Goal: Contribute content: Add original content to the website for others to see

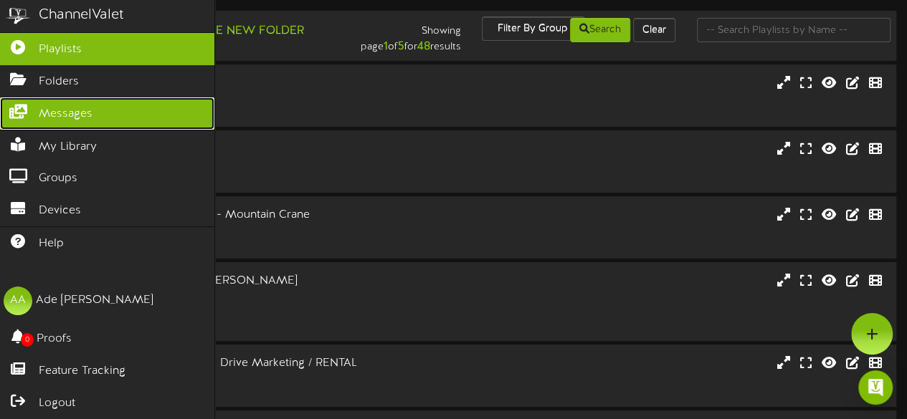
click at [118, 112] on link "Messages" at bounding box center [107, 114] width 214 height 32
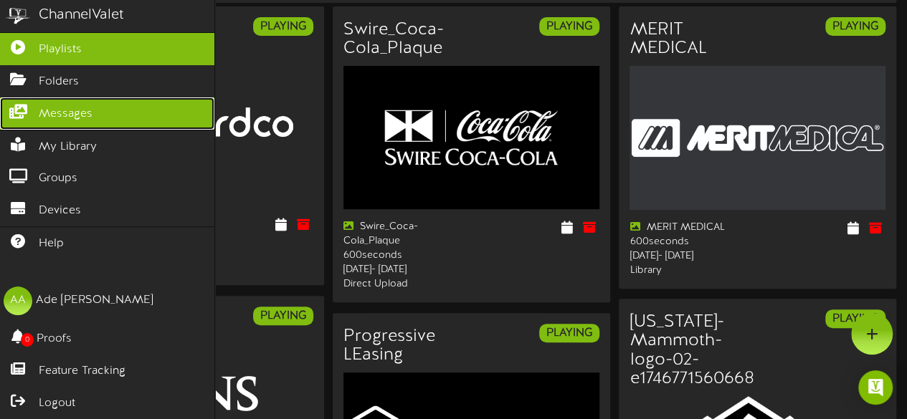
scroll to position [90, 0]
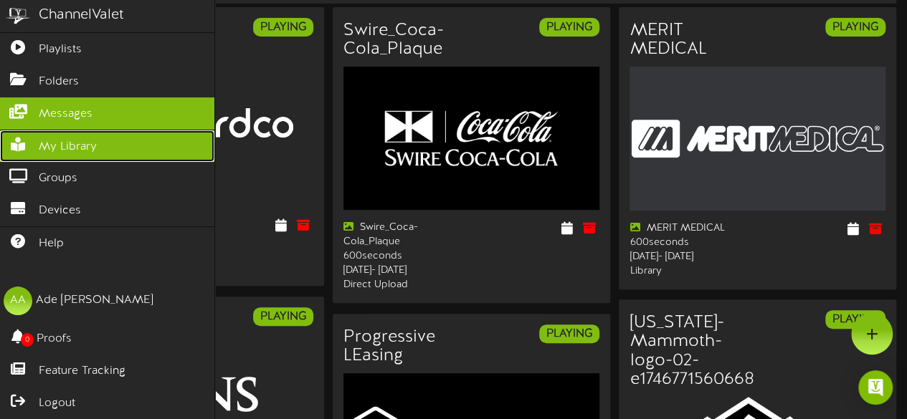
click at [70, 145] on span "My Library" at bounding box center [68, 147] width 58 height 16
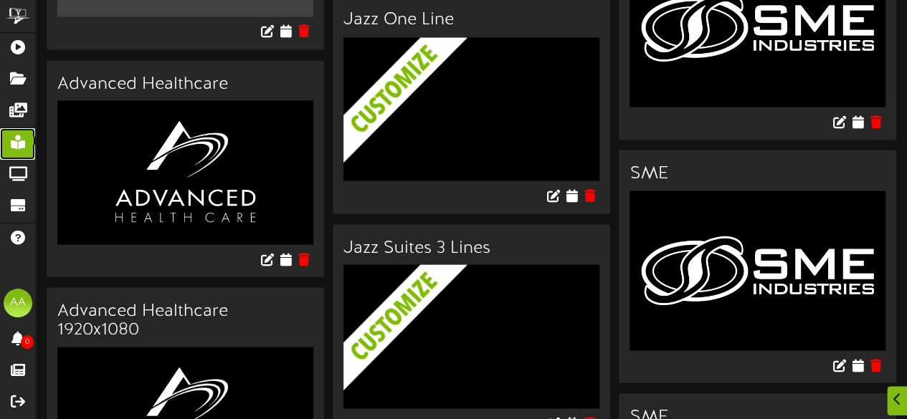
scroll to position [1291, 0]
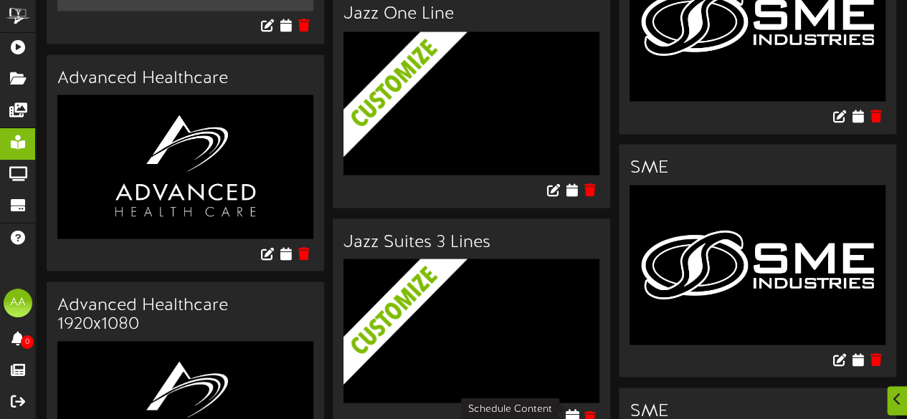
click at [571, 409] on icon at bounding box center [572, 417] width 14 height 16
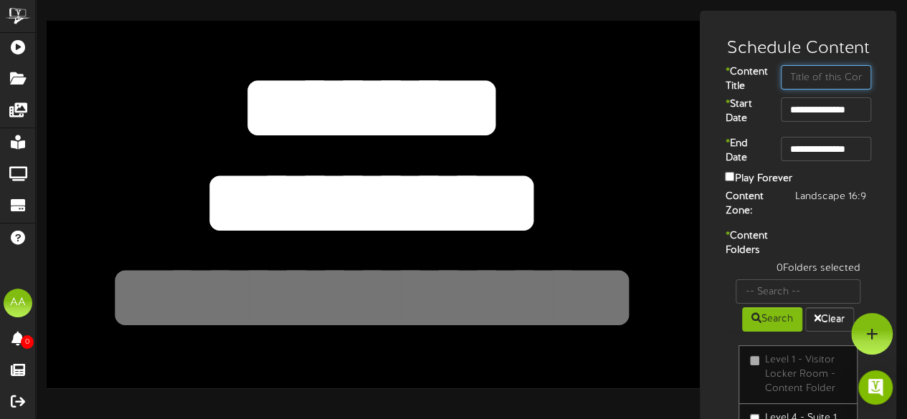
click at [815, 80] on input "text" at bounding box center [826, 77] width 90 height 24
type input "Suite 1"
click at [805, 121] on input "**********" at bounding box center [826, 110] width 90 height 24
click at [824, 161] on input "**********" at bounding box center [826, 149] width 90 height 24
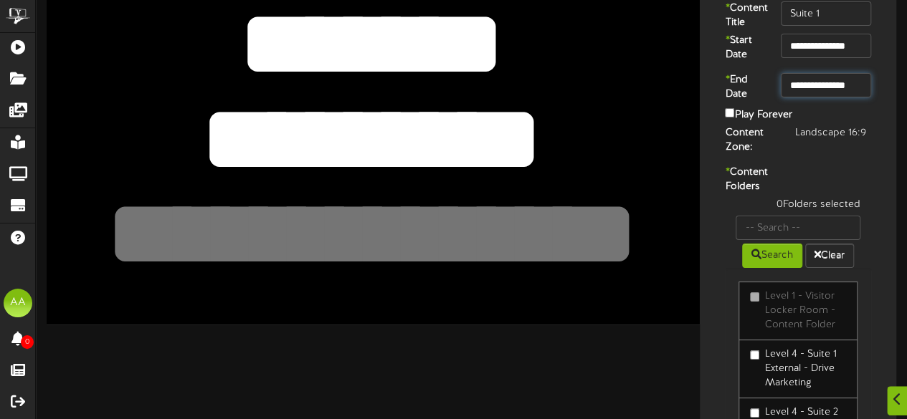
scroll to position [65, 0]
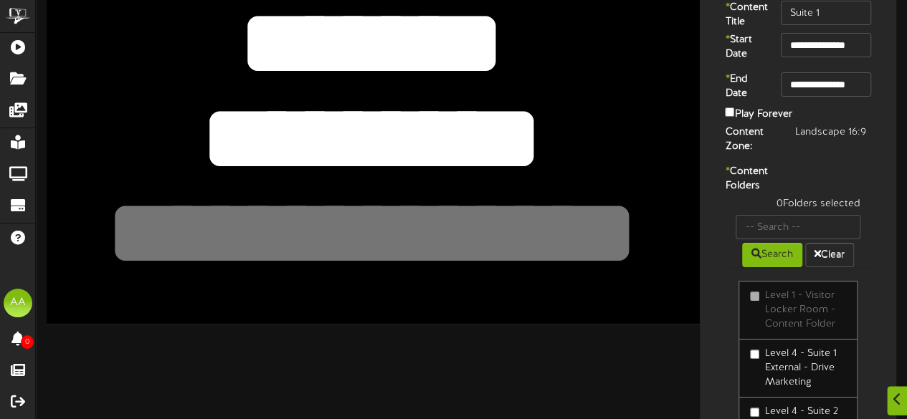
click at [800, 215] on div "0 Folders selected" at bounding box center [798, 206] width 146 height 18
click at [791, 239] on input "text" at bounding box center [798, 227] width 125 height 24
type input "suite 1"
click at [771, 267] on button "Search" at bounding box center [772, 255] width 60 height 24
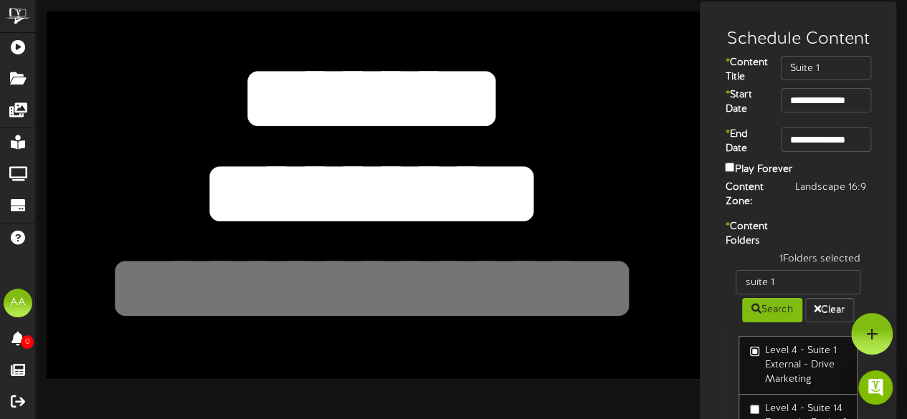
scroll to position [0, 0]
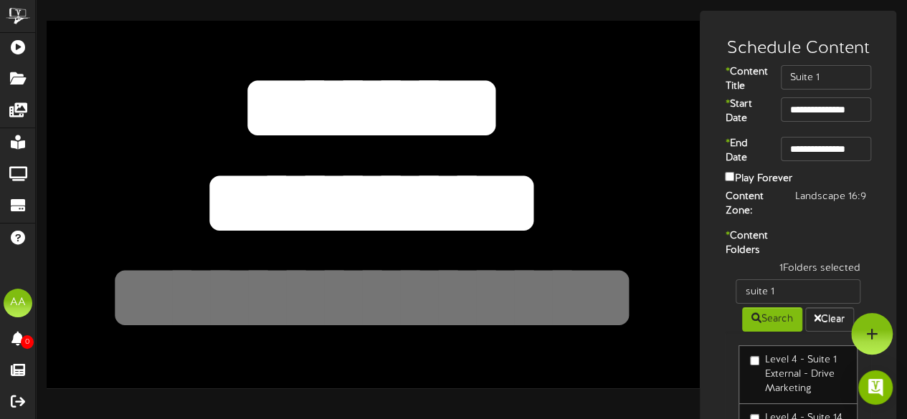
click at [507, 200] on textarea "********" at bounding box center [371, 203] width 537 height 124
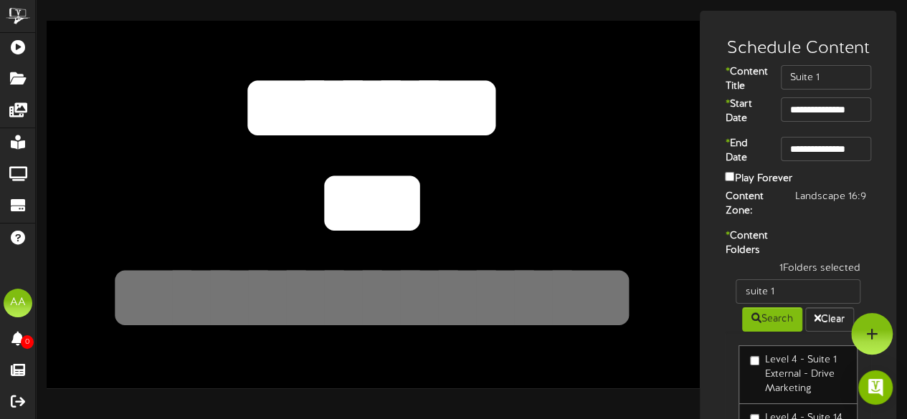
type textarea "*"
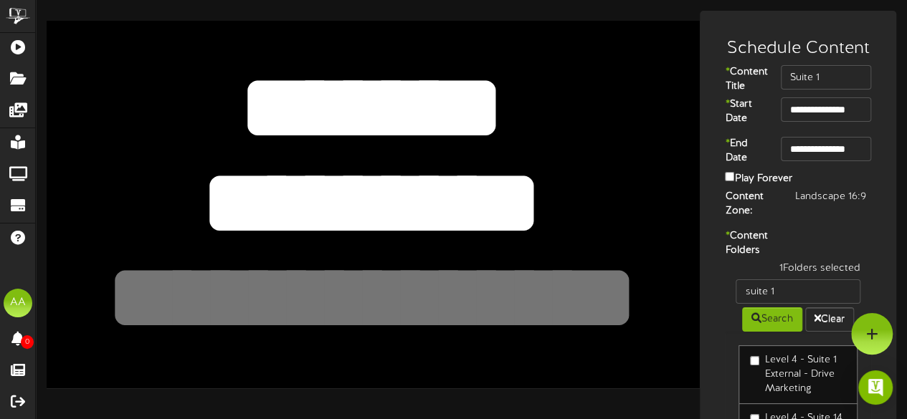
type textarea "********"
click at [347, 290] on textarea at bounding box center [371, 299] width 537 height 124
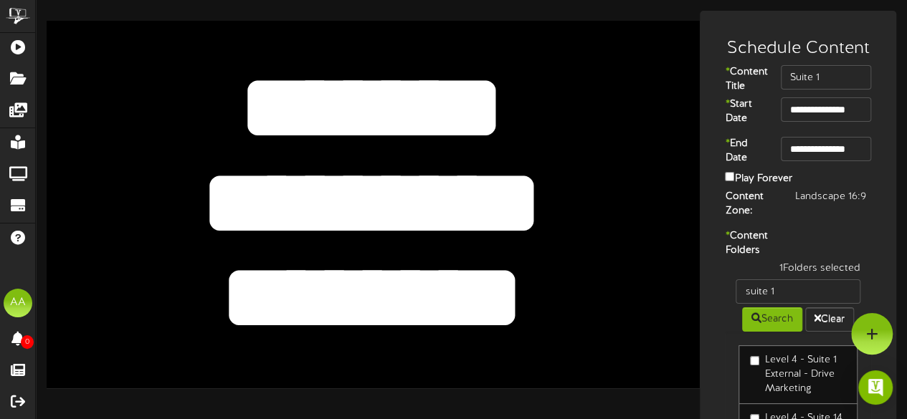
type textarea "********"
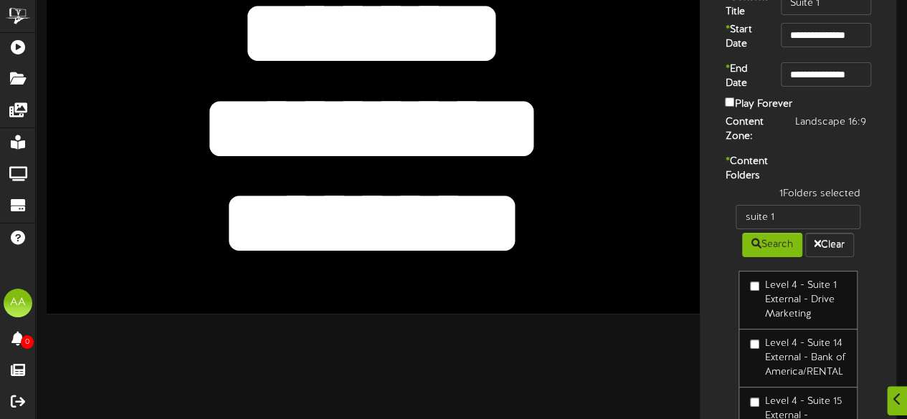
scroll to position [247, 0]
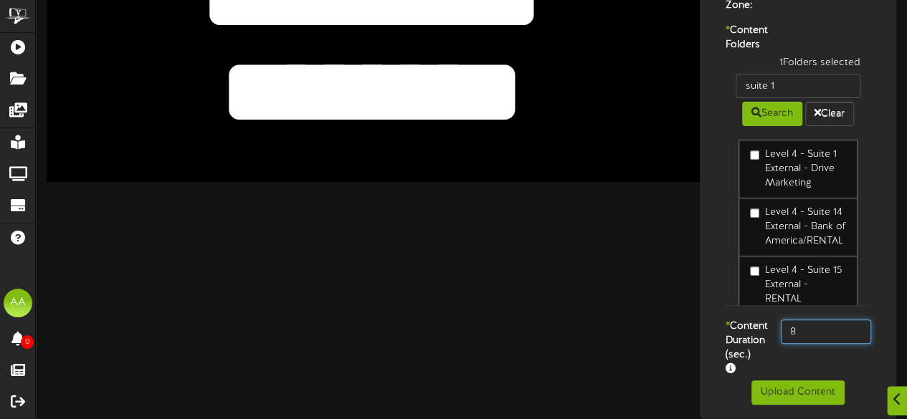
click at [802, 320] on input "8" at bounding box center [826, 332] width 90 height 24
type input "800"
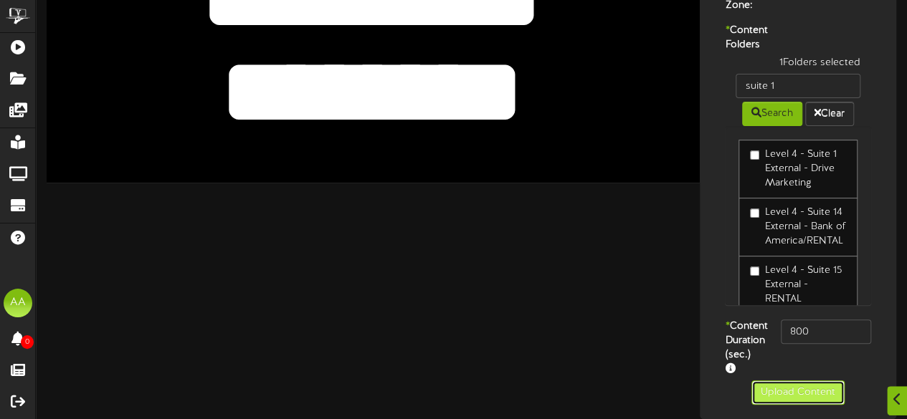
click at [791, 392] on button "Upload Content" at bounding box center [797, 393] width 93 height 24
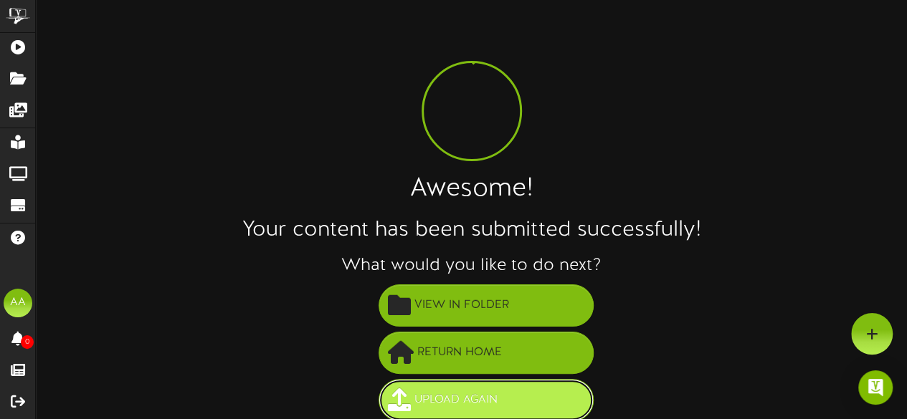
click at [460, 395] on span "Upload Again" at bounding box center [456, 401] width 90 height 24
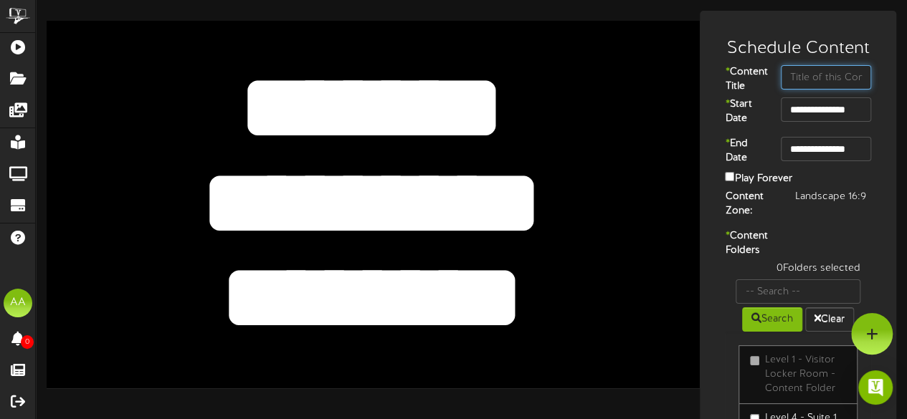
click at [813, 77] on input "text" at bounding box center [826, 77] width 90 height 24
type input "Suite 2"
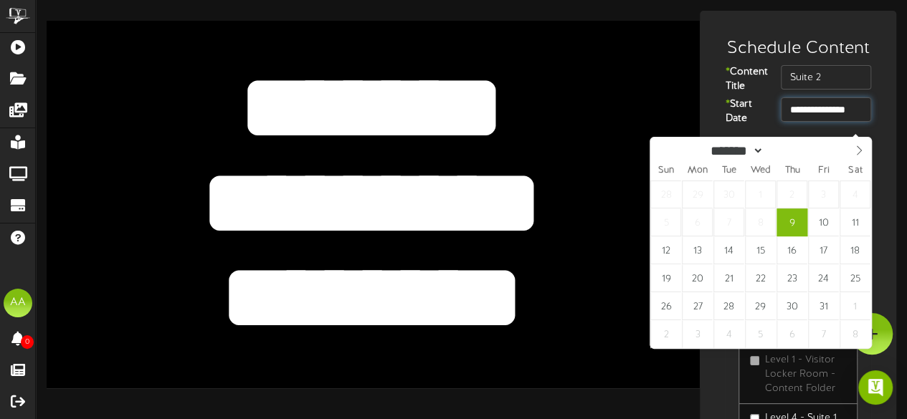
click at [829, 122] on input "**********" at bounding box center [826, 110] width 90 height 24
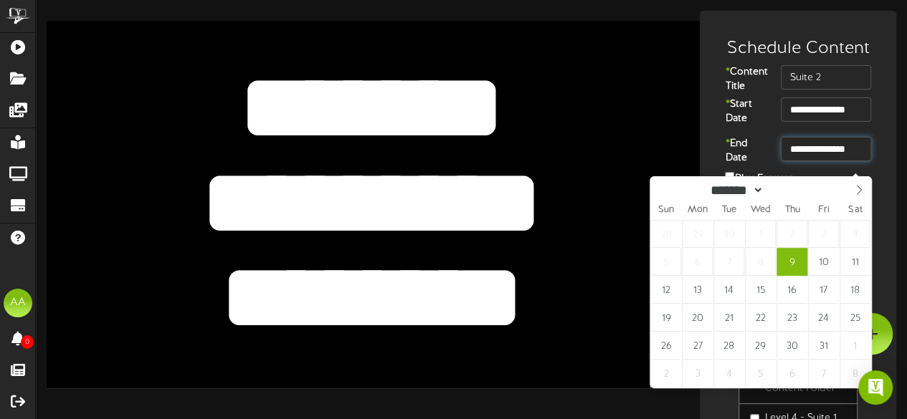
click at [823, 161] on input "**********" at bounding box center [826, 149] width 90 height 24
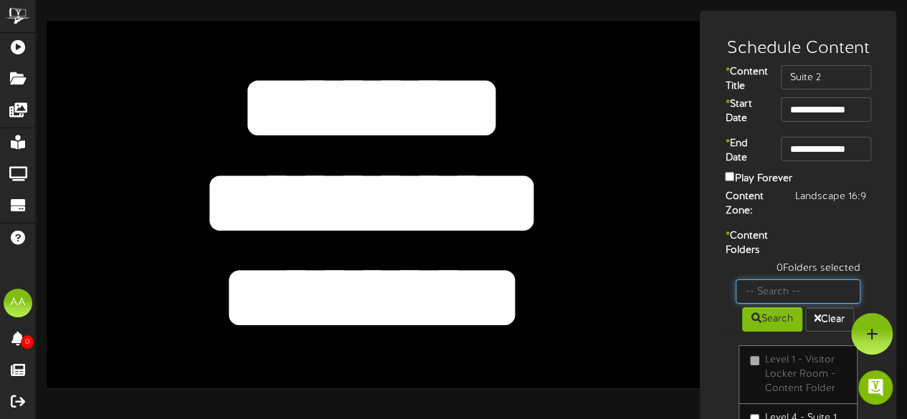
click at [780, 304] on input "text" at bounding box center [798, 292] width 125 height 24
type input "suite 2"
click at [723, 336] on div "0 Folders selected suite 2 Search Clear Level 1 - Visitor Locker Room - Content…" at bounding box center [798, 394] width 168 height 264
click at [768, 332] on button "Search" at bounding box center [772, 320] width 60 height 24
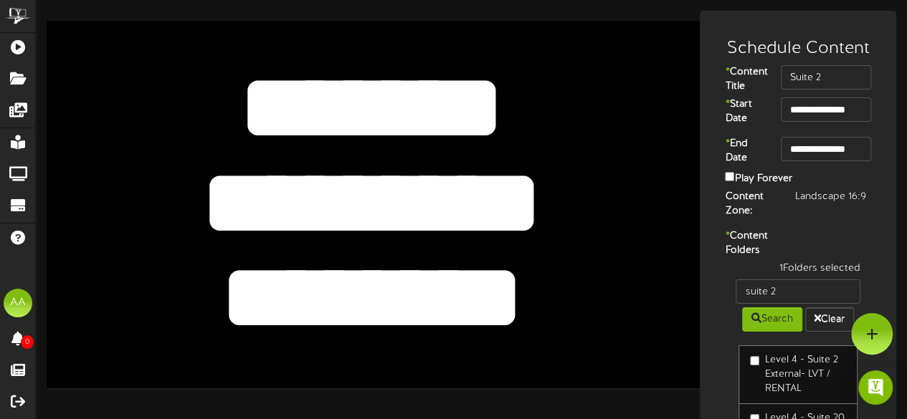
click at [504, 199] on textarea "********" at bounding box center [371, 203] width 537 height 124
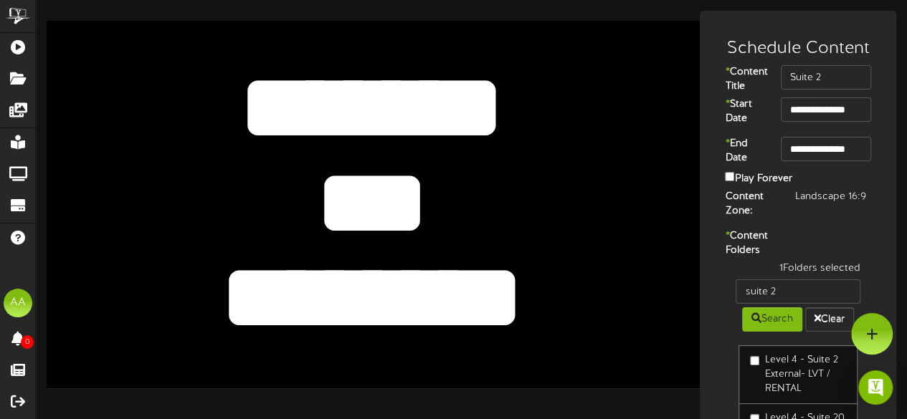
type textarea "*"
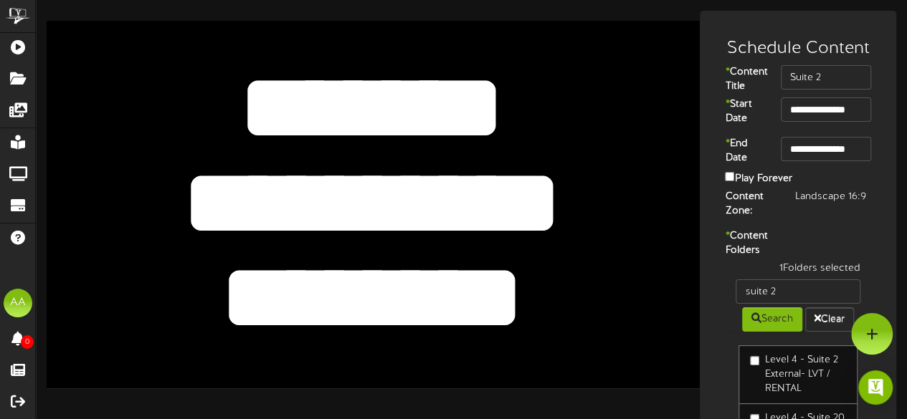
click at [354, 196] on textarea "********" at bounding box center [371, 203] width 537 height 124
type textarea "**********"
click at [518, 298] on textarea "********" at bounding box center [371, 299] width 537 height 124
drag, startPoint x: 518, startPoint y: 298, endPoint x: 246, endPoint y: 295, distance: 272.5
click at [246, 295] on textarea "********" at bounding box center [371, 299] width 537 height 124
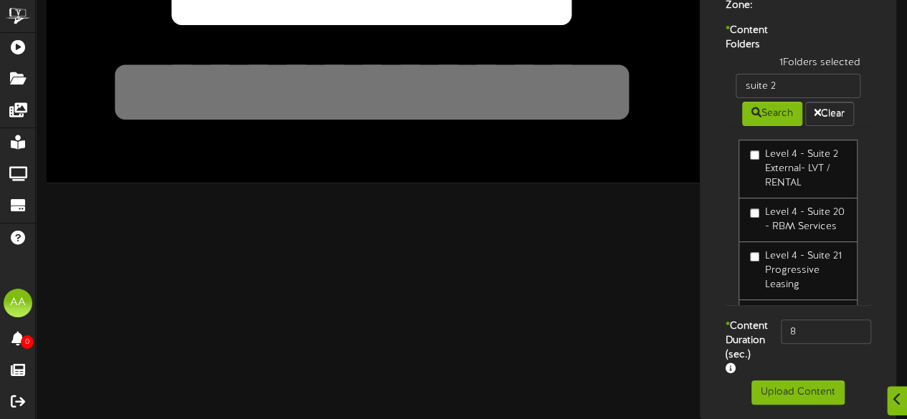
scroll to position [32, 0]
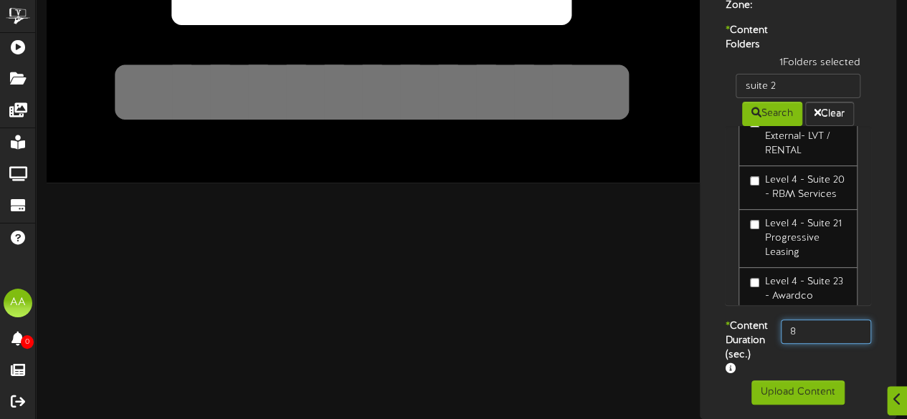
click at [812, 333] on input "8" at bounding box center [826, 332] width 90 height 24
type input "800"
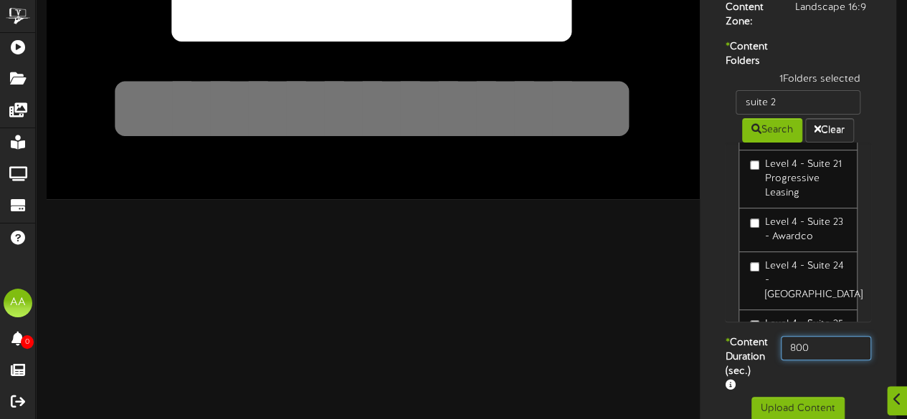
scroll to position [247, 0]
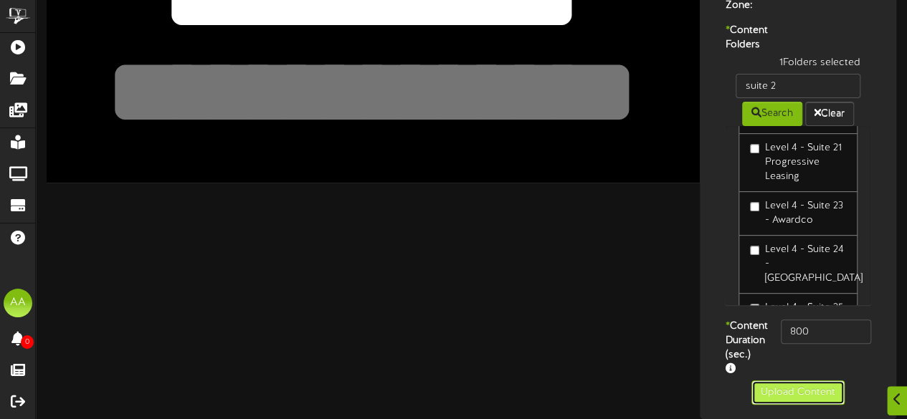
click at [784, 402] on button "Upload Content" at bounding box center [797, 393] width 93 height 24
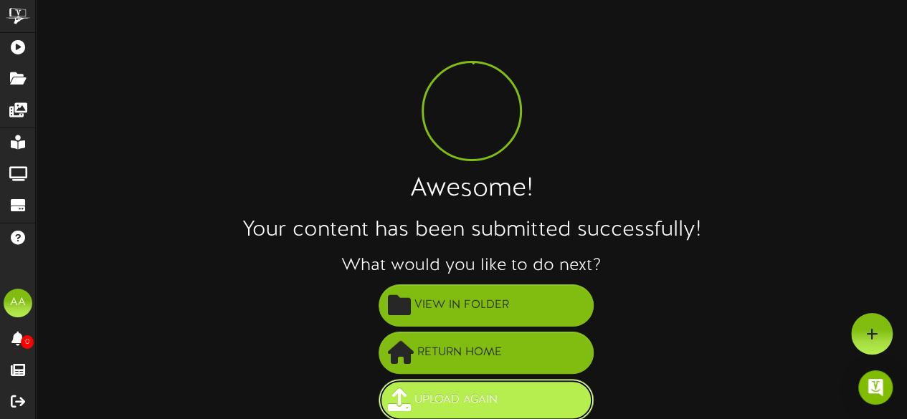
click at [480, 401] on span "Upload Again" at bounding box center [456, 401] width 90 height 24
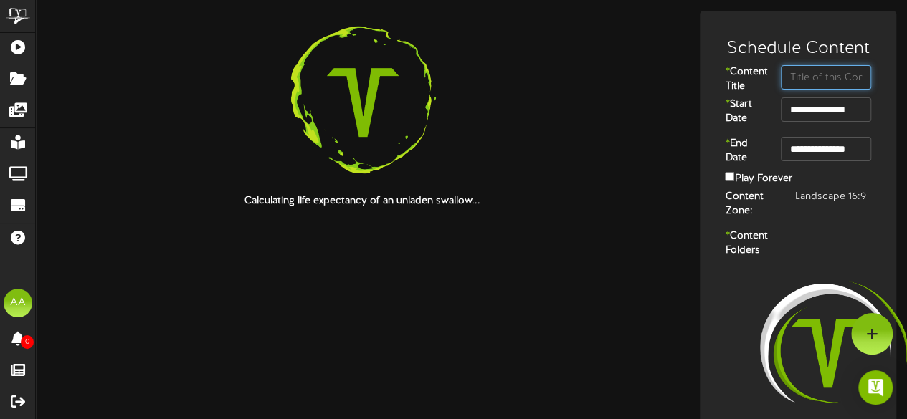
click at [818, 82] on input "text" at bounding box center [826, 77] width 90 height 24
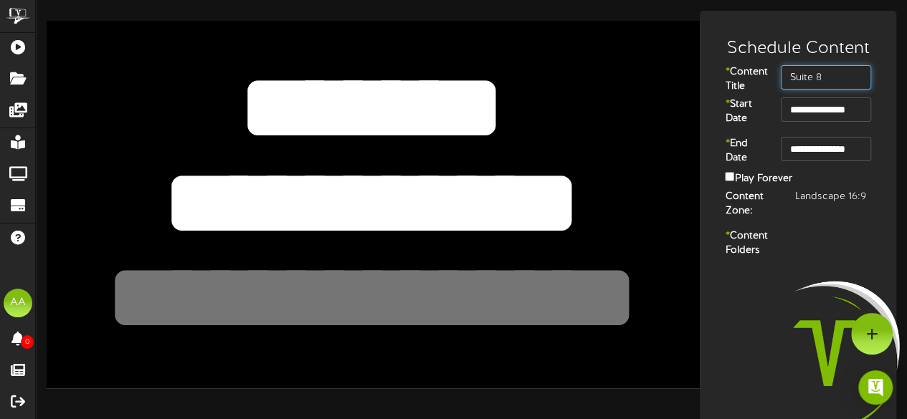
type input "Suite 8"
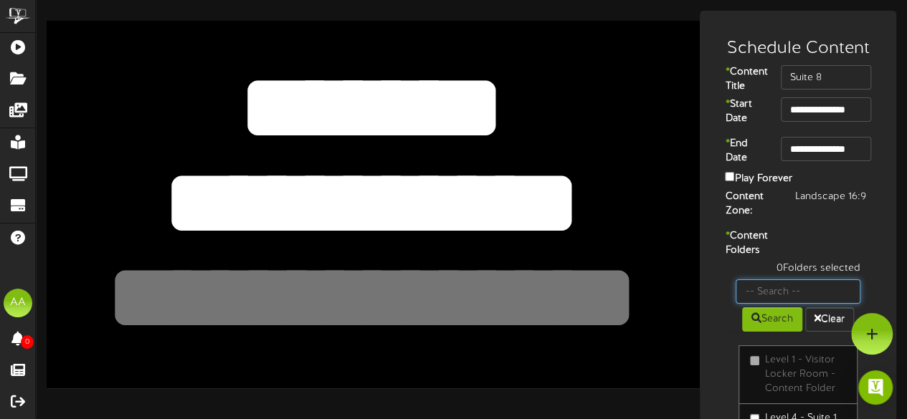
click at [768, 304] on input "text" at bounding box center [798, 292] width 125 height 24
type input "suite 8"
click at [761, 332] on button "Search" at bounding box center [772, 320] width 60 height 24
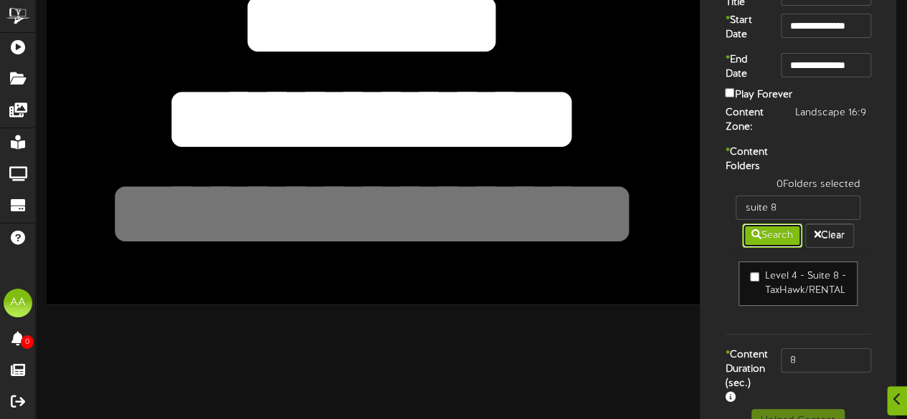
scroll to position [85, 0]
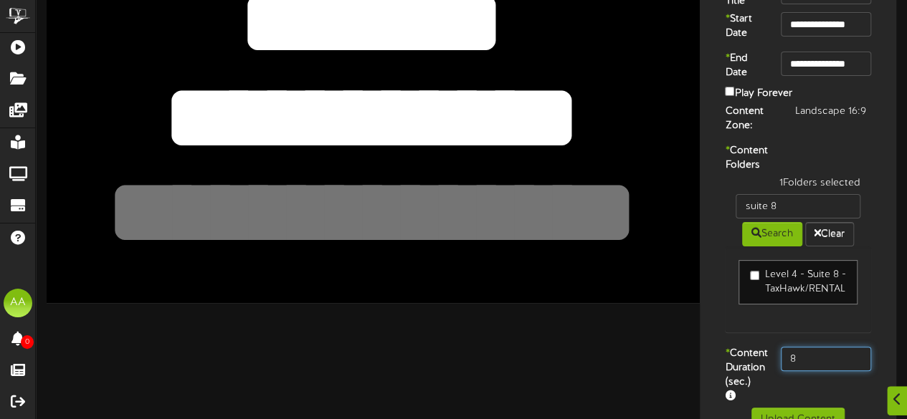
click at [816, 371] on input "8" at bounding box center [826, 359] width 90 height 24
type input "800"
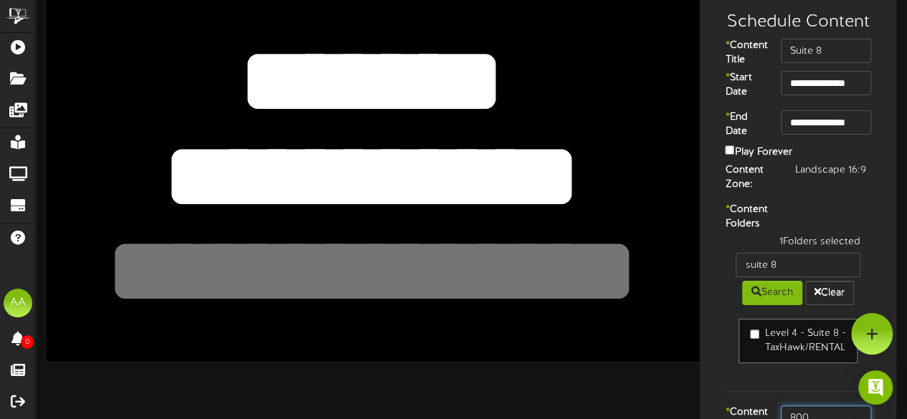
scroll to position [0, 0]
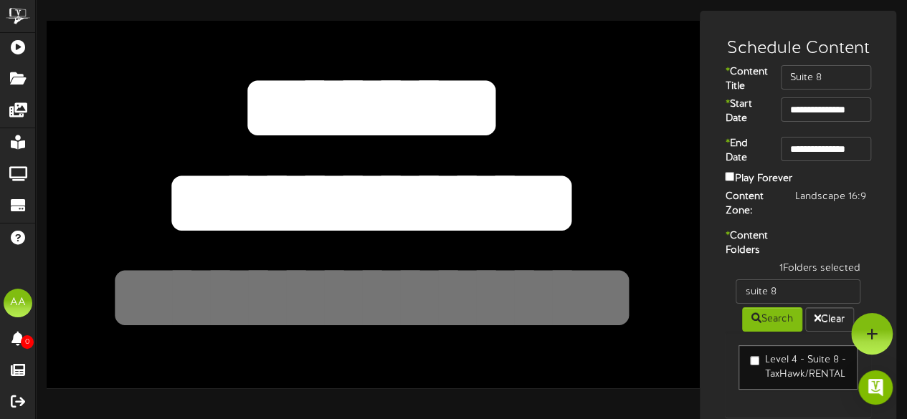
click at [544, 199] on textarea "**********" at bounding box center [371, 203] width 537 height 124
drag, startPoint x: 544, startPoint y: 199, endPoint x: 214, endPoint y: 228, distance: 331.1
click at [214, 228] on textarea "**********" at bounding box center [371, 203] width 537 height 124
type textarea "**********"
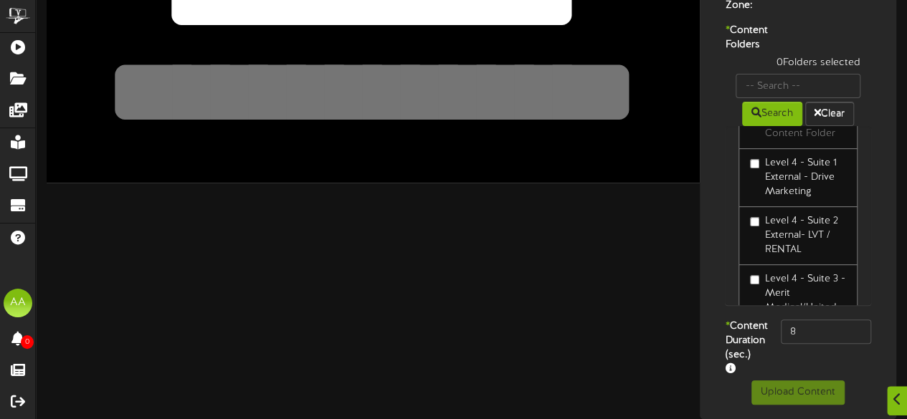
scroll to position [52, 0]
click at [802, 344] on input "8" at bounding box center [826, 332] width 90 height 24
type input "800"
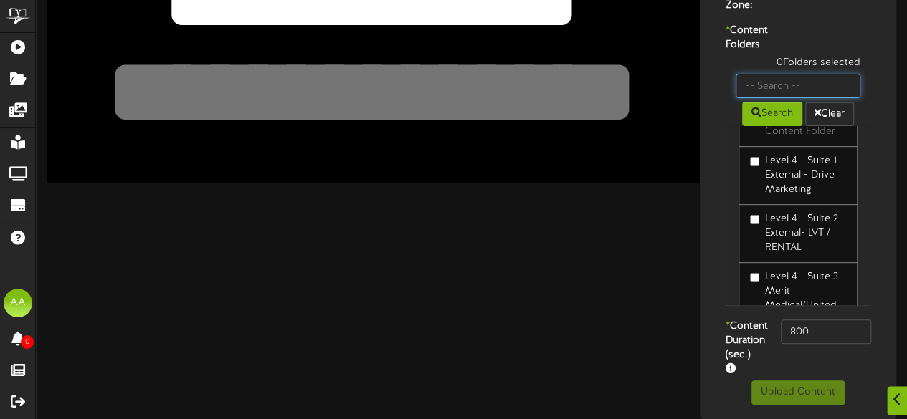
click at [790, 98] on input "text" at bounding box center [798, 86] width 125 height 24
type input "suite 8"
click at [769, 126] on button "Search" at bounding box center [772, 114] width 60 height 24
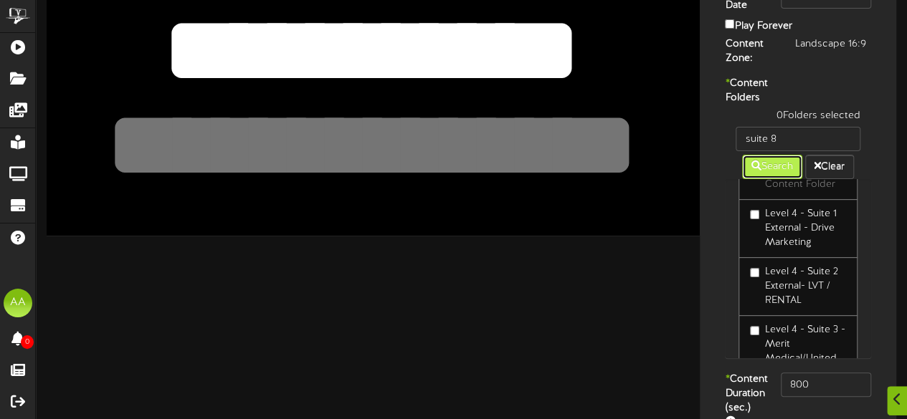
scroll to position [0, 0]
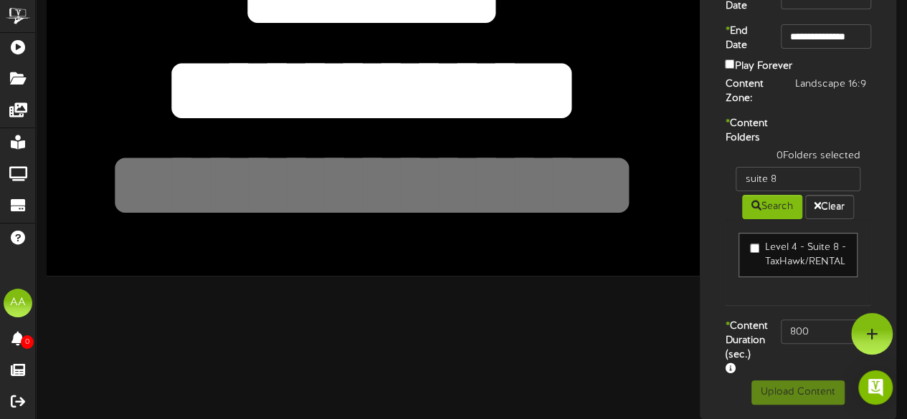
click at [760, 241] on label "Level 4 - Suite 8 - TaxHawk/RENTAL" at bounding box center [798, 255] width 96 height 29
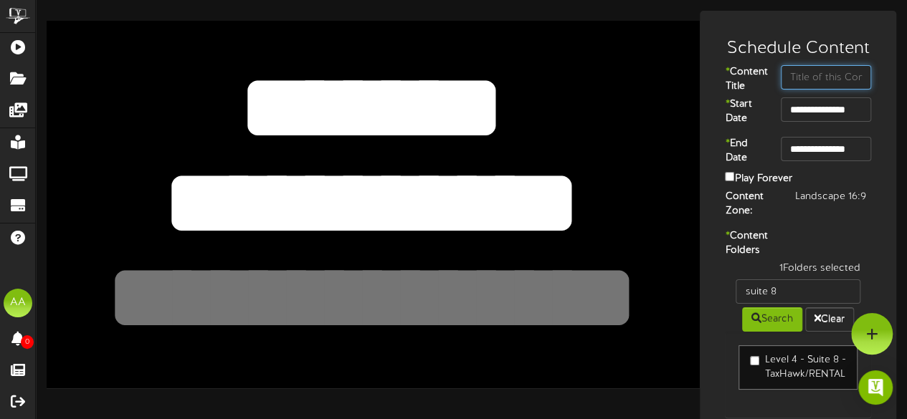
click at [826, 67] on input "text" at bounding box center [826, 77] width 90 height 24
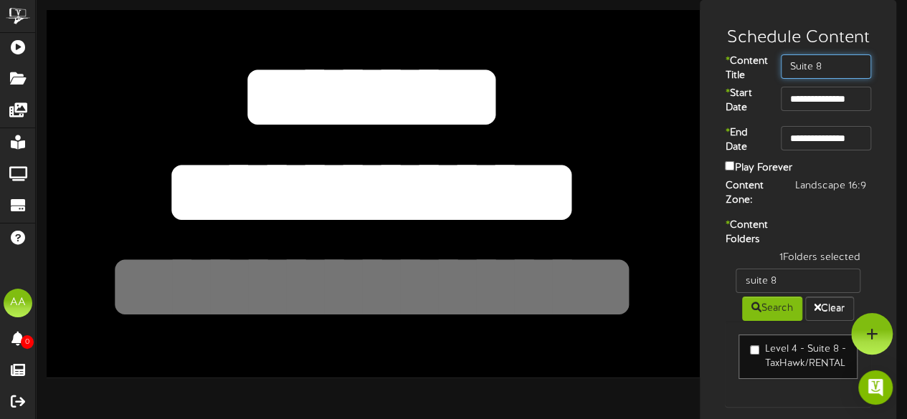
scroll to position [9, 0]
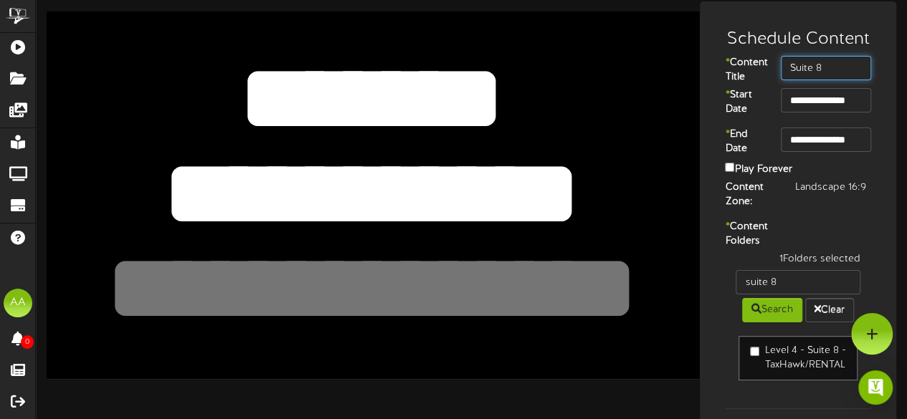
type input "Suite 8"
click at [539, 194] on textarea "**********" at bounding box center [371, 194] width 537 height 124
drag, startPoint x: 539, startPoint y: 194, endPoint x: 195, endPoint y: 214, distance: 344.7
click at [195, 214] on textarea "**********" at bounding box center [371, 194] width 537 height 124
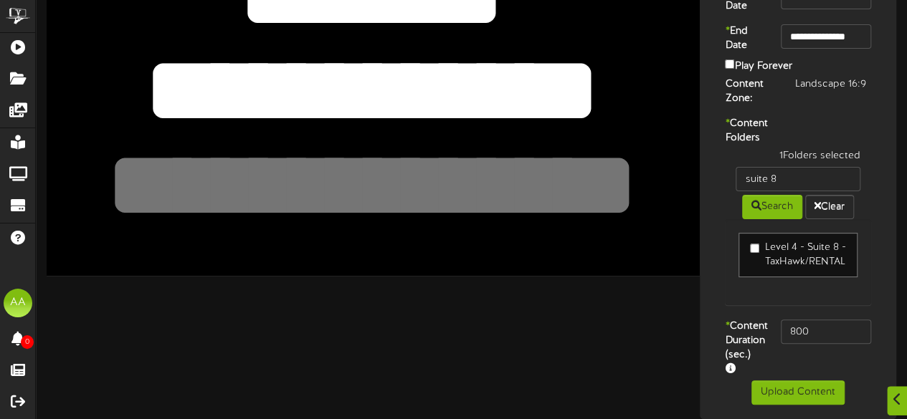
scroll to position [153, 0]
type textarea "**********"
click at [802, 390] on button "Upload Content" at bounding box center [797, 393] width 93 height 24
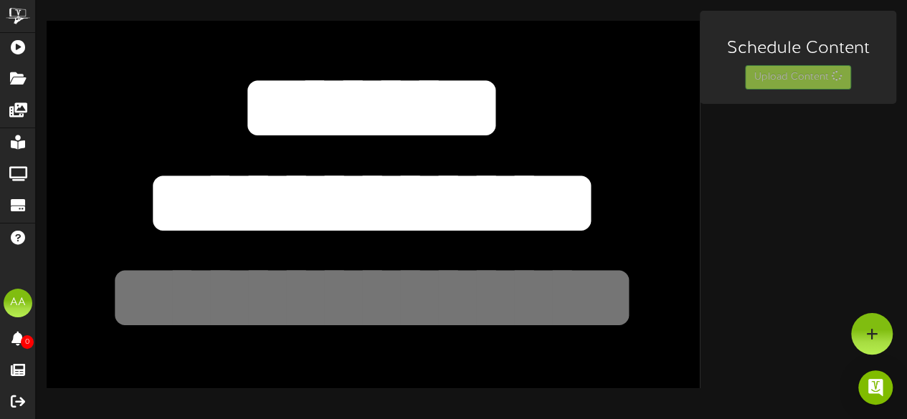
scroll to position [0, 0]
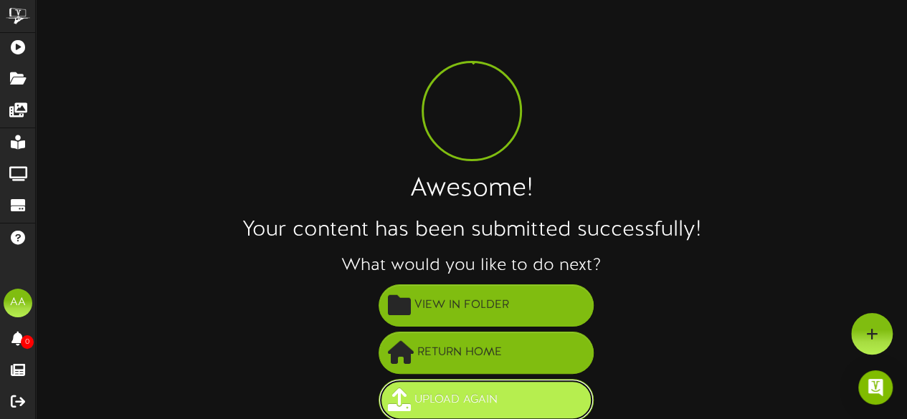
click at [482, 397] on span "Upload Again" at bounding box center [456, 401] width 90 height 24
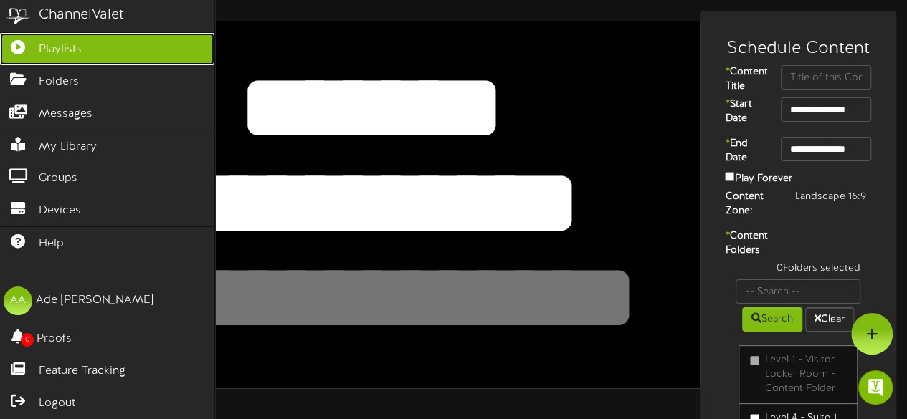
click at [103, 42] on link "Playlists" at bounding box center [107, 49] width 214 height 32
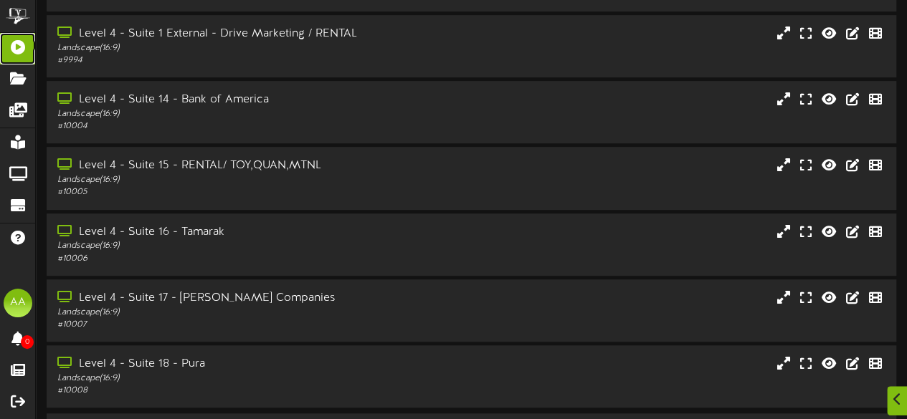
scroll to position [363, 0]
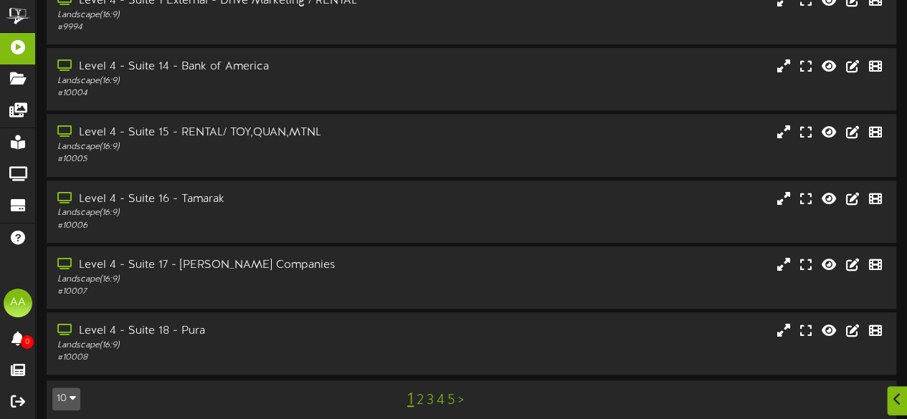
click at [422, 393] on link "2" at bounding box center [420, 401] width 7 height 16
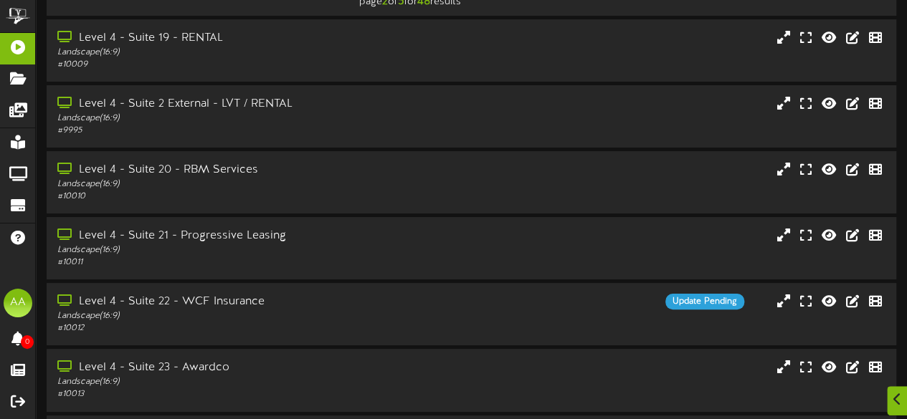
scroll to position [46, 0]
click at [356, 123] on div "Landscape ( 16:9 )" at bounding box center [222, 118] width 333 height 12
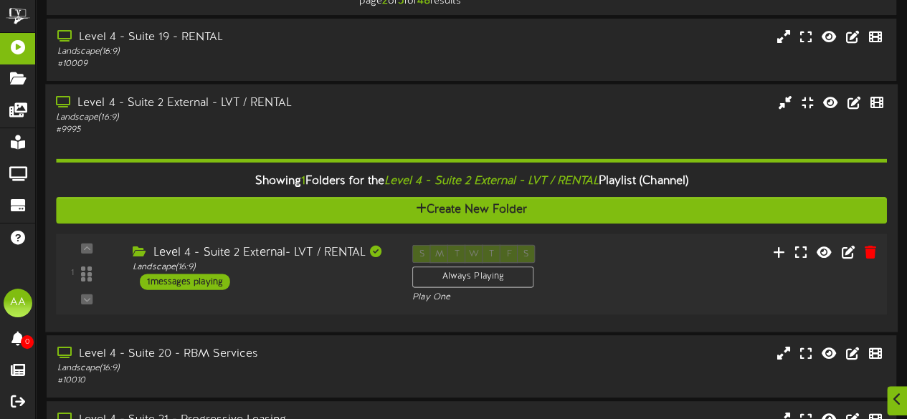
click at [192, 282] on div "1 messages playing" at bounding box center [185, 282] width 90 height 16
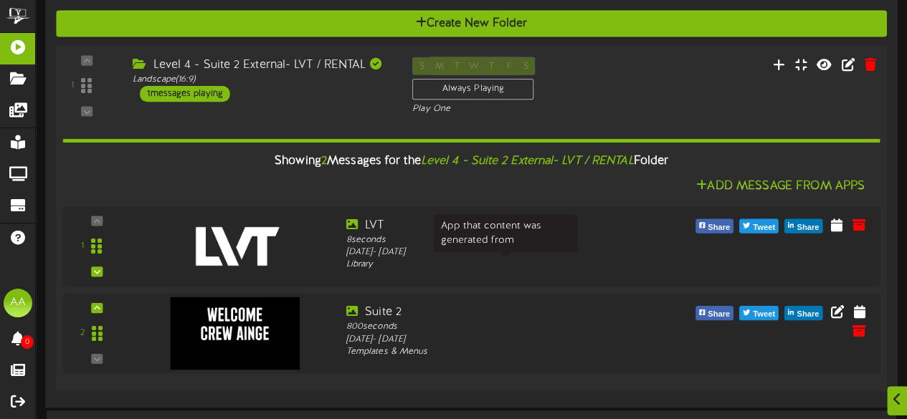
scroll to position [234, 0]
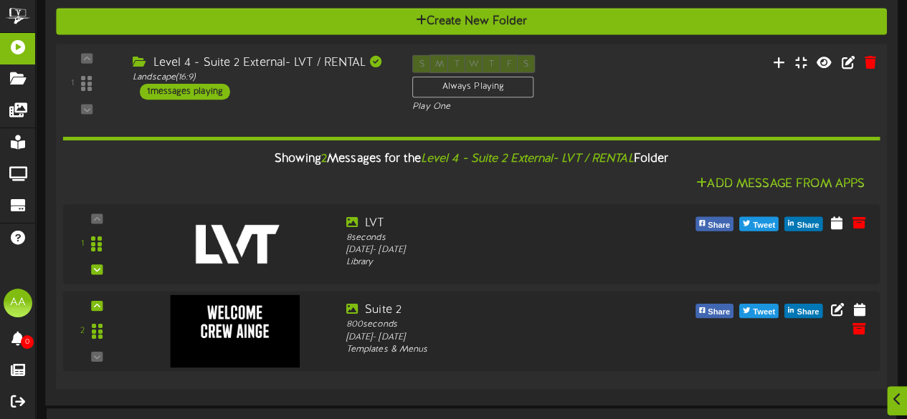
click at [369, 91] on div "Level 4 - Suite 2 External- LVT / RENTAL Landscape ( 16:9 ) 1 messages playing" at bounding box center [262, 76] width 280 height 45
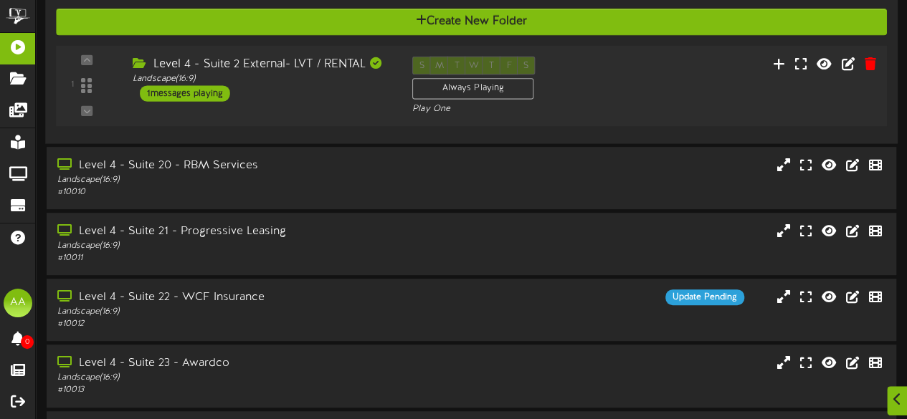
scroll to position [235, 0]
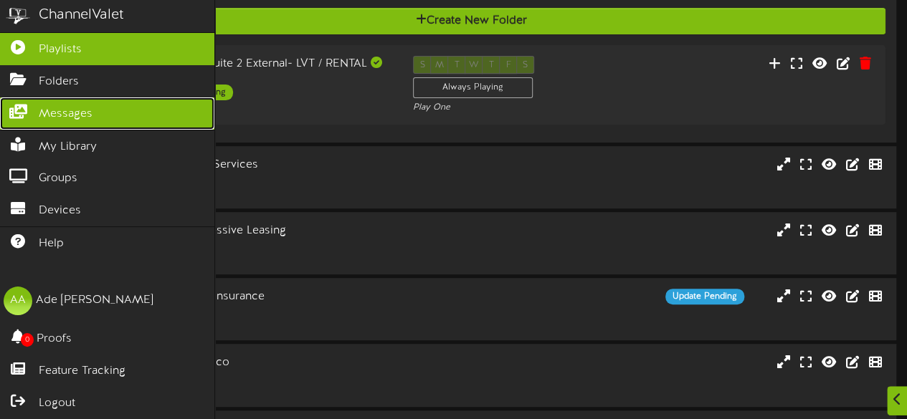
click at [90, 113] on span "Messages" at bounding box center [66, 114] width 54 height 16
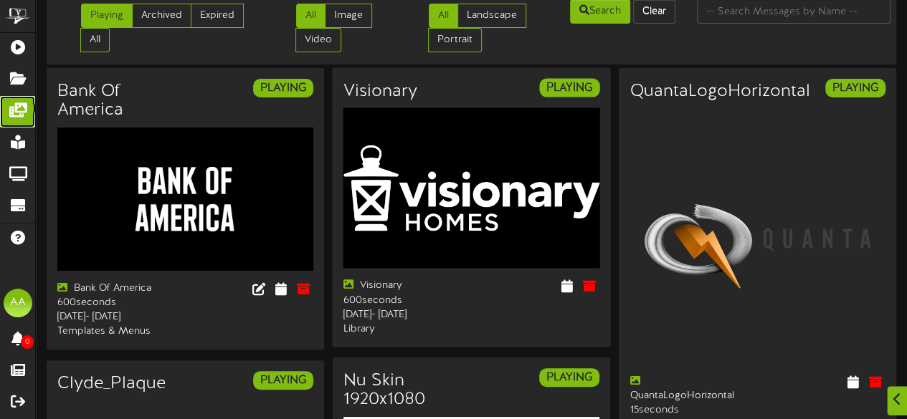
scroll to position [31, 0]
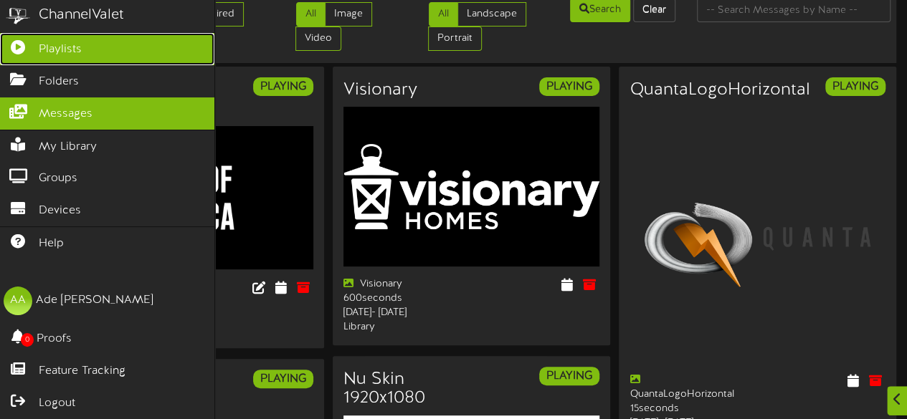
click at [82, 49] on link "Playlists" at bounding box center [107, 49] width 214 height 32
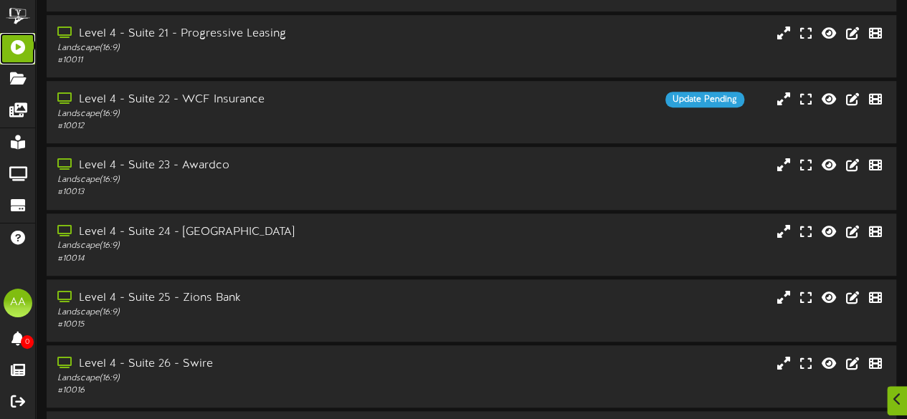
scroll to position [546, 0]
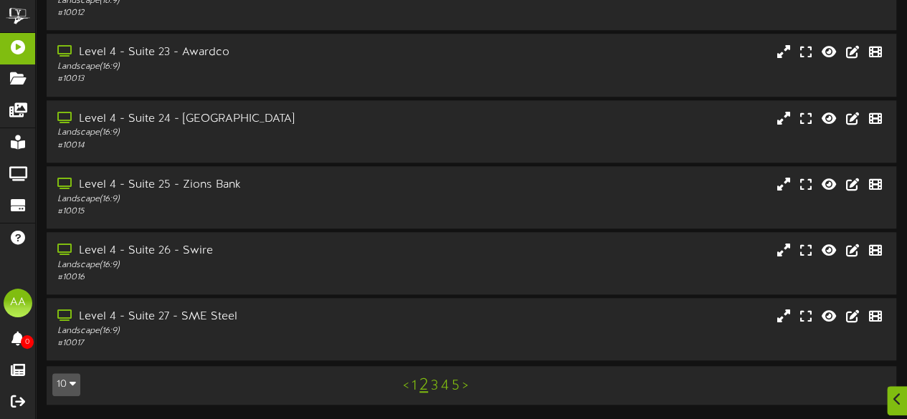
click at [412, 386] on link "1" at bounding box center [414, 387] width 5 height 16
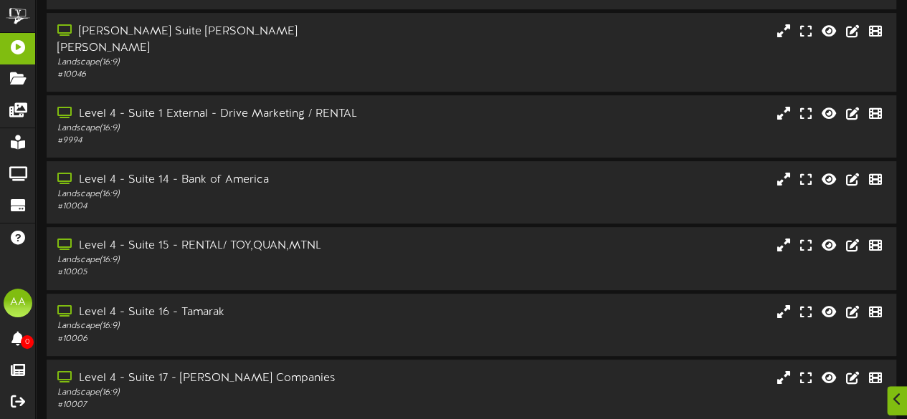
scroll to position [363, 0]
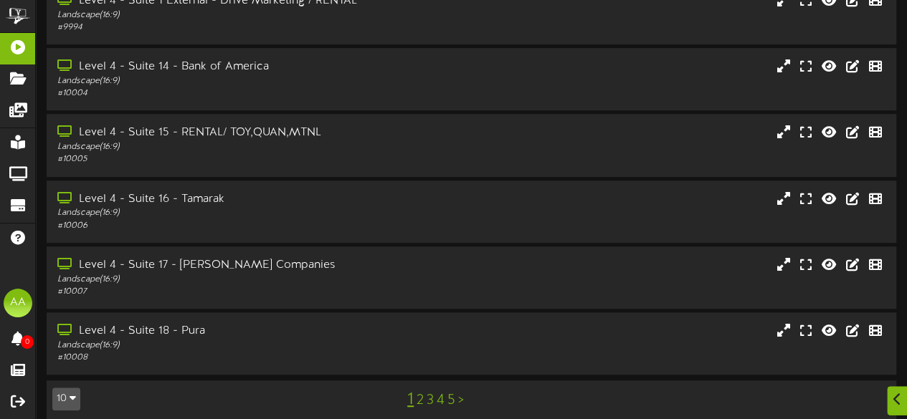
click at [431, 393] on link "3" at bounding box center [430, 401] width 7 height 16
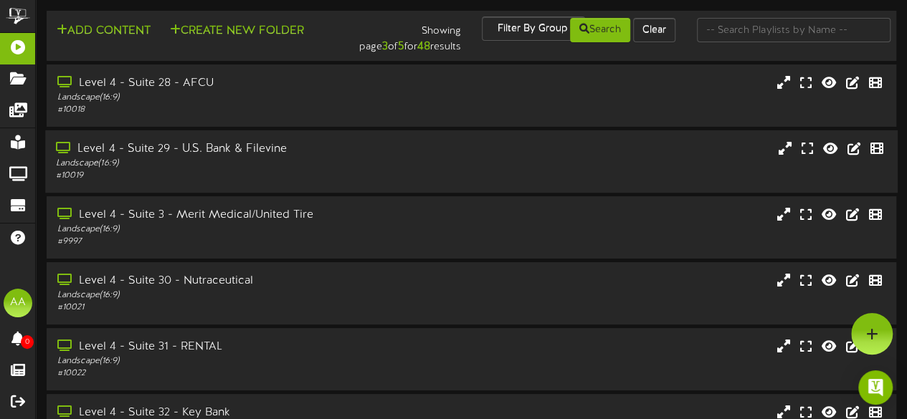
click at [416, 163] on div "Level 4 - Suite 29 - U.S. Bank & Filevine Landscape ( 16:9 ) # 10019" at bounding box center [471, 161] width 853 height 41
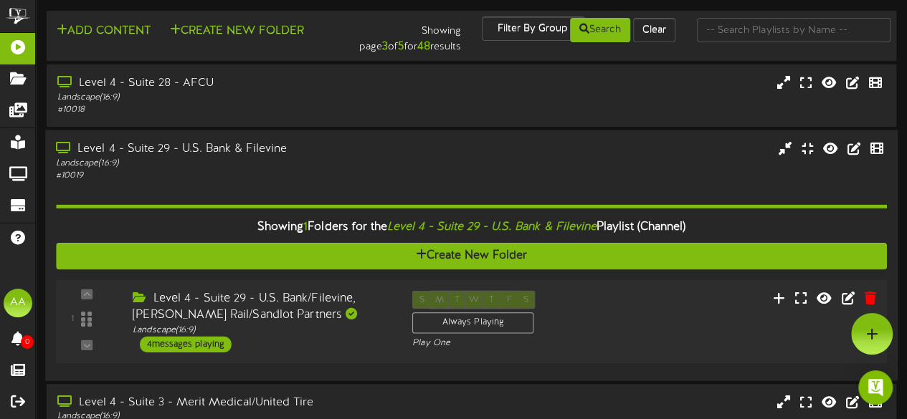
click at [199, 346] on div "4 messages playing" at bounding box center [186, 344] width 92 height 16
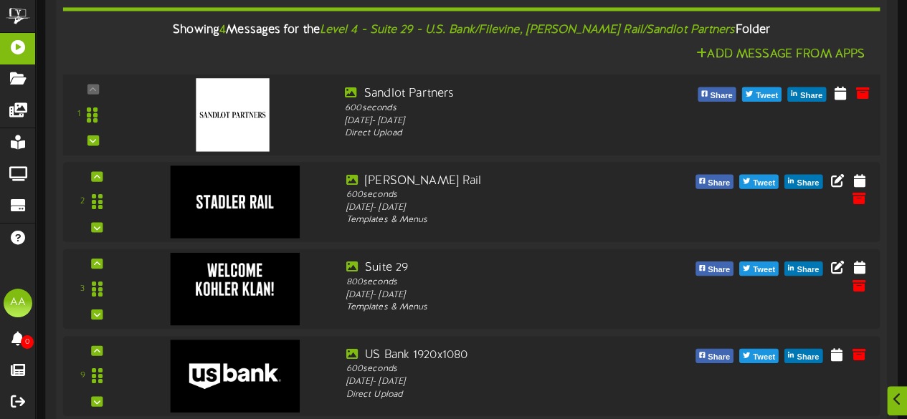
scroll to position [366, 0]
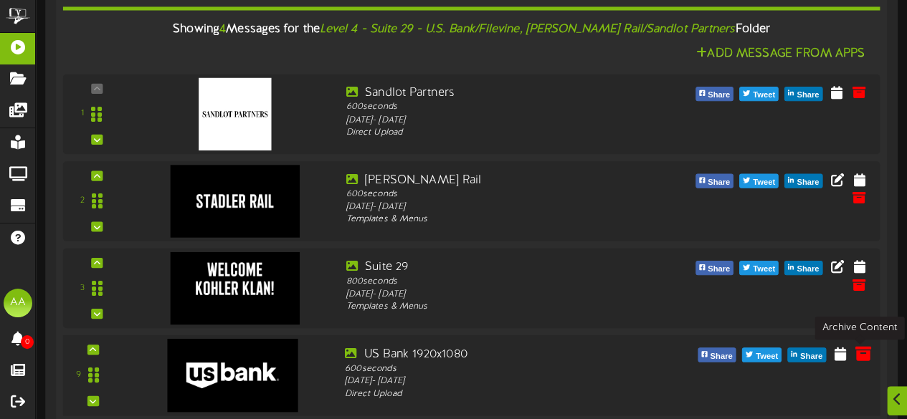
click at [863, 352] on icon at bounding box center [863, 353] width 16 height 16
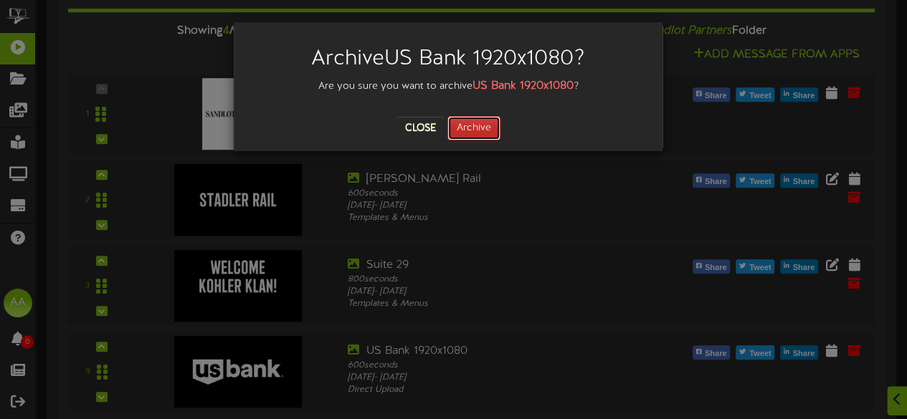
click at [466, 137] on button "Archive" at bounding box center [473, 128] width 53 height 24
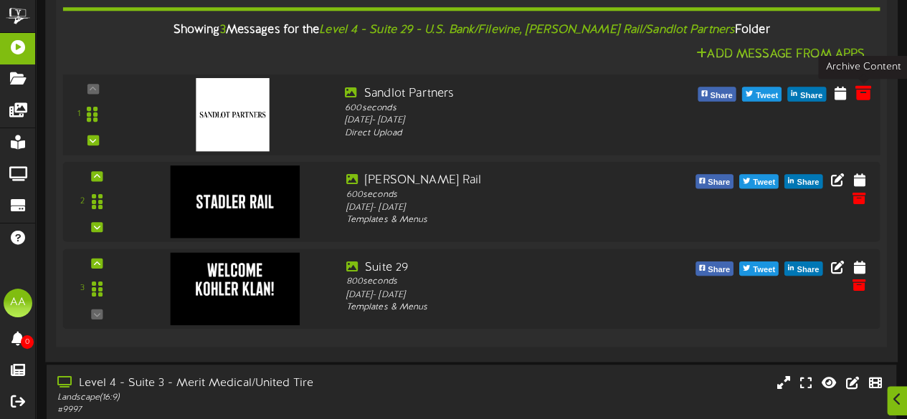
click at [864, 92] on icon at bounding box center [863, 92] width 16 height 16
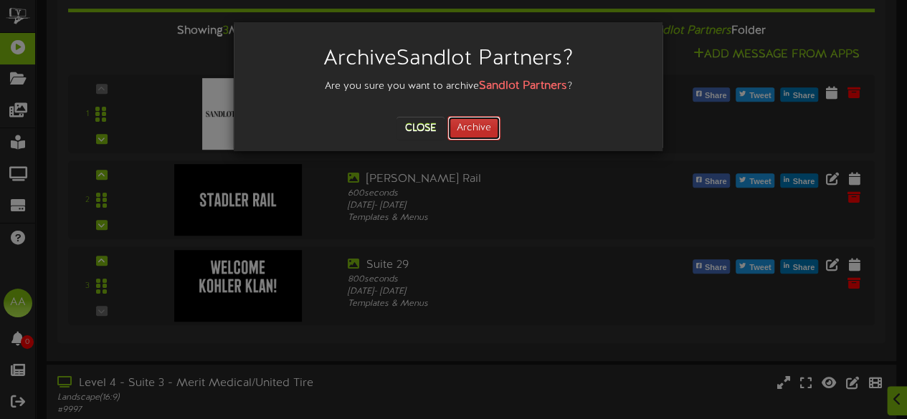
click at [486, 120] on button "Archive" at bounding box center [473, 128] width 53 height 24
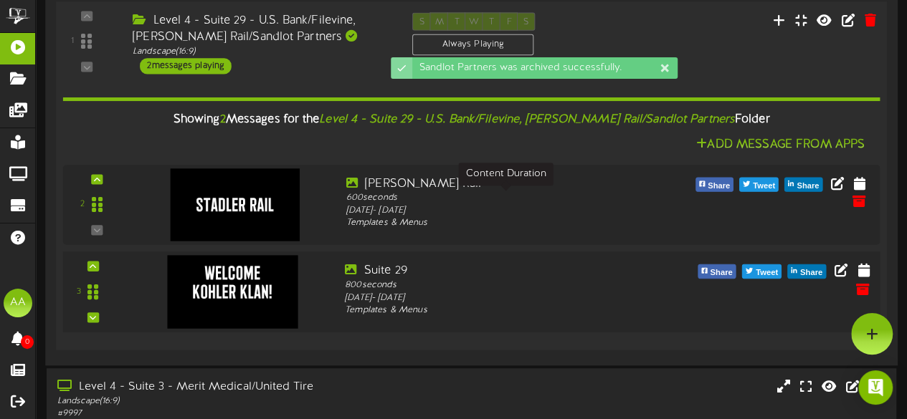
scroll to position [262, 0]
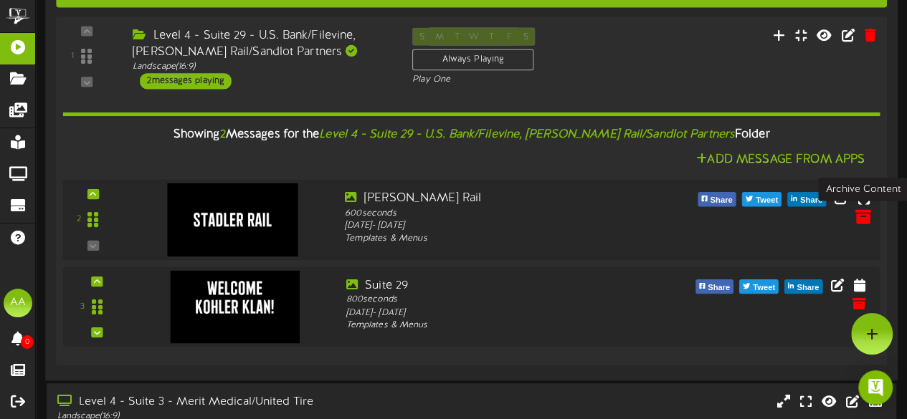
click at [863, 214] on icon at bounding box center [863, 216] width 16 height 16
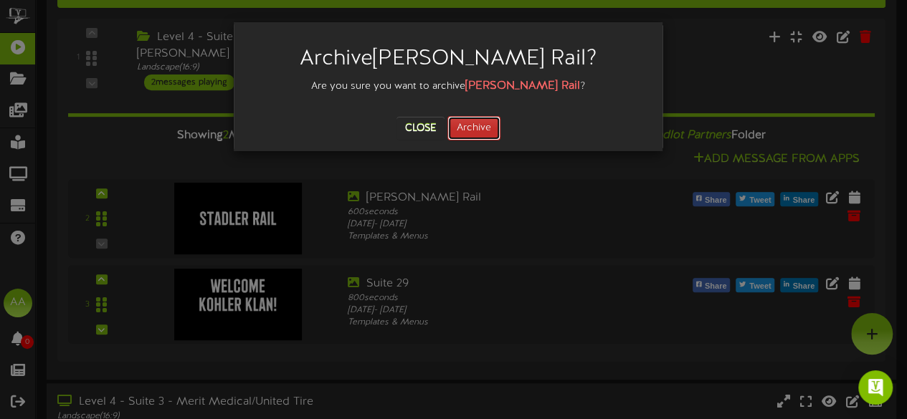
click at [473, 125] on button "Archive" at bounding box center [473, 128] width 53 height 24
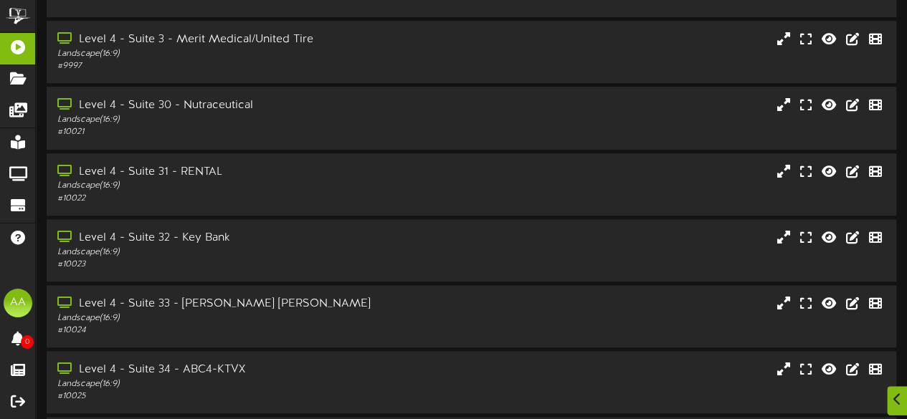
scroll to position [539, 0]
click at [404, 313] on div "Level 4 - Suite 33 - Staker Parson Landscape ( 16:9 ) # 10024" at bounding box center [471, 315] width 853 height 41
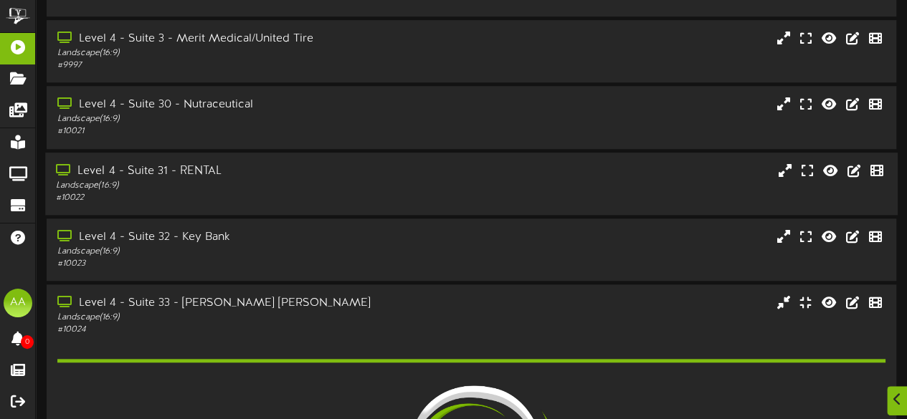
scroll to position [783, 0]
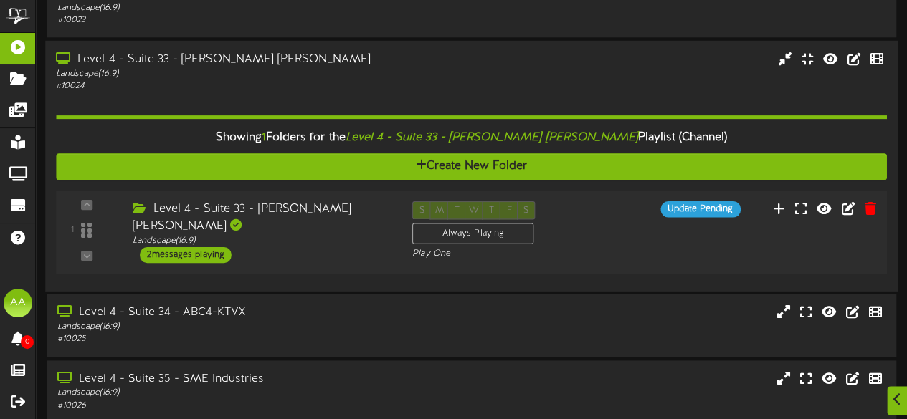
click at [214, 247] on div "2 messages playing" at bounding box center [186, 255] width 92 height 16
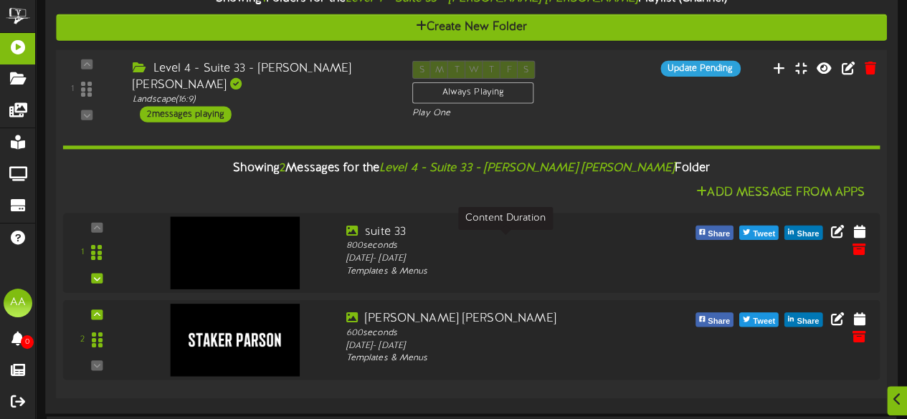
scroll to position [926, 0]
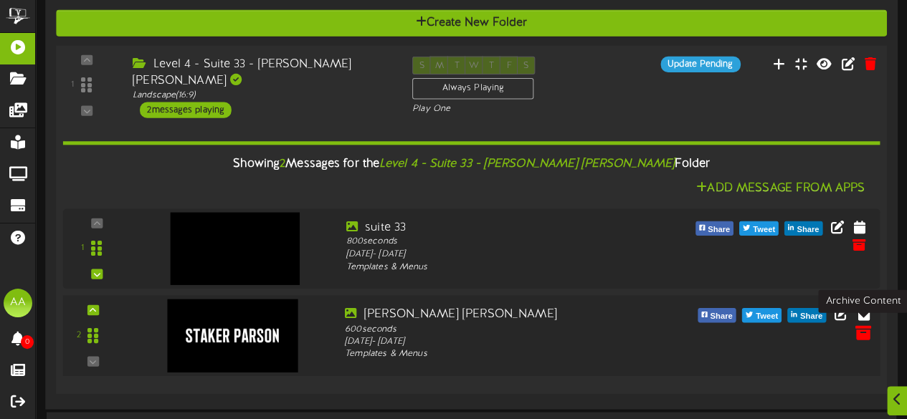
click at [860, 326] on icon at bounding box center [863, 331] width 16 height 16
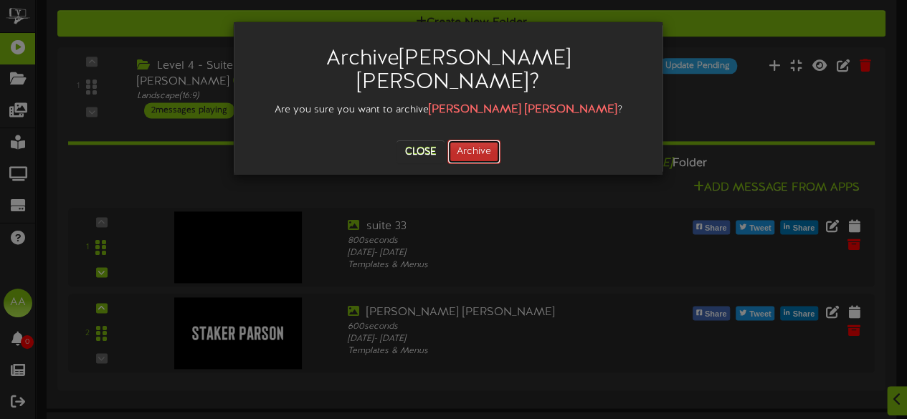
click at [464, 140] on button "Archive" at bounding box center [473, 152] width 53 height 24
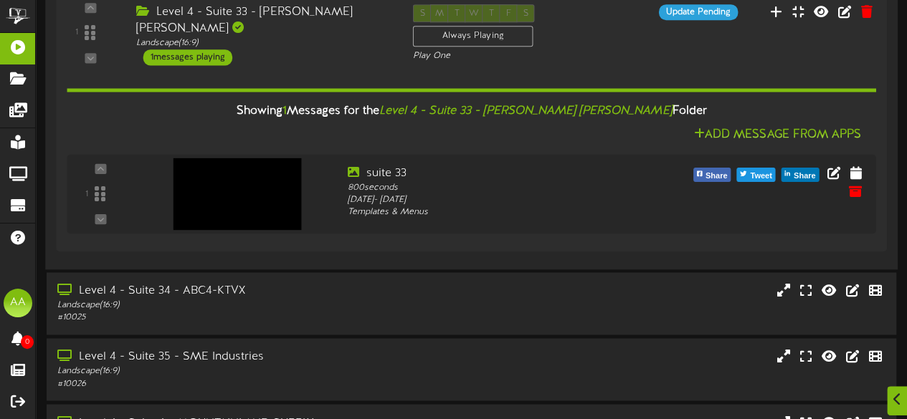
scroll to position [1083, 0]
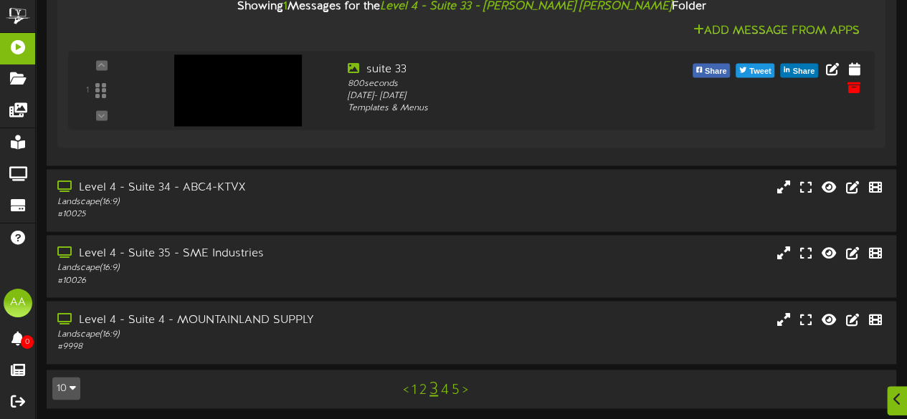
click at [445, 386] on link "4" at bounding box center [445, 390] width 8 height 16
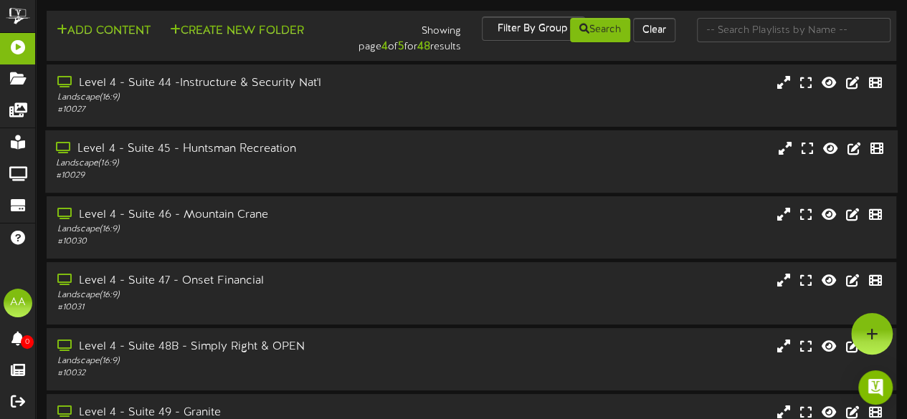
click at [374, 144] on div "Level 4 - Suite 45 - Huntsman Recreation" at bounding box center [222, 149] width 333 height 16
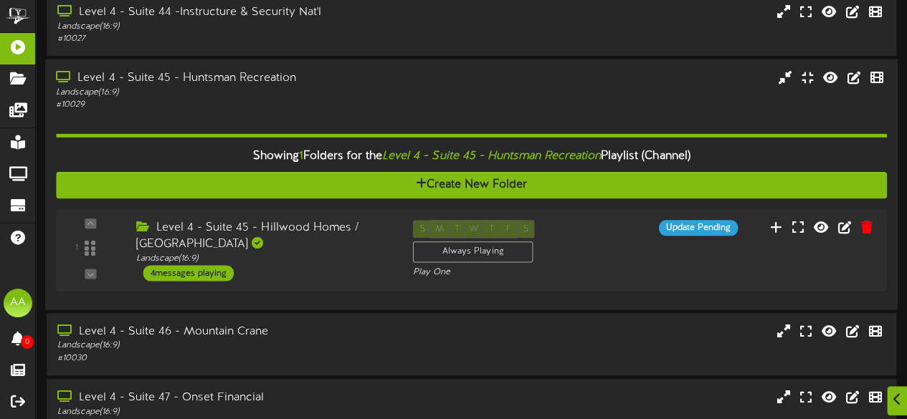
scroll to position [72, 0]
click at [214, 277] on div "4 messages playing" at bounding box center [186, 273] width 92 height 16
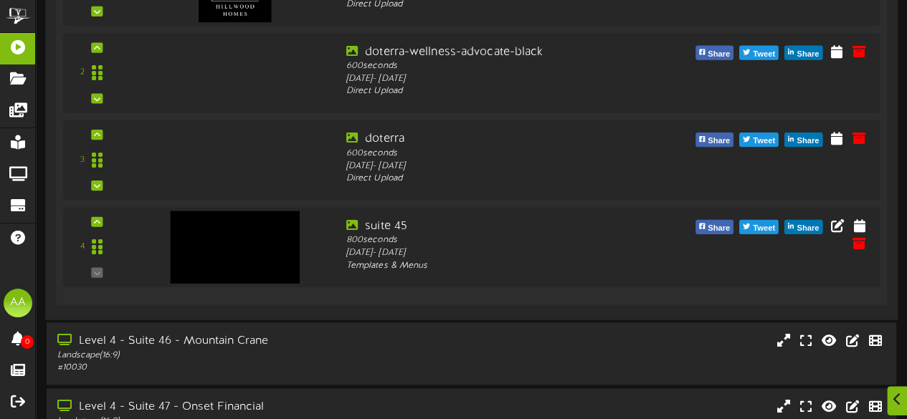
scroll to position [496, 0]
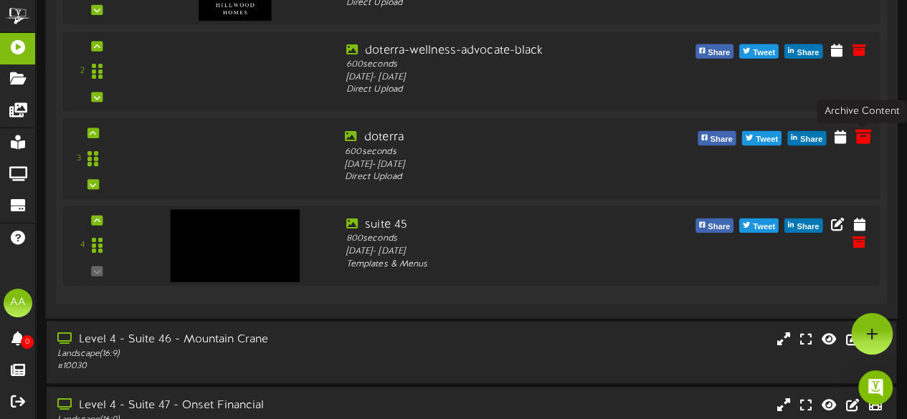
click at [863, 138] on icon at bounding box center [863, 136] width 16 height 16
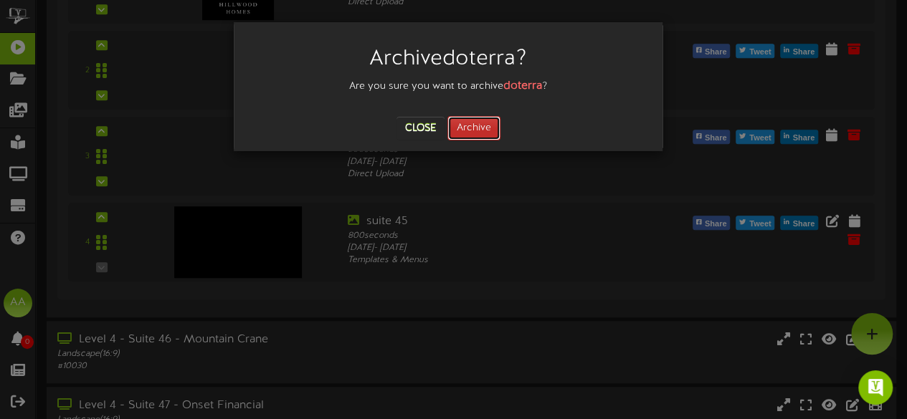
click at [465, 125] on button "Archive" at bounding box center [473, 128] width 53 height 24
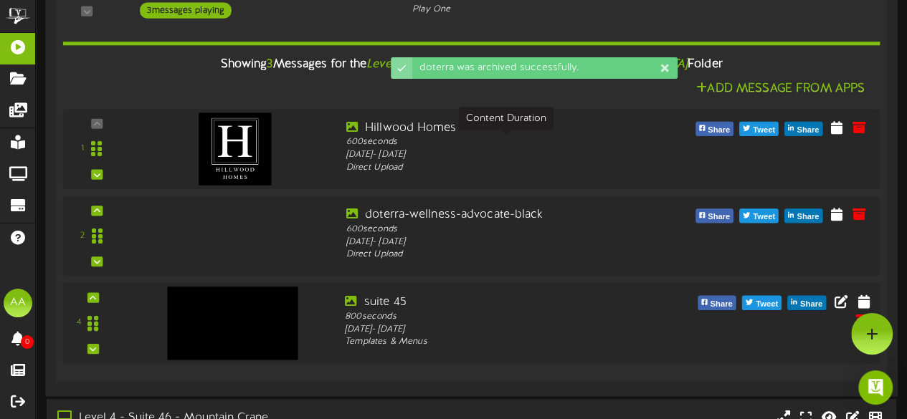
scroll to position [328, 0]
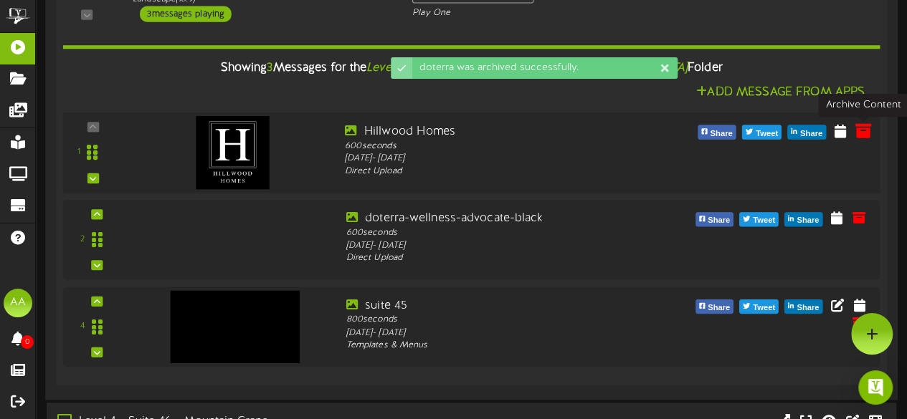
click at [867, 130] on icon at bounding box center [863, 130] width 16 height 16
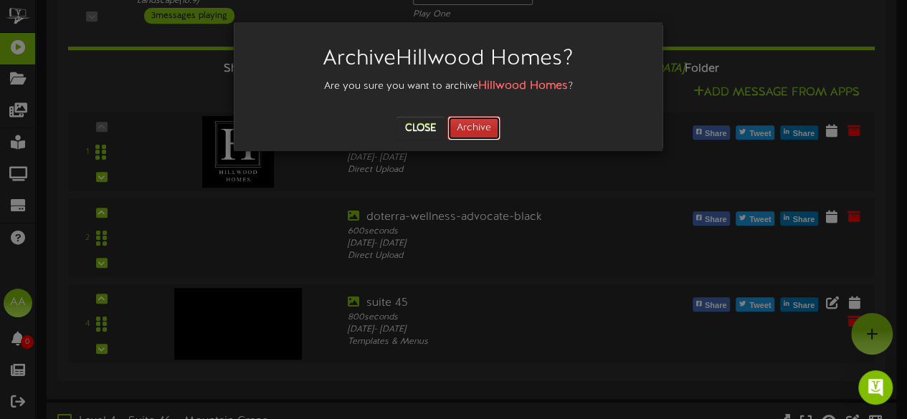
click at [468, 130] on button "Archive" at bounding box center [473, 128] width 53 height 24
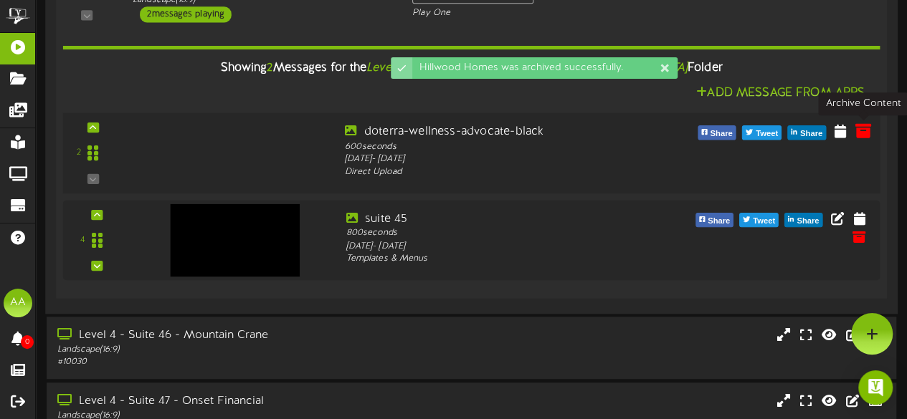
click at [865, 128] on icon at bounding box center [863, 131] width 16 height 16
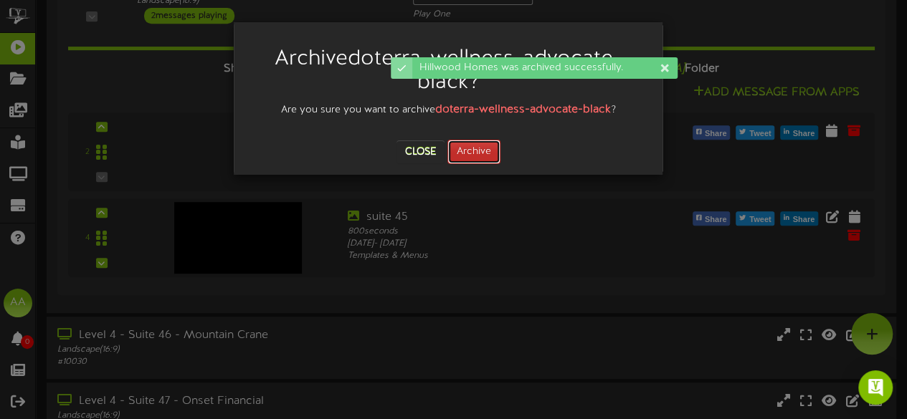
click at [482, 151] on button "Archive" at bounding box center [473, 152] width 53 height 24
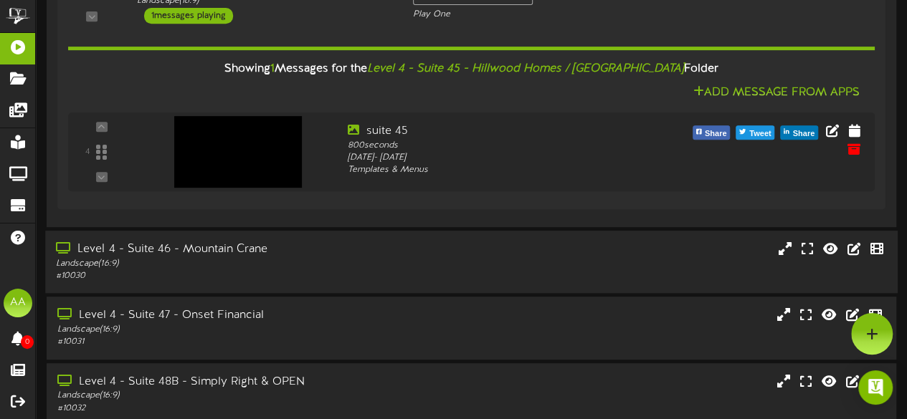
click at [315, 267] on div "Landscape ( 16:9 )" at bounding box center [222, 264] width 333 height 12
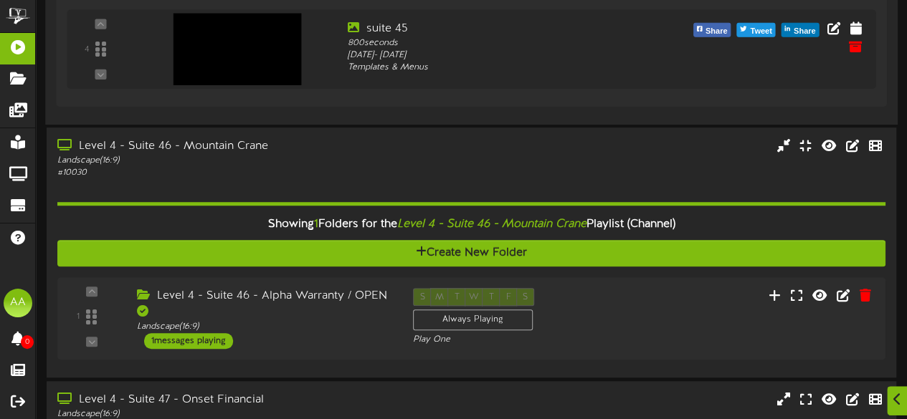
scroll to position [433, 0]
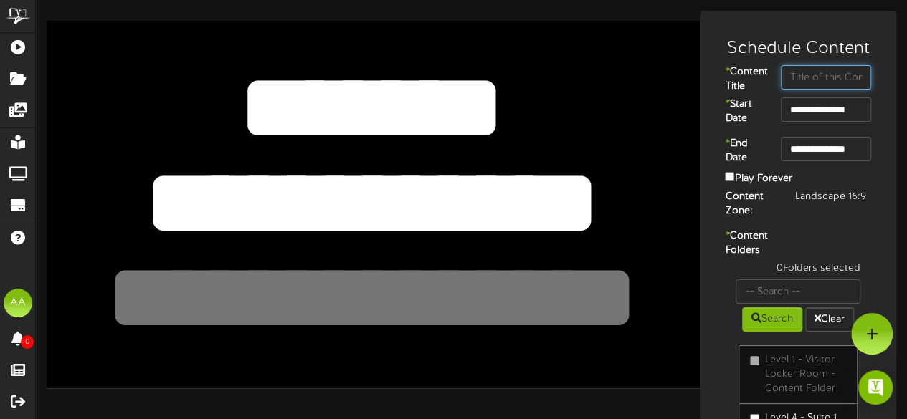
click at [821, 72] on input "text" at bounding box center [826, 77] width 90 height 24
type input "Suite 29"
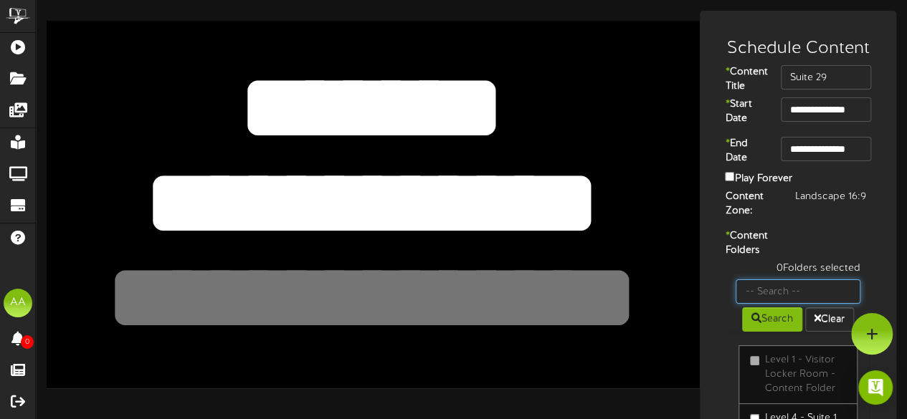
click at [781, 304] on input "text" at bounding box center [798, 292] width 125 height 24
type input "suite 29"
click at [764, 332] on button "Search" at bounding box center [772, 320] width 60 height 24
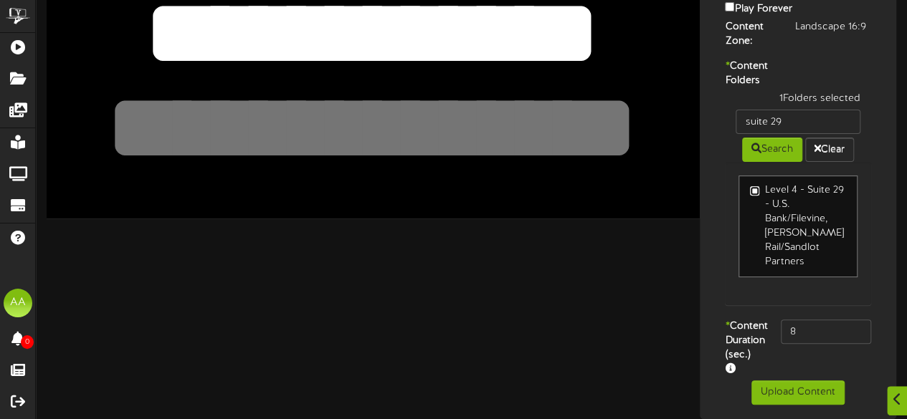
scroll to position [210, 0]
click at [796, 320] on input "8" at bounding box center [826, 332] width 90 height 24
type input "800"
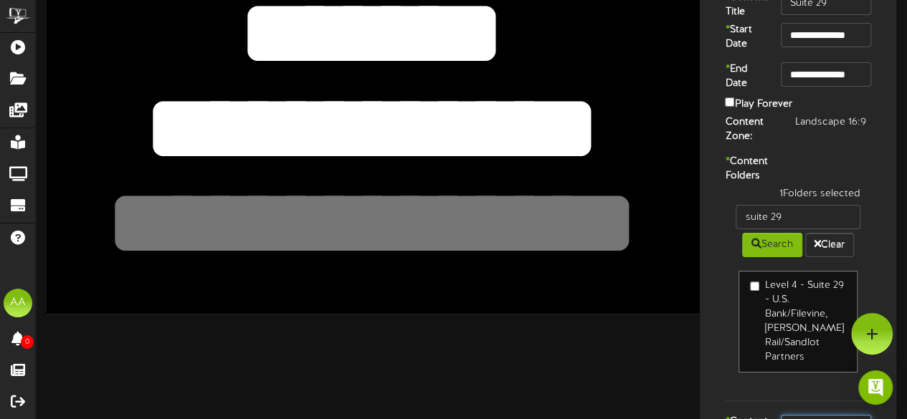
scroll to position [74, 0]
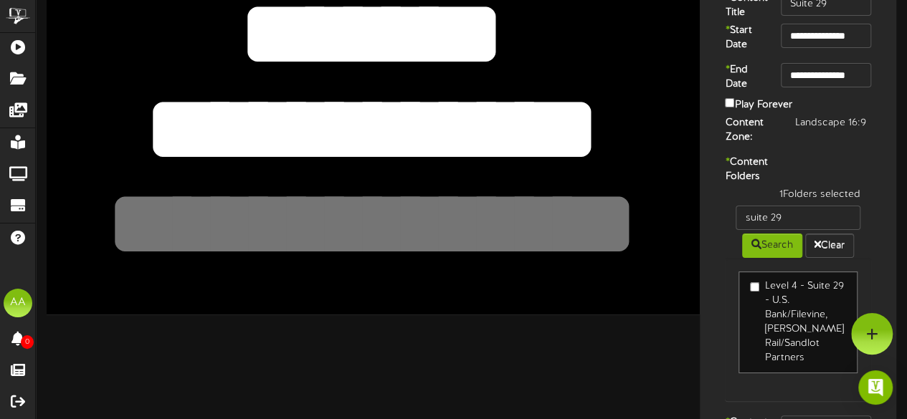
click at [591, 134] on textarea "**********" at bounding box center [371, 129] width 537 height 124
drag, startPoint x: 591, startPoint y: 134, endPoint x: 177, endPoint y: 125, distance: 413.8
click at [177, 125] on textarea "**********" at bounding box center [371, 129] width 537 height 124
type textarea "**********"
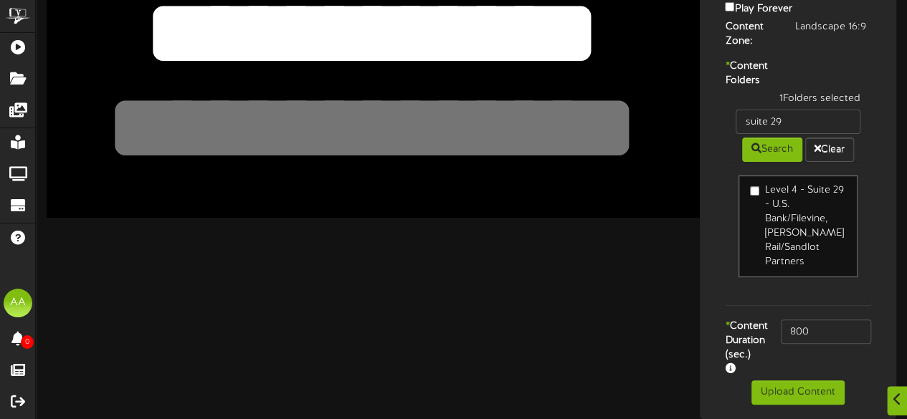
scroll to position [207, 0]
click at [779, 398] on button "Upload Content" at bounding box center [797, 393] width 93 height 24
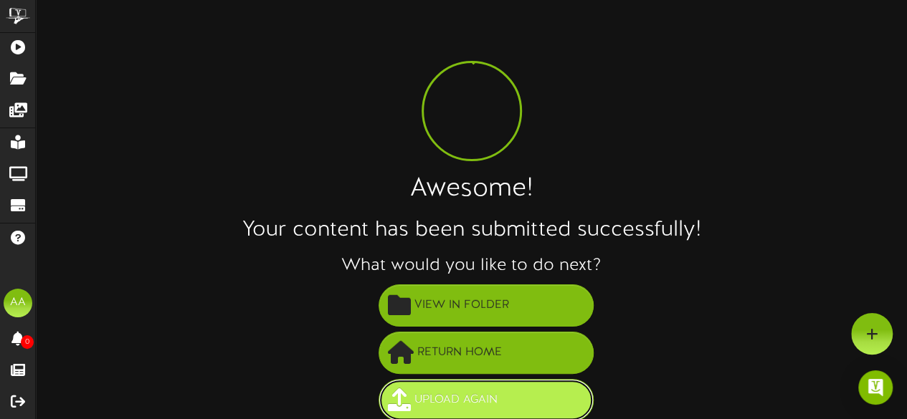
click at [452, 402] on span "Upload Again" at bounding box center [456, 401] width 90 height 24
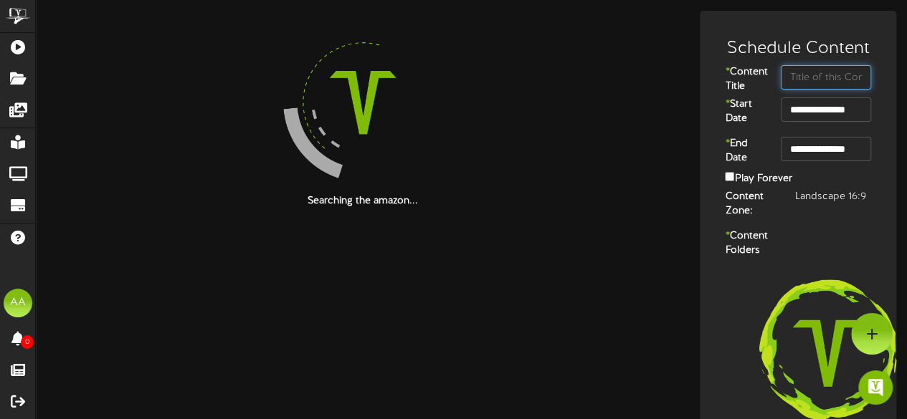
click at [817, 72] on input "text" at bounding box center [826, 77] width 90 height 24
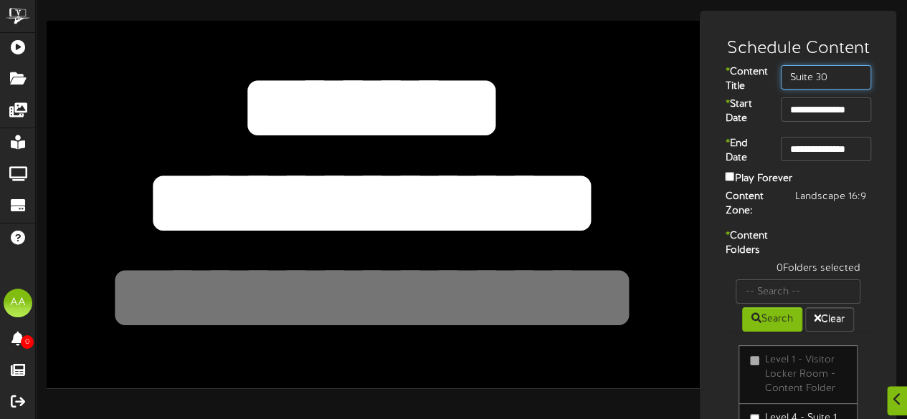
scroll to position [67, 0]
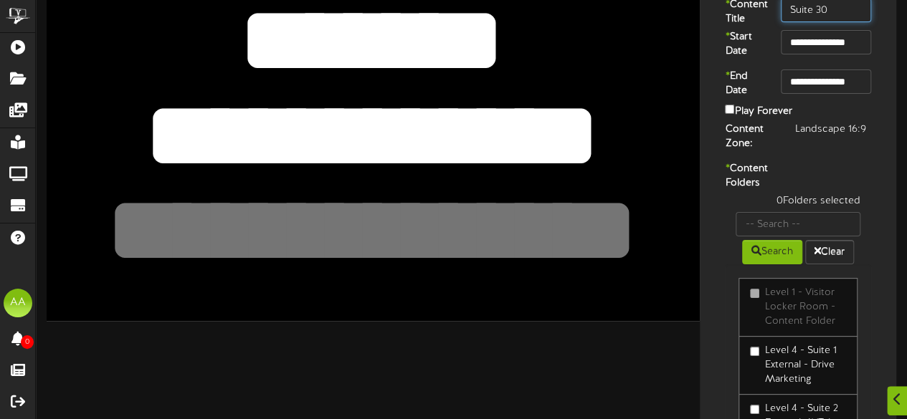
type input "Suite 30"
click at [792, 237] on input "text" at bounding box center [798, 224] width 125 height 24
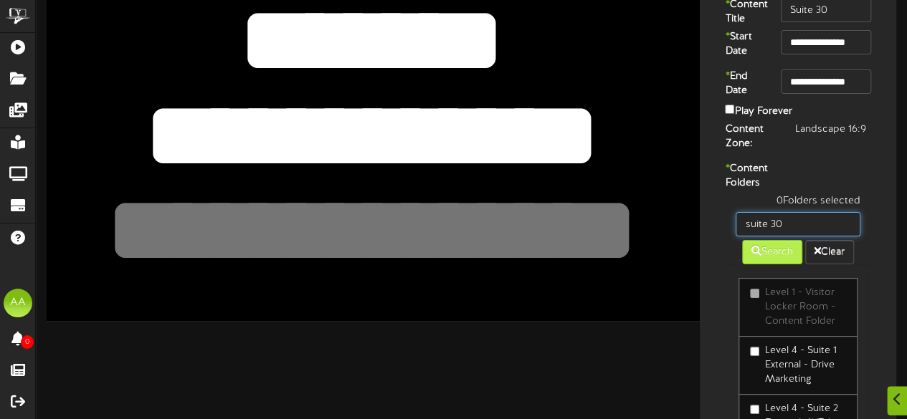
type input "suite 30"
click at [775, 265] on button "Search" at bounding box center [772, 252] width 60 height 24
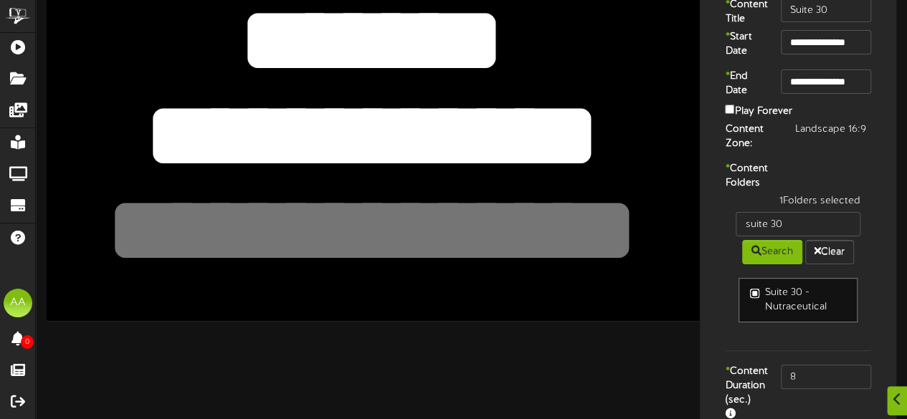
scroll to position [153, 0]
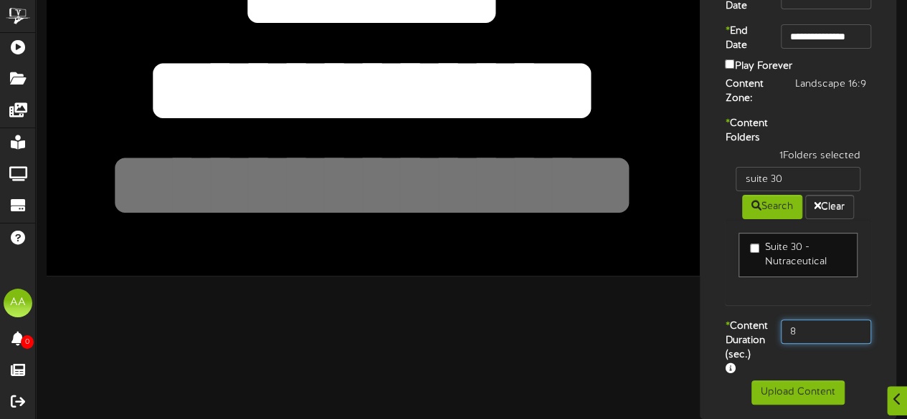
click at [814, 320] on input "8" at bounding box center [826, 332] width 90 height 24
type input "800"
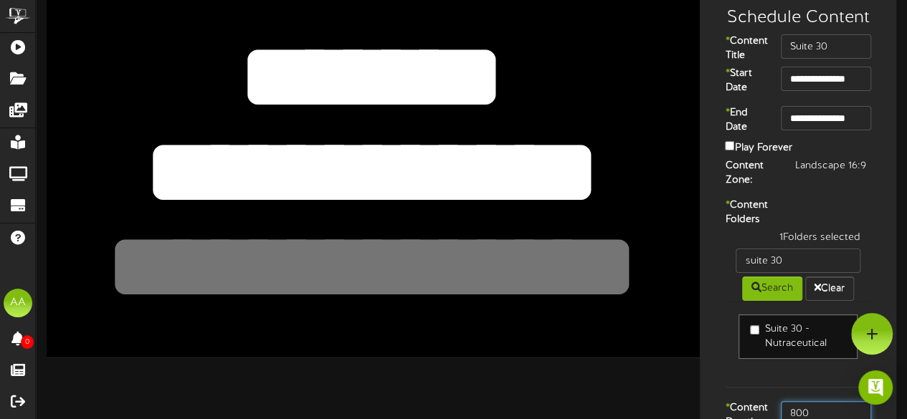
scroll to position [27, 0]
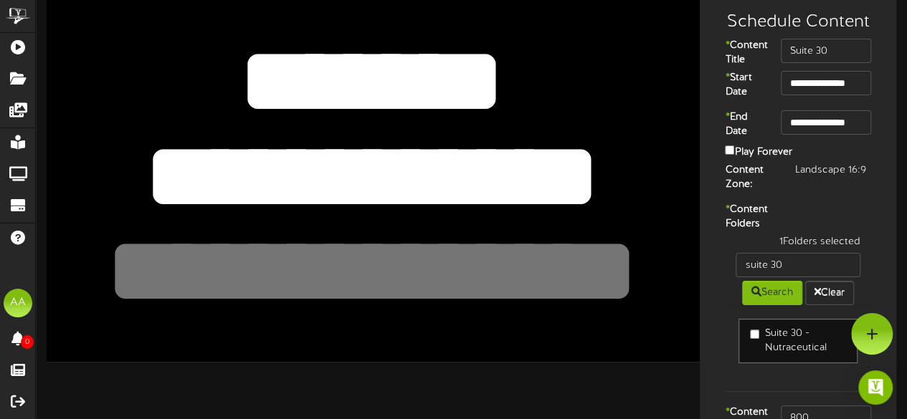
drag, startPoint x: 577, startPoint y: 176, endPoint x: 191, endPoint y: 171, distance: 385.8
click at [191, 171] on textarea "**********" at bounding box center [371, 177] width 537 height 124
type textarea "*"
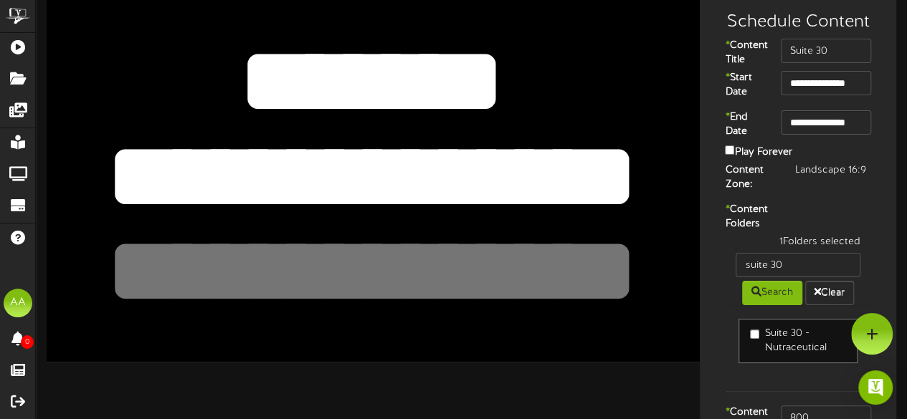
scroll to position [0, 0]
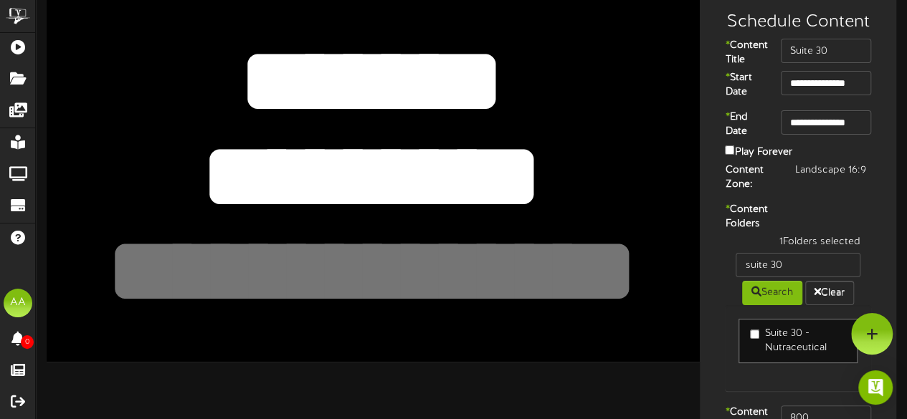
type textarea "********"
click at [369, 269] on textarea at bounding box center [371, 272] width 537 height 124
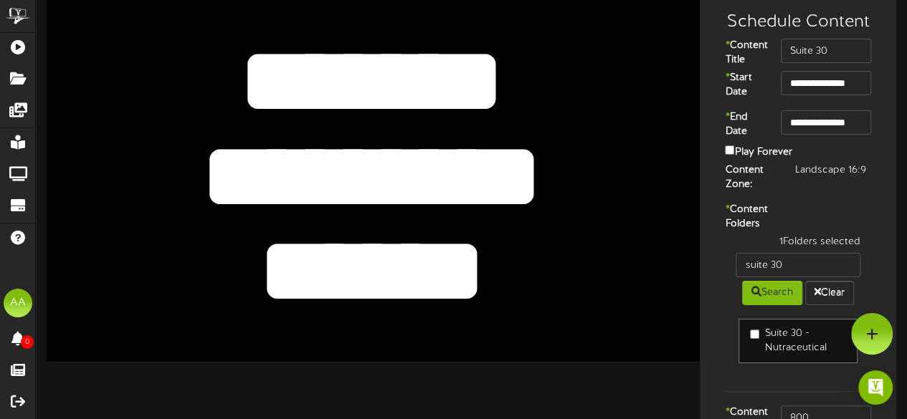
type textarea "******"
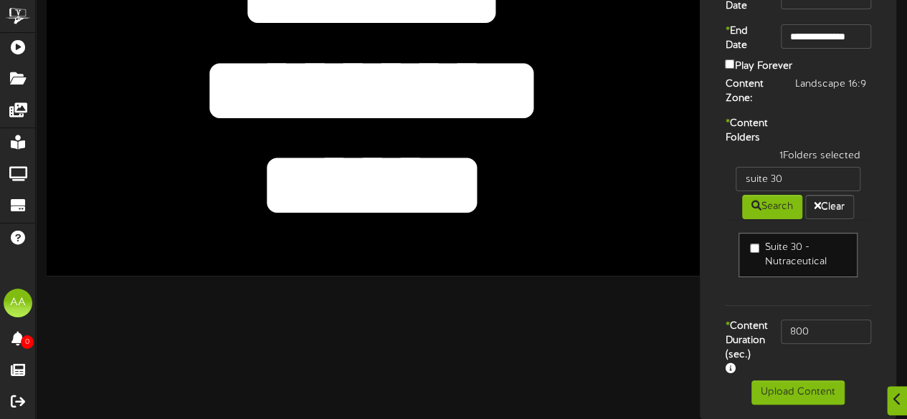
scroll to position [126, 0]
click at [772, 405] on button "Upload Content" at bounding box center [797, 393] width 93 height 24
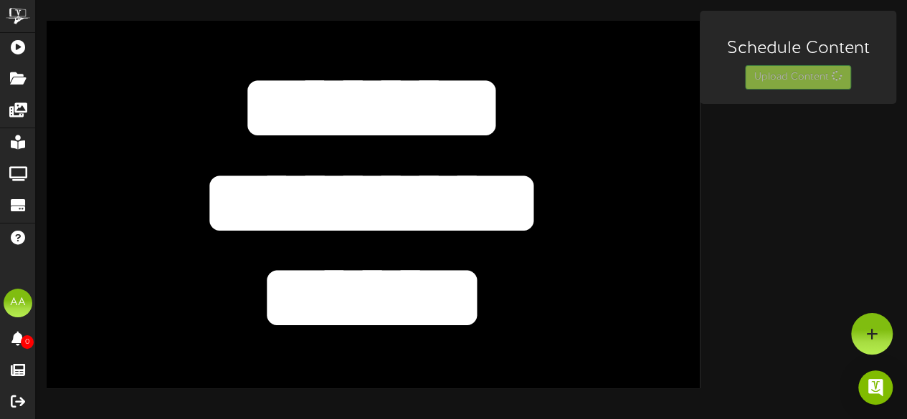
scroll to position [0, 0]
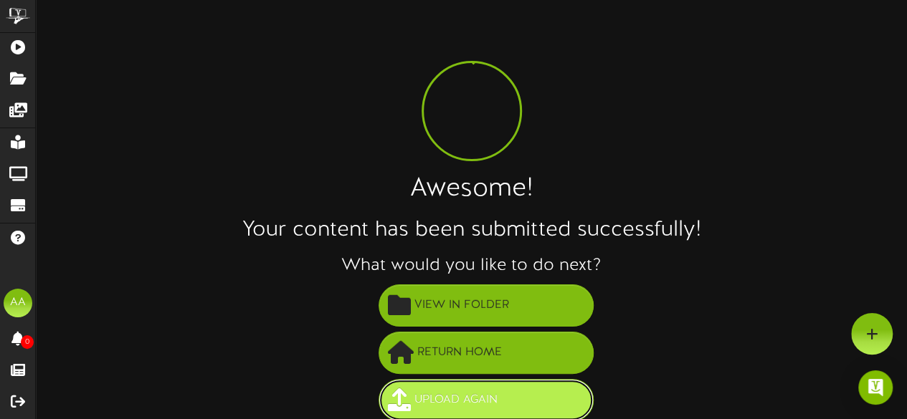
click at [473, 398] on span "Upload Again" at bounding box center [456, 401] width 90 height 24
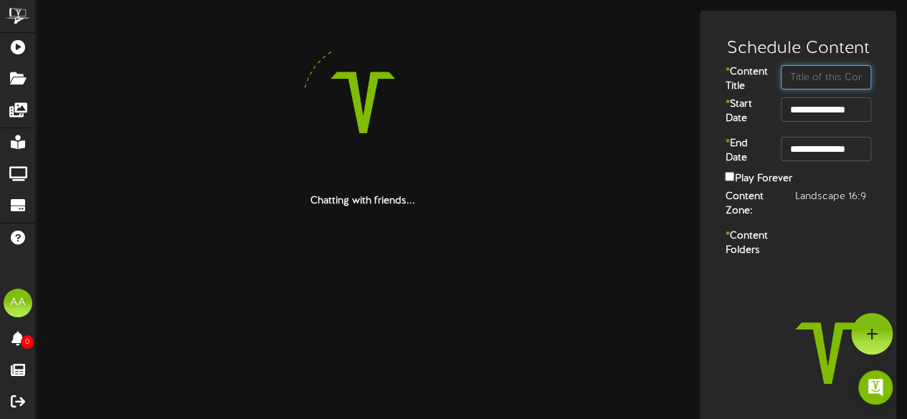
click at [808, 75] on input "text" at bounding box center [826, 77] width 90 height 24
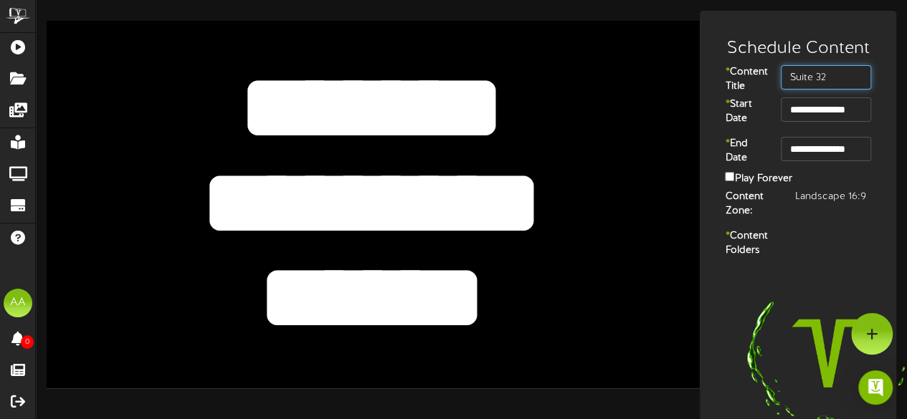
type input "Suite 32"
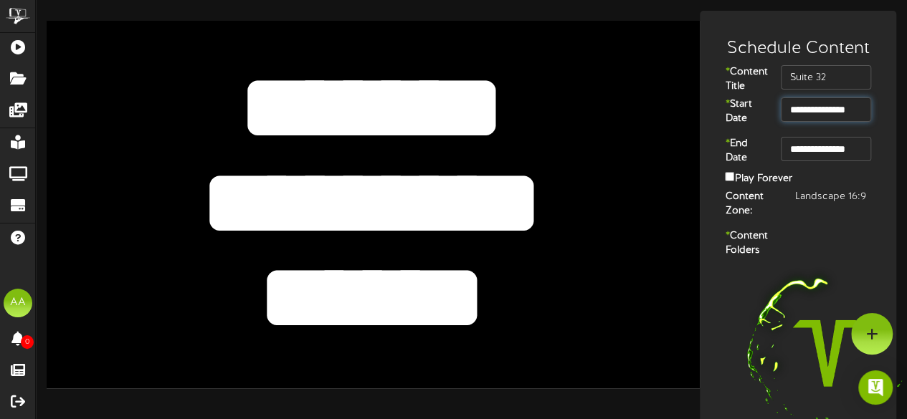
click at [817, 121] on input "**********" at bounding box center [826, 110] width 90 height 24
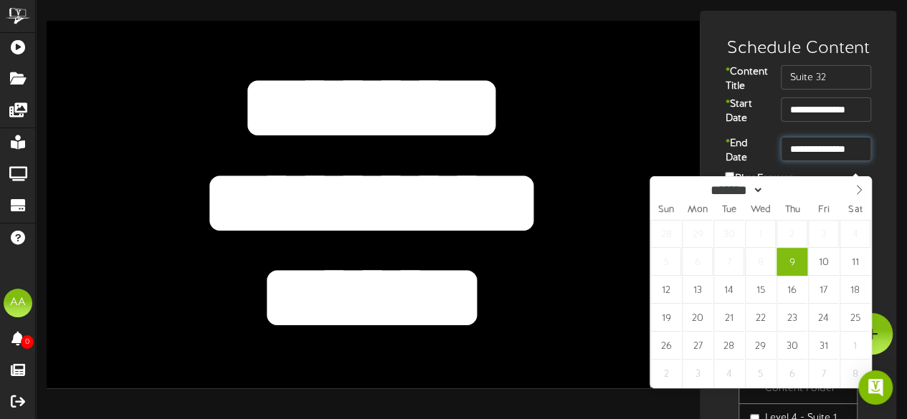
click at [818, 161] on input "**********" at bounding box center [826, 149] width 90 height 24
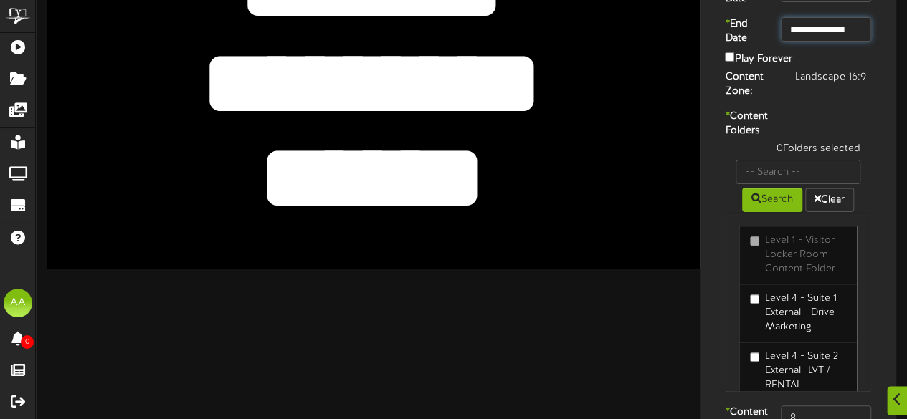
scroll to position [130, 0]
click at [785, 184] on input "text" at bounding box center [798, 172] width 125 height 24
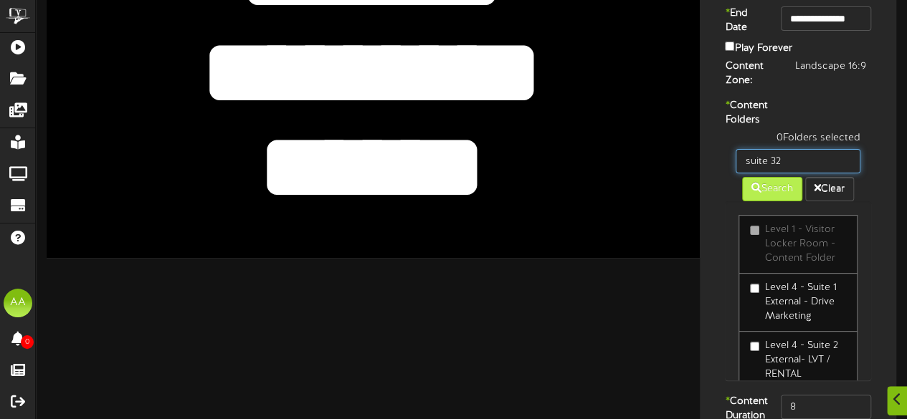
type input "Suite 32"
click at [765, 201] on button "Search" at bounding box center [772, 189] width 60 height 24
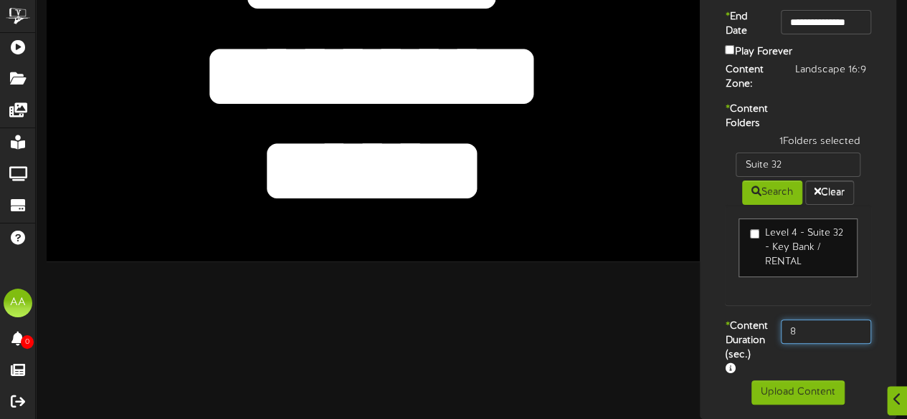
click at [812, 344] on input "8" at bounding box center [826, 332] width 90 height 24
type input "800"
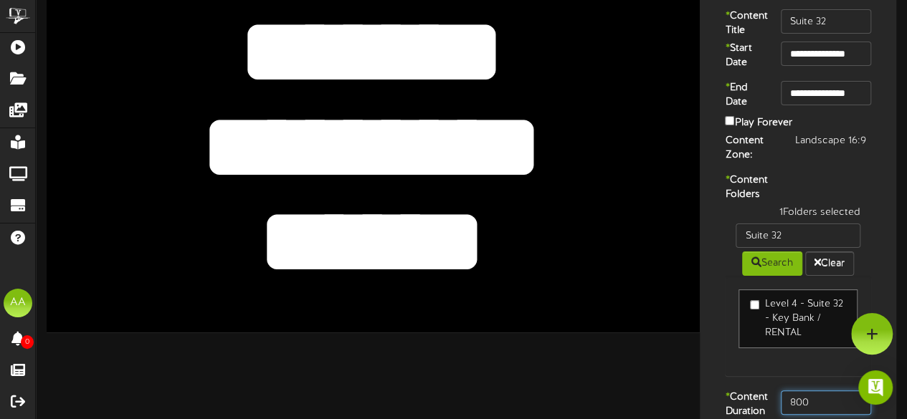
scroll to position [51, 0]
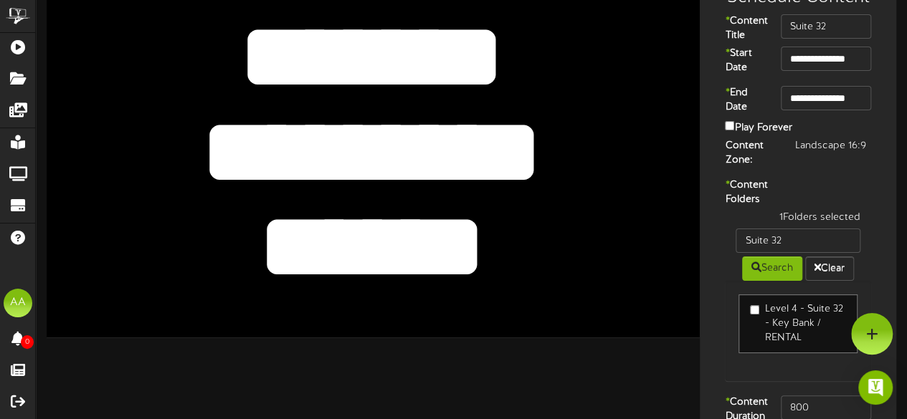
click at [520, 146] on textarea "********" at bounding box center [371, 152] width 537 height 124
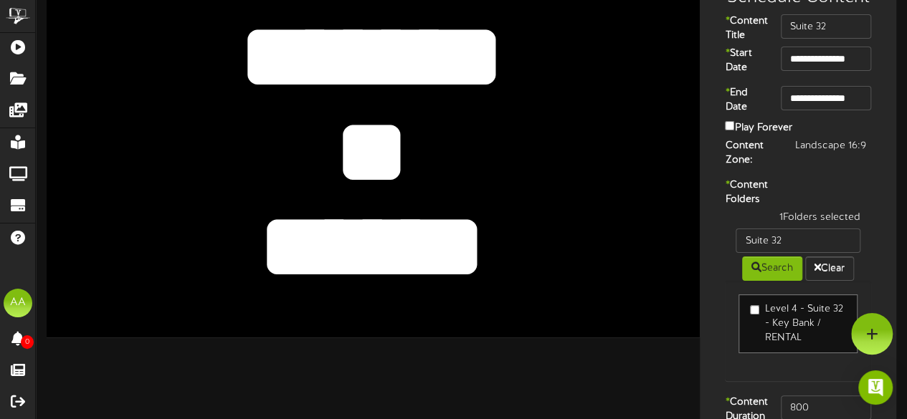
type textarea "*"
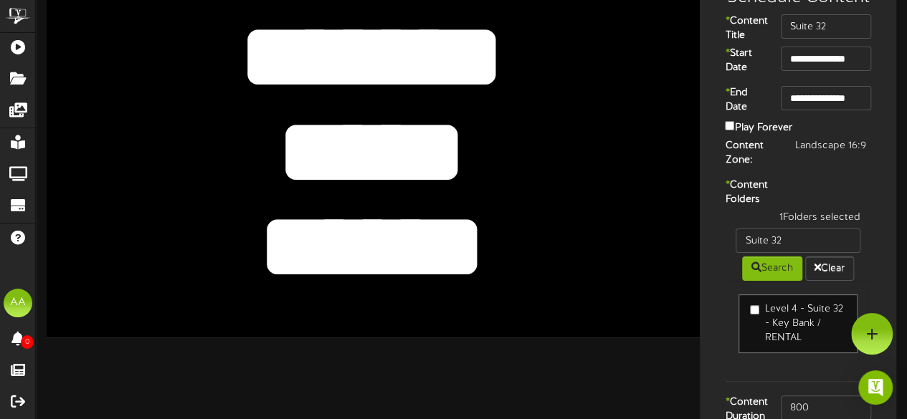
type textarea "*****"
click at [499, 248] on textarea "******" at bounding box center [371, 248] width 537 height 124
drag, startPoint x: 499, startPoint y: 248, endPoint x: 271, endPoint y: 235, distance: 228.4
click at [271, 235] on textarea "******" at bounding box center [371, 248] width 537 height 124
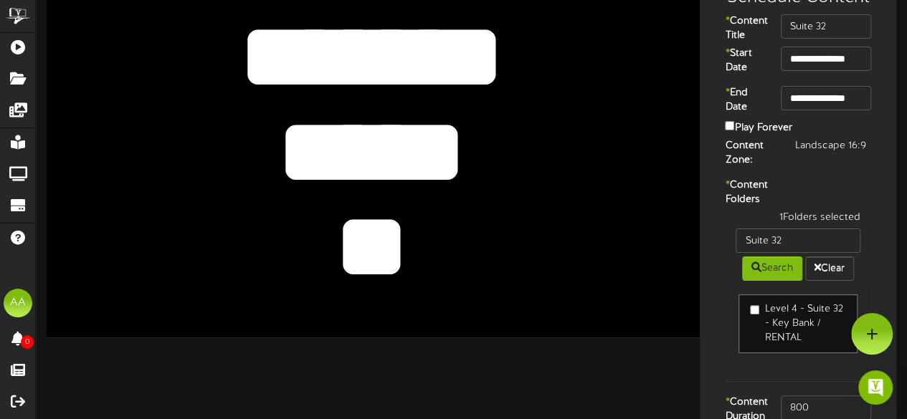
type textarea "*"
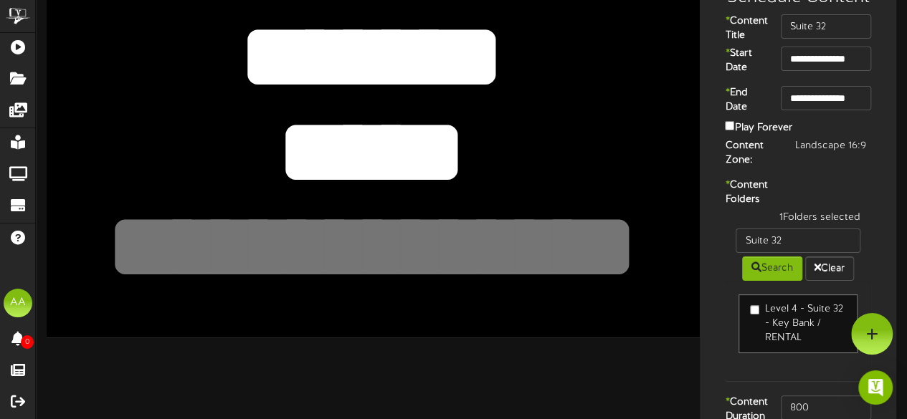
click at [495, 161] on textarea "********" at bounding box center [371, 152] width 537 height 124
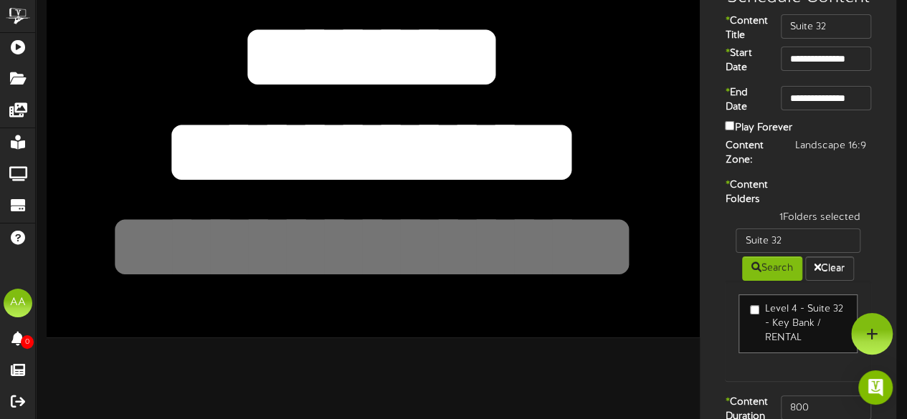
type textarea "**********"
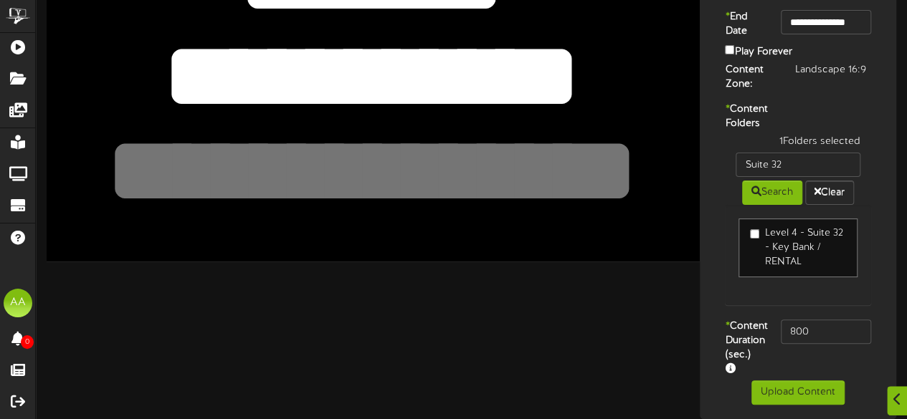
scroll to position [167, 0]
click at [778, 389] on button "Upload Content" at bounding box center [797, 393] width 93 height 24
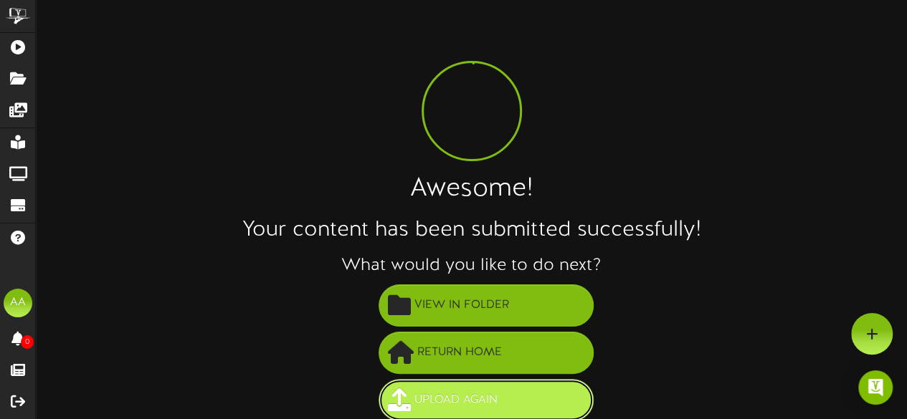
click at [479, 397] on span "Upload Again" at bounding box center [456, 401] width 90 height 24
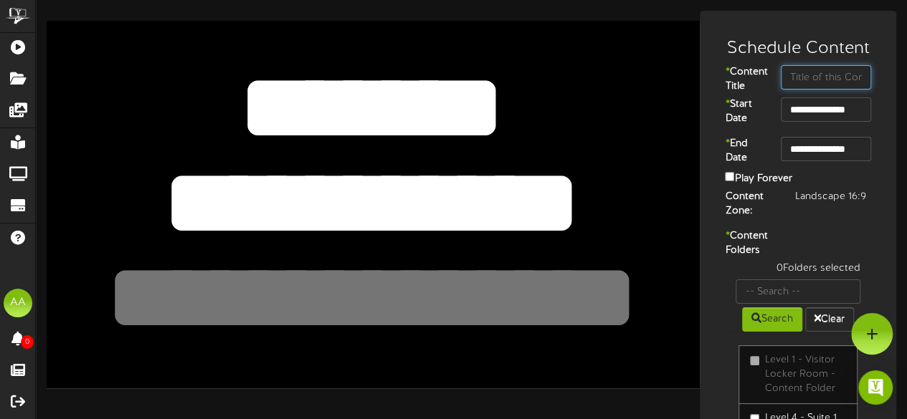
click at [822, 85] on input "text" at bounding box center [826, 77] width 90 height 24
type input "Suite 47"
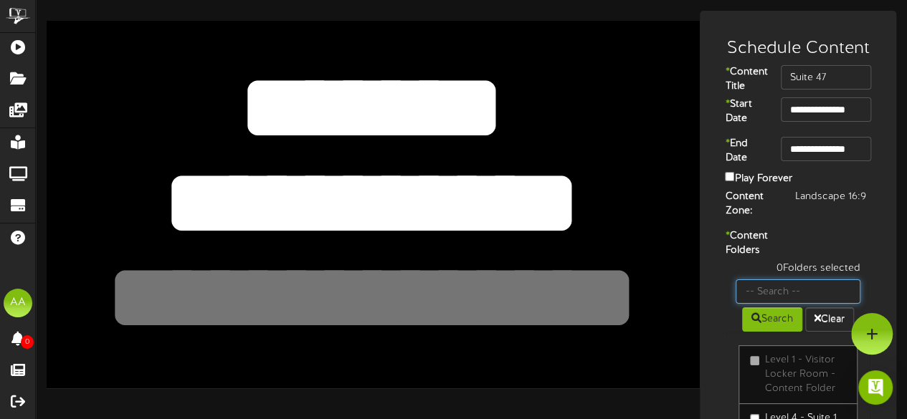
click at [798, 304] on input "text" at bounding box center [798, 292] width 125 height 24
type input "Suite 47"
click at [756, 323] on icon at bounding box center [756, 318] width 10 height 10
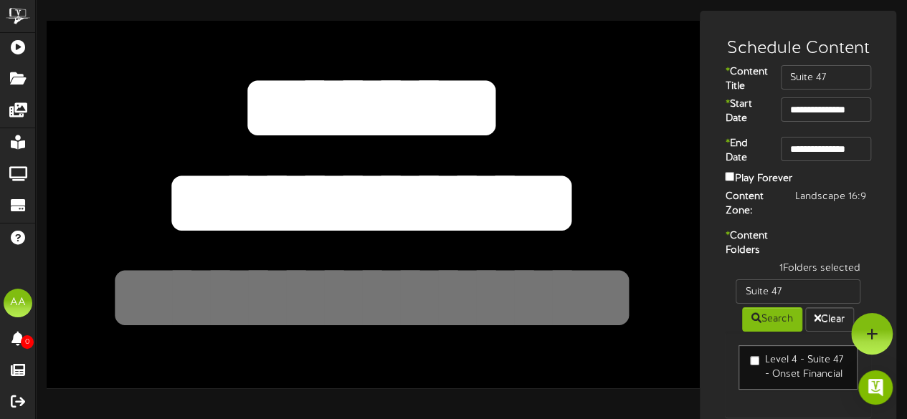
click at [714, 358] on div "1 Folders selected Suite 47 Search Clear Level 4 - Suite 47 - Onset Financial" at bounding box center [798, 347] width 168 height 171
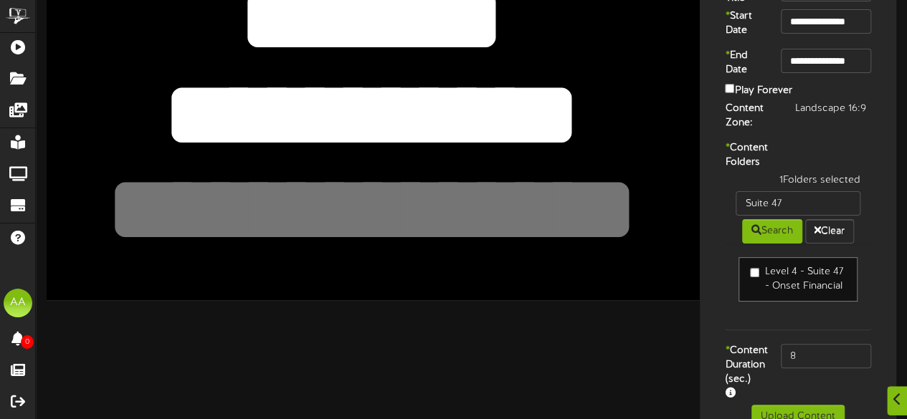
scroll to position [103, 0]
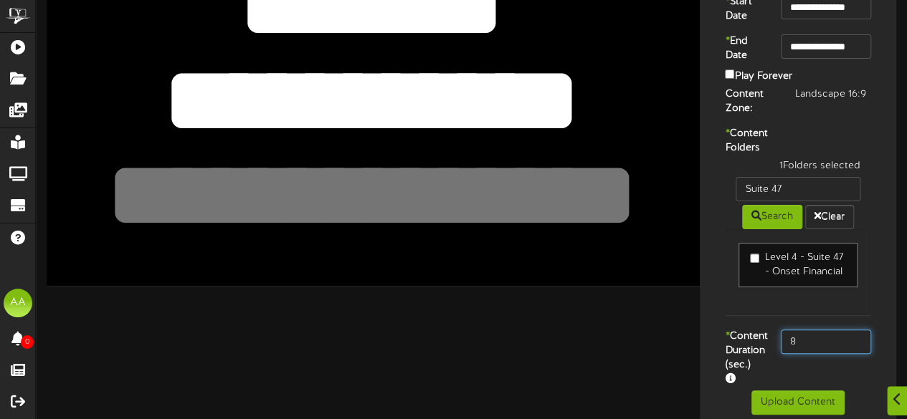
click at [801, 354] on input "8" at bounding box center [826, 342] width 90 height 24
type input "800"
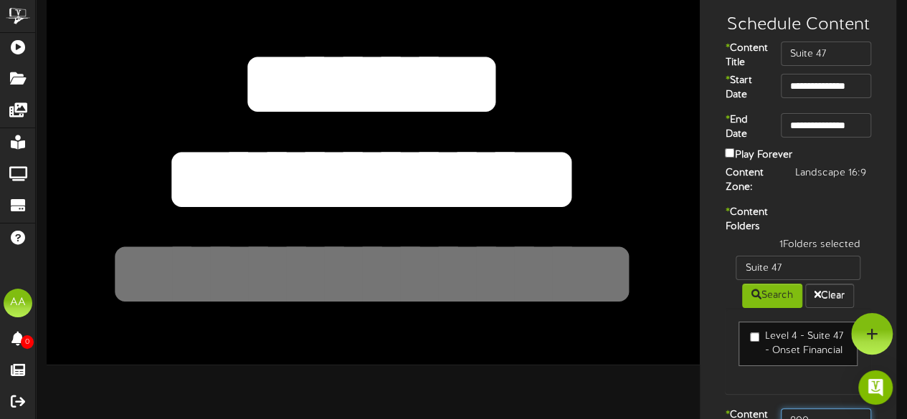
scroll to position [0, 0]
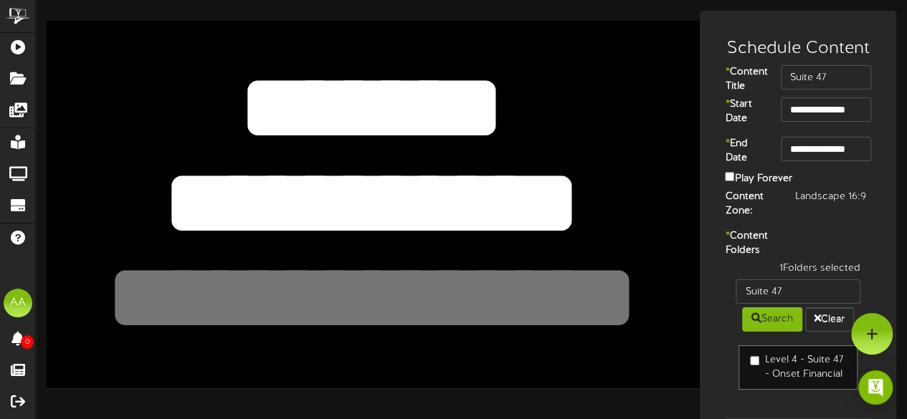
drag, startPoint x: 595, startPoint y: 206, endPoint x: 184, endPoint y: 204, distance: 411.6
click at [184, 204] on textarea "**********" at bounding box center [371, 203] width 537 height 124
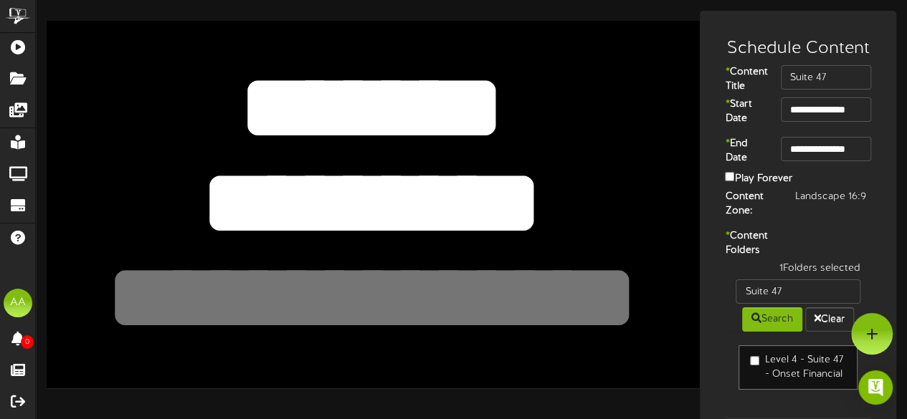
type textarea "*********"
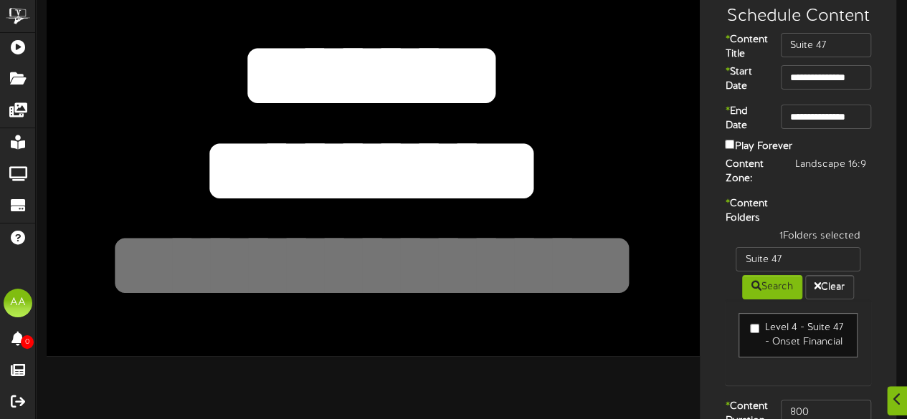
scroll to position [153, 0]
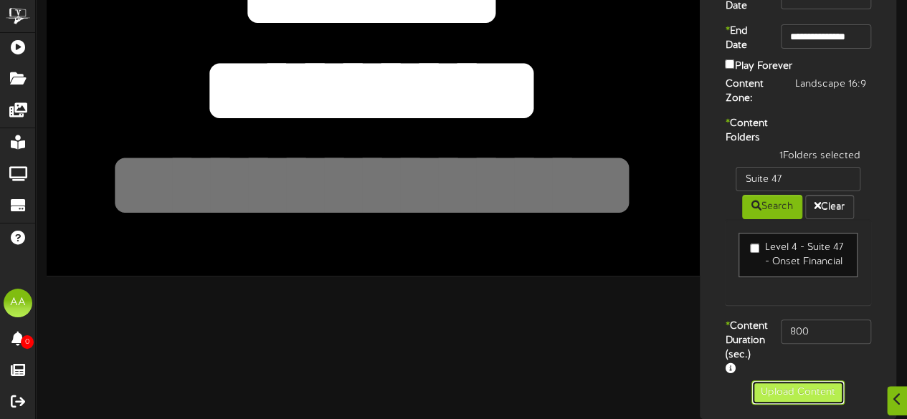
click at [763, 400] on button "Upload Content" at bounding box center [797, 393] width 93 height 24
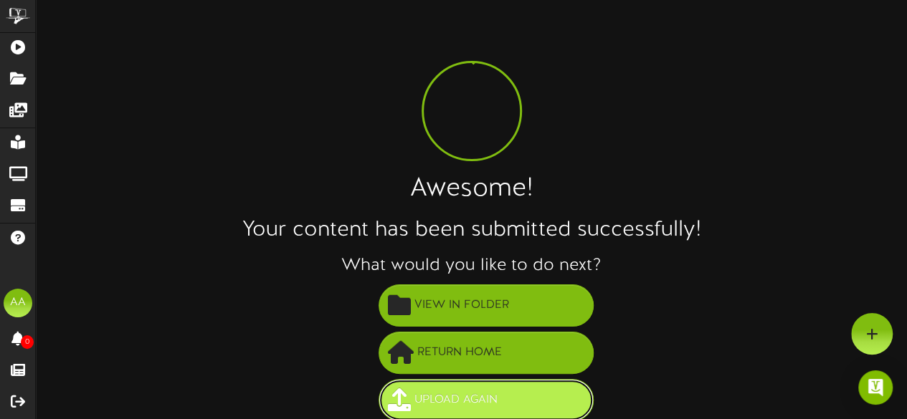
click at [518, 399] on button "Upload Again" at bounding box center [486, 400] width 215 height 42
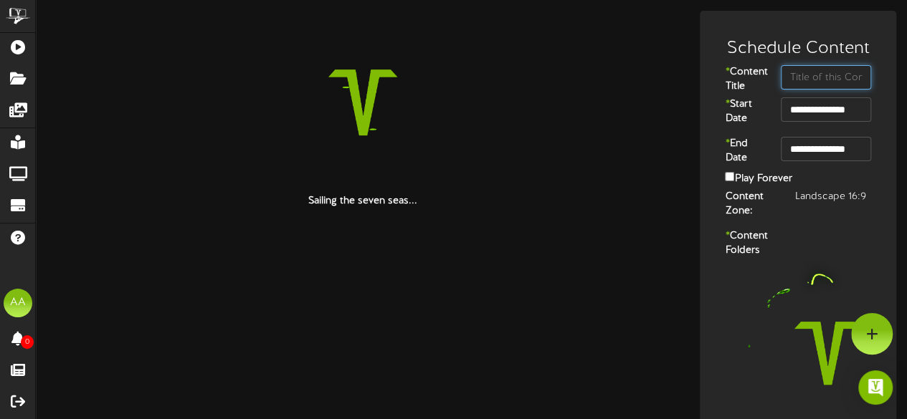
click at [822, 77] on input "text" at bounding box center [826, 77] width 90 height 24
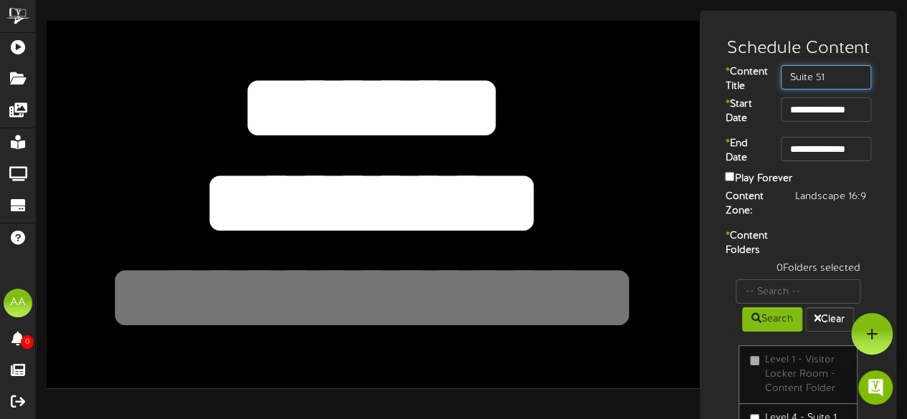
type input "Suite 51"
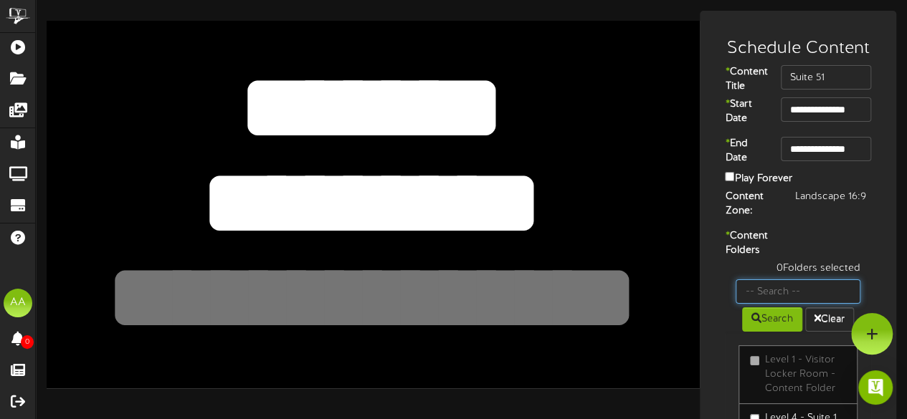
click at [796, 304] on input "text" at bounding box center [798, 292] width 125 height 24
type input "Suite 51"
click at [767, 332] on button "Search" at bounding box center [772, 320] width 60 height 24
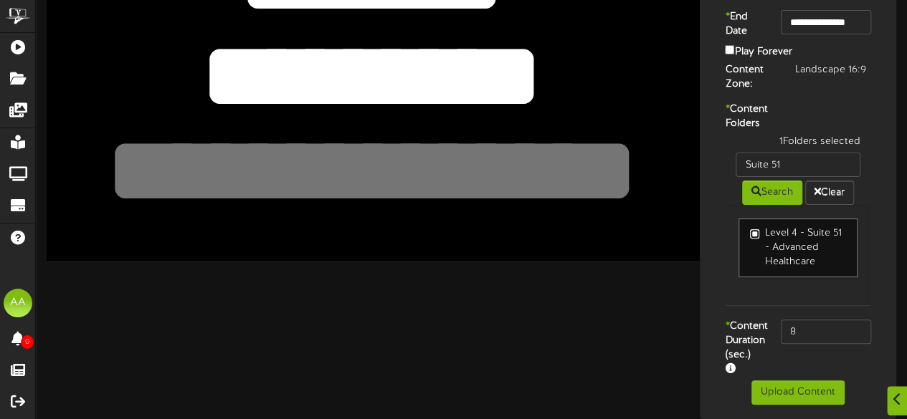
scroll to position [167, 0]
click at [807, 320] on input "8" at bounding box center [826, 332] width 90 height 24
click at [830, 320] on input "8" at bounding box center [826, 332] width 90 height 24
type input "800"
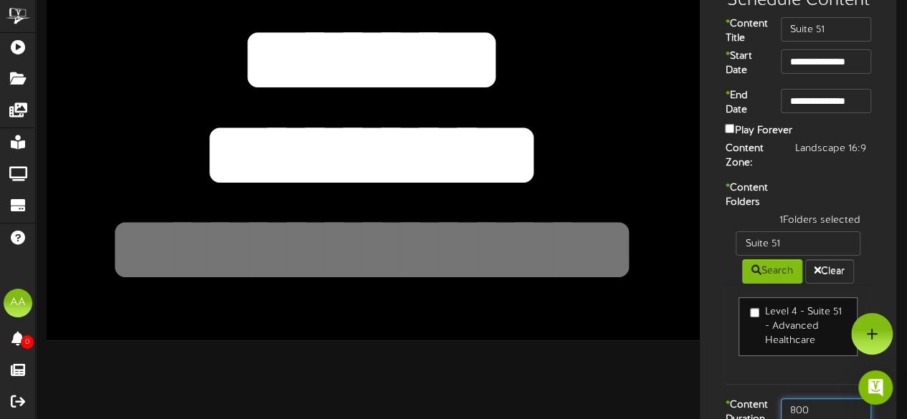
scroll to position [47, 0]
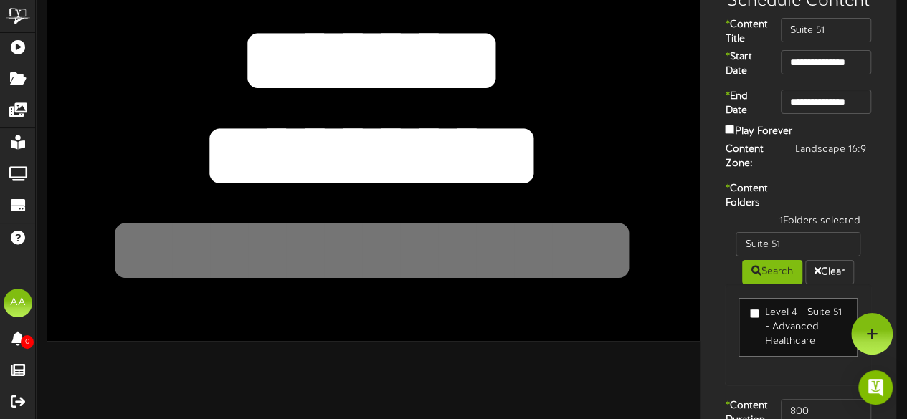
drag, startPoint x: 522, startPoint y: 157, endPoint x: 224, endPoint y: 136, distance: 299.1
click at [224, 136] on textarea "*********" at bounding box center [371, 156] width 537 height 124
type textarea "*********"
drag, startPoint x: 516, startPoint y: 60, endPoint x: 237, endPoint y: 85, distance: 280.8
click at [237, 85] on textarea "*******" at bounding box center [371, 61] width 537 height 124
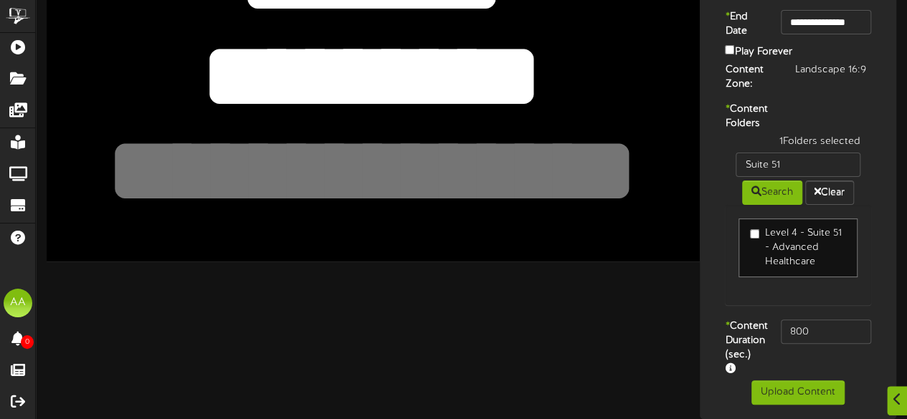
scroll to position [167, 0]
type textarea "*******"
click at [568, 187] on textarea at bounding box center [371, 172] width 537 height 124
click at [711, 259] on div "* Content Folders 1 Folders selected Suite 51 Search Clear Level 4 - Suite 51 -…" at bounding box center [797, 211] width 189 height 217
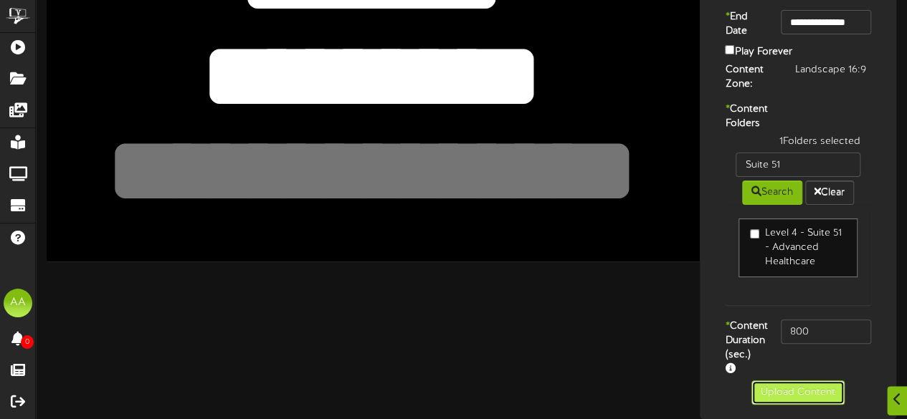
click at [774, 401] on button "Upload Content" at bounding box center [797, 393] width 93 height 24
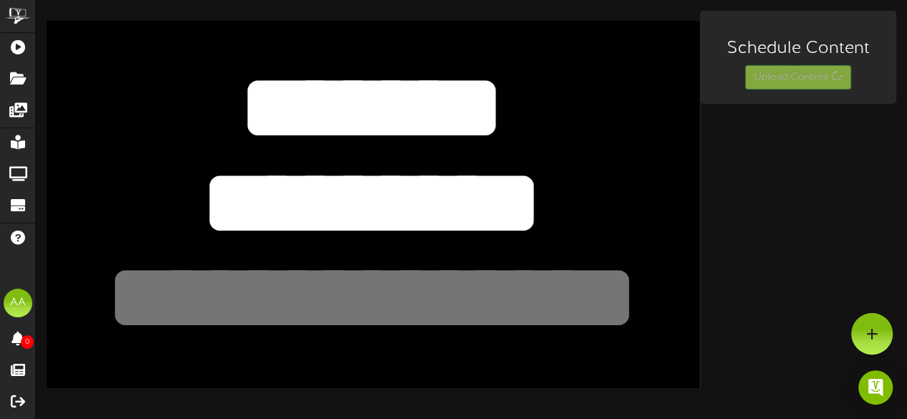
scroll to position [0, 0]
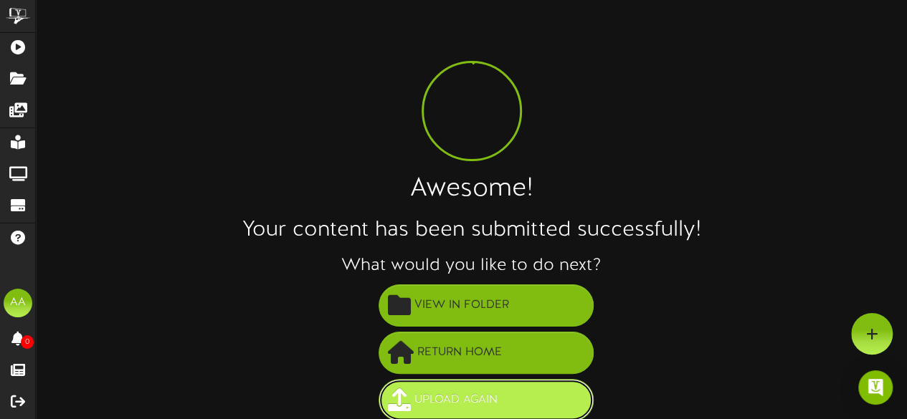
click at [469, 399] on span "Upload Again" at bounding box center [456, 401] width 90 height 24
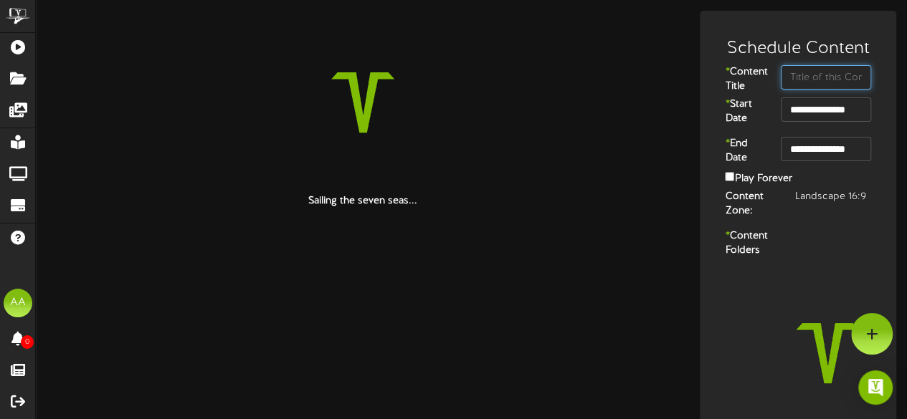
click at [808, 80] on input "text" at bounding box center [826, 77] width 90 height 24
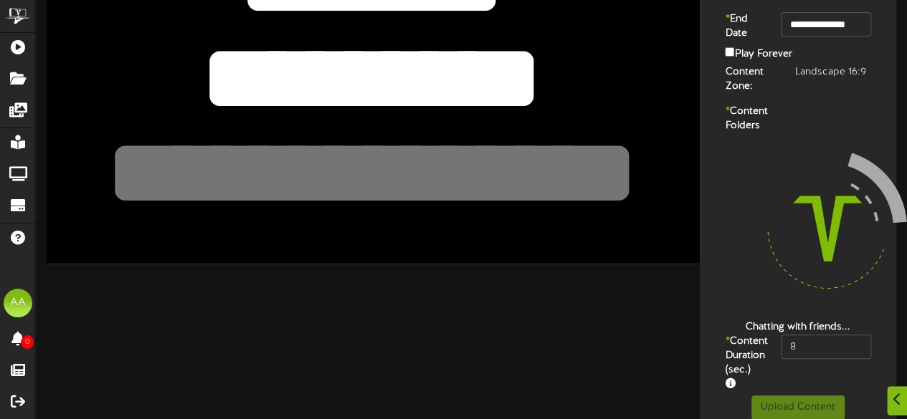
scroll to position [132, 0]
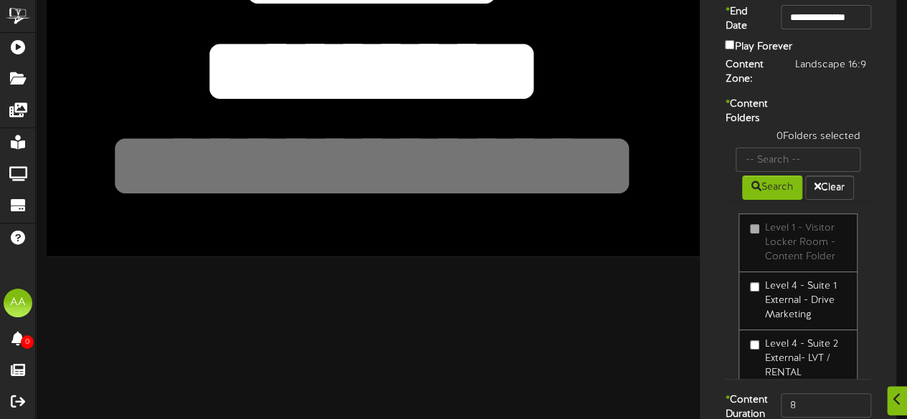
type input "Suite 31"
click at [792, 172] on input "text" at bounding box center [798, 160] width 125 height 24
type input "suite 31"
click at [776, 200] on button "Search" at bounding box center [772, 188] width 60 height 24
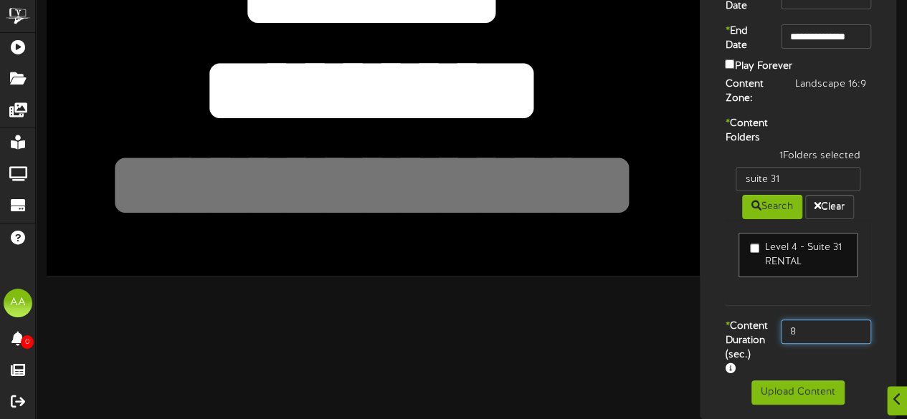
click at [823, 338] on input "8" at bounding box center [826, 332] width 90 height 24
type input "800"
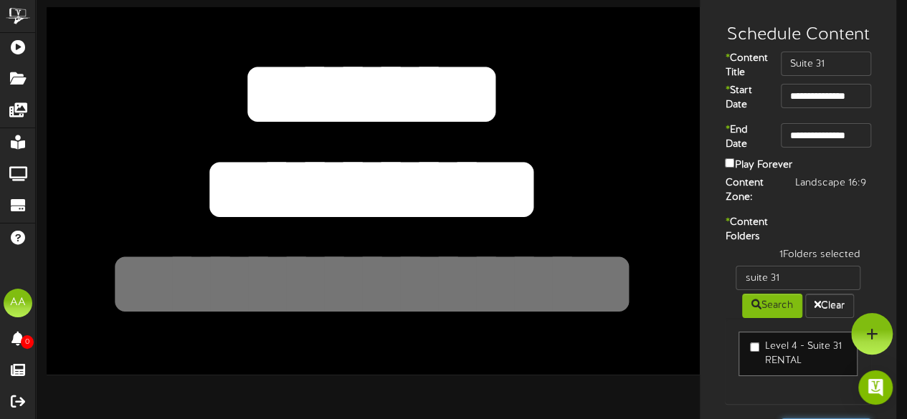
scroll to position [0, 0]
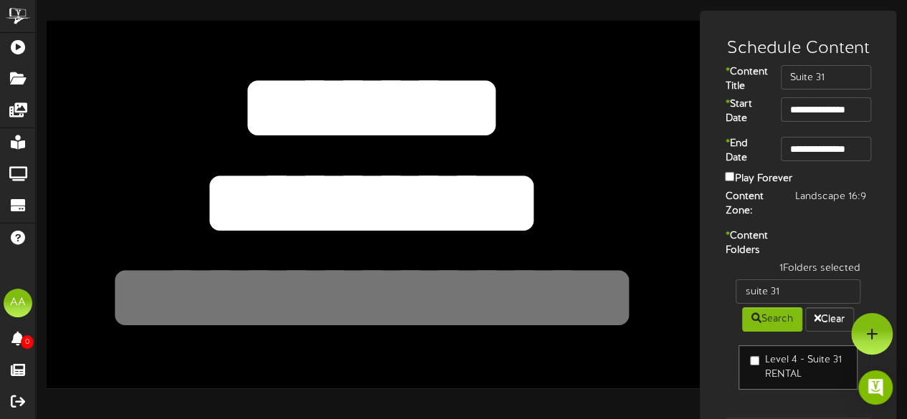
click at [514, 106] on textarea "*******" at bounding box center [371, 108] width 537 height 124
drag, startPoint x: 514, startPoint y: 106, endPoint x: 253, endPoint y: 113, distance: 261.1
click at [253, 113] on textarea "*******" at bounding box center [371, 108] width 537 height 124
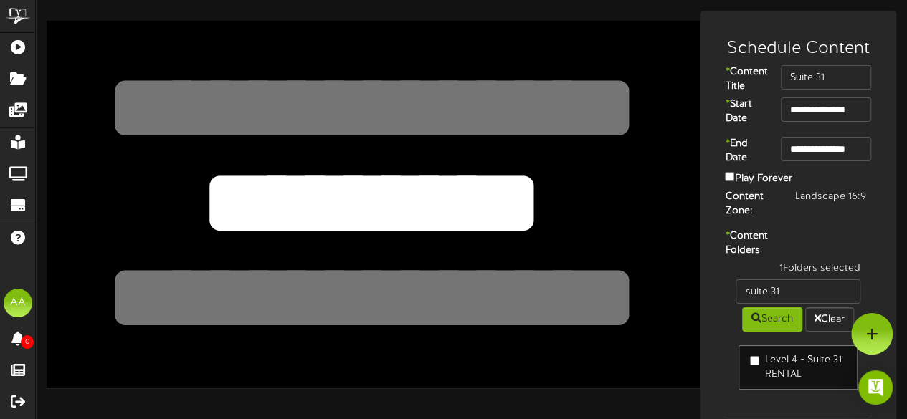
click at [544, 216] on textarea "*********" at bounding box center [371, 203] width 537 height 124
drag, startPoint x: 536, startPoint y: 213, endPoint x: 130, endPoint y: 227, distance: 406.1
click at [130, 227] on textarea "*********" at bounding box center [371, 203] width 537 height 124
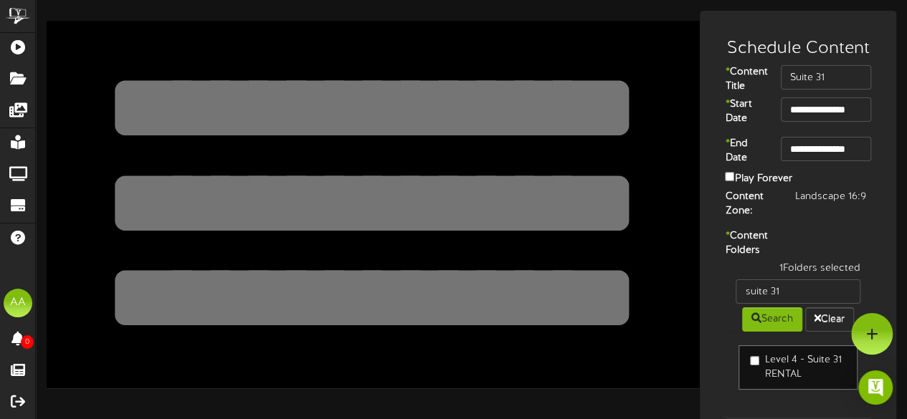
click at [717, 340] on div "1 Folders selected suite 31 Search Clear Level 4 - Suite 31 RENTAL" at bounding box center [798, 347] width 168 height 171
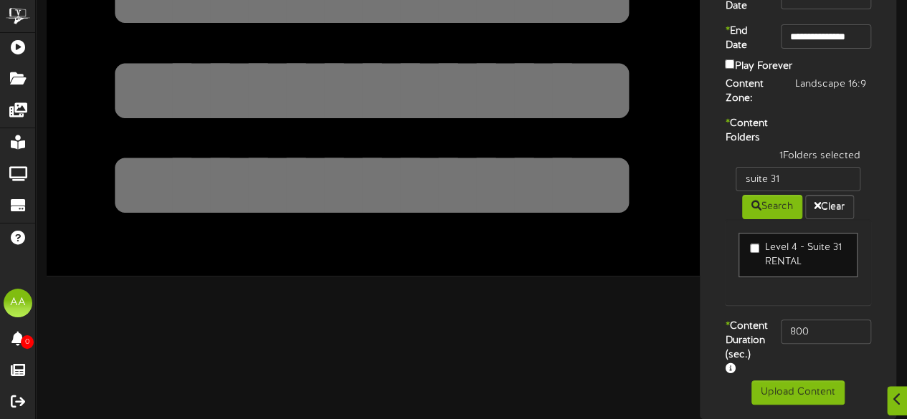
scroll to position [152, 0]
click at [779, 391] on button "Upload Content" at bounding box center [797, 393] width 93 height 24
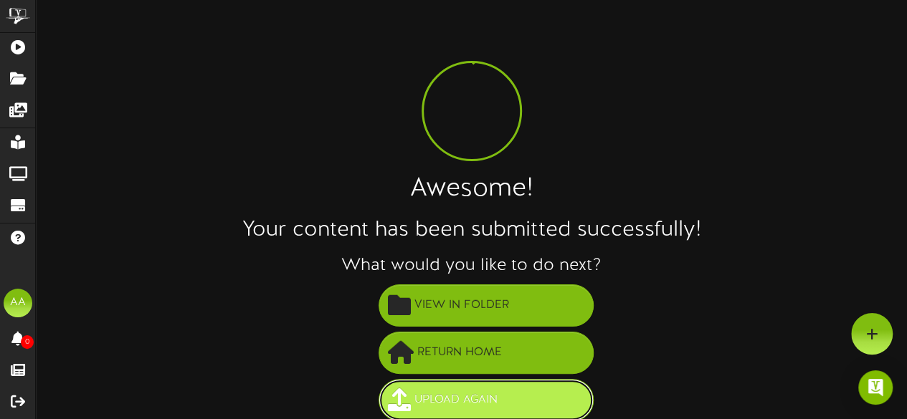
click at [475, 397] on span "Upload Again" at bounding box center [456, 401] width 90 height 24
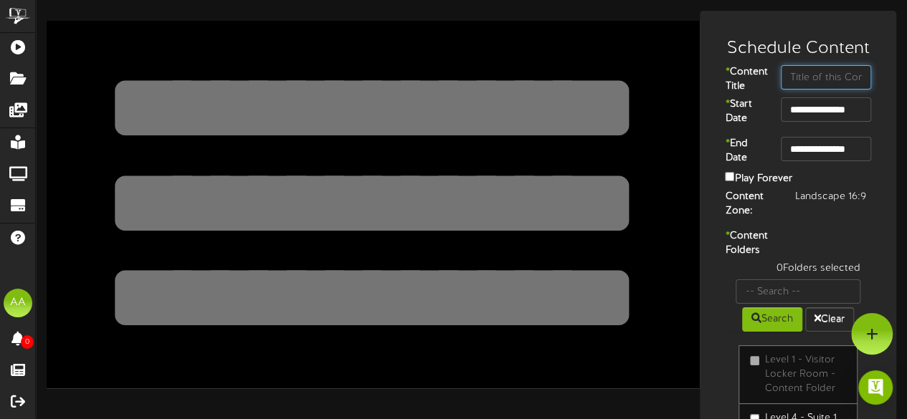
click at [815, 79] on input "text" at bounding box center [826, 77] width 90 height 24
type input "Skybox 6110"
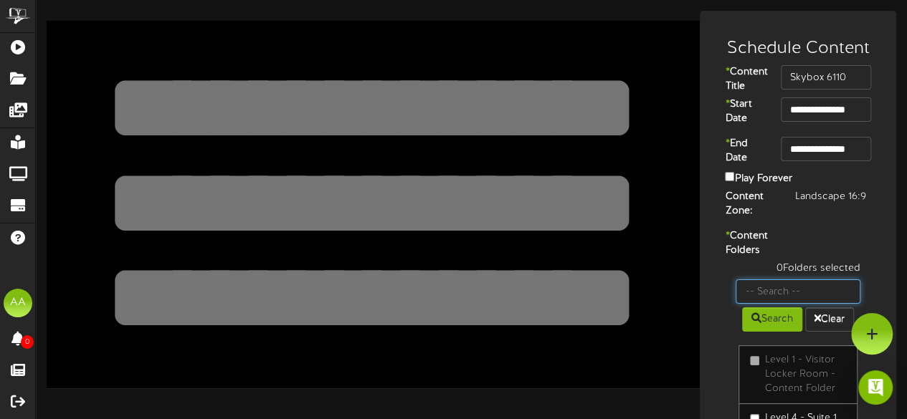
click at [801, 304] on input "text" at bounding box center [798, 292] width 125 height 24
type input "skybox"
click at [774, 332] on button "Search" at bounding box center [772, 320] width 60 height 24
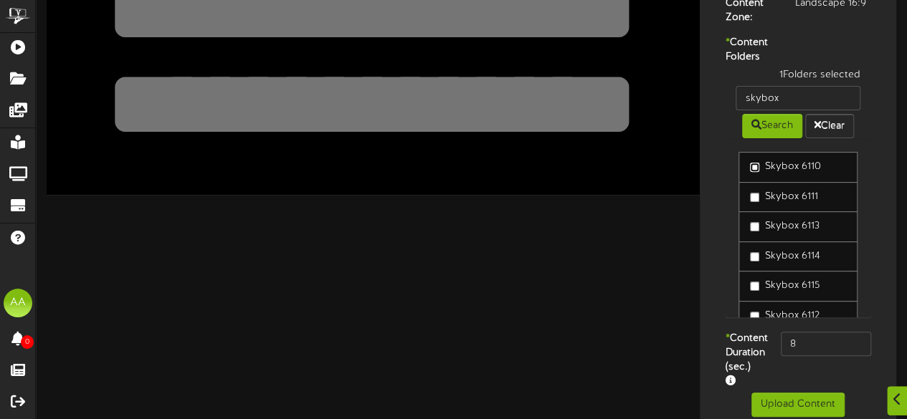
scroll to position [228, 0]
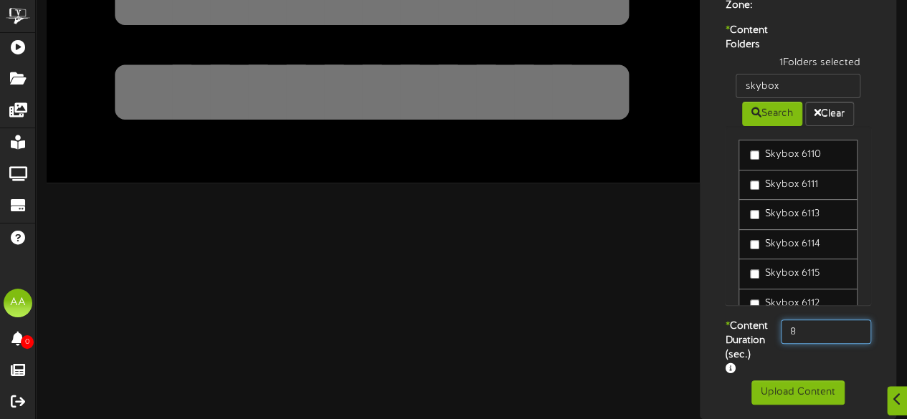
click at [807, 334] on input "8" at bounding box center [826, 332] width 90 height 24
type input "800"
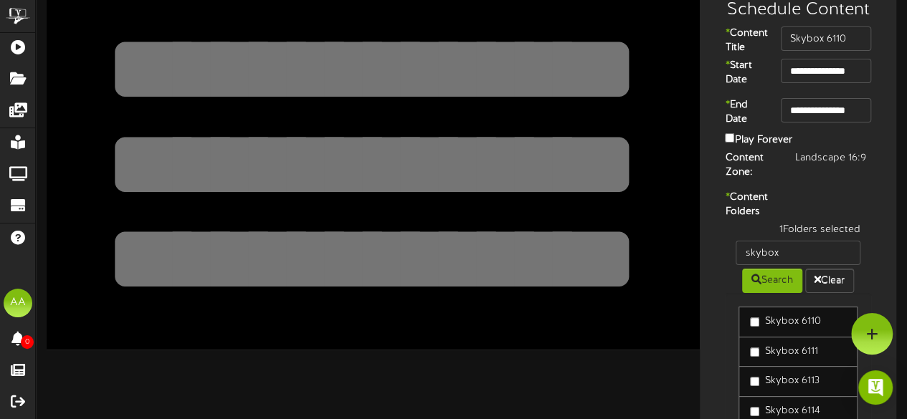
scroll to position [5, 0]
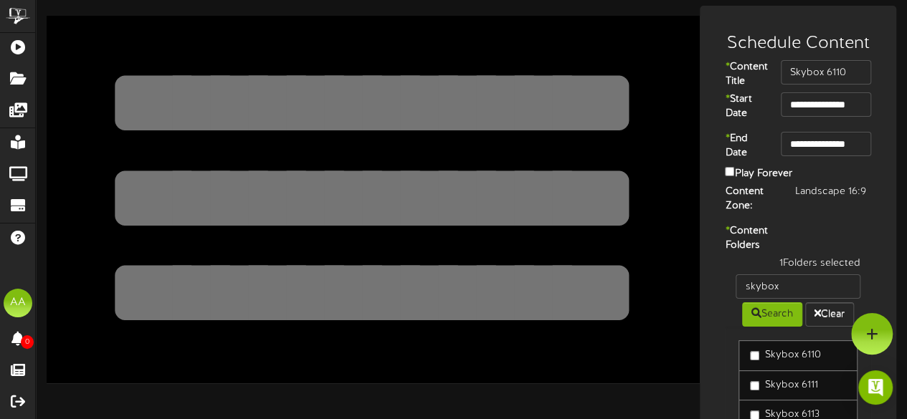
click at [333, 176] on textarea at bounding box center [371, 198] width 537 height 124
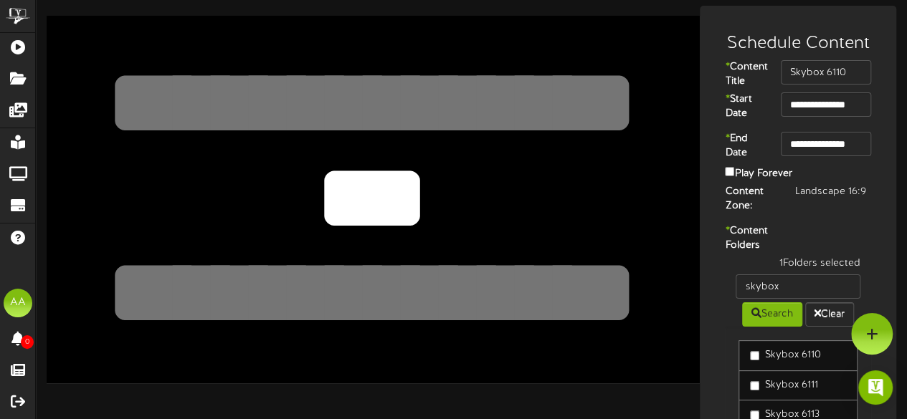
type textarea "***"
click at [722, 325] on div "1 Folders selected skybox Search Clear Skybox 6110 Skybox 6111 Skybox 6113" at bounding box center [798, 389] width 168 height 264
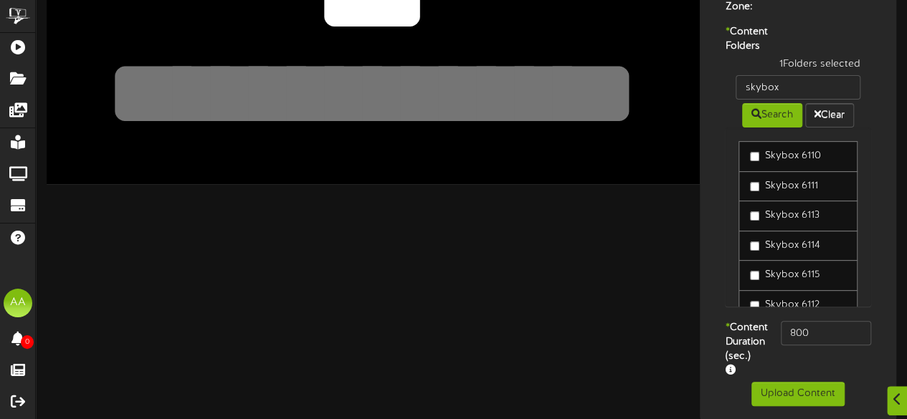
scroll to position [247, 0]
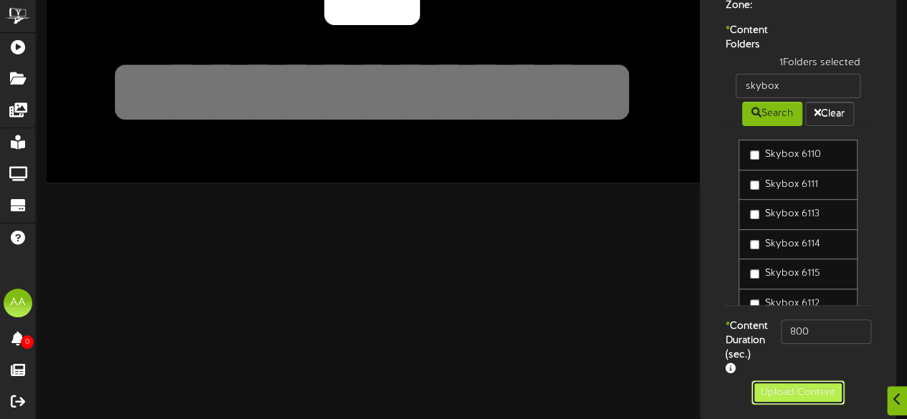
click at [782, 389] on button "Upload Content" at bounding box center [797, 393] width 93 height 24
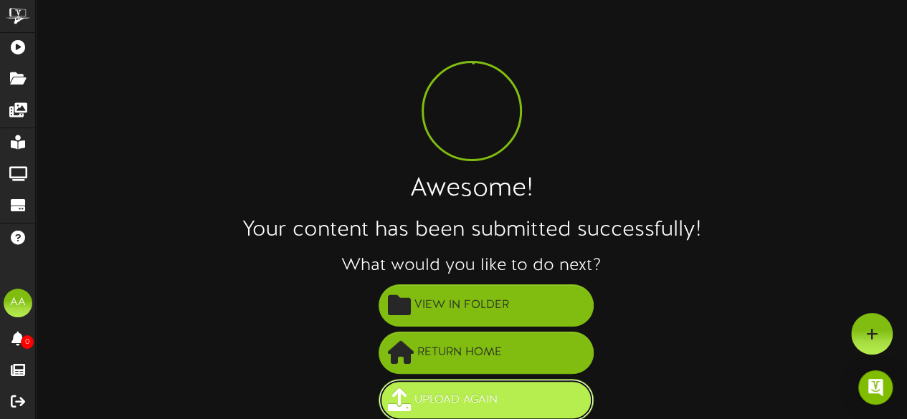
click at [494, 394] on span "Upload Again" at bounding box center [456, 401] width 90 height 24
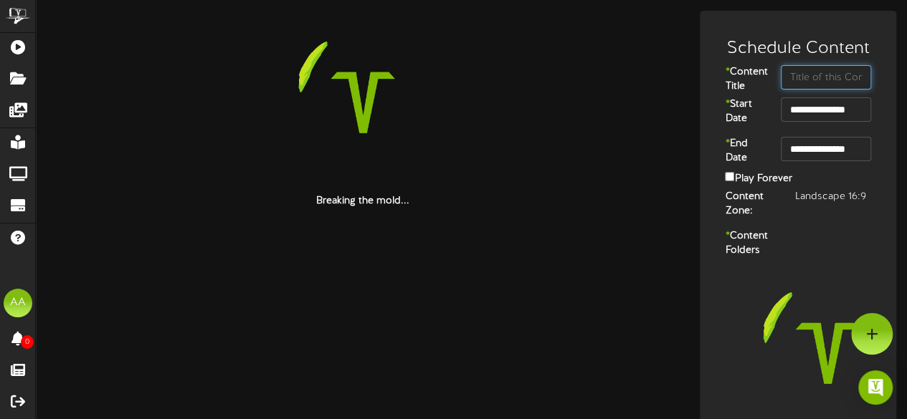
click at [816, 67] on input "text" at bounding box center [826, 77] width 90 height 24
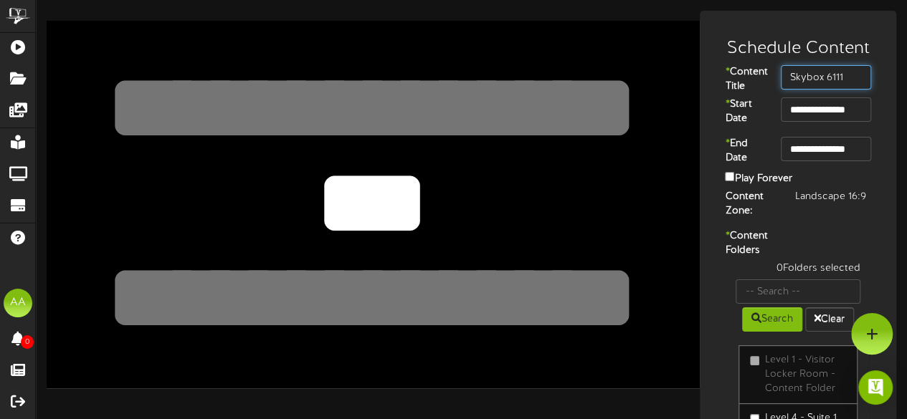
type input "Skybox 6111"
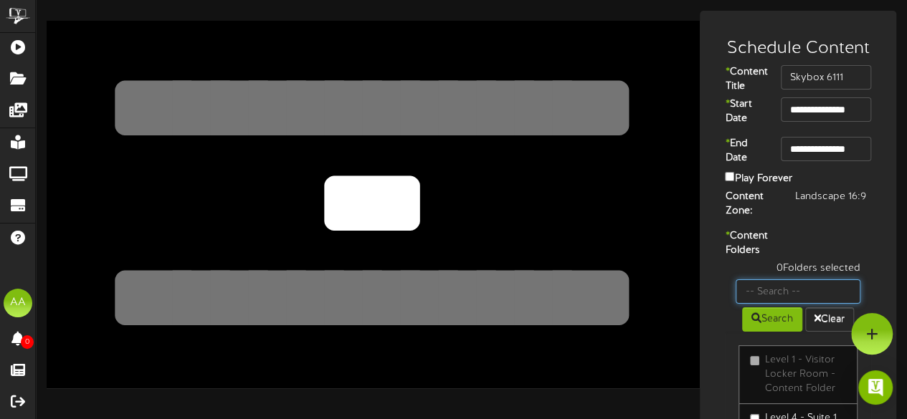
click at [801, 304] on input "text" at bounding box center [798, 292] width 125 height 24
type input "skybox"
click at [777, 332] on button "Search" at bounding box center [772, 320] width 60 height 24
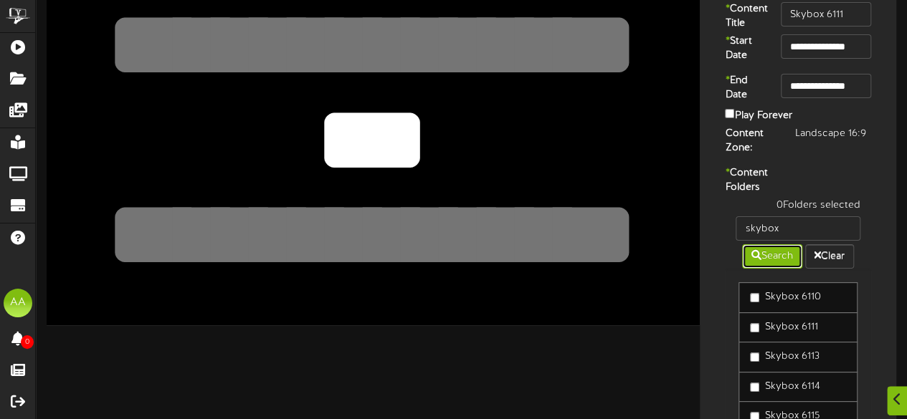
scroll to position [64, 0]
click at [713, 329] on div "* Content Folders 1 Folders selected skybox Search Clear Skybox 6110 Skybox 611…" at bounding box center [797, 314] width 189 height 296
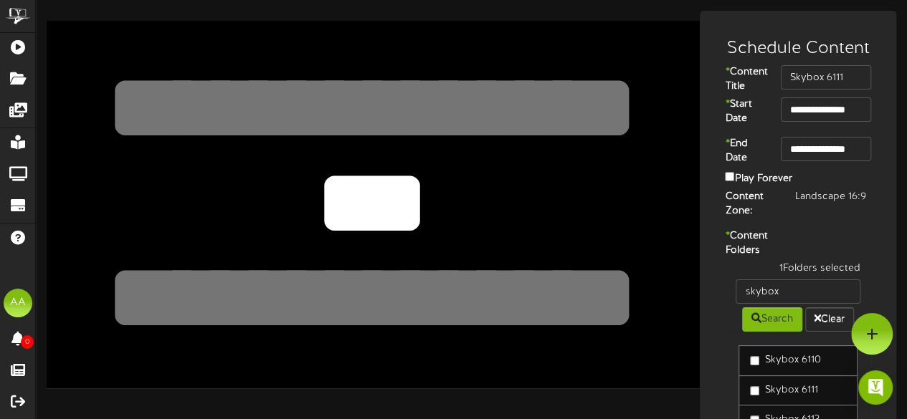
click at [420, 103] on textarea at bounding box center [371, 108] width 537 height 124
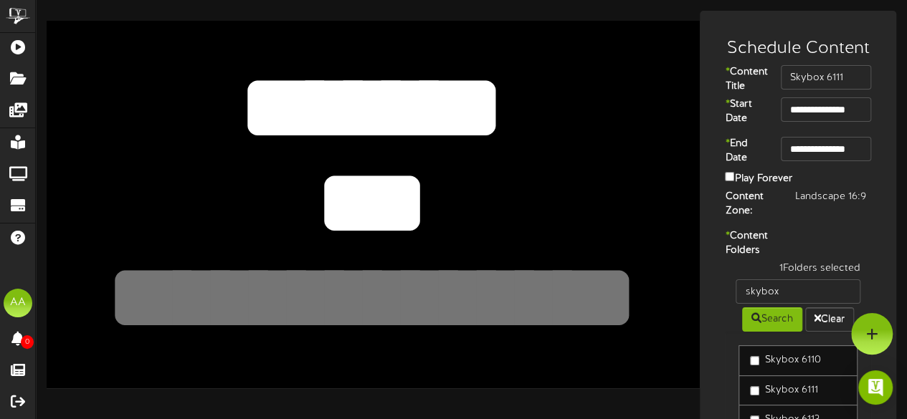
type textarea "*******"
click at [427, 215] on textarea "***" at bounding box center [371, 203] width 537 height 124
drag, startPoint x: 427, startPoint y: 215, endPoint x: 319, endPoint y: 207, distance: 108.6
click at [319, 207] on textarea "***" at bounding box center [371, 203] width 537 height 124
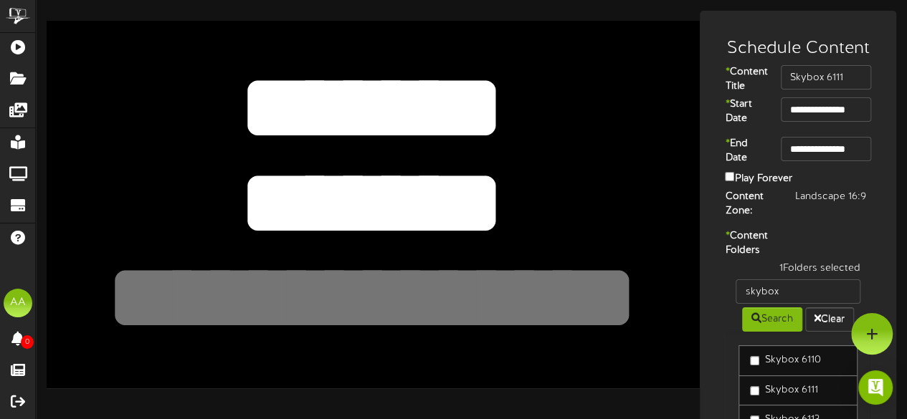
type textarea "*******"
click at [348, 291] on textarea at bounding box center [371, 299] width 537 height 124
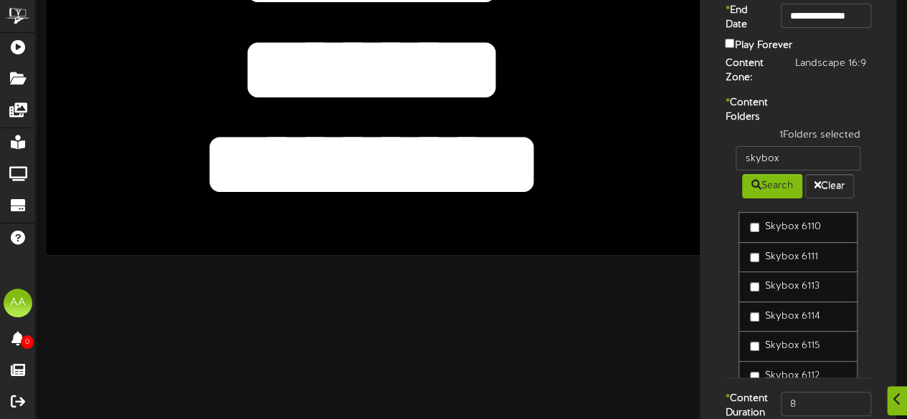
scroll to position [247, 0]
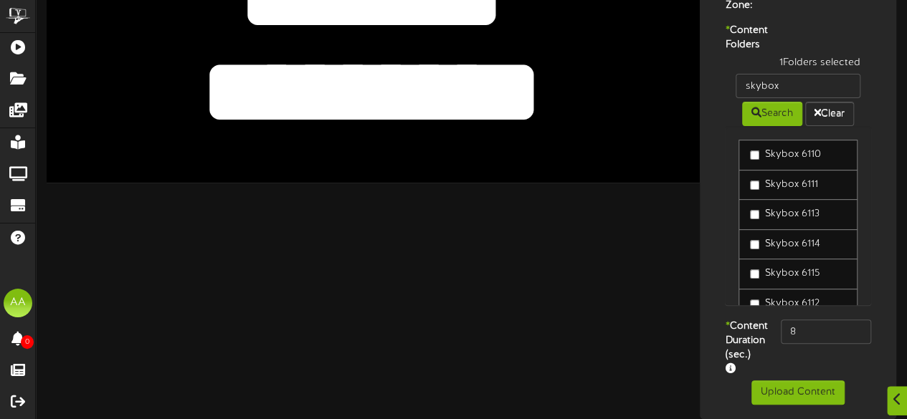
type textarea "*********"
click at [812, 320] on input "8" at bounding box center [826, 332] width 90 height 24
type input "800"
click at [794, 394] on button "Upload Content" at bounding box center [797, 393] width 93 height 24
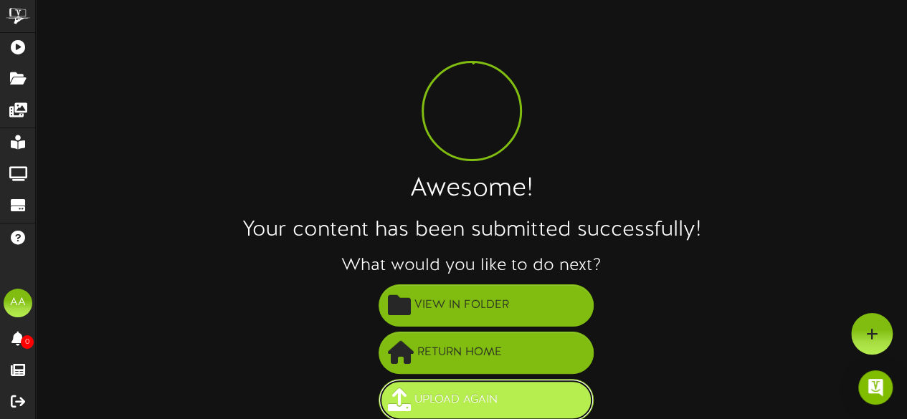
click at [495, 398] on span "Upload Again" at bounding box center [456, 401] width 90 height 24
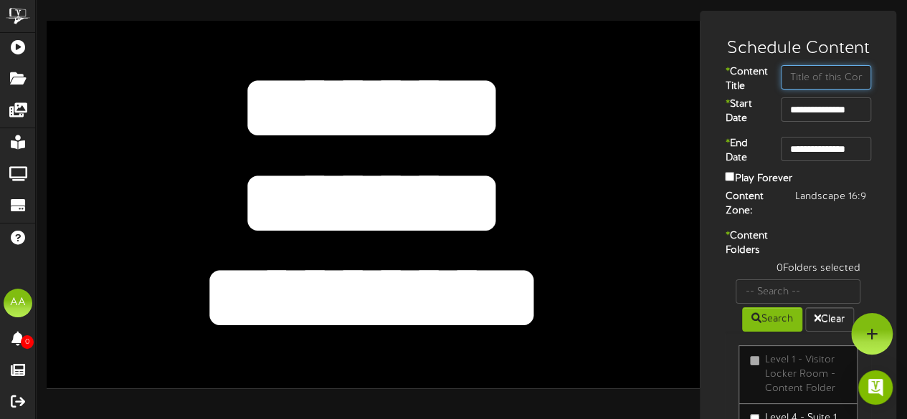
click at [796, 79] on input "text" at bounding box center [826, 77] width 90 height 24
type input "Skybox 6112"
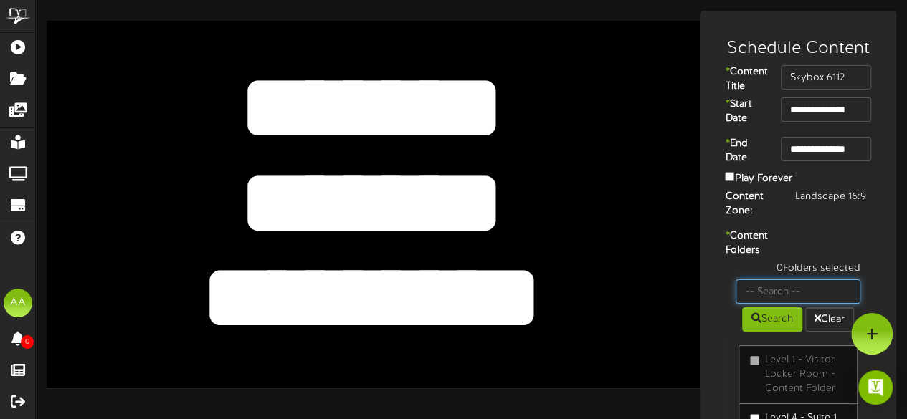
click at [787, 304] on input "text" at bounding box center [798, 292] width 125 height 24
type input "skybox"
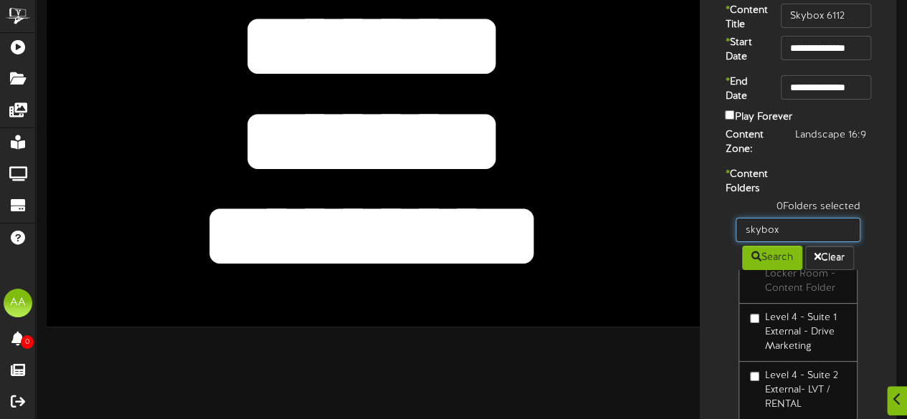
scroll to position [40, 0]
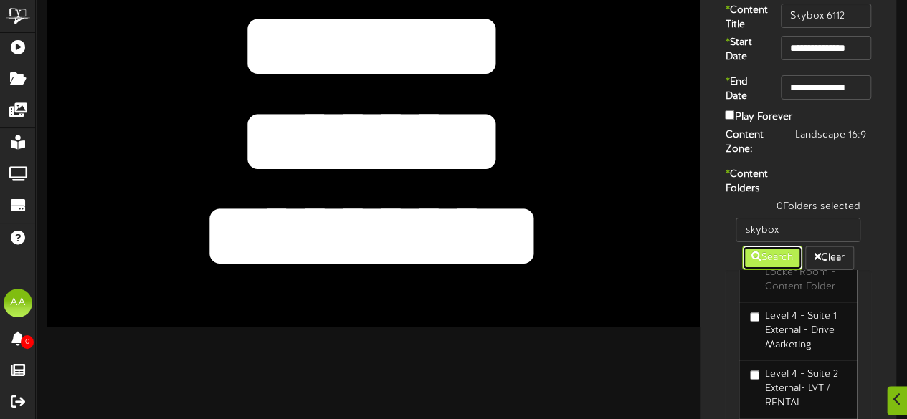
click at [767, 270] on button "Search" at bounding box center [772, 258] width 60 height 24
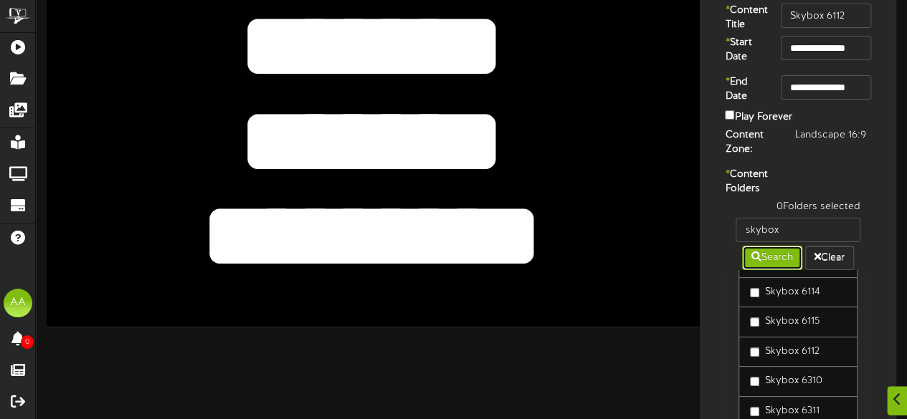
scroll to position [106, 0]
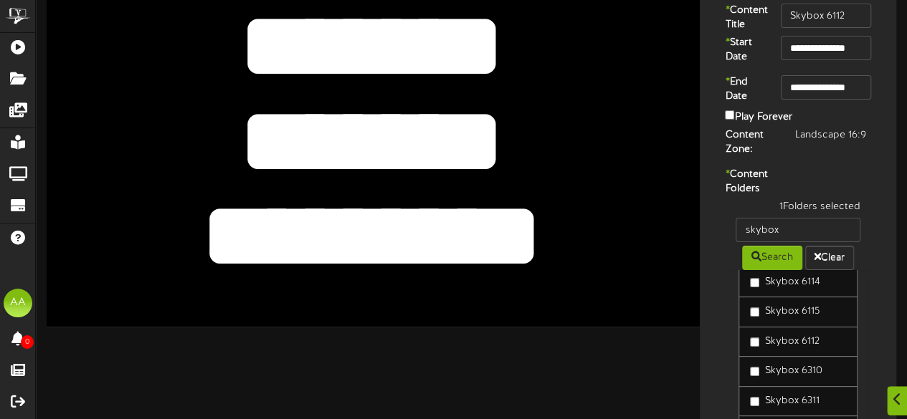
click at [881, 275] on div "1 Folders selected skybox Search Clear Skybox 6110 Skybox 6111 Skybox 6113" at bounding box center [798, 332] width 168 height 264
click at [711, 321] on div "* Content Folders 1 Folders selected skybox Search Clear Skybox 6110 Skybox 611…" at bounding box center [797, 316] width 189 height 296
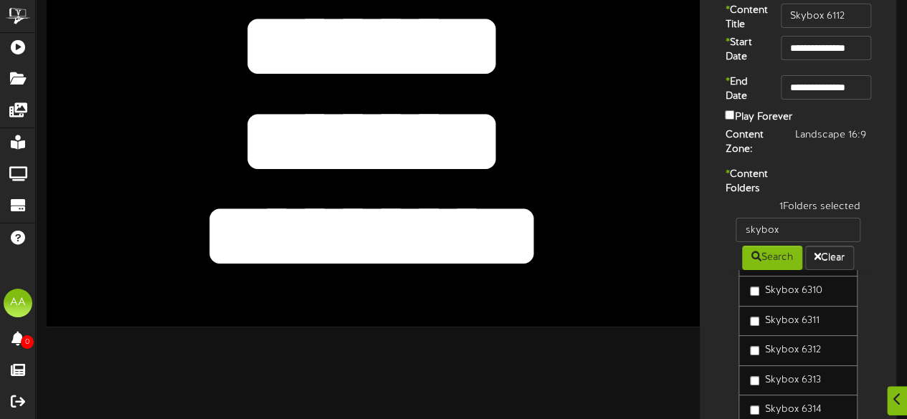
scroll to position [219, 0]
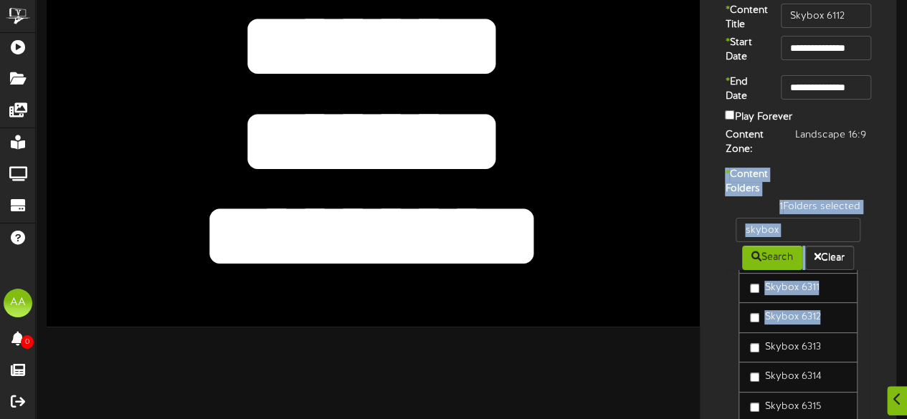
drag, startPoint x: 734, startPoint y: 386, endPoint x: 690, endPoint y: 381, distance: 44.1
click at [690, 381] on div "**********" at bounding box center [798, 256] width 218 height 614
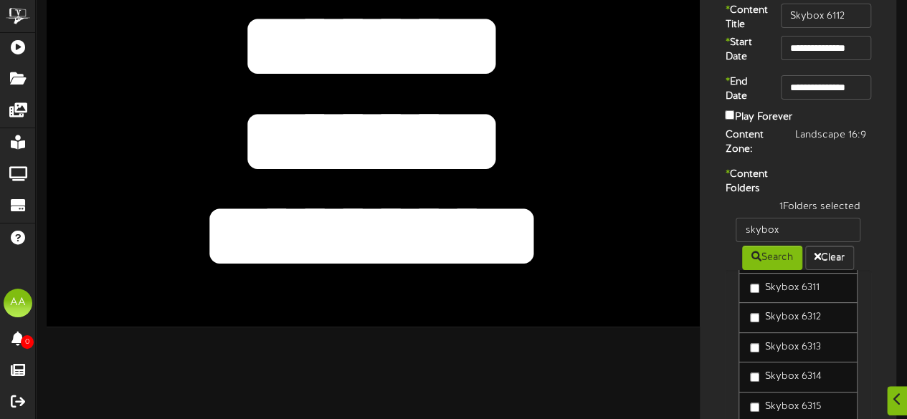
click at [709, 366] on div "* Content Folders 1 Folders selected skybox Search Clear Skybox 6110 Skybox 611…" at bounding box center [797, 316] width 189 height 296
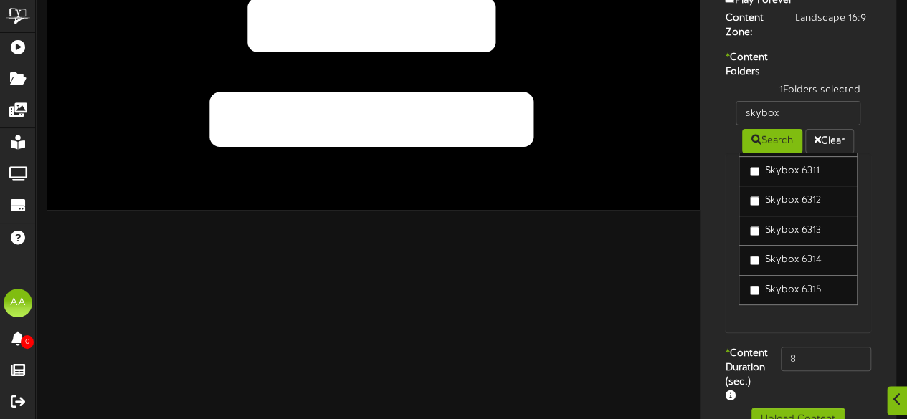
scroll to position [180, 0]
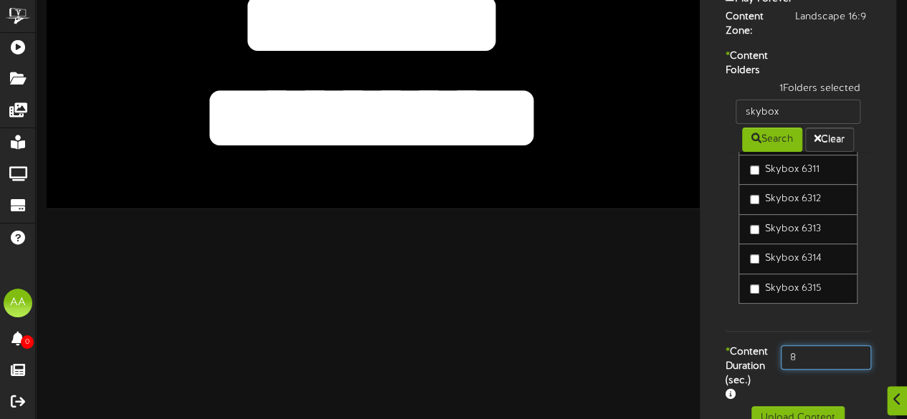
click at [805, 370] on input "8" at bounding box center [826, 358] width 90 height 24
type input "800"
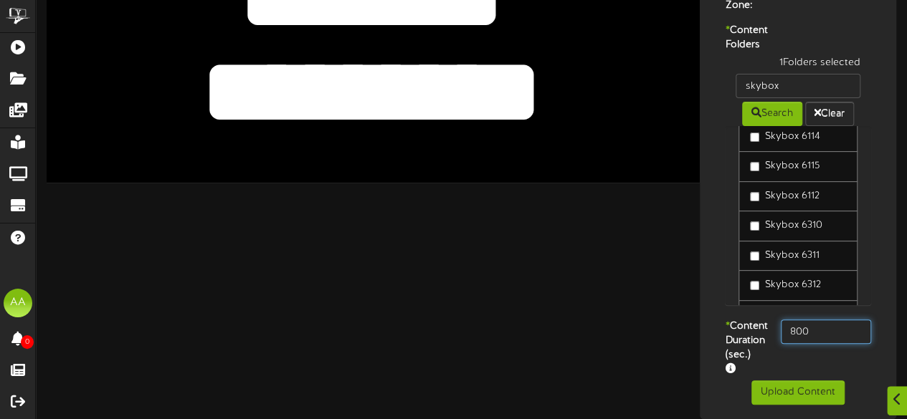
scroll to position [247, 0]
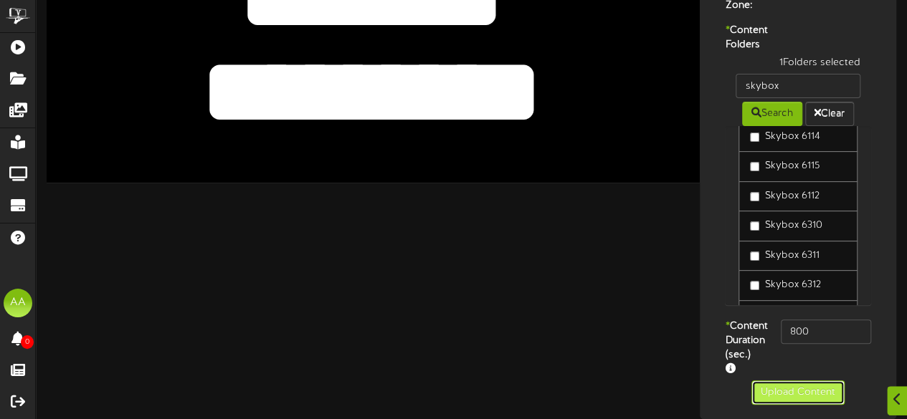
click at [775, 398] on button "Upload Content" at bounding box center [797, 393] width 93 height 24
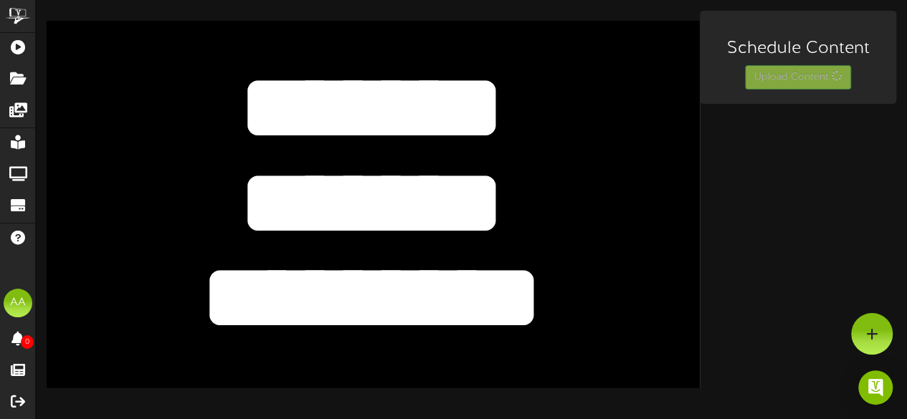
scroll to position [0, 0]
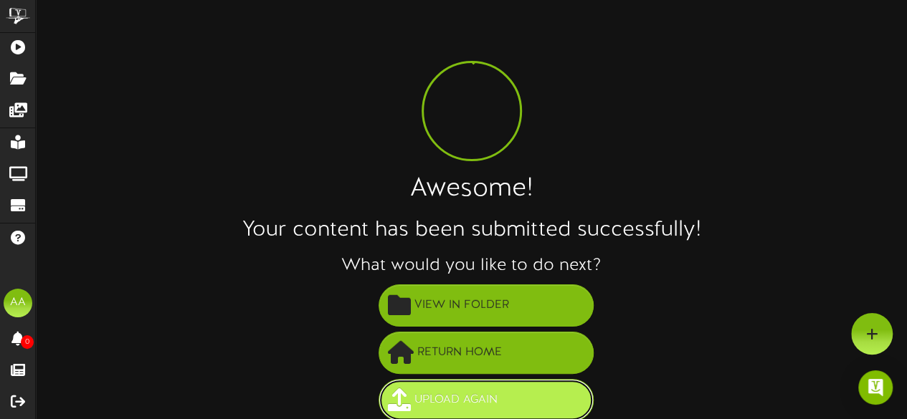
click at [483, 403] on span "Upload Again" at bounding box center [456, 401] width 90 height 24
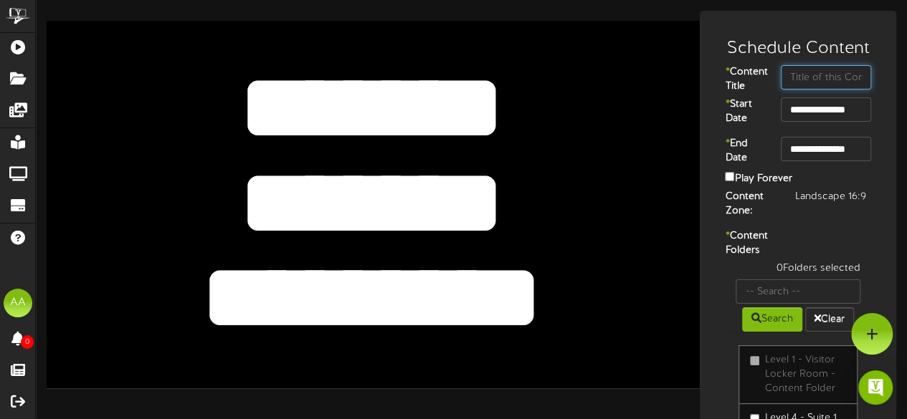
click at [807, 70] on input "text" at bounding box center [826, 77] width 90 height 24
type input "Skybox 6113"
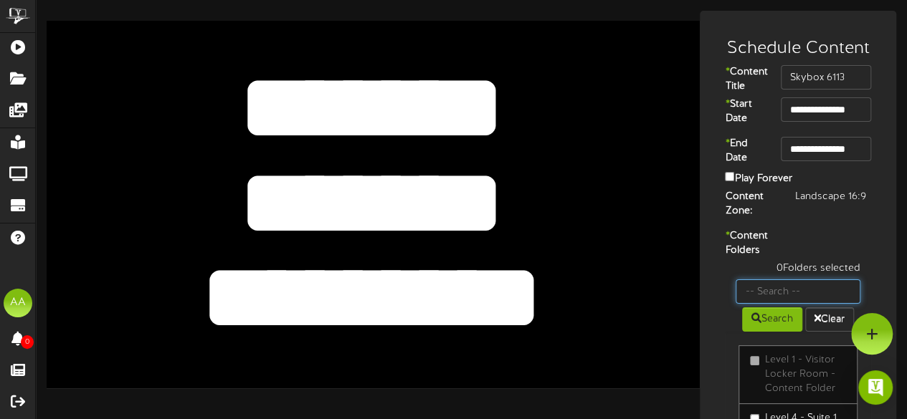
click at [786, 304] on input "text" at bounding box center [798, 292] width 125 height 24
type input "skybox"
click at [764, 332] on button "Search" at bounding box center [772, 320] width 60 height 24
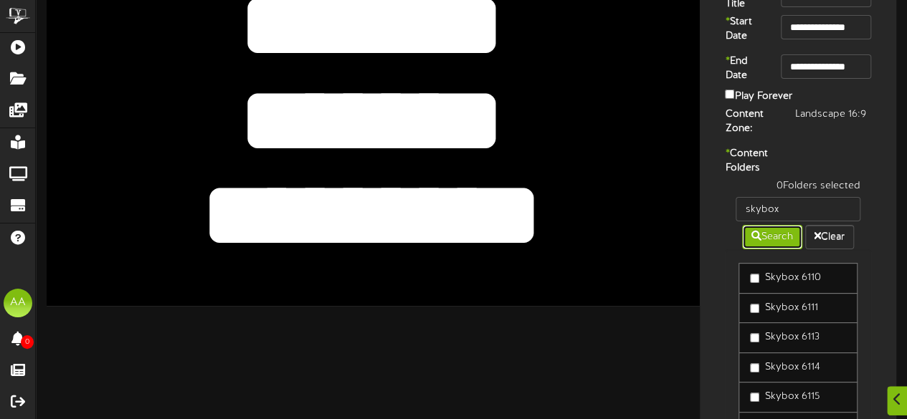
scroll to position [85, 0]
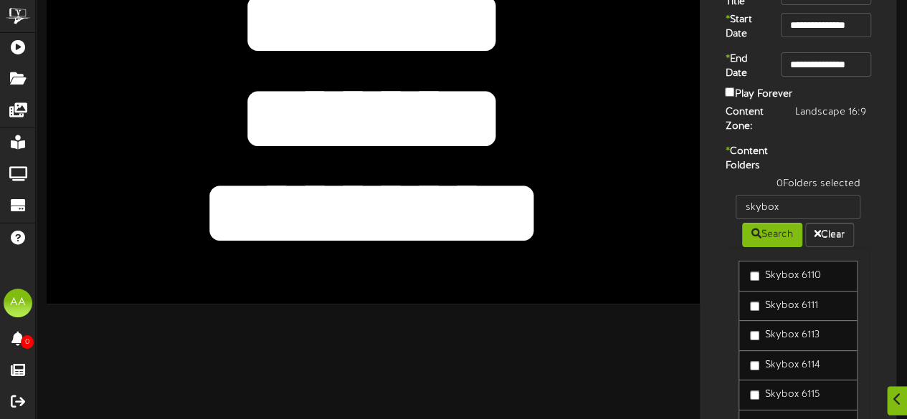
click at [753, 343] on label "Skybox 6113" at bounding box center [784, 335] width 69 height 14
click at [727, 355] on div "Skybox 6110 Skybox 6111 Skybox 6113 Skybox 6114 Skybox 6115 Skybox 6112 Skybox …" at bounding box center [798, 336] width 146 height 179
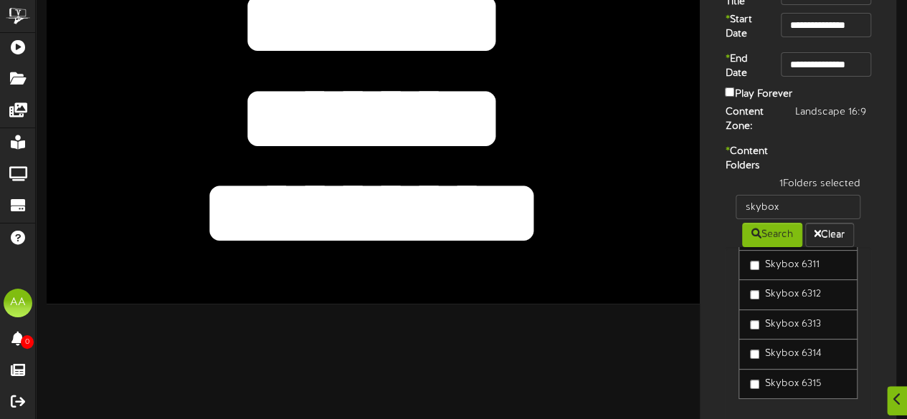
scroll to position [247, 0]
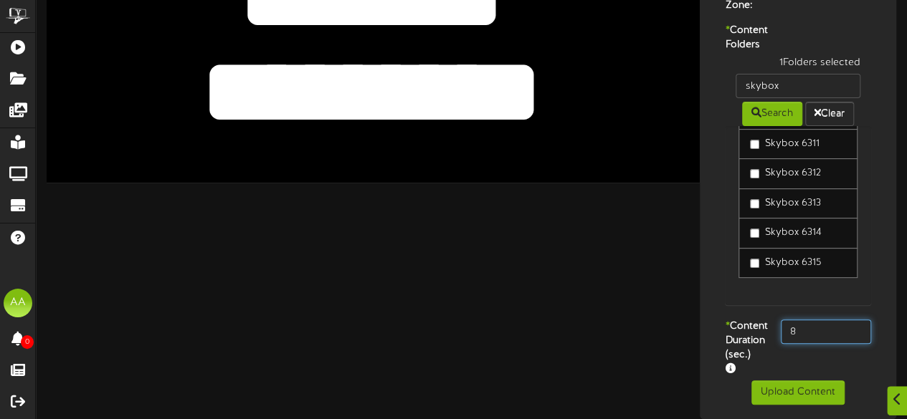
click at [817, 320] on input "8" at bounding box center [826, 332] width 90 height 24
type input "800"
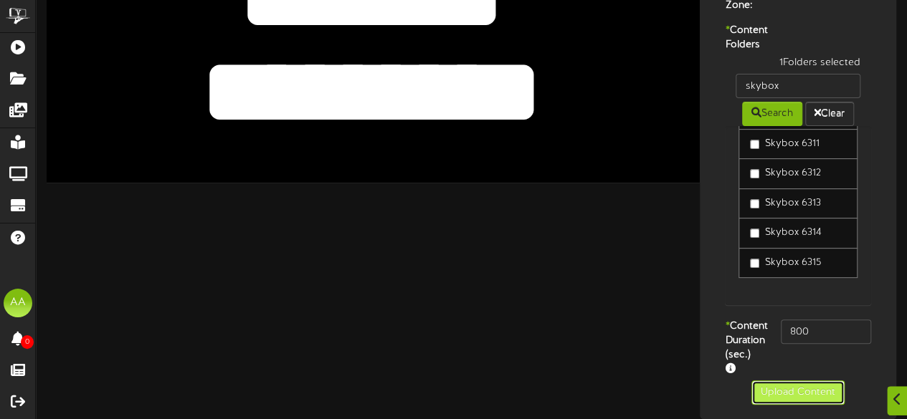
click at [783, 402] on button "Upload Content" at bounding box center [797, 393] width 93 height 24
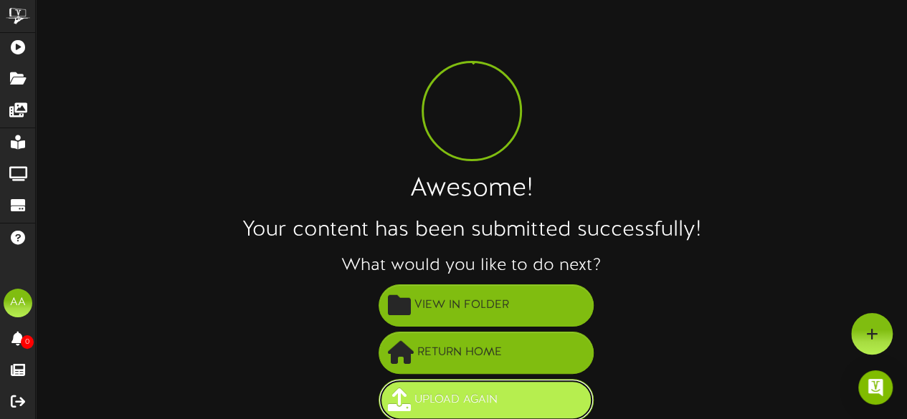
click at [452, 390] on span "Upload Again" at bounding box center [456, 401] width 90 height 24
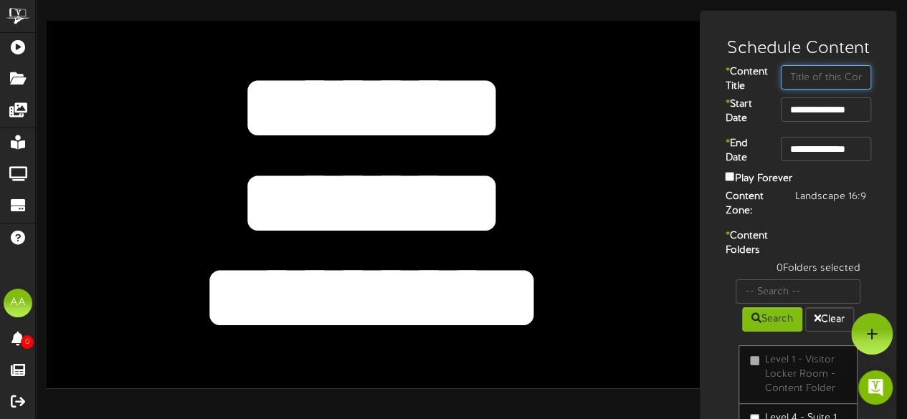
click at [806, 82] on input "text" at bounding box center [826, 77] width 90 height 24
type input "Skybox 6114"
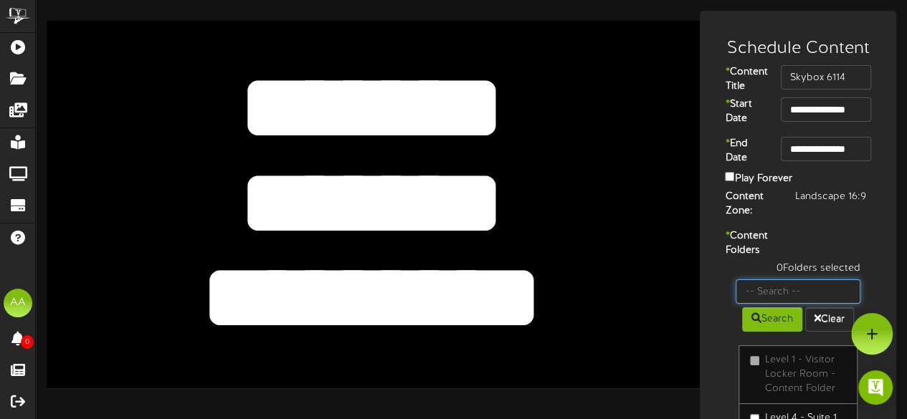
click at [767, 304] on input "text" at bounding box center [798, 292] width 125 height 24
type input "skybox"
click at [774, 332] on button "Search" at bounding box center [772, 320] width 60 height 24
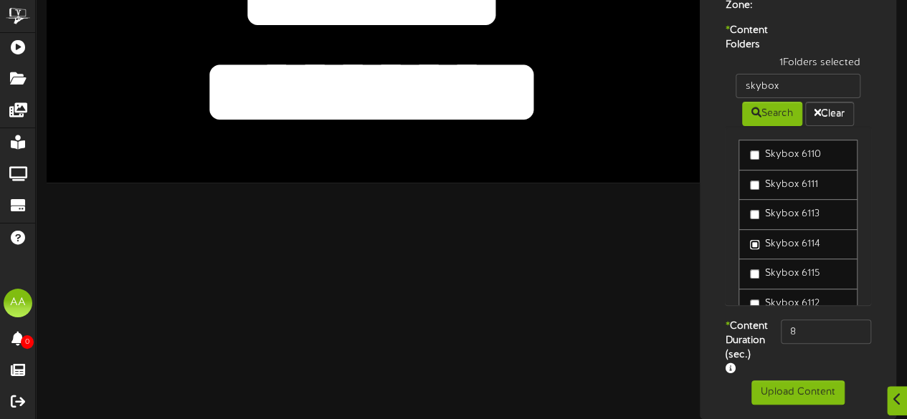
scroll to position [247, 0]
click at [829, 320] on input "8" at bounding box center [826, 332] width 90 height 24
type input "800"
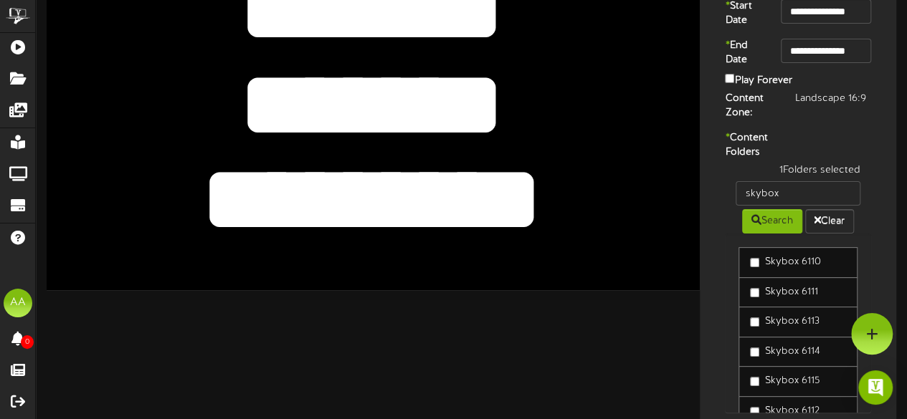
scroll to position [77, 0]
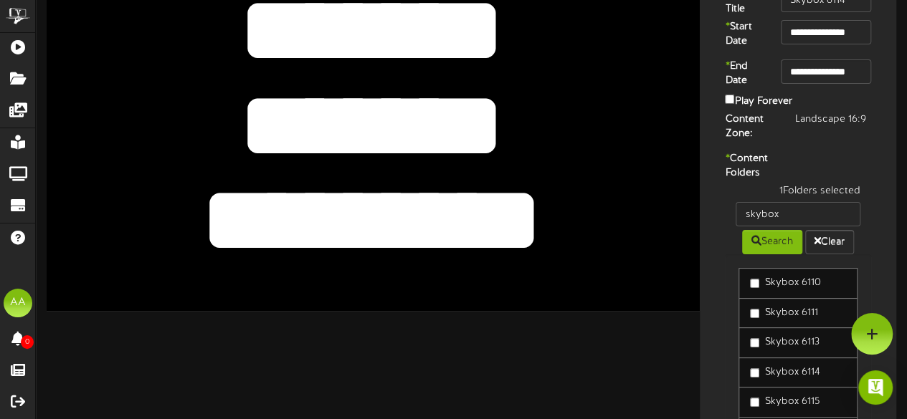
click at [490, 108] on textarea "*******" at bounding box center [371, 126] width 537 height 124
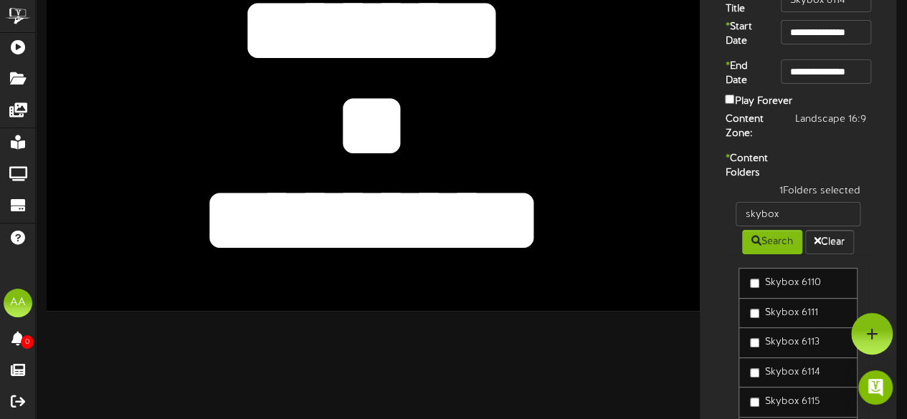
type textarea "*"
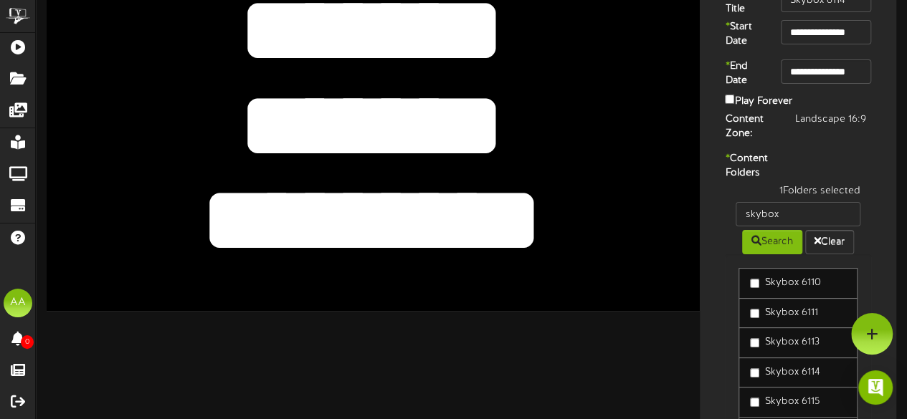
type textarea "******"
drag, startPoint x: 558, startPoint y: 229, endPoint x: 198, endPoint y: 210, distance: 360.4
click at [198, 210] on textarea "*********" at bounding box center [371, 221] width 537 height 124
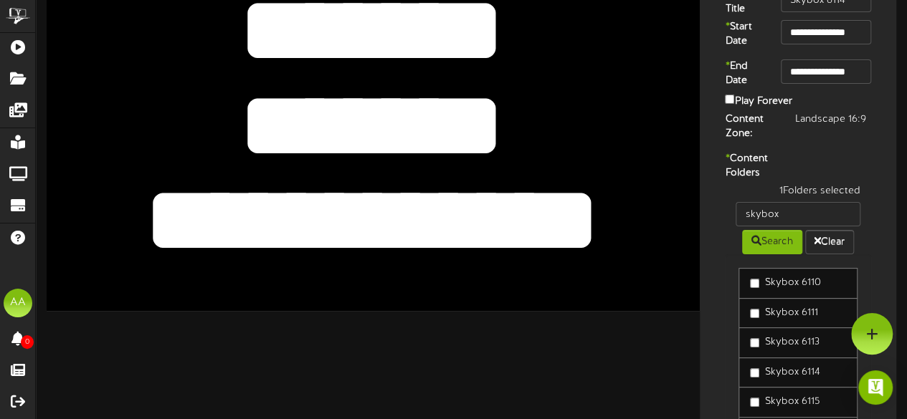
drag, startPoint x: 281, startPoint y: 228, endPoint x: 183, endPoint y: 219, distance: 98.6
click at [183, 219] on textarea "*********" at bounding box center [371, 221] width 537 height 124
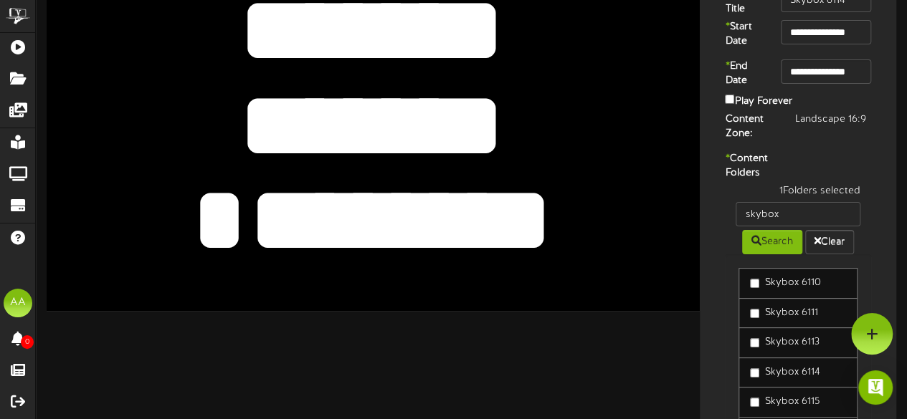
type textarea "********"
click at [498, 119] on textarea "*******" at bounding box center [371, 126] width 537 height 124
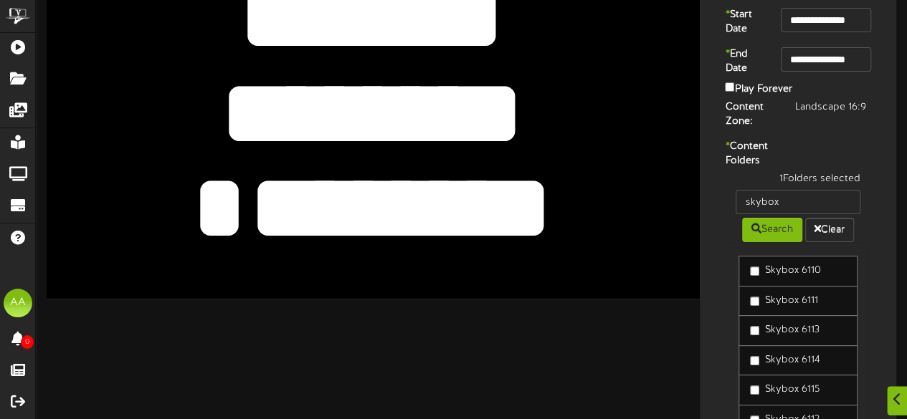
scroll to position [96, 0]
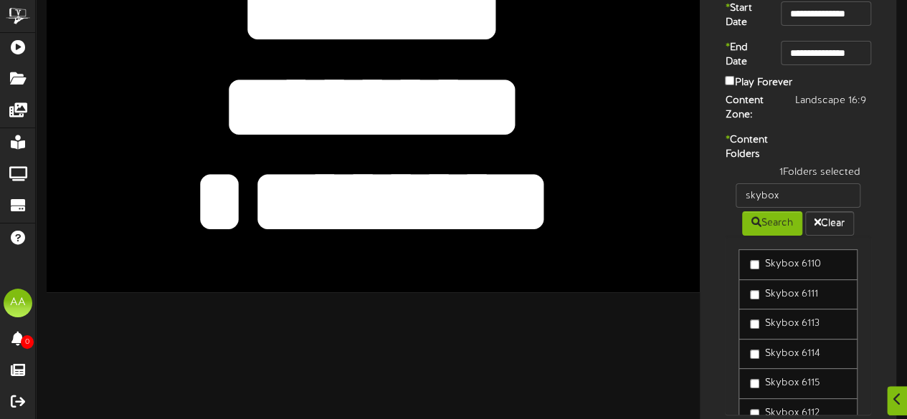
type textarea "********"
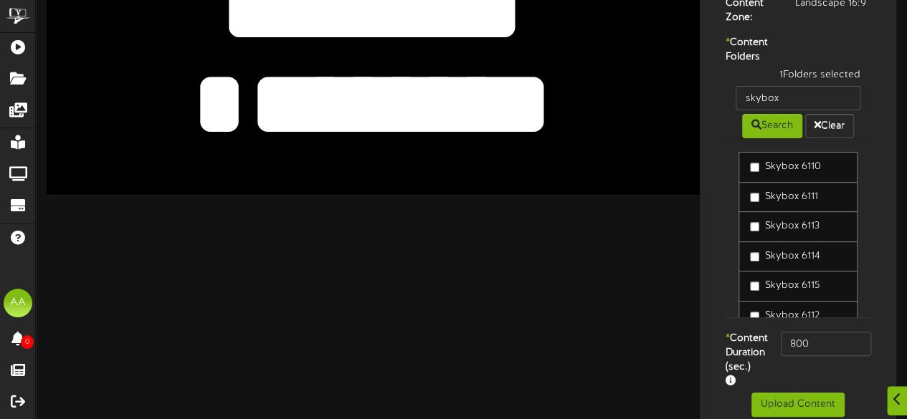
scroll to position [247, 0]
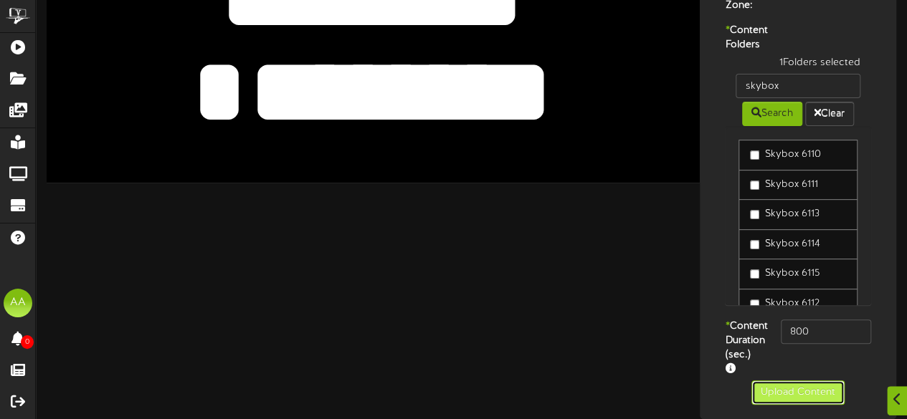
click at [794, 394] on button "Upload Content" at bounding box center [797, 393] width 93 height 24
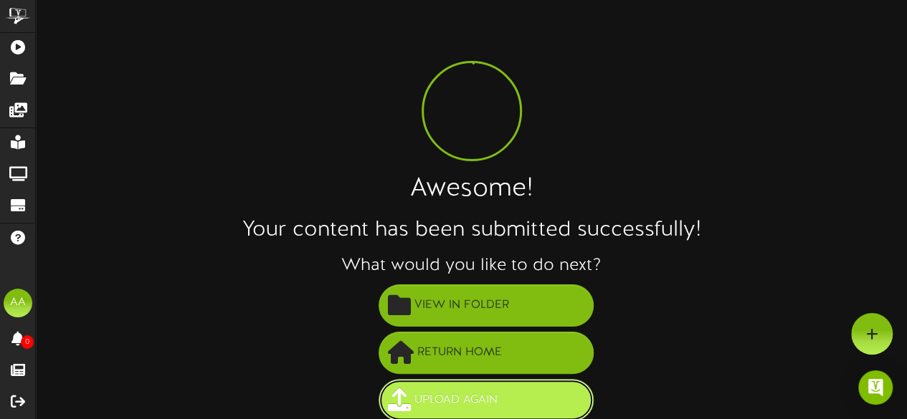
click at [453, 394] on span "Upload Again" at bounding box center [456, 401] width 90 height 24
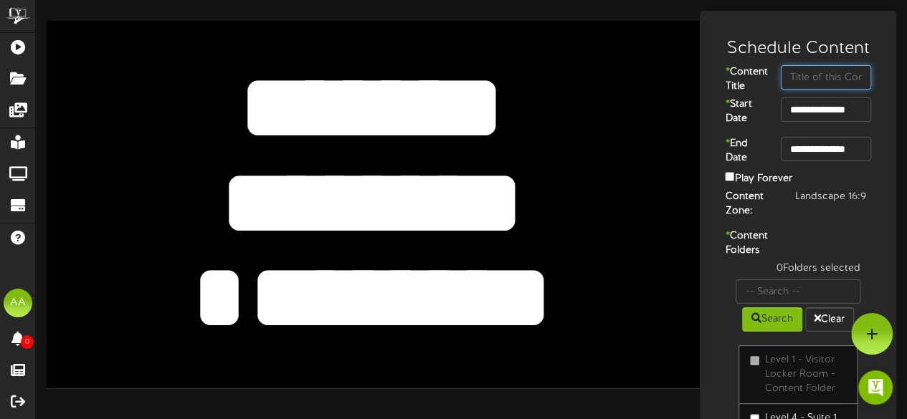
click at [810, 79] on input "text" at bounding box center [826, 77] width 90 height 24
type input "Skybox 6115"
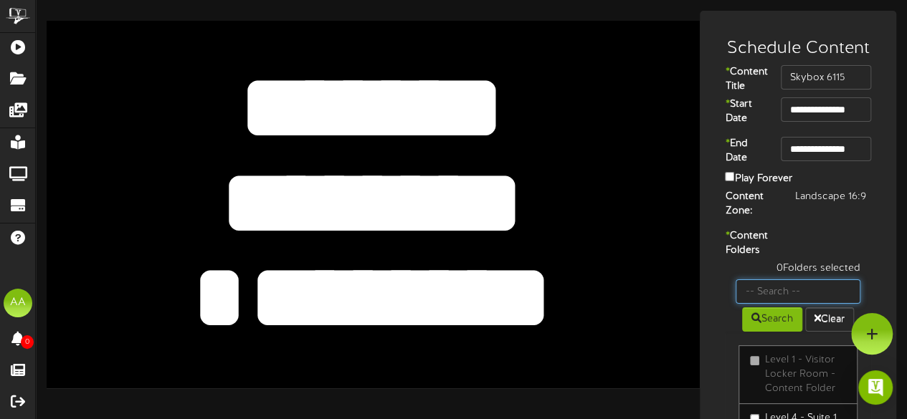
click at [789, 304] on input "text" at bounding box center [798, 292] width 125 height 24
type input "skybox"
click at [774, 332] on button "Search" at bounding box center [772, 320] width 60 height 24
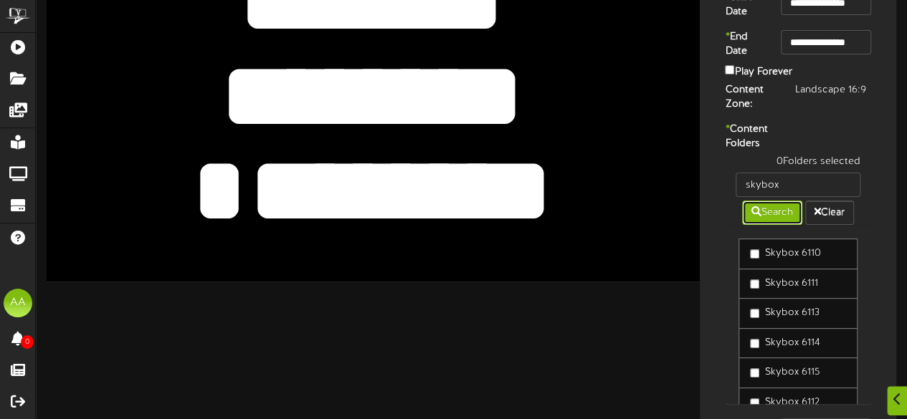
scroll to position [119, 0]
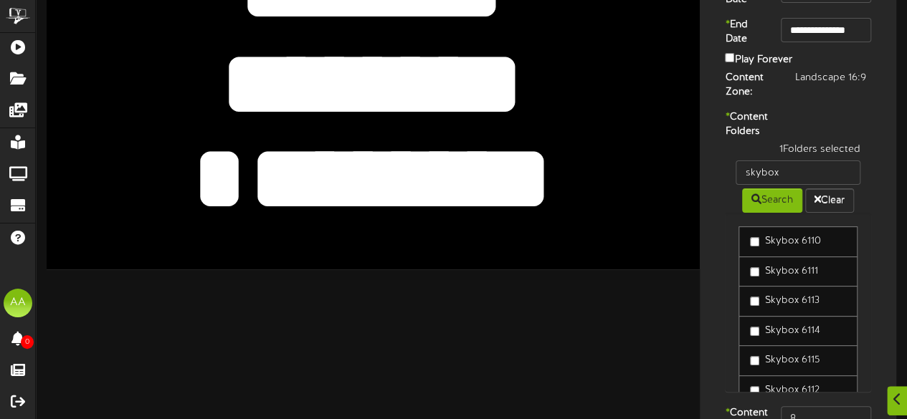
click at [726, 373] on div "Skybox 6110 Skybox 6111 Skybox 6113 Skybox 6114 Skybox 6115 Skybox 6112 Skybox …" at bounding box center [798, 302] width 146 height 179
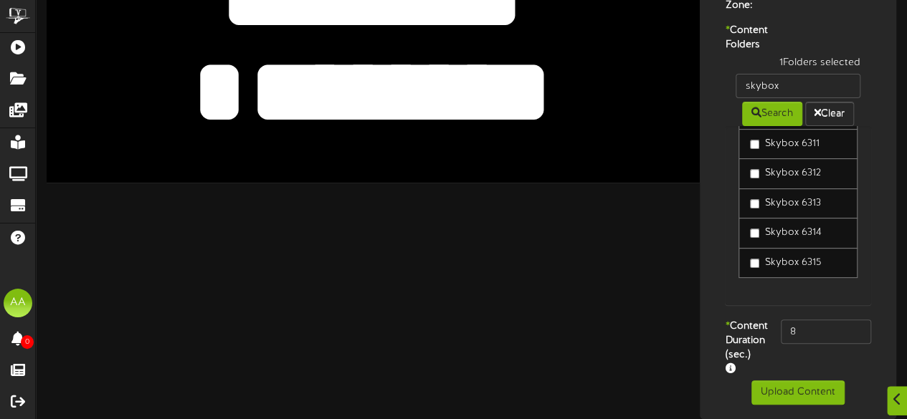
scroll to position [247, 0]
click at [818, 327] on input "8" at bounding box center [826, 332] width 90 height 24
type input "800"
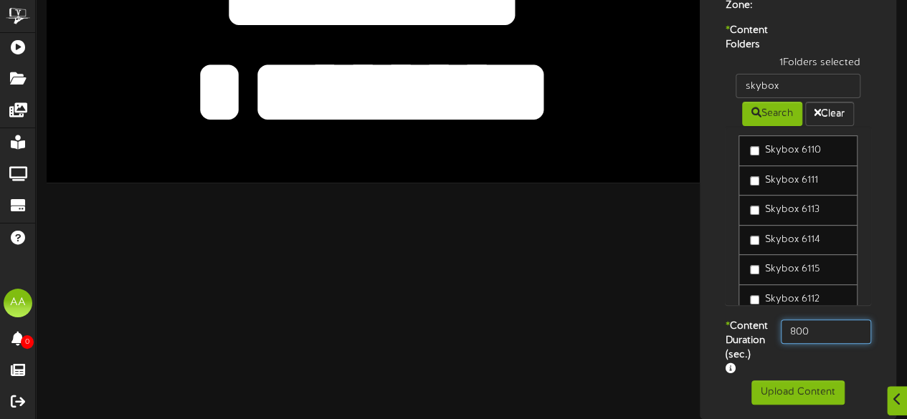
scroll to position [3, 0]
click at [703, 263] on div "**********" at bounding box center [798, 112] width 196 height 614
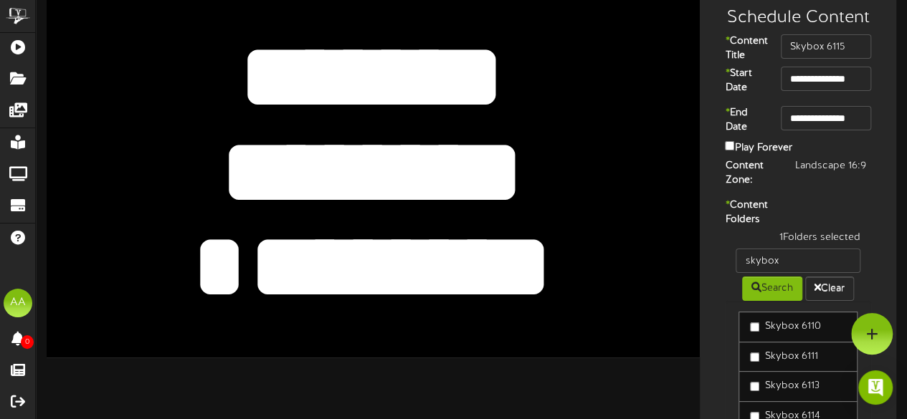
scroll to position [14, 0]
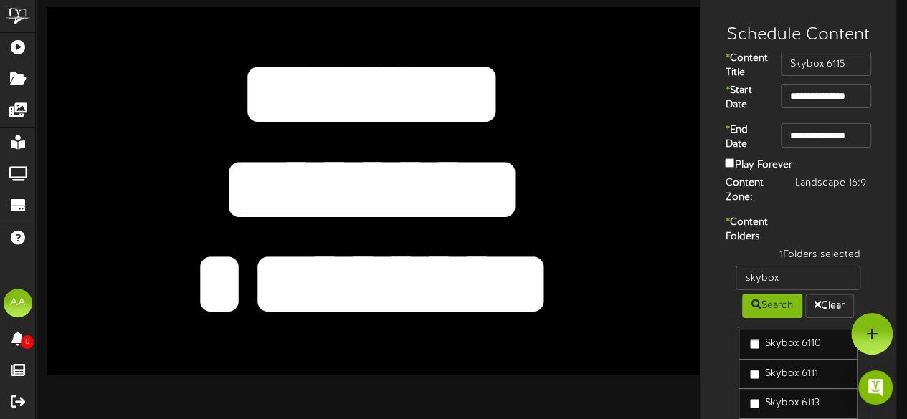
drag, startPoint x: 521, startPoint y: 196, endPoint x: 242, endPoint y: 183, distance: 280.0
click at [242, 183] on textarea "********" at bounding box center [371, 190] width 537 height 124
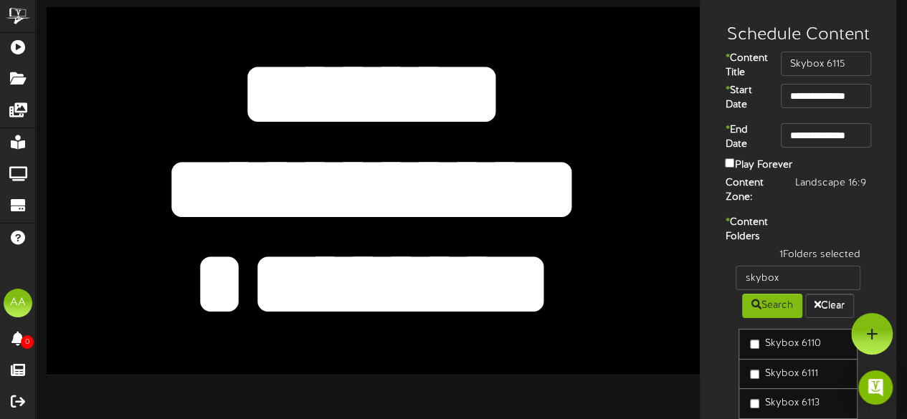
type textarea "**********"
drag, startPoint x: 521, startPoint y: 283, endPoint x: 214, endPoint y: 300, distance: 307.4
click at [214, 300] on textarea "********" at bounding box center [371, 285] width 537 height 124
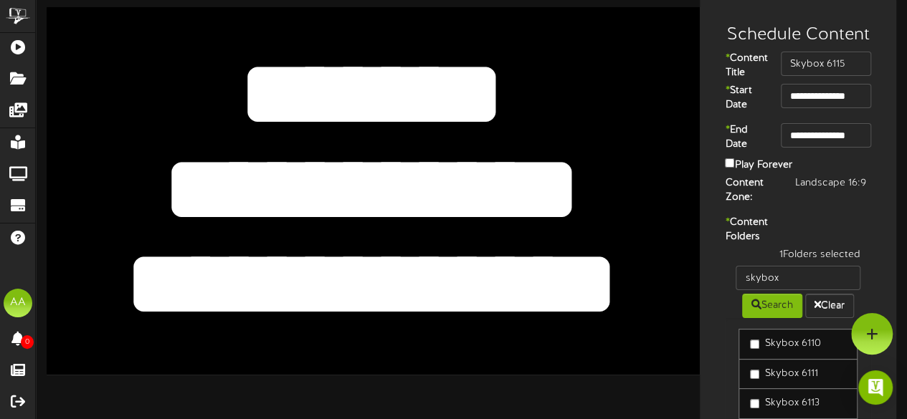
type textarea "**********"
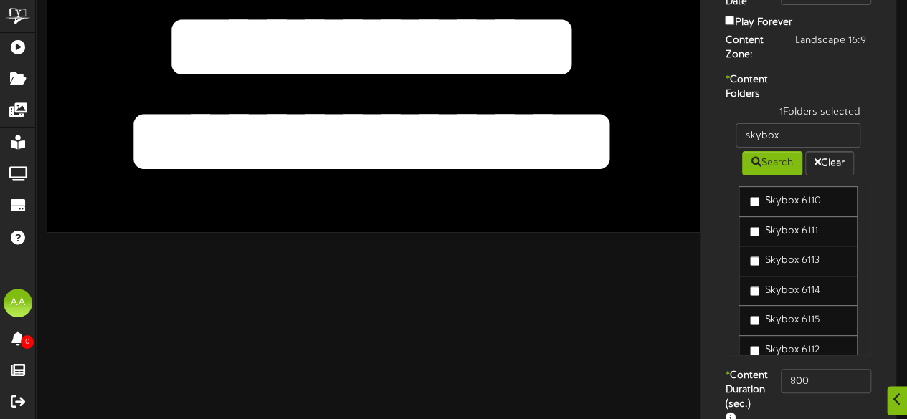
scroll to position [247, 0]
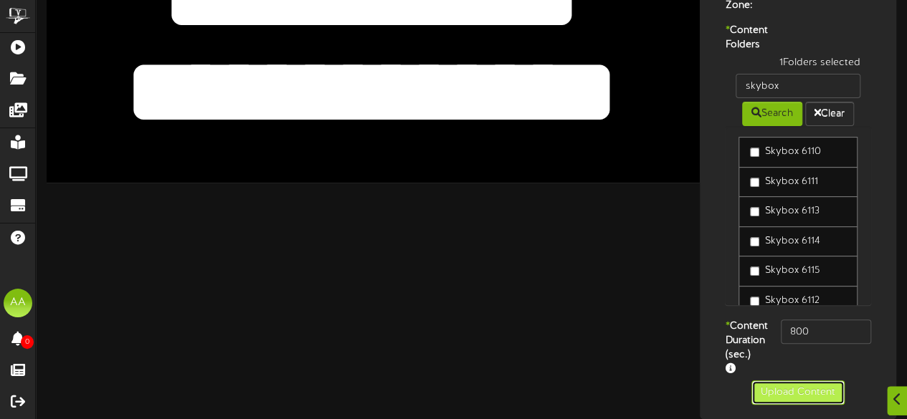
click at [772, 389] on button "Upload Content" at bounding box center [797, 393] width 93 height 24
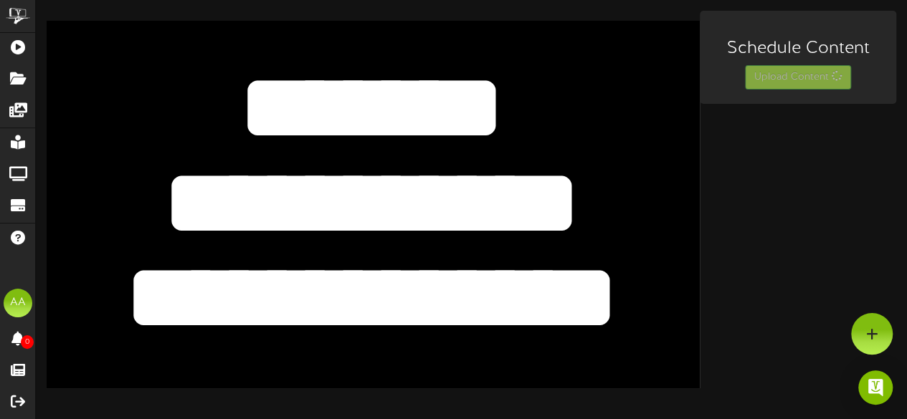
scroll to position [0, 0]
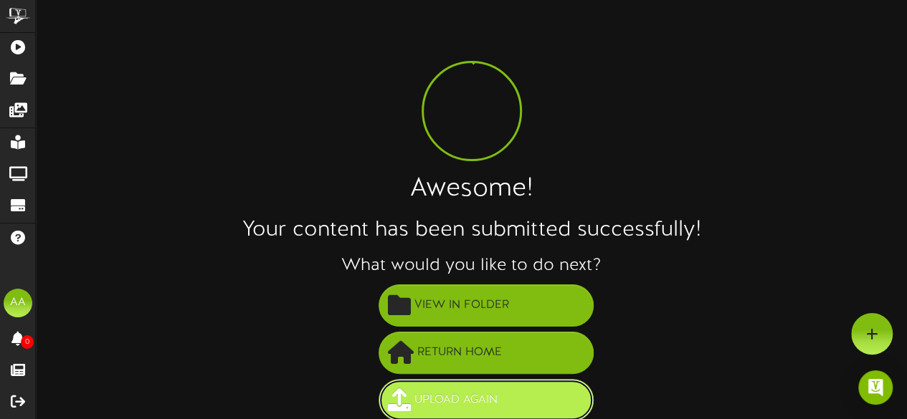
click at [452, 397] on span "Upload Again" at bounding box center [456, 401] width 90 height 24
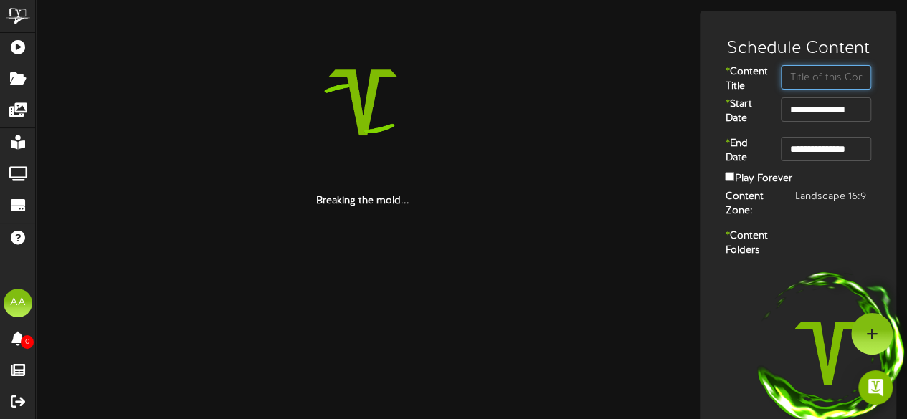
click at [823, 77] on input "text" at bounding box center [826, 77] width 90 height 24
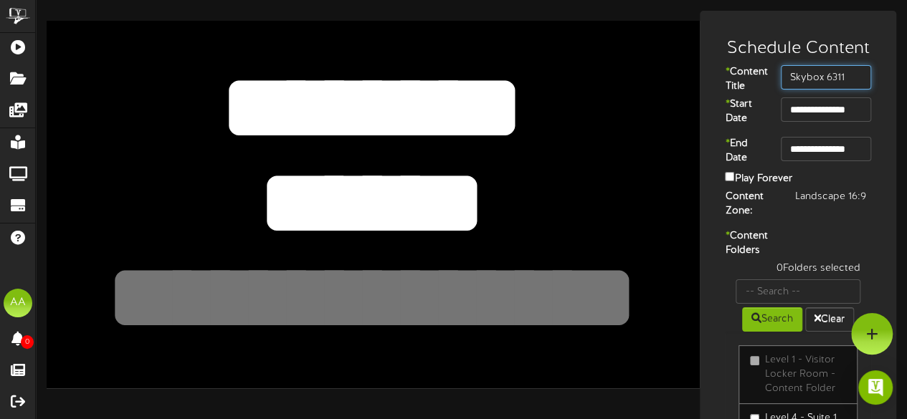
type input "Skybox 6311"
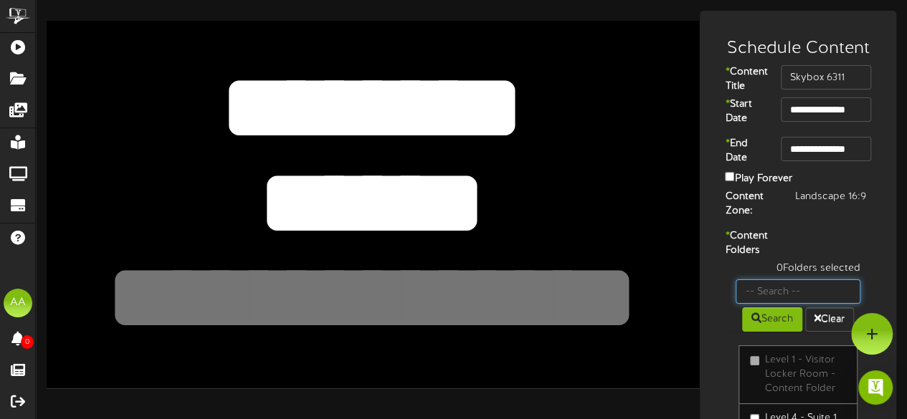
click at [778, 304] on input "text" at bounding box center [798, 292] width 125 height 24
type input "skybox"
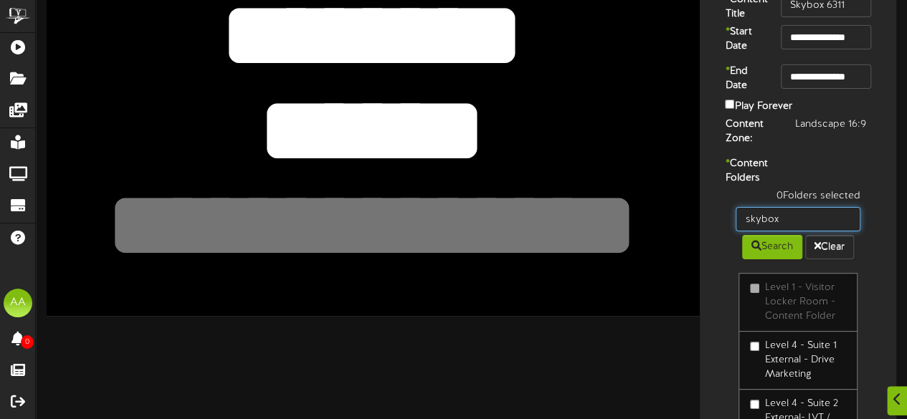
scroll to position [74, 0]
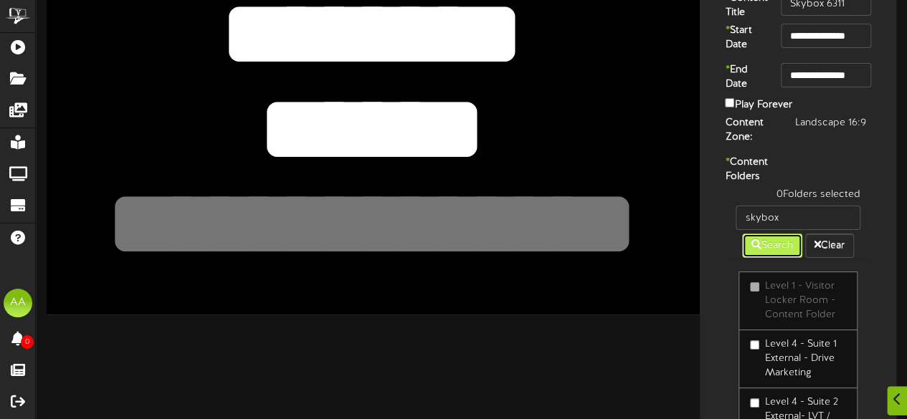
click at [772, 258] on button "Search" at bounding box center [772, 246] width 60 height 24
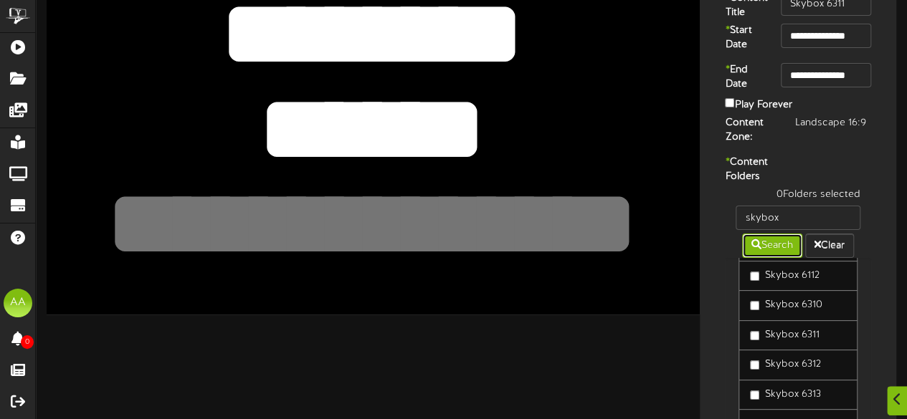
scroll to position [161, 0]
click at [717, 358] on div "1 Folders selected skybox Search Clear Skybox 6110 Skybox 6111 Skybox 6113" at bounding box center [798, 320] width 168 height 264
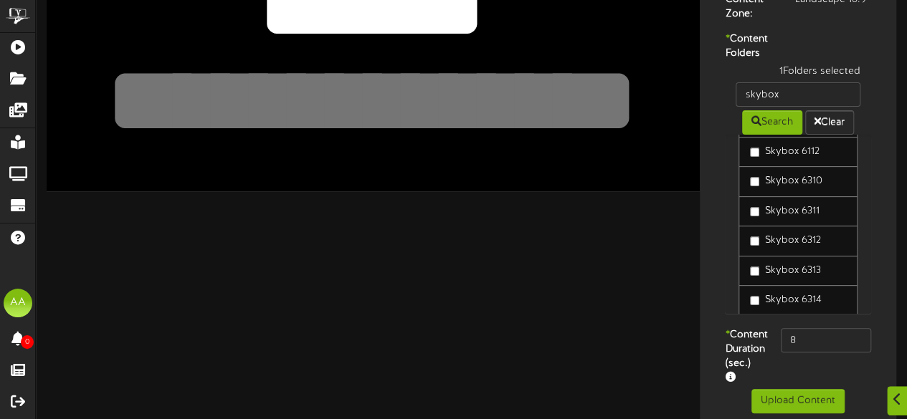
scroll to position [200, 0]
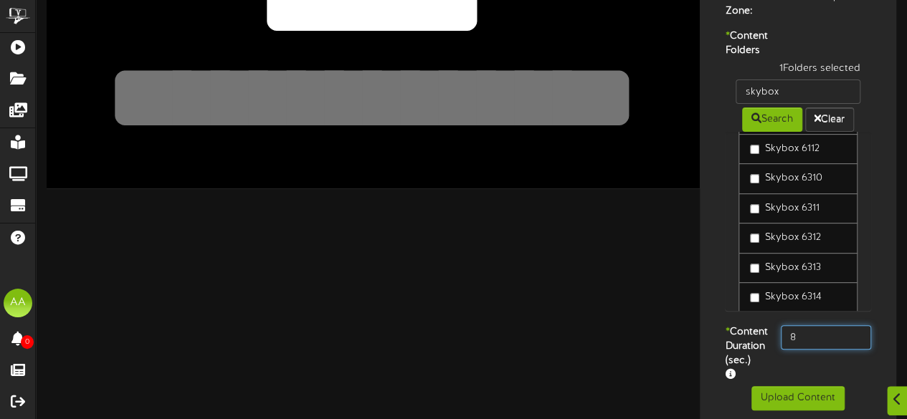
click at [802, 350] on input "8" at bounding box center [826, 338] width 90 height 24
type input "800"
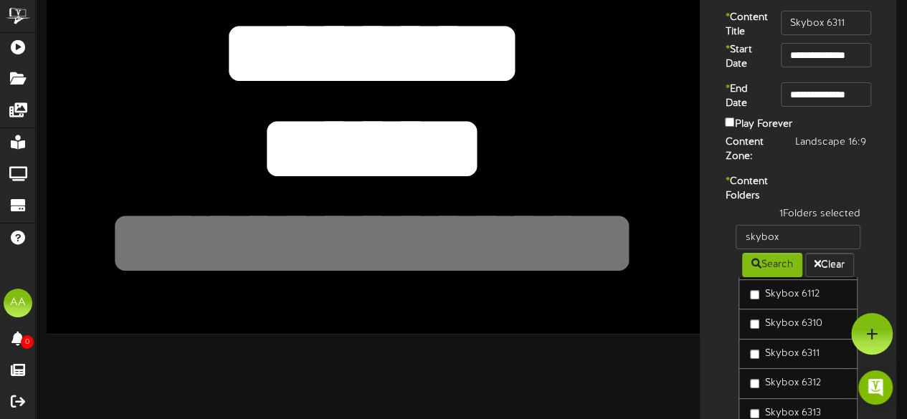
scroll to position [52, 0]
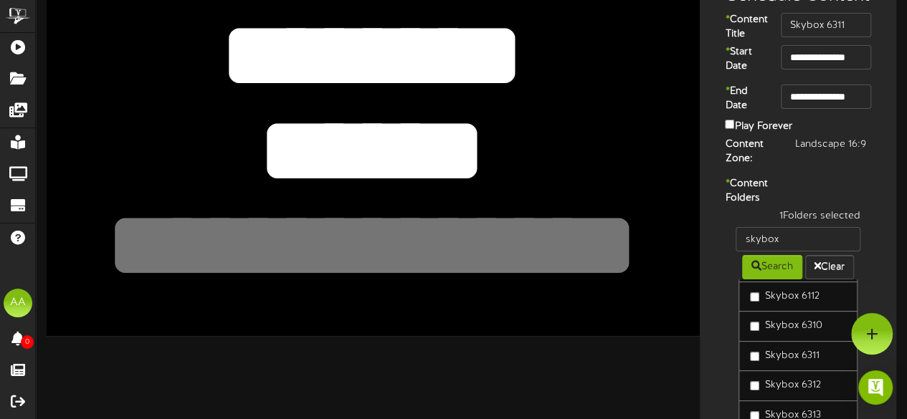
drag, startPoint x: 507, startPoint y: 151, endPoint x: 250, endPoint y: 127, distance: 258.6
click at [250, 127] on textarea "******" at bounding box center [371, 151] width 537 height 124
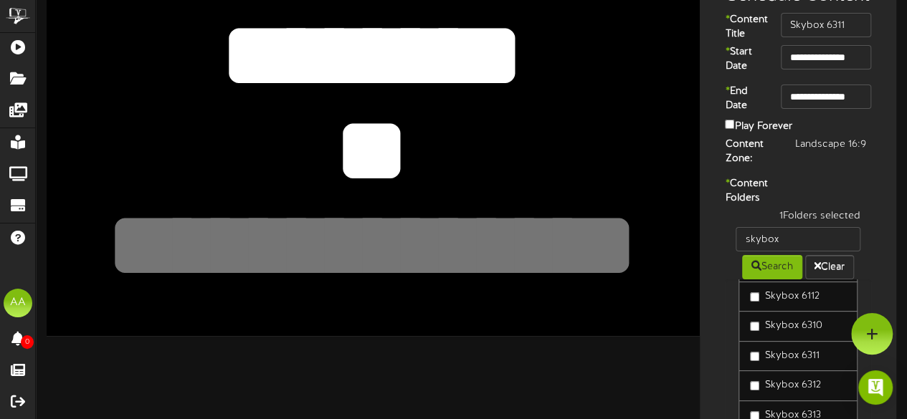
type textarea "*"
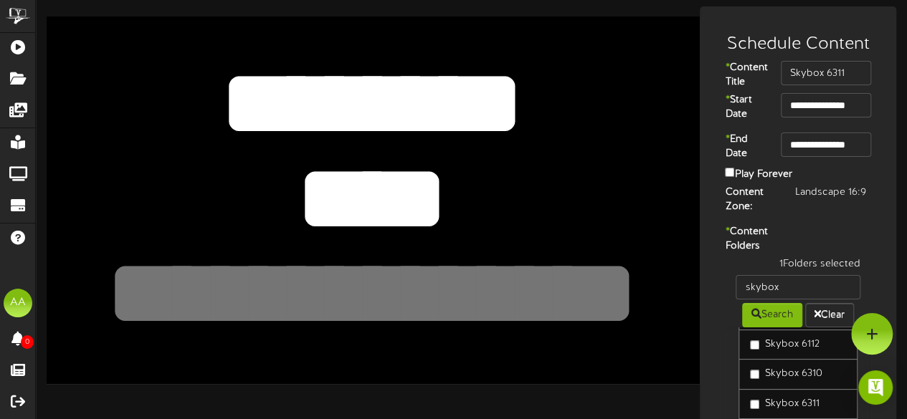
scroll to position [4, 0]
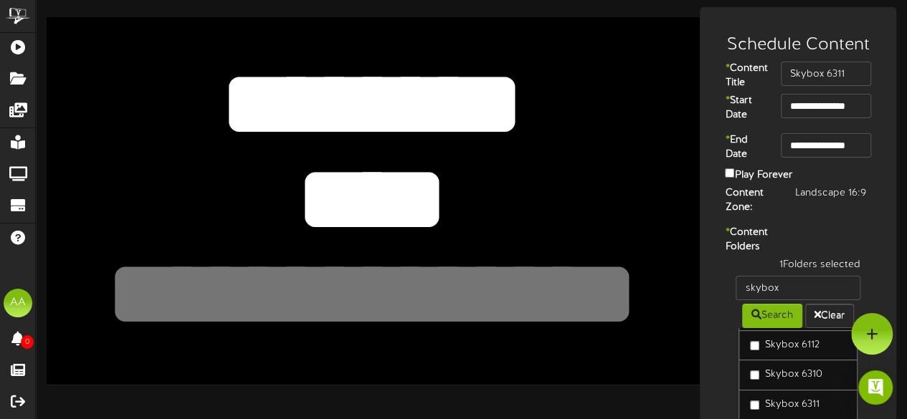
type textarea "****"
drag, startPoint x: 518, startPoint y: 99, endPoint x: 242, endPoint y: 103, distance: 275.4
click at [242, 103] on textarea "********" at bounding box center [371, 104] width 537 height 124
type textarea "*******"
click at [712, 326] on div "* Content Folders 1 Folders selected skybox Search Clear Skybox 6110 Skybox 611…" at bounding box center [797, 374] width 189 height 296
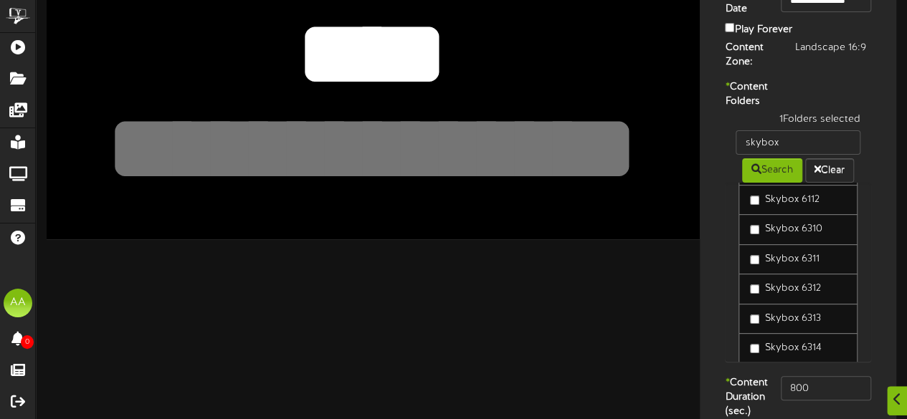
scroll to position [247, 0]
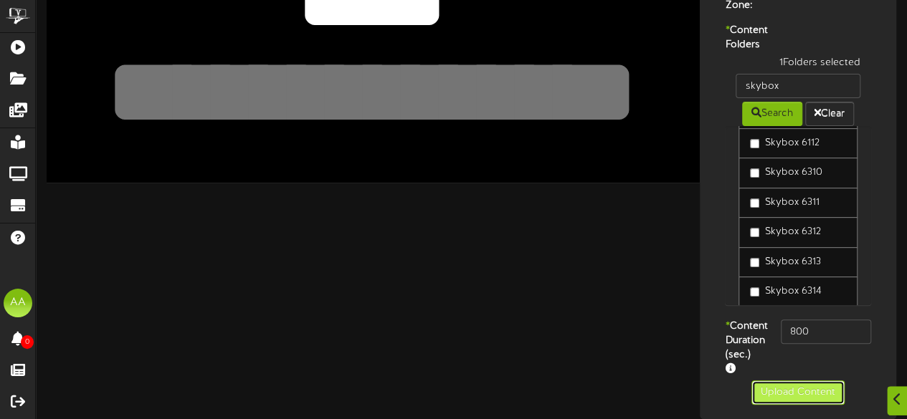
click at [786, 388] on button "Upload Content" at bounding box center [797, 393] width 93 height 24
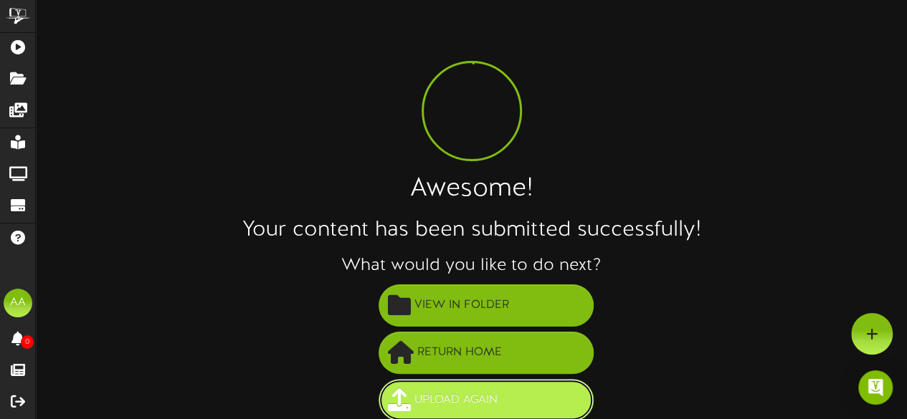
click at [442, 397] on span "Upload Again" at bounding box center [456, 401] width 90 height 24
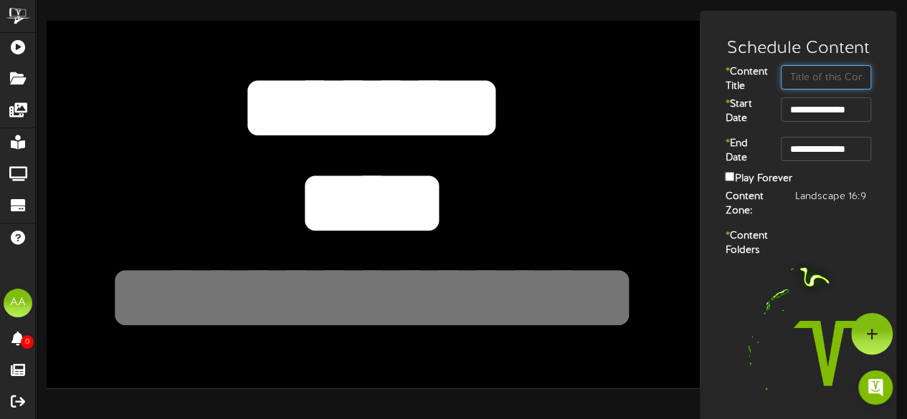
click at [823, 80] on input "text" at bounding box center [826, 77] width 90 height 24
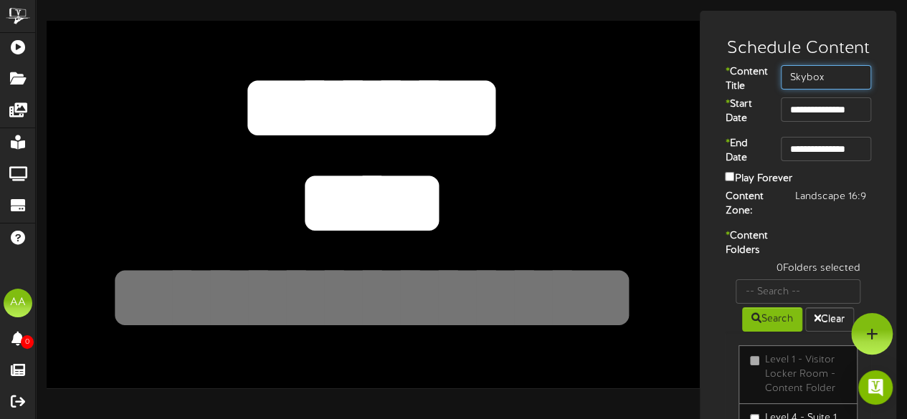
type input "Skybox"
click at [802, 332] on div "Search Clear" at bounding box center [798, 318] width 146 height 28
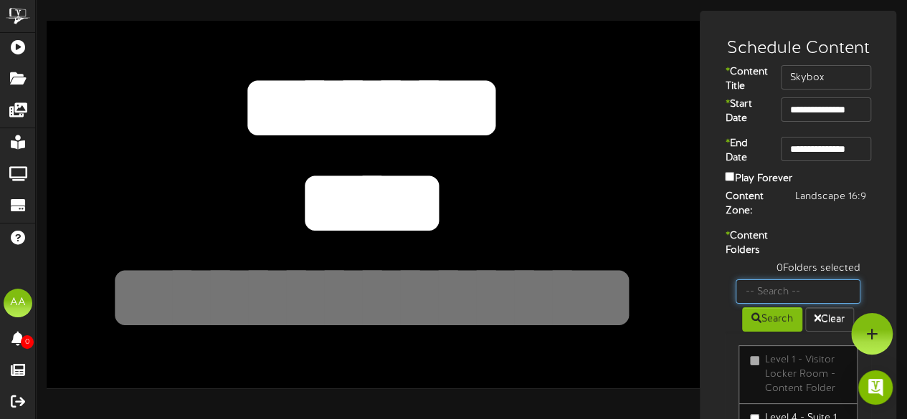
click at [800, 304] on input "text" at bounding box center [798, 292] width 125 height 24
type input "skybox"
click at [769, 332] on button "Search" at bounding box center [772, 320] width 60 height 24
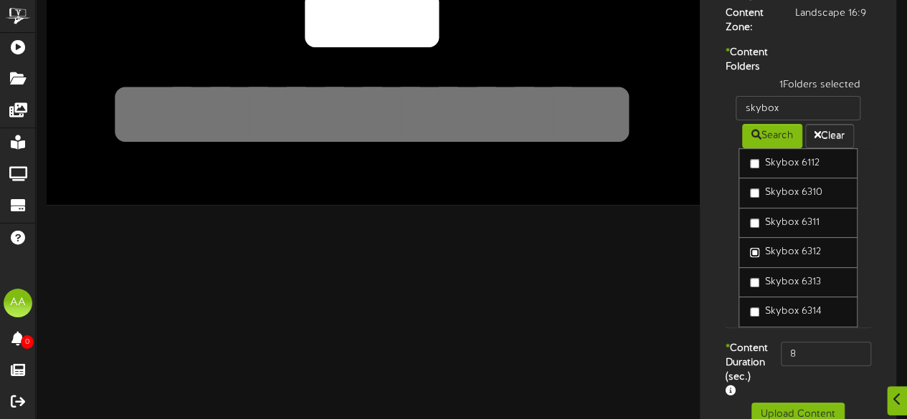
scroll to position [186, 0]
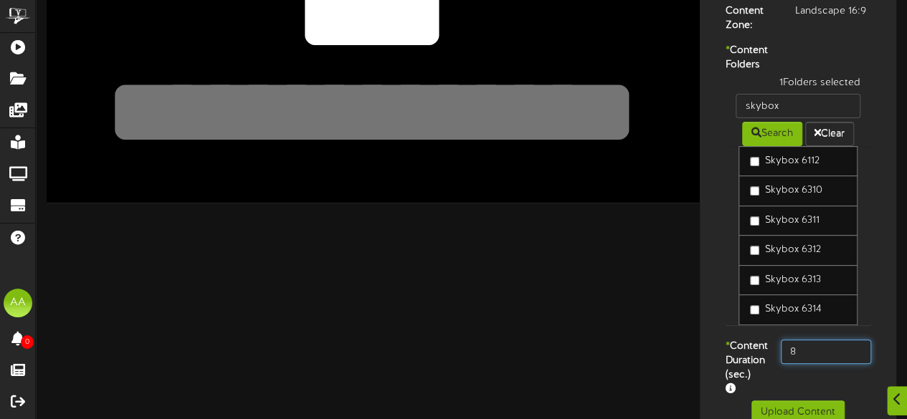
click at [807, 364] on input "8" at bounding box center [826, 352] width 90 height 24
type input "800"
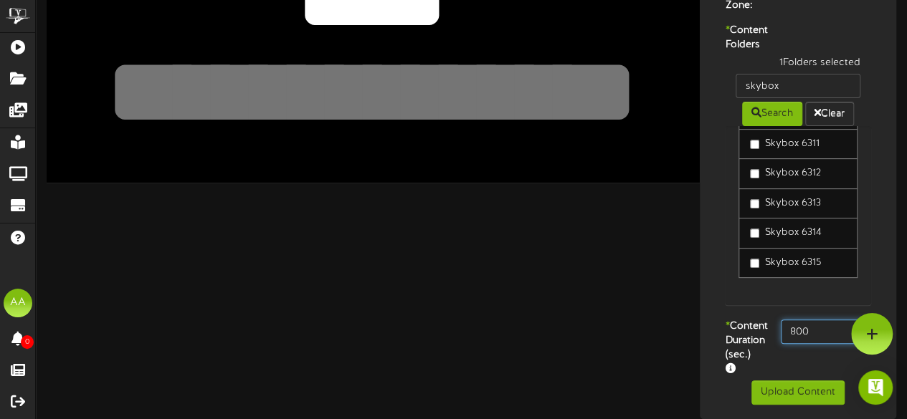
scroll to position [247, 0]
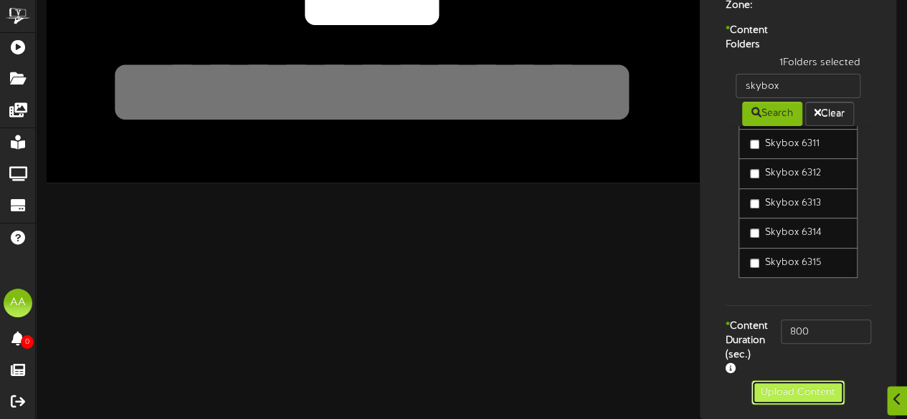
click at [773, 395] on button "Upload Content" at bounding box center [797, 393] width 93 height 24
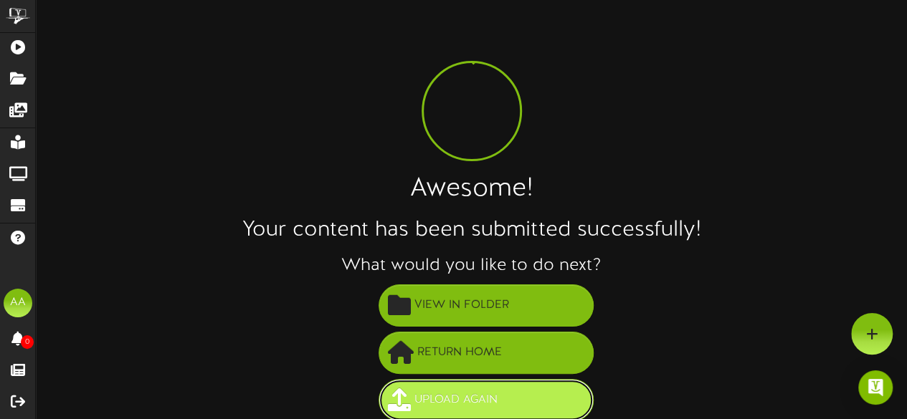
click at [498, 405] on span "Upload Again" at bounding box center [456, 401] width 90 height 24
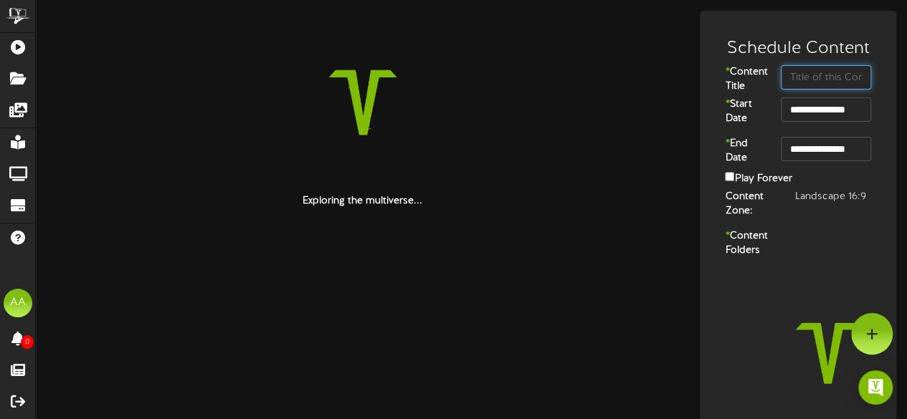
click at [817, 80] on input "text" at bounding box center [826, 77] width 90 height 24
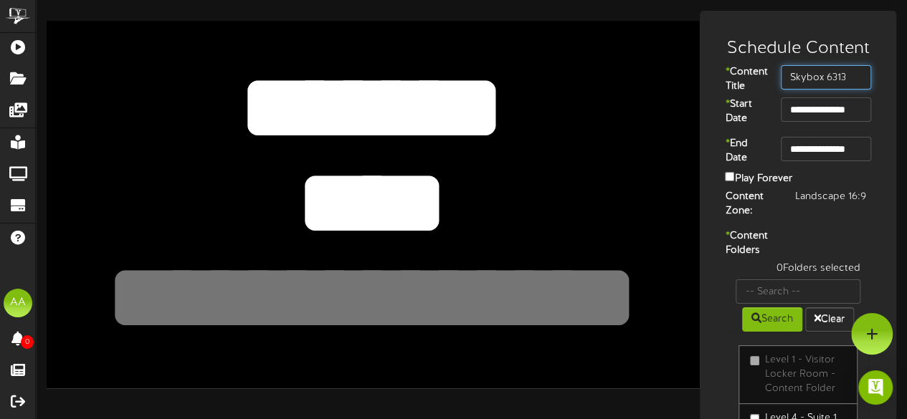
type input "Skybox 6313"
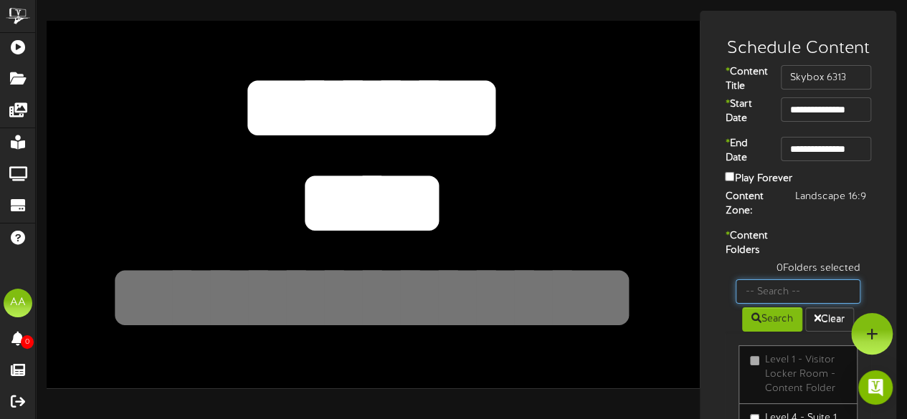
click at [779, 304] on input "text" at bounding box center [798, 292] width 125 height 24
type input "skybox"
click at [784, 332] on button "Search" at bounding box center [772, 320] width 60 height 24
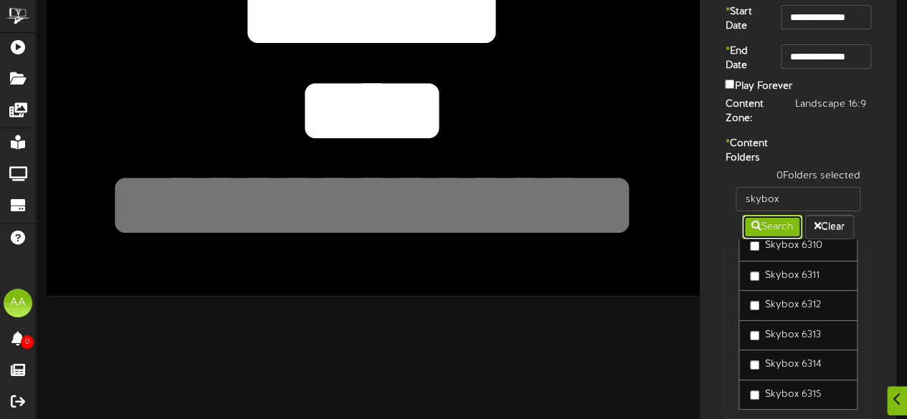
scroll to position [219, 0]
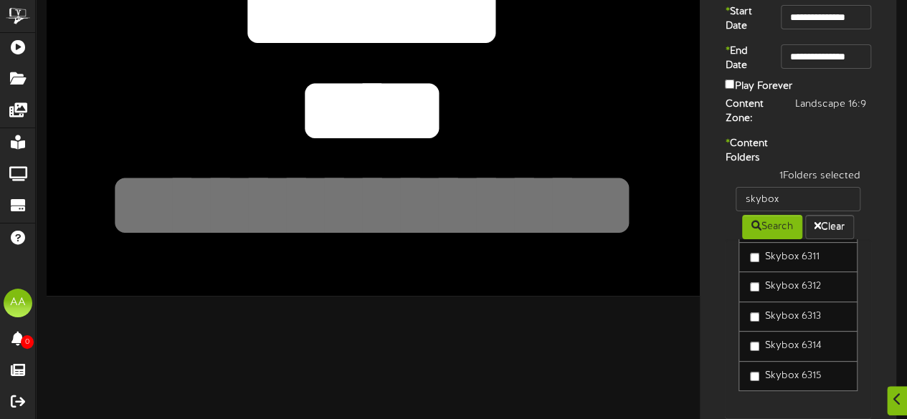
click at [718, 337] on div "1 Folders selected skybox Search Clear Skybox 6110 Skybox 6111 Skybox 6113" at bounding box center [798, 301] width 168 height 264
click at [881, 315] on div "1 Folders selected skybox Search Clear Skybox 6110 Skybox 6111 Skybox 6113" at bounding box center [798, 301] width 168 height 264
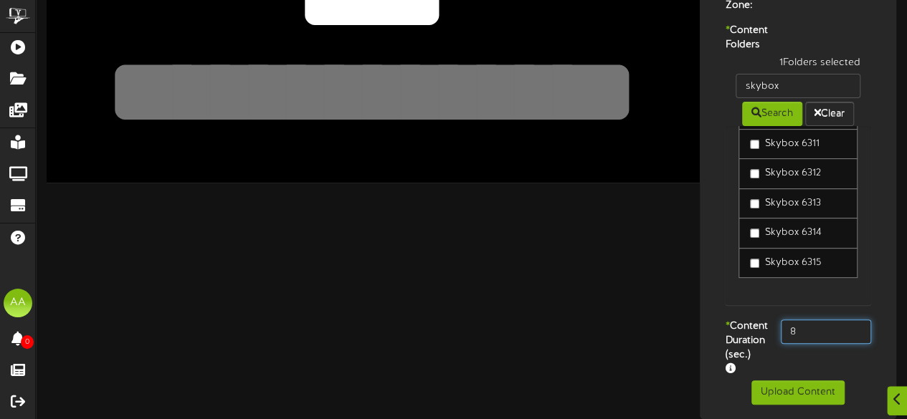
click at [805, 320] on input "8" at bounding box center [826, 332] width 90 height 24
type input "800"
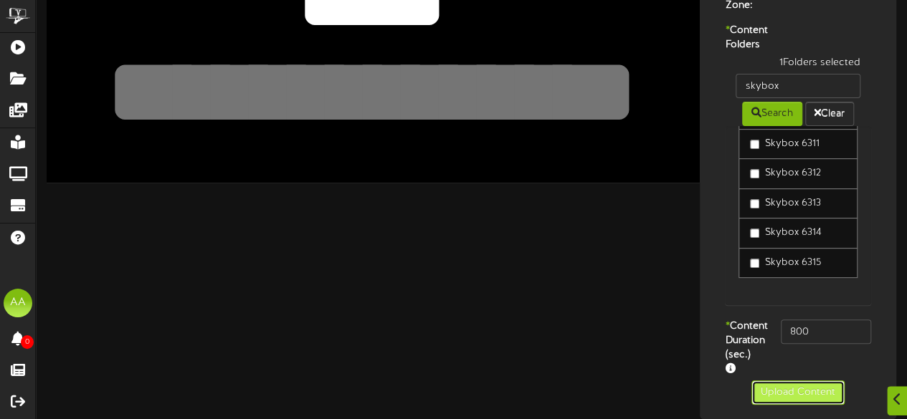
click at [794, 400] on button "Upload Content" at bounding box center [797, 393] width 93 height 24
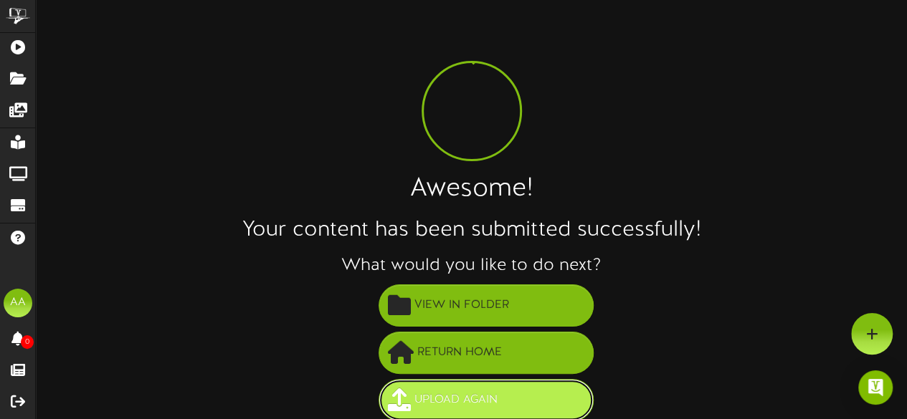
click at [473, 392] on span "Upload Again" at bounding box center [456, 401] width 90 height 24
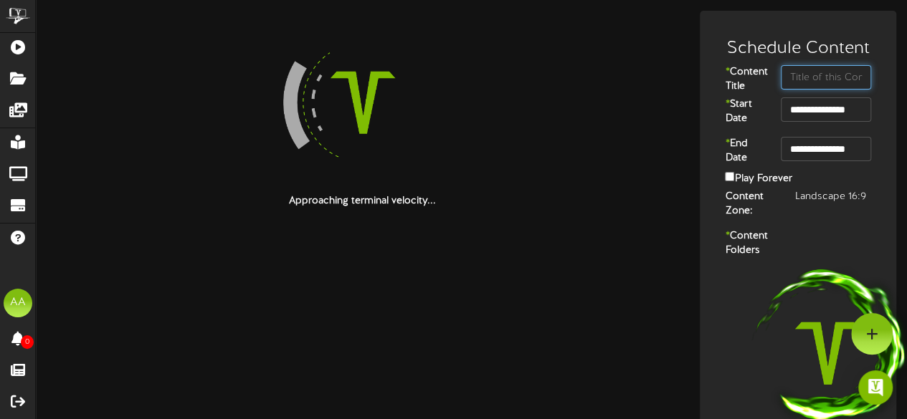
click at [830, 74] on input "text" at bounding box center [826, 77] width 90 height 24
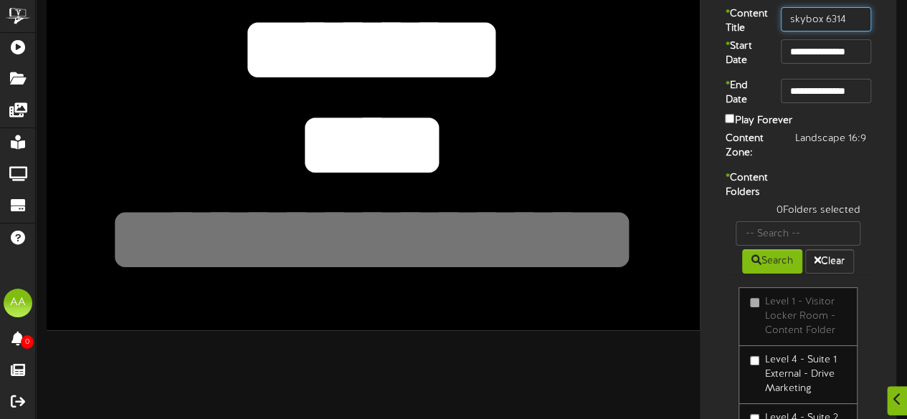
scroll to position [62, 0]
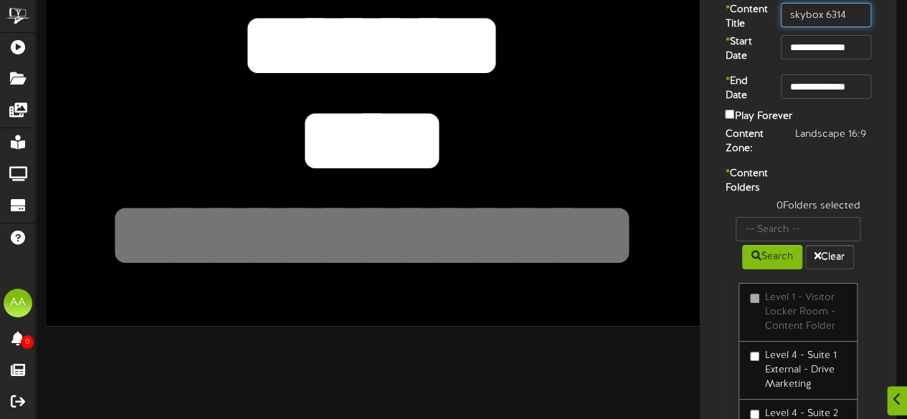
type input "skybox 6314"
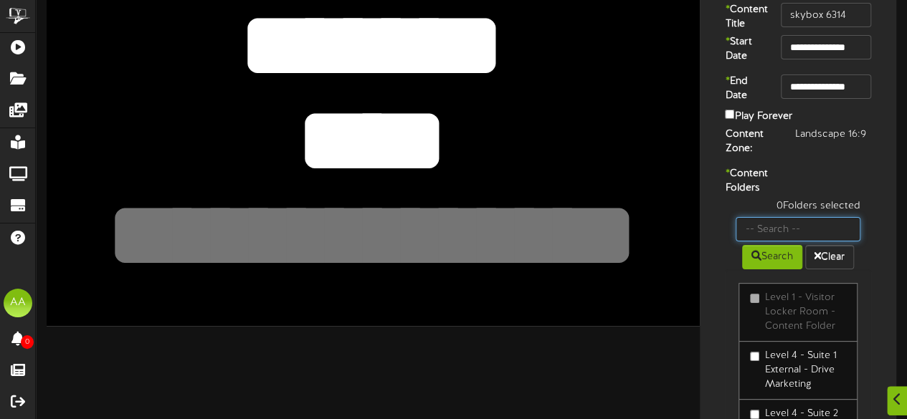
click at [785, 242] on input "text" at bounding box center [798, 229] width 125 height 24
type input "skybox"
click at [764, 270] on button "Search" at bounding box center [772, 257] width 60 height 24
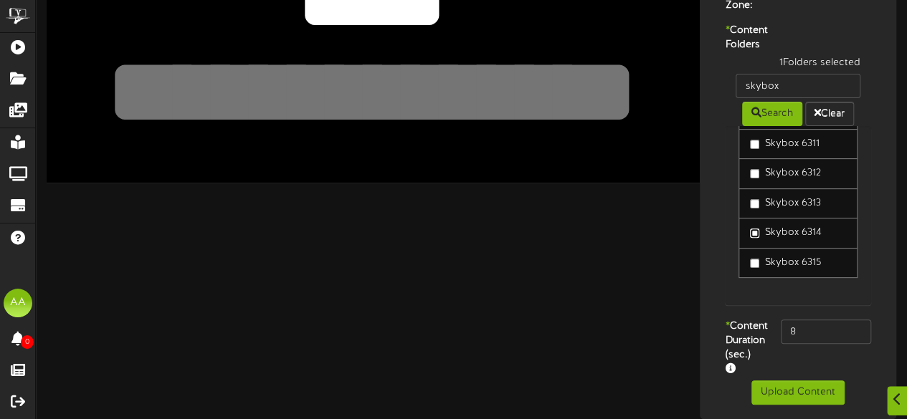
scroll to position [235, 0]
click at [820, 326] on input "8" at bounding box center [826, 332] width 90 height 24
type input "800"
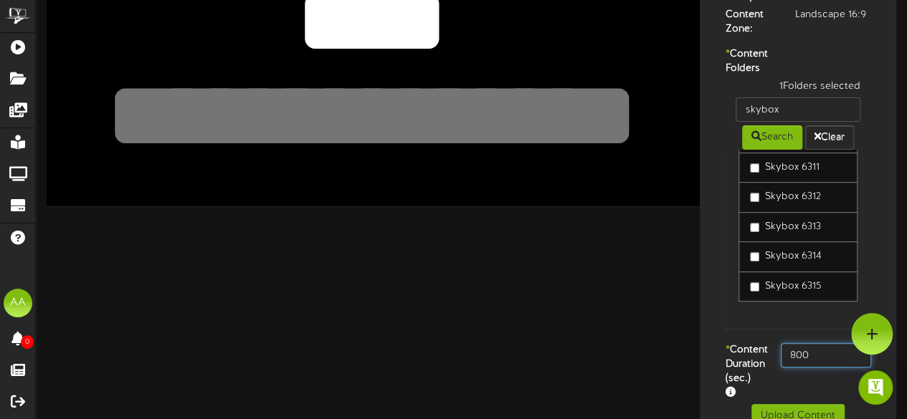
scroll to position [247, 0]
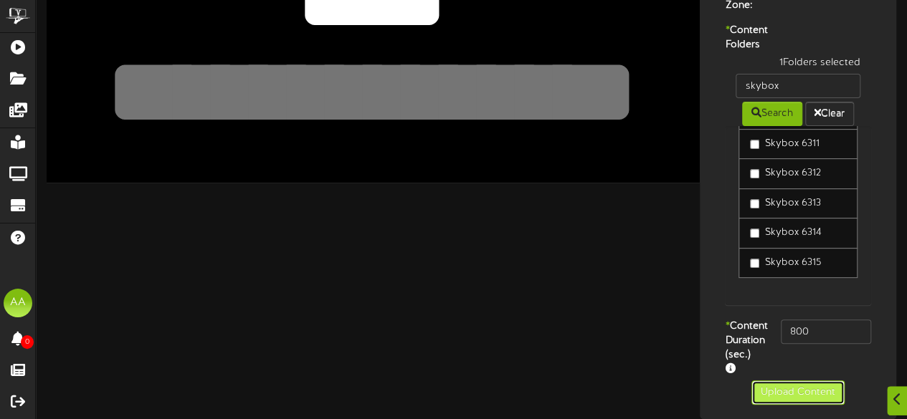
click at [783, 395] on button "Upload Content" at bounding box center [797, 393] width 93 height 24
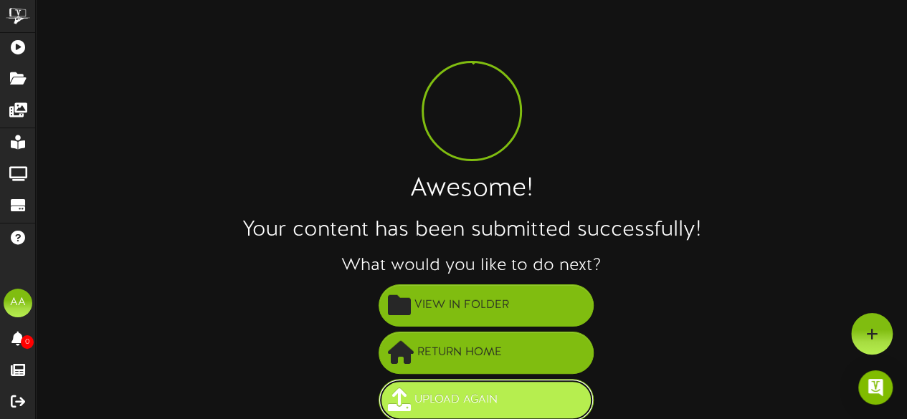
click at [488, 399] on span "Upload Again" at bounding box center [456, 401] width 90 height 24
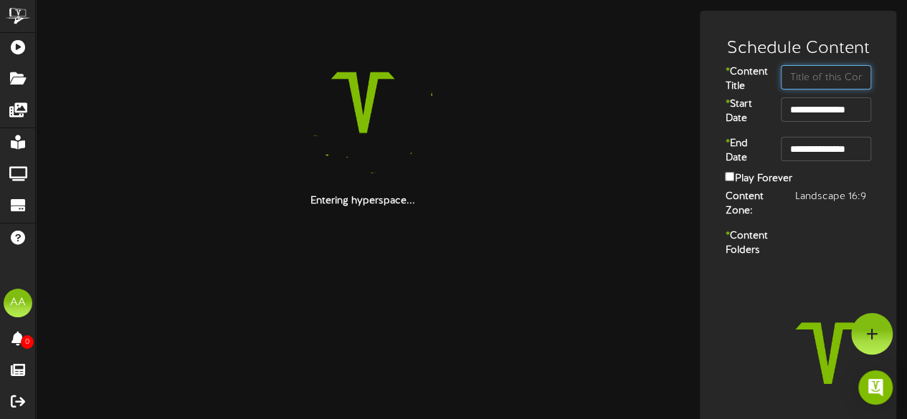
click at [817, 78] on input "text" at bounding box center [826, 77] width 90 height 24
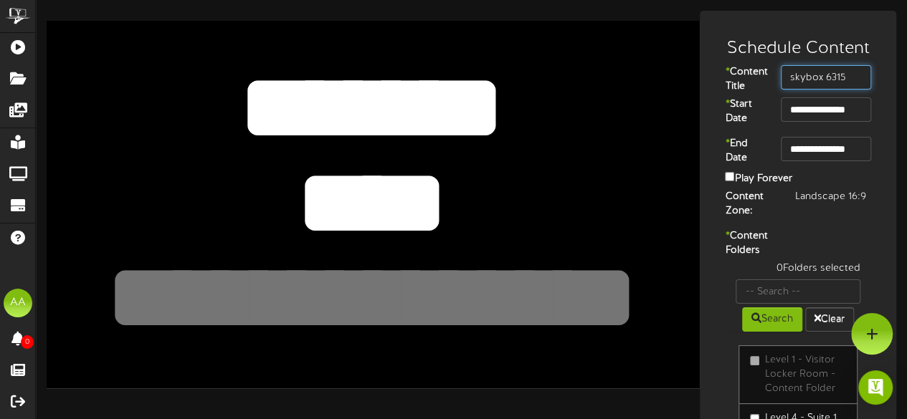
type input "skybox 6315"
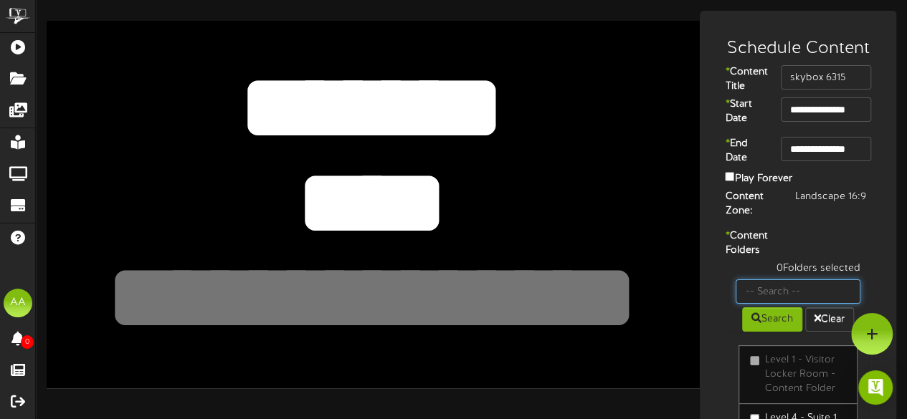
click at [784, 304] on input "text" at bounding box center [798, 292] width 125 height 24
type input "skybox"
click at [772, 332] on button "Search" at bounding box center [772, 320] width 60 height 24
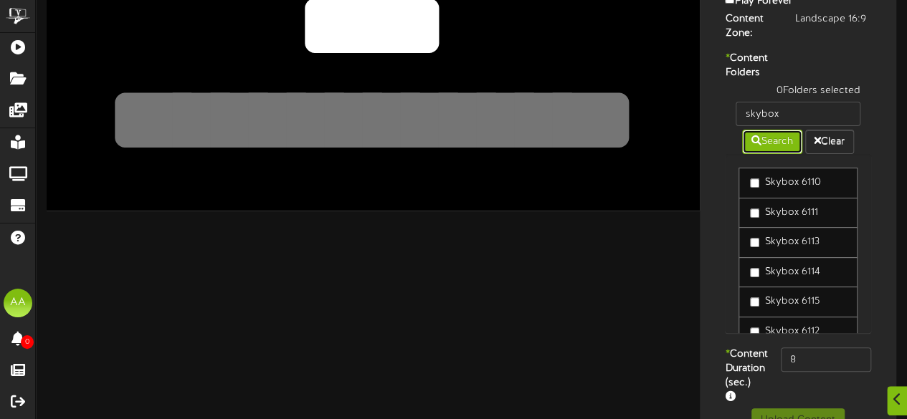
scroll to position [219, 0]
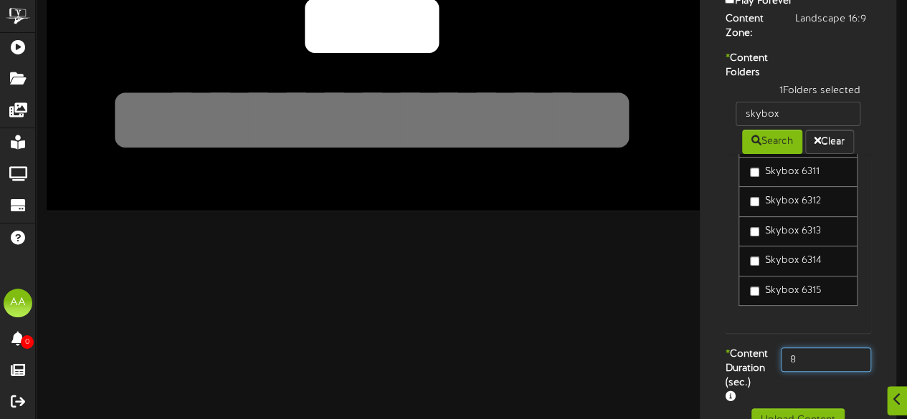
click at [822, 372] on input "8" at bounding box center [826, 360] width 90 height 24
type input "800"
click at [723, 348] on div "1 Folders selected skybox Search Clear Skybox 6110 Skybox 6111 Skybox 6113" at bounding box center [798, 216] width 168 height 264
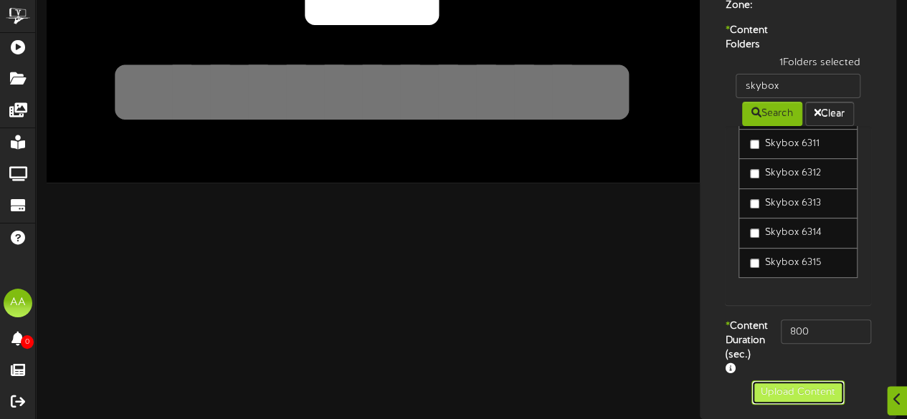
click at [777, 399] on button "Upload Content" at bounding box center [797, 393] width 93 height 24
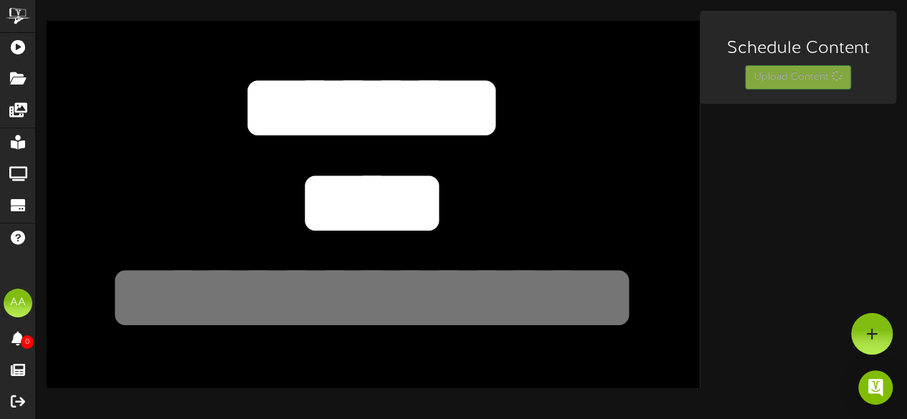
scroll to position [0, 0]
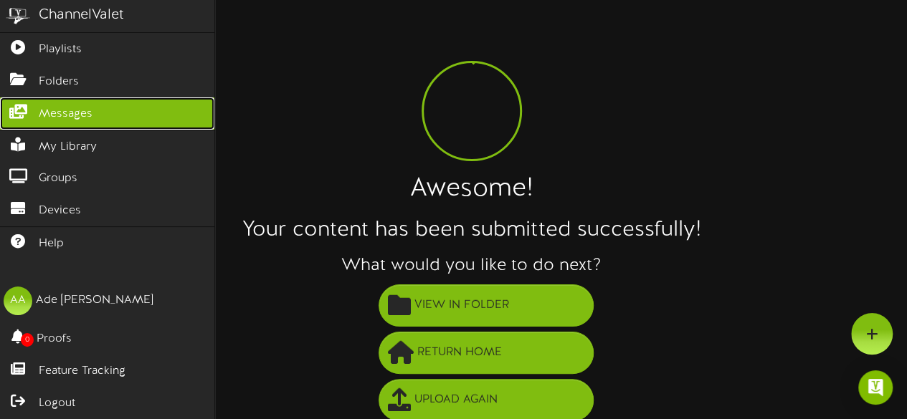
click at [62, 100] on link "Messages" at bounding box center [107, 114] width 214 height 32
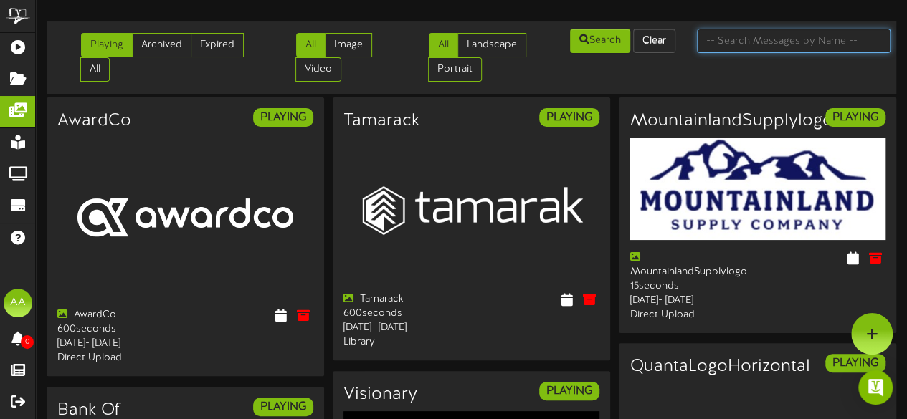
click at [748, 39] on input "text" at bounding box center [794, 41] width 194 height 24
type input "squire"
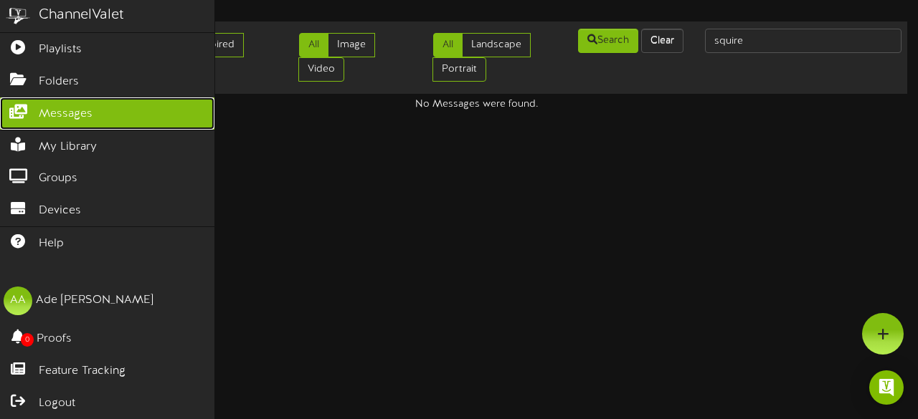
click at [64, 108] on span "Messages" at bounding box center [66, 114] width 54 height 16
click at [88, 115] on span "Messages" at bounding box center [66, 114] width 54 height 16
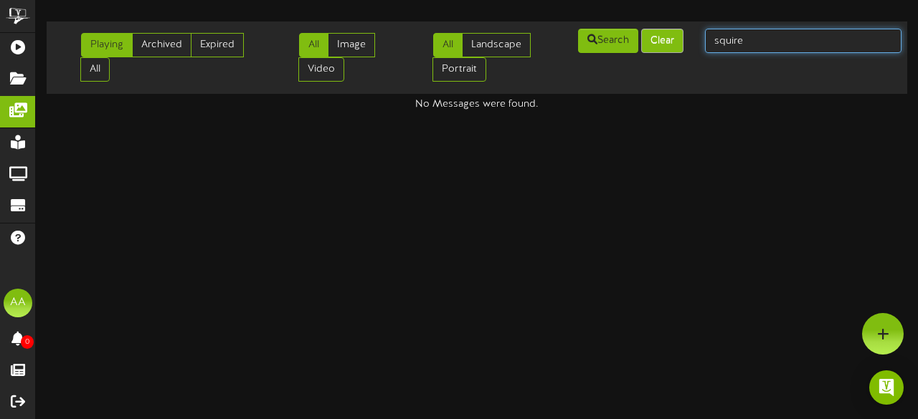
drag, startPoint x: 790, startPoint y: 50, endPoint x: 663, endPoint y: 37, distance: 128.4
click at [663, 37] on div "Playing Archived Expired All All Image Video All Landscape Portrait" at bounding box center [477, 57] width 870 height 61
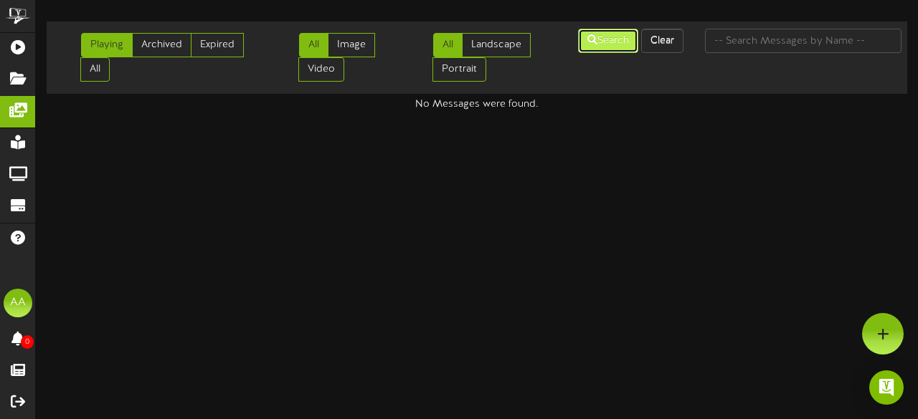
click at [605, 45] on button "Search" at bounding box center [608, 41] width 60 height 24
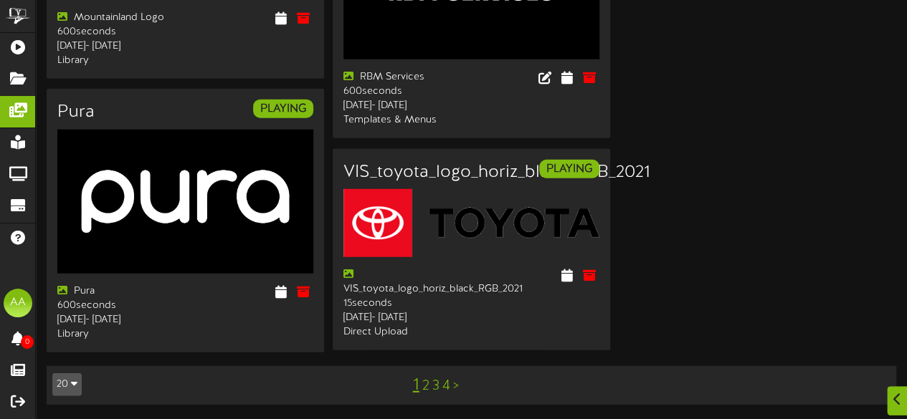
scroll to position [1863, 0]
click at [424, 387] on link "2" at bounding box center [425, 387] width 7 height 16
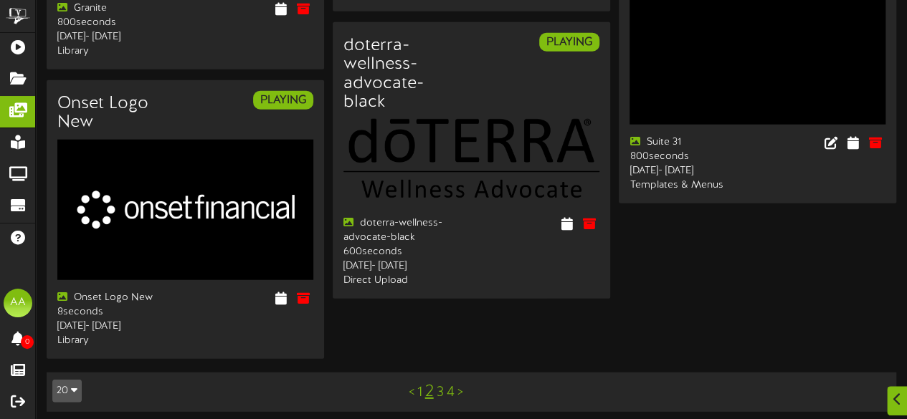
scroll to position [1871, 0]
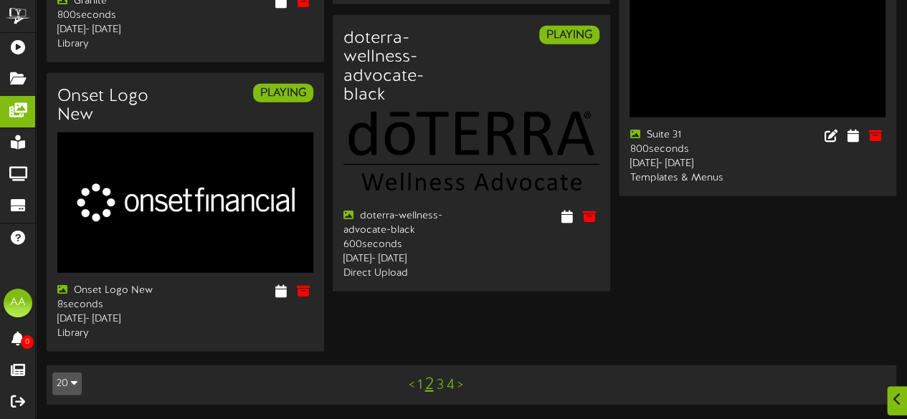
click at [440, 389] on link "3" at bounding box center [440, 386] width 7 height 16
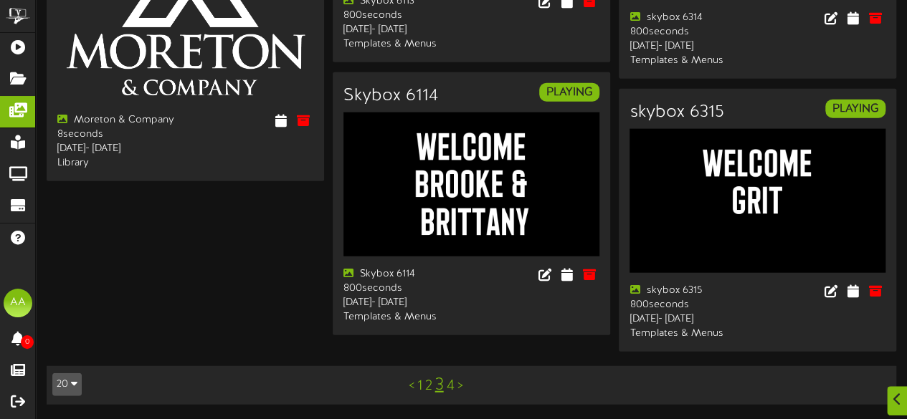
scroll to position [1739, 0]
click at [451, 386] on link "4" at bounding box center [451, 387] width 8 height 16
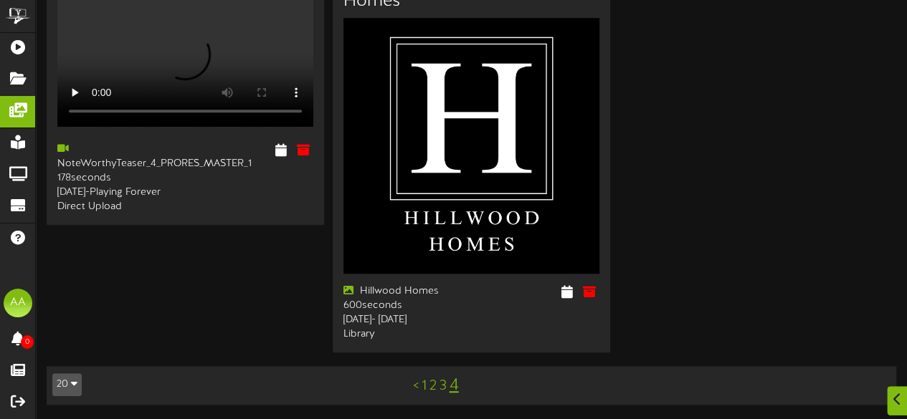
scroll to position [455, 0]
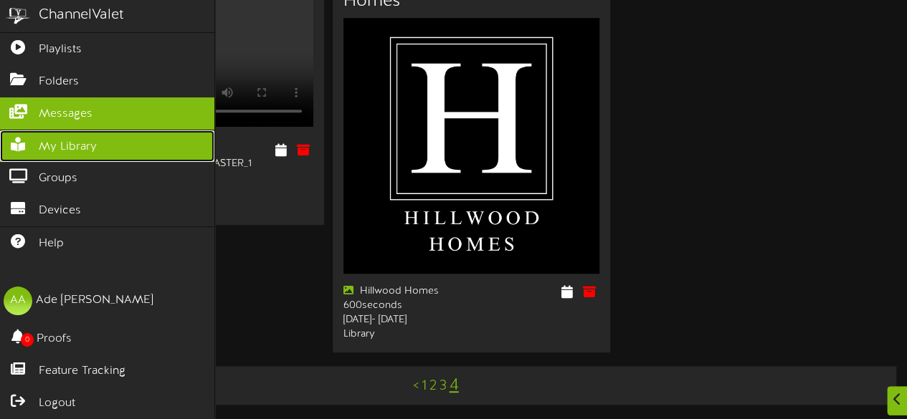
click at [82, 140] on span "My Library" at bounding box center [68, 147] width 58 height 16
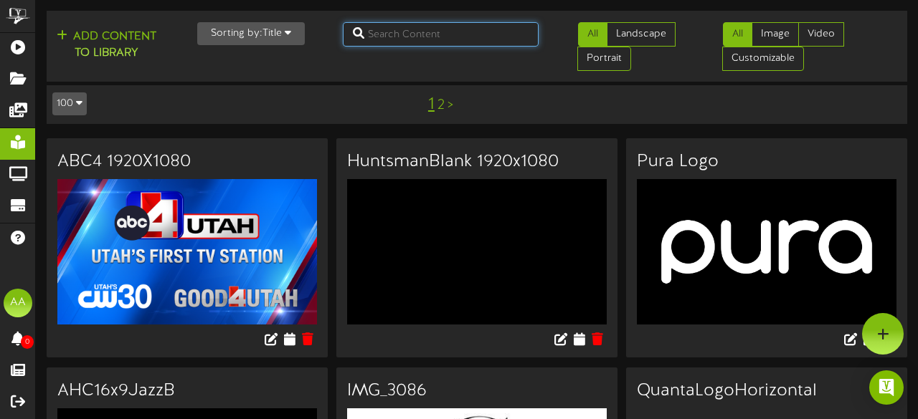
click at [409, 34] on input "text" at bounding box center [441, 34] width 196 height 24
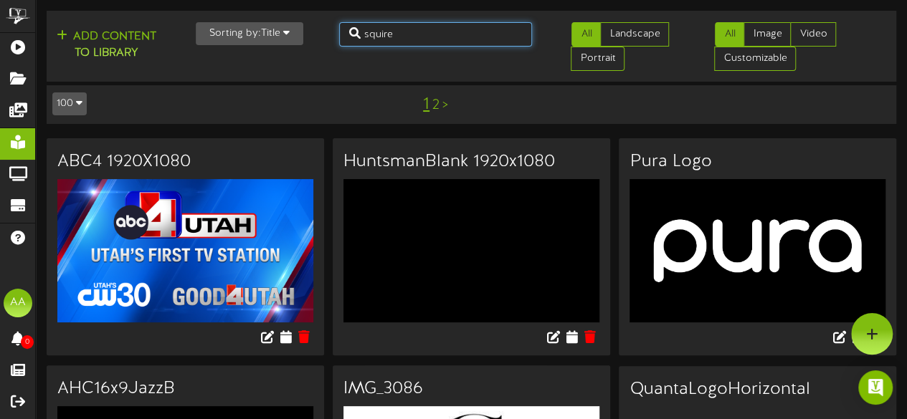
type input "squire"
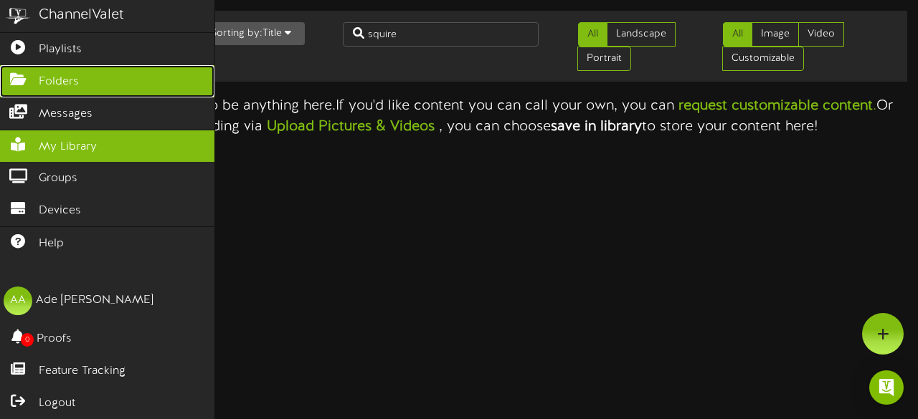
click at [60, 83] on span "Folders" at bounding box center [59, 82] width 40 height 16
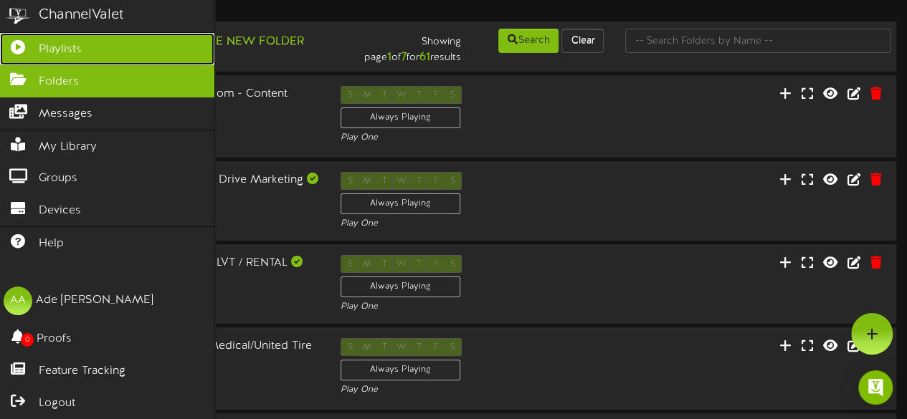
click at [47, 47] on span "Playlists" at bounding box center [60, 50] width 43 height 16
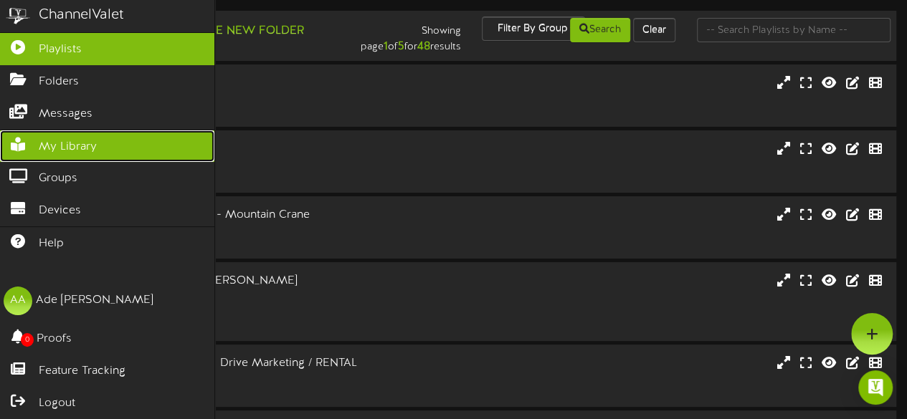
click at [99, 143] on link "My Library" at bounding box center [107, 146] width 214 height 32
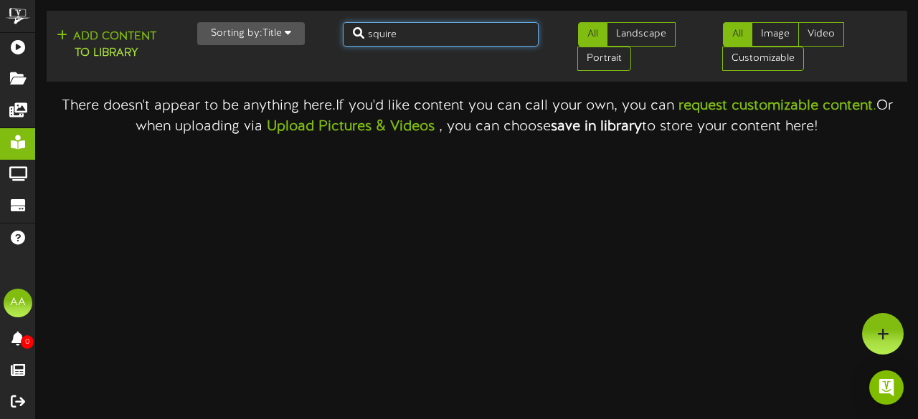
drag, startPoint x: 463, startPoint y: 29, endPoint x: 338, endPoint y: 47, distance: 125.9
click at [338, 47] on div "Add Content to Library Sorting by: Title Newest Oldest Title squire All Landsca…" at bounding box center [477, 46] width 870 height 60
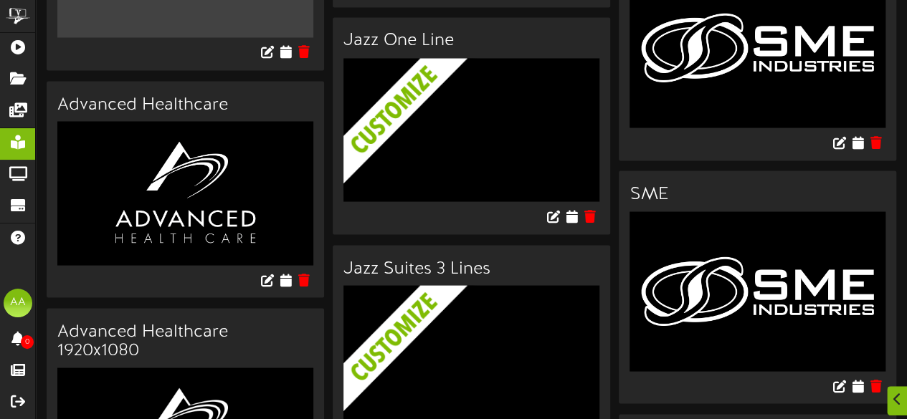
scroll to position [1344, 0]
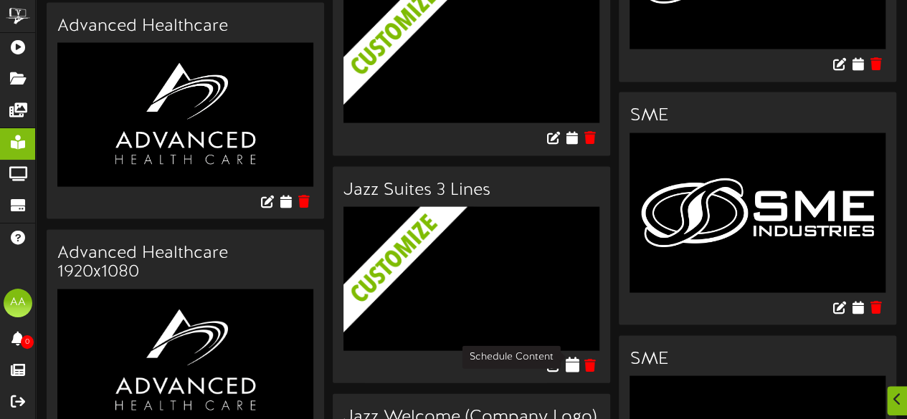
click at [567, 356] on icon at bounding box center [572, 364] width 14 height 16
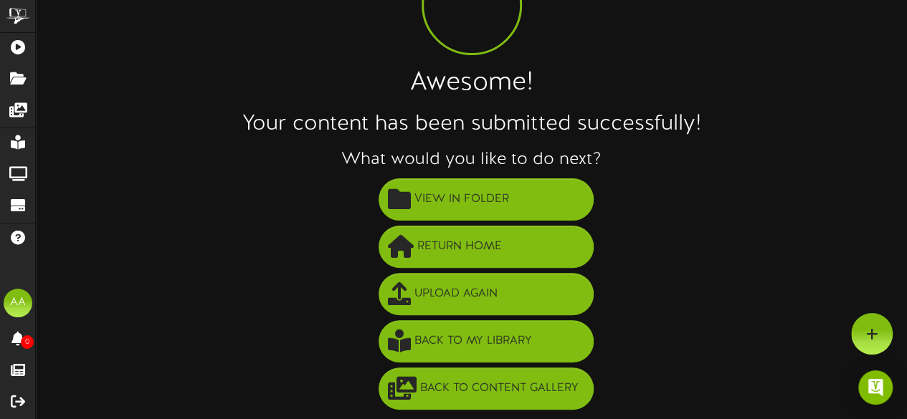
scroll to position [103, 0]
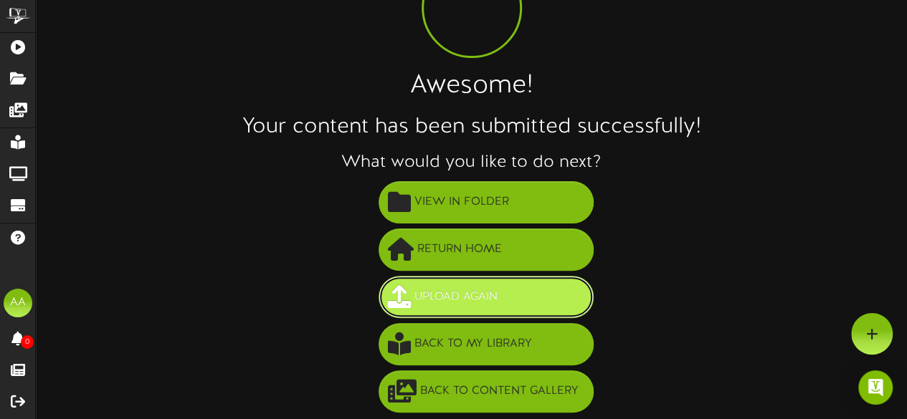
click at [518, 296] on button "Upload Again" at bounding box center [486, 297] width 215 height 42
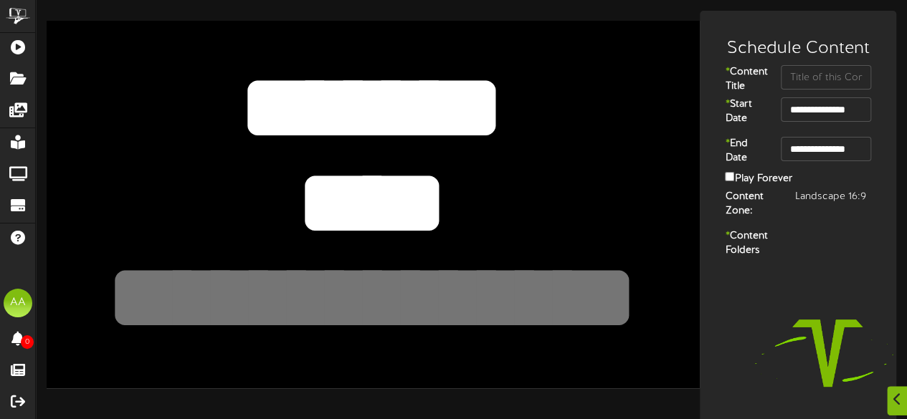
scroll to position [195, 0]
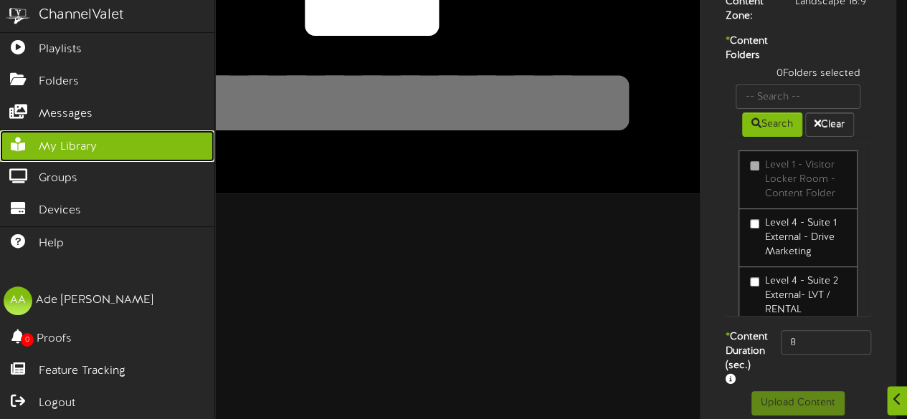
click at [122, 140] on link "My Library" at bounding box center [107, 146] width 214 height 32
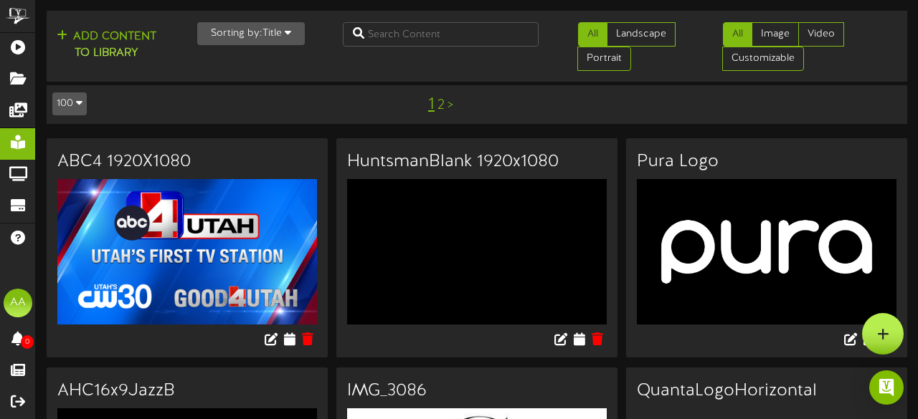
click at [877, 333] on icon at bounding box center [883, 334] width 12 height 13
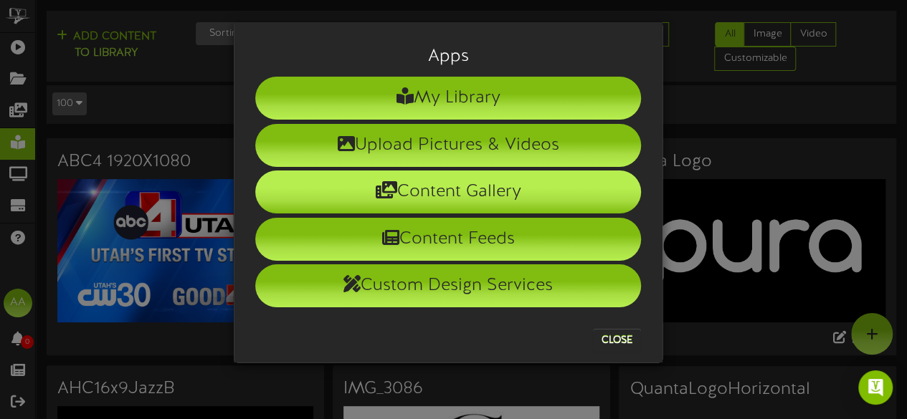
click at [477, 200] on li "Content Gallery" at bounding box center [448, 192] width 386 height 43
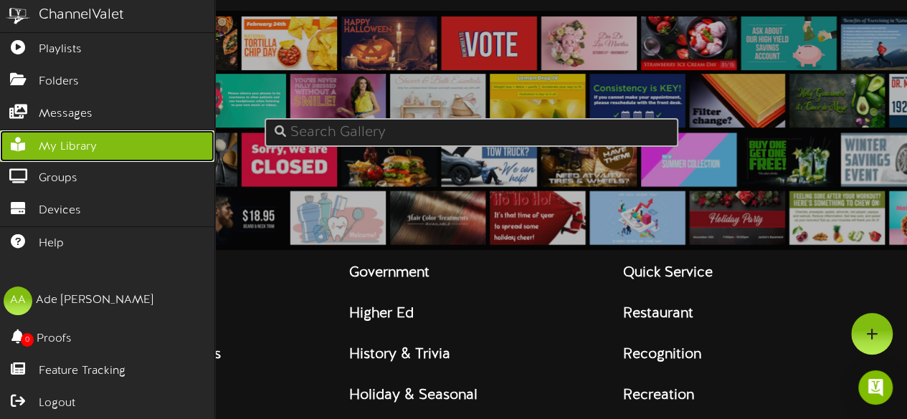
click at [83, 146] on span "My Library" at bounding box center [68, 147] width 58 height 16
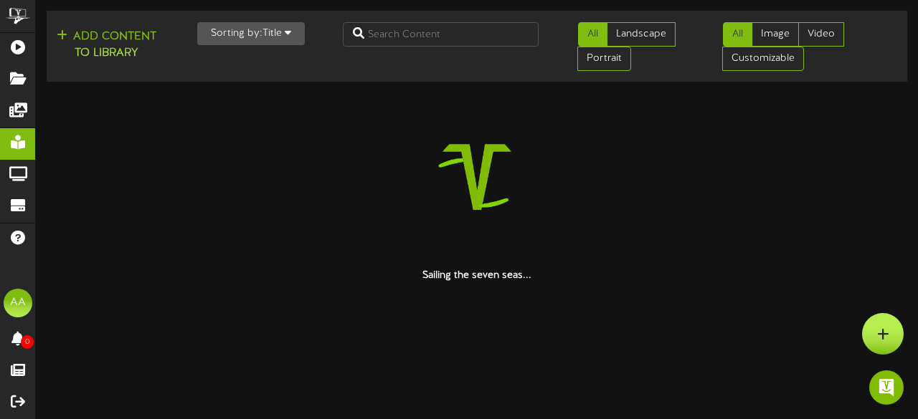
click at [877, 339] on icon at bounding box center [883, 334] width 12 height 13
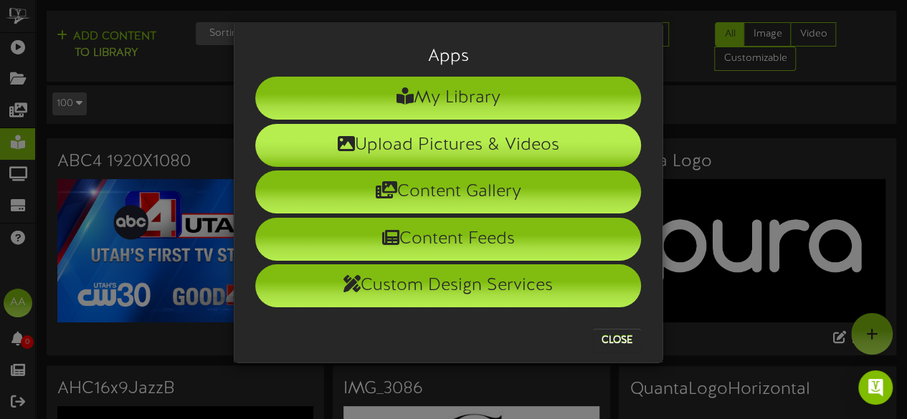
click at [492, 130] on li "Upload Pictures & Videos" at bounding box center [448, 145] width 386 height 43
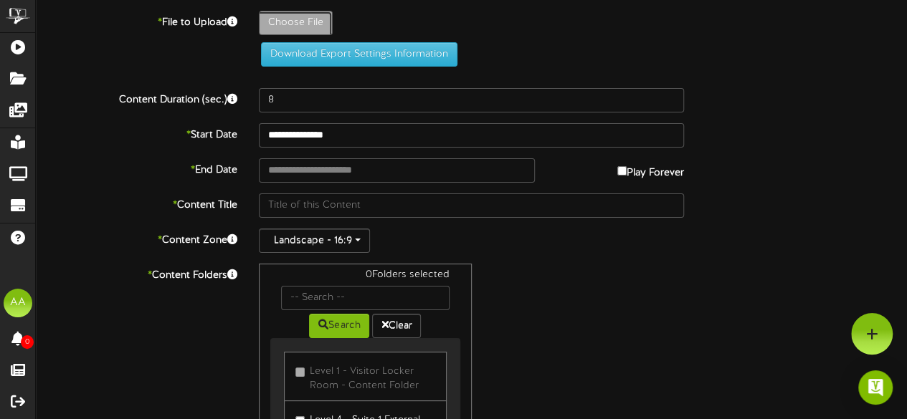
type input "**********"
type input "Squire"
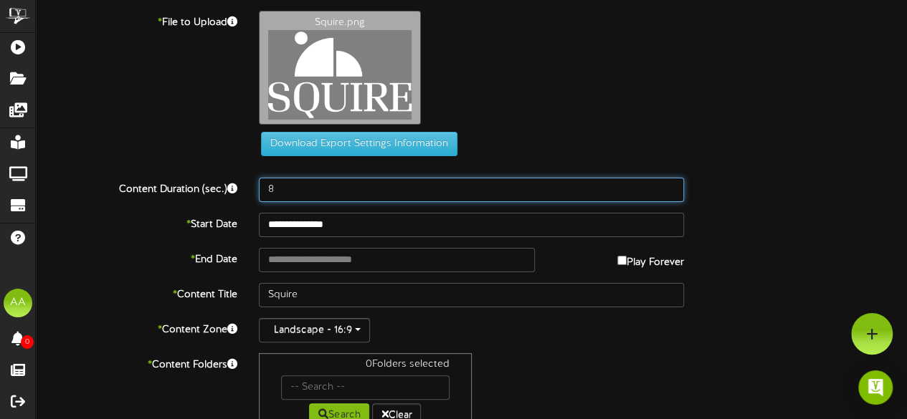
click at [367, 186] on input "8" at bounding box center [471, 190] width 425 height 24
type input "800"
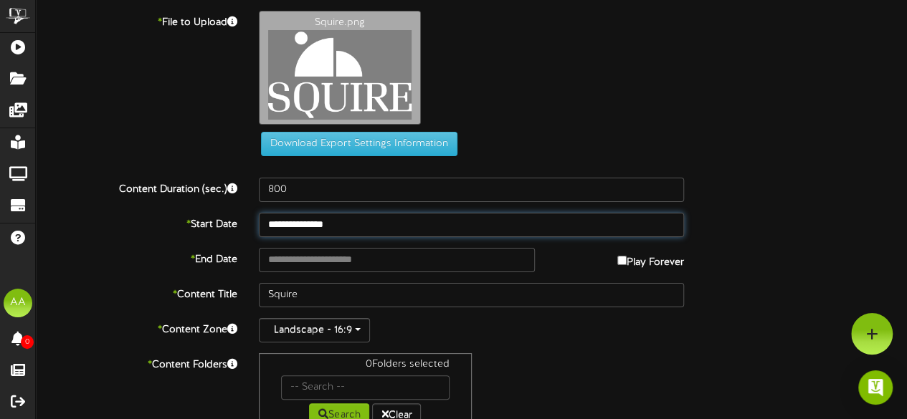
click at [345, 230] on input "**********" at bounding box center [471, 225] width 425 height 24
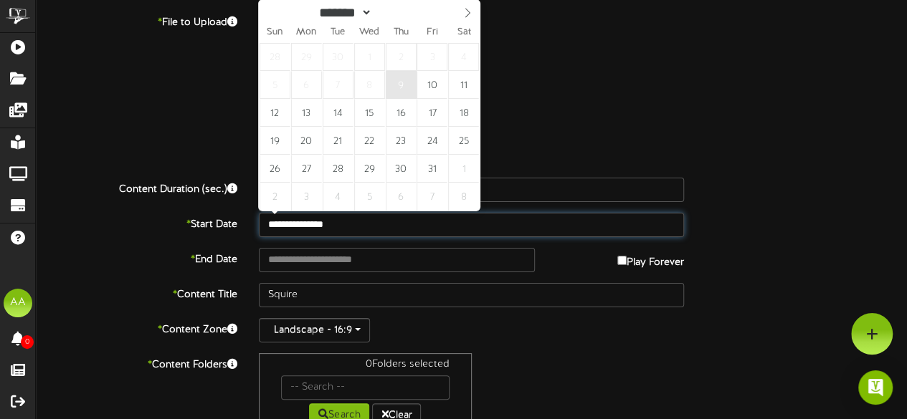
type input "**********"
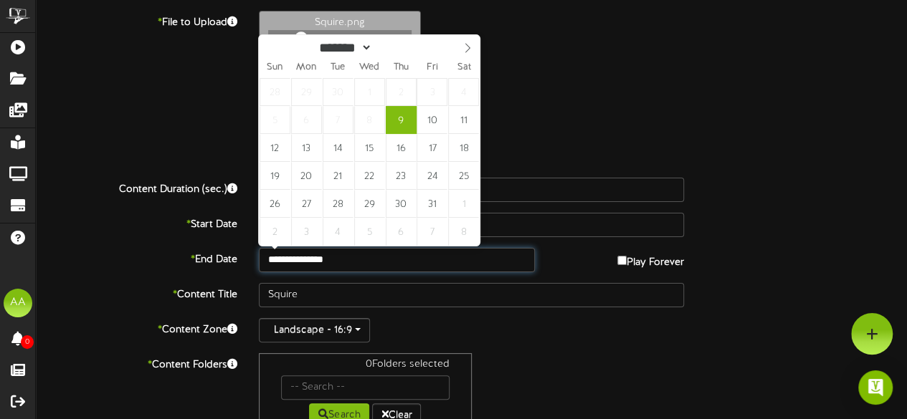
click at [346, 259] on input "**********" at bounding box center [397, 260] width 276 height 24
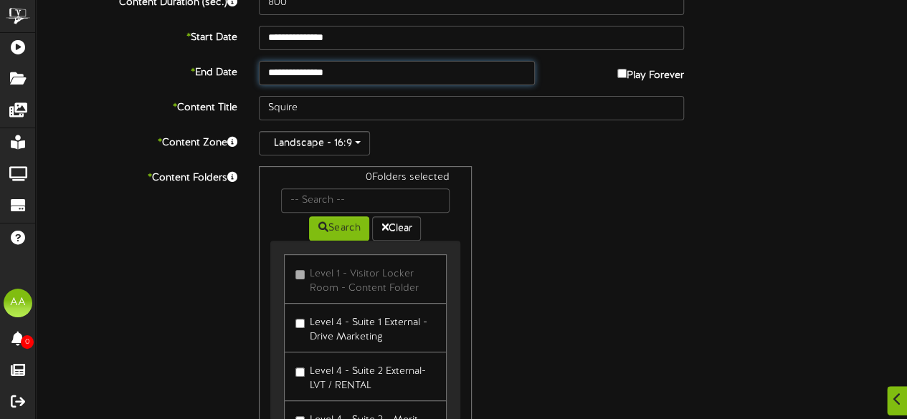
scroll to position [193, 0]
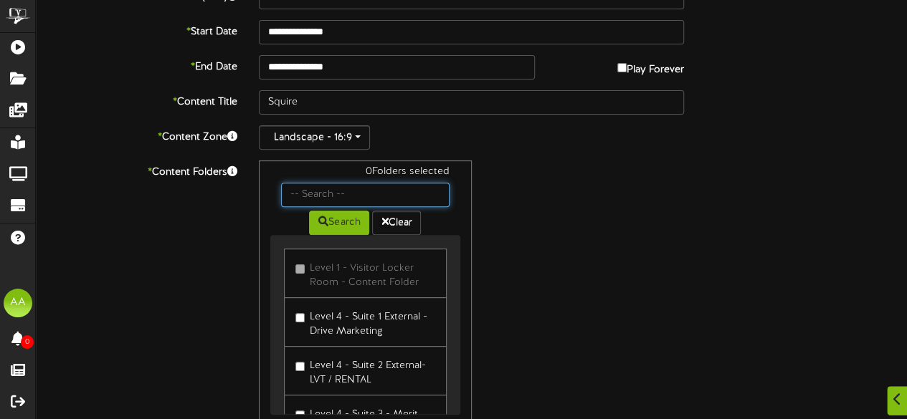
click at [369, 189] on input "text" at bounding box center [365, 195] width 168 height 24
type input "suite 19"
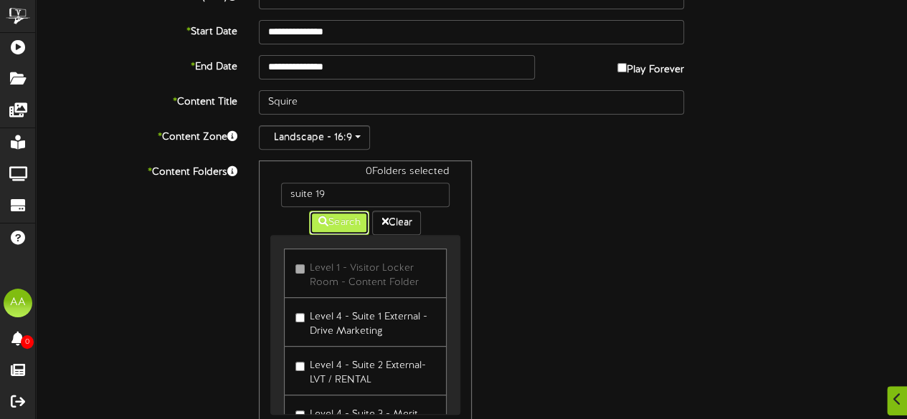
click at [332, 224] on button "Search" at bounding box center [339, 223] width 60 height 24
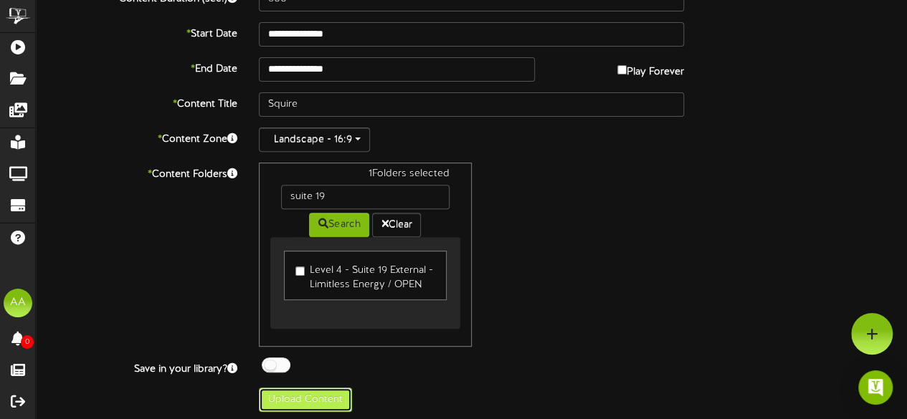
click at [299, 399] on button "Upload Content" at bounding box center [305, 400] width 93 height 24
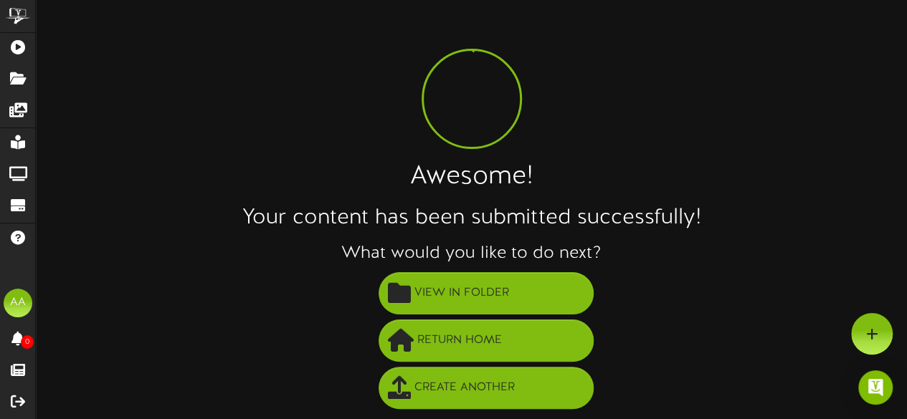
scroll to position [10, 0]
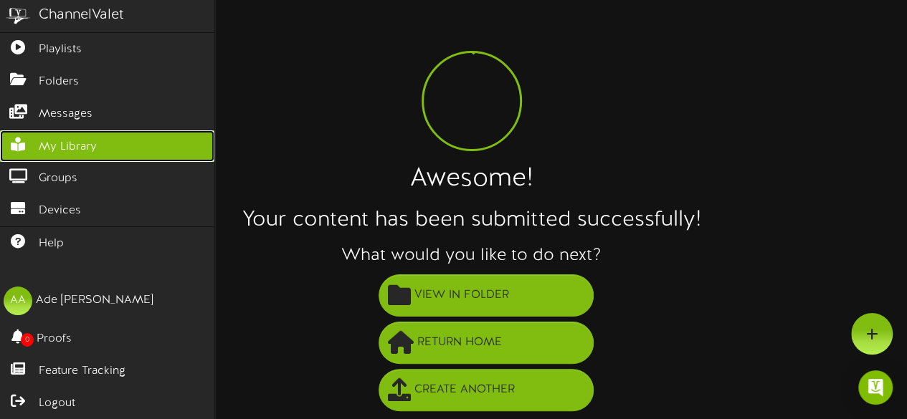
click at [95, 144] on span "My Library" at bounding box center [68, 147] width 58 height 16
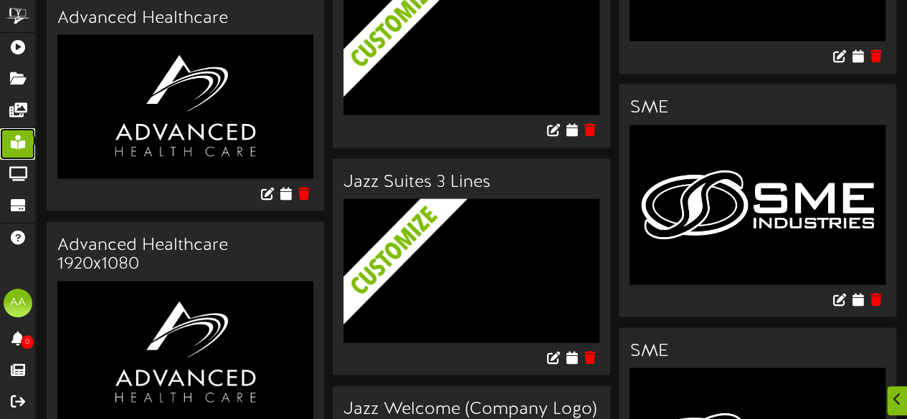
scroll to position [1355, 0]
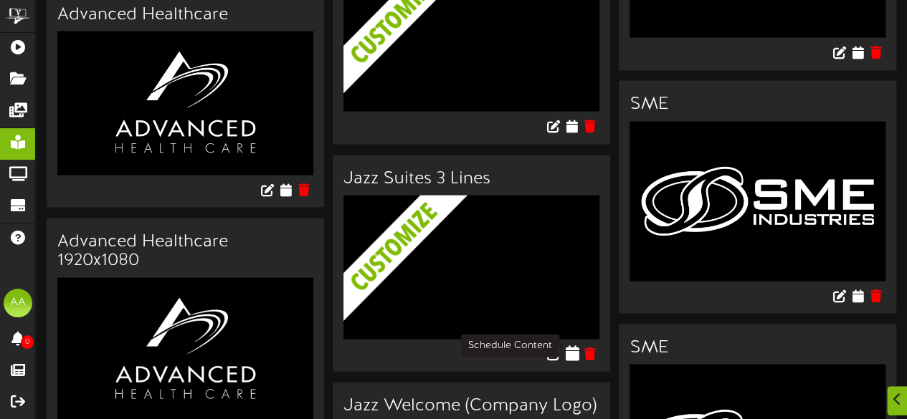
click at [574, 347] on icon at bounding box center [572, 353] width 14 height 16
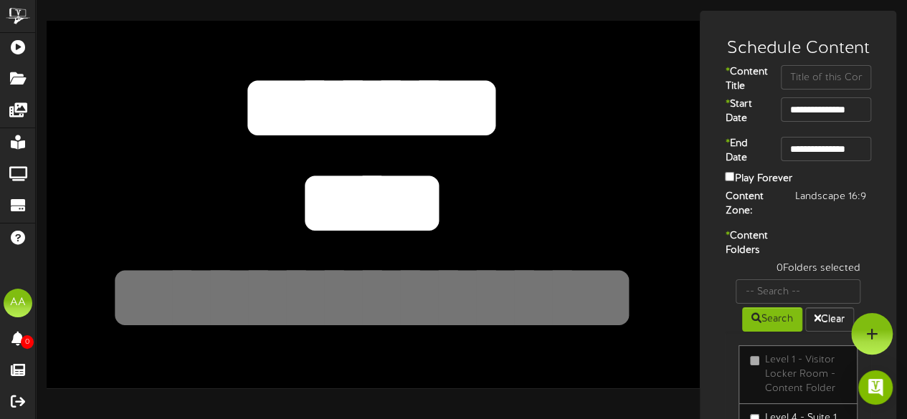
drag, startPoint x: 430, startPoint y: 209, endPoint x: 253, endPoint y: 206, distance: 177.1
click at [253, 206] on textarea "****" at bounding box center [371, 203] width 537 height 124
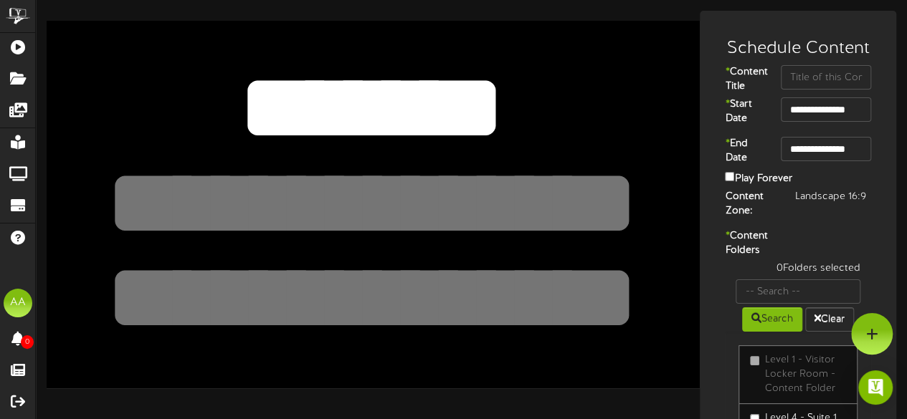
drag, startPoint x: 517, startPoint y: 116, endPoint x: 245, endPoint y: 87, distance: 273.3
click at [245, 87] on textarea "*******" at bounding box center [371, 108] width 537 height 124
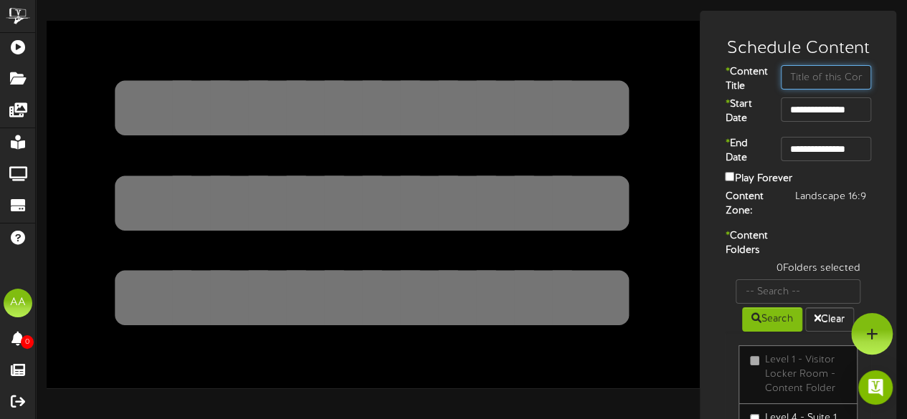
click at [810, 80] on input "text" at bounding box center [826, 77] width 90 height 24
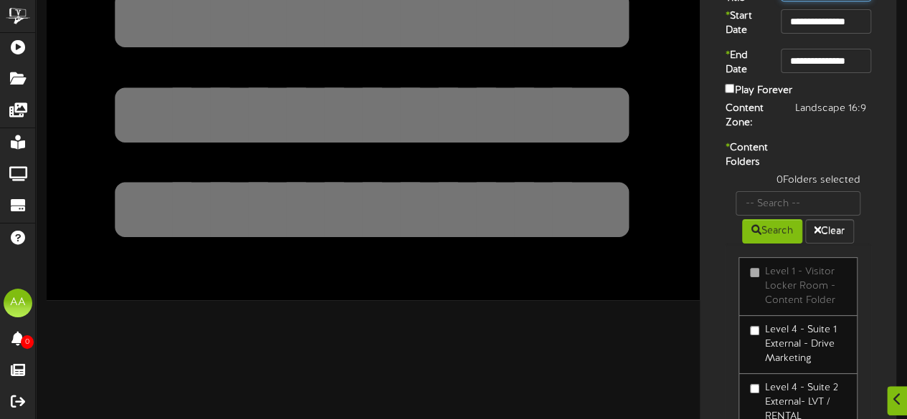
scroll to position [110, 0]
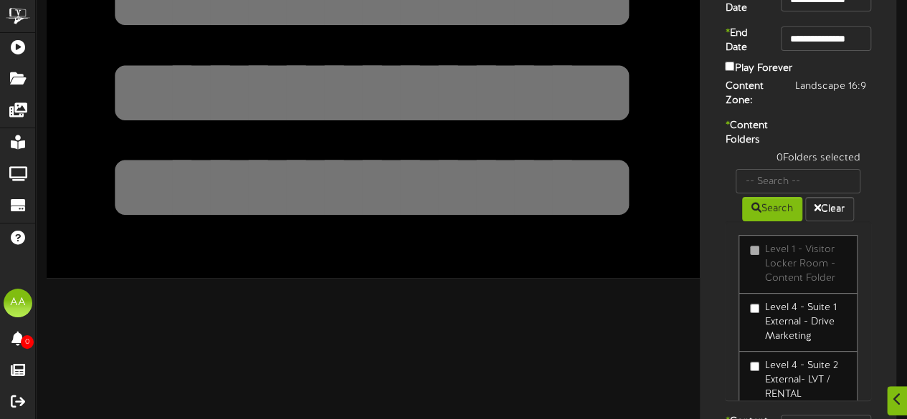
type input "Suite 23"
click at [794, 194] on input "text" at bounding box center [798, 181] width 125 height 24
type input "suite 23"
click at [723, 239] on div "0 Folders selected suite 23 Search Clear Level 1 - Visitor Locker Room - Conten…" at bounding box center [798, 283] width 168 height 264
click at [765, 222] on button "Search" at bounding box center [772, 209] width 60 height 24
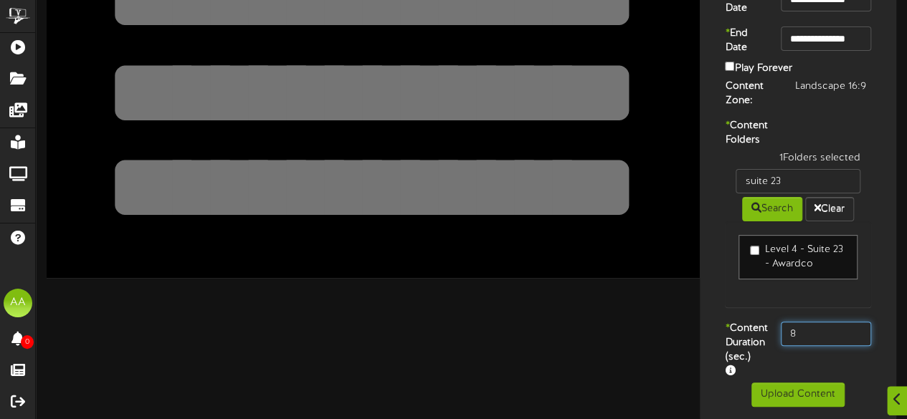
click at [829, 346] on input "8" at bounding box center [826, 334] width 90 height 24
type input "800"
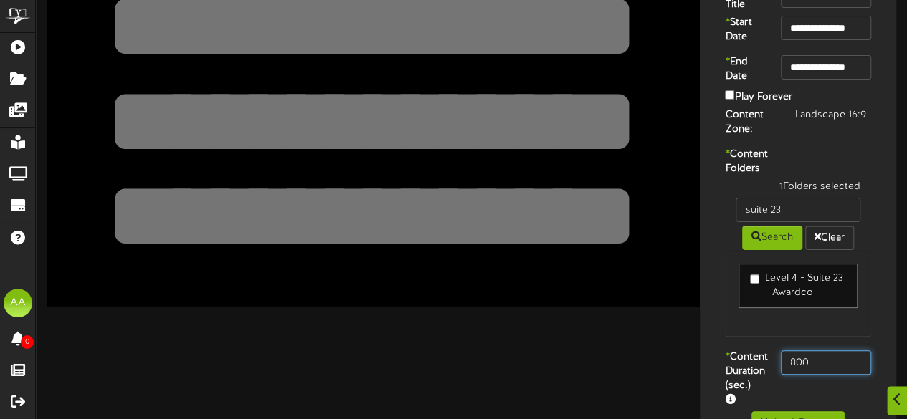
scroll to position [153, 0]
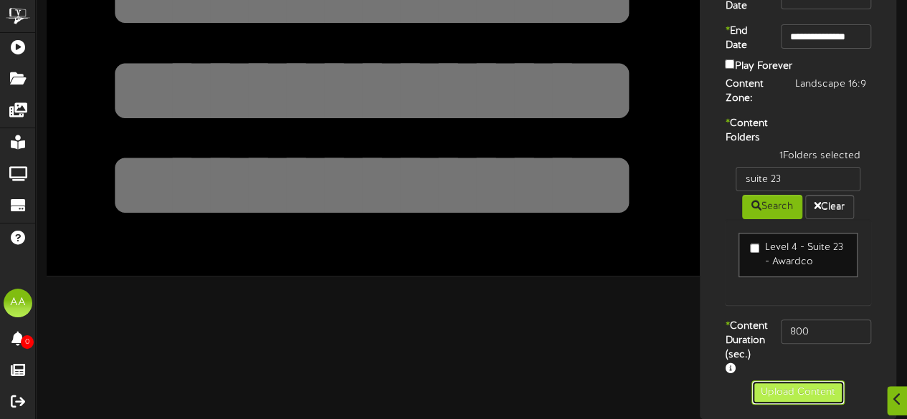
click at [784, 398] on button "Upload Content" at bounding box center [797, 393] width 93 height 24
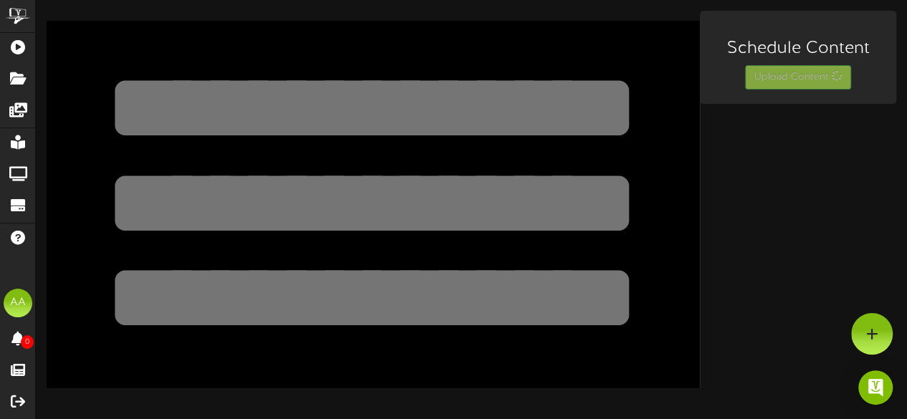
scroll to position [0, 0]
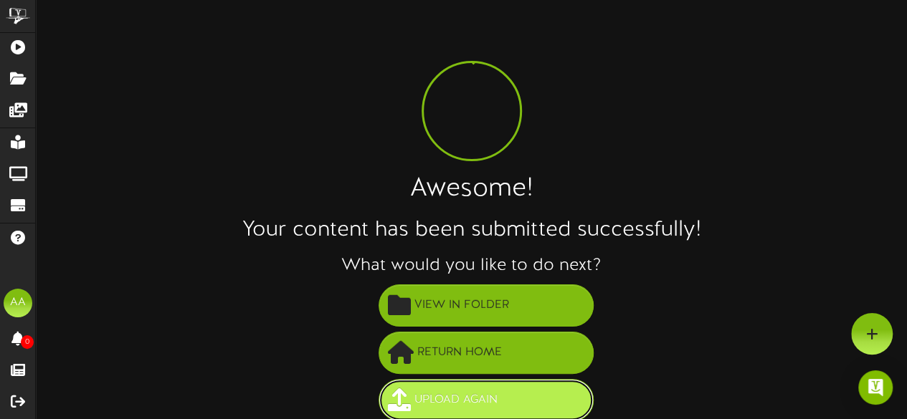
click at [449, 397] on span "Upload Again" at bounding box center [456, 401] width 90 height 24
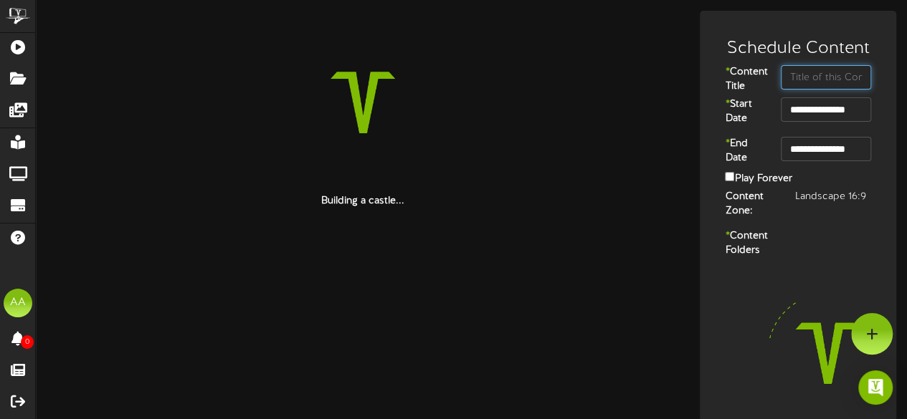
click at [805, 79] on input "text" at bounding box center [826, 77] width 90 height 24
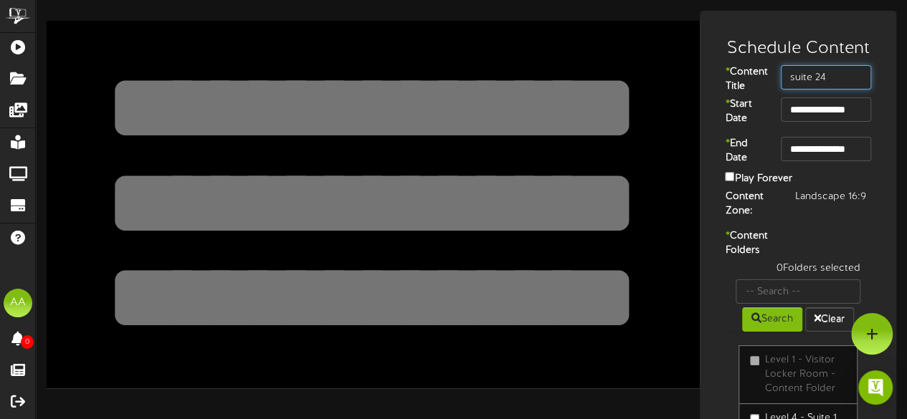
type input "suite 24"
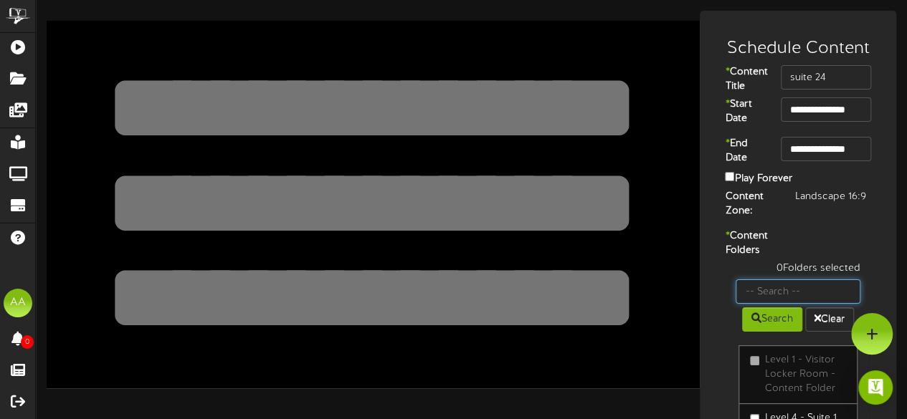
click at [783, 304] on input "text" at bounding box center [798, 292] width 125 height 24
type input "suite 24"
click at [762, 332] on button "Search" at bounding box center [772, 320] width 60 height 24
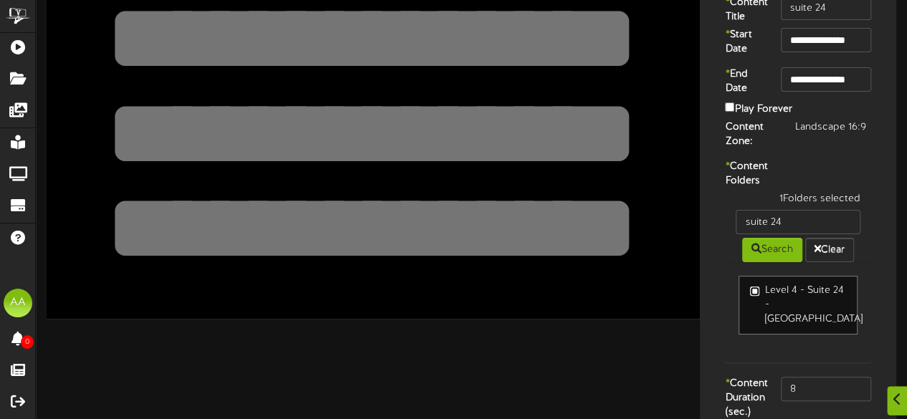
scroll to position [92, 0]
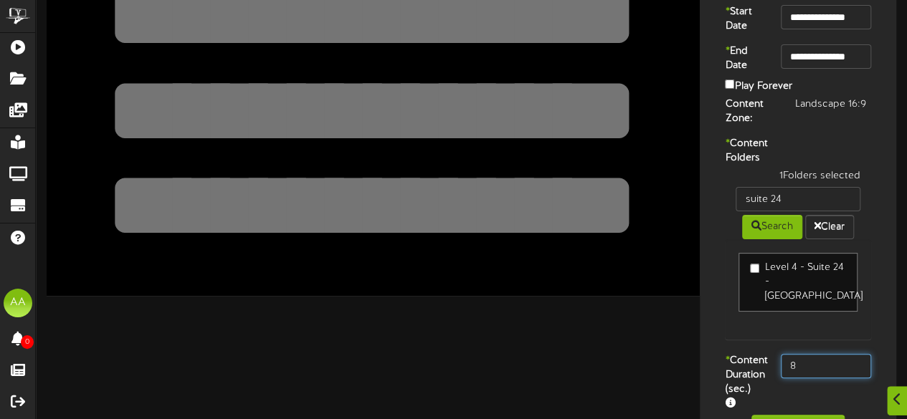
click at [802, 369] on input "8" at bounding box center [826, 366] width 90 height 24
type input "800"
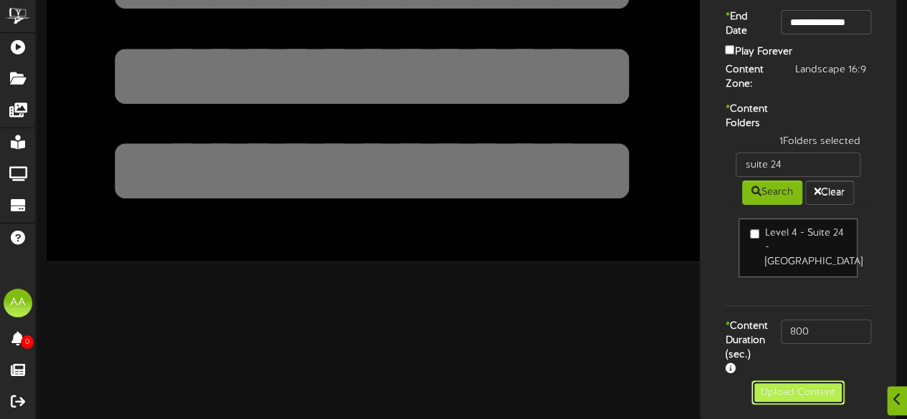
click at [784, 394] on button "Upload Content" at bounding box center [797, 393] width 93 height 24
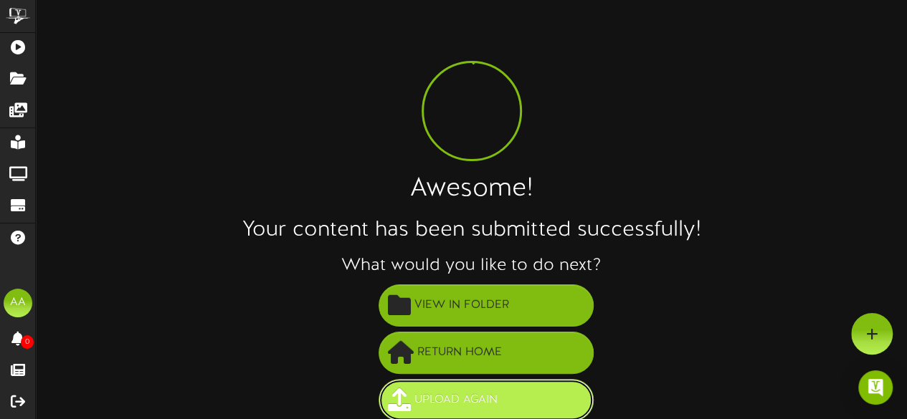
click at [445, 404] on span "Upload Again" at bounding box center [456, 401] width 90 height 24
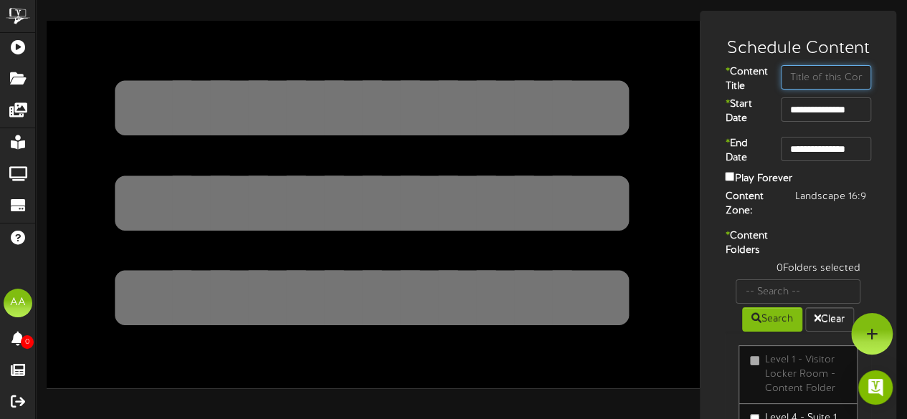
click at [812, 80] on input "text" at bounding box center [826, 77] width 90 height 24
type input "suite 25"
click at [773, 332] on button "Search" at bounding box center [772, 320] width 60 height 24
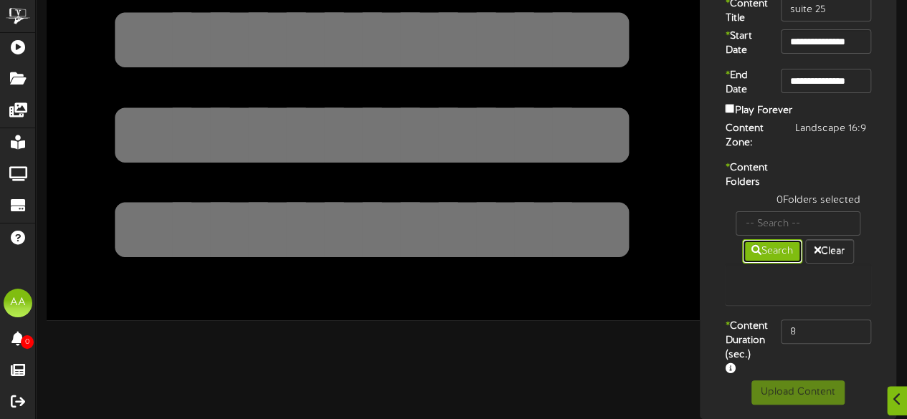
scroll to position [95, 0]
click at [783, 223] on input "text" at bounding box center [798, 224] width 125 height 24
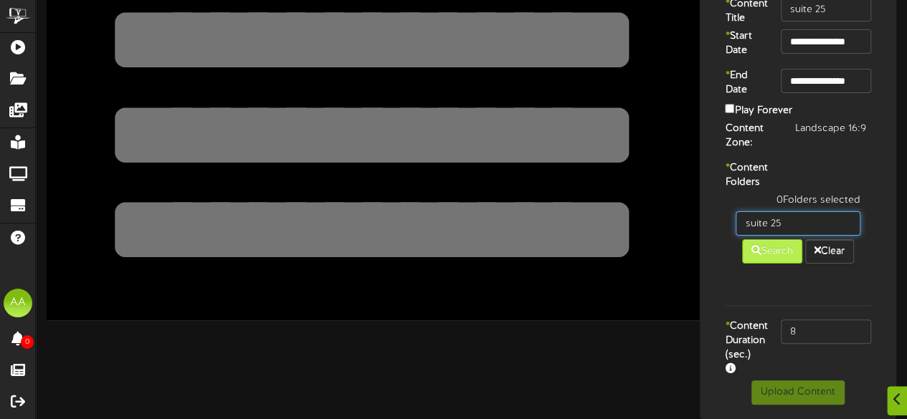
type input "suite 25"
click at [763, 247] on button "Search" at bounding box center [772, 251] width 60 height 24
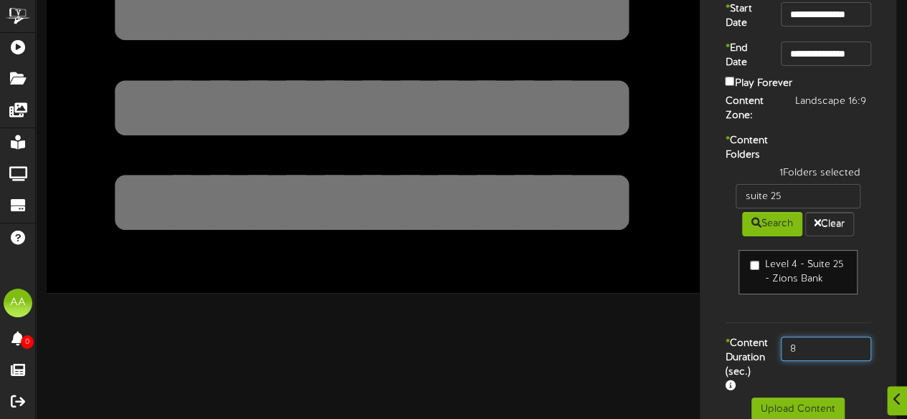
click at [810, 361] on input "8" at bounding box center [826, 349] width 90 height 24
type input "800"
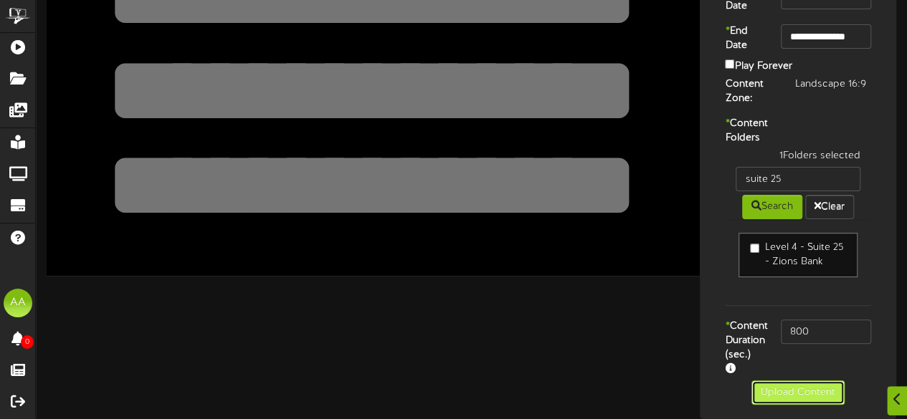
click at [792, 389] on button "Upload Content" at bounding box center [797, 393] width 93 height 24
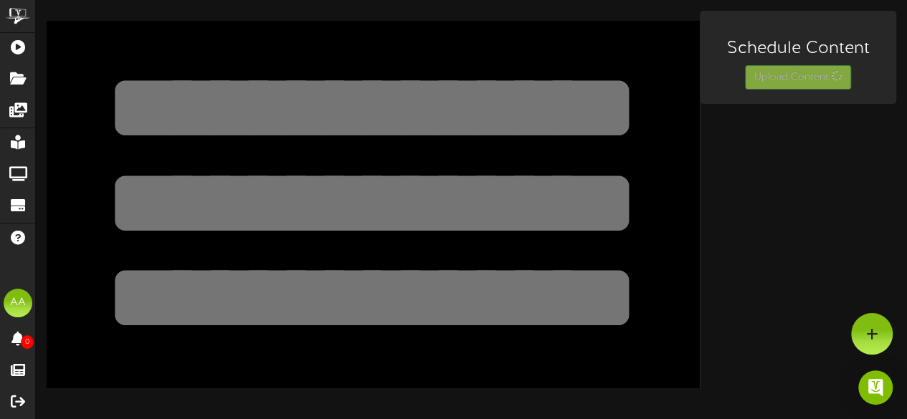
scroll to position [0, 0]
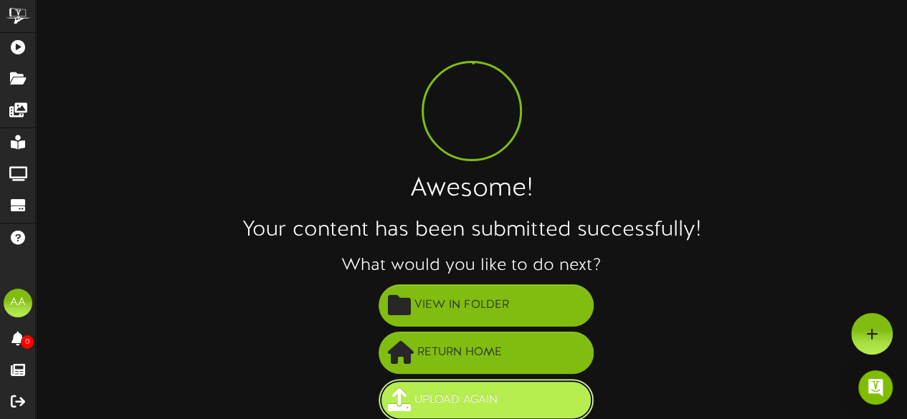
click at [500, 392] on span "Upload Again" at bounding box center [456, 401] width 90 height 24
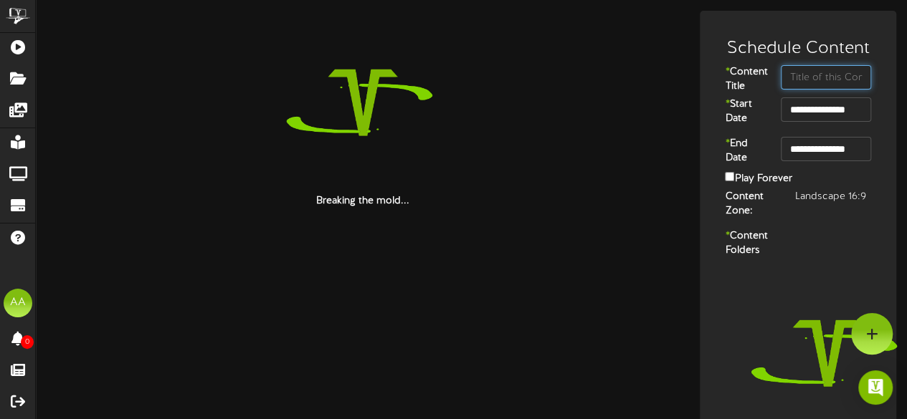
click at [808, 82] on input "text" at bounding box center [826, 77] width 90 height 24
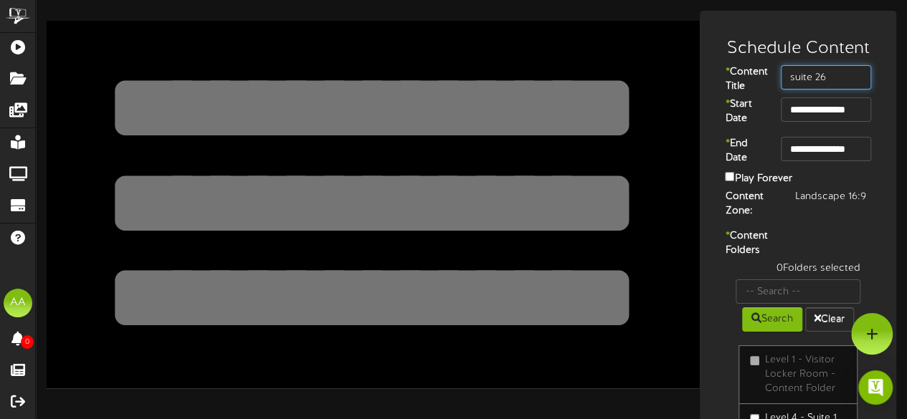
type input "suite 26"
click at [782, 332] on div "Search Clear" at bounding box center [798, 318] width 146 height 28
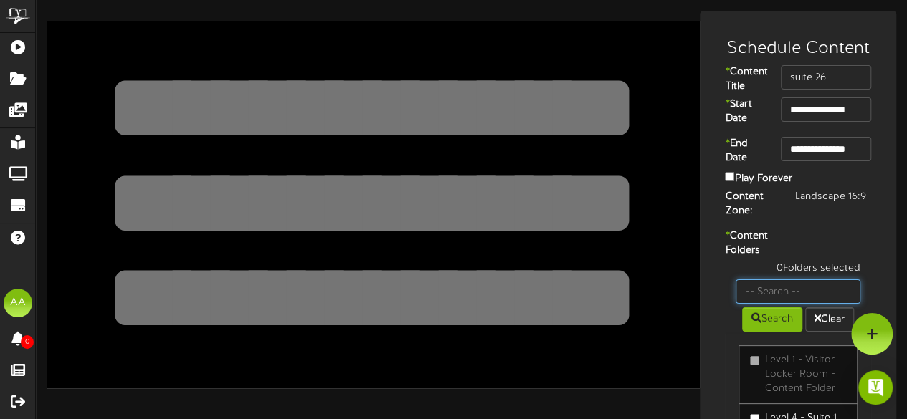
click at [792, 304] on input "text" at bounding box center [798, 292] width 125 height 24
type input "suite 26"
click at [759, 332] on button "Search" at bounding box center [772, 320] width 60 height 24
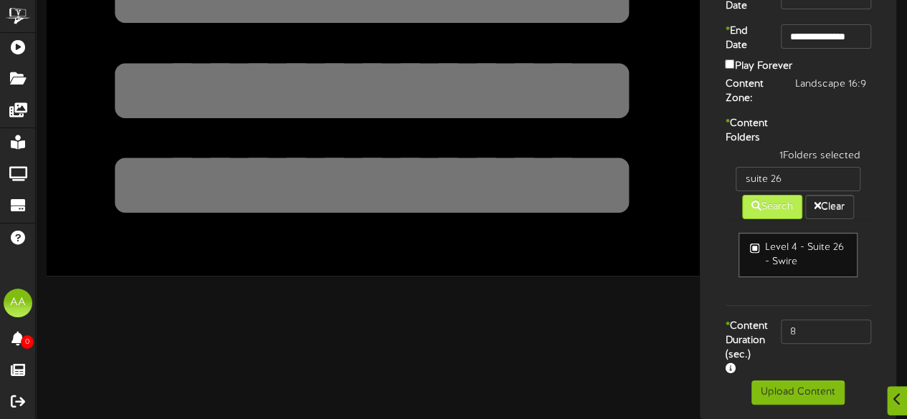
scroll to position [136, 0]
click at [817, 336] on input "8" at bounding box center [826, 332] width 90 height 24
type input "800"
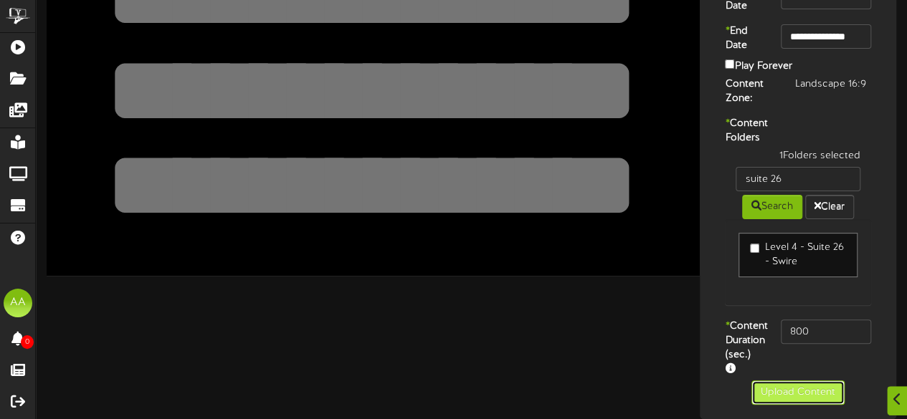
click at [774, 405] on button "Upload Content" at bounding box center [797, 393] width 93 height 24
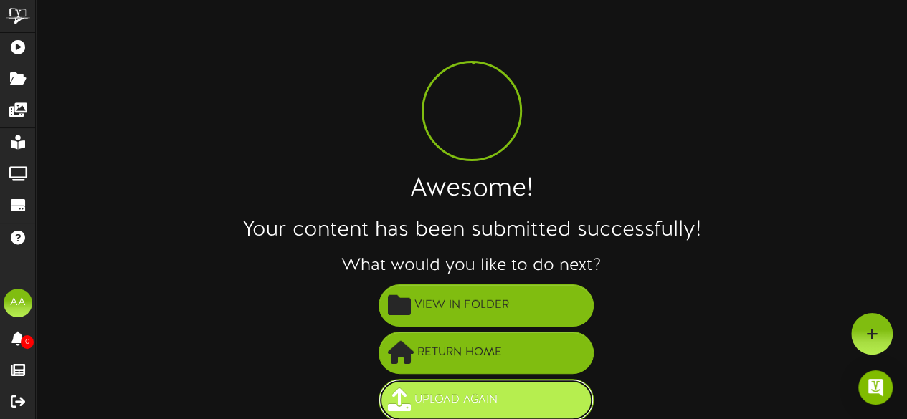
click at [475, 401] on span "Upload Again" at bounding box center [456, 401] width 90 height 24
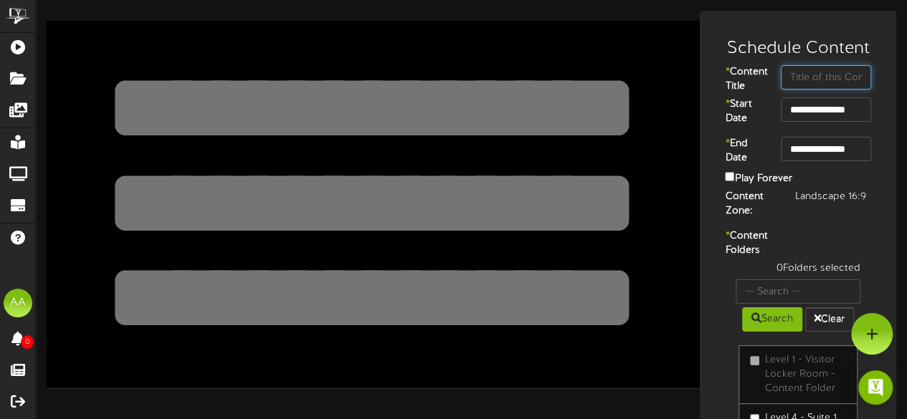
click at [808, 81] on input "text" at bounding box center [826, 77] width 90 height 24
type input "suite 27"
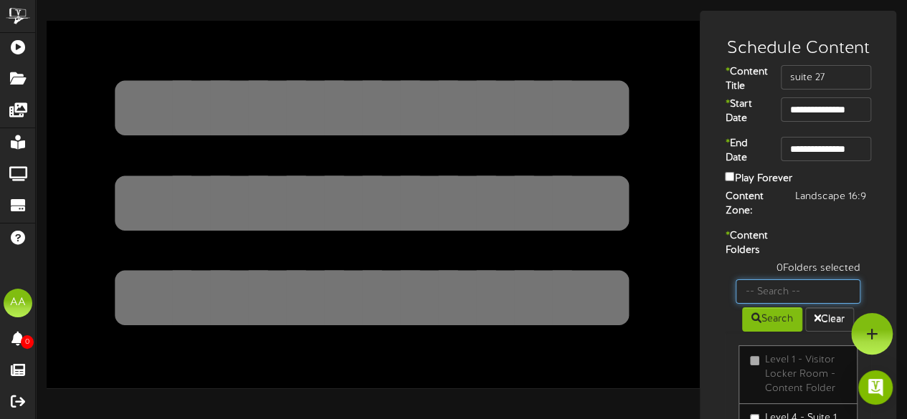
click at [794, 304] on input "text" at bounding box center [798, 292] width 125 height 24
type input "suite 27"
click at [751, 323] on icon at bounding box center [756, 318] width 10 height 10
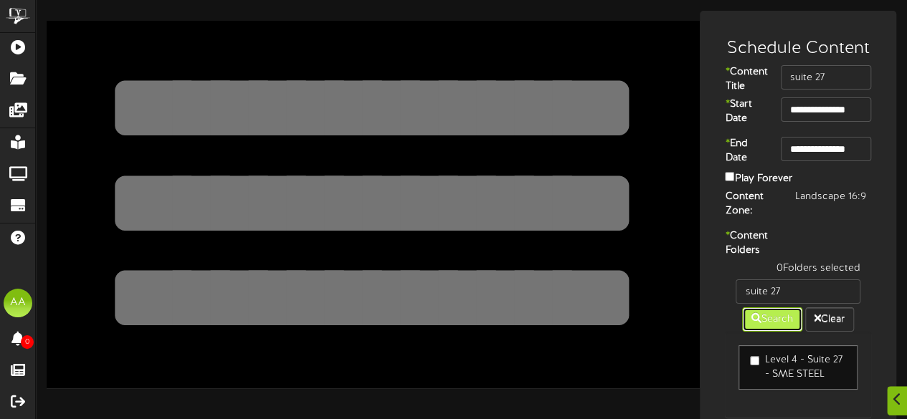
scroll to position [79, 0]
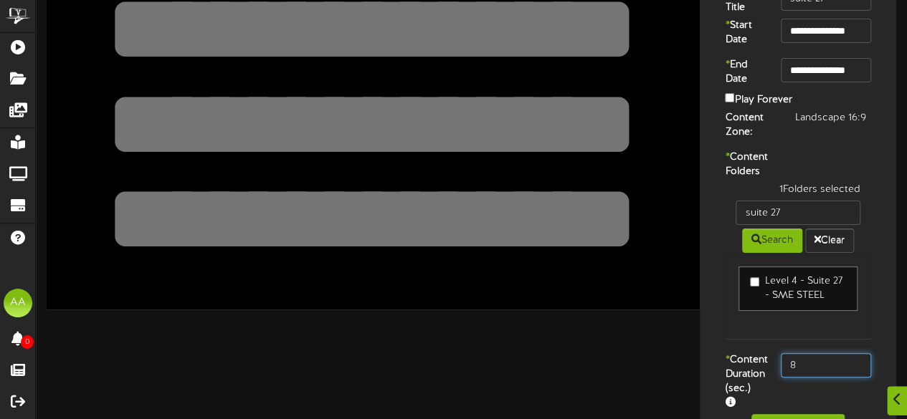
click at [820, 378] on input "8" at bounding box center [826, 365] width 90 height 24
type input "800"
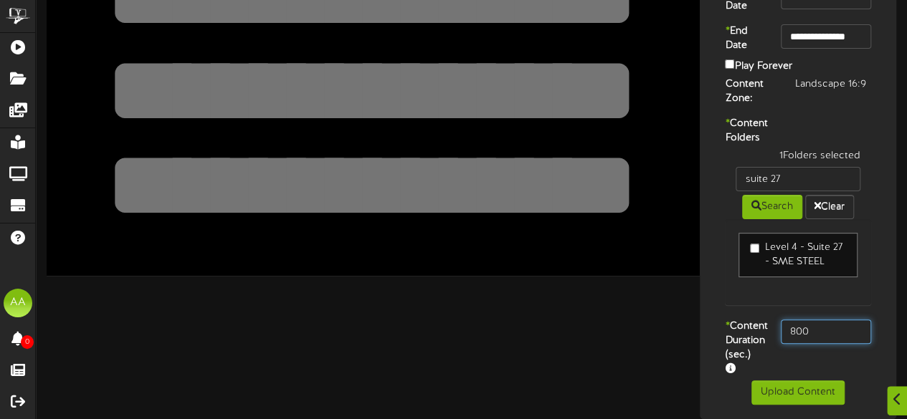
scroll to position [146, 0]
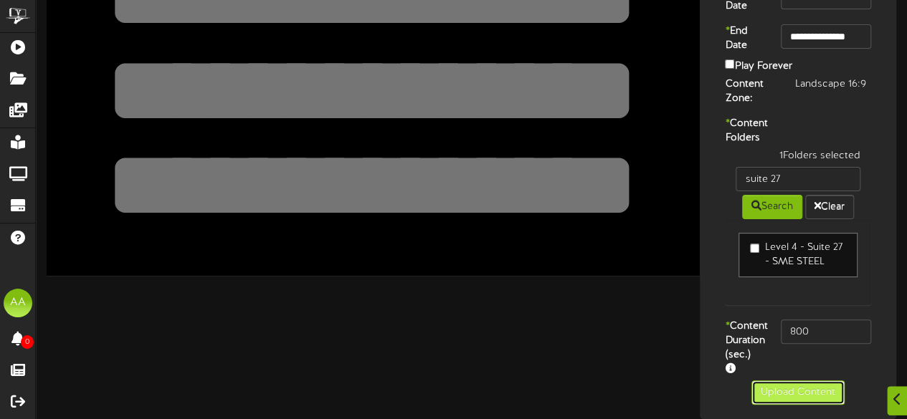
click at [769, 392] on button "Upload Content" at bounding box center [797, 393] width 93 height 24
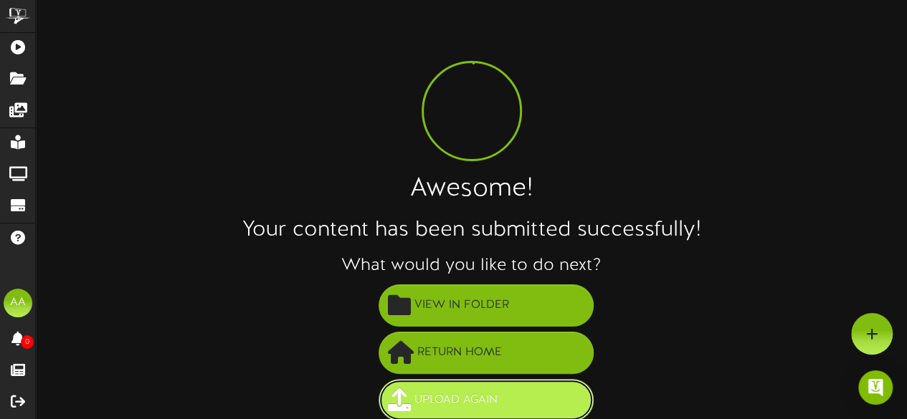
click at [488, 397] on span "Upload Again" at bounding box center [456, 401] width 90 height 24
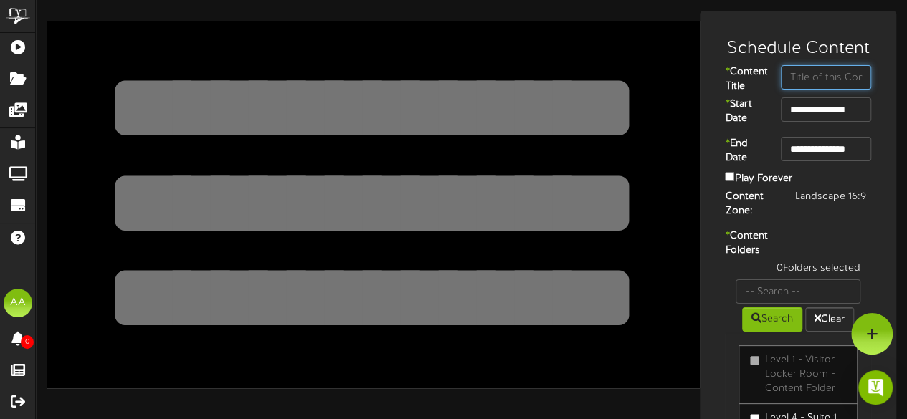
click at [821, 77] on input "text" at bounding box center [826, 77] width 90 height 24
type input "suite 33"
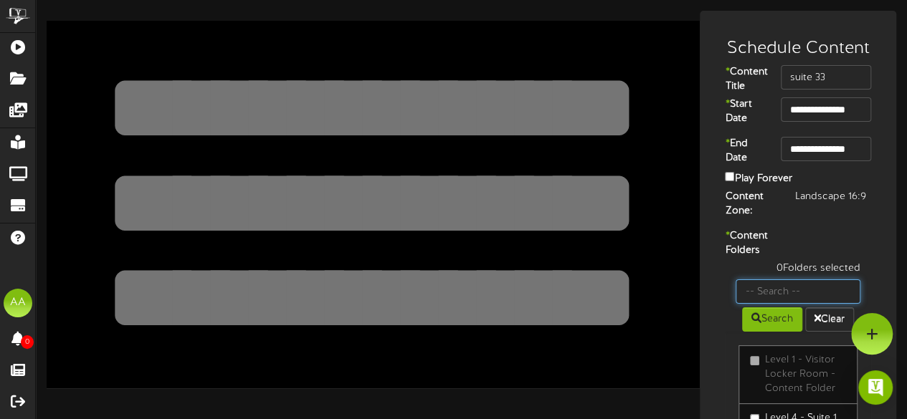
click at [792, 304] on input "text" at bounding box center [798, 292] width 125 height 24
type input "suite 33"
click at [770, 332] on button "Search" at bounding box center [772, 320] width 60 height 24
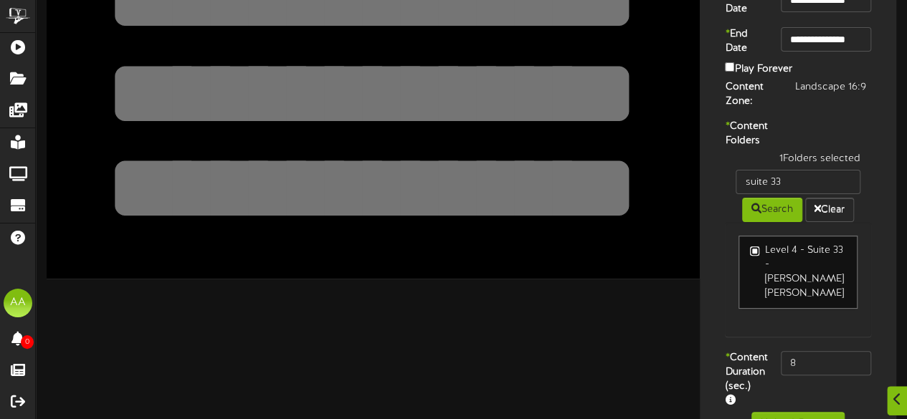
scroll to position [153, 0]
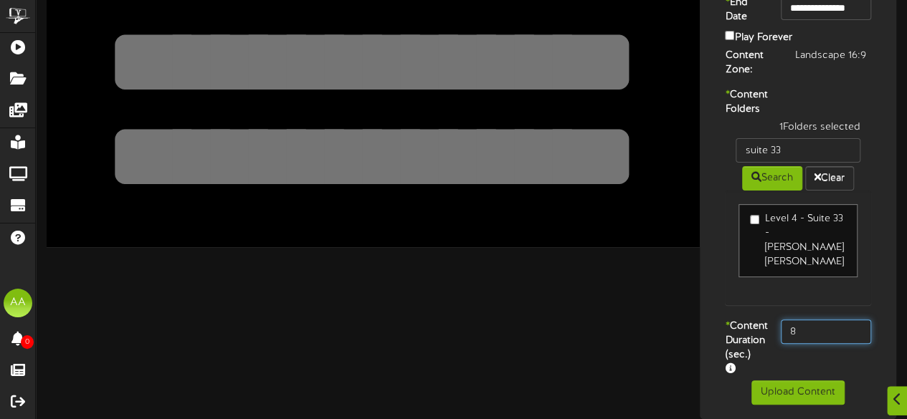
click at [811, 320] on input "8" at bounding box center [826, 332] width 90 height 24
type input "800"
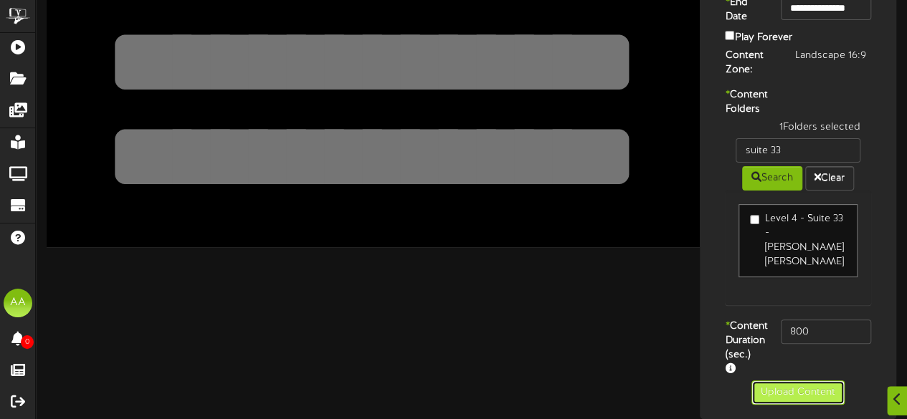
click at [784, 391] on button "Upload Content" at bounding box center [797, 393] width 93 height 24
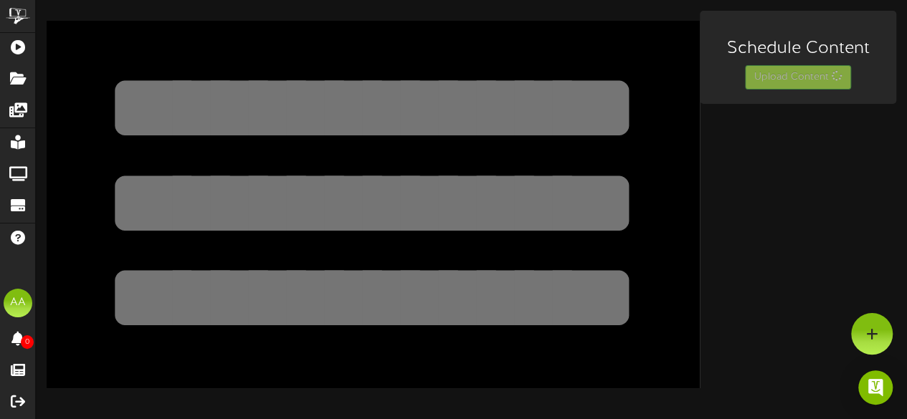
scroll to position [0, 0]
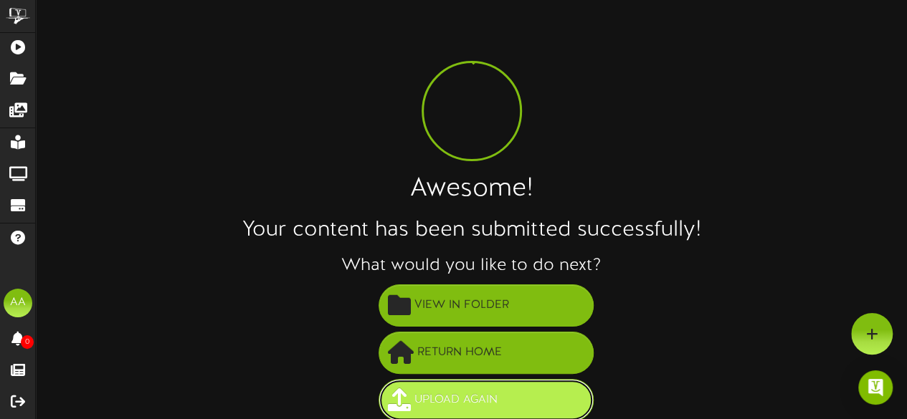
click at [482, 382] on button "Upload Again" at bounding box center [486, 400] width 215 height 42
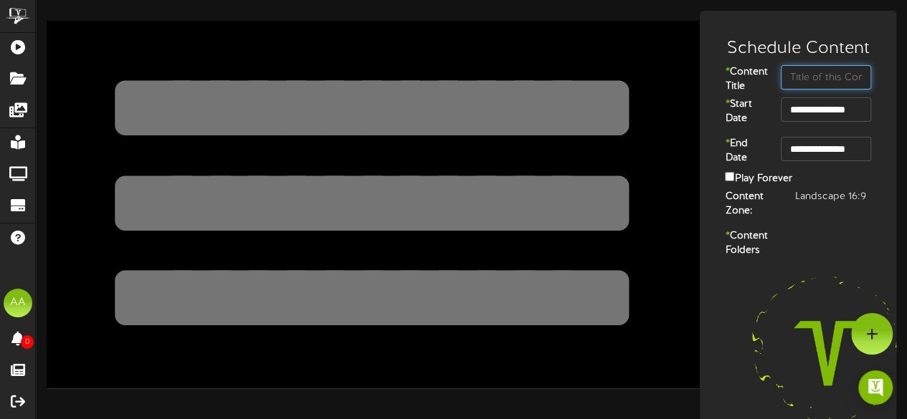
click at [820, 82] on input "text" at bounding box center [826, 77] width 90 height 24
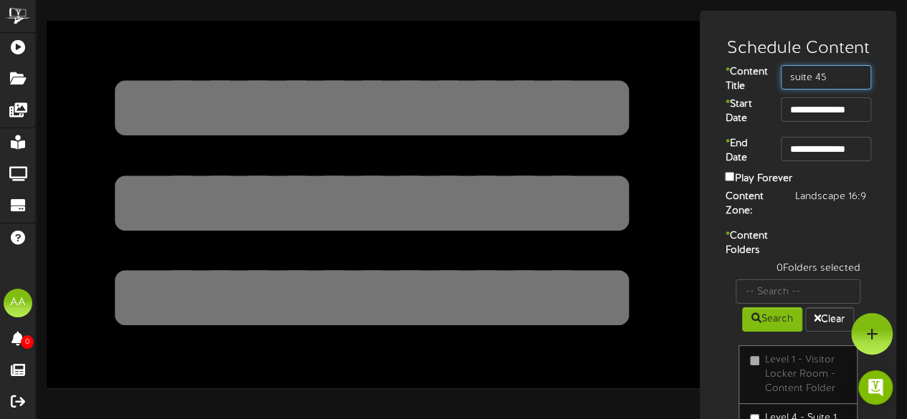
type input "suite 45"
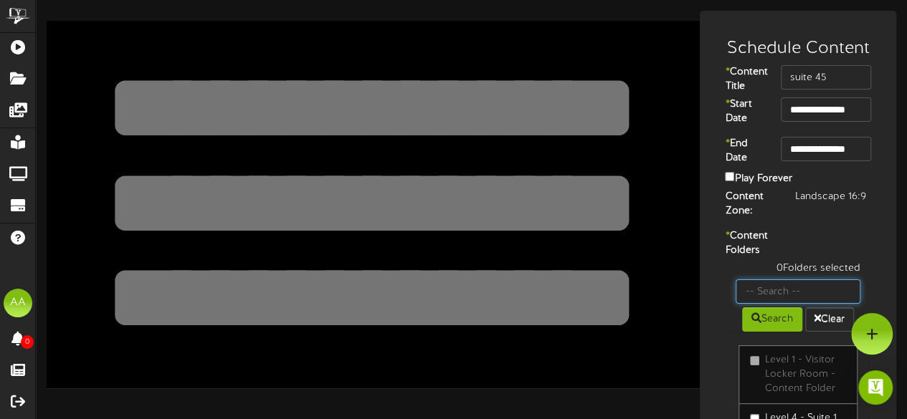
click at [786, 304] on input "text" at bounding box center [798, 292] width 125 height 24
type input "suite 45"
click at [774, 332] on button "Search" at bounding box center [772, 320] width 60 height 24
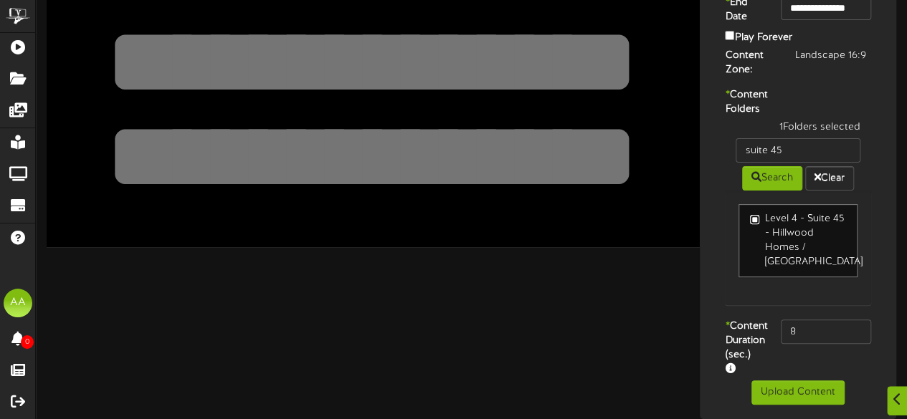
scroll to position [145, 0]
click at [815, 344] on input "8" at bounding box center [826, 332] width 90 height 24
type input "800"
click at [784, 394] on button "Upload Content" at bounding box center [797, 393] width 93 height 24
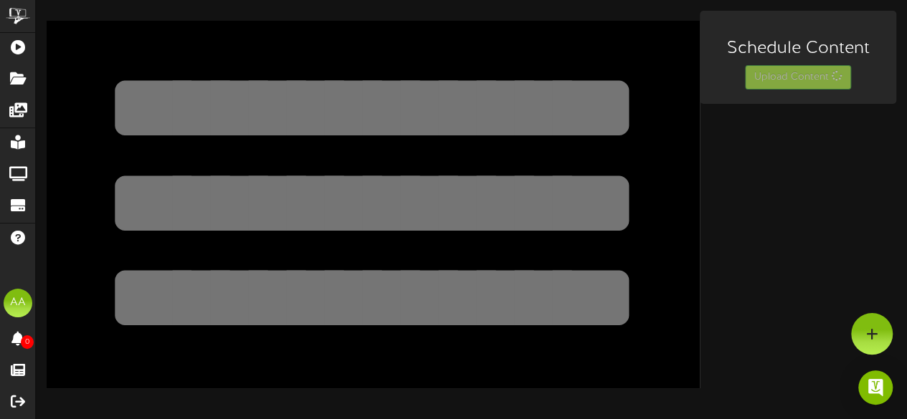
scroll to position [0, 0]
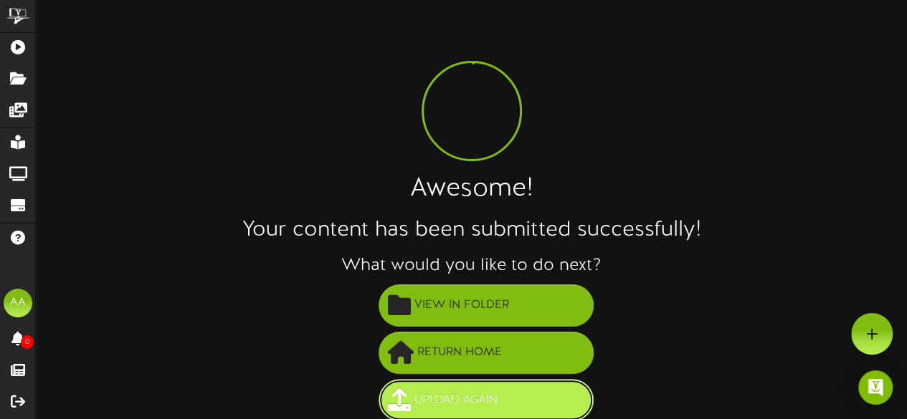
click at [474, 402] on span "Upload Again" at bounding box center [456, 401] width 90 height 24
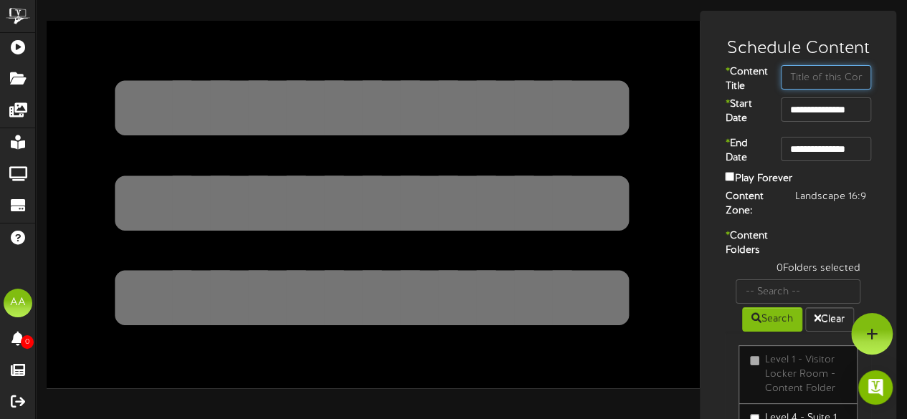
click at [822, 82] on input "text" at bounding box center [826, 77] width 90 height 24
type input "suite 46"
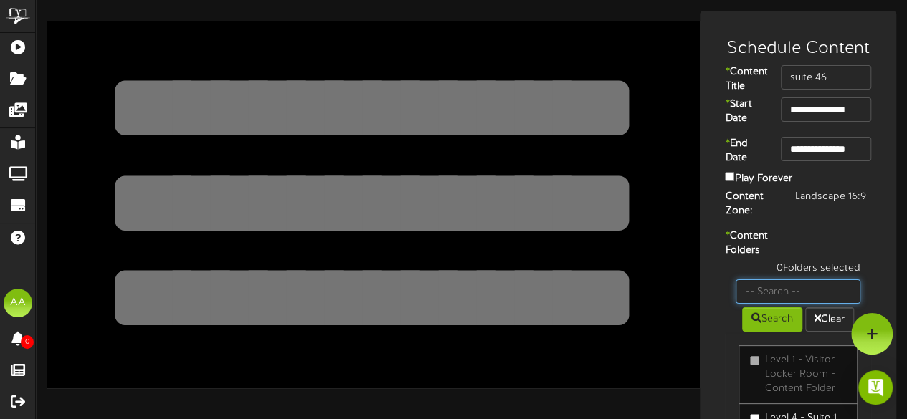
click at [779, 304] on input "text" at bounding box center [798, 292] width 125 height 24
type input "suite 46"
click at [763, 332] on button "Search" at bounding box center [772, 320] width 60 height 24
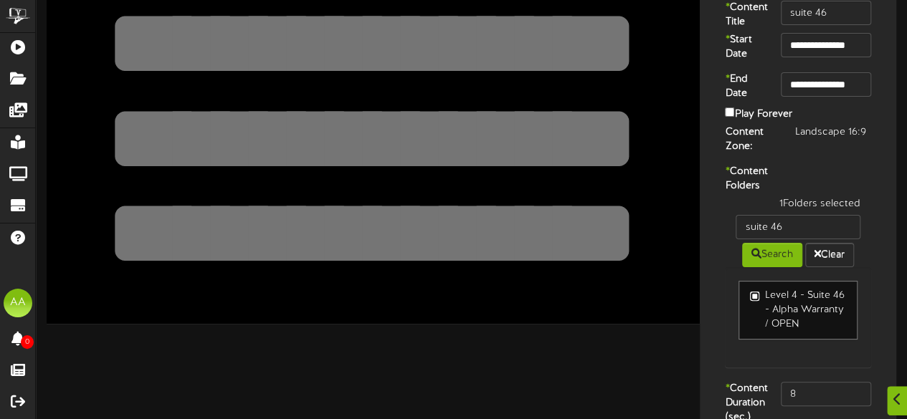
scroll to position [117, 0]
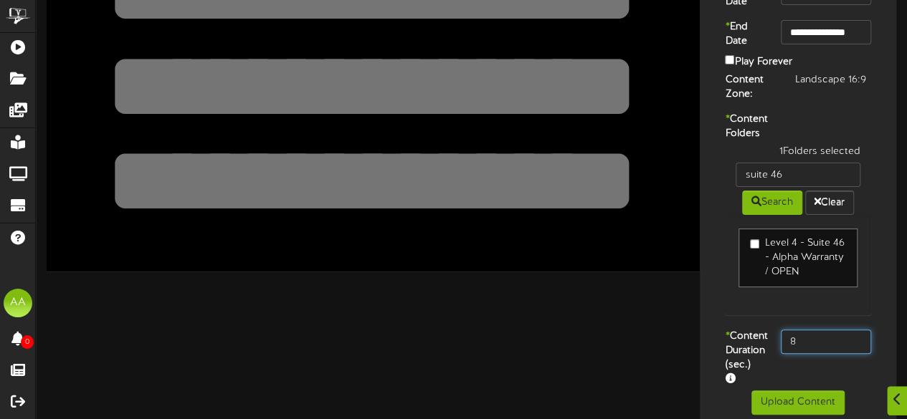
click at [829, 354] on input "8" at bounding box center [826, 342] width 90 height 24
type input "800"
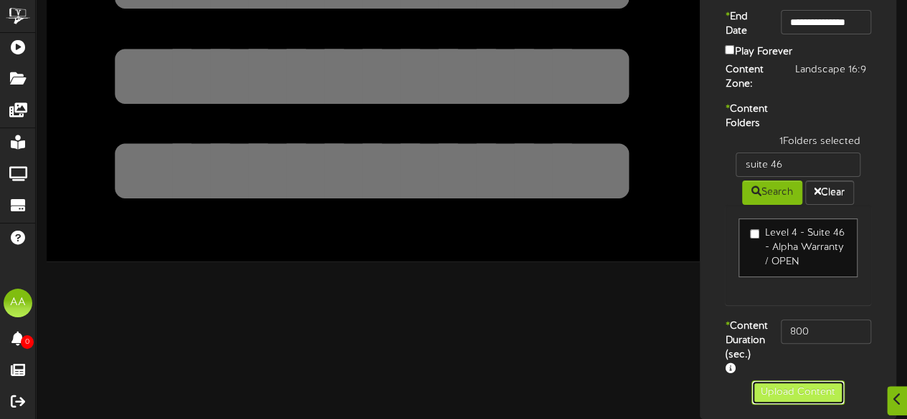
click at [777, 399] on button "Upload Content" at bounding box center [797, 393] width 93 height 24
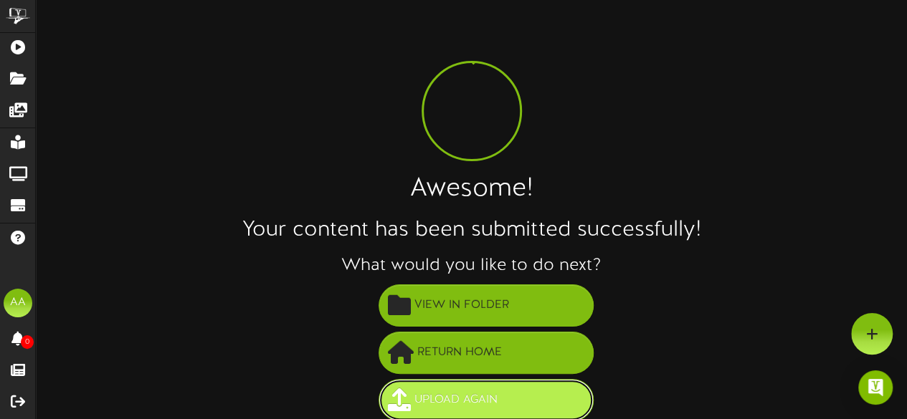
click at [427, 395] on span "Upload Again" at bounding box center [456, 401] width 90 height 24
click at [469, 399] on span "Upload Again" at bounding box center [456, 401] width 90 height 24
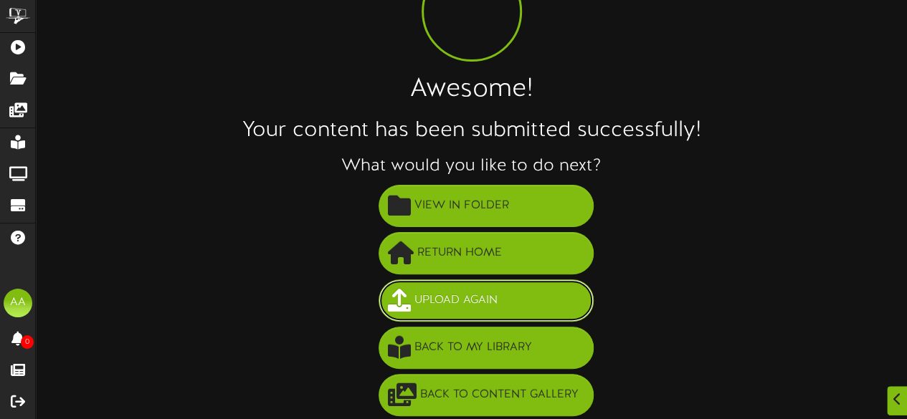
scroll to position [100, 0]
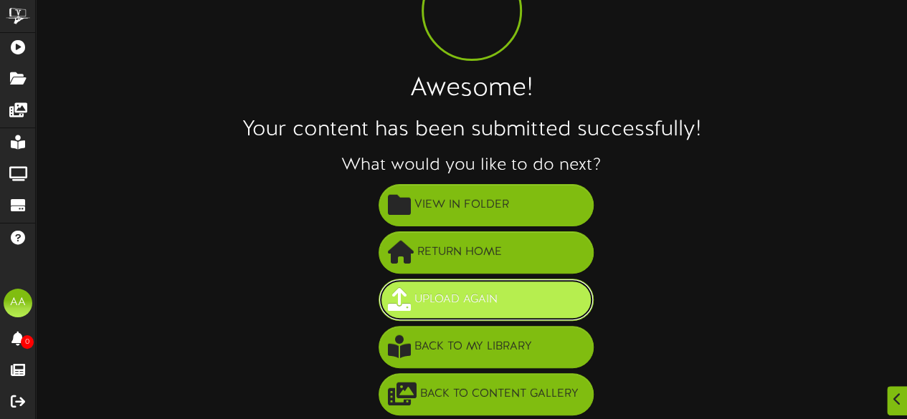
click at [477, 300] on span "Upload Again" at bounding box center [456, 300] width 90 height 24
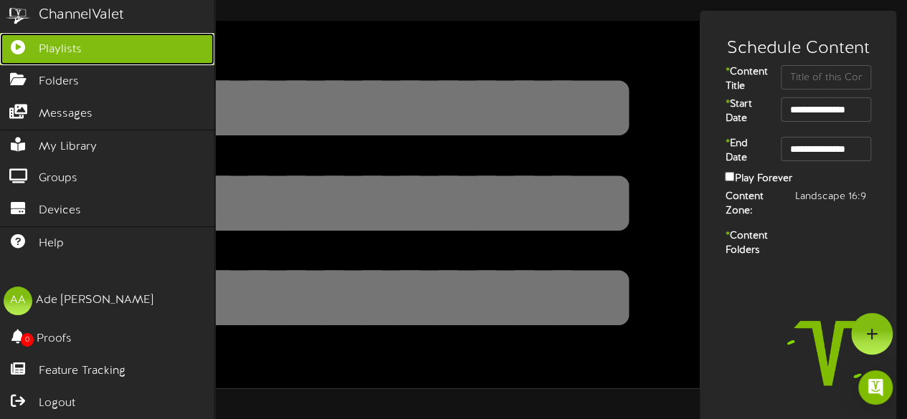
click at [90, 42] on link "Playlists" at bounding box center [107, 49] width 214 height 32
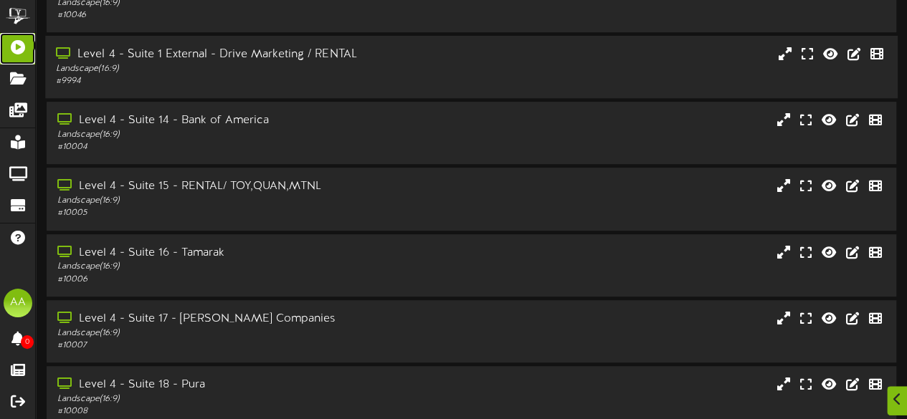
scroll to position [363, 0]
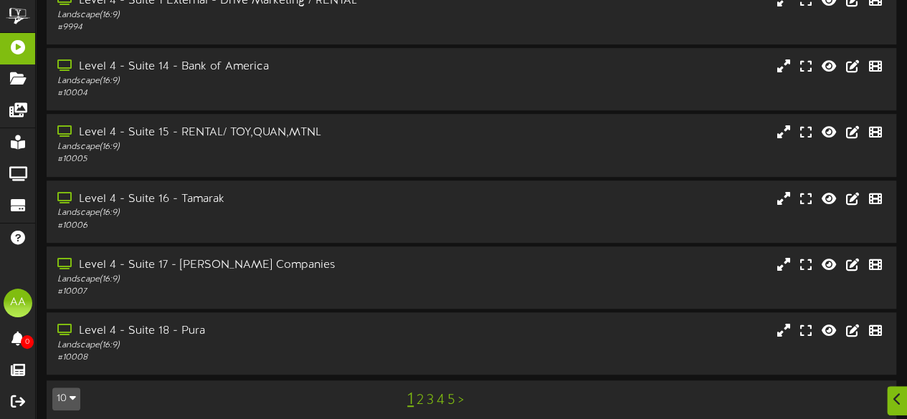
click at [429, 393] on link "3" at bounding box center [430, 401] width 7 height 16
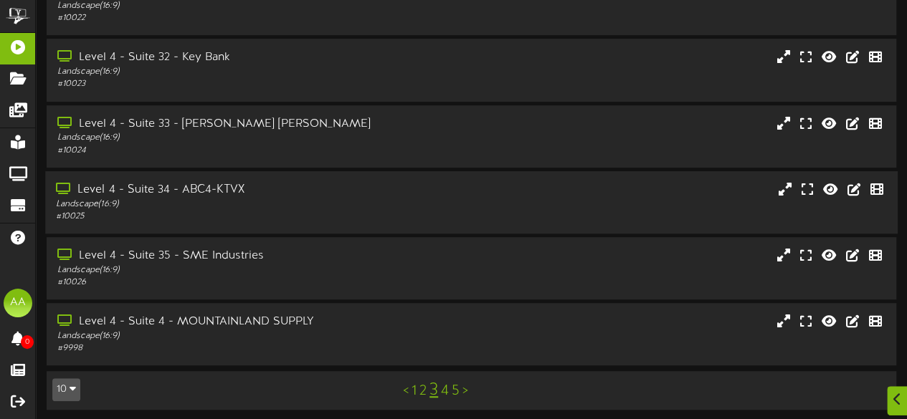
scroll to position [363, 0]
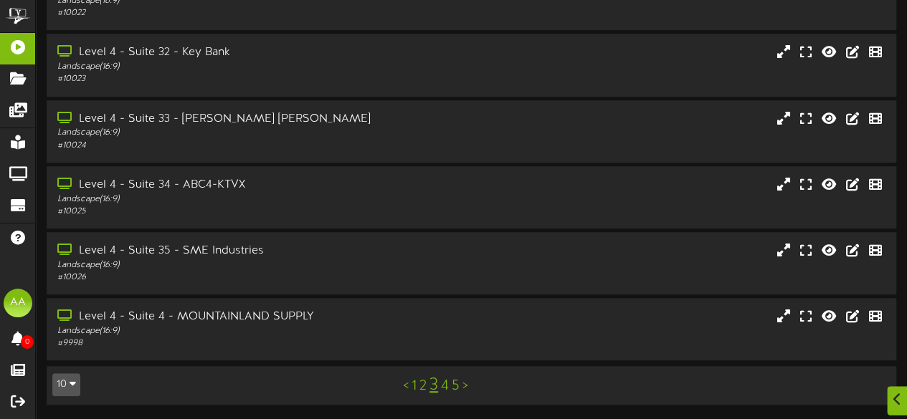
click at [447, 385] on link "4" at bounding box center [445, 387] width 8 height 16
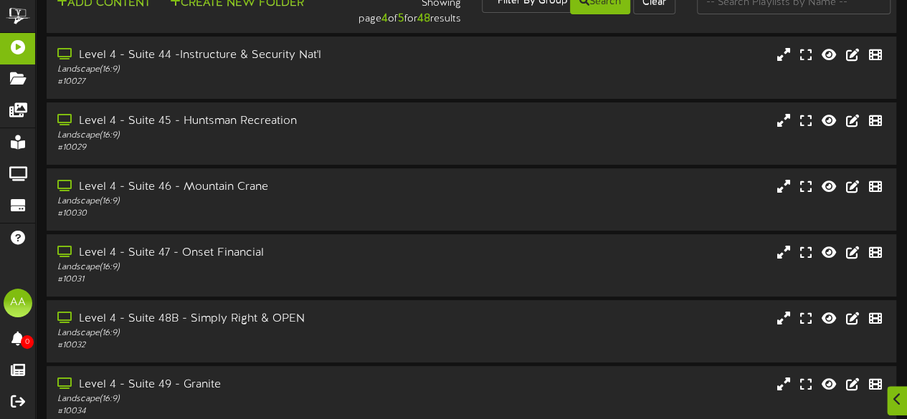
scroll to position [40, 0]
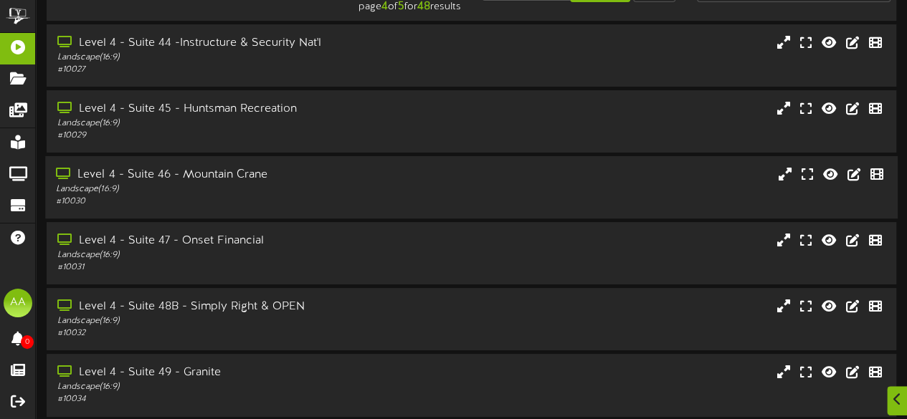
click at [440, 193] on div "Level 4 - Suite 46 - Mountain Crane Landscape ( 16:9 ) # 10030" at bounding box center [471, 187] width 853 height 41
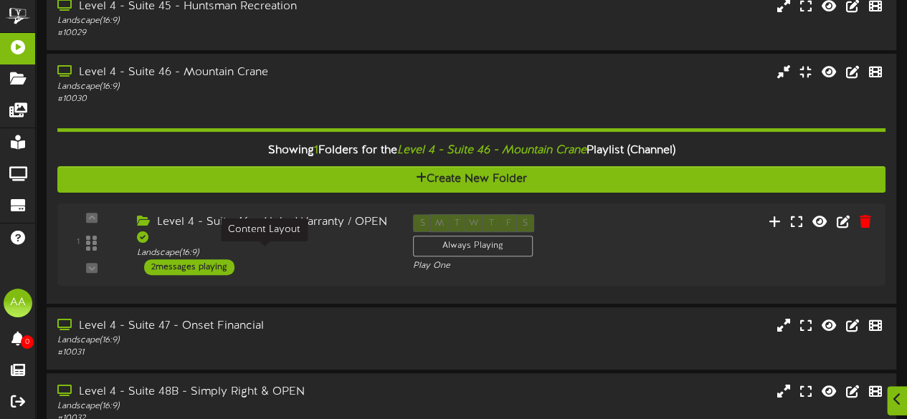
scroll to position [143, 0]
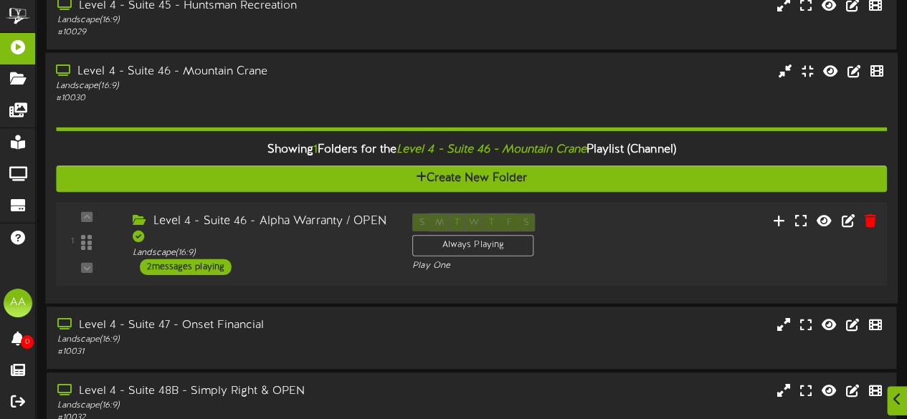
click at [212, 269] on div "2 messages playing" at bounding box center [186, 267] width 92 height 16
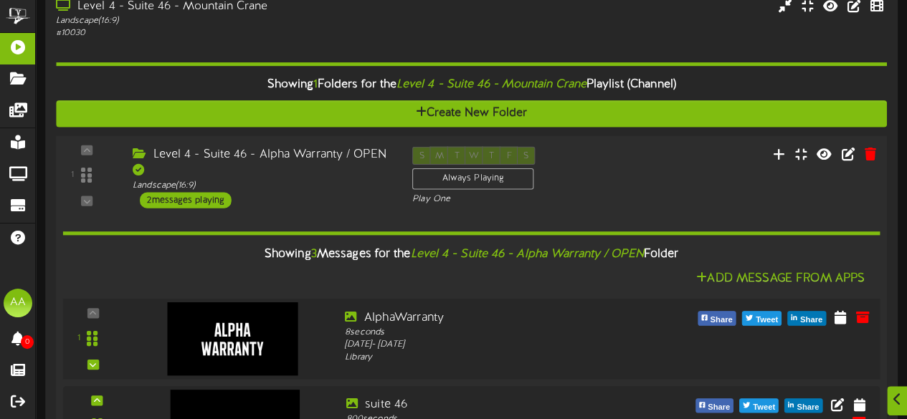
scroll to position [246, 0]
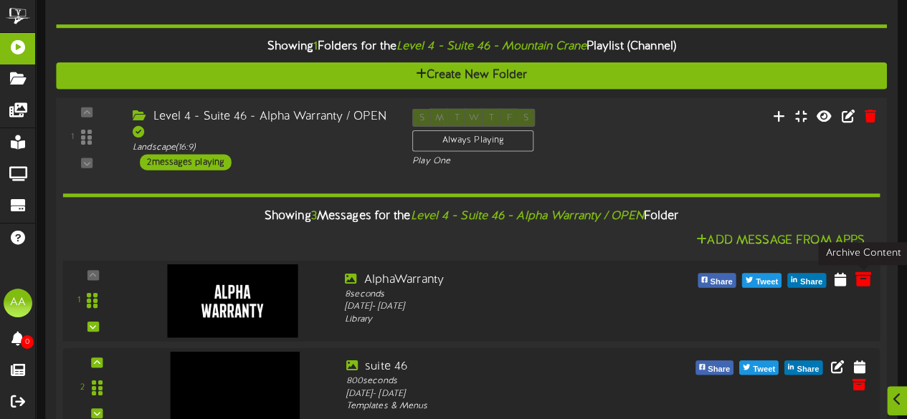
click at [863, 280] on icon at bounding box center [863, 278] width 16 height 16
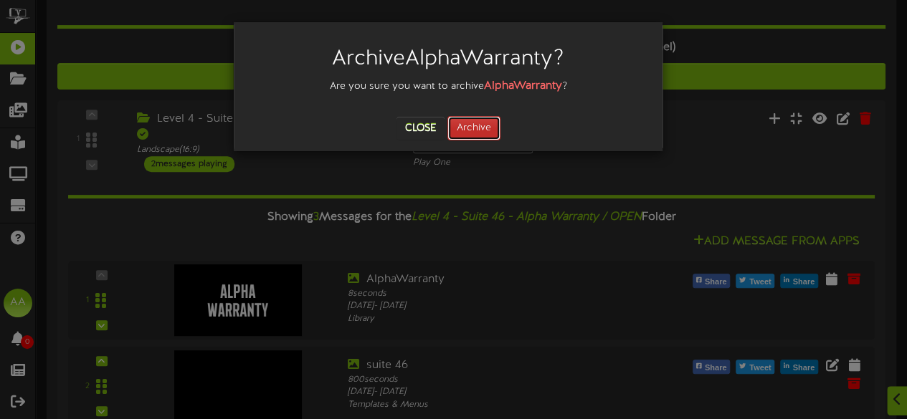
click at [473, 127] on button "Archive" at bounding box center [473, 128] width 53 height 24
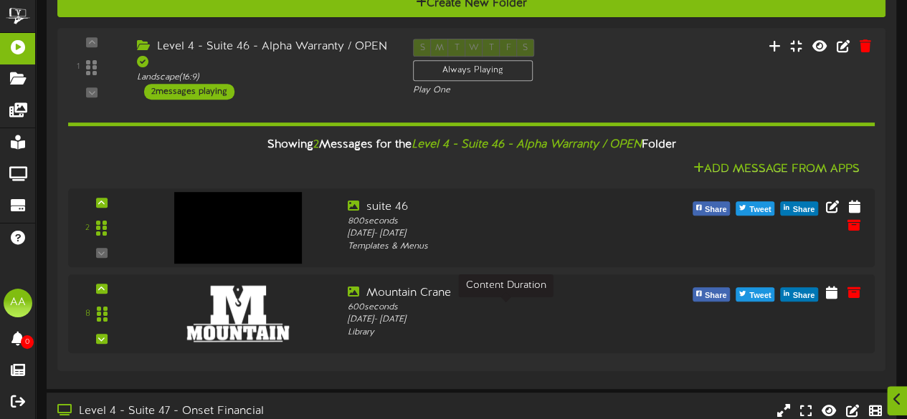
scroll to position [333, 0]
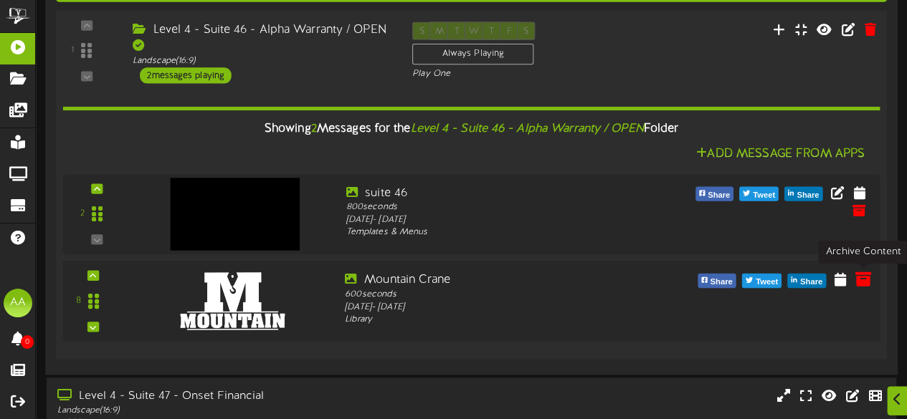
click at [859, 279] on icon at bounding box center [863, 278] width 16 height 16
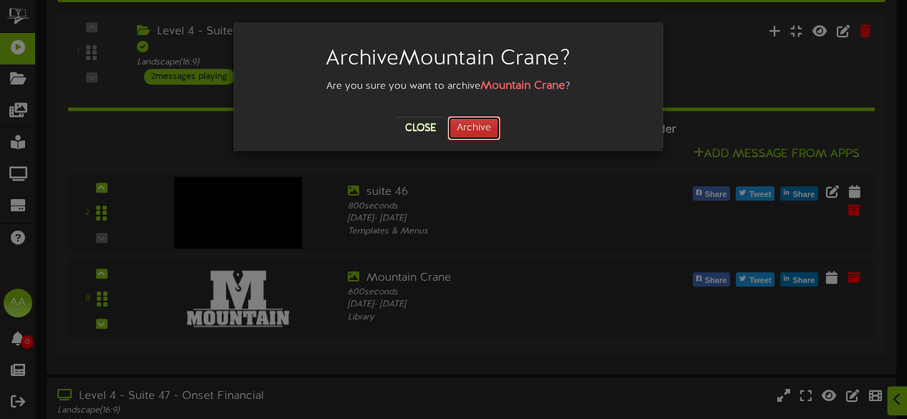
click at [475, 129] on button "Archive" at bounding box center [473, 128] width 53 height 24
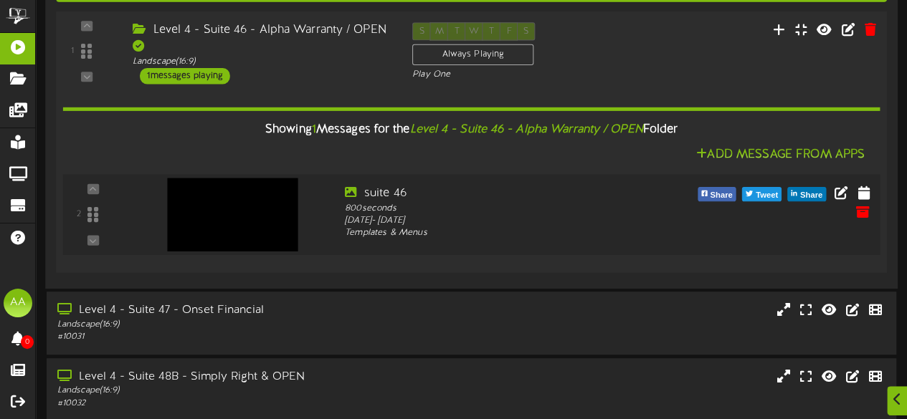
scroll to position [577, 0]
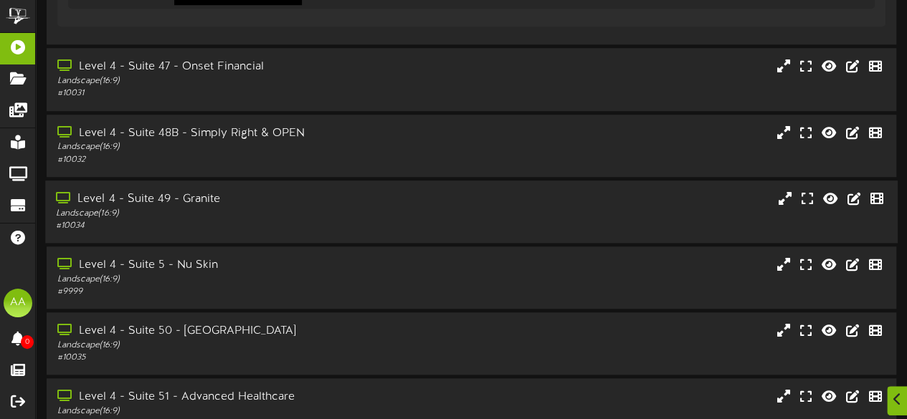
click at [328, 207] on div "Level 4 - Suite 49 - Granite" at bounding box center [222, 199] width 333 height 16
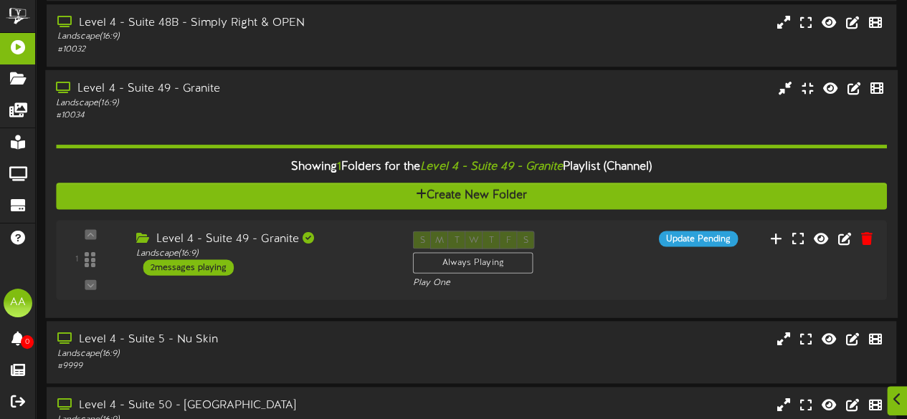
scroll to position [689, 0]
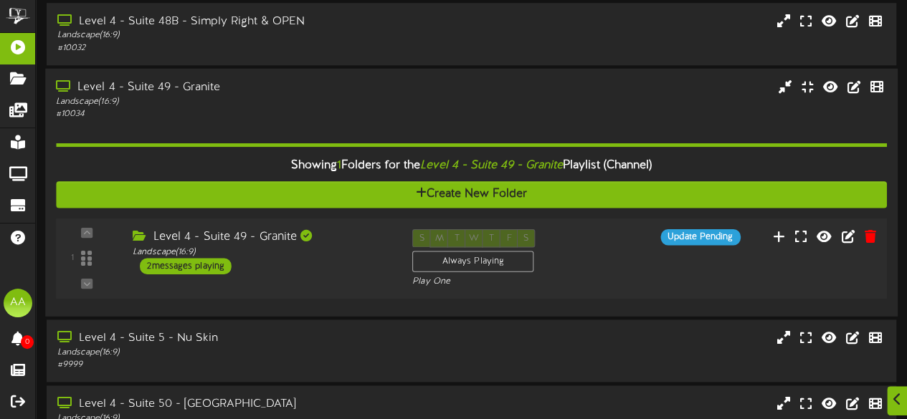
click at [176, 269] on div "2 messages playing" at bounding box center [186, 266] width 92 height 16
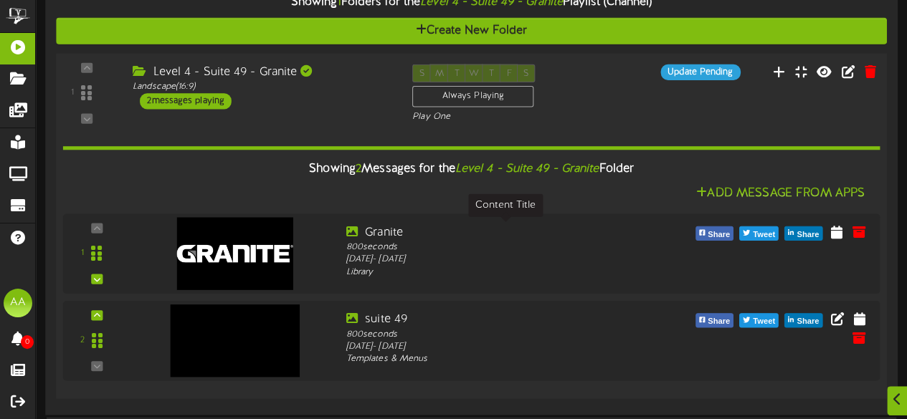
scroll to position [910, 0]
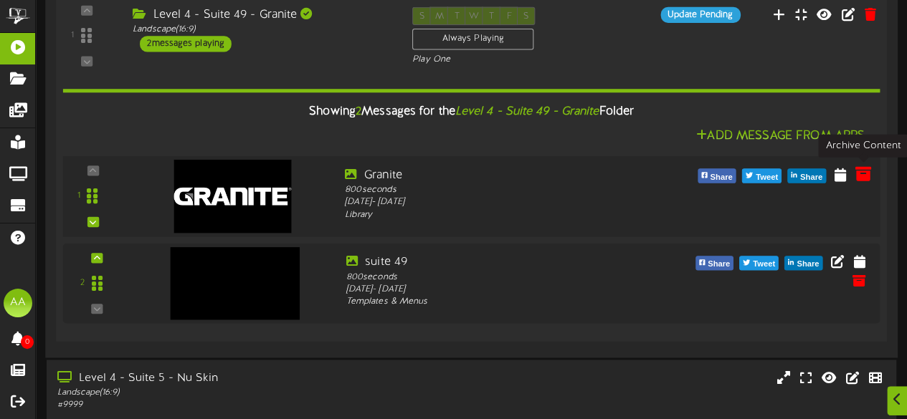
click at [863, 179] on icon at bounding box center [863, 174] width 16 height 16
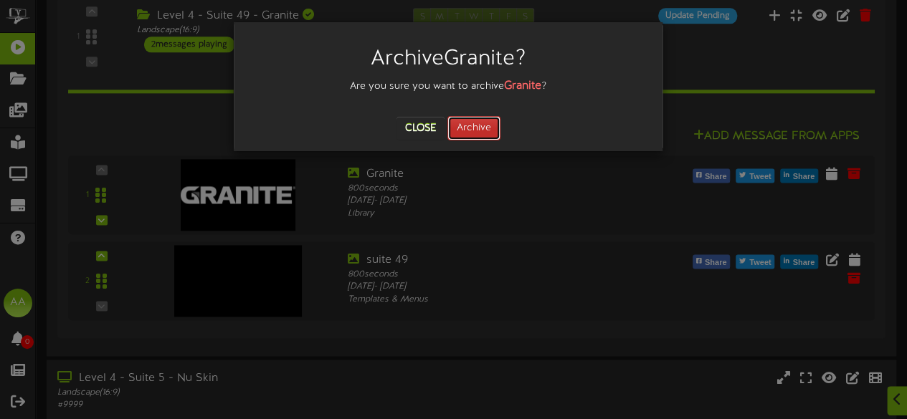
click at [469, 128] on button "Archive" at bounding box center [473, 128] width 53 height 24
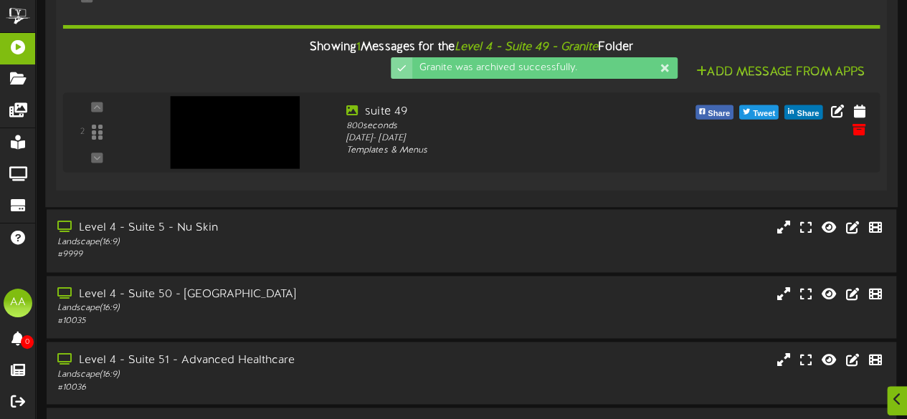
scroll to position [1083, 0]
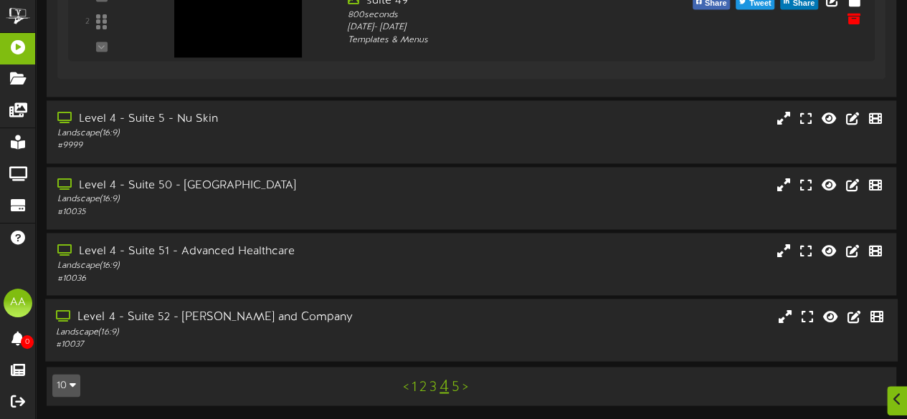
click at [370, 349] on div "# 10037" at bounding box center [222, 344] width 333 height 12
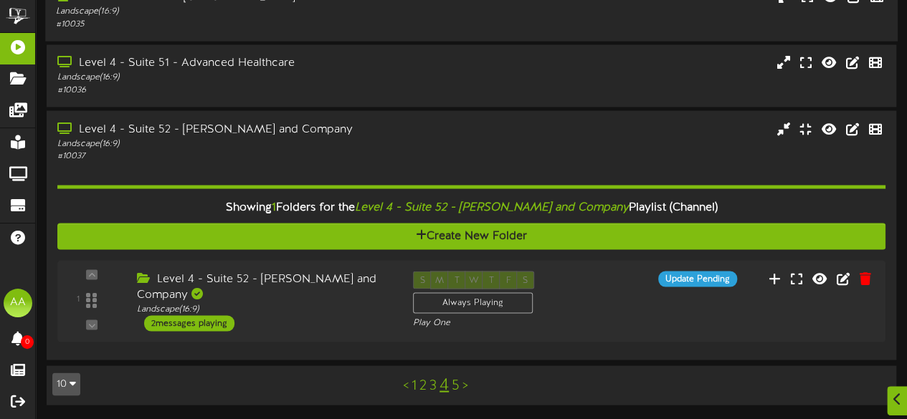
scroll to position [1271, 0]
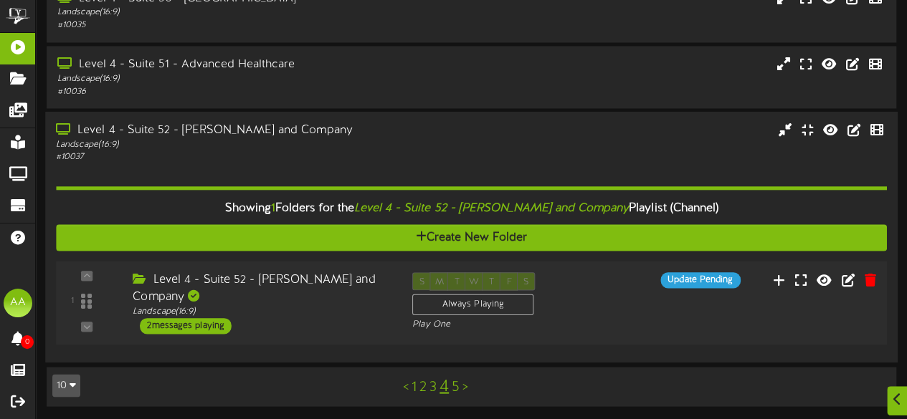
click at [204, 324] on div "2 messages playing" at bounding box center [186, 326] width 92 height 16
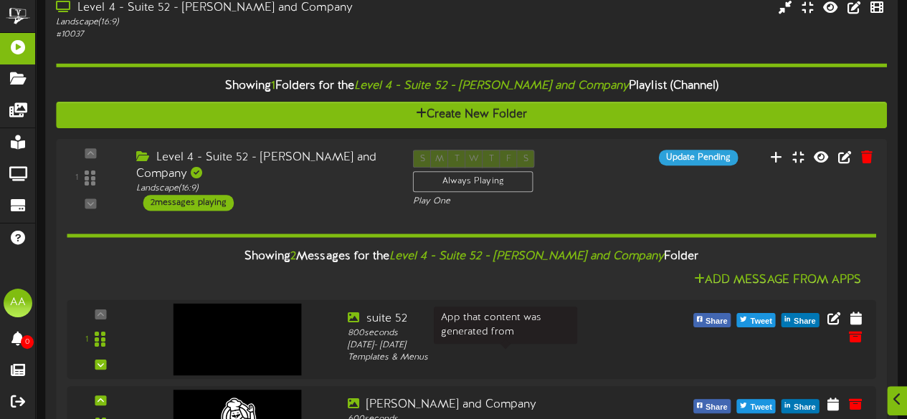
scroll to position [1494, 0]
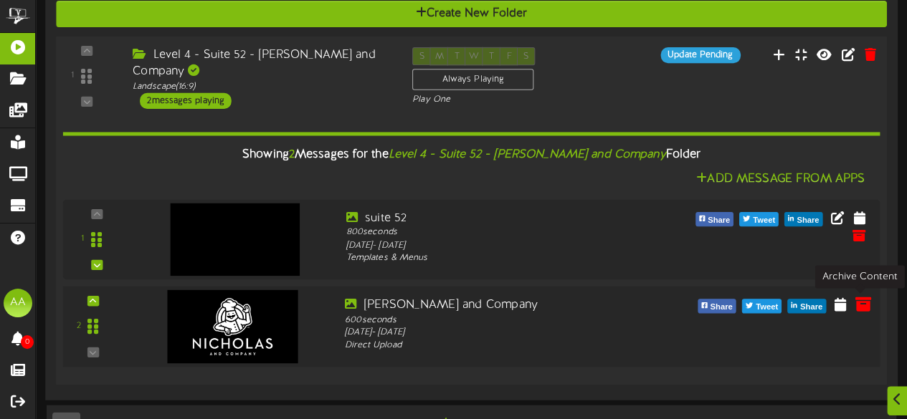
click at [859, 299] on icon at bounding box center [863, 304] width 16 height 16
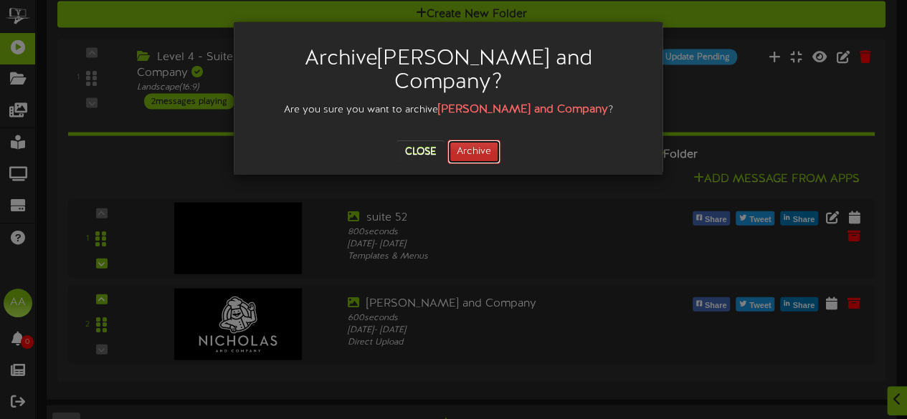
click at [462, 140] on button "Archive" at bounding box center [473, 152] width 53 height 24
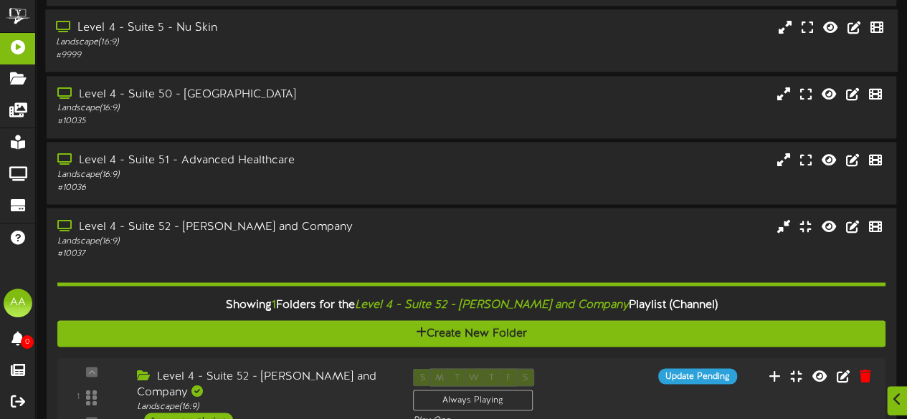
scroll to position [1446, 0]
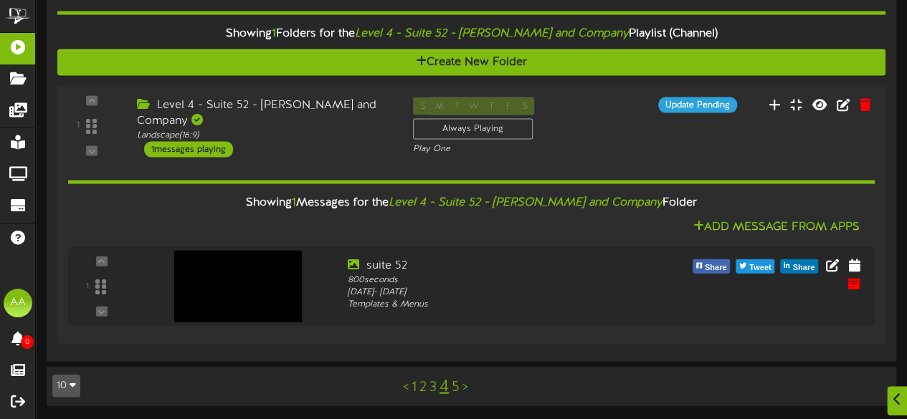
click at [414, 385] on link "1" at bounding box center [414, 388] width 5 height 16
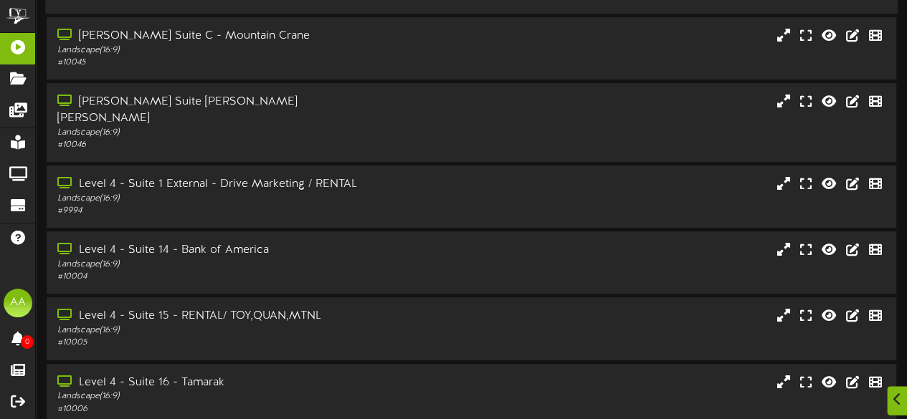
scroll to position [181, 0]
click at [384, 191] on div "Landscape ( 16:9 )" at bounding box center [222, 197] width 333 height 12
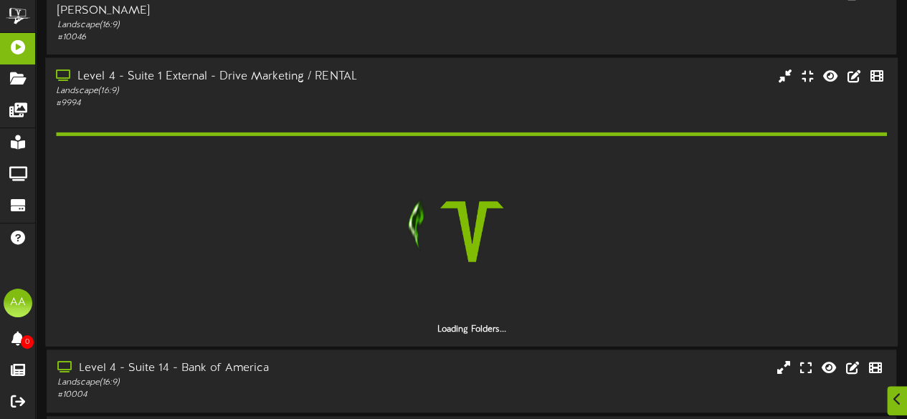
scroll to position [300, 0]
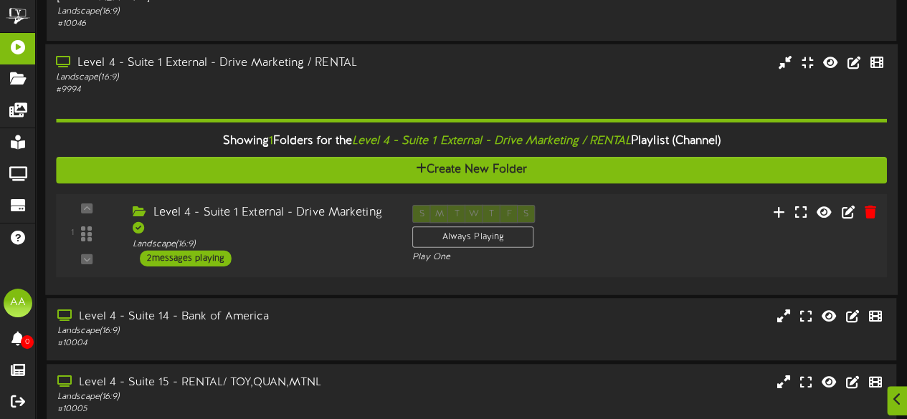
click at [201, 250] on div "2 messages playing" at bounding box center [186, 258] width 92 height 16
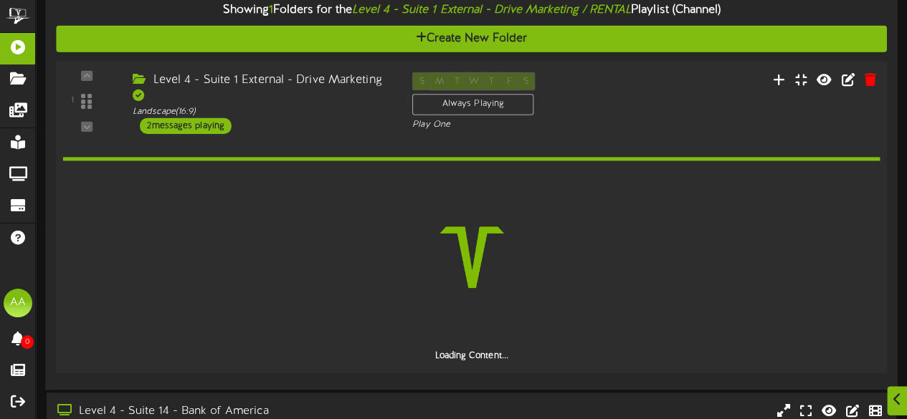
scroll to position [431, 0]
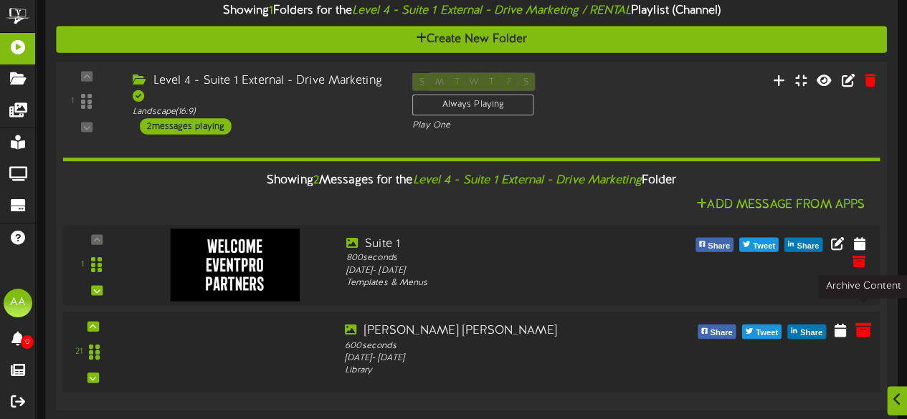
click at [865, 322] on icon at bounding box center [863, 330] width 16 height 16
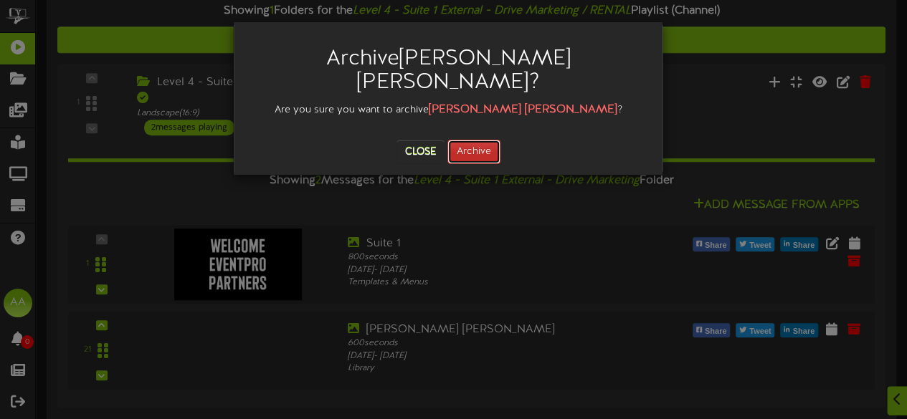
click at [486, 140] on button "Archive" at bounding box center [473, 152] width 53 height 24
click at [404, 141] on button "Close" at bounding box center [407, 152] width 48 height 23
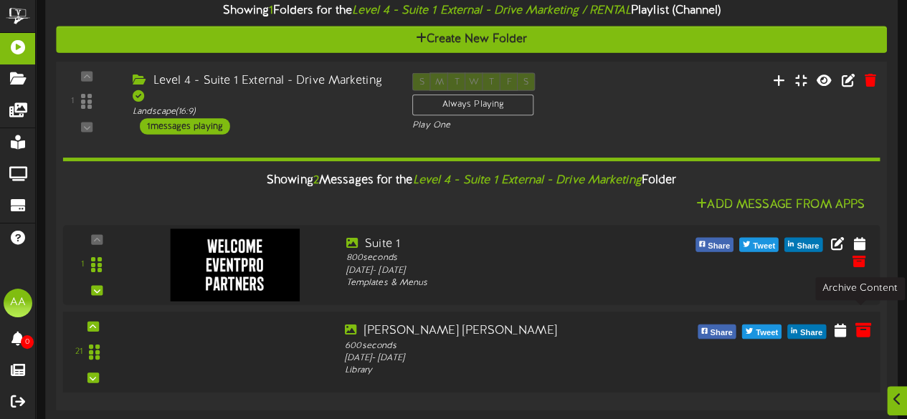
click at [865, 322] on icon at bounding box center [863, 330] width 16 height 16
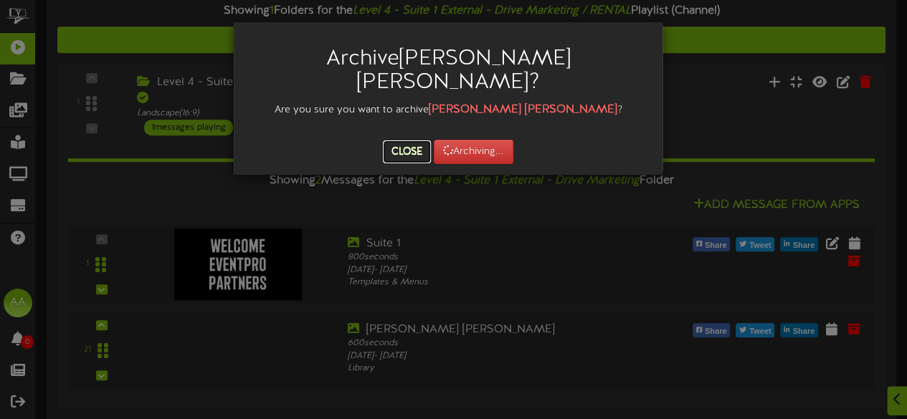
click at [400, 141] on button "Close" at bounding box center [407, 152] width 48 height 23
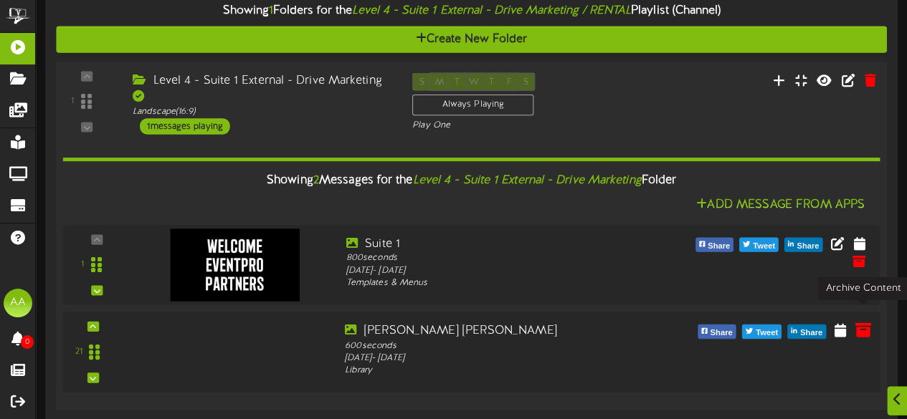
click at [860, 322] on icon at bounding box center [863, 330] width 16 height 16
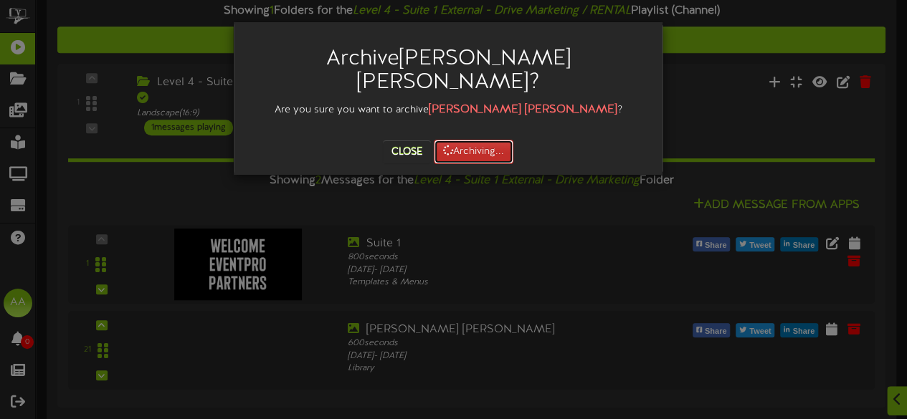
click at [466, 140] on button "Archiving..." at bounding box center [474, 152] width 80 height 24
click at [409, 141] on button "Close" at bounding box center [407, 152] width 48 height 23
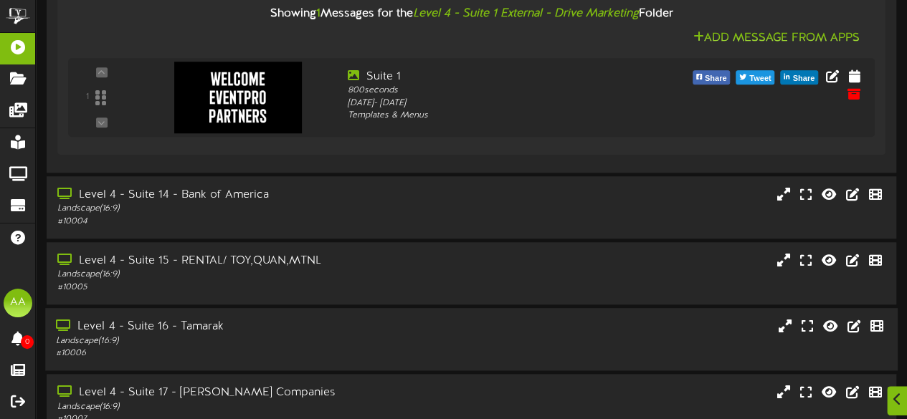
scroll to position [724, 0]
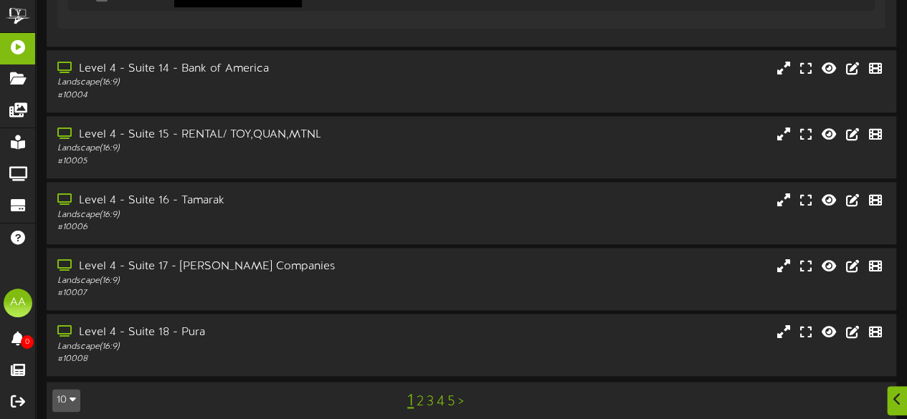
click at [450, 394] on link "5" at bounding box center [451, 402] width 8 height 16
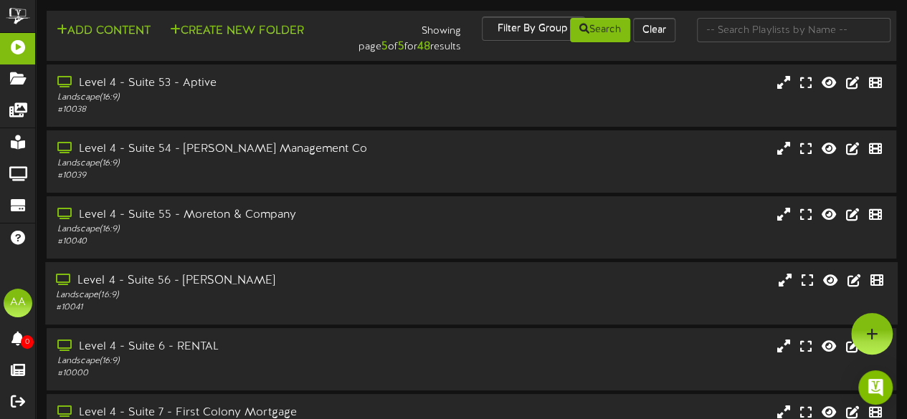
click at [379, 310] on div "# 10041" at bounding box center [222, 308] width 333 height 12
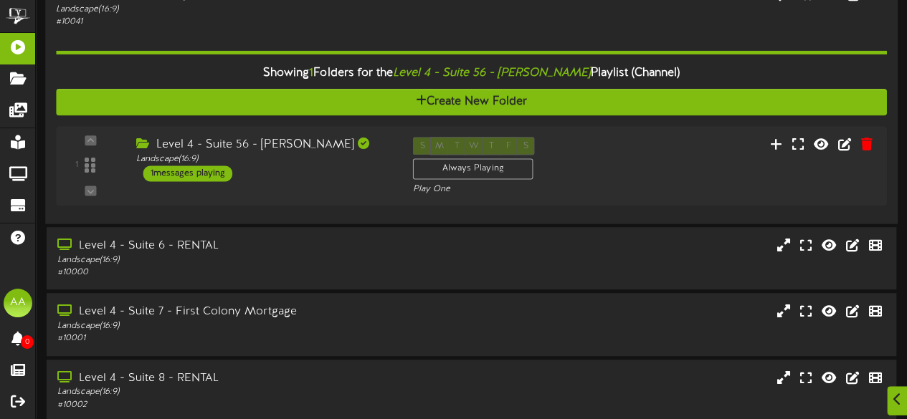
scroll to position [288, 0]
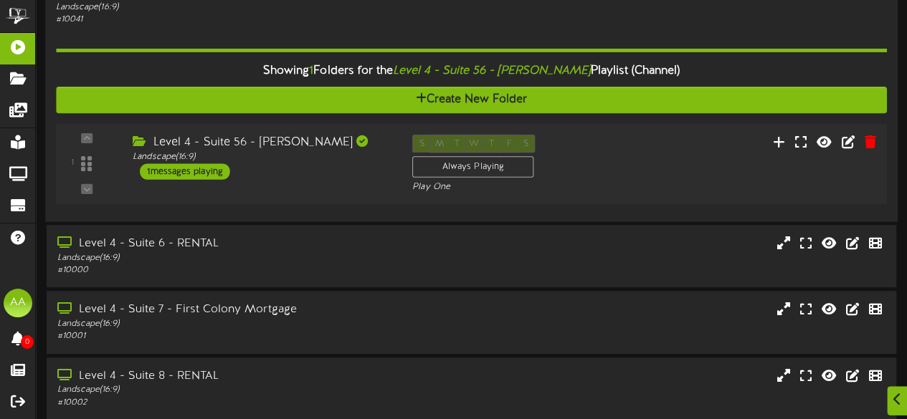
click at [198, 174] on div "1 messages playing" at bounding box center [185, 171] width 90 height 16
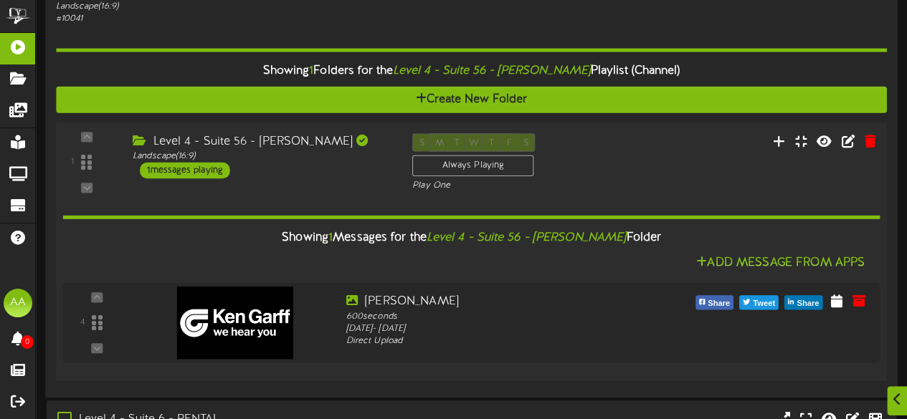
click at [198, 174] on div "1 messages playing" at bounding box center [185, 171] width 90 height 16
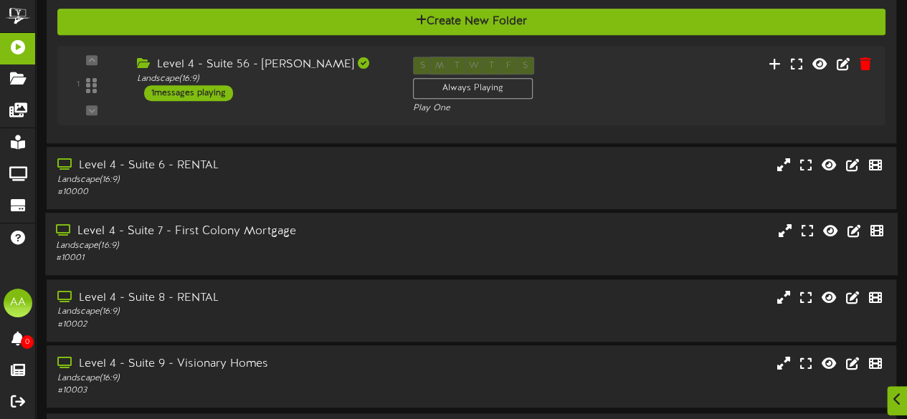
scroll to position [414, 0]
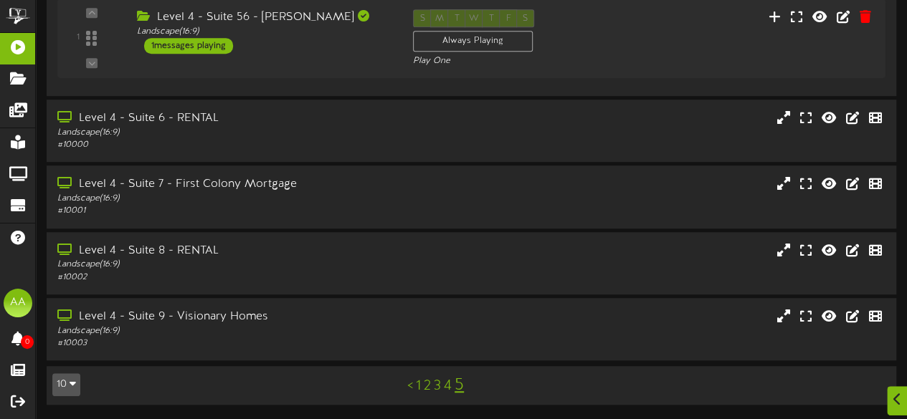
click at [428, 386] on link "2" at bounding box center [427, 387] width 7 height 16
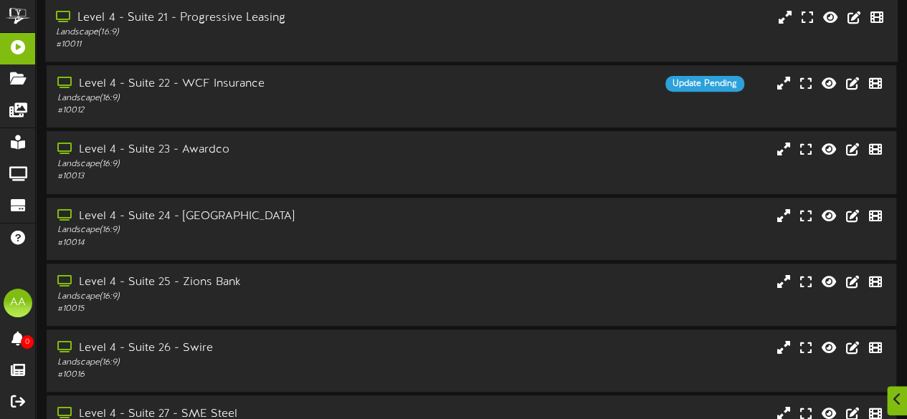
scroll to position [363, 0]
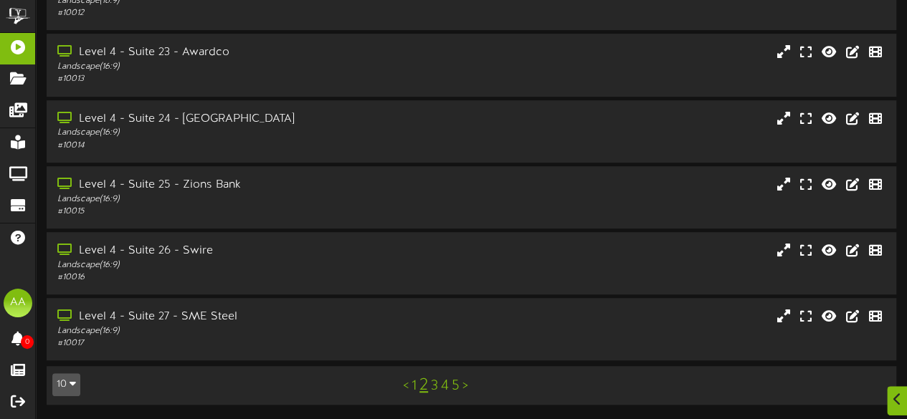
click at [435, 384] on link "3" at bounding box center [434, 387] width 7 height 16
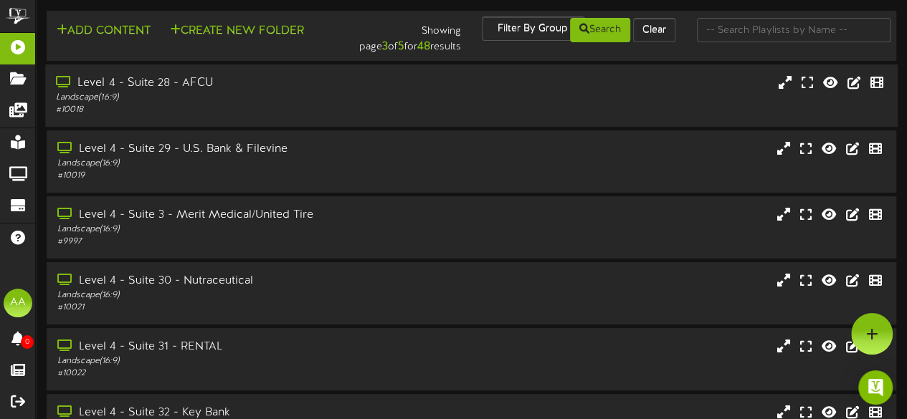
click at [400, 107] on div "Level 4 - Suite 28 - AFCU Landscape ( 16:9 ) # 10018" at bounding box center [471, 95] width 853 height 41
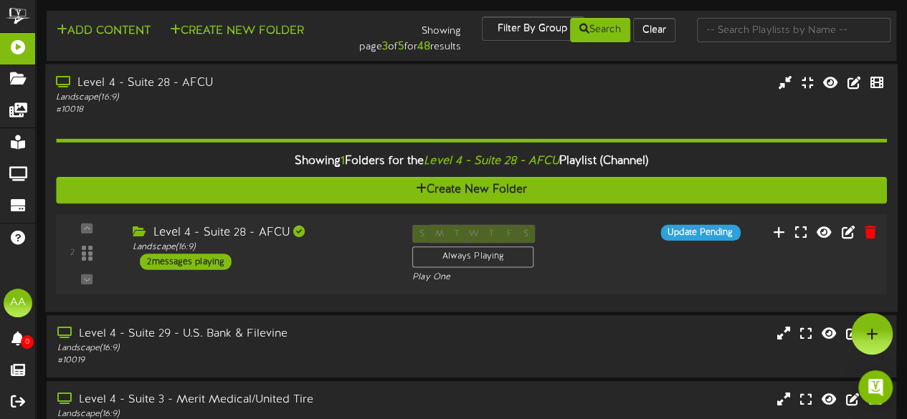
click at [190, 263] on div "2 messages playing" at bounding box center [186, 262] width 92 height 16
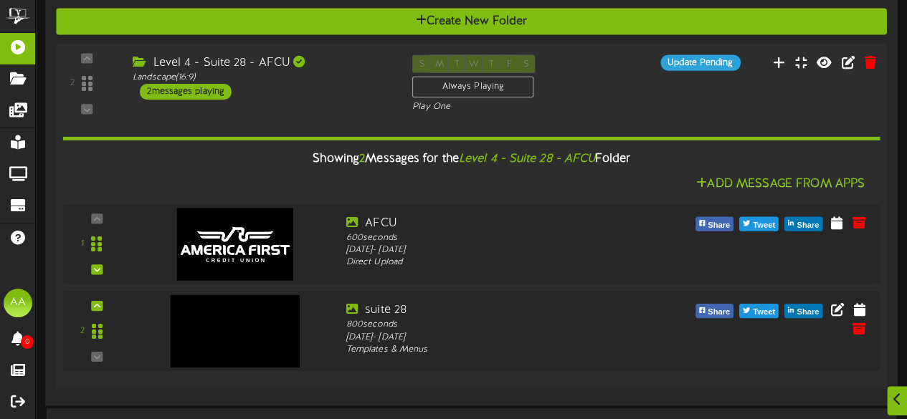
scroll to position [169, 0]
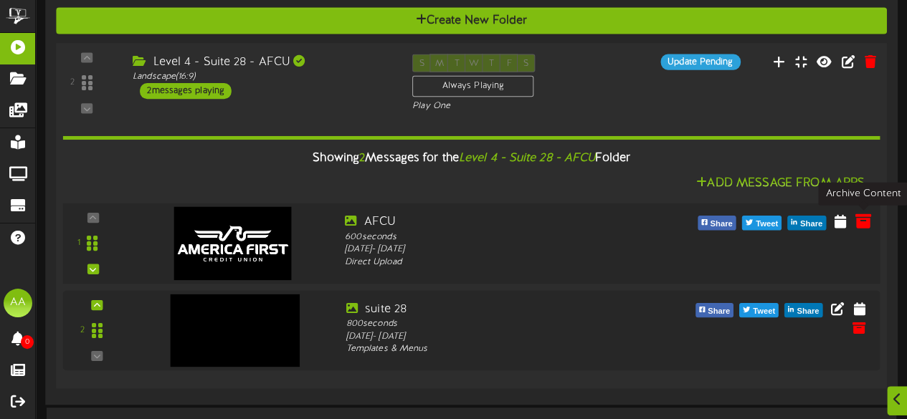
click at [865, 222] on icon at bounding box center [863, 221] width 16 height 16
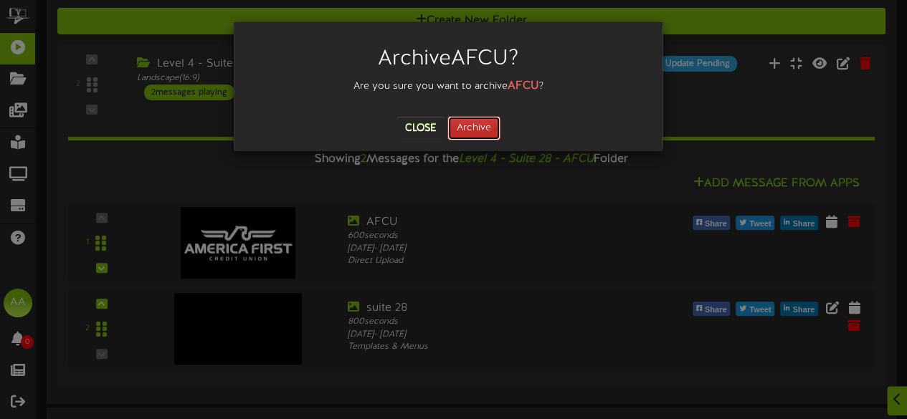
click at [480, 130] on button "Archive" at bounding box center [473, 128] width 53 height 24
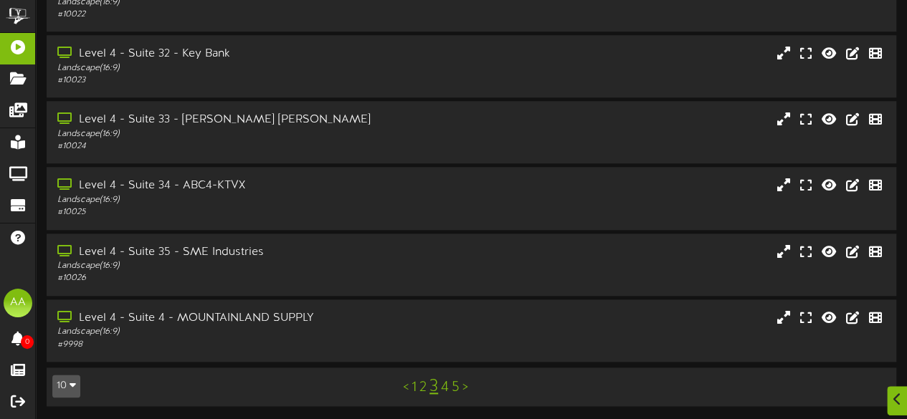
scroll to position [721, 0]
click at [453, 388] on link "5" at bounding box center [456, 387] width 8 height 16
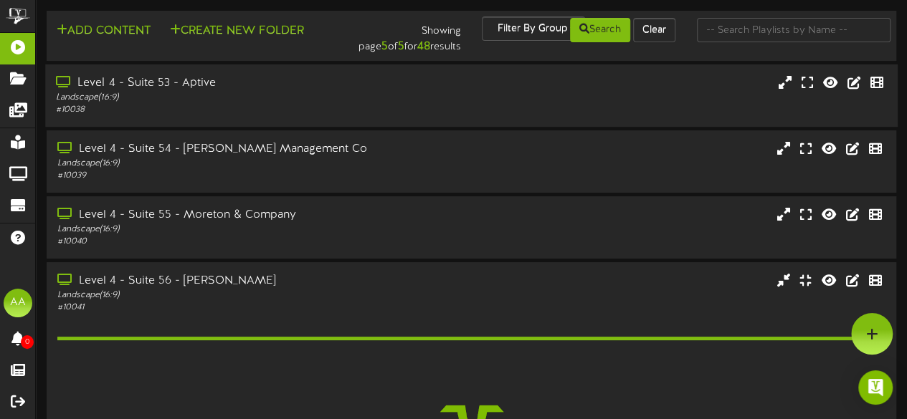
click at [364, 93] on div "Landscape ( 16:9 )" at bounding box center [222, 98] width 333 height 12
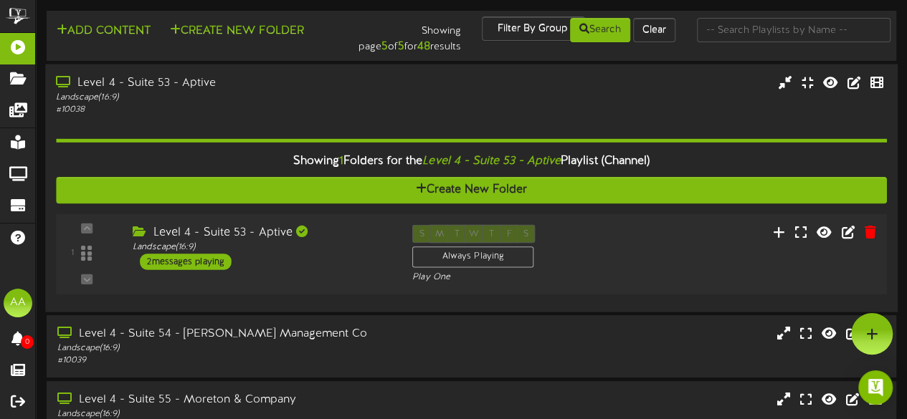
click at [186, 258] on div "2 messages playing" at bounding box center [186, 262] width 92 height 16
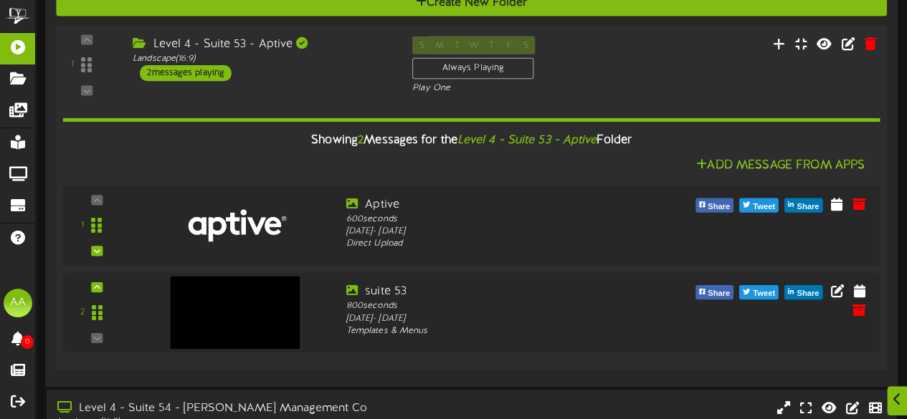
scroll to position [222, 0]
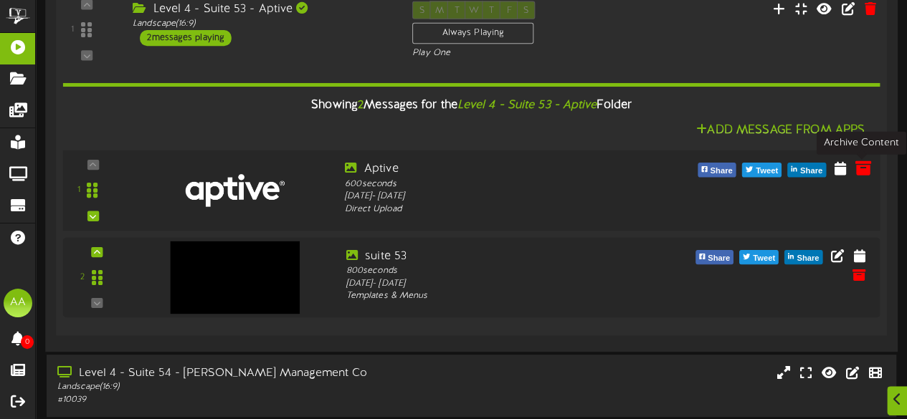
click at [864, 168] on icon at bounding box center [863, 168] width 16 height 16
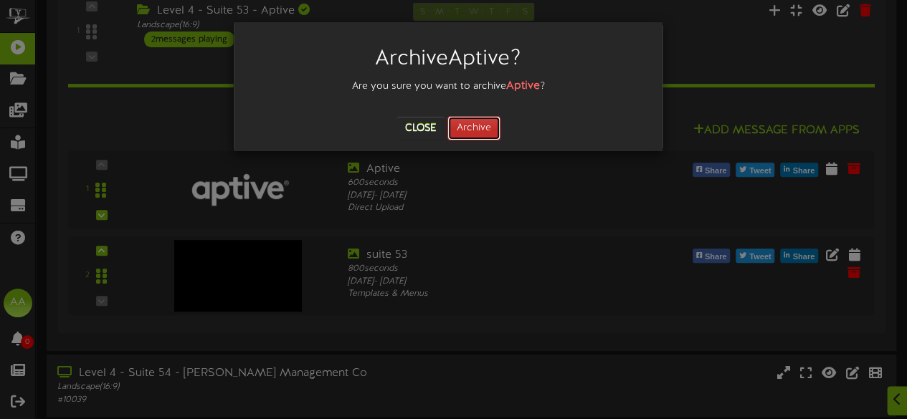
click at [479, 129] on button "Archive" at bounding box center [473, 128] width 53 height 24
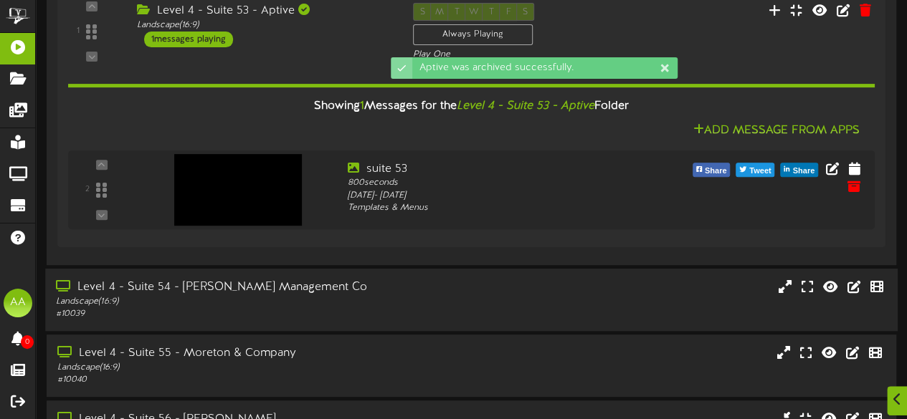
click at [297, 319] on div "# 10039" at bounding box center [222, 314] width 333 height 12
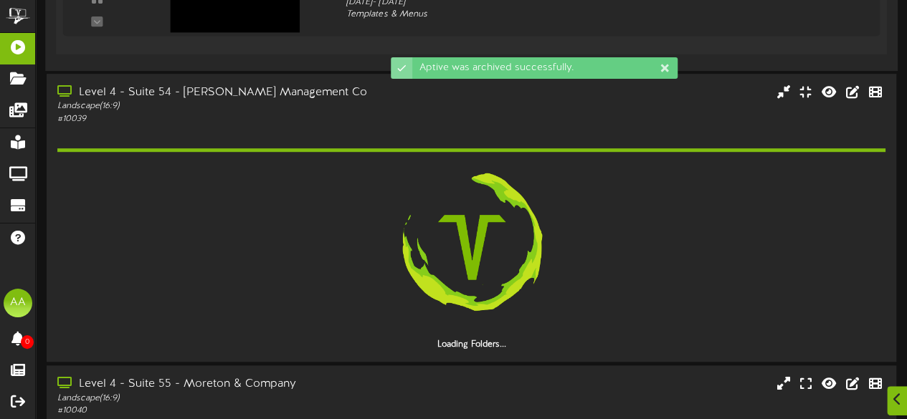
scroll to position [418, 0]
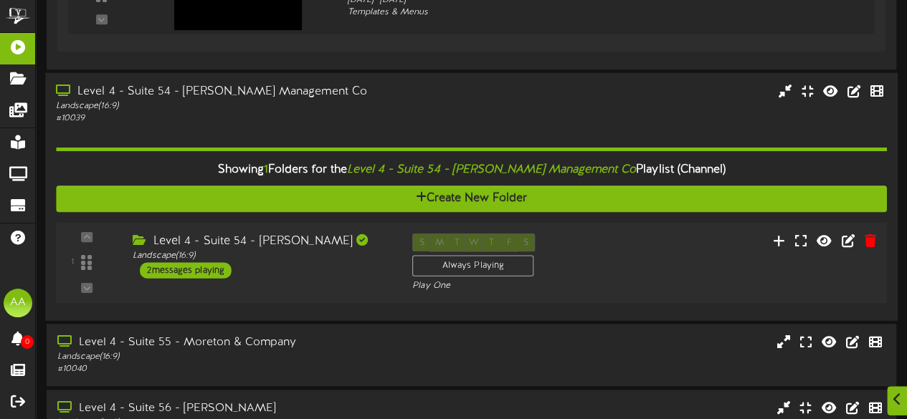
click at [219, 267] on div "2 messages playing" at bounding box center [186, 270] width 92 height 16
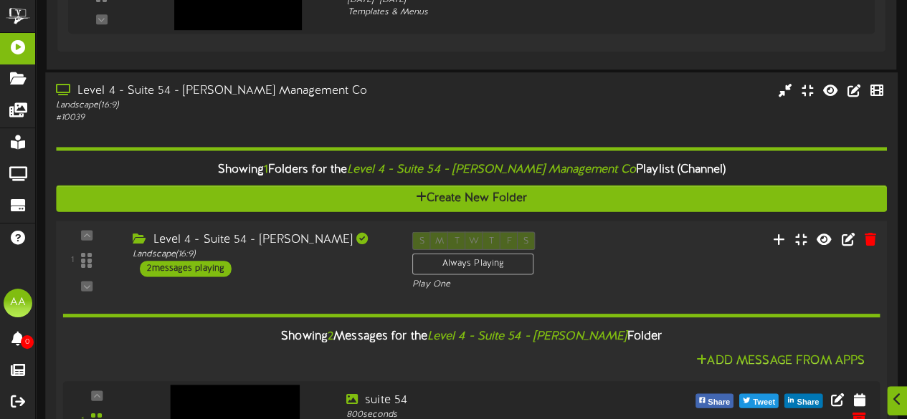
scroll to position [616, 0]
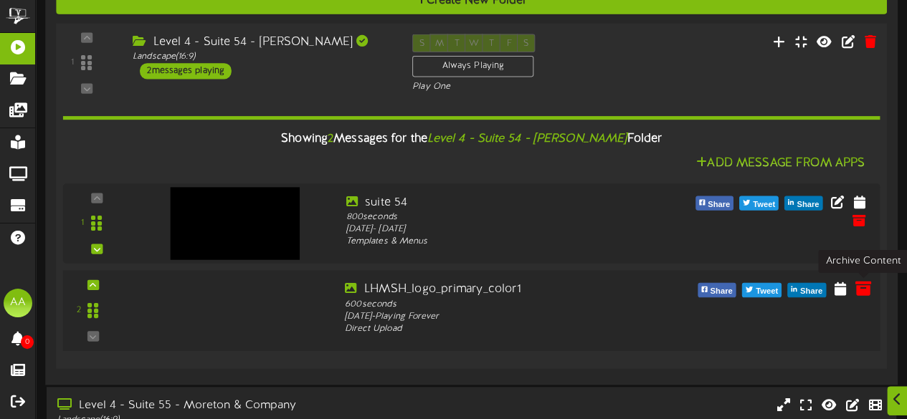
click at [860, 288] on icon at bounding box center [863, 288] width 16 height 16
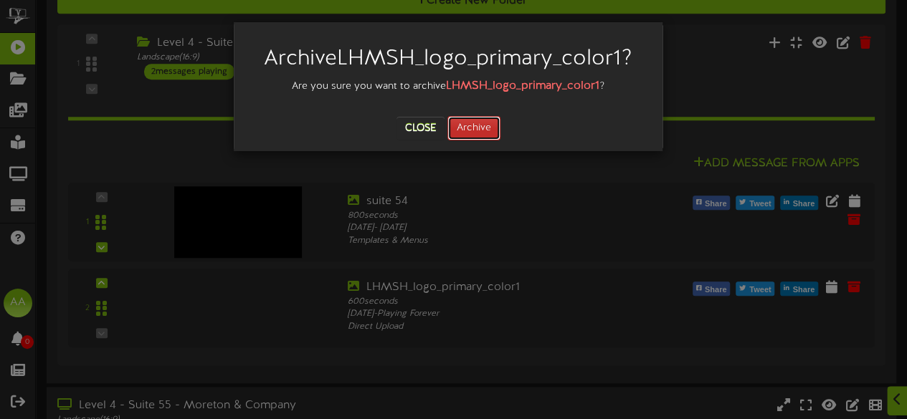
click at [475, 136] on button "Archive" at bounding box center [473, 128] width 53 height 24
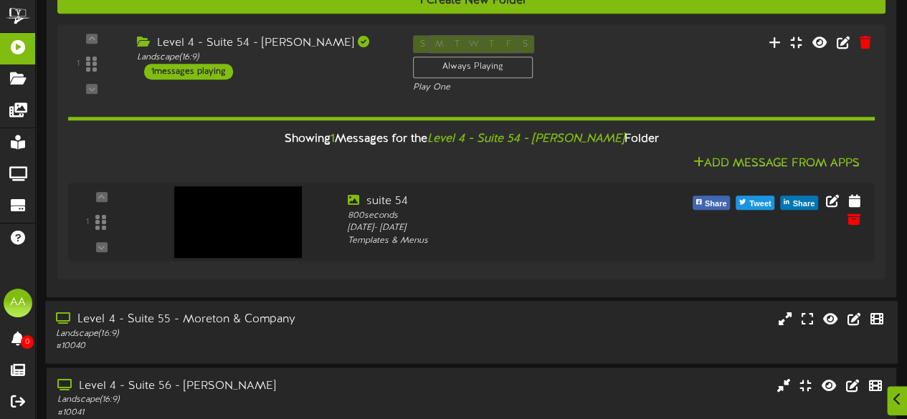
scroll to position [721, 0]
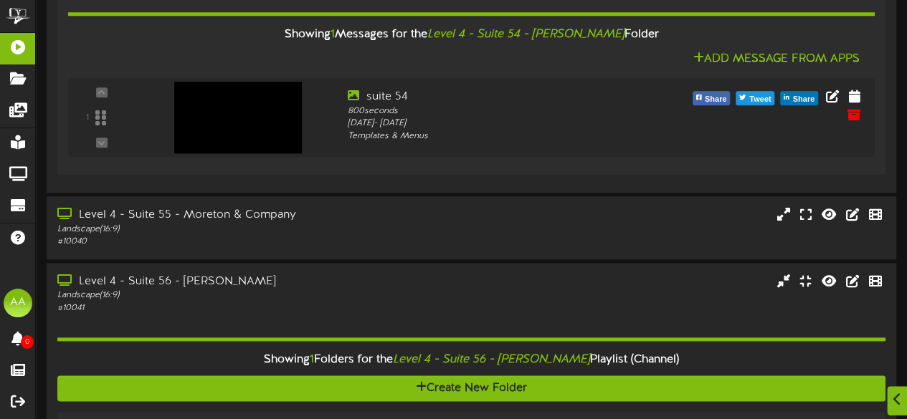
click at [462, 260] on div "Level 4 - Suite 55 - Moreton & Company Landscape ( 16:9 ) # 10040" at bounding box center [471, 228] width 871 height 65
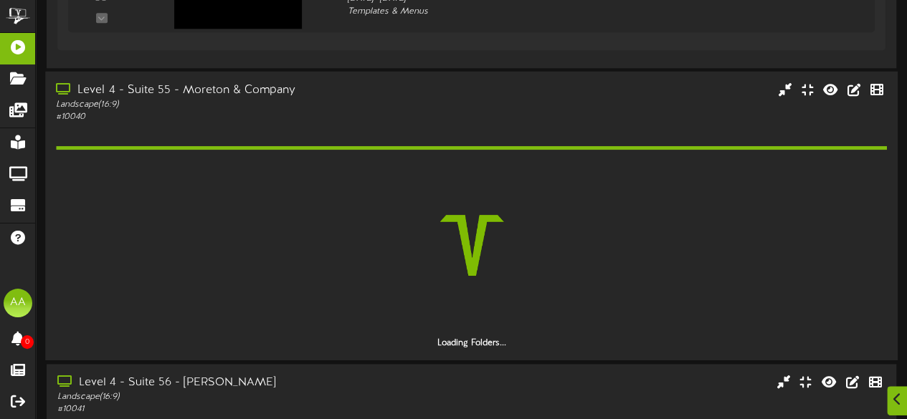
scroll to position [868, 0]
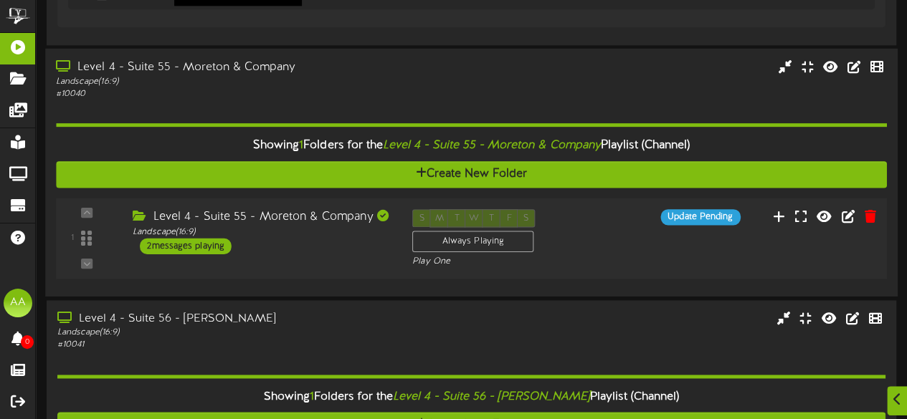
click at [214, 245] on div "2 messages playing" at bounding box center [186, 246] width 92 height 16
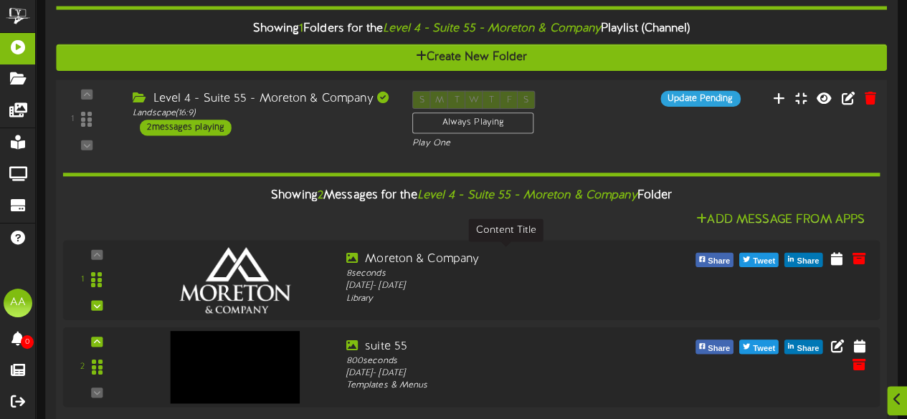
scroll to position [1002, 0]
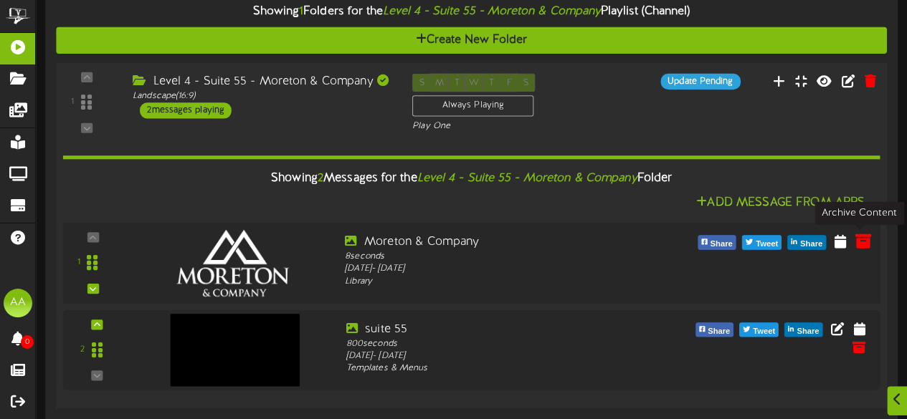
click at [862, 242] on icon at bounding box center [863, 241] width 16 height 16
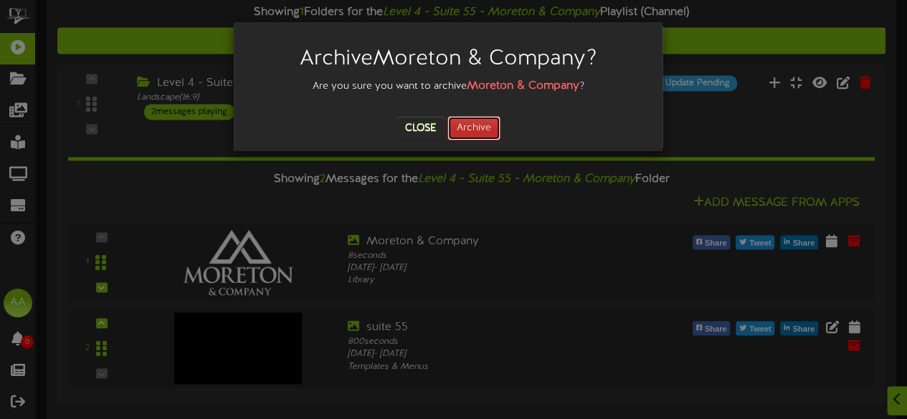
click at [469, 128] on button "Archive" at bounding box center [473, 128] width 53 height 24
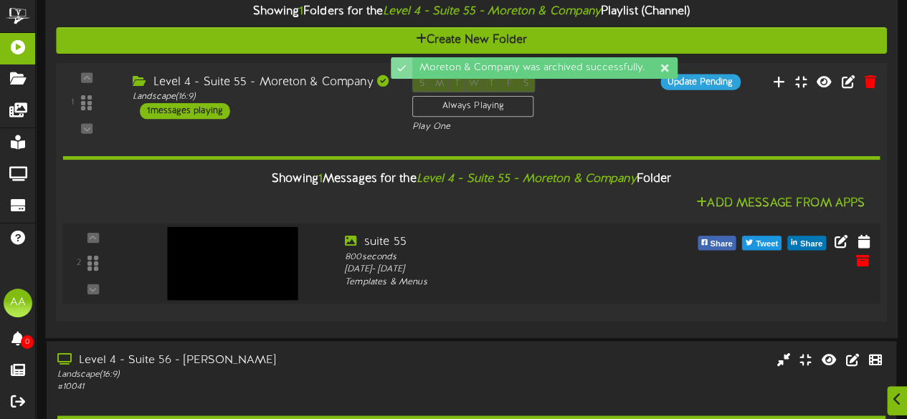
scroll to position [1216, 0]
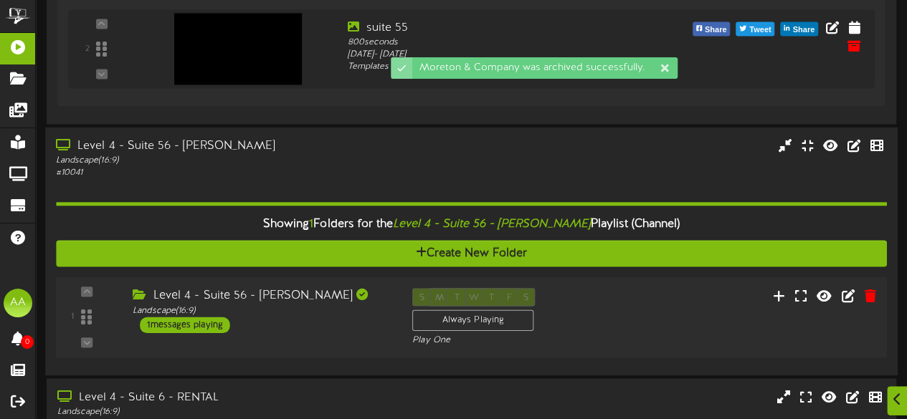
click at [319, 325] on div "Level 4 - Suite 56 - Ken Garff Landscape ( 16:9 ) 1 messages playing" at bounding box center [262, 310] width 280 height 45
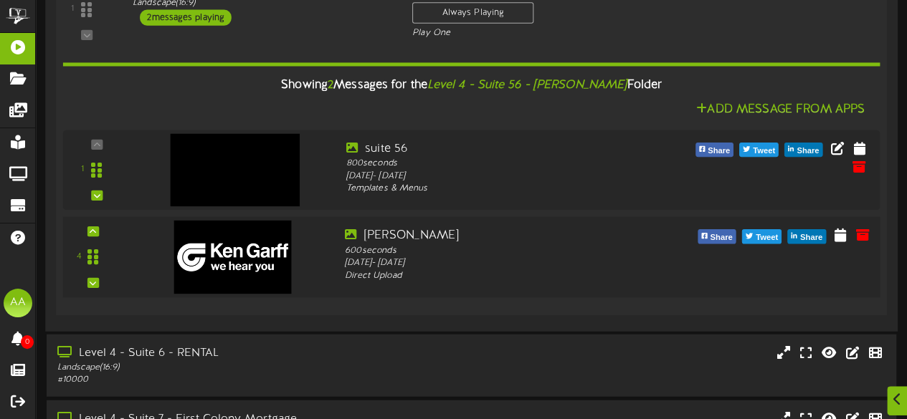
scroll to position [1522, 0]
click at [866, 237] on icon at bounding box center [863, 235] width 16 height 16
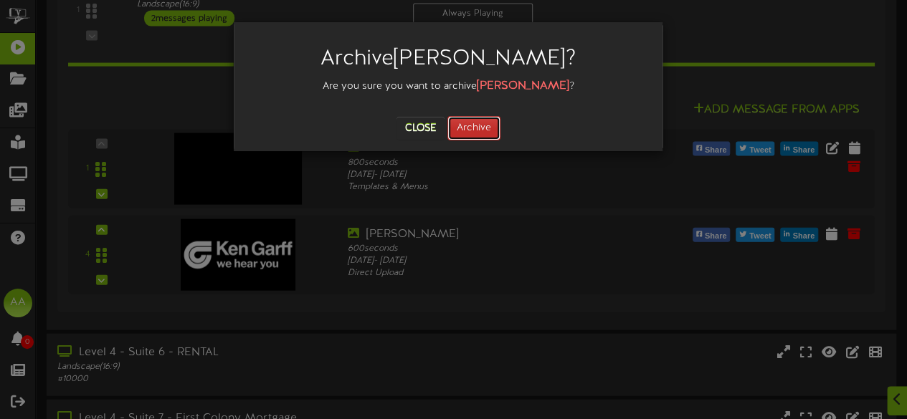
click at [469, 128] on button "Archive" at bounding box center [473, 128] width 53 height 24
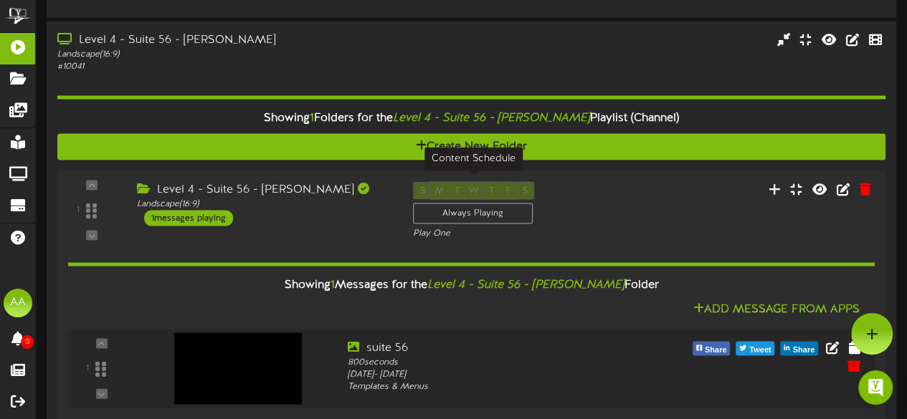
scroll to position [1260, 0]
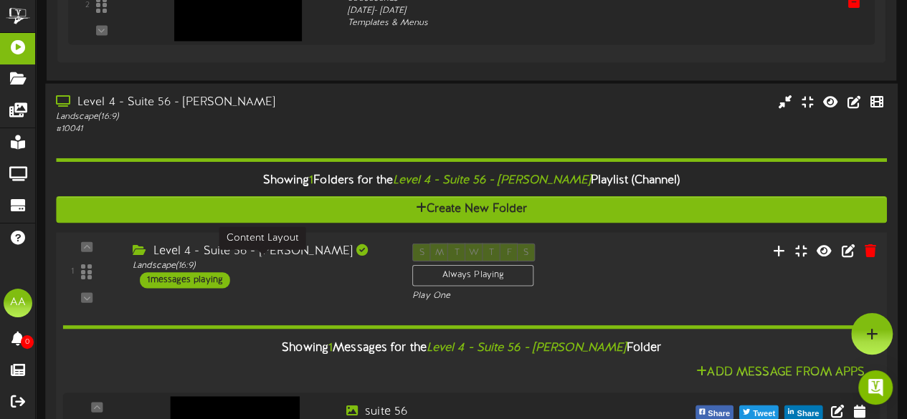
click at [326, 263] on div "Landscape ( 16:9 )" at bounding box center [262, 266] width 258 height 12
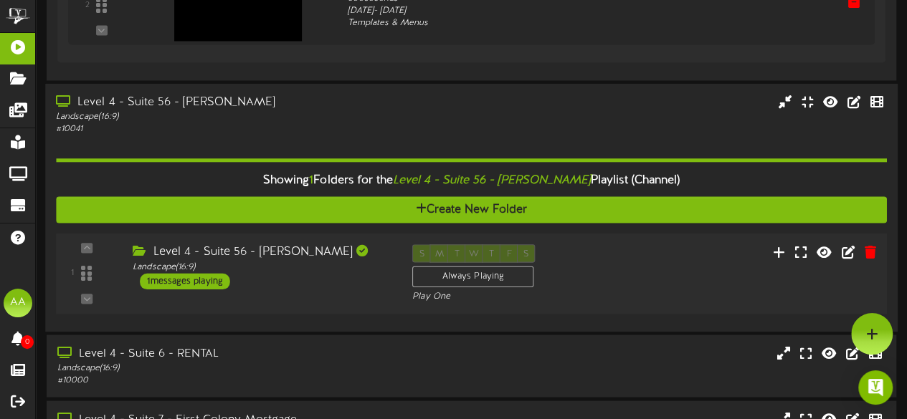
click at [195, 277] on div "1 messages playing" at bounding box center [185, 281] width 90 height 16
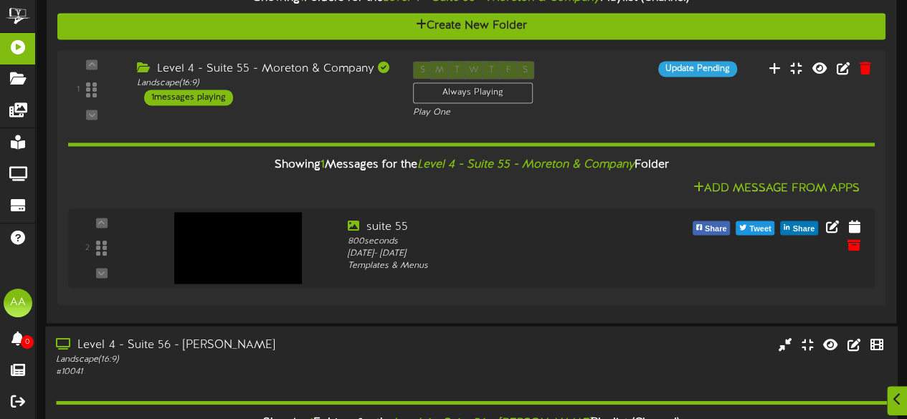
scroll to position [1666, 0]
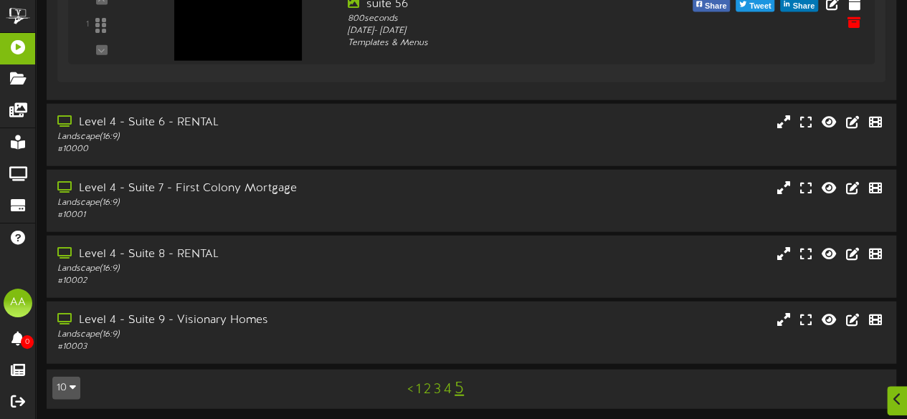
click at [417, 387] on link "1" at bounding box center [418, 390] width 5 height 16
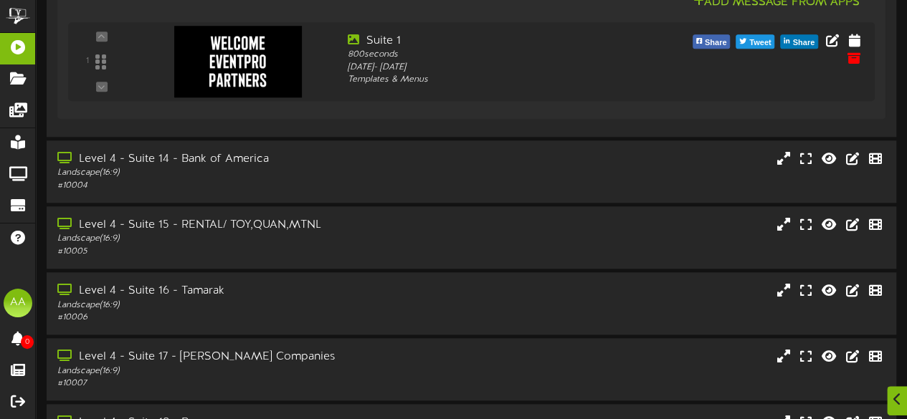
scroll to position [724, 0]
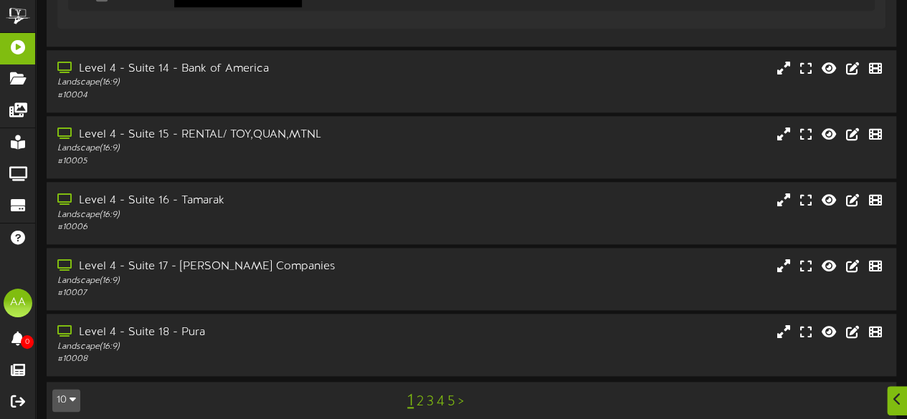
click at [419, 394] on link "2" at bounding box center [420, 402] width 7 height 16
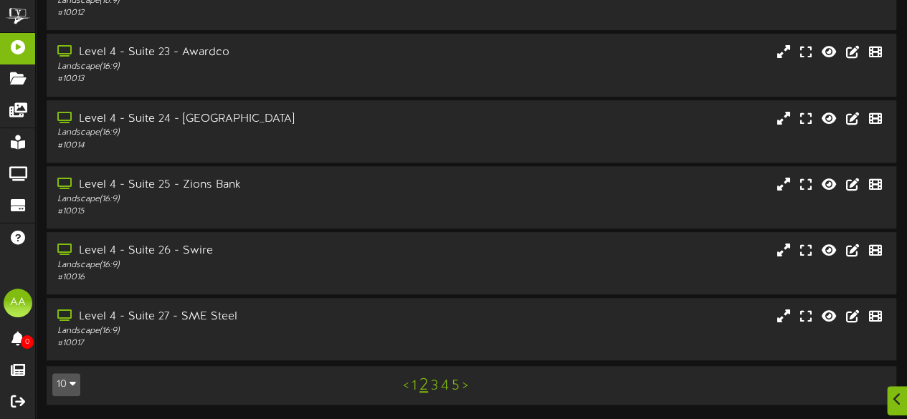
scroll to position [362, 0]
click at [433, 388] on link "3" at bounding box center [434, 387] width 7 height 16
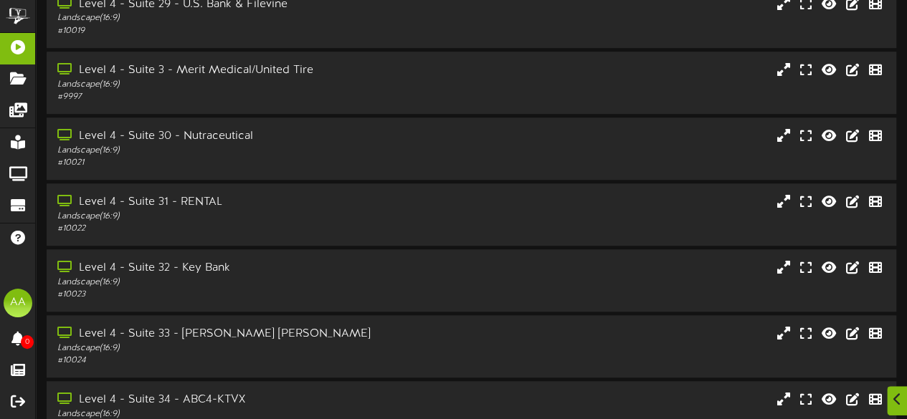
scroll to position [506, 0]
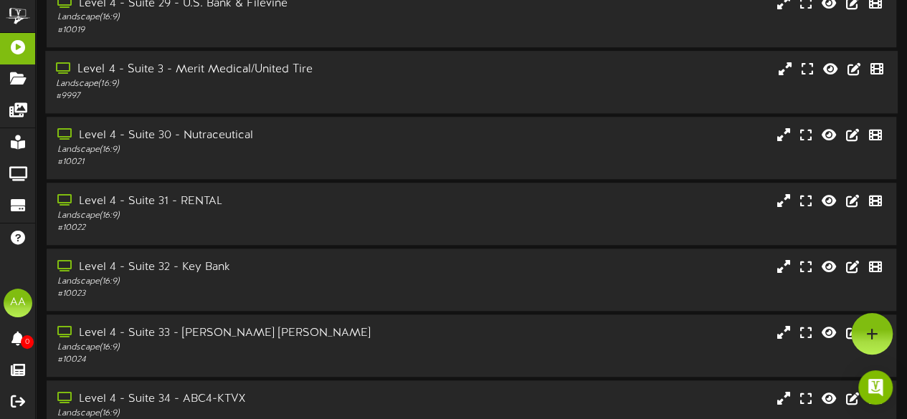
click at [280, 87] on div "Landscape ( 16:9 )" at bounding box center [222, 84] width 333 height 12
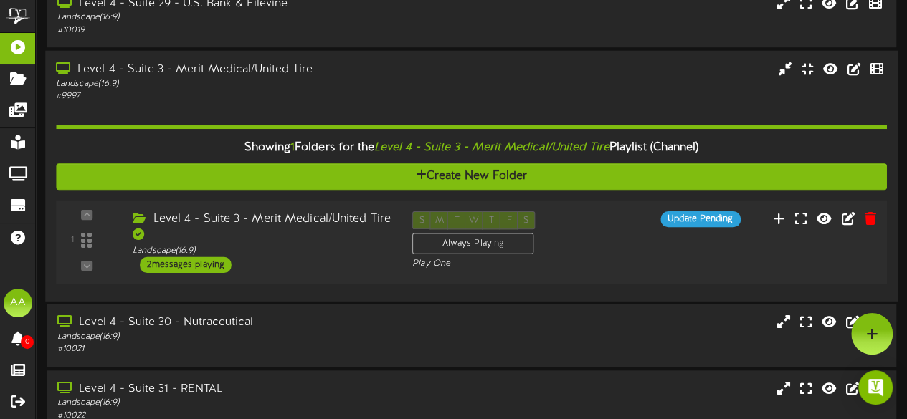
click at [180, 263] on div "2 messages playing" at bounding box center [186, 265] width 92 height 16
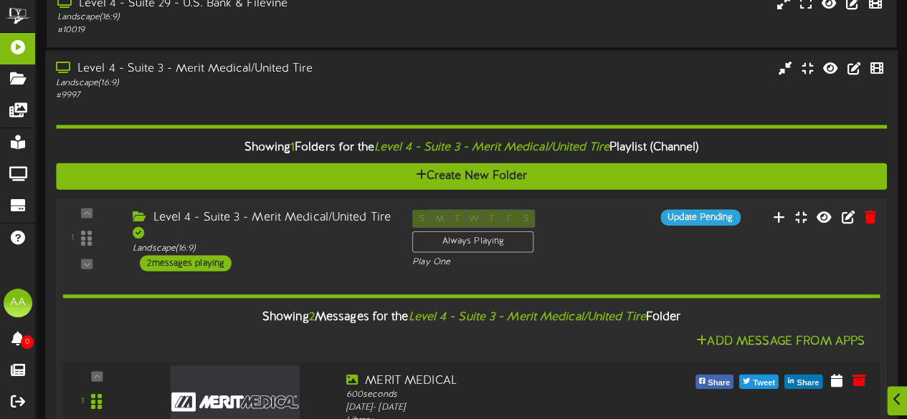
scroll to position [717, 0]
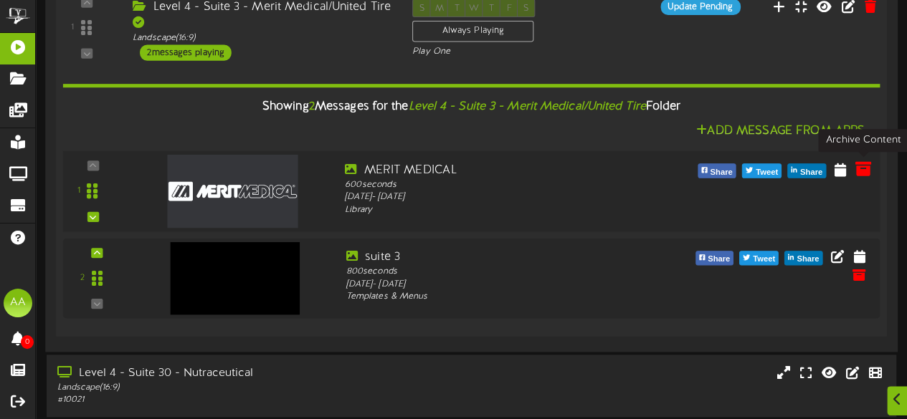
click at [864, 168] on icon at bounding box center [863, 169] width 16 height 16
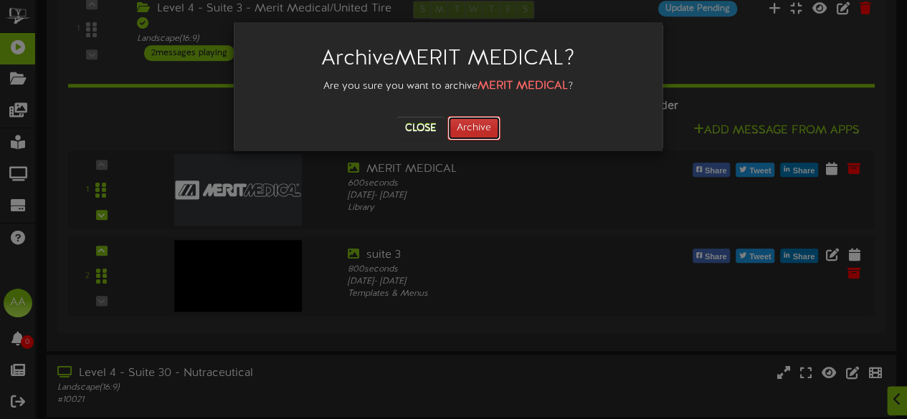
click at [473, 130] on button "Archive" at bounding box center [473, 128] width 53 height 24
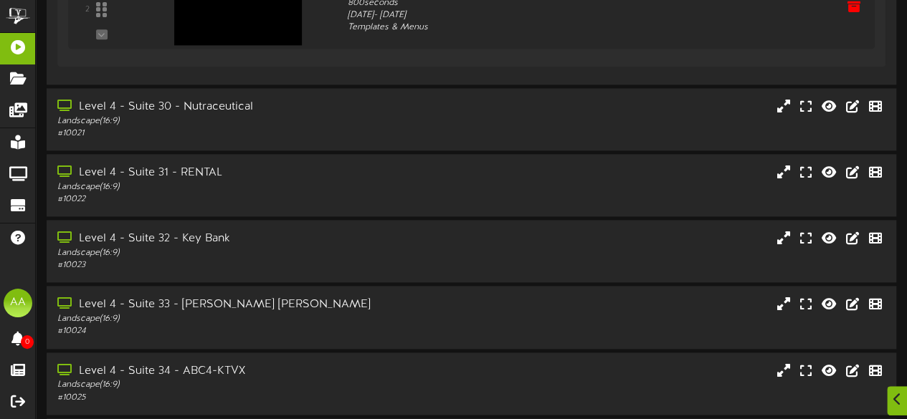
scroll to position [1083, 0]
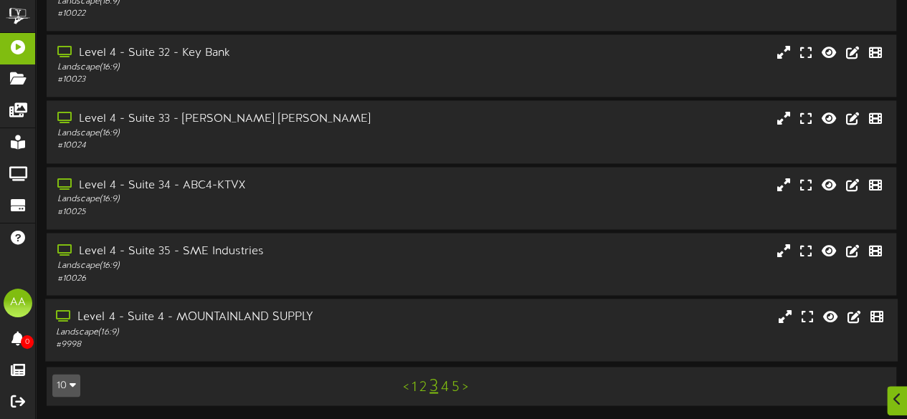
click at [326, 332] on div "Landscape ( 16:9 )" at bounding box center [222, 332] width 333 height 12
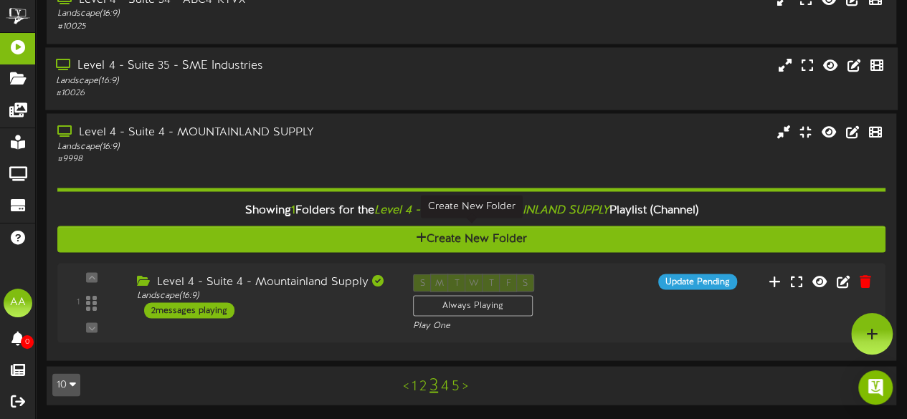
scroll to position [1268, 0]
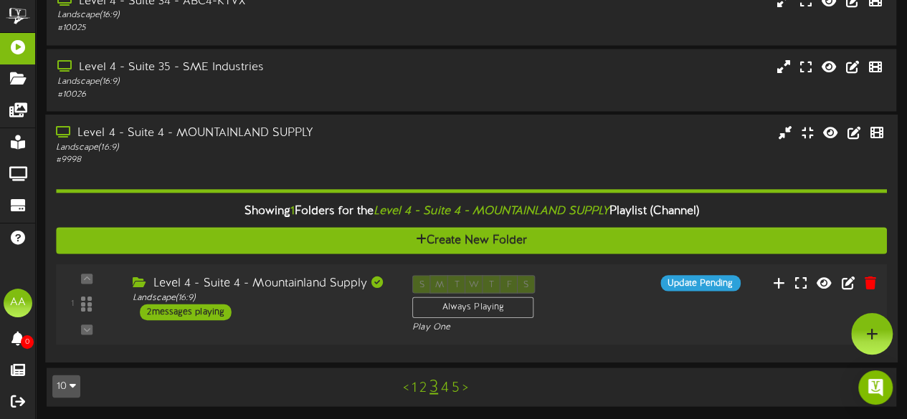
click at [209, 308] on div "2 messages playing" at bounding box center [186, 312] width 92 height 16
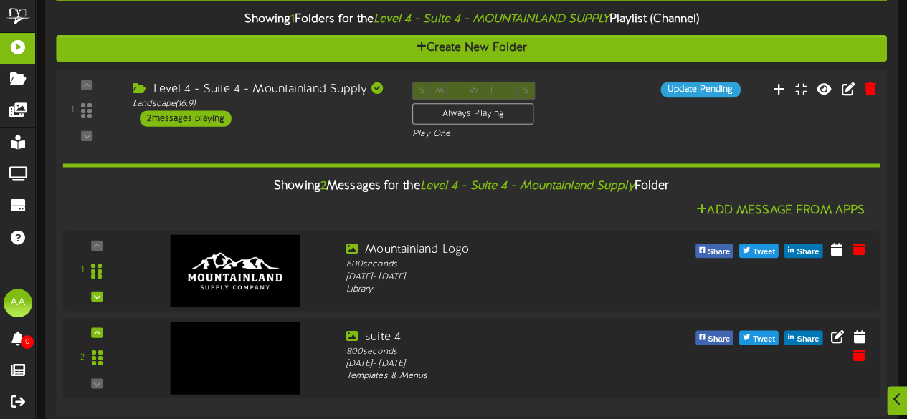
scroll to position [1520, 0]
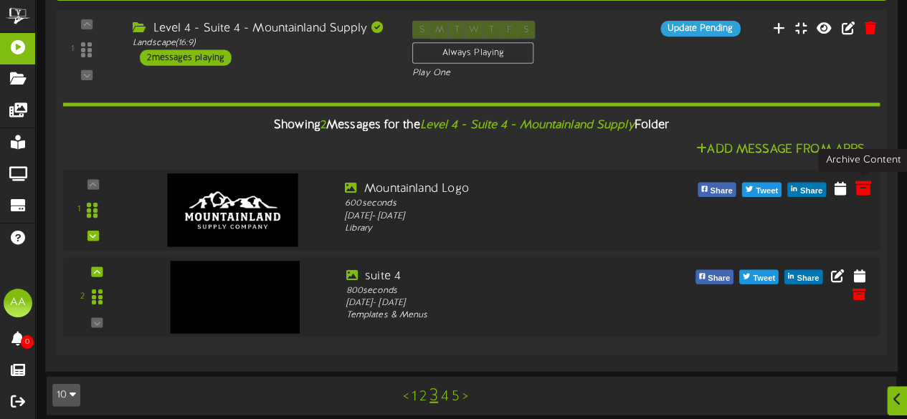
click at [859, 189] on icon at bounding box center [863, 188] width 16 height 16
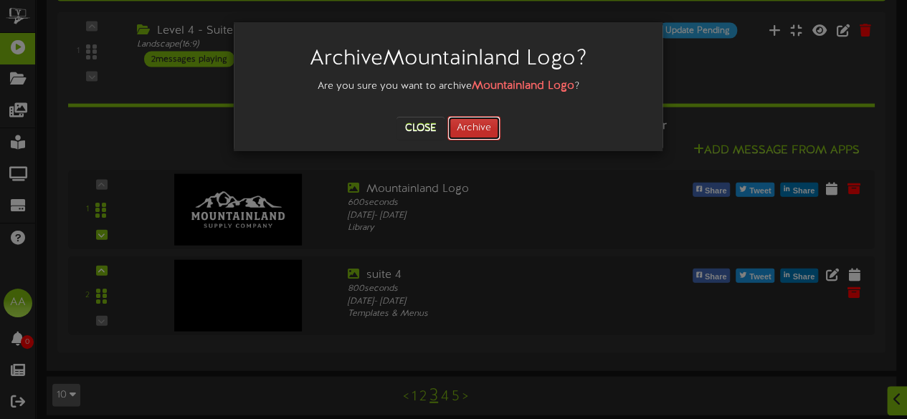
click at [476, 134] on button "Archive" at bounding box center [473, 128] width 53 height 24
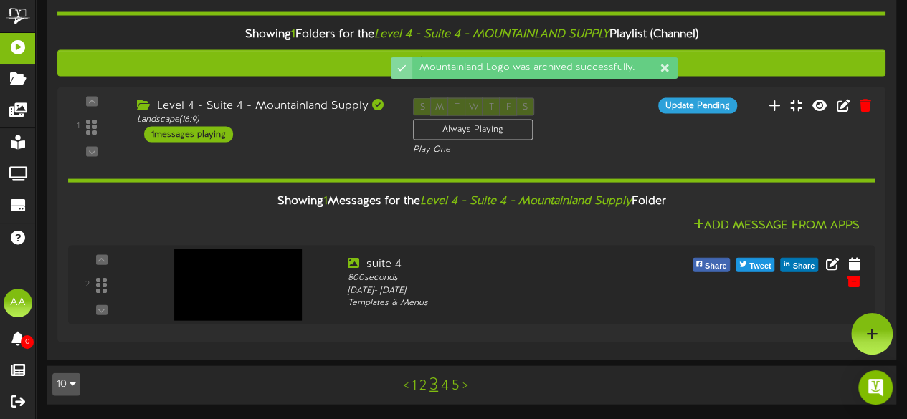
scroll to position [1443, 0]
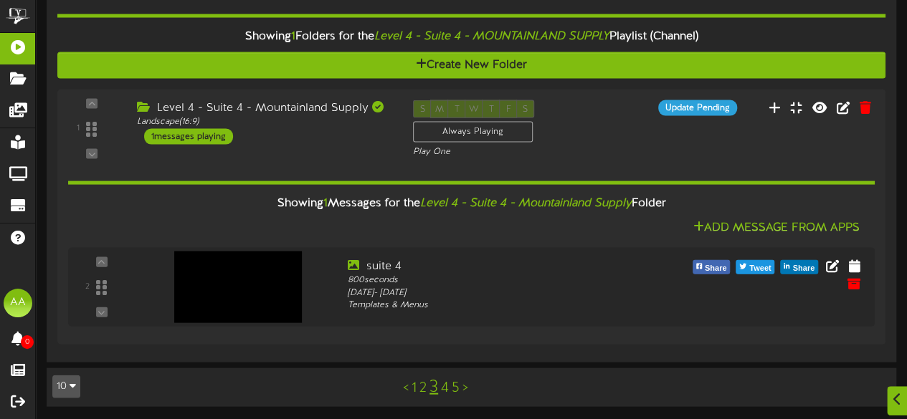
click at [420, 390] on link "2" at bounding box center [422, 389] width 7 height 16
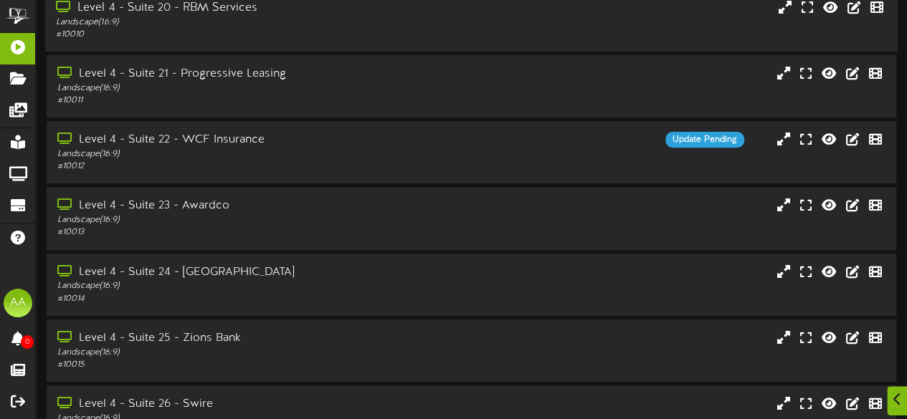
scroll to position [363, 0]
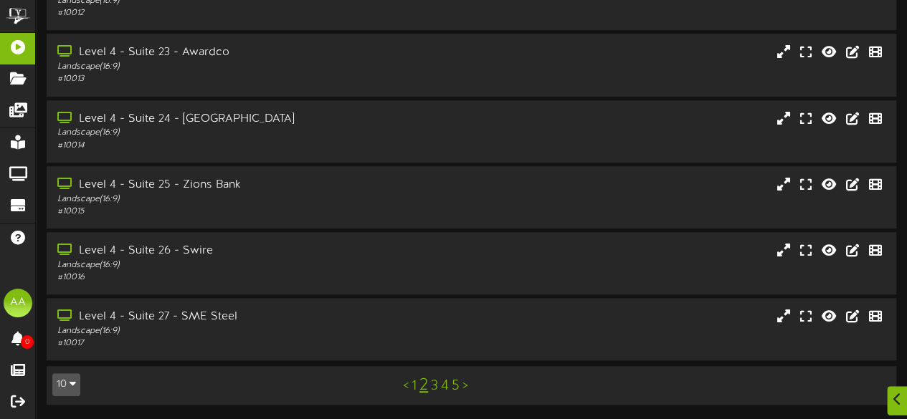
click at [413, 387] on link "1" at bounding box center [414, 387] width 5 height 16
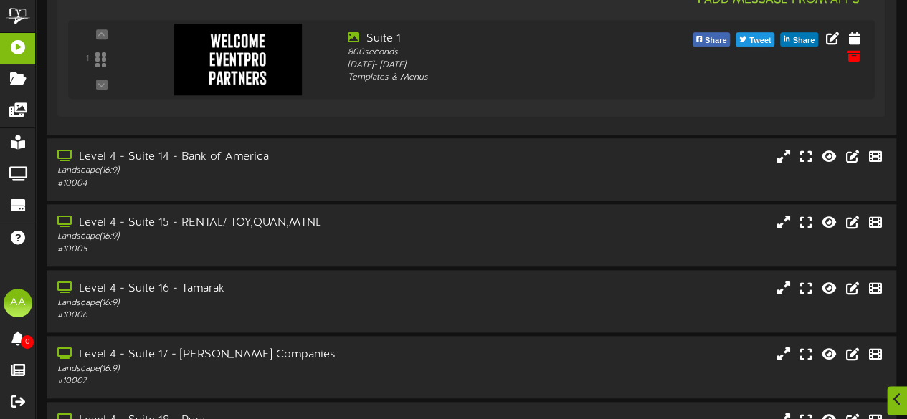
scroll to position [724, 0]
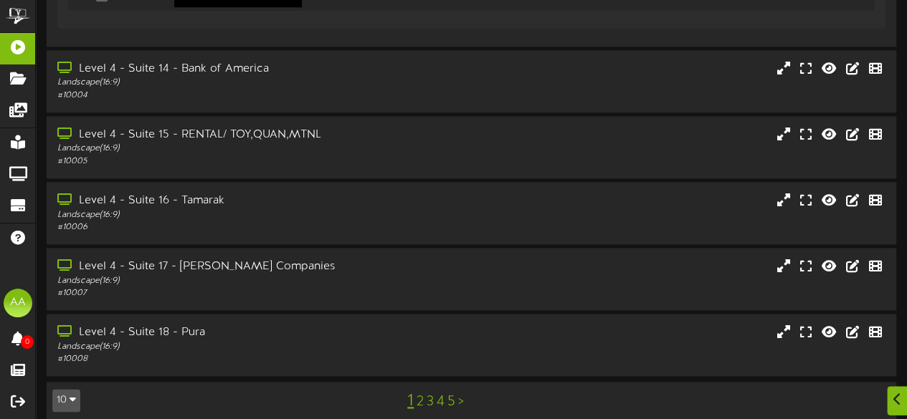
click at [430, 394] on link "3" at bounding box center [430, 402] width 7 height 16
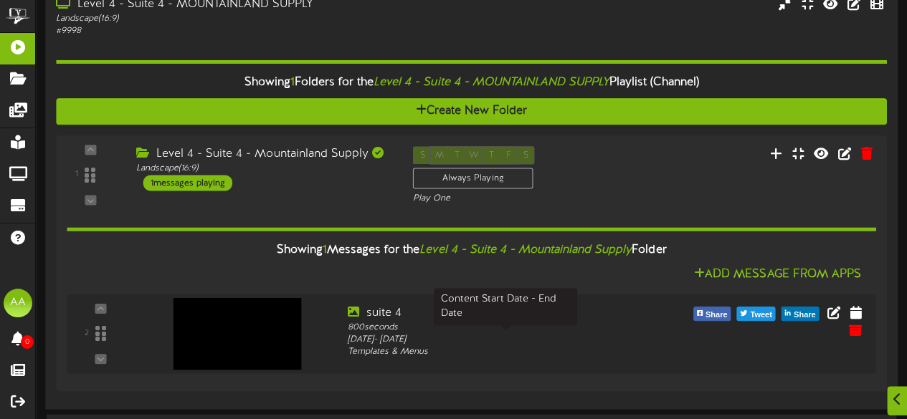
scroll to position [1443, 0]
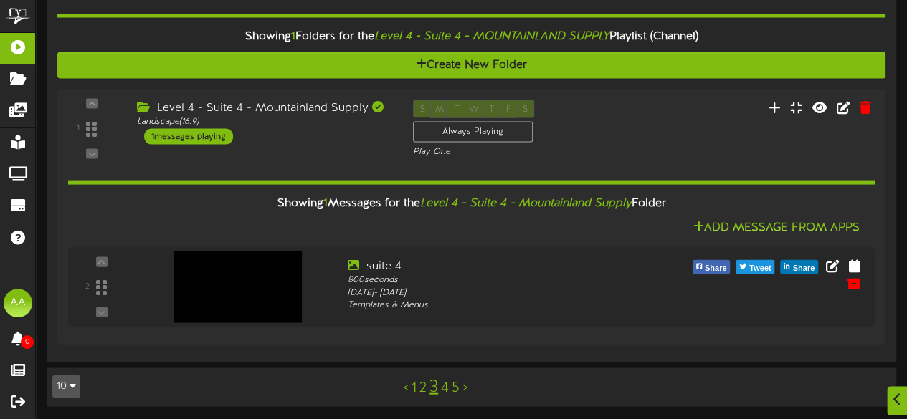
click at [447, 386] on link "4" at bounding box center [445, 389] width 8 height 16
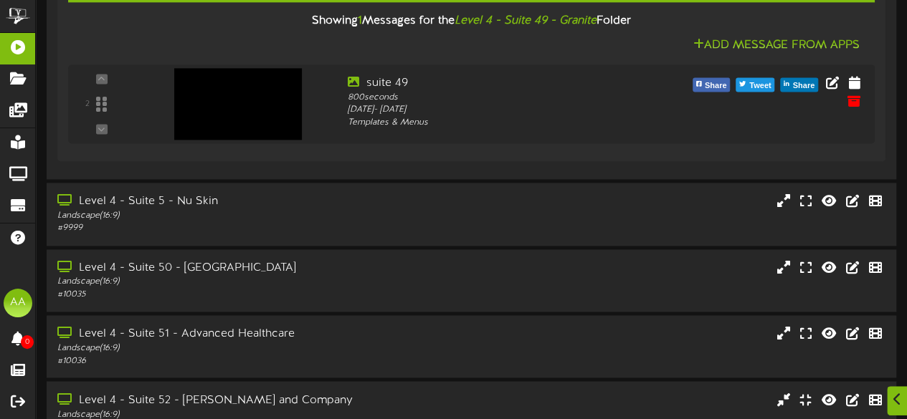
scroll to position [1002, 0]
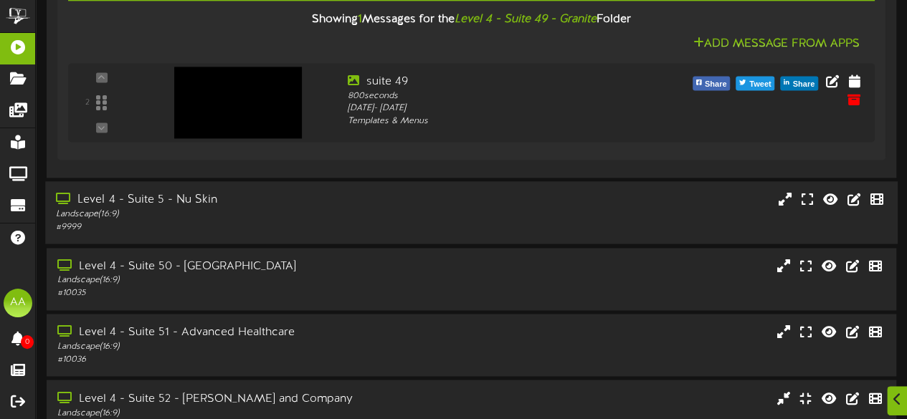
click at [498, 210] on div "Level 4 - Suite 5 - Nu Skin Landscape ( 16:9 ) # 9999" at bounding box center [471, 212] width 853 height 41
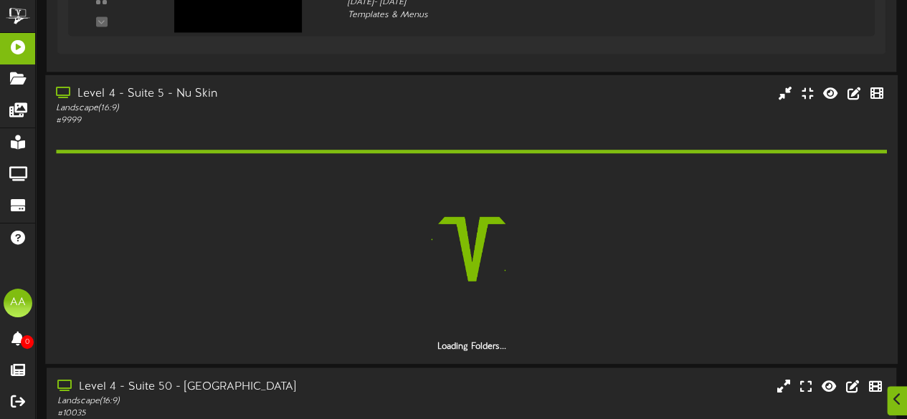
scroll to position [1110, 0]
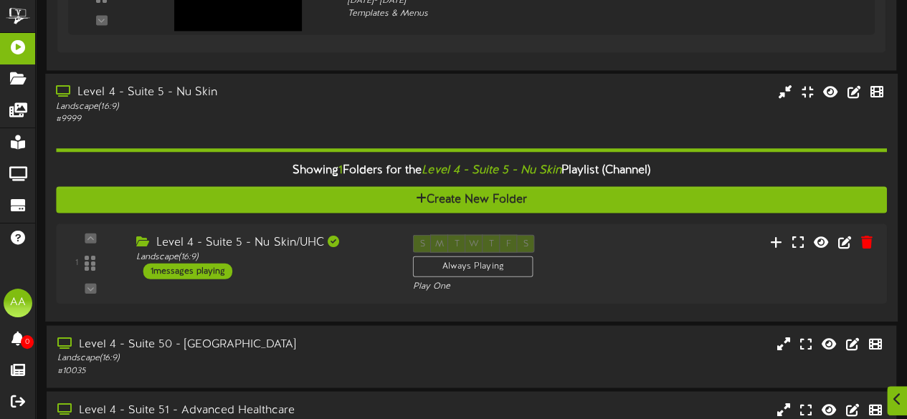
click at [277, 95] on div "Level 4 - Suite 5 - Nu Skin" at bounding box center [222, 93] width 333 height 16
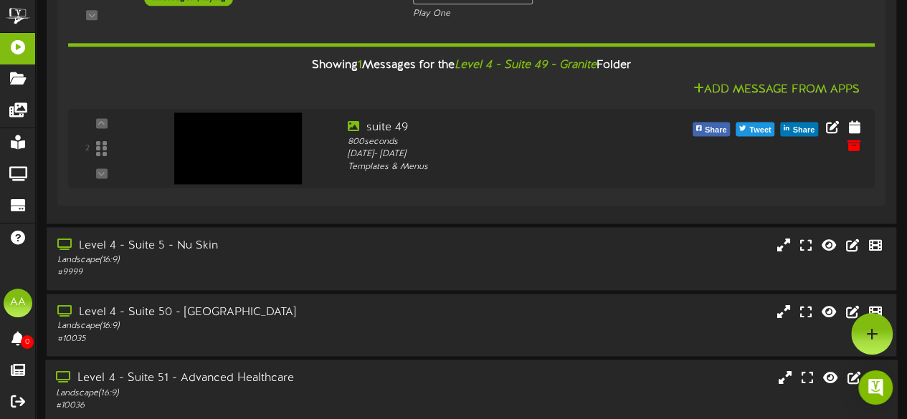
scroll to position [951, 0]
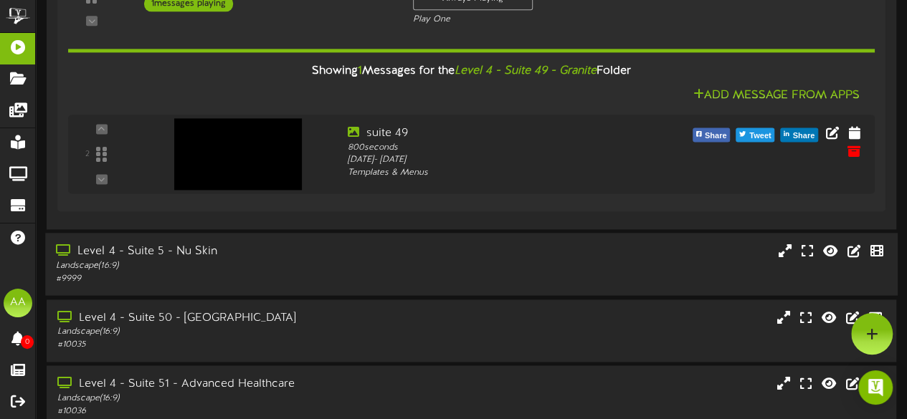
click at [304, 257] on div "Level 4 - Suite 5 - Nu Skin" at bounding box center [222, 252] width 333 height 16
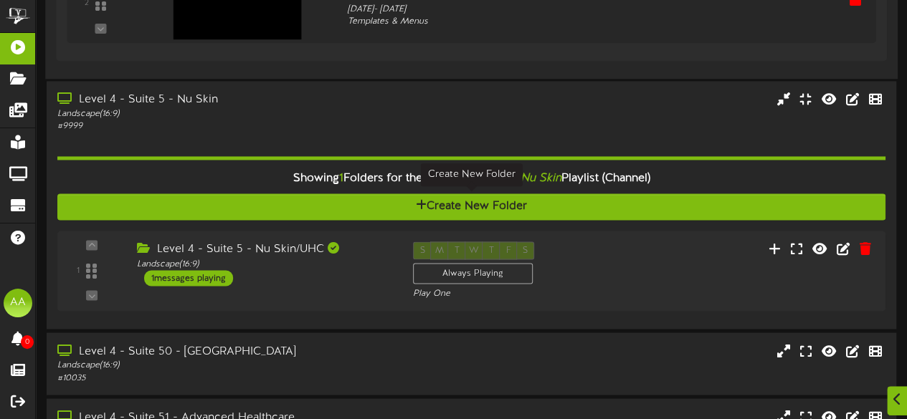
scroll to position [1104, 0]
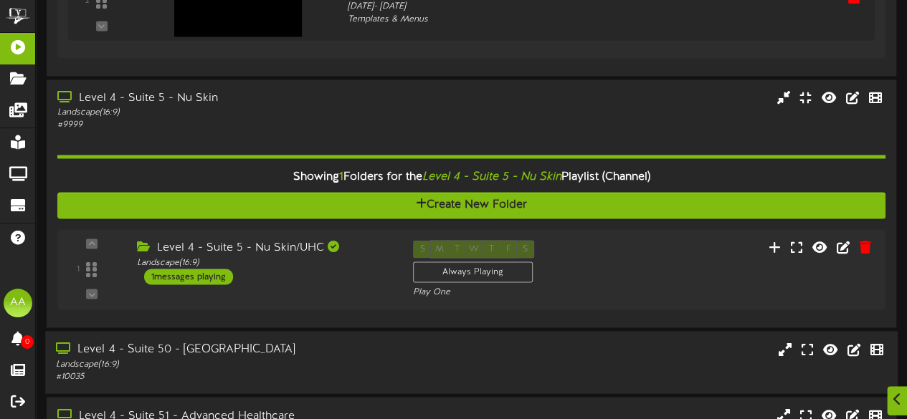
click at [301, 346] on div "Level 4 - Suite 50 - Cyprus" at bounding box center [222, 349] width 333 height 16
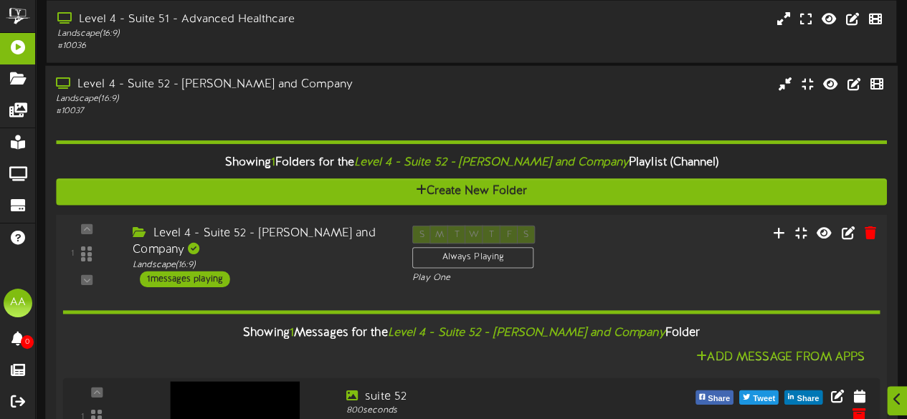
scroll to position [1813, 0]
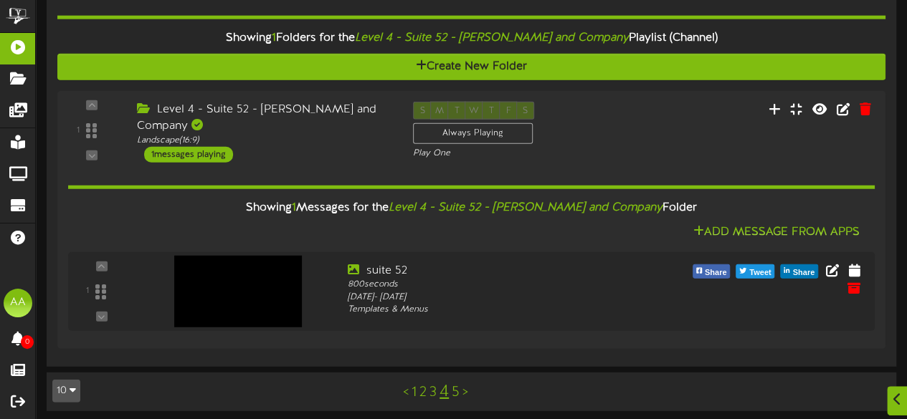
click at [456, 388] on link "5" at bounding box center [456, 393] width 8 height 16
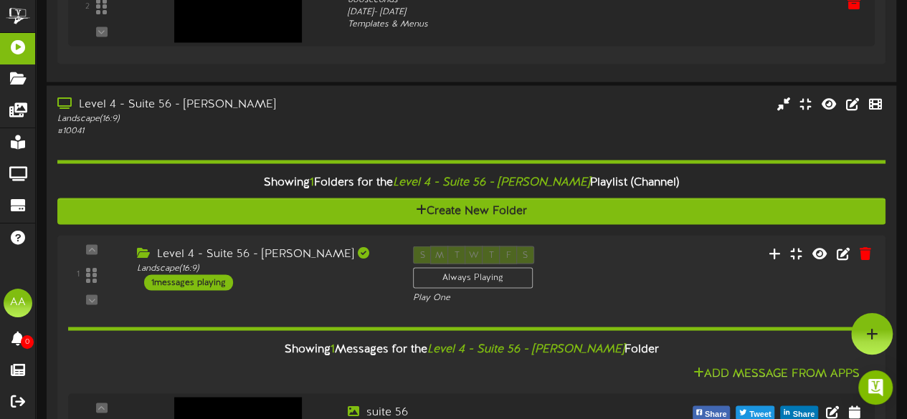
scroll to position [1216, 0]
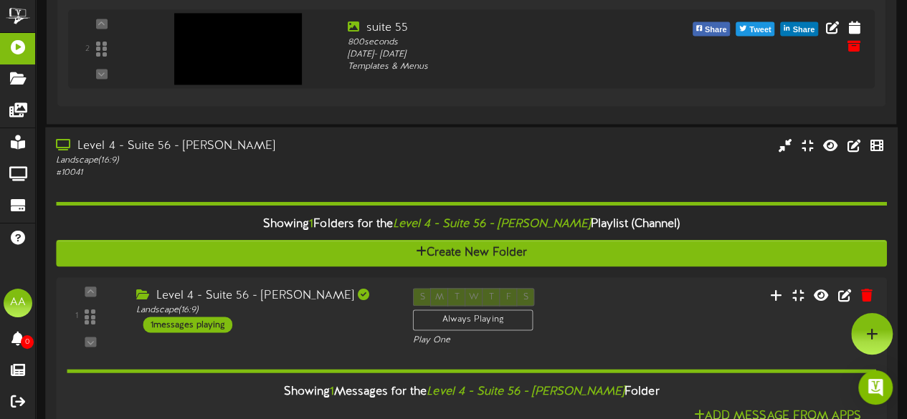
click at [361, 150] on div "Level 4 - Suite 56 - [PERSON_NAME]" at bounding box center [222, 146] width 333 height 16
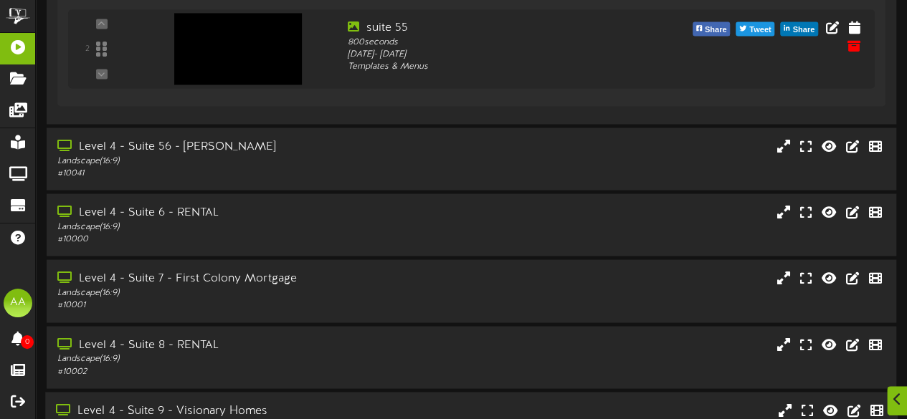
scroll to position [1304, 0]
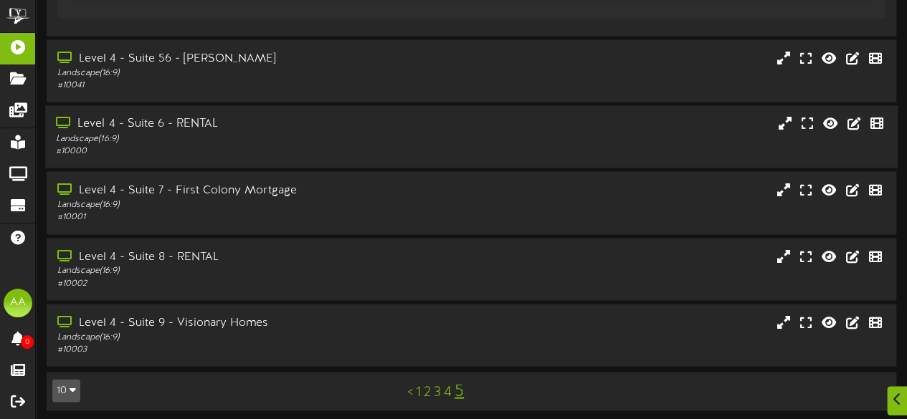
click at [366, 146] on div "# 10000" at bounding box center [222, 151] width 333 height 12
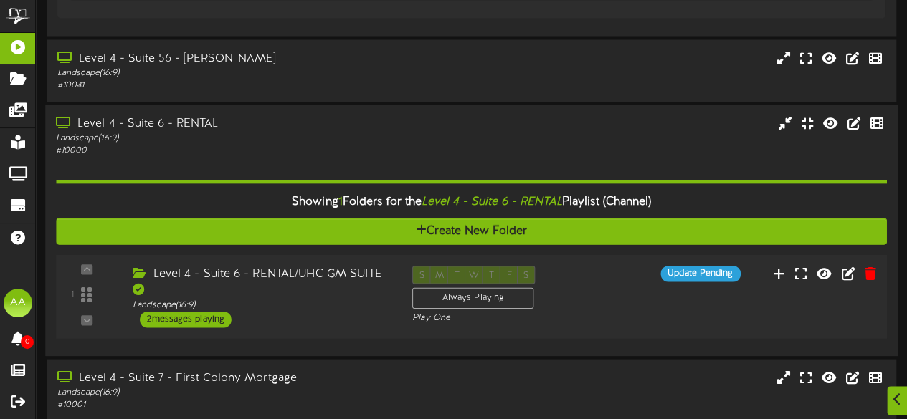
click at [206, 318] on div "2 messages playing" at bounding box center [186, 319] width 92 height 16
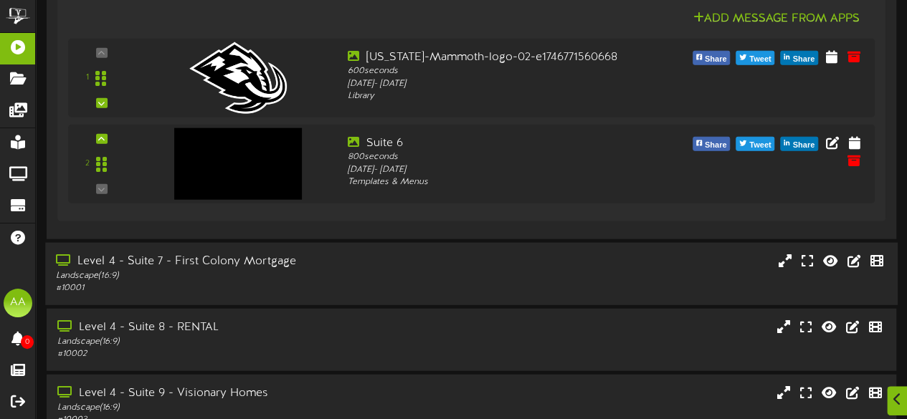
scroll to position [1755, 0]
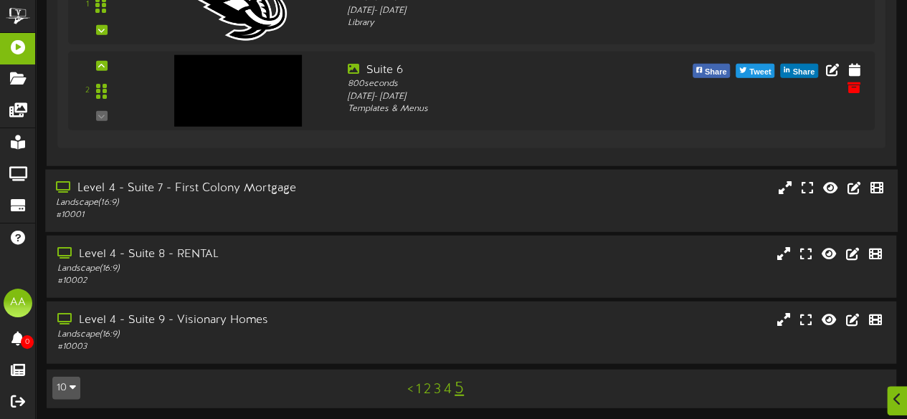
click at [430, 196] on div "Level 4 - Suite 7 - First Colony Mortgage Landscape ( 16:9 ) # 10001" at bounding box center [471, 201] width 853 height 41
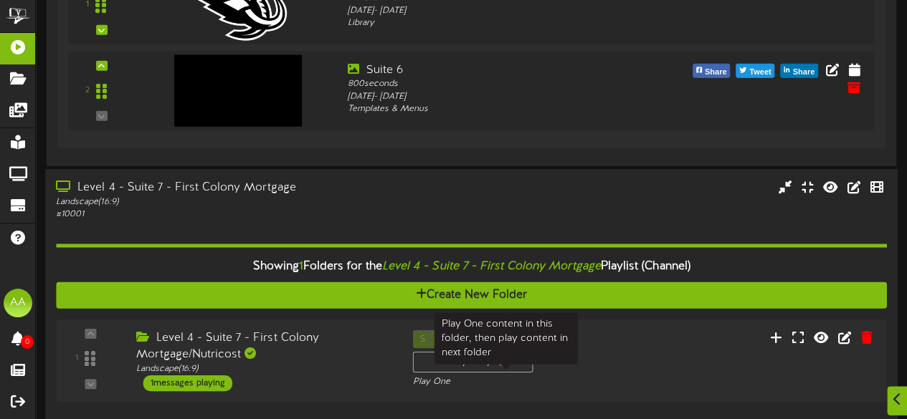
scroll to position [1942, 0]
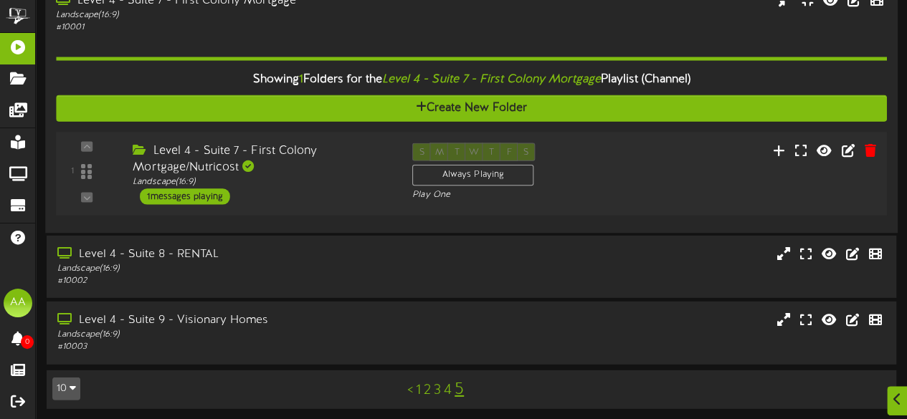
click at [197, 193] on div "1 messages playing" at bounding box center [185, 197] width 90 height 16
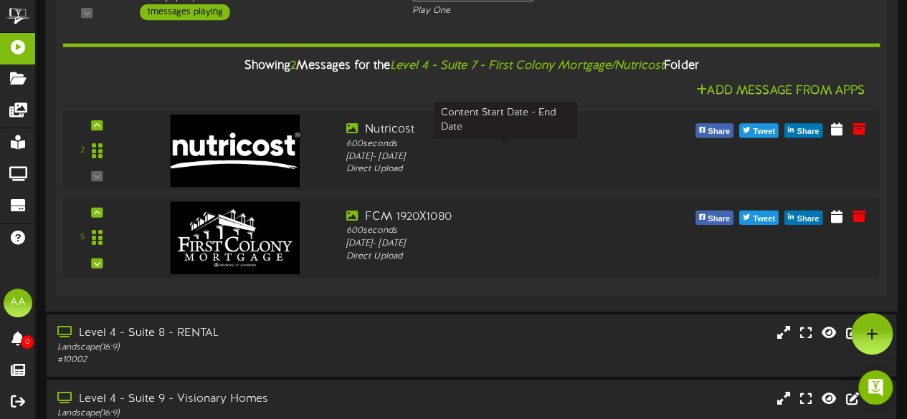
scroll to position [1936, 0]
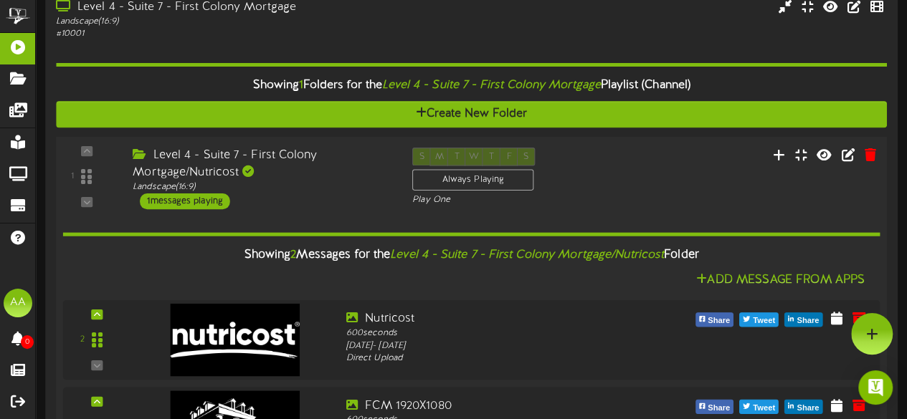
click at [205, 196] on div "1 messages playing" at bounding box center [185, 201] width 90 height 16
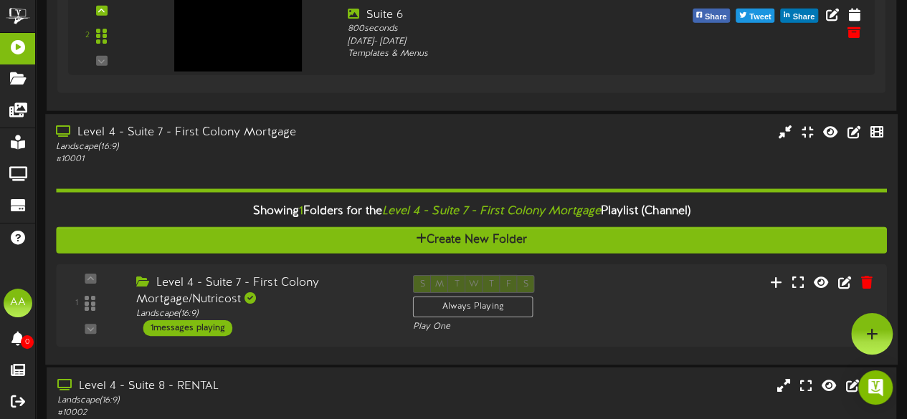
click at [342, 125] on div "Level 4 - Suite 7 - First Colony Mortgage" at bounding box center [222, 133] width 333 height 16
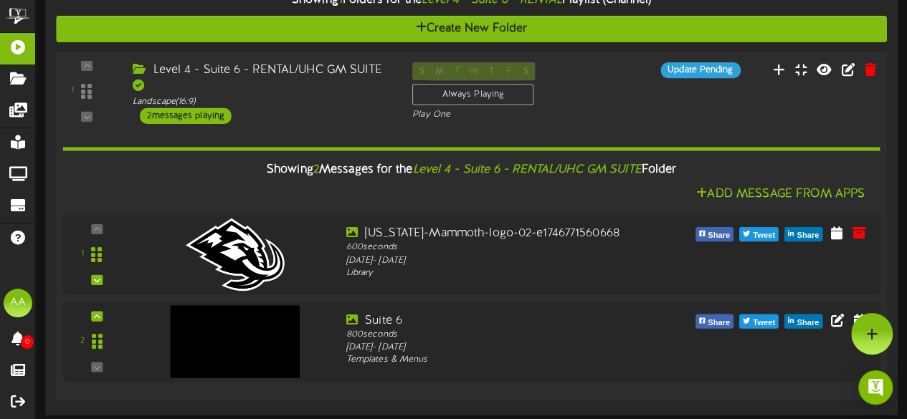
scroll to position [1501, 0]
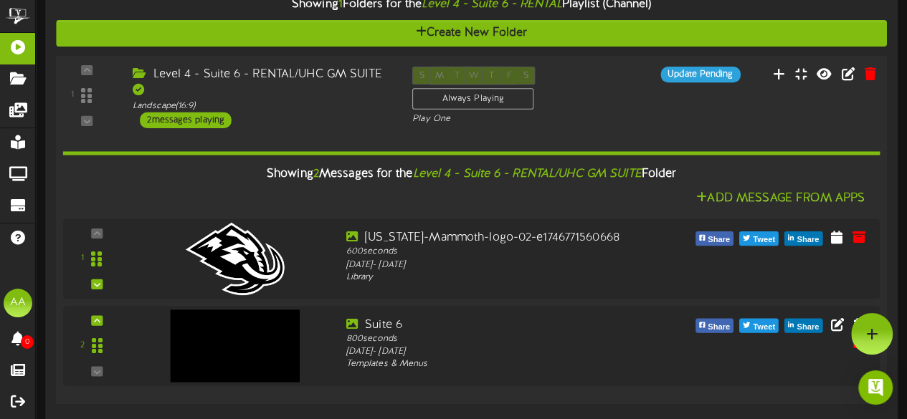
click at [342, 190] on div "Add Message From Apps" at bounding box center [471, 199] width 817 height 18
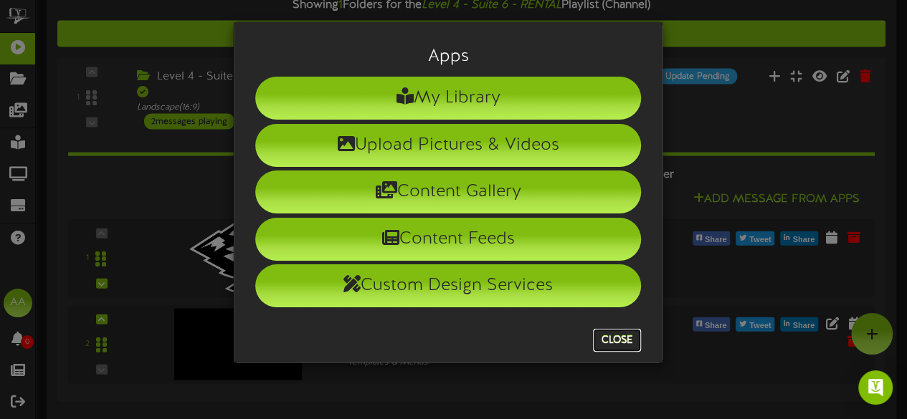
click at [607, 341] on button "Close" at bounding box center [617, 340] width 48 height 23
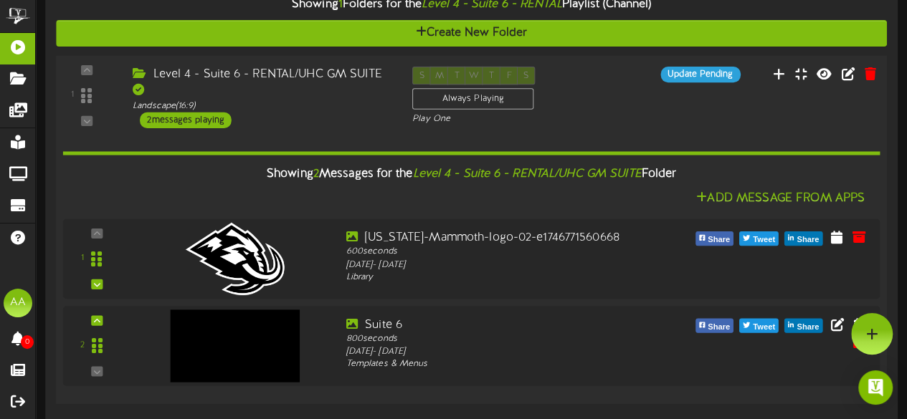
click at [348, 71] on div "Level 4 - Suite 6 - RENTAL/UHC GM SUITE" at bounding box center [262, 83] width 258 height 33
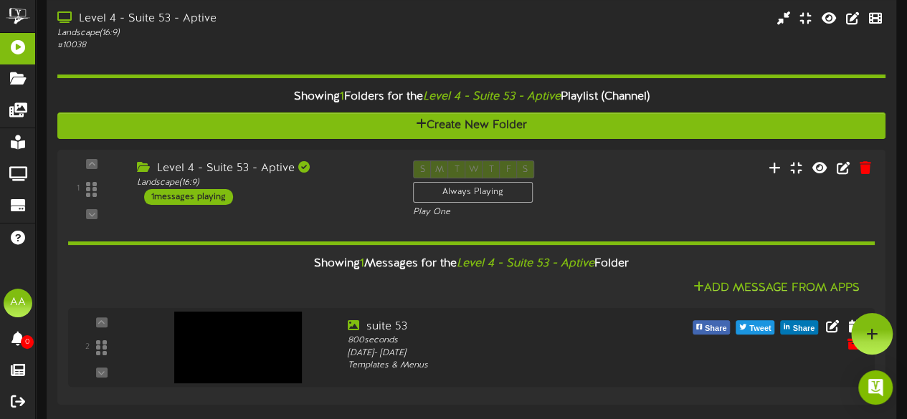
scroll to position [63, 0]
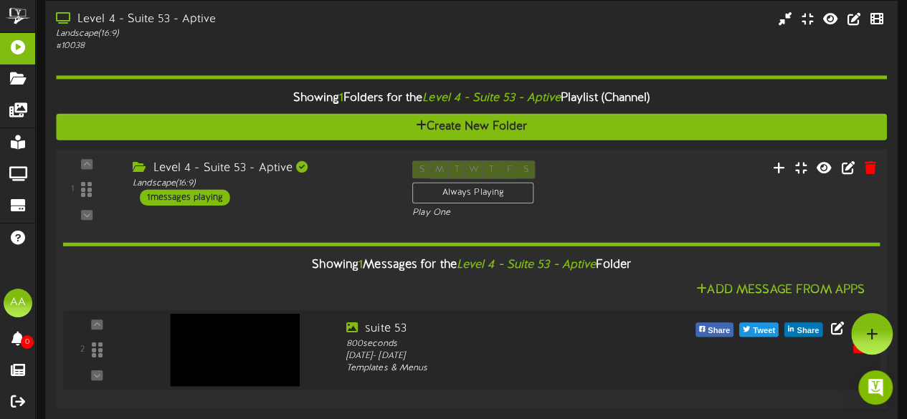
click at [339, 191] on div "Level 4 - Suite 53 - Aptive Landscape ( 16:9 ) 1 messages playing" at bounding box center [262, 183] width 280 height 45
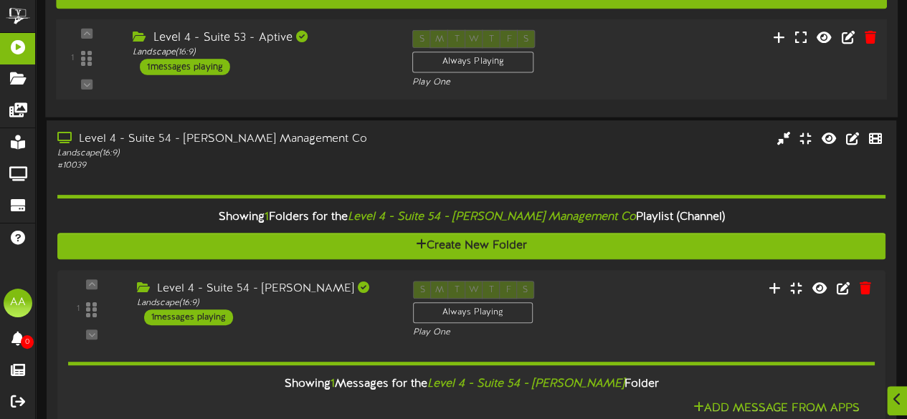
scroll to position [199, 0]
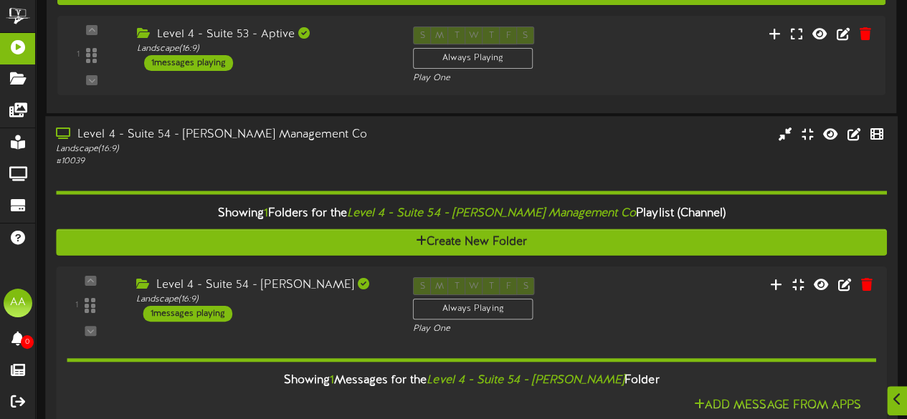
click at [324, 143] on div "Level 4 - Suite 54 - Miller Management Co" at bounding box center [222, 135] width 333 height 16
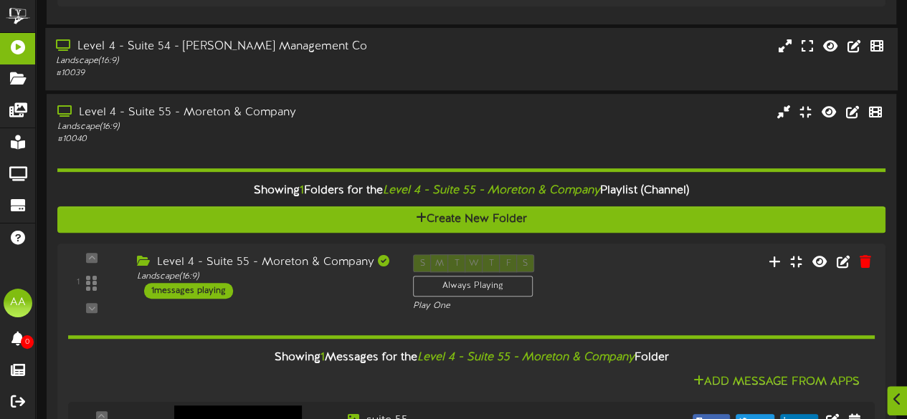
scroll to position [309, 0]
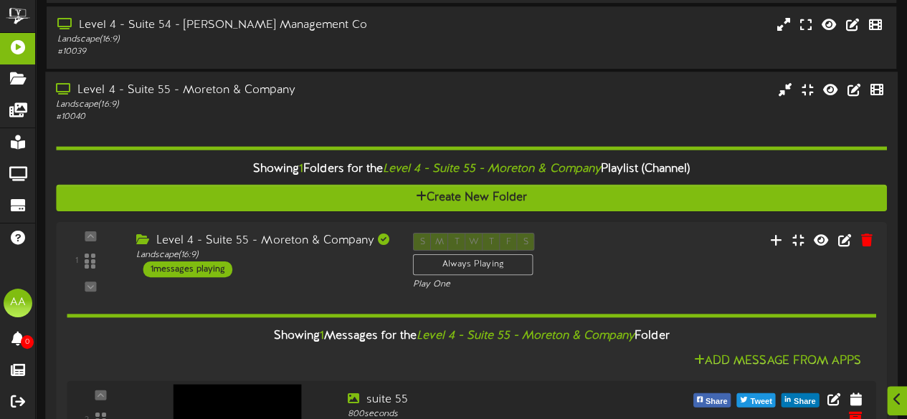
click at [293, 90] on div "Level 4 - Suite 55 - Moreton & Company" at bounding box center [222, 90] width 333 height 16
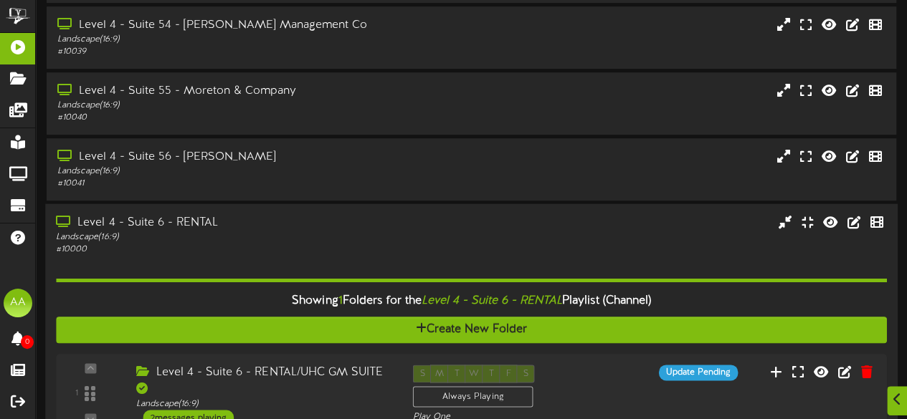
click at [287, 239] on div "Landscape ( 16:9 )" at bounding box center [222, 238] width 333 height 12
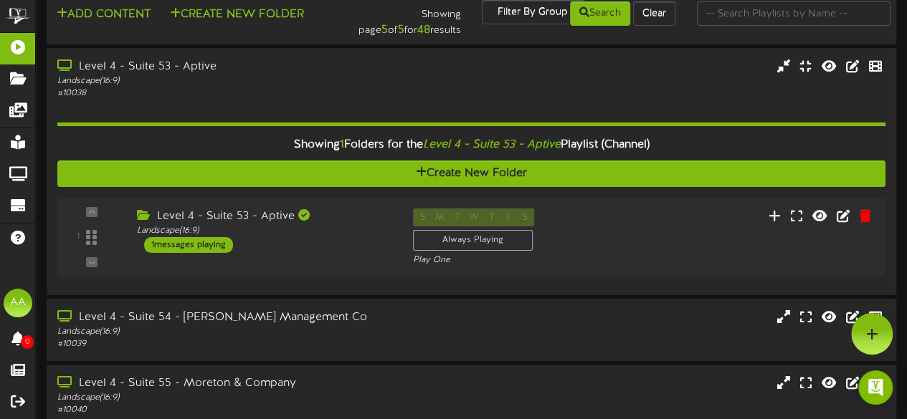
scroll to position [0, 0]
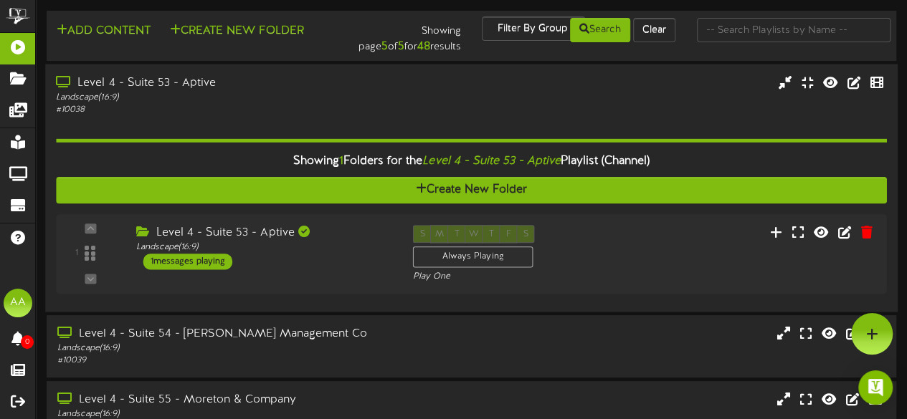
click at [326, 87] on div "Level 4 - Suite 53 - Aptive" at bounding box center [222, 83] width 333 height 16
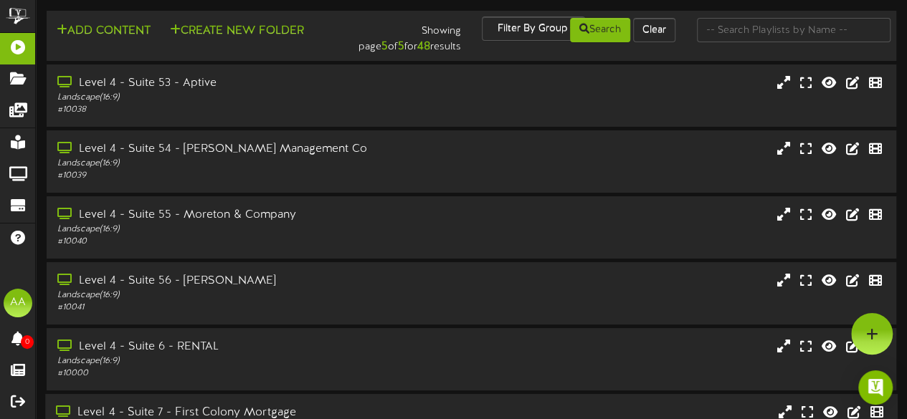
scroll to position [230, 0]
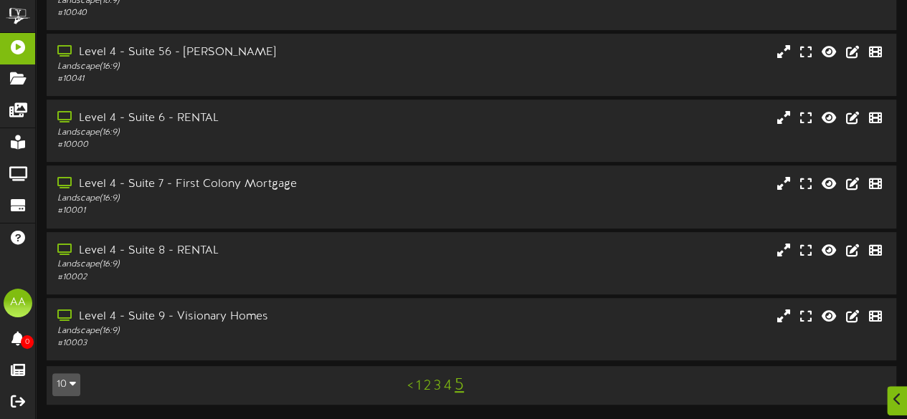
click at [450, 389] on link "4" at bounding box center [448, 387] width 8 height 16
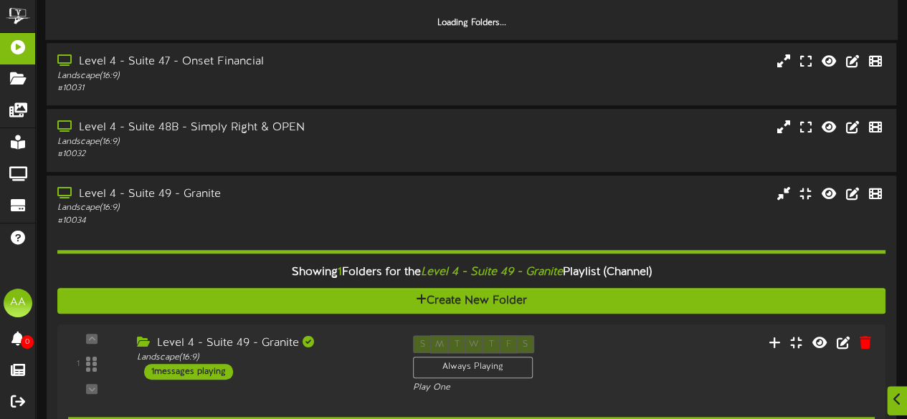
scroll to position [635, 0]
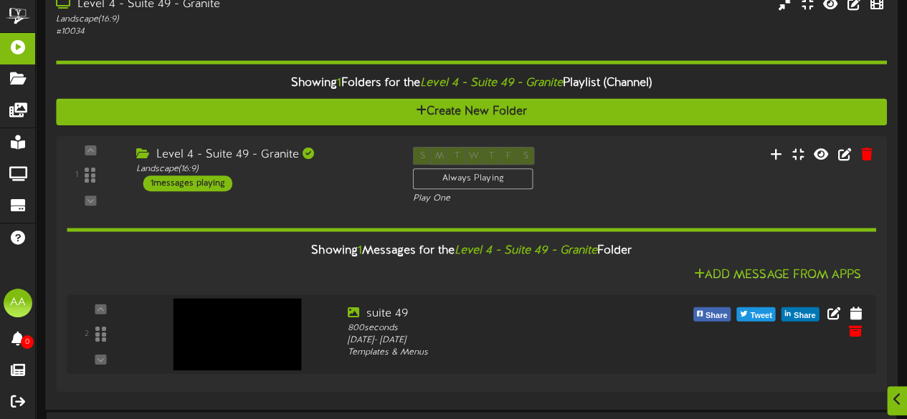
click at [333, 23] on div "Landscape ( 16:9 )" at bounding box center [222, 19] width 333 height 12
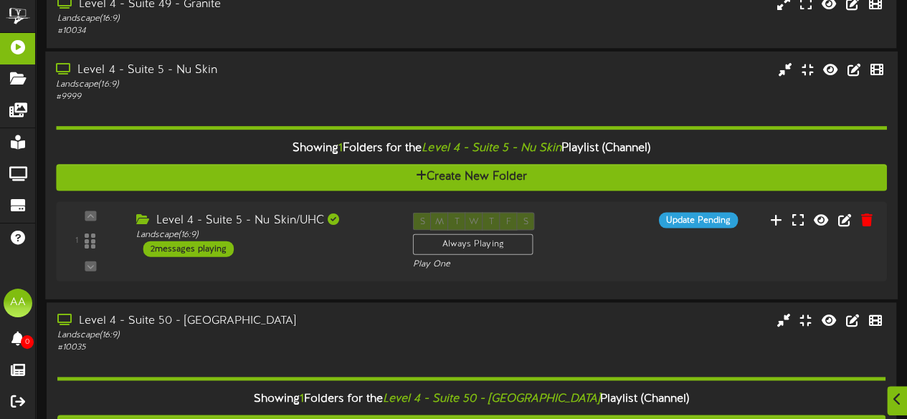
scroll to position [772, 0]
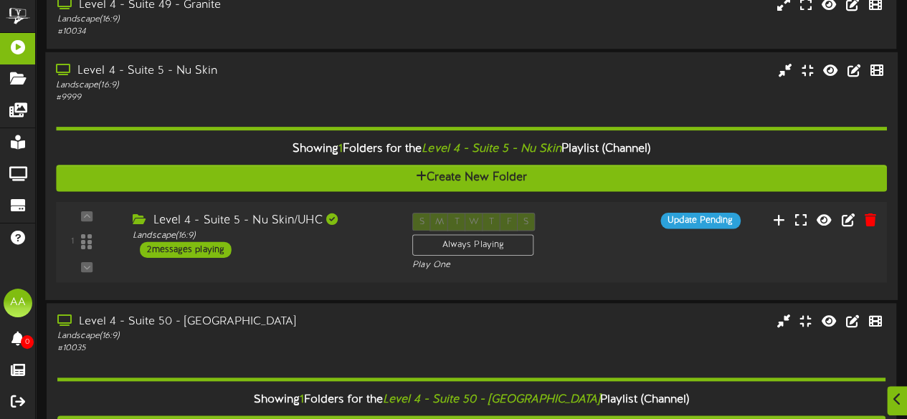
click at [190, 251] on div "2 messages playing" at bounding box center [186, 250] width 92 height 16
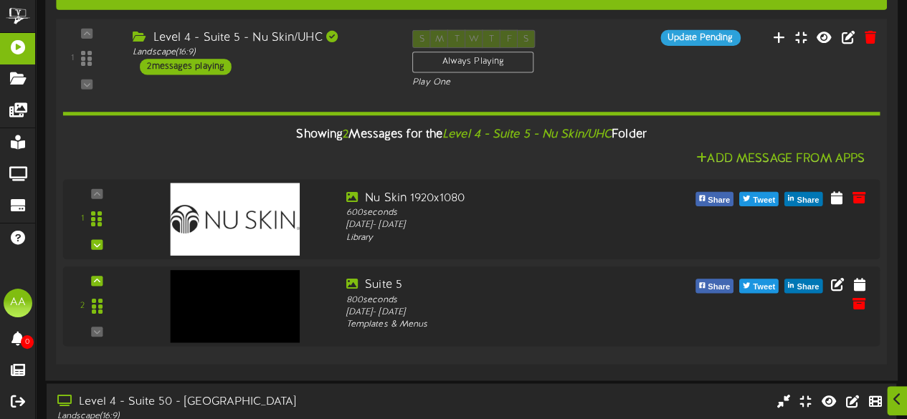
scroll to position [954, 0]
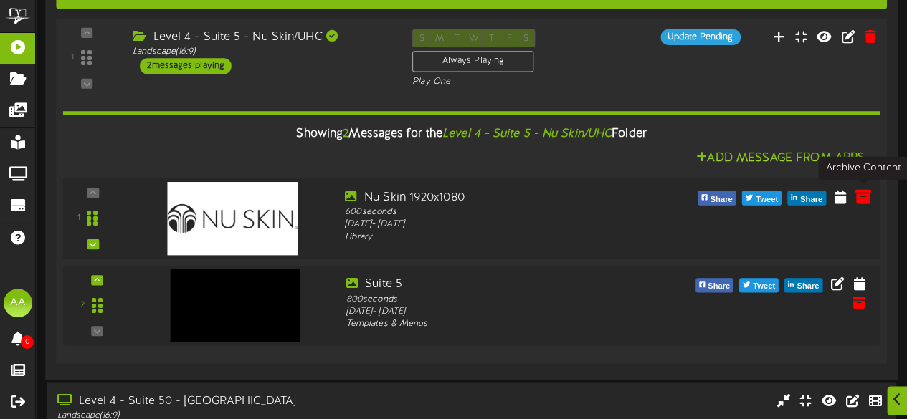
click at [868, 194] on icon at bounding box center [863, 196] width 16 height 16
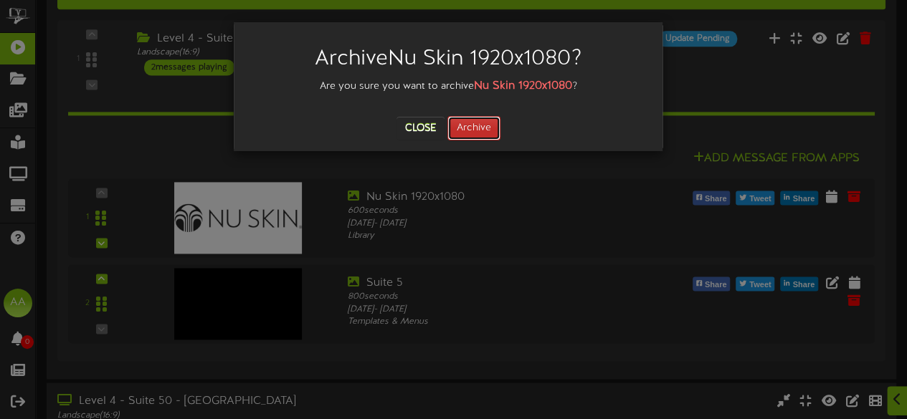
click at [482, 126] on button "Archive" at bounding box center [473, 128] width 53 height 24
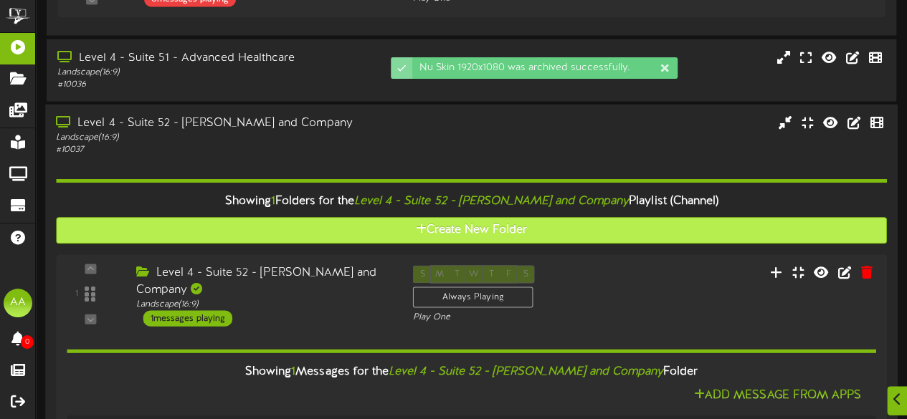
scroll to position [1474, 0]
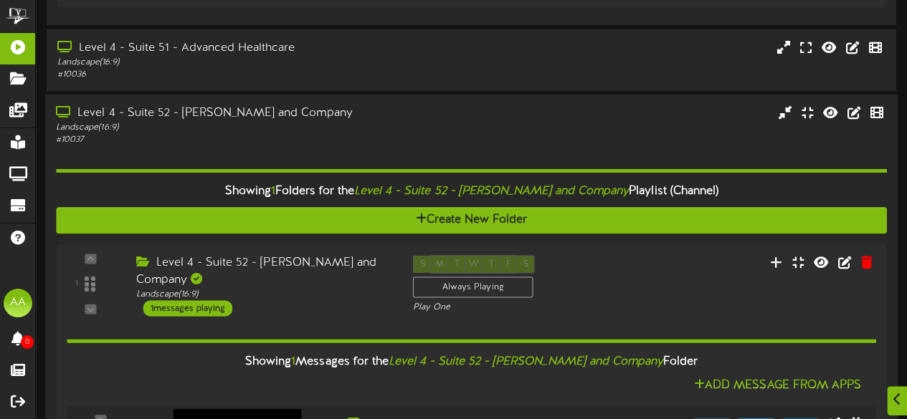
click at [310, 122] on div "Landscape ( 16:9 )" at bounding box center [222, 128] width 333 height 12
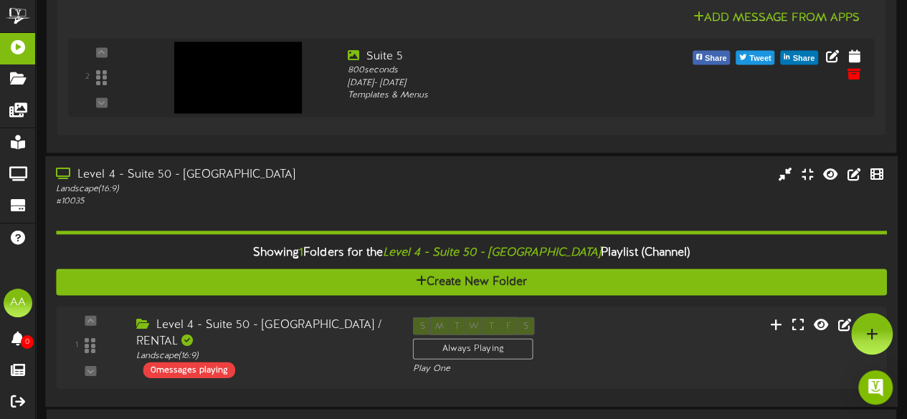
click at [283, 173] on div "Level 4 - Suite 50 - Cyprus" at bounding box center [222, 174] width 333 height 16
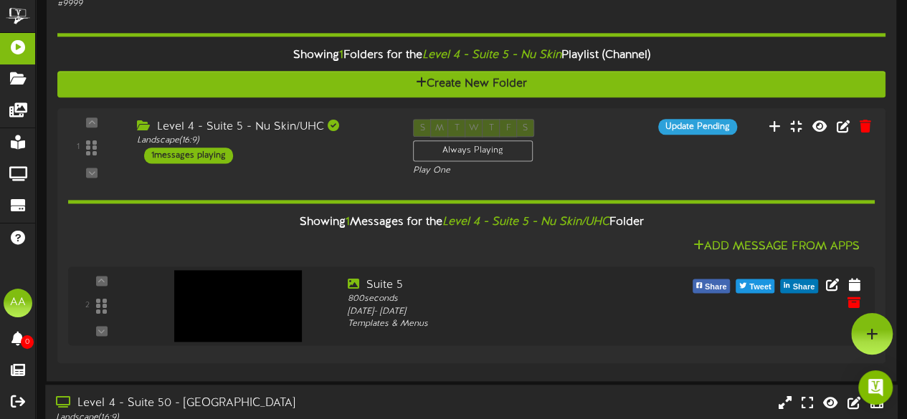
scroll to position [854, 0]
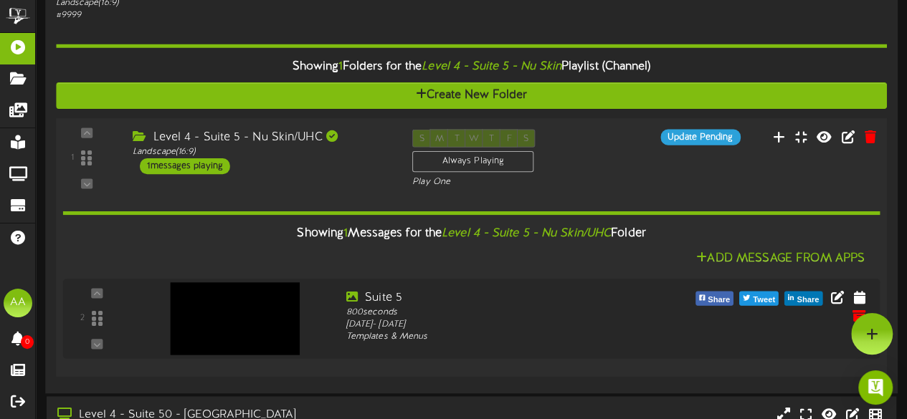
click at [347, 136] on div "Level 4 - Suite 5 - Nu Skin/UHC" at bounding box center [262, 137] width 258 height 16
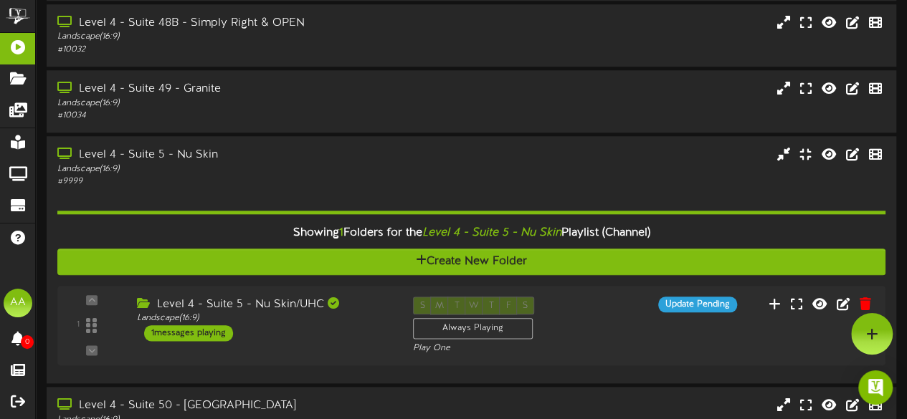
scroll to position [673, 0]
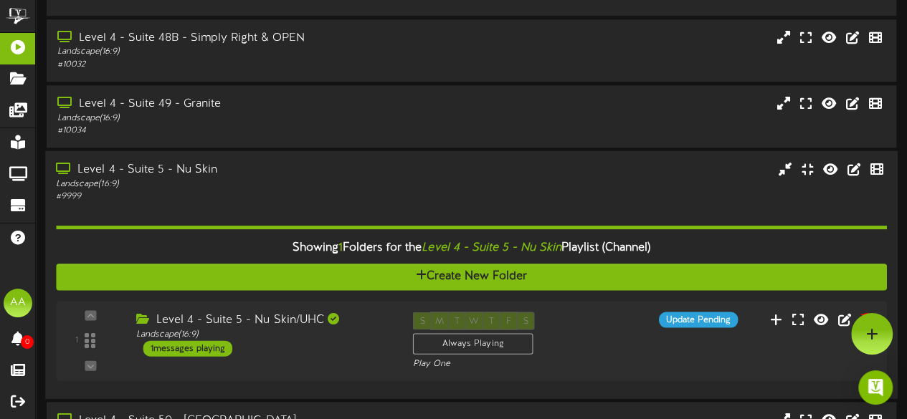
click at [348, 186] on div "Landscape ( 16:9 )" at bounding box center [222, 184] width 333 height 12
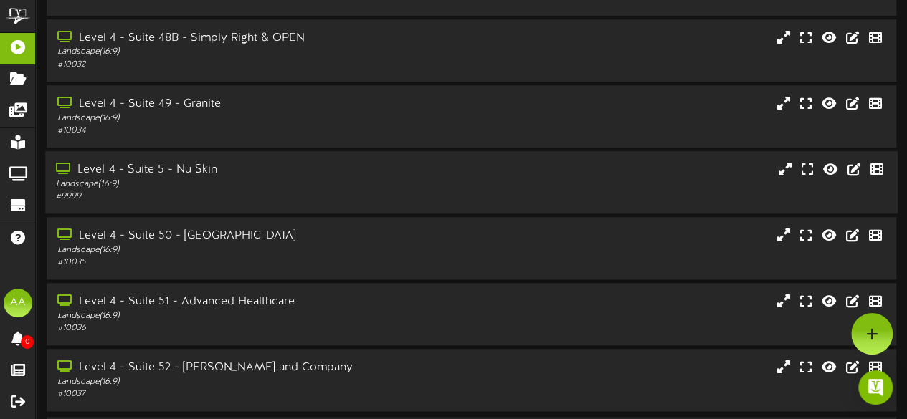
click at [348, 175] on div "Level 4 - Suite 5 - Nu Skin" at bounding box center [222, 170] width 333 height 16
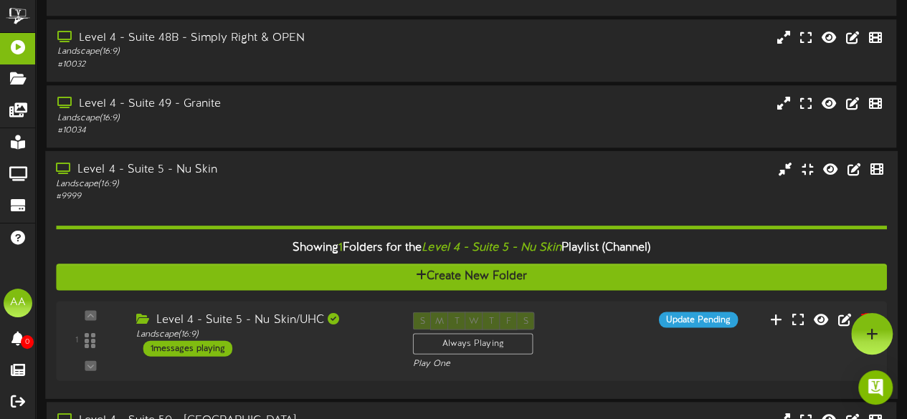
click at [348, 175] on div "Level 4 - Suite 5 - Nu Skin" at bounding box center [222, 169] width 333 height 16
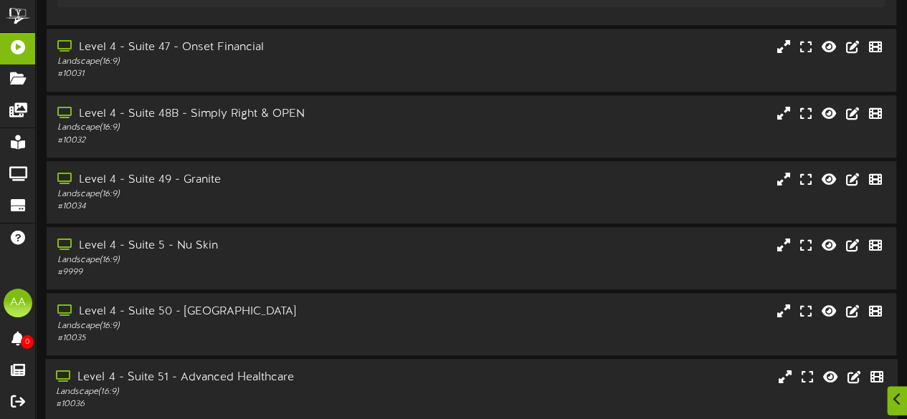
scroll to position [724, 0]
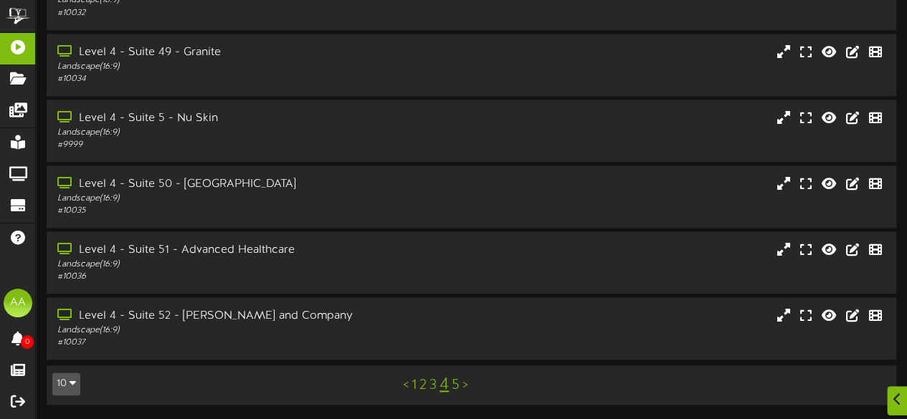
click at [455, 388] on link "5" at bounding box center [456, 386] width 8 height 16
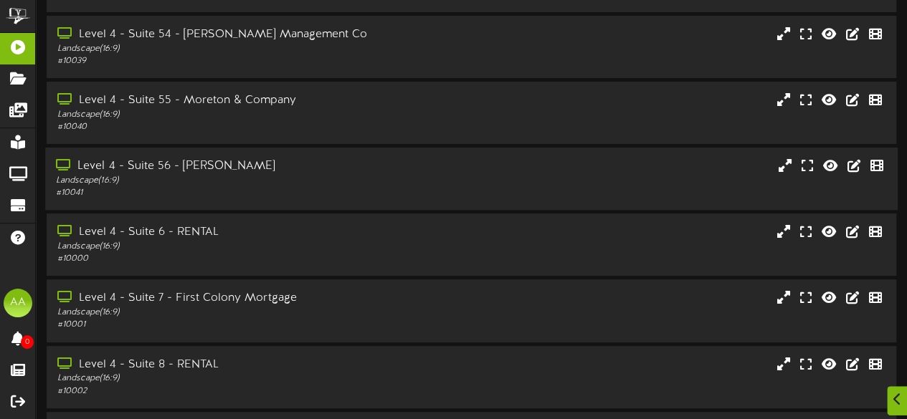
scroll to position [117, 0]
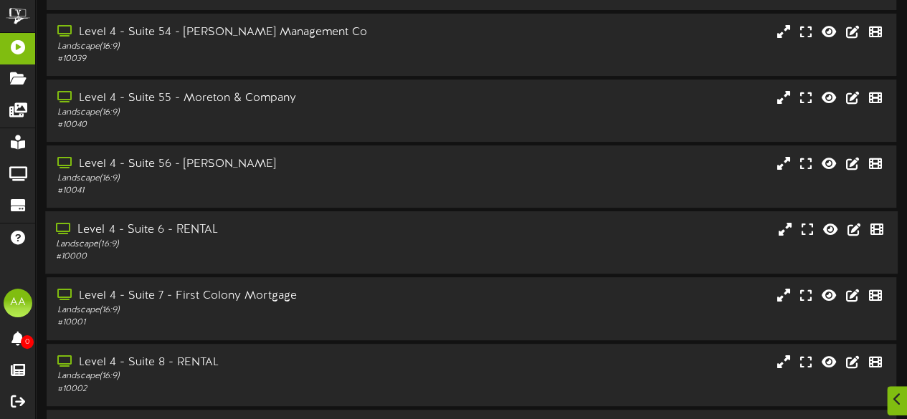
click at [370, 259] on div "# 10000" at bounding box center [222, 257] width 333 height 12
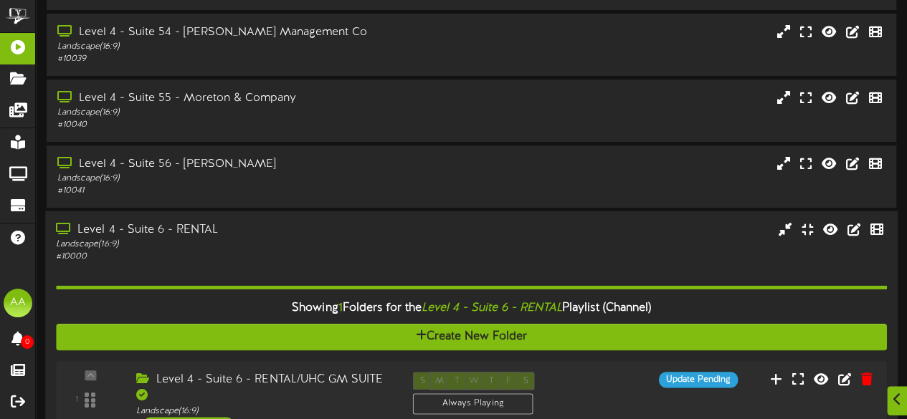
scroll to position [267, 0]
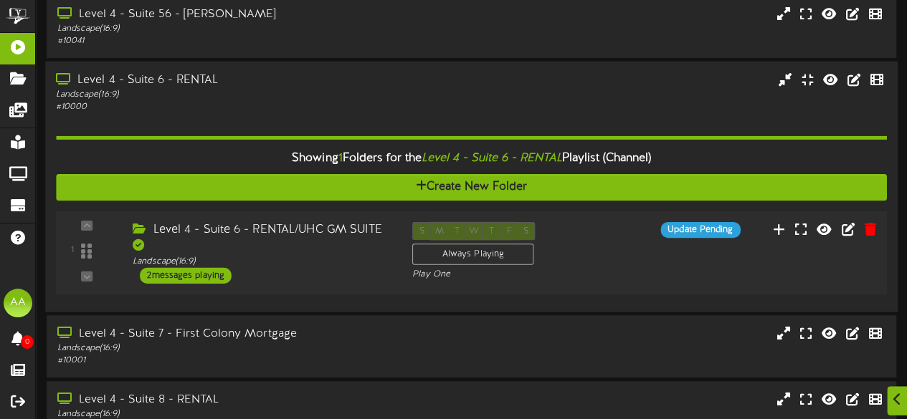
click at [207, 279] on div "2 messages playing" at bounding box center [186, 276] width 92 height 16
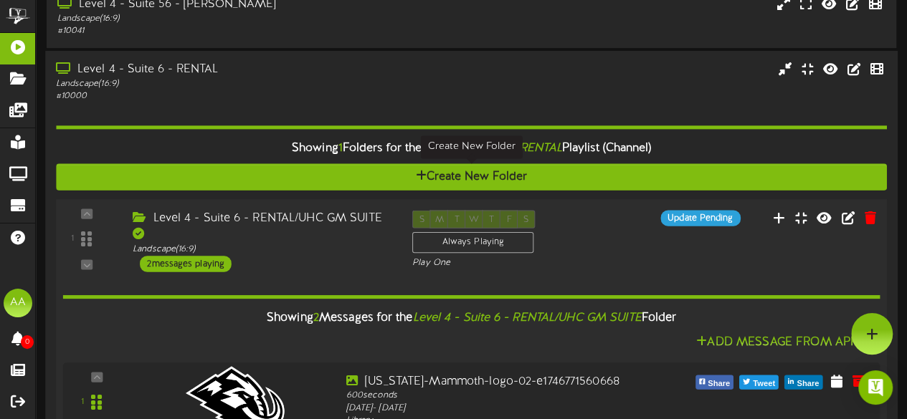
scroll to position [276, 0]
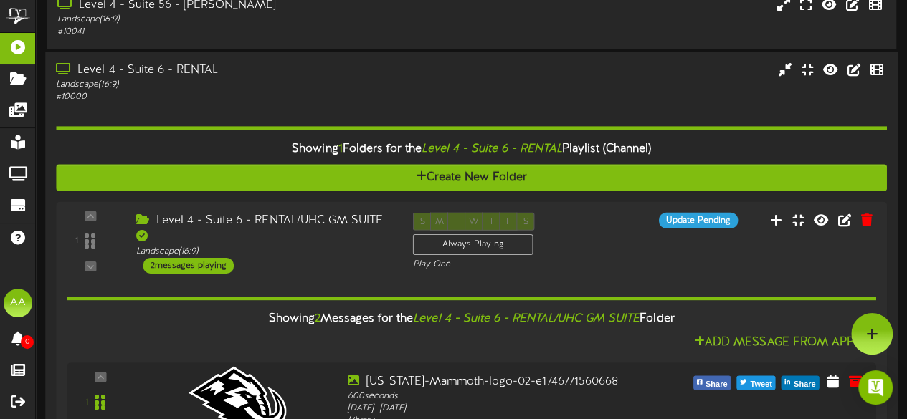
click at [349, 82] on div "Landscape ( 16:9 )" at bounding box center [222, 85] width 333 height 12
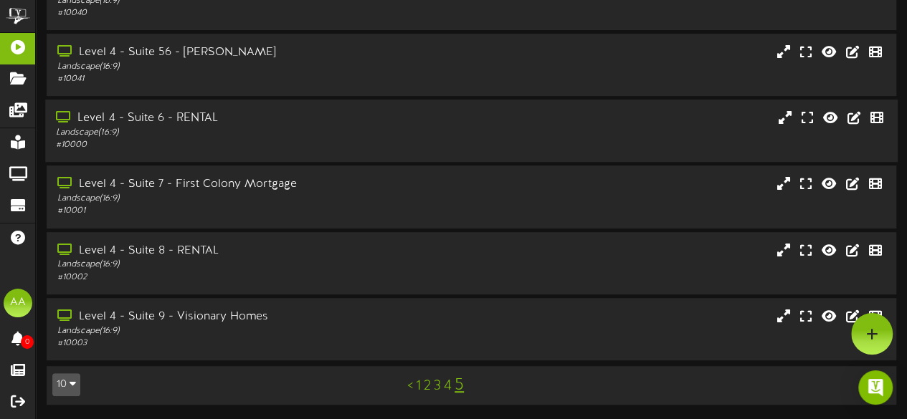
scroll to position [230, 0]
click at [329, 192] on div "Level 4 - Suite 7 - First Colony Mortgage" at bounding box center [222, 184] width 333 height 16
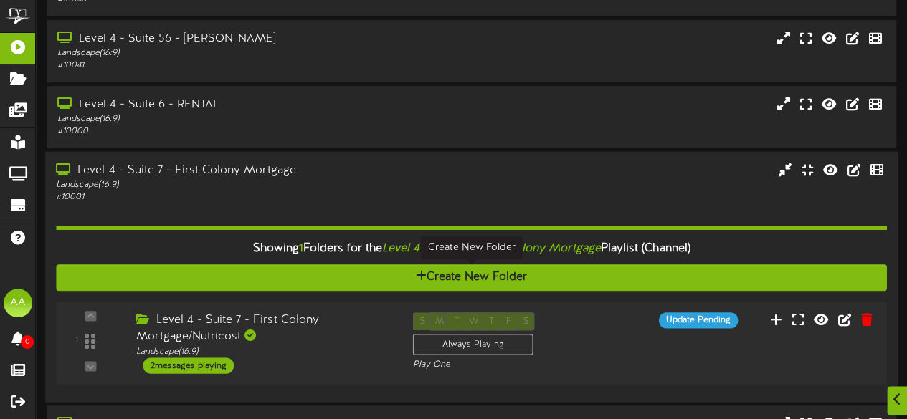
scroll to position [327, 0]
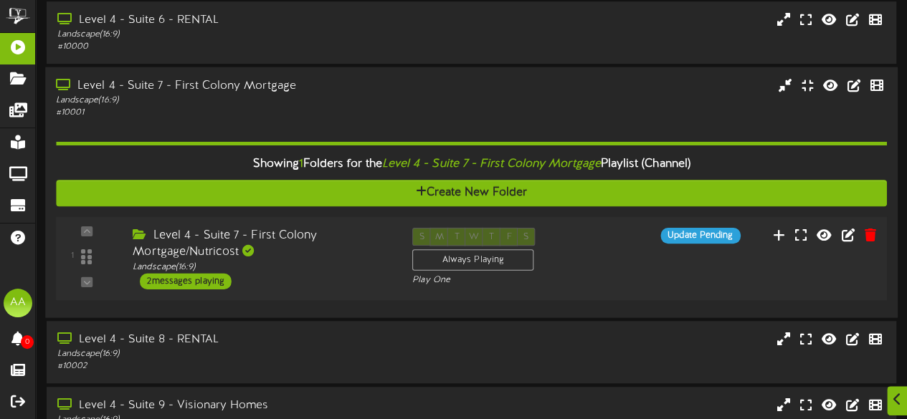
click at [200, 285] on div "2 messages playing" at bounding box center [186, 282] width 92 height 16
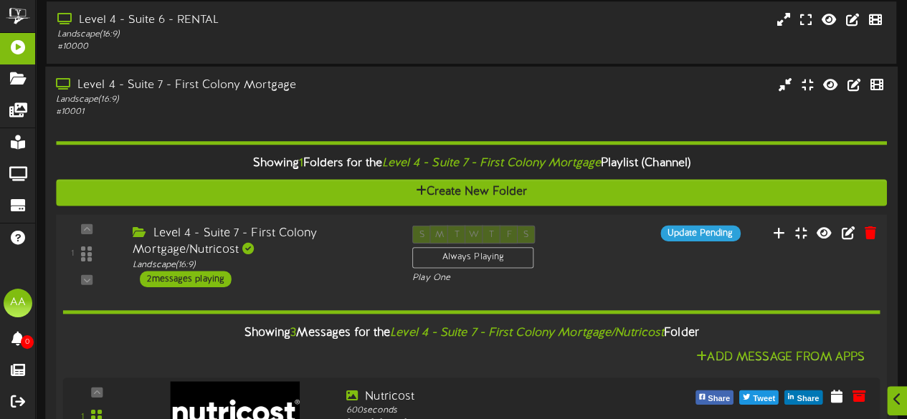
scroll to position [526, 0]
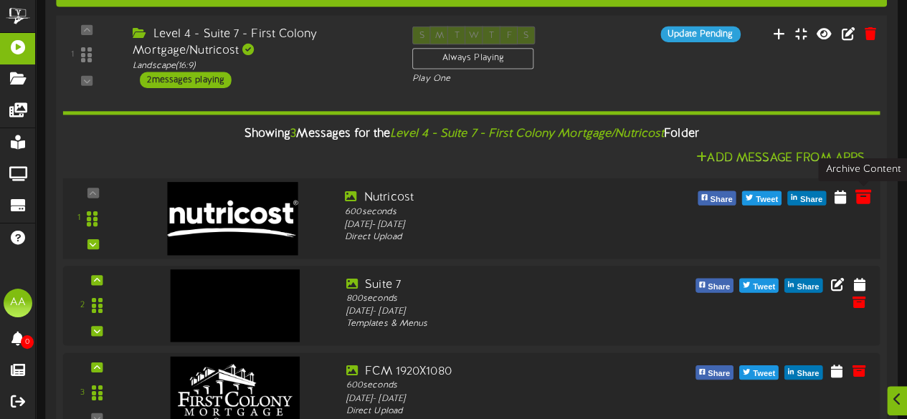
click at [866, 197] on icon at bounding box center [863, 196] width 16 height 16
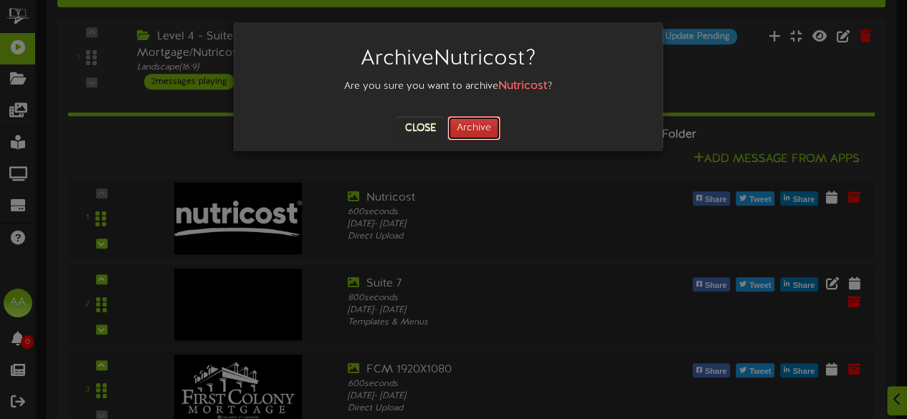
click at [480, 124] on button "Archive" at bounding box center [473, 128] width 53 height 24
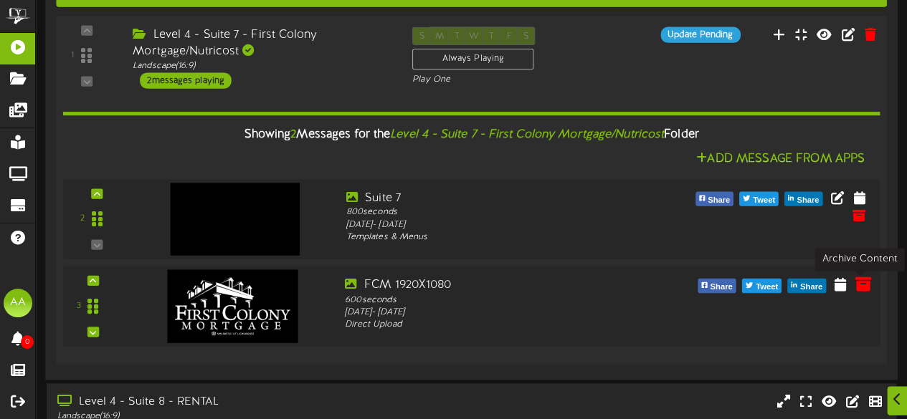
click at [864, 292] on icon at bounding box center [863, 284] width 16 height 16
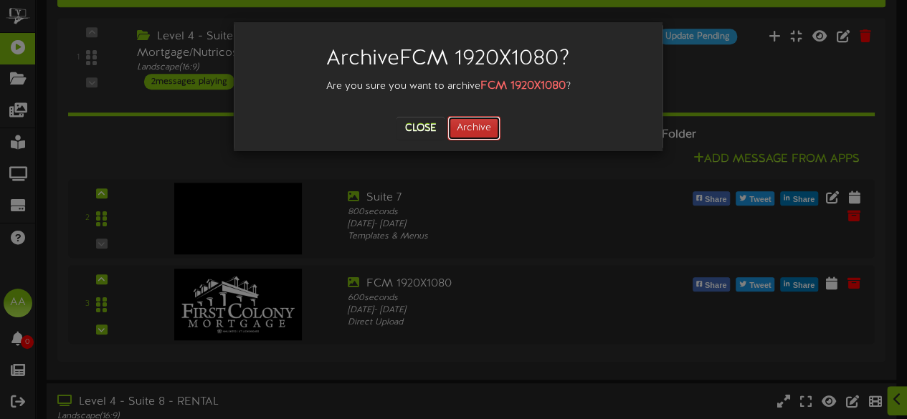
click at [469, 125] on button "Archive" at bounding box center [473, 128] width 53 height 24
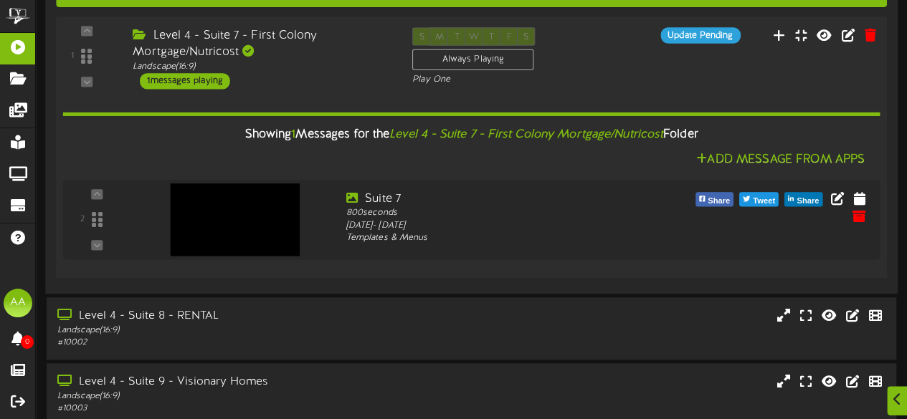
click at [349, 46] on div "Level 4 - Suite 7 - First Colony Mortgage/Nutricost" at bounding box center [262, 43] width 258 height 33
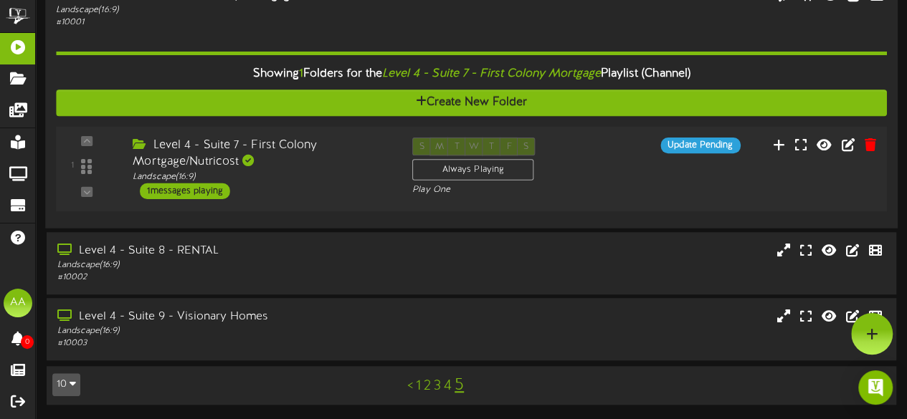
scroll to position [417, 0]
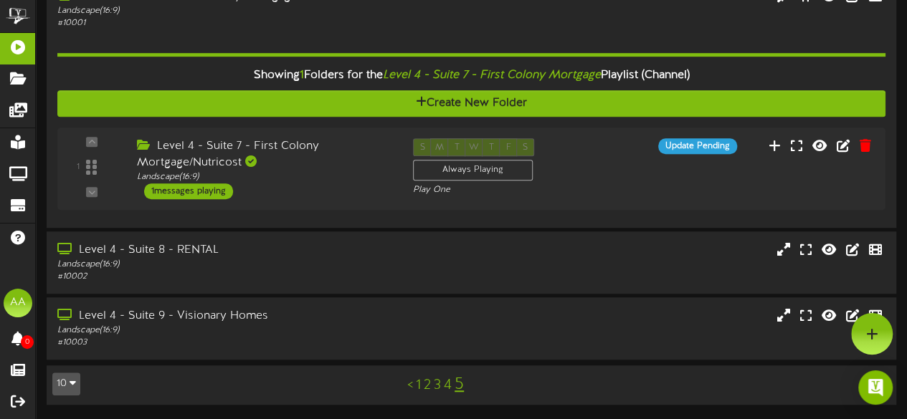
click at [419, 389] on link "1" at bounding box center [418, 386] width 5 height 16
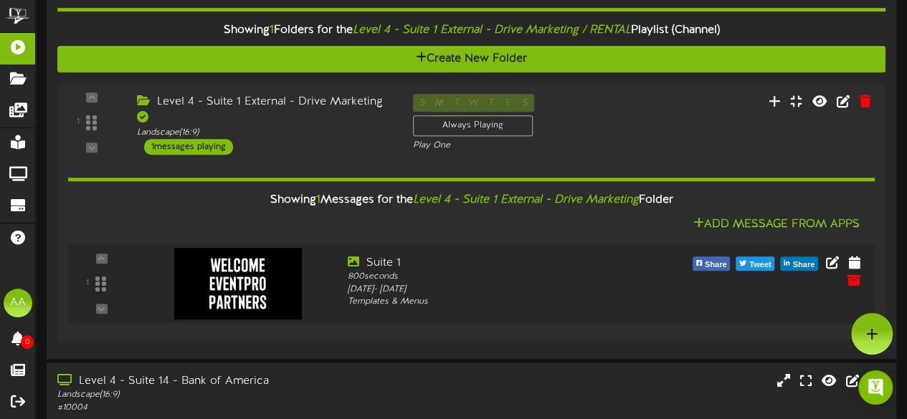
scroll to position [412, 0]
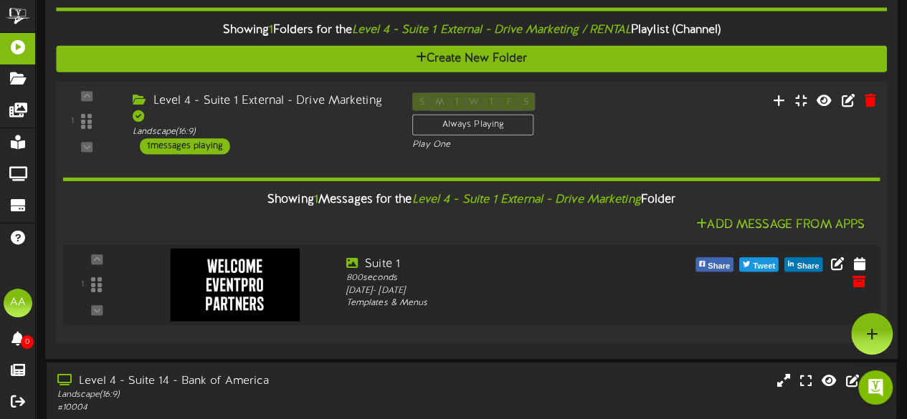
click at [337, 92] on div "Level 4 - Suite 1 External - Drive Marketing" at bounding box center [262, 108] width 258 height 33
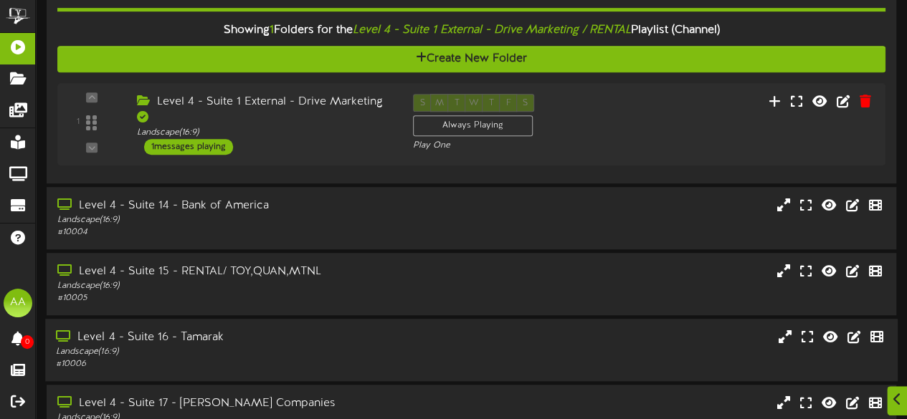
scroll to position [549, 0]
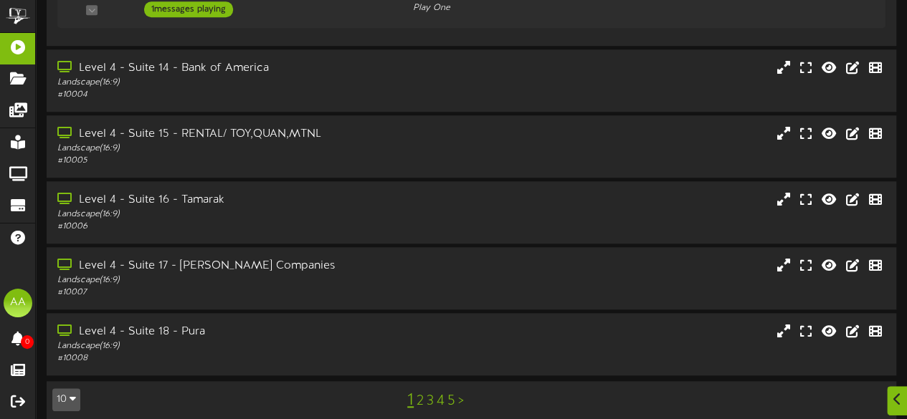
click at [448, 394] on link "5" at bounding box center [451, 402] width 8 height 16
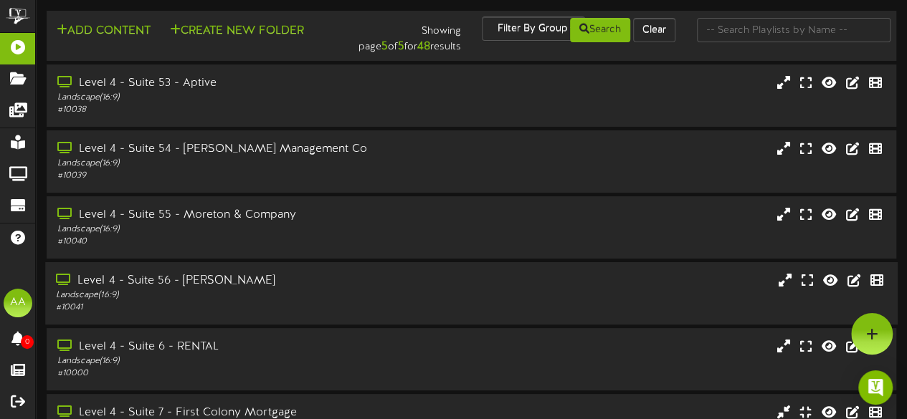
click at [414, 290] on div "Level 4 - Suite 56 - Ken Garff Landscape ( 16:9 ) # 10041" at bounding box center [471, 293] width 853 height 41
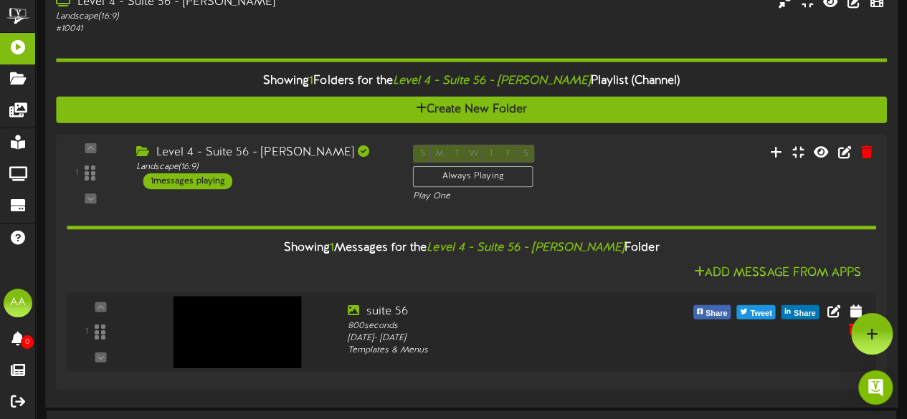
scroll to position [277, 0]
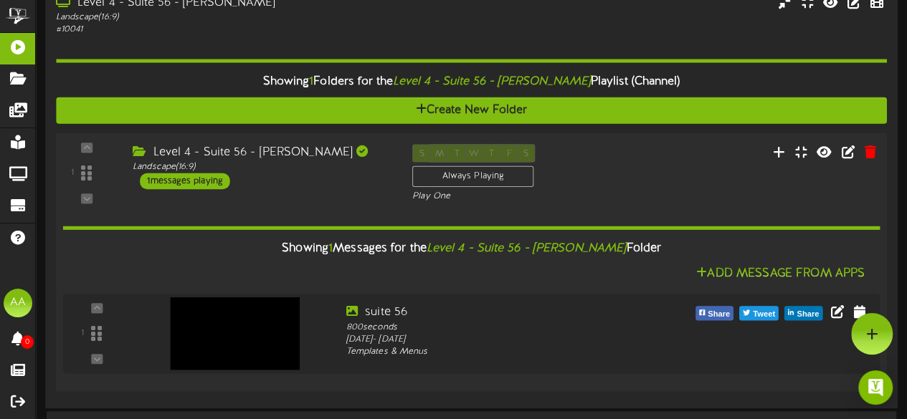
click at [340, 156] on div "Level 4 - Suite 56 - [PERSON_NAME]" at bounding box center [262, 152] width 258 height 16
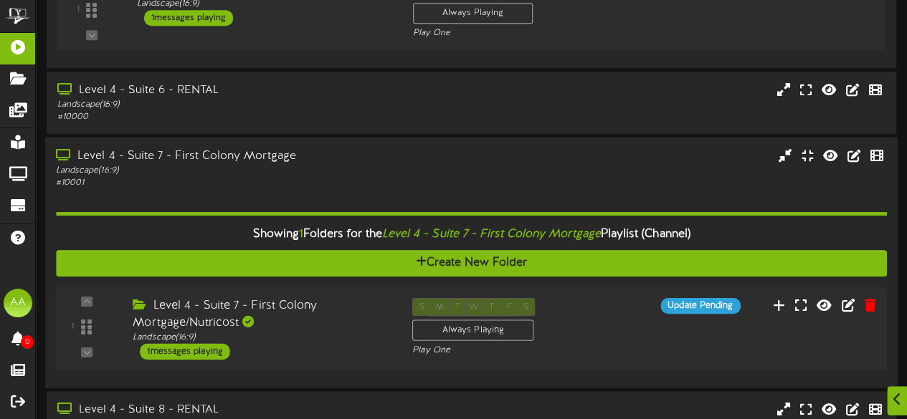
scroll to position [601, 0]
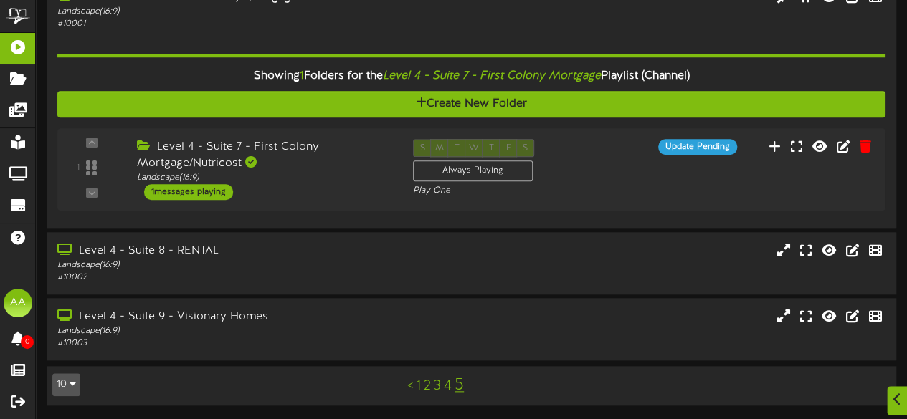
click at [417, 389] on link "1" at bounding box center [418, 387] width 5 height 16
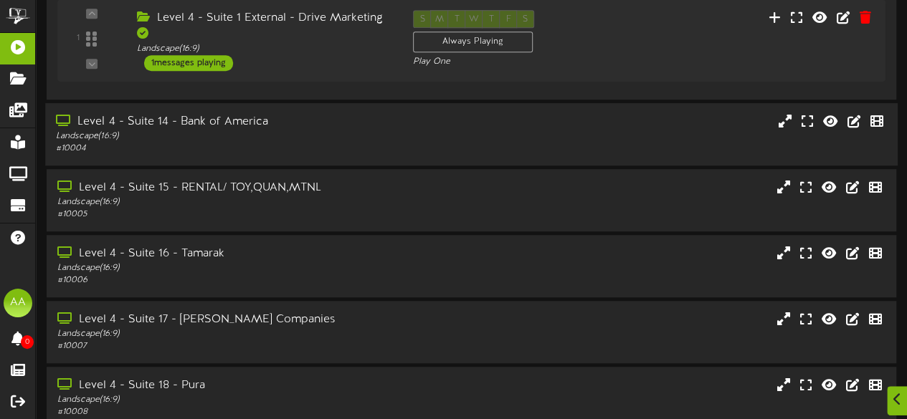
scroll to position [549, 0]
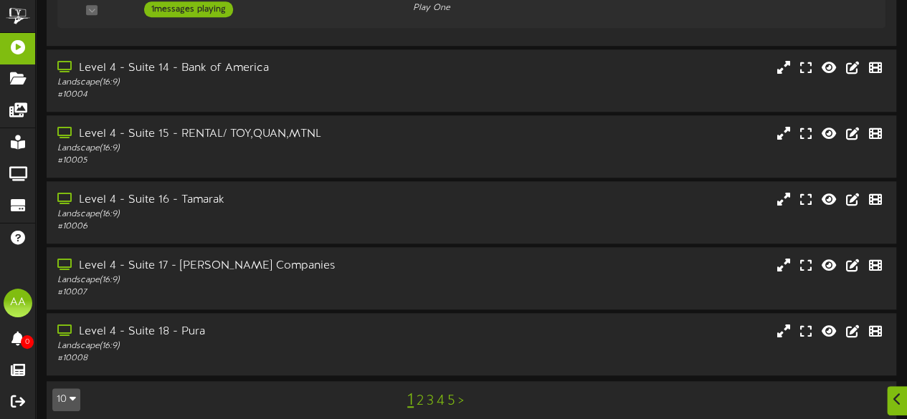
click at [417, 394] on link "2" at bounding box center [420, 402] width 7 height 16
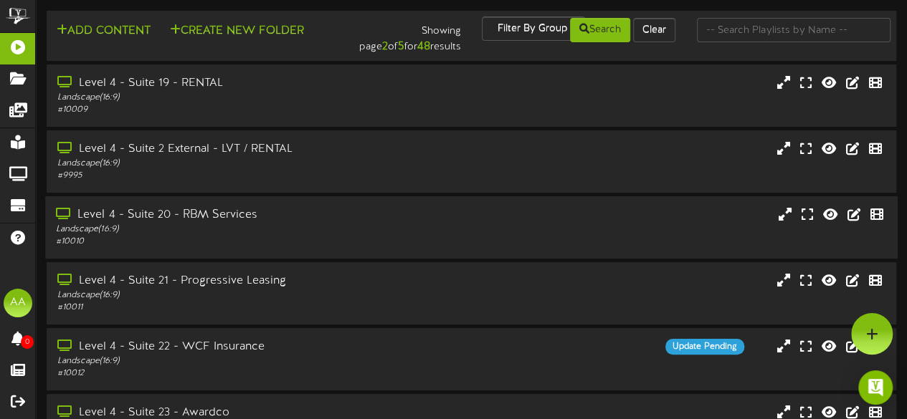
click at [458, 239] on div "Level 4 - Suite 20 - RBM Services Landscape ( 16:9 ) # 10010" at bounding box center [471, 227] width 853 height 41
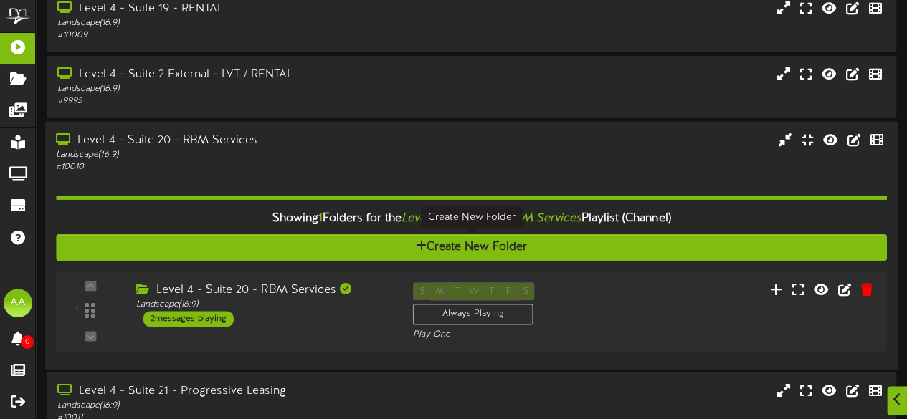
scroll to position [87, 0]
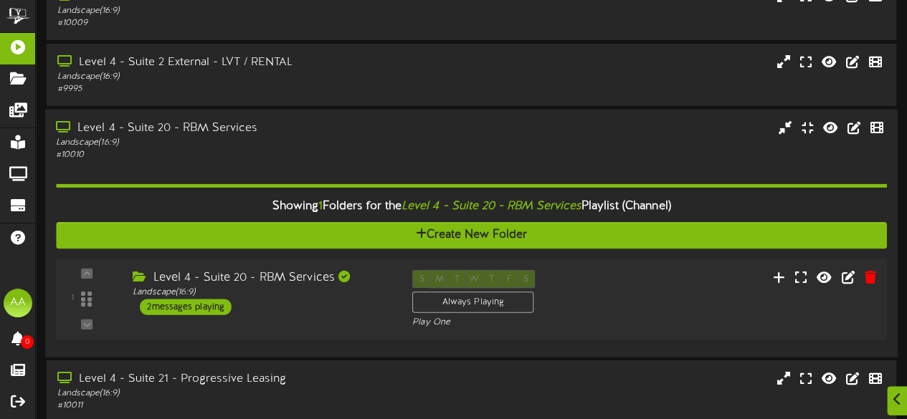
click at [202, 304] on div "2 messages playing" at bounding box center [186, 307] width 92 height 16
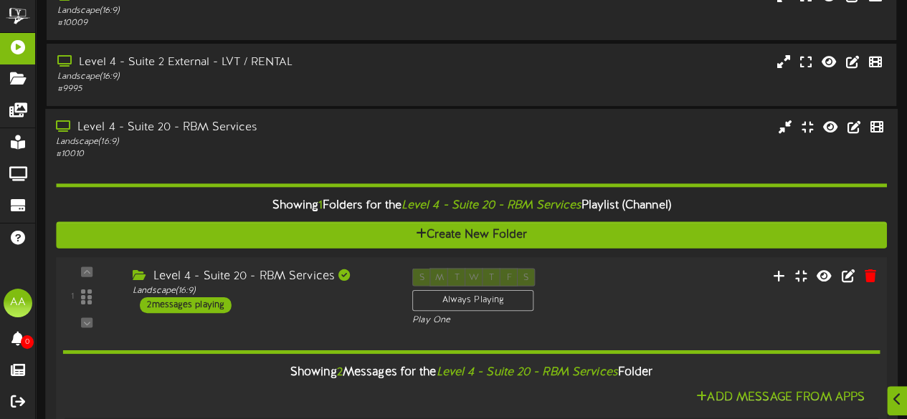
scroll to position [260, 0]
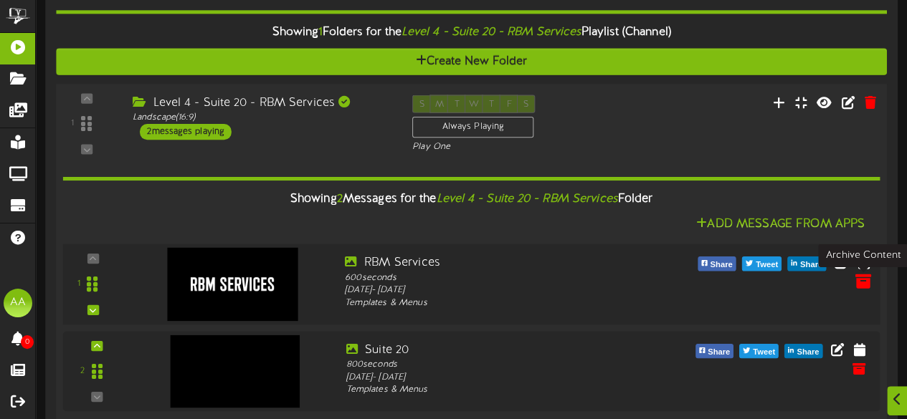
click at [860, 280] on icon at bounding box center [863, 281] width 16 height 16
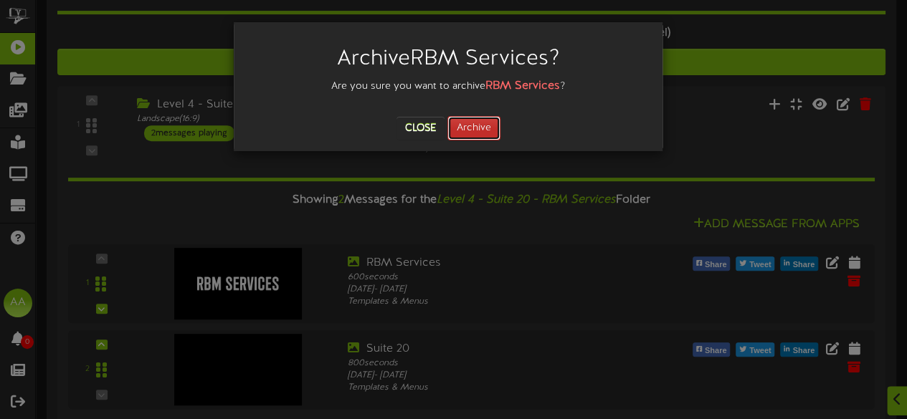
click at [472, 128] on button "Archive" at bounding box center [473, 128] width 53 height 24
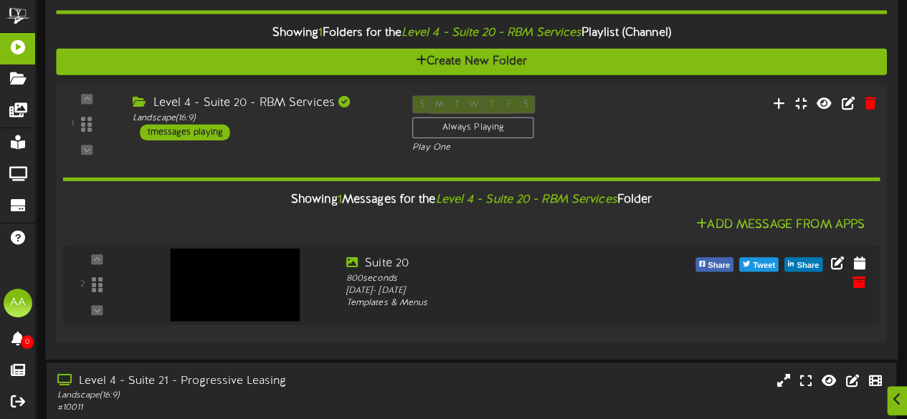
scroll to position [430, 0]
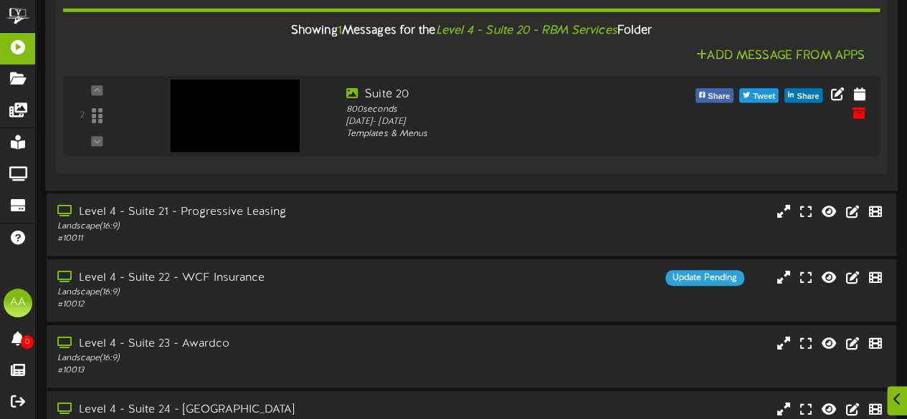
click at [413, 222] on div "Level 4 - Suite 21 - Progressive Leasing Landscape ( 16:9 ) # 10011" at bounding box center [472, 224] width 850 height 41
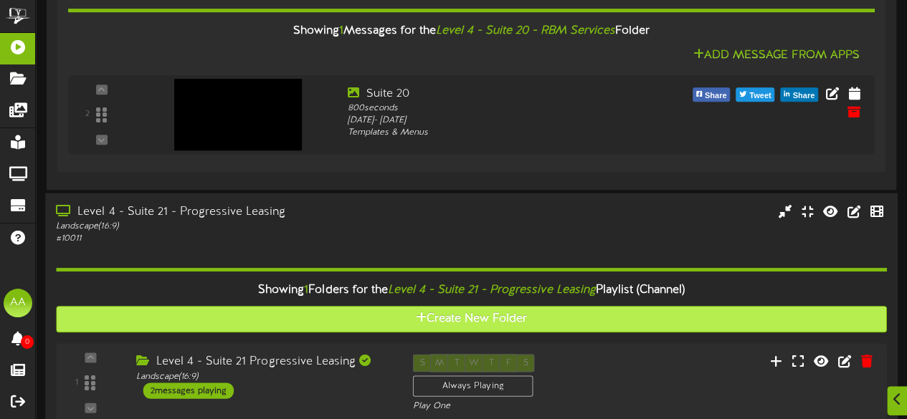
scroll to position [500, 0]
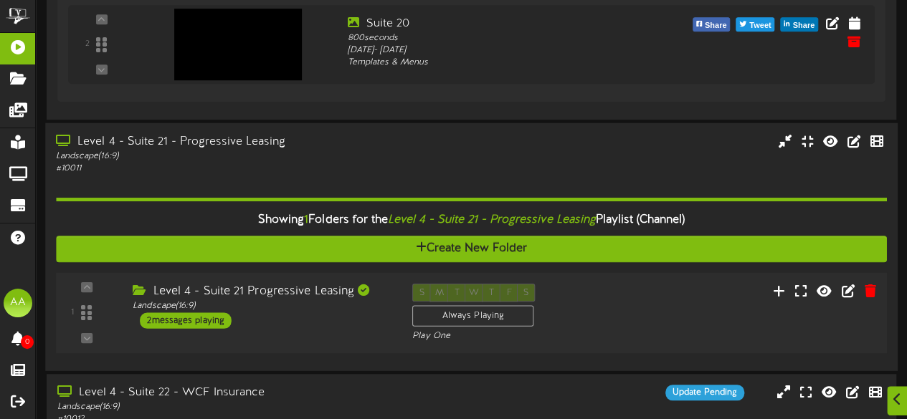
click at [186, 326] on div "2 messages playing" at bounding box center [186, 321] width 92 height 16
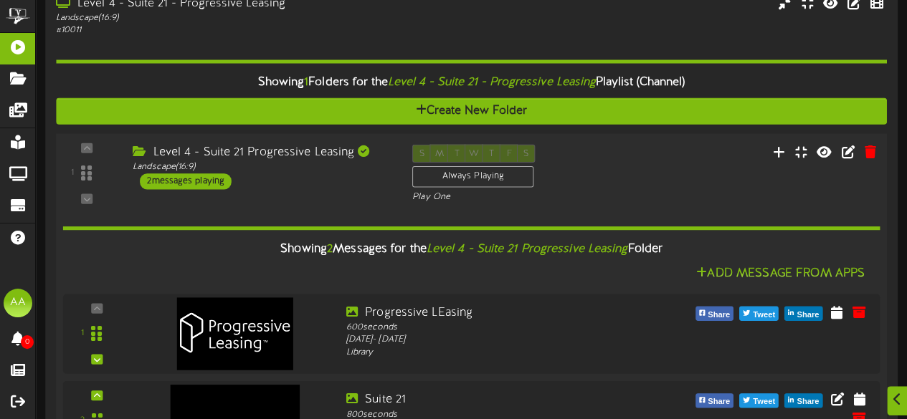
scroll to position [656, 0]
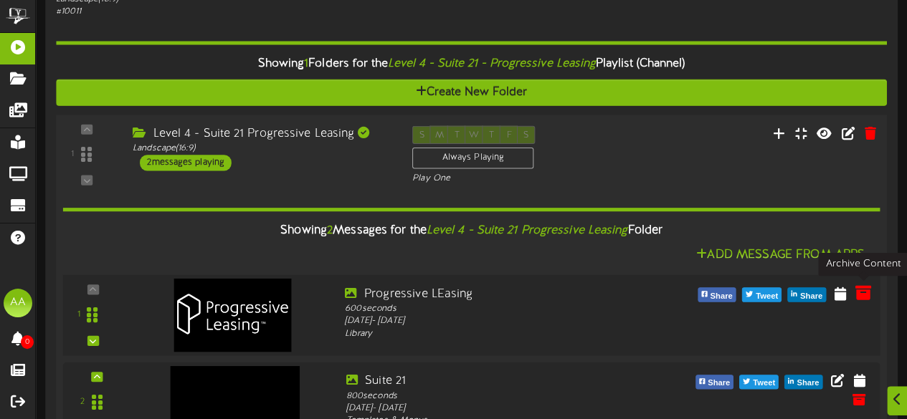
click at [860, 288] on icon at bounding box center [863, 293] width 16 height 16
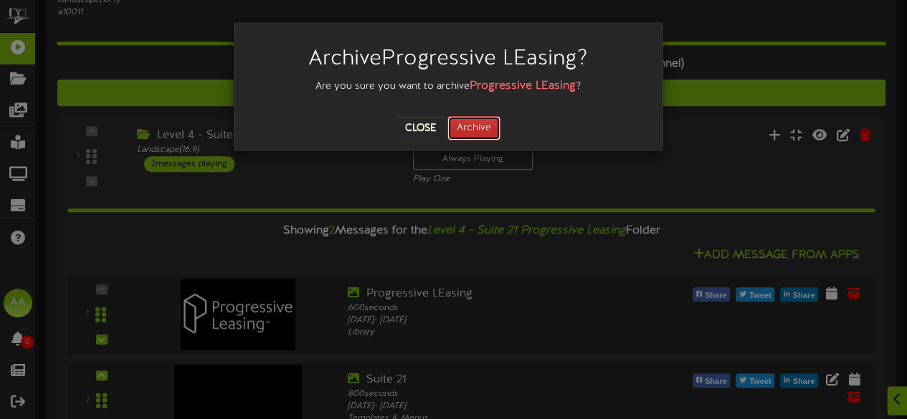
click at [474, 130] on button "Archive" at bounding box center [473, 128] width 53 height 24
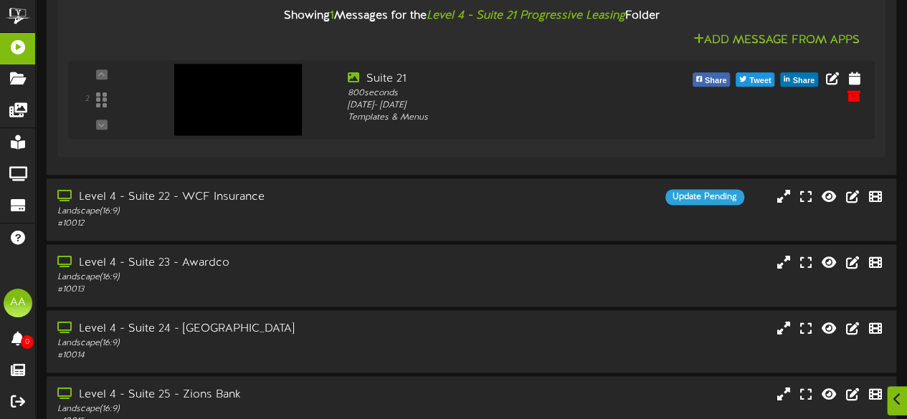
scroll to position [1081, 0]
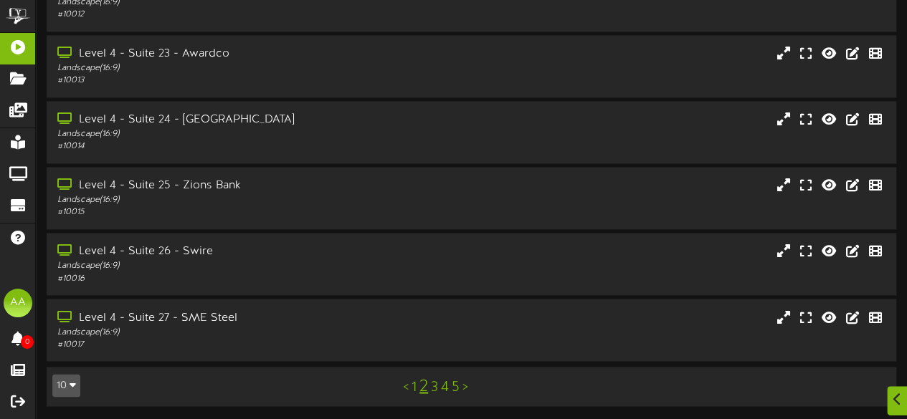
click at [414, 385] on link "1" at bounding box center [414, 387] width 5 height 16
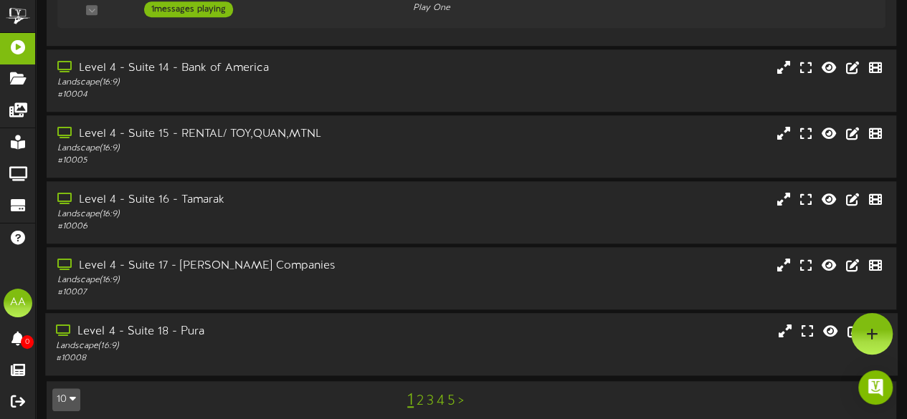
click at [366, 324] on div "Level 4 - Suite 18 - Pura" at bounding box center [222, 332] width 333 height 16
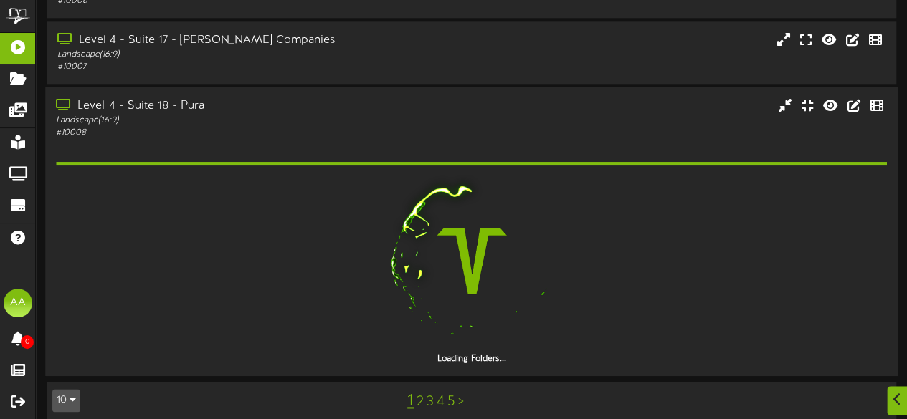
scroll to position [733, 0]
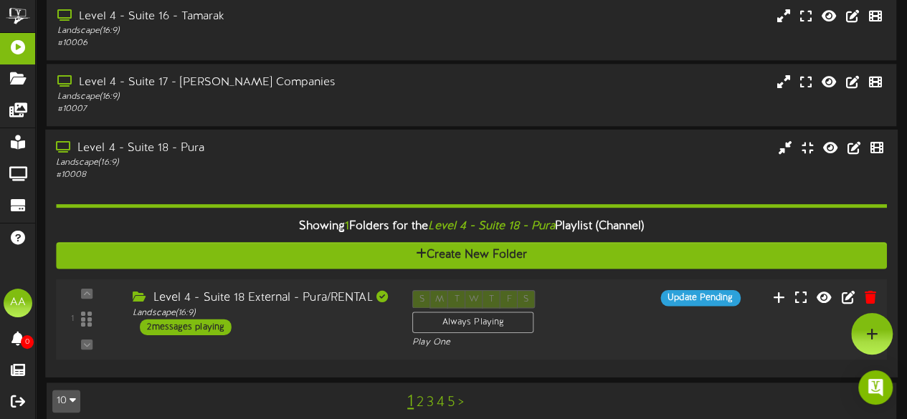
click at [167, 319] on div "2 messages playing" at bounding box center [186, 327] width 92 height 16
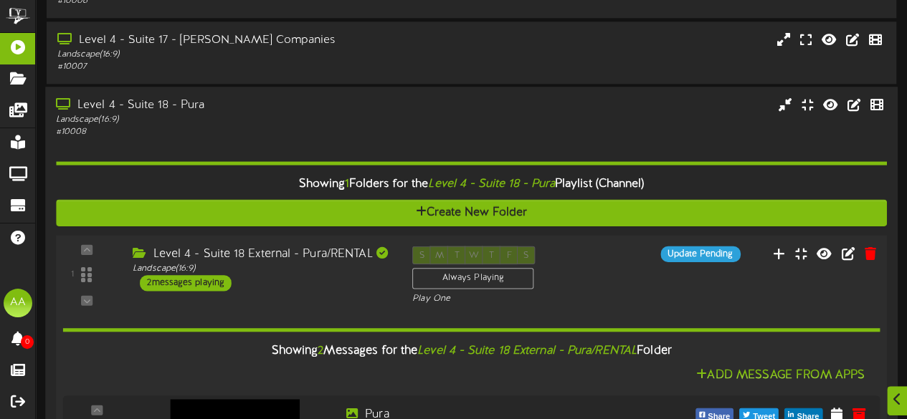
scroll to position [931, 0]
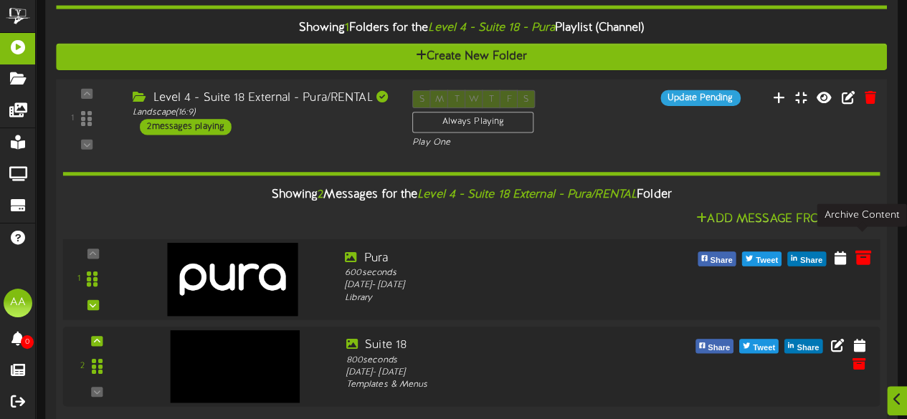
click at [866, 250] on icon at bounding box center [863, 258] width 16 height 16
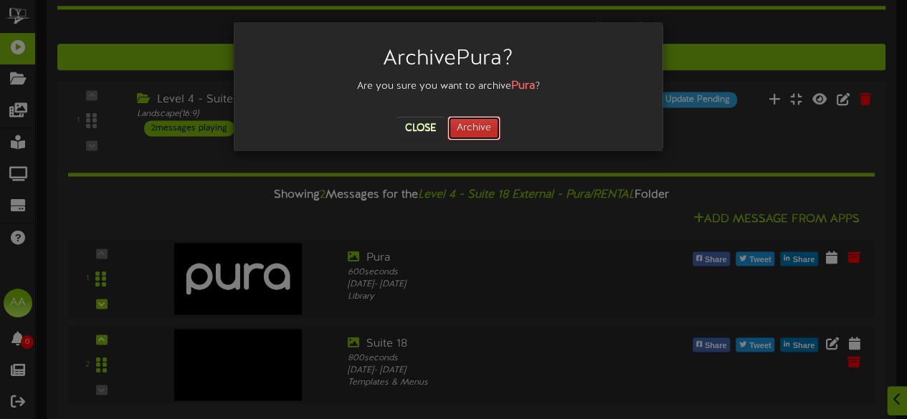
click at [481, 133] on button "Archive" at bounding box center [473, 128] width 53 height 24
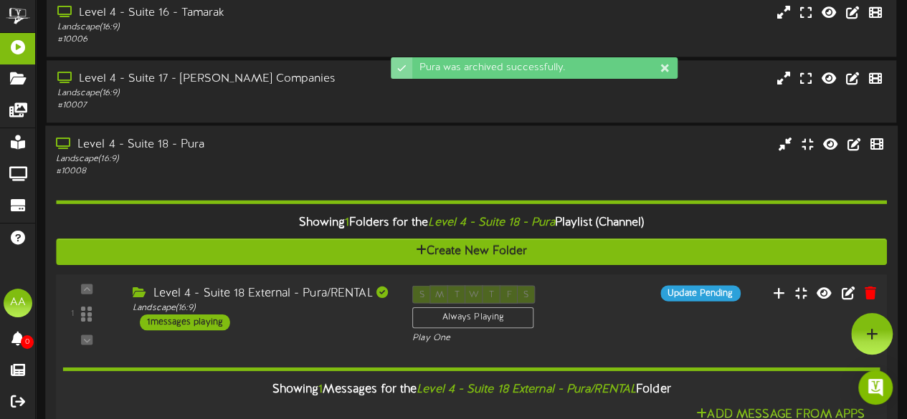
scroll to position [735, 0]
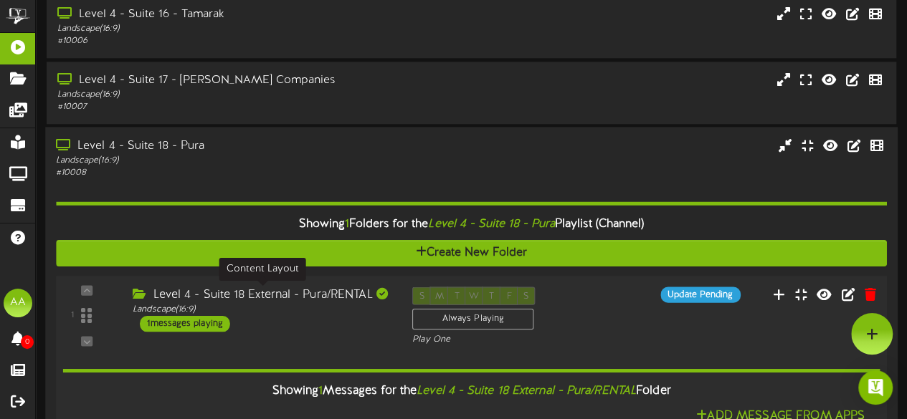
click at [352, 303] on div "Landscape ( 16:9 )" at bounding box center [262, 309] width 258 height 12
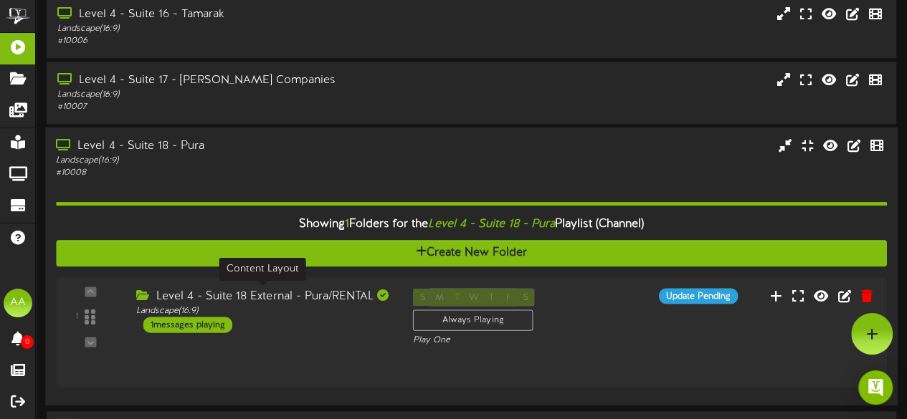
scroll to position [733, 0]
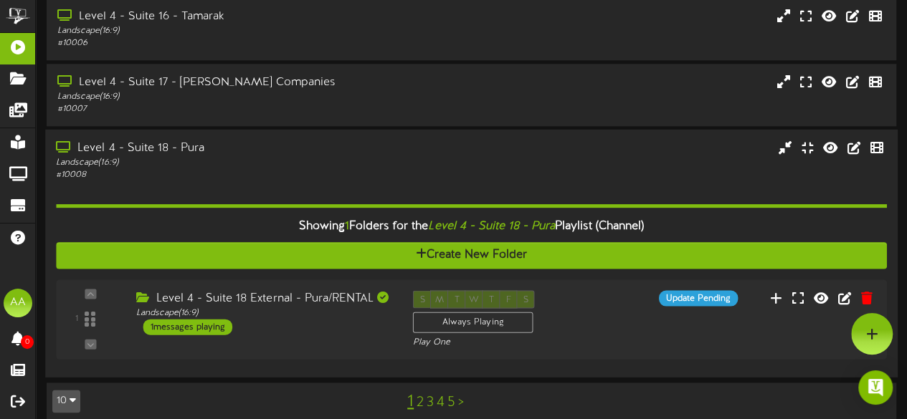
click at [305, 157] on div "Landscape ( 16:9 )" at bounding box center [222, 163] width 333 height 12
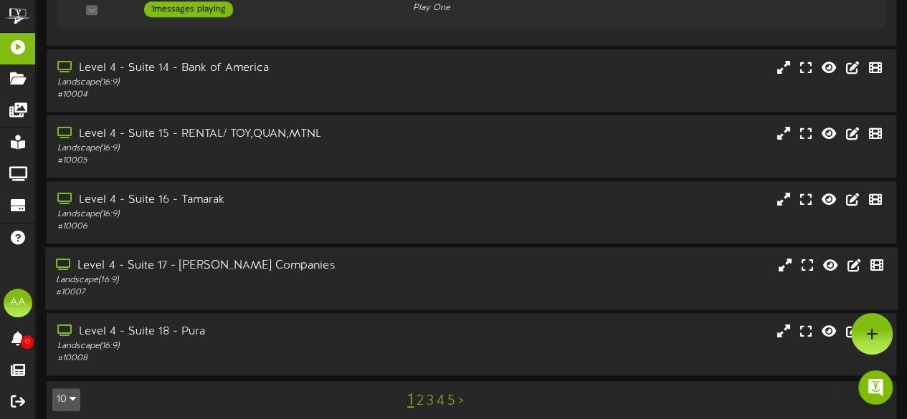
click at [323, 287] on div "# 10007" at bounding box center [222, 293] width 333 height 12
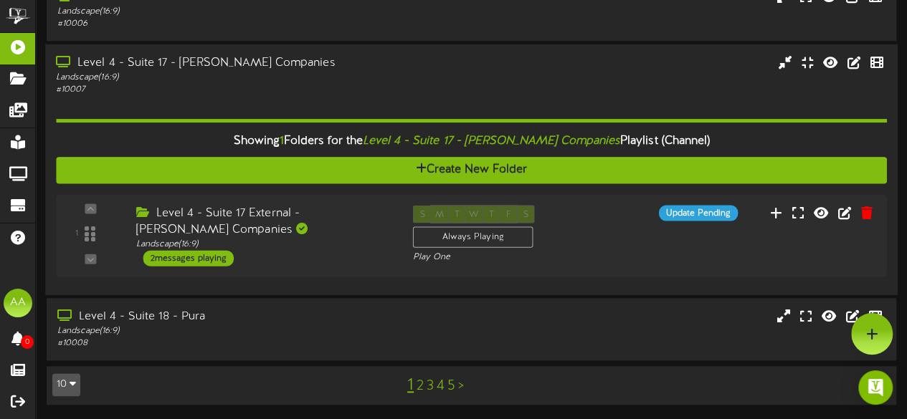
scroll to position [736, 0]
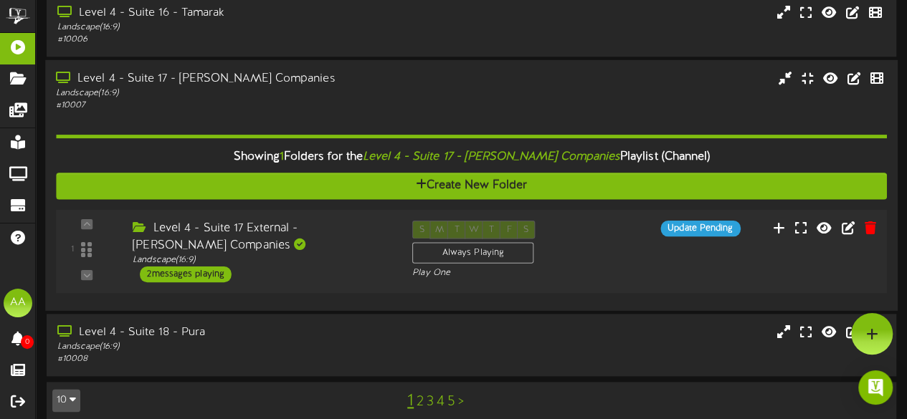
click at [189, 266] on div "2 messages playing" at bounding box center [186, 274] width 92 height 16
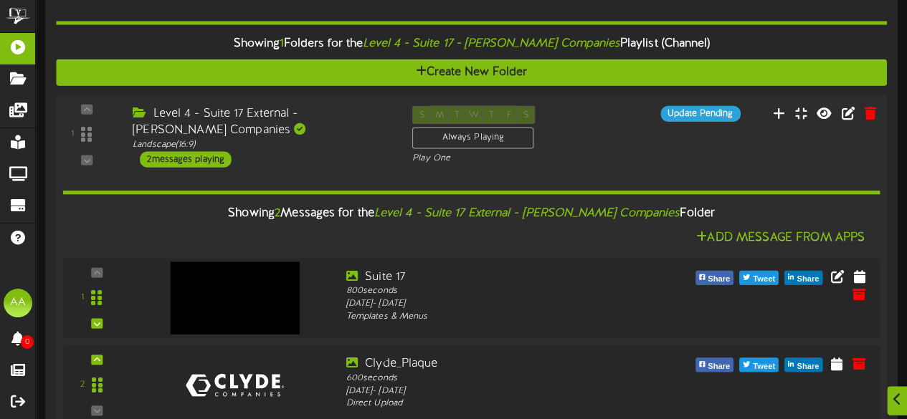
scroll to position [886, 0]
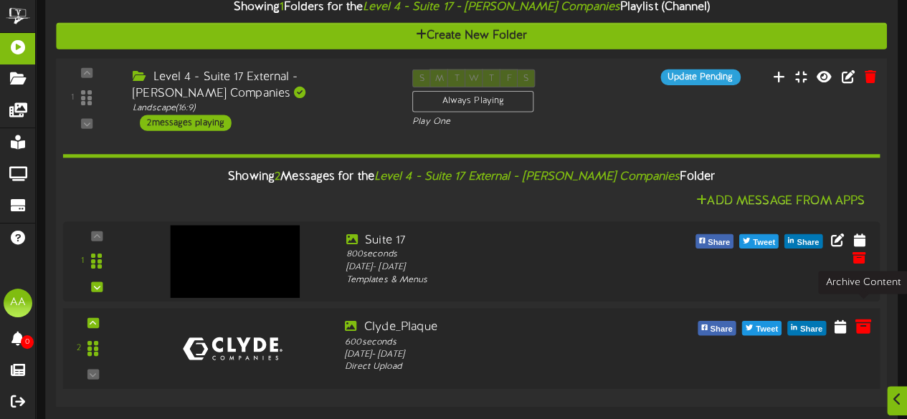
click at [860, 318] on icon at bounding box center [863, 326] width 16 height 16
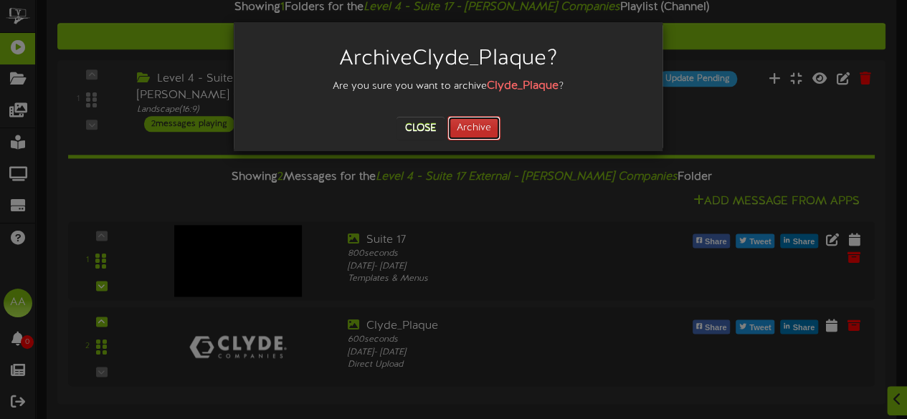
click at [489, 131] on button "Archive" at bounding box center [473, 128] width 53 height 24
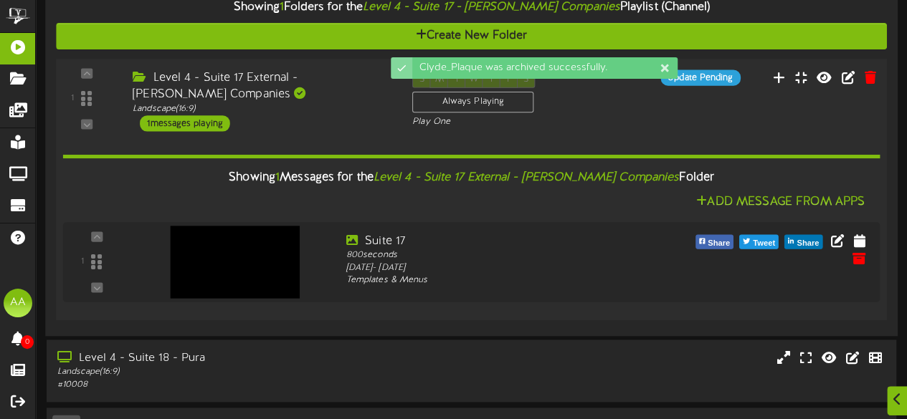
click at [322, 80] on div "Level 4 - Suite 17 External - [PERSON_NAME] Companies" at bounding box center [262, 86] width 258 height 33
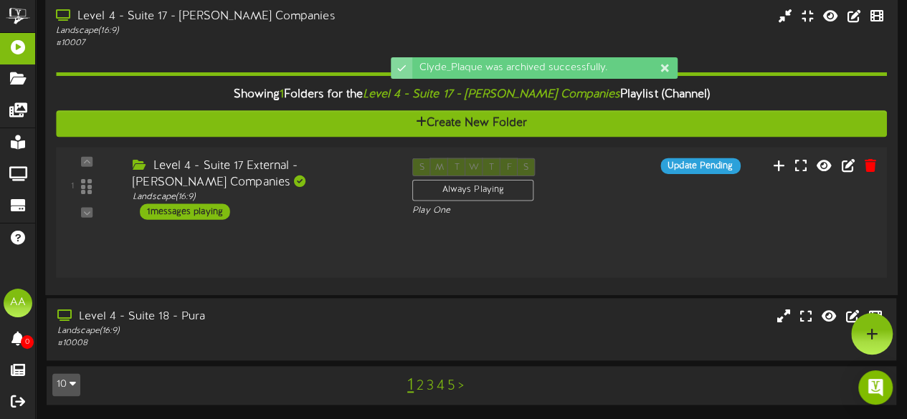
scroll to position [736, 0]
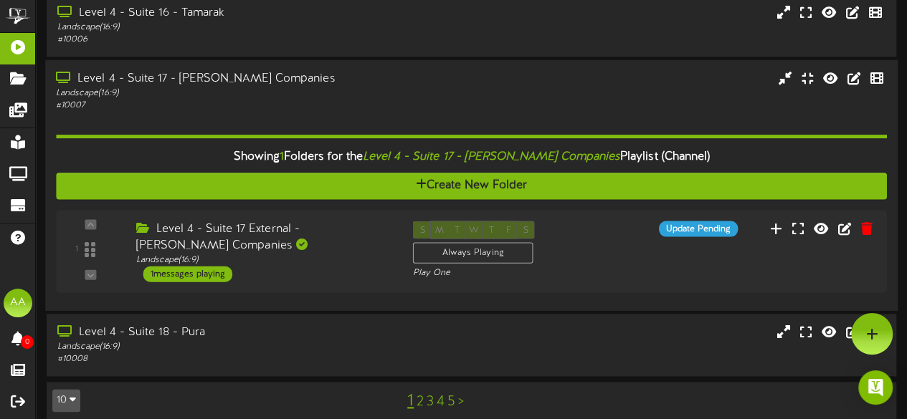
click at [320, 71] on div "Level 4 - Suite 17 - Clyde Companies" at bounding box center [222, 79] width 333 height 16
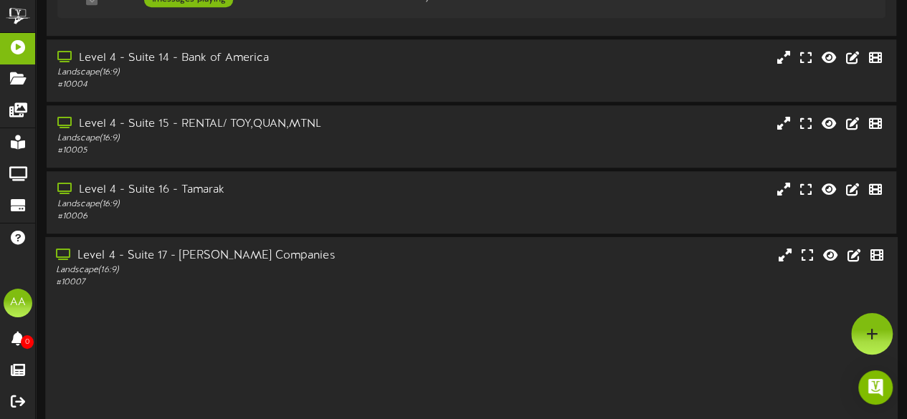
scroll to position [549, 0]
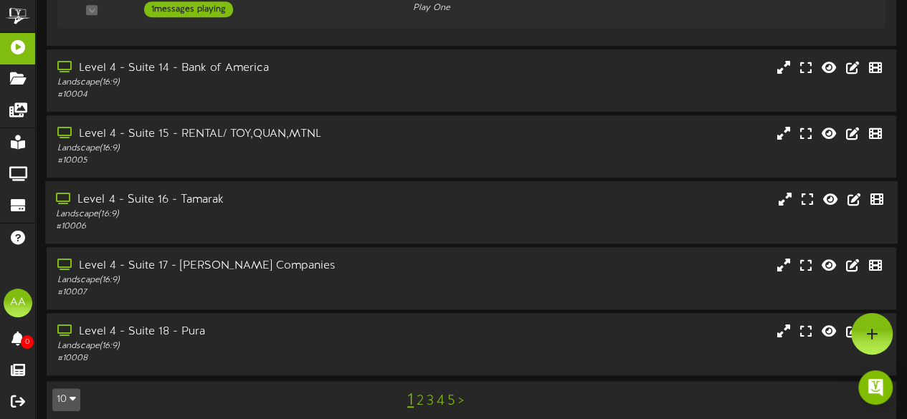
click at [272, 209] on div "Landscape ( 16:9 )" at bounding box center [222, 215] width 333 height 12
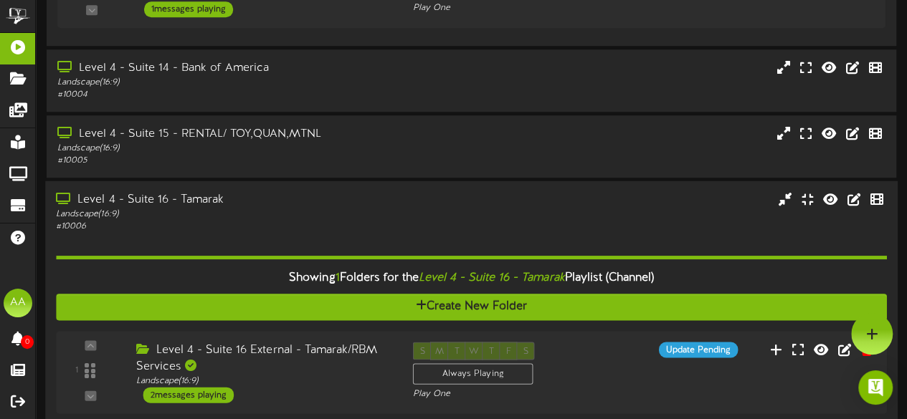
scroll to position [691, 0]
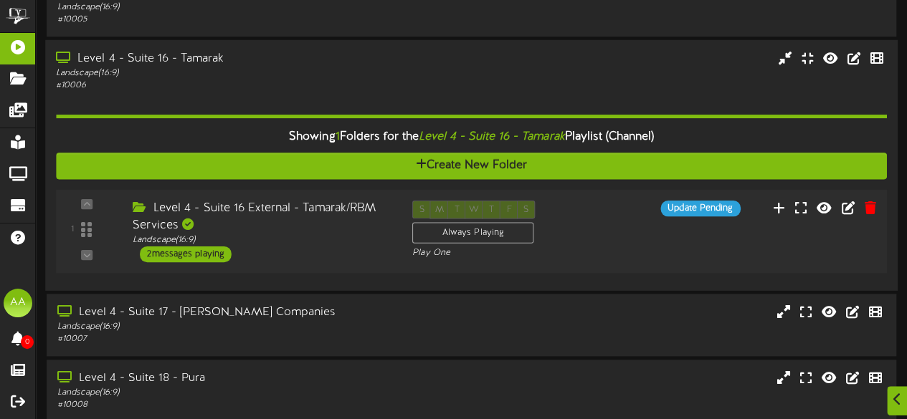
click at [194, 246] on div "2 messages playing" at bounding box center [186, 254] width 92 height 16
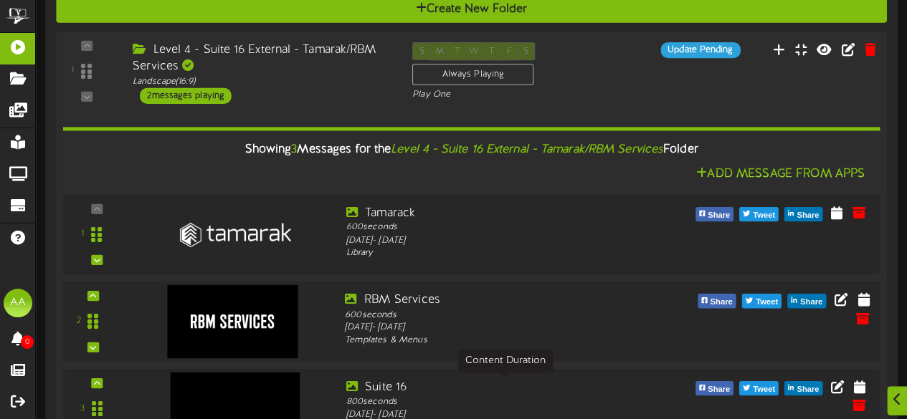
scroll to position [952, 0]
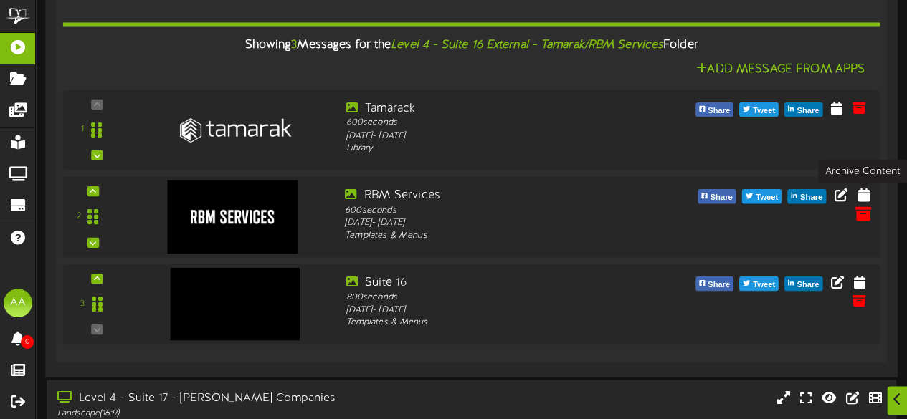
click at [866, 205] on icon at bounding box center [863, 213] width 16 height 16
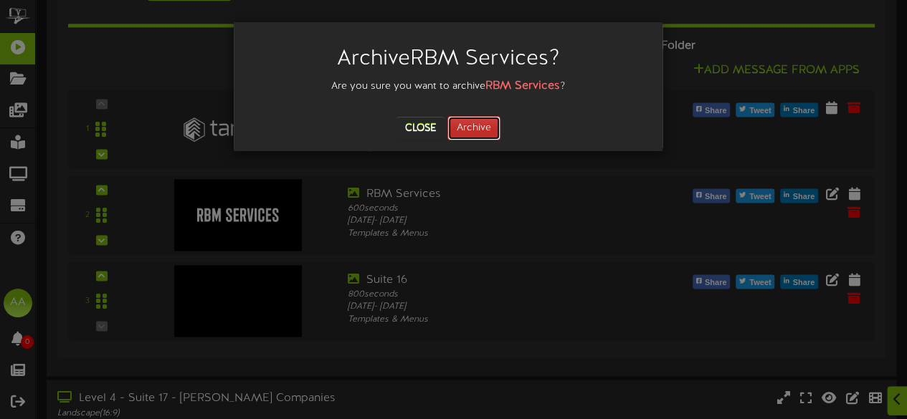
click at [488, 127] on button "Archive" at bounding box center [473, 128] width 53 height 24
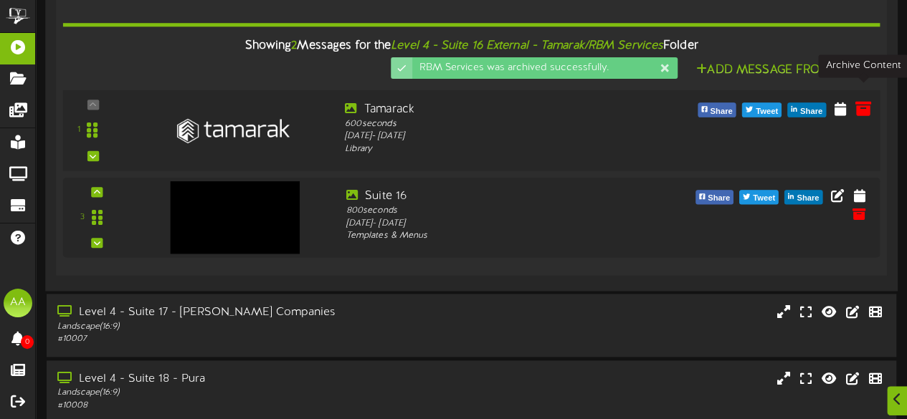
click at [864, 100] on icon at bounding box center [863, 108] width 16 height 16
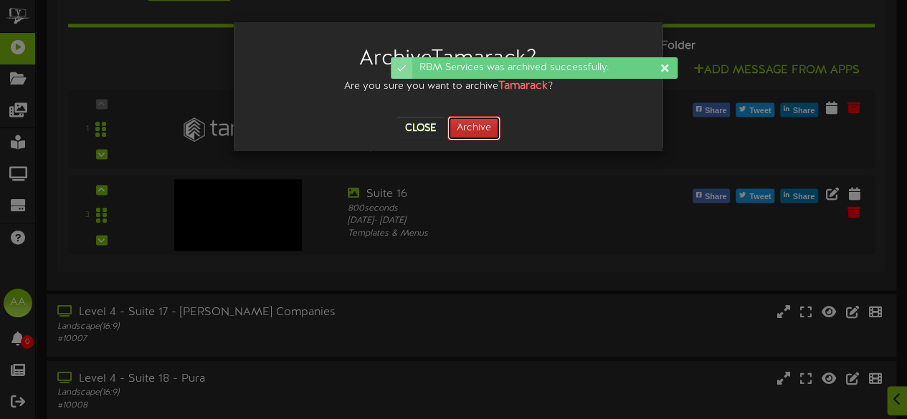
click at [469, 125] on button "Archive" at bounding box center [473, 128] width 53 height 24
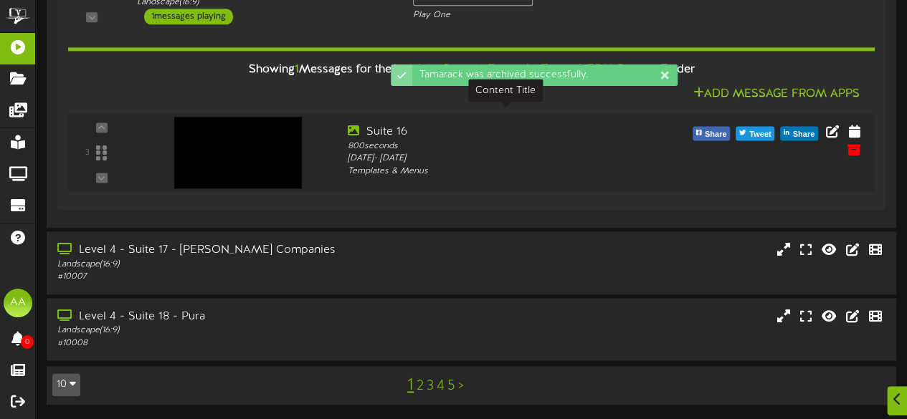
scroll to position [911, 0]
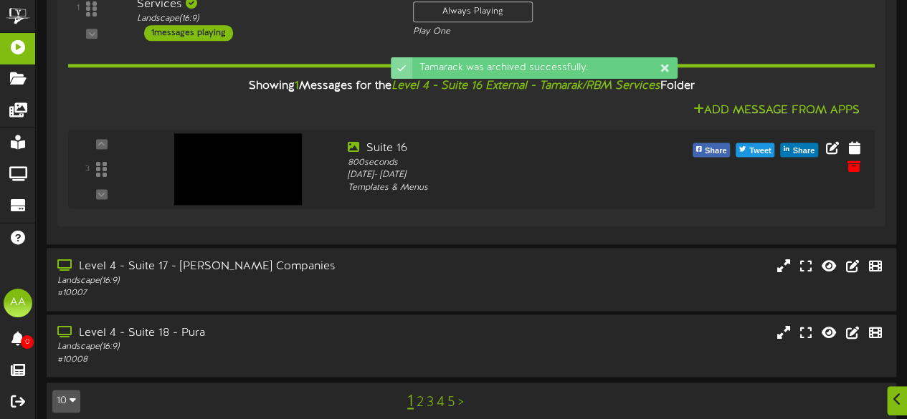
click at [420, 395] on link "2" at bounding box center [420, 403] width 7 height 16
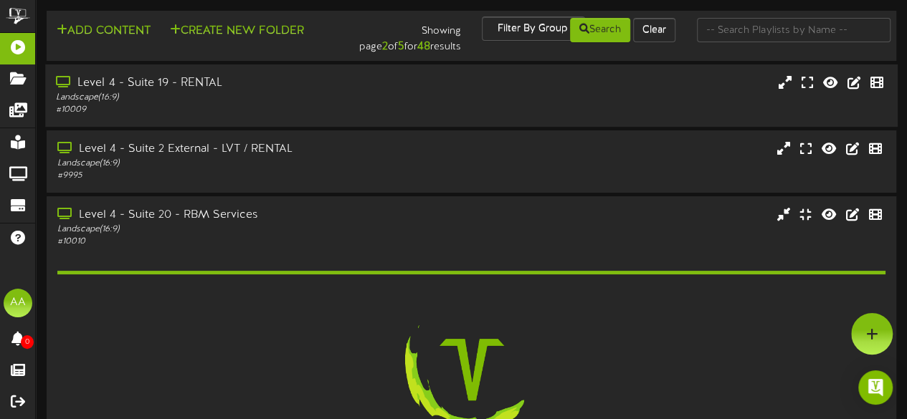
click at [366, 87] on div "Level 4 - Suite 19 - RENTAL" at bounding box center [222, 83] width 333 height 16
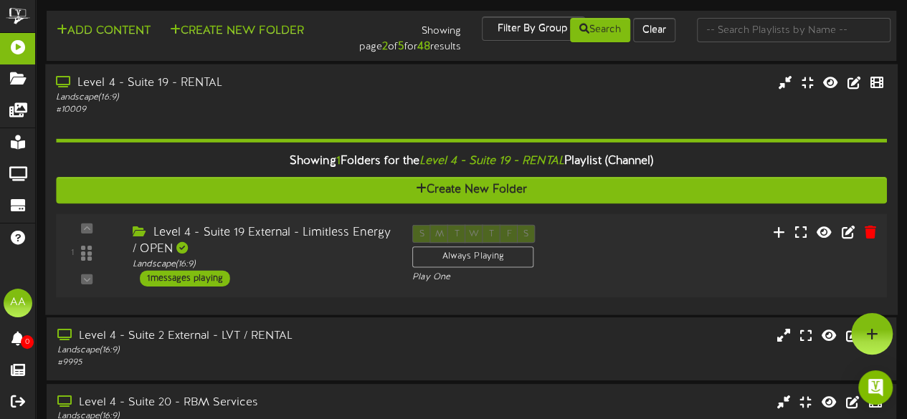
click at [185, 273] on div "1 messages playing" at bounding box center [185, 278] width 90 height 16
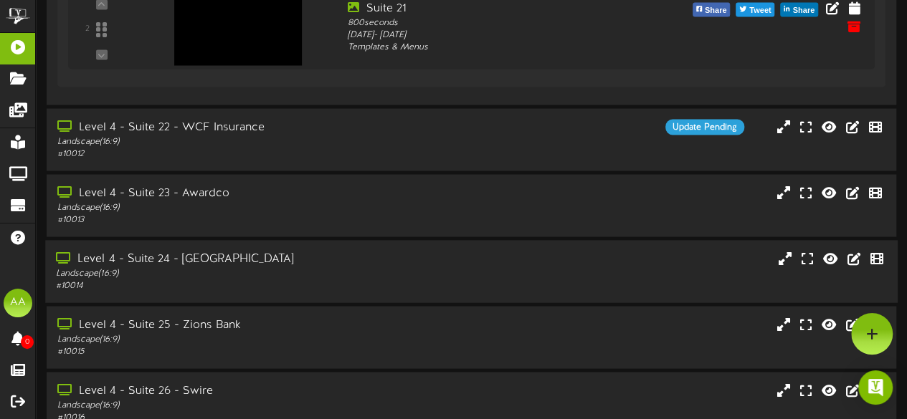
scroll to position [1301, 0]
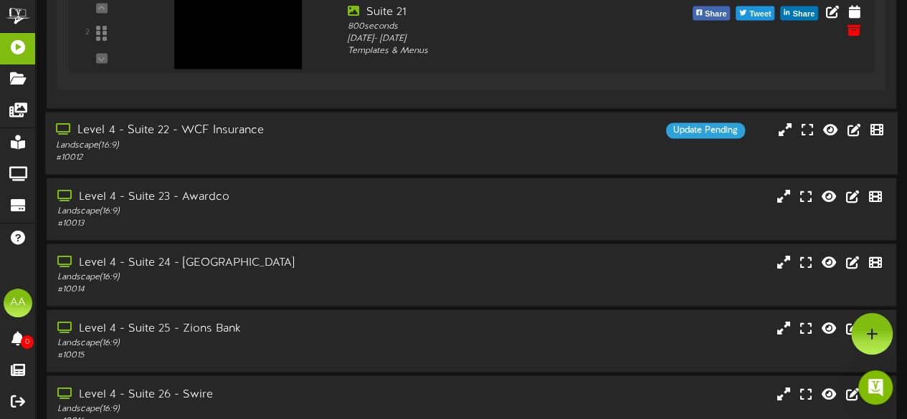
click at [419, 150] on div "Level 4 - Suite 22 - WCF Insurance Landscape ( 16:9 ) # 10012 Update Pending" at bounding box center [471, 143] width 853 height 41
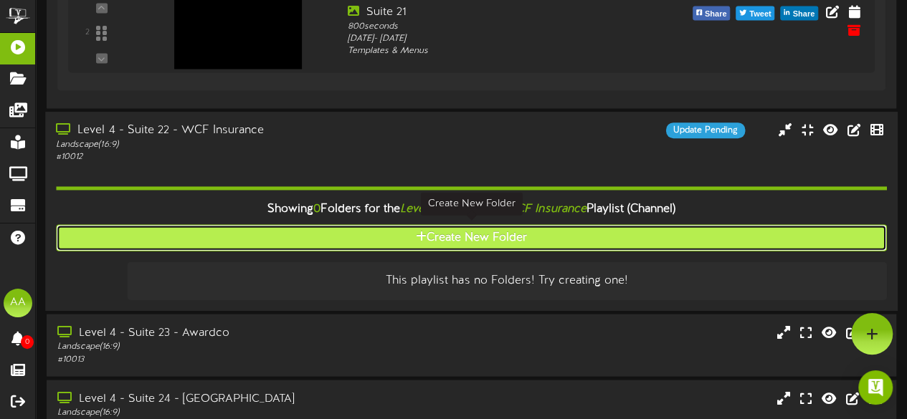
click at [457, 236] on button "Create New Folder" at bounding box center [471, 237] width 830 height 27
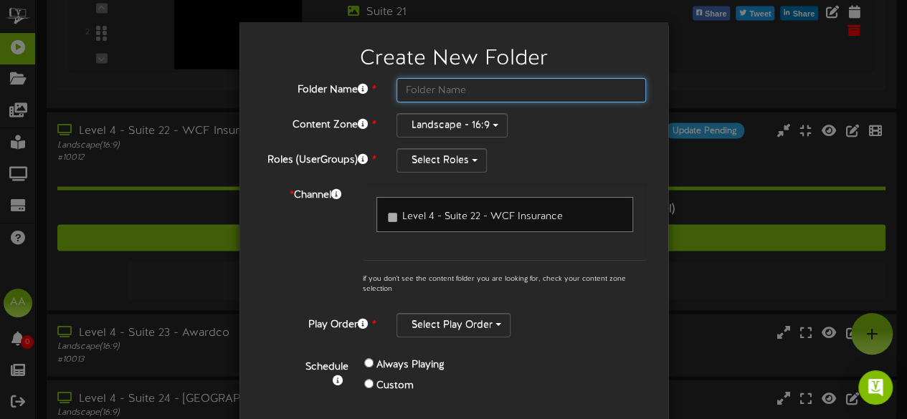
click at [448, 91] on input "text" at bounding box center [522, 90] width 250 height 24
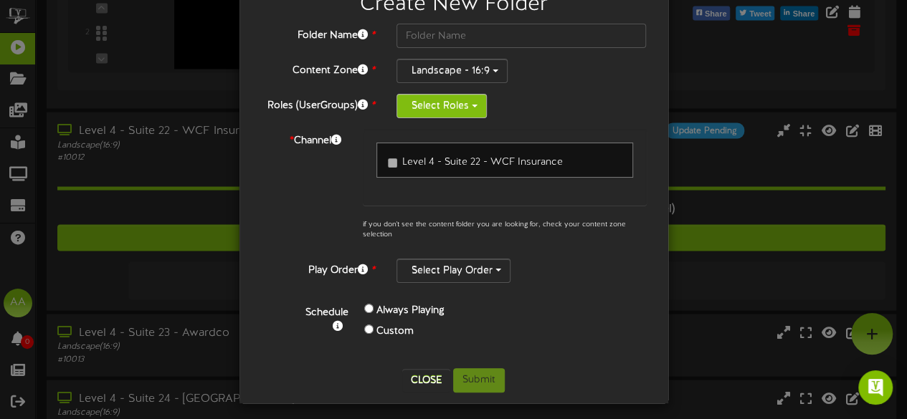
click at [446, 103] on button "Select Roles" at bounding box center [442, 106] width 90 height 24
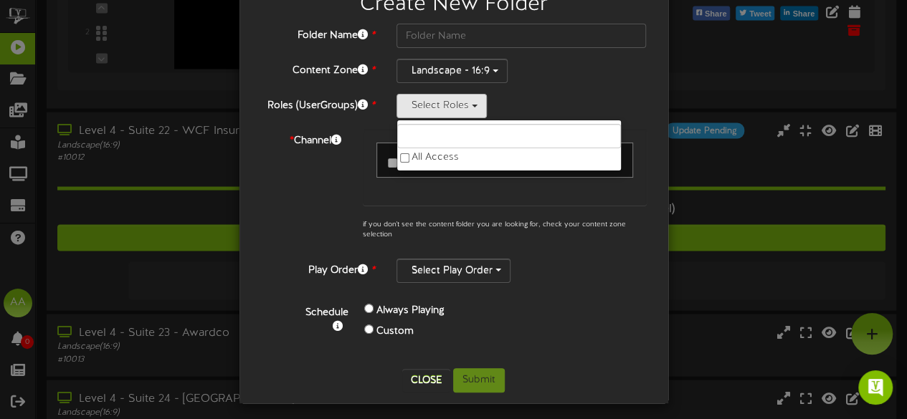
click at [564, 90] on div "Folder Name * Content Zone * Landscape - 16:9 Roles (UserGroups) * Select Roles…" at bounding box center [454, 191] width 386 height 334
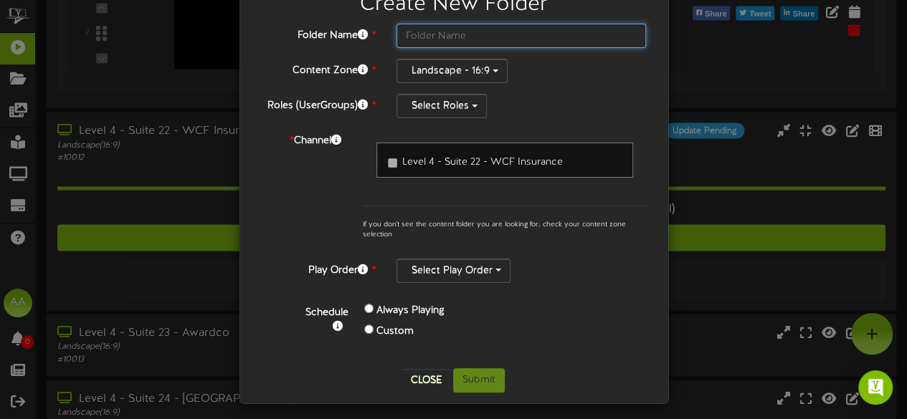
click at [485, 36] on input "text" at bounding box center [522, 36] width 250 height 24
type input "Suite 22"
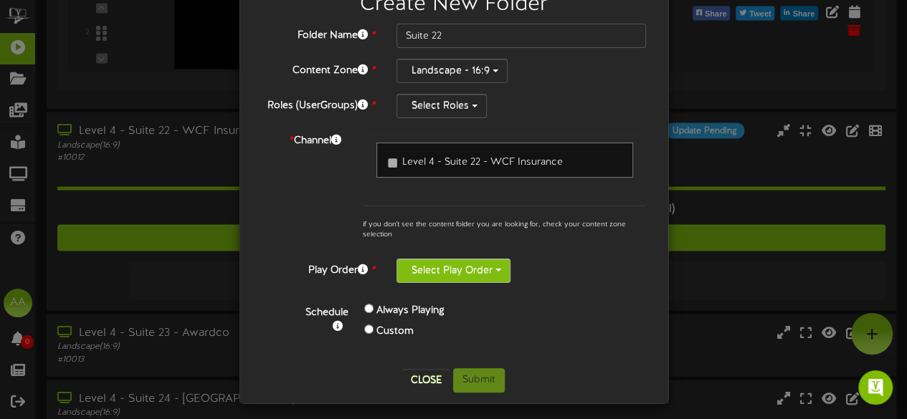
click at [468, 265] on button "Select Play Order" at bounding box center [454, 271] width 114 height 24
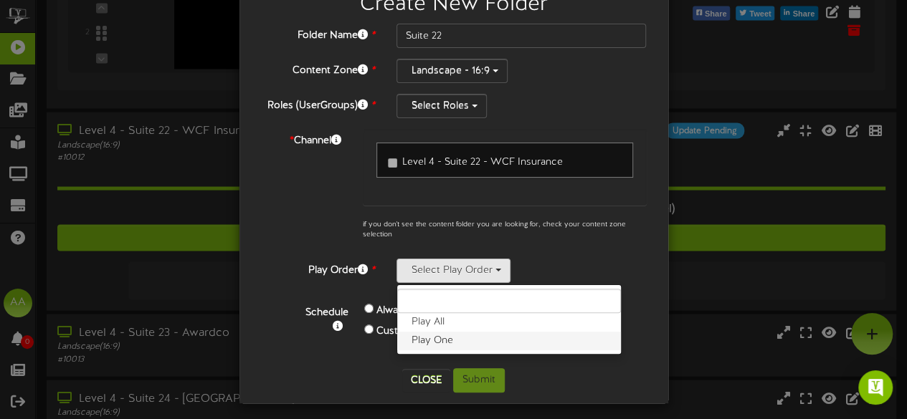
click at [435, 341] on label "Play One" at bounding box center [509, 341] width 224 height 19
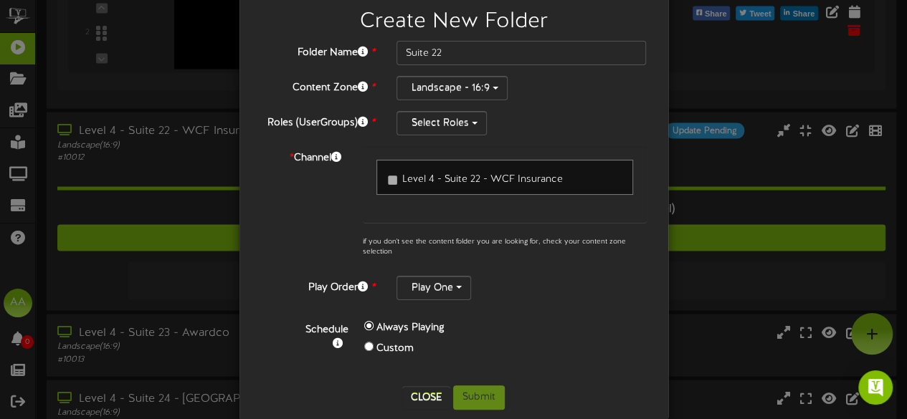
scroll to position [36, 0]
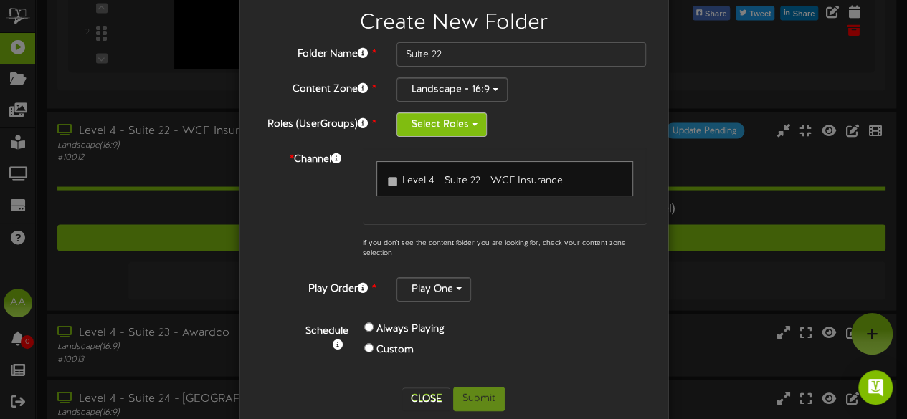
click at [455, 120] on button "Select Roles" at bounding box center [442, 125] width 90 height 24
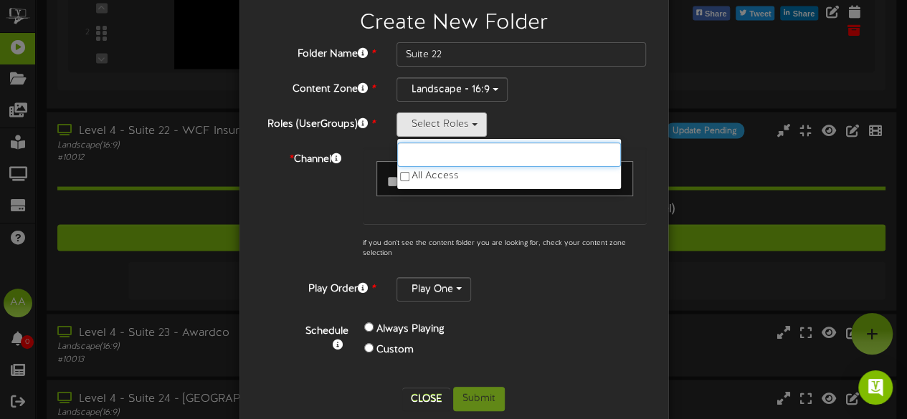
scroll to position [46, 0]
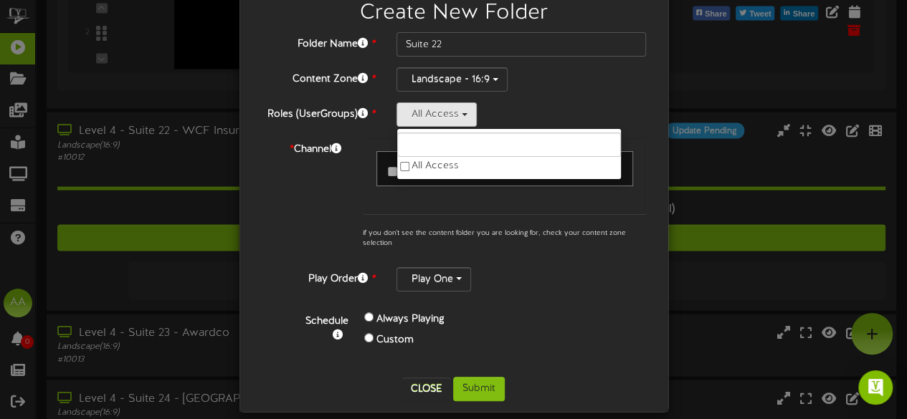
click at [536, 219] on div "Level 4 - Suite 22 - WCF Insurance if you don't see the content folder you are …" at bounding box center [504, 197] width 305 height 119
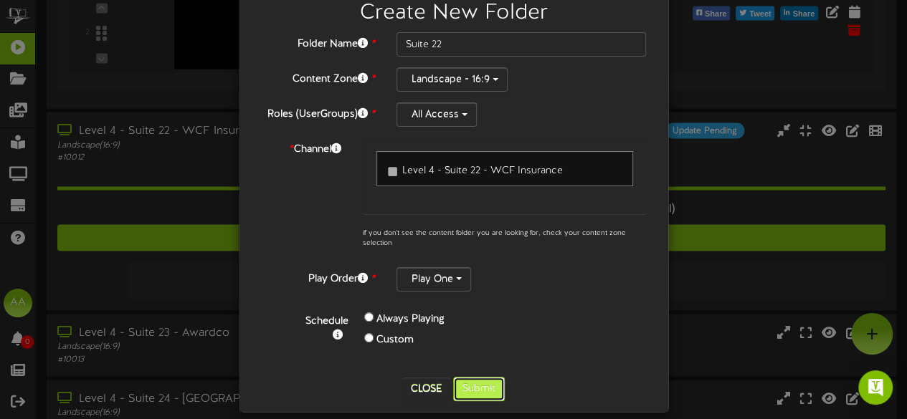
click at [468, 381] on button "Submit" at bounding box center [479, 389] width 52 height 24
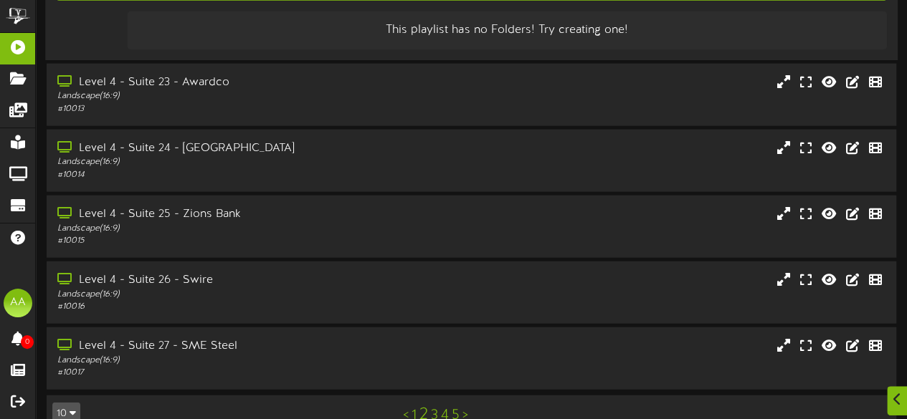
scroll to position [1577, 0]
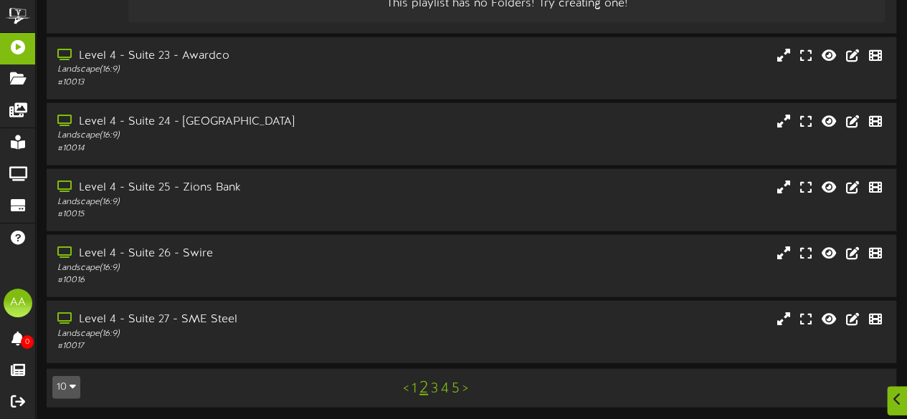
click at [416, 388] on link "1" at bounding box center [414, 389] width 5 height 16
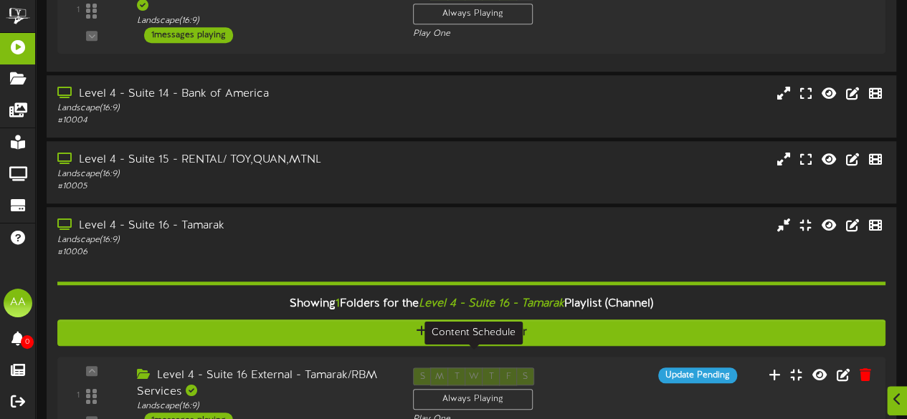
scroll to position [507, 0]
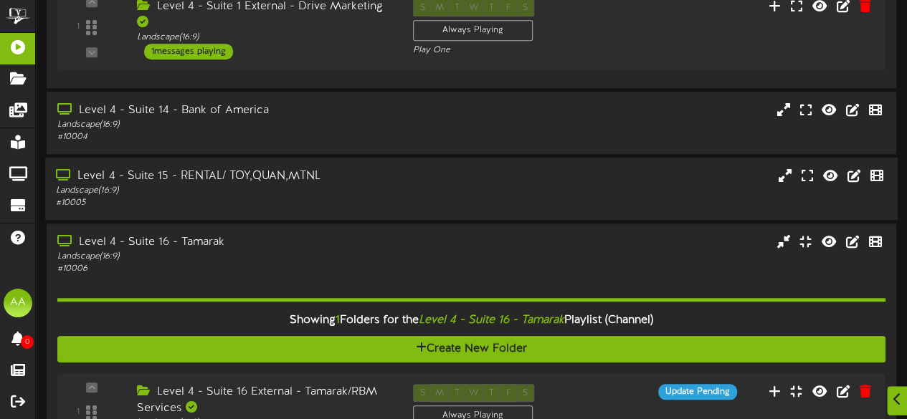
click at [351, 169] on div "Level 4 - Suite 15 - RENTAL/ TOY,QUAN,MTNL" at bounding box center [222, 177] width 333 height 16
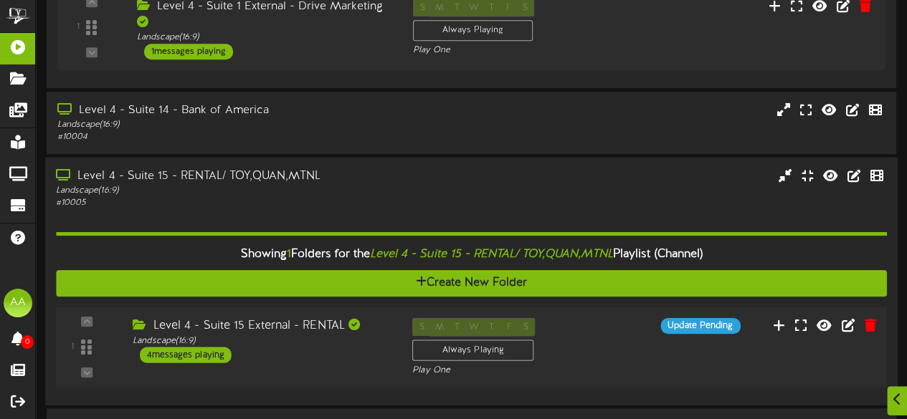
click at [192, 347] on div "4 messages playing" at bounding box center [186, 355] width 92 height 16
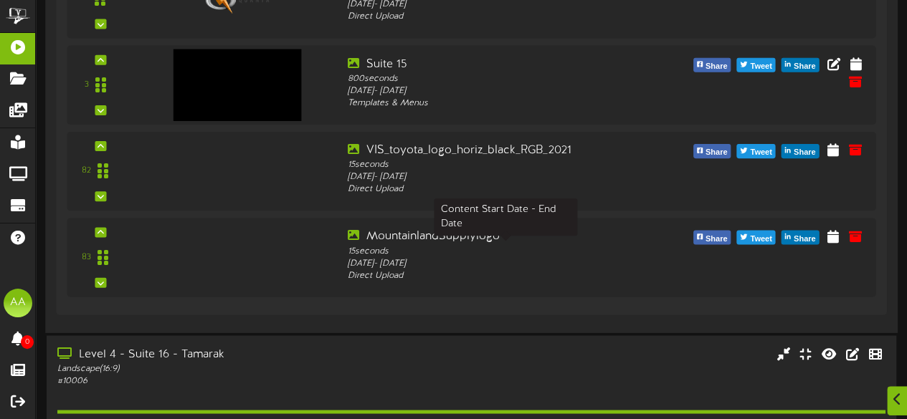
scroll to position [1018, 0]
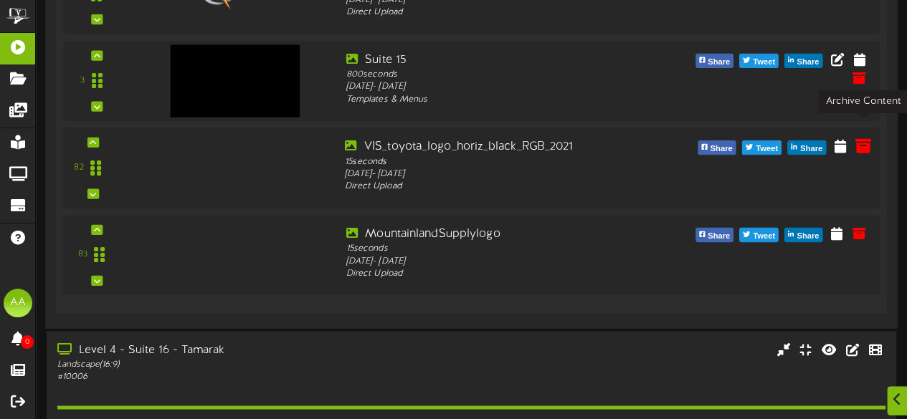
click at [865, 138] on icon at bounding box center [863, 146] width 16 height 16
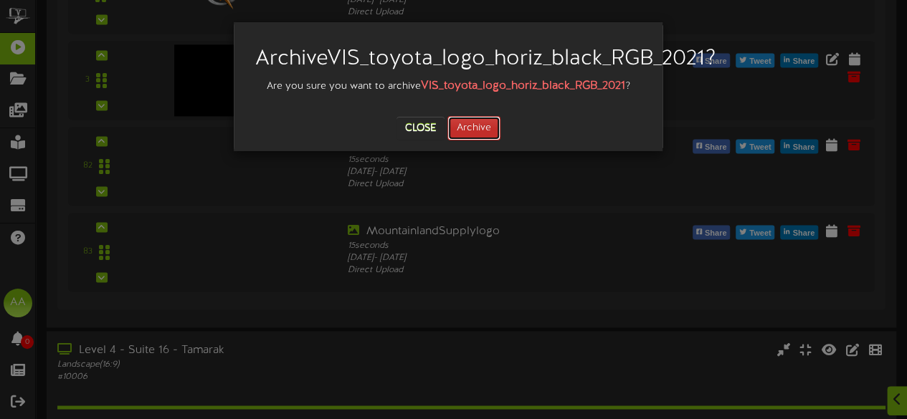
click at [466, 141] on button "Archive" at bounding box center [473, 128] width 53 height 24
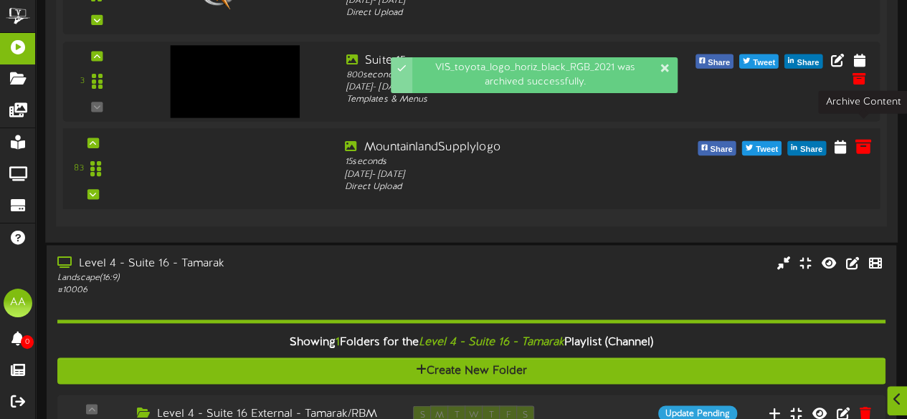
click at [860, 138] on icon at bounding box center [863, 146] width 16 height 16
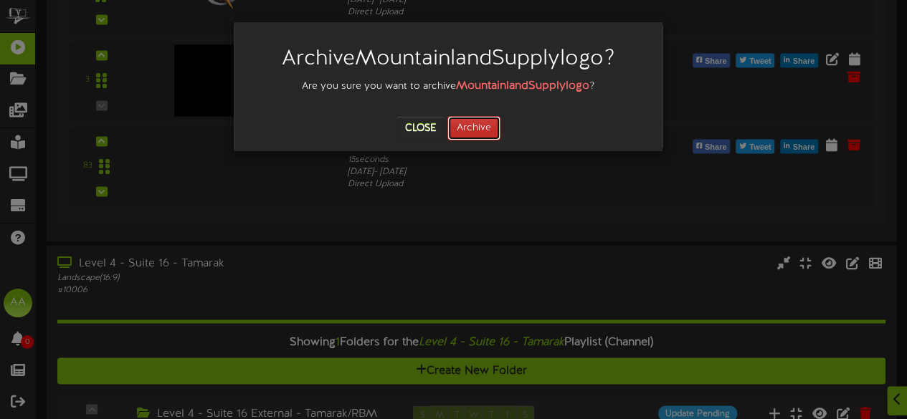
click at [470, 124] on button "Archive" at bounding box center [473, 128] width 53 height 24
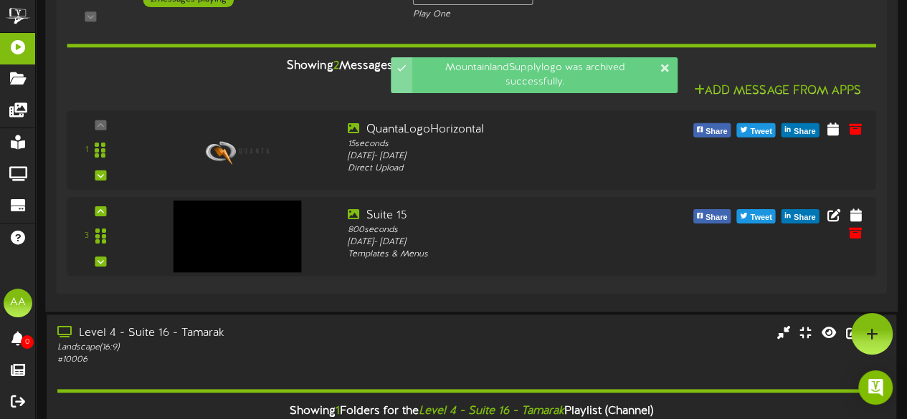
scroll to position [862, 0]
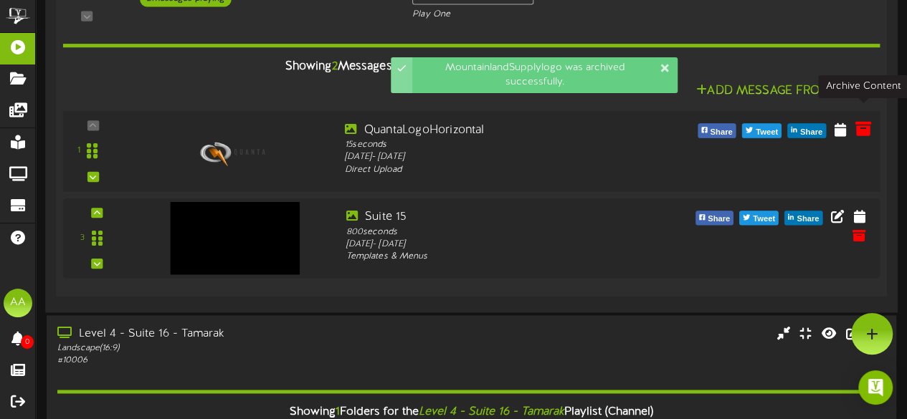
click at [858, 120] on icon at bounding box center [863, 128] width 16 height 16
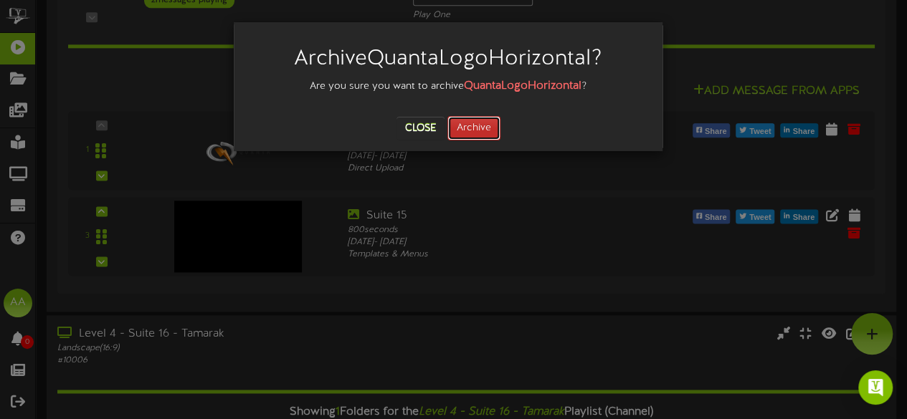
click at [474, 122] on button "Archive" at bounding box center [473, 128] width 53 height 24
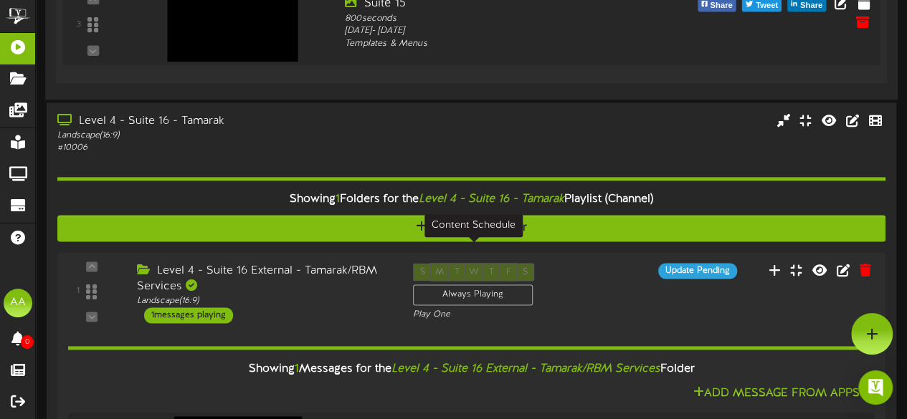
scroll to position [978, 0]
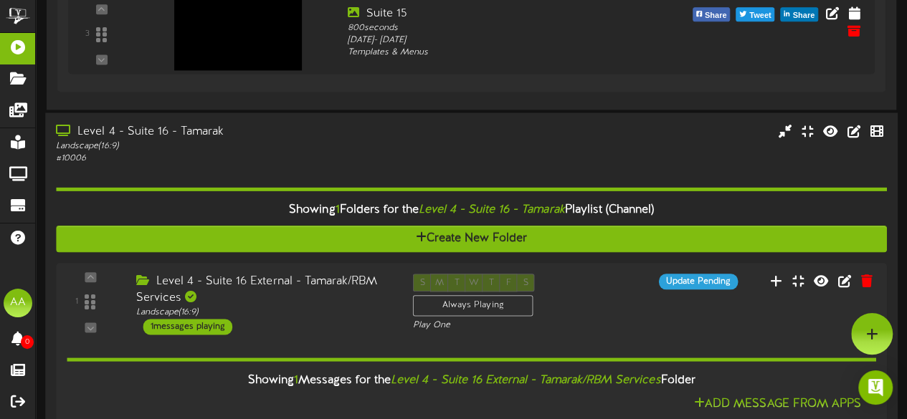
click at [251, 123] on div "Level 4 - Suite 16 - Tamarak" at bounding box center [222, 131] width 333 height 16
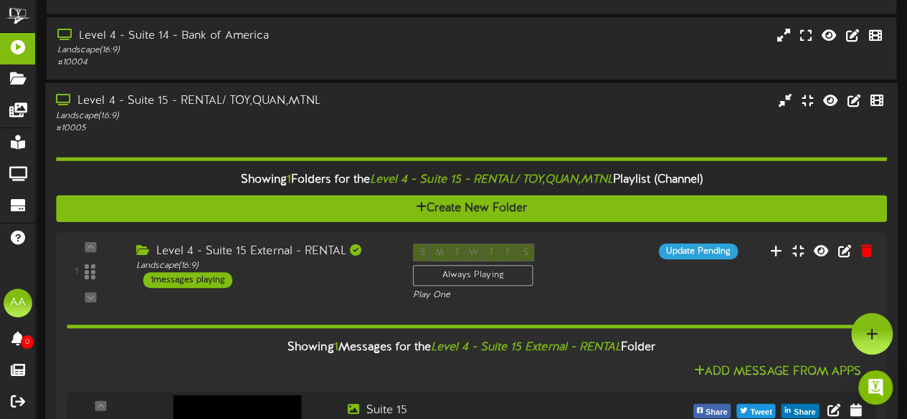
scroll to position [580, 0]
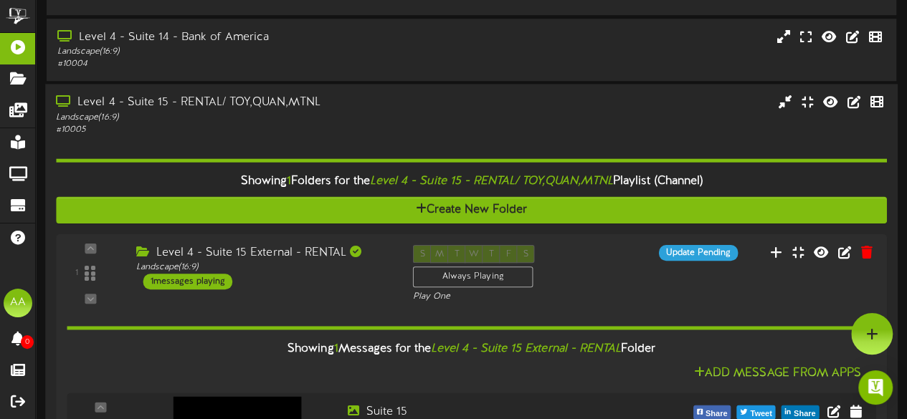
click at [360, 84] on div "Level 4 - Suite 15 - RENTAL/ TOY,QUAN,MTNL Landscape ( 16:9 ) # 10005" at bounding box center [471, 296] width 853 height 424
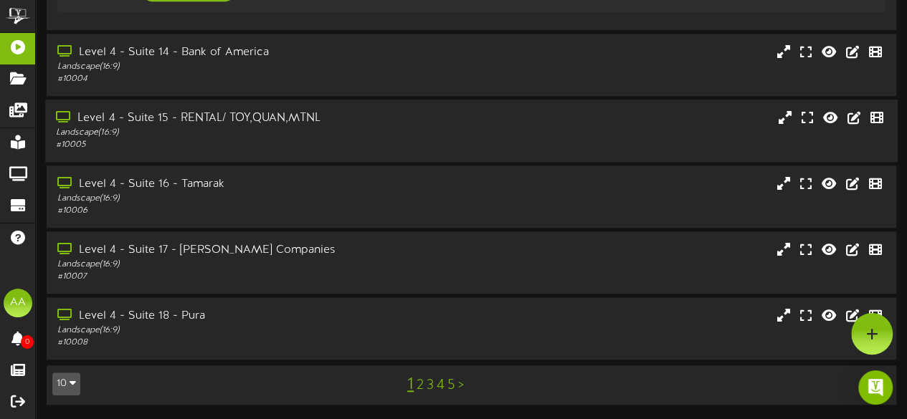
scroll to position [549, 0]
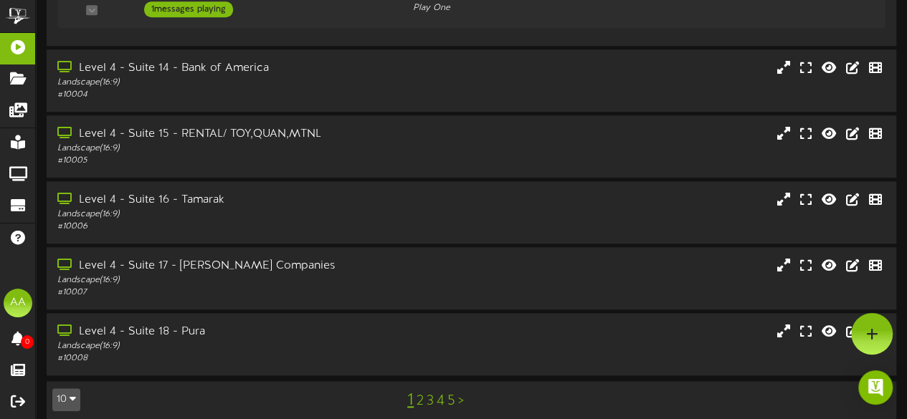
click at [421, 394] on link "2" at bounding box center [420, 402] width 7 height 16
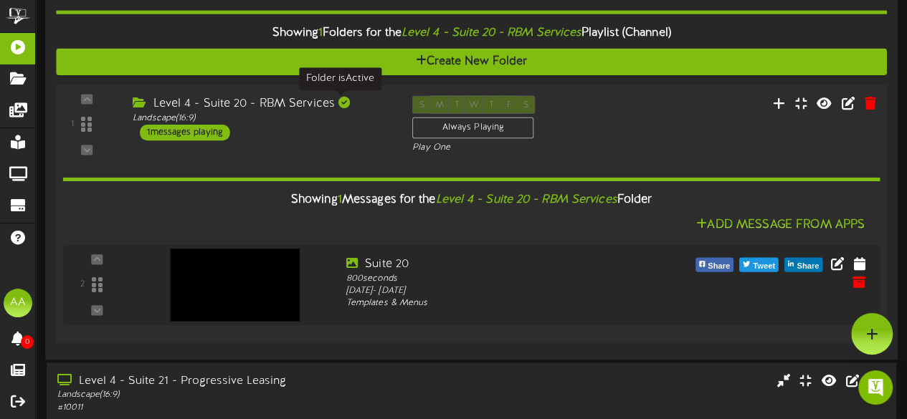
scroll to position [526, 0]
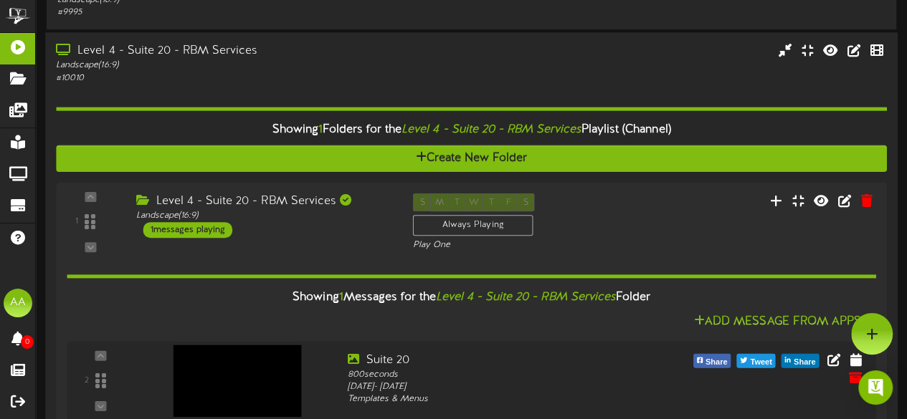
click at [282, 57] on div "Level 4 - Suite 20 - RBM Services" at bounding box center [222, 51] width 333 height 16
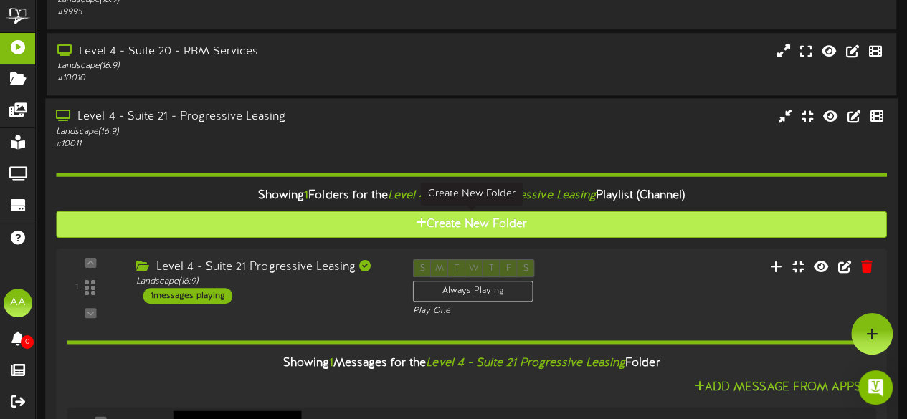
scroll to position [592, 0]
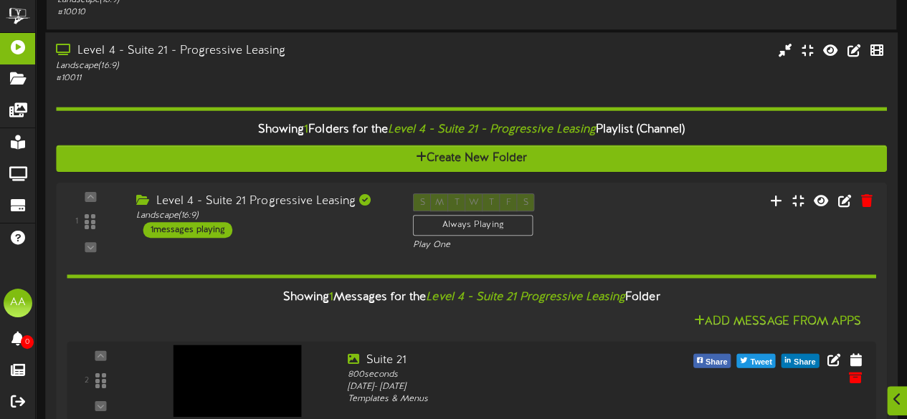
click at [292, 52] on div "Level 4 - Suite 21 - Progressive Leasing" at bounding box center [222, 52] width 333 height 16
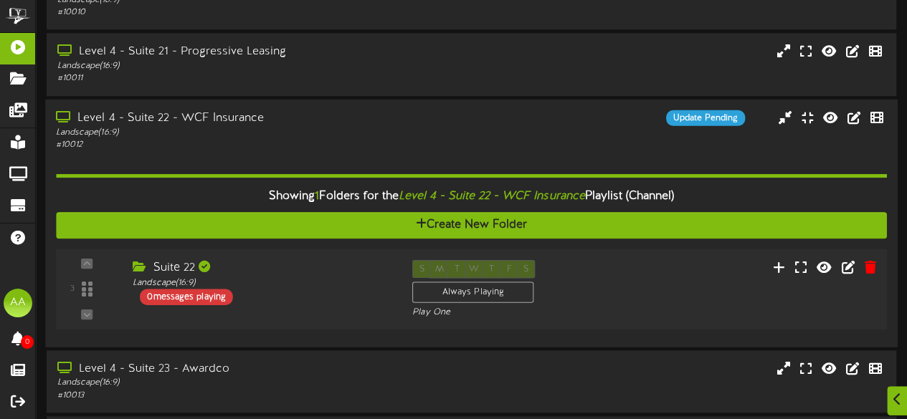
click at [199, 296] on div "0 messages playing" at bounding box center [186, 297] width 93 height 16
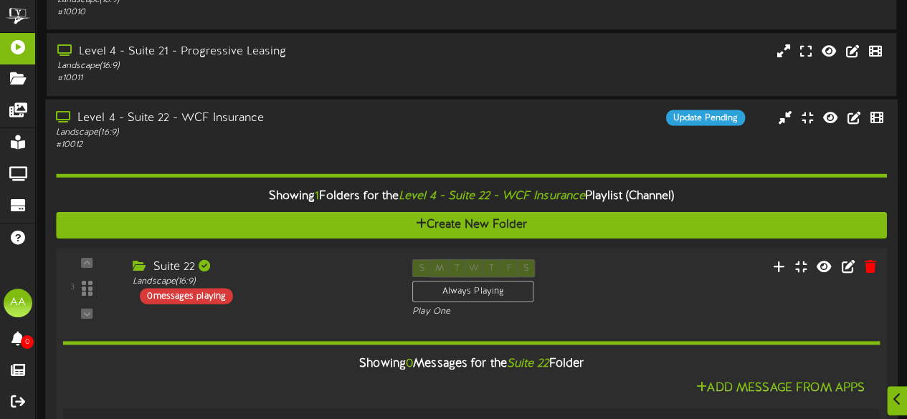
click at [199, 296] on div "0 messages playing" at bounding box center [186, 296] width 93 height 16
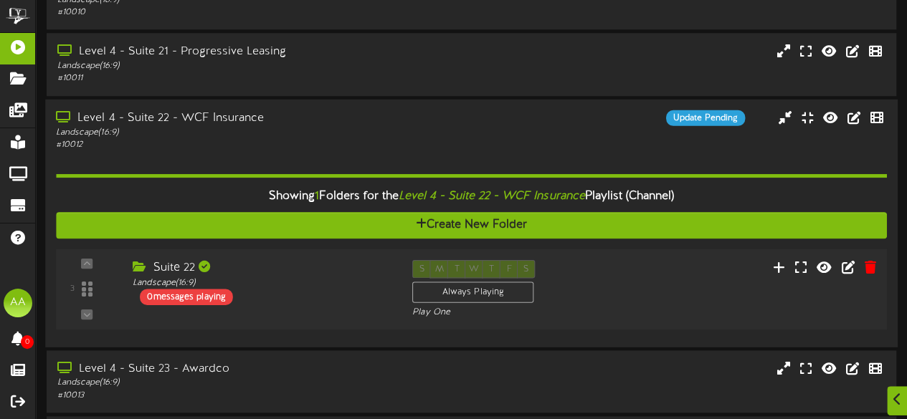
click at [139, 265] on icon at bounding box center [141, 265] width 16 height 11
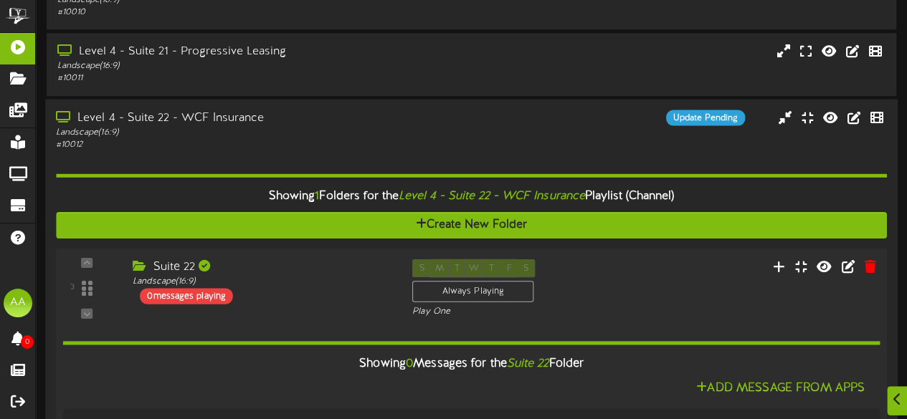
scroll to position [716, 0]
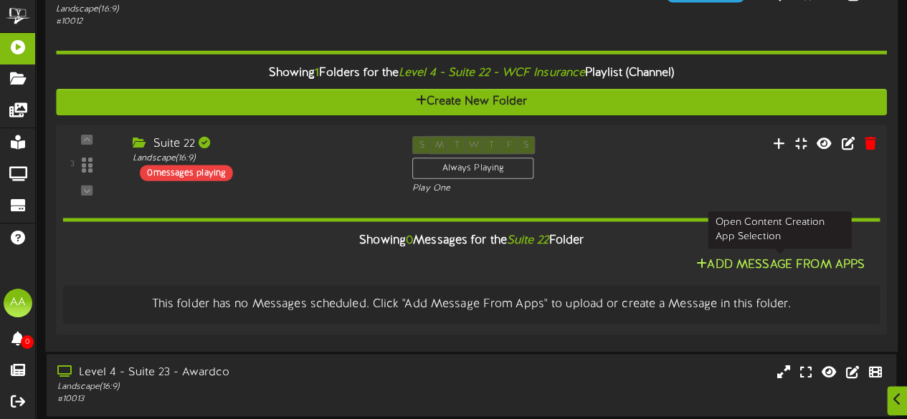
click at [723, 263] on button "Add Message From Apps" at bounding box center [780, 265] width 177 height 18
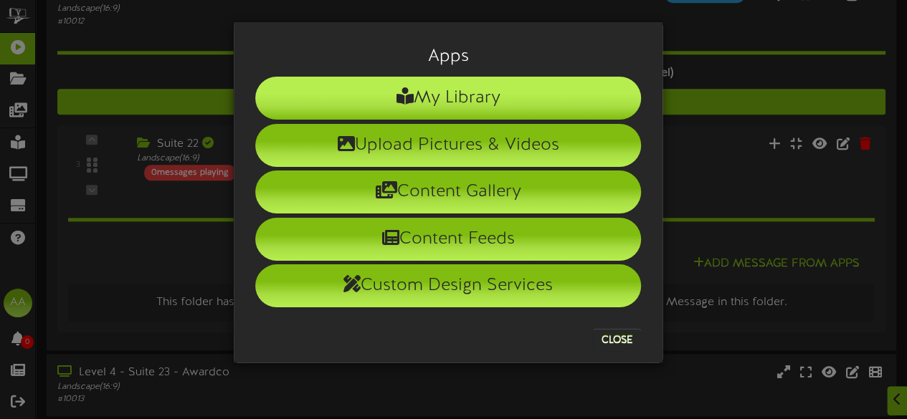
click at [466, 98] on li "My Library" at bounding box center [448, 98] width 386 height 43
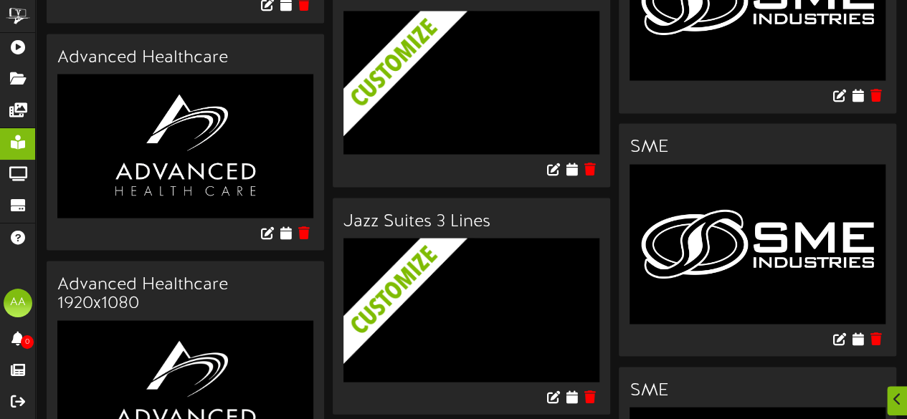
scroll to position [1335, 0]
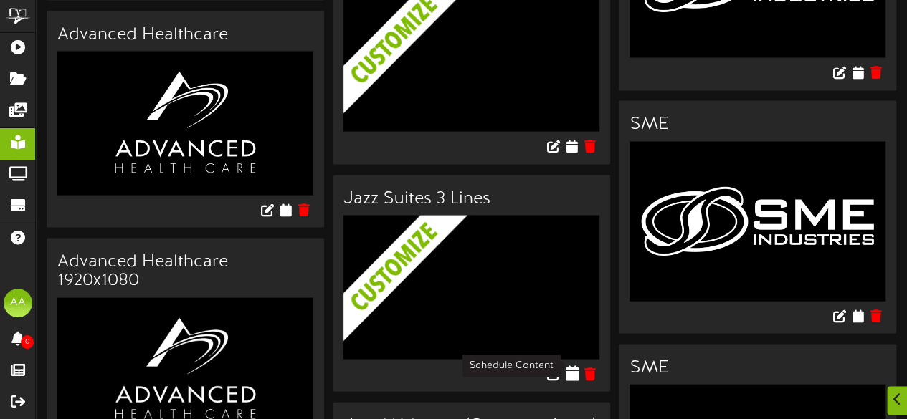
click at [569, 366] on icon at bounding box center [572, 373] width 14 height 16
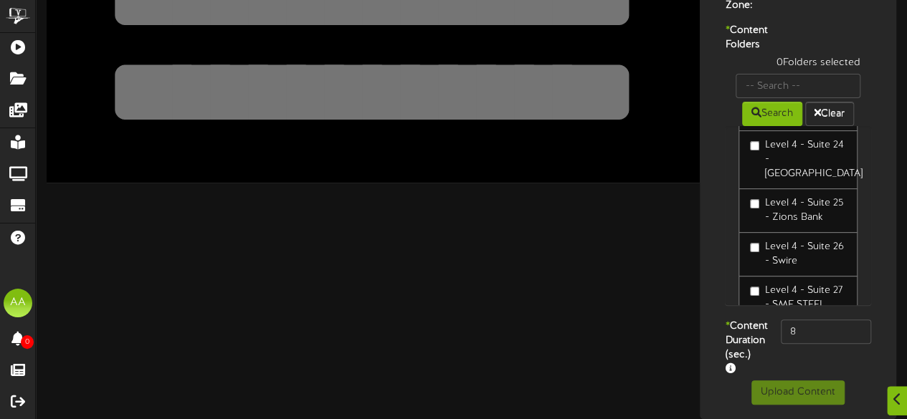
scroll to position [1111, 0]
click at [787, 75] on input "text" at bounding box center [798, 86] width 125 height 24
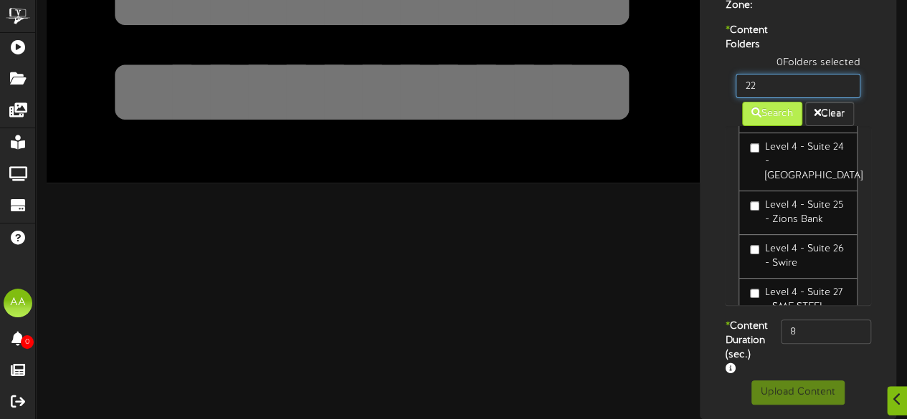
type input "22"
click at [760, 110] on button "Search" at bounding box center [772, 114] width 60 height 24
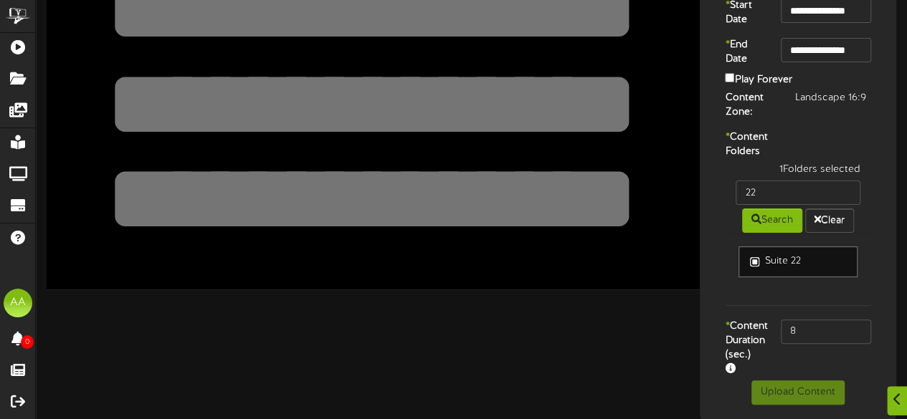
scroll to position [108, 0]
click at [806, 344] on input "8" at bounding box center [826, 332] width 90 height 24
type input "800"
drag, startPoint x: 764, startPoint y: 181, endPoint x: 734, endPoint y: 179, distance: 30.9
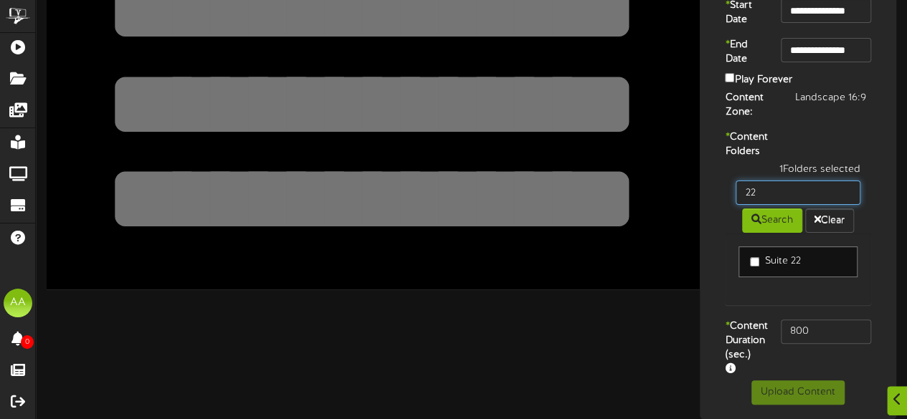
click at [734, 181] on div "22" at bounding box center [798, 193] width 146 height 24
click at [777, 190] on input "text" at bounding box center [798, 193] width 125 height 24
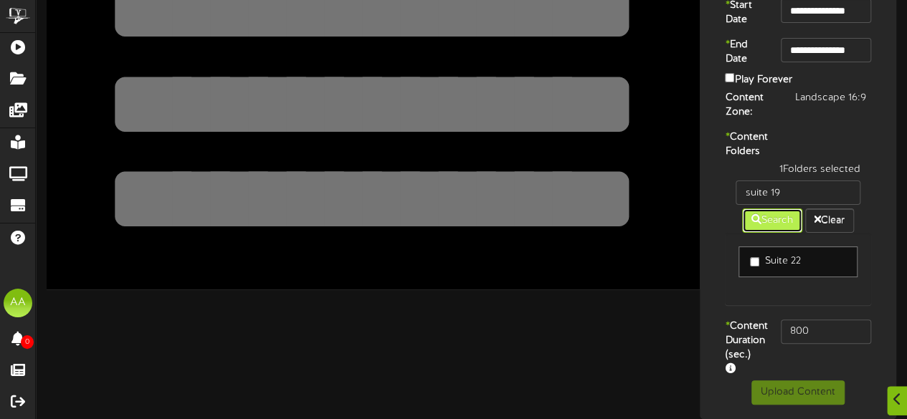
click at [775, 212] on button "Search" at bounding box center [772, 221] width 60 height 24
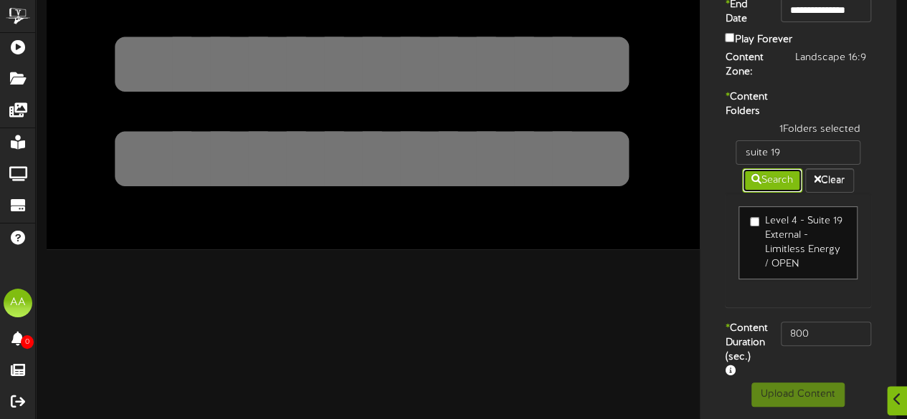
scroll to position [181, 0]
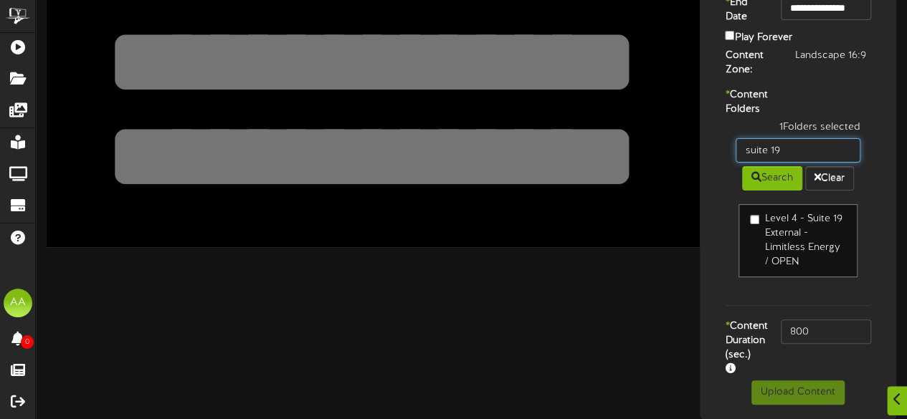
click at [787, 138] on input "suite 19" at bounding box center [798, 150] width 125 height 24
type input "suite 22"
click at [769, 171] on button "Search" at bounding box center [772, 178] width 60 height 24
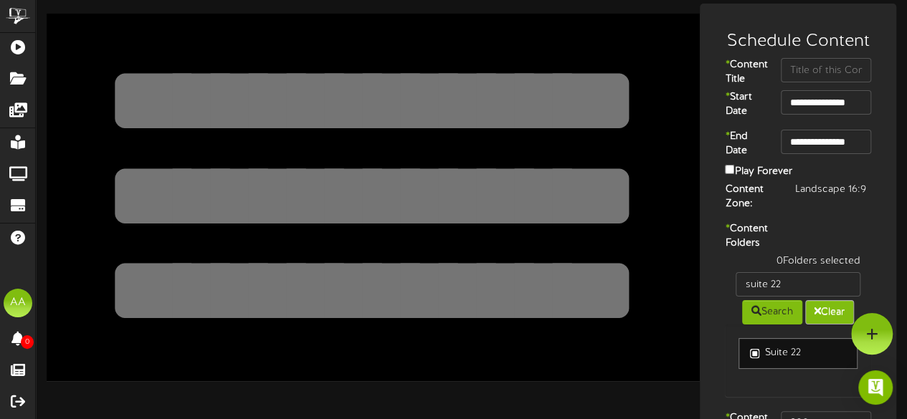
scroll to position [0, 0]
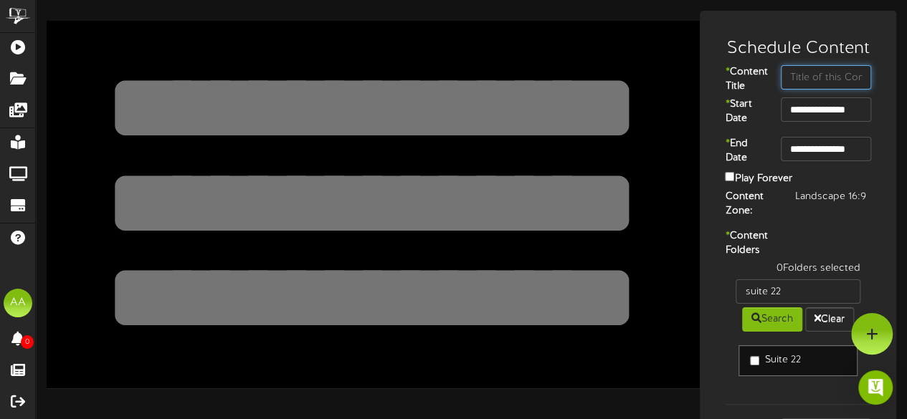
click at [819, 74] on input "text" at bounding box center [826, 77] width 90 height 24
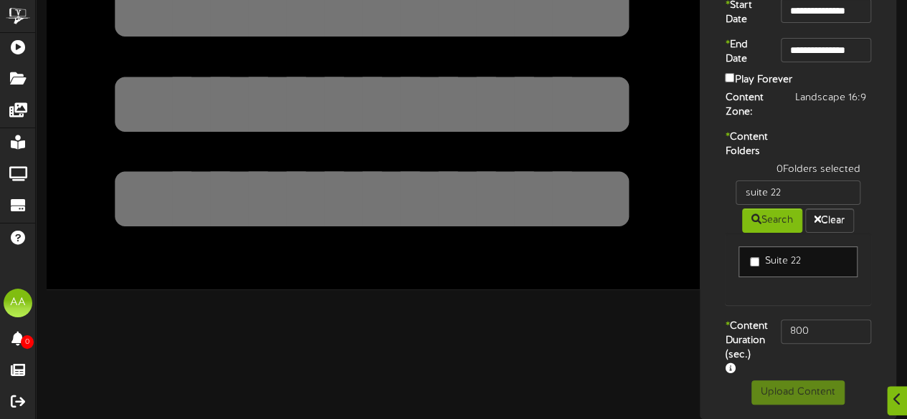
type input "Suite 19"
click at [818, 345] on div "* Content Duration (sec.) 800" at bounding box center [797, 350] width 189 height 61
click at [741, 277] on div "Suite 22" at bounding box center [798, 269] width 146 height 72
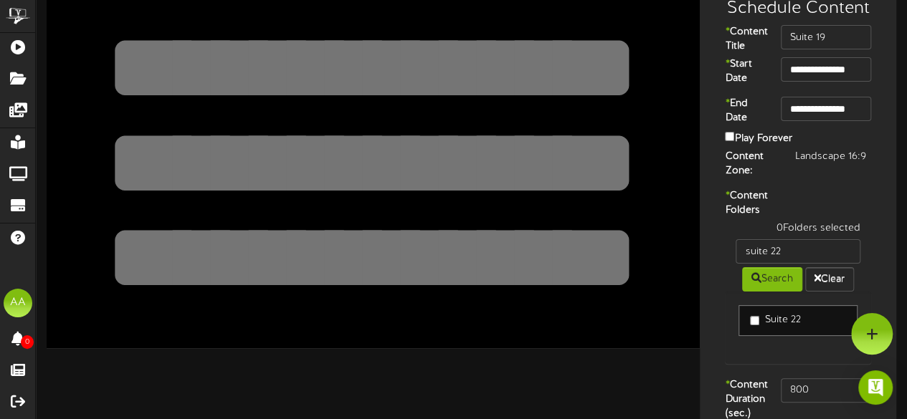
scroll to position [34, 0]
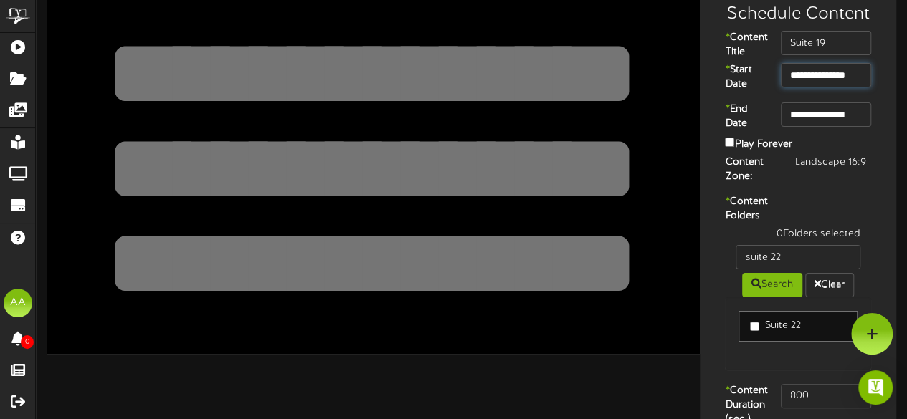
click at [801, 77] on input "**********" at bounding box center [826, 75] width 90 height 24
click at [821, 124] on input "**********" at bounding box center [826, 115] width 90 height 24
click at [810, 233] on div "* Content Folders 0 Folders selected suite 22 Search Clear Suite 22" at bounding box center [797, 289] width 189 height 189
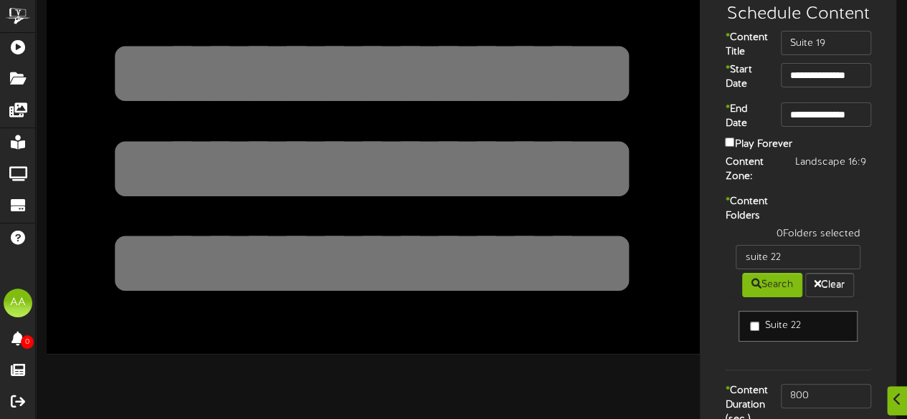
scroll to position [139, 0]
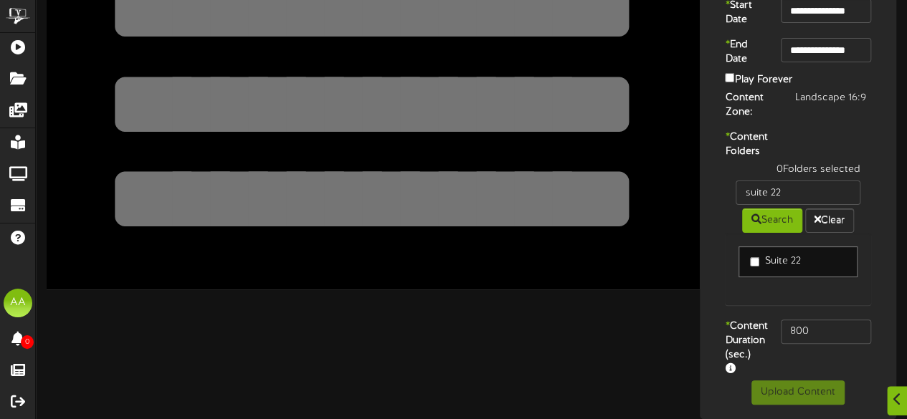
click at [739, 137] on label "* Content Folders" at bounding box center [742, 144] width 56 height 29
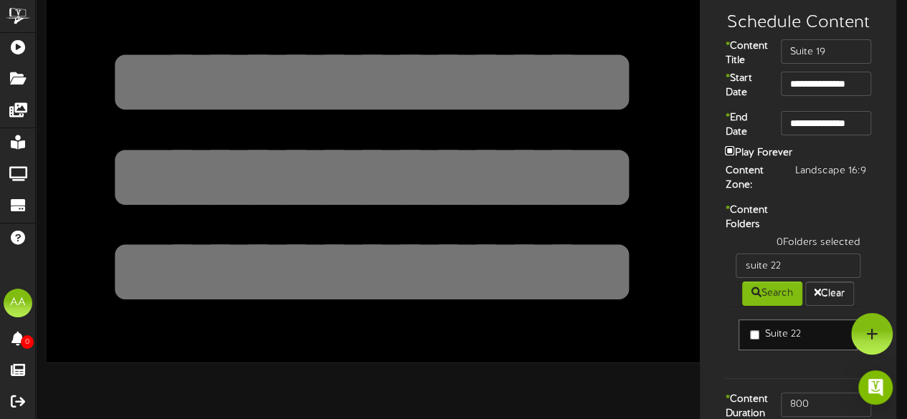
scroll to position [17, 0]
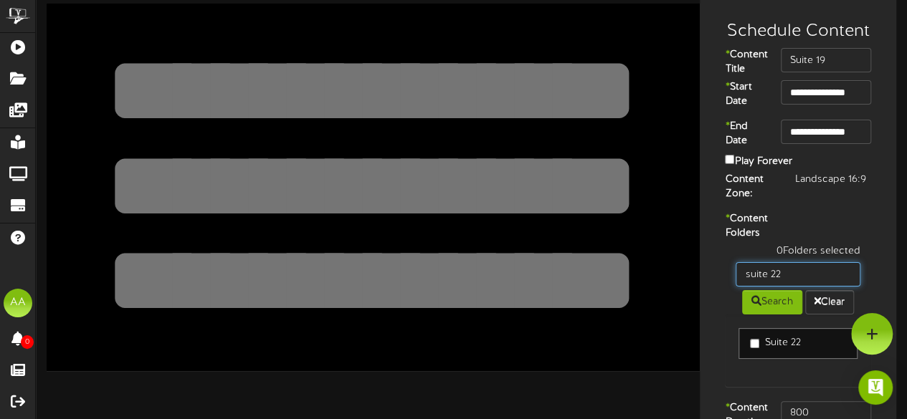
drag, startPoint x: 809, startPoint y: 305, endPoint x: 793, endPoint y: 304, distance: 15.8
click at [793, 287] on input "suite 22" at bounding box center [798, 274] width 125 height 24
click at [826, 315] on button "Clear" at bounding box center [829, 302] width 49 height 24
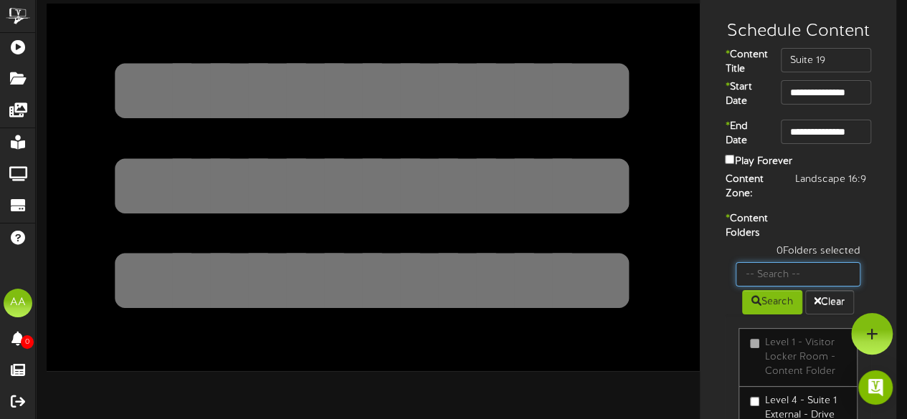
click at [797, 287] on input "text" at bounding box center [798, 274] width 125 height 24
type input "suite 19"
click at [776, 315] on button "Search" at bounding box center [772, 302] width 60 height 24
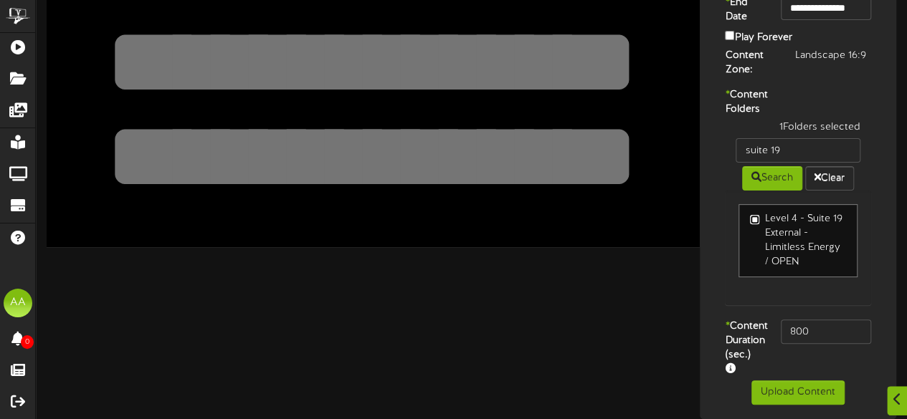
scroll to position [163, 0]
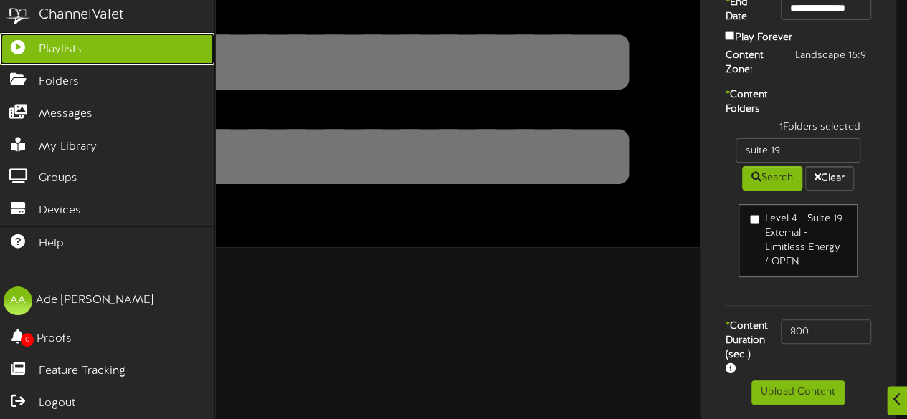
click at [92, 47] on link "Playlists" at bounding box center [107, 49] width 214 height 32
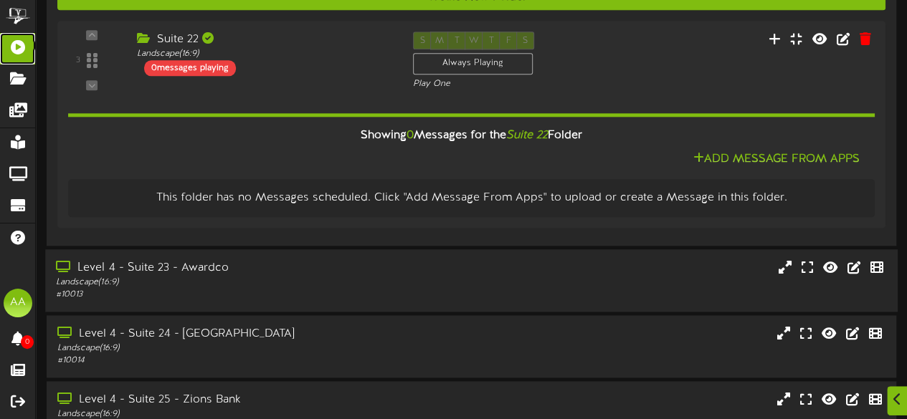
scroll to position [1035, 0]
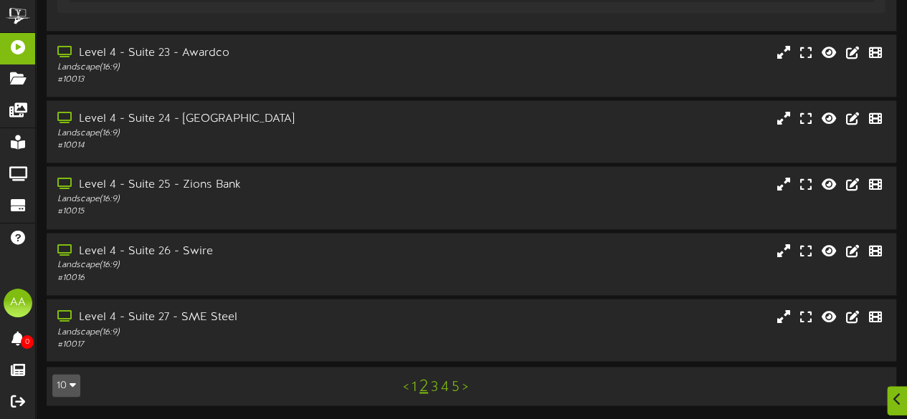
click at [413, 386] on link "1" at bounding box center [414, 387] width 5 height 16
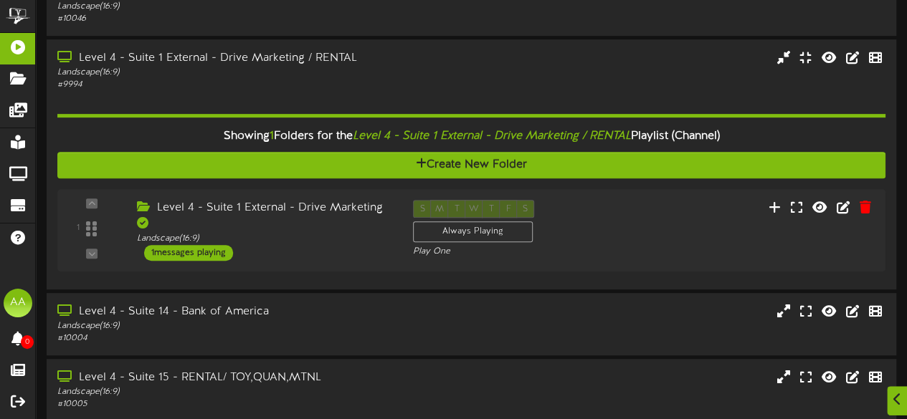
scroll to position [549, 0]
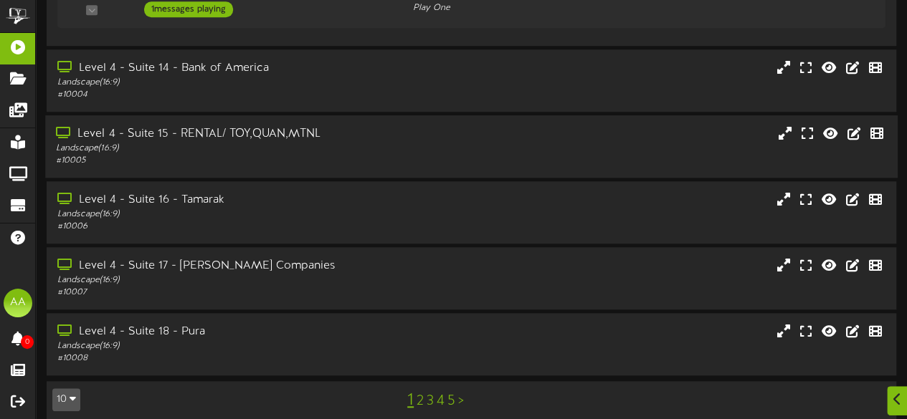
click at [343, 115] on div "Level 4 - Suite 15 - RENTAL/ TOY,QUAN,MTNL Landscape ( 16:9 ) # 10005" at bounding box center [471, 146] width 853 height 62
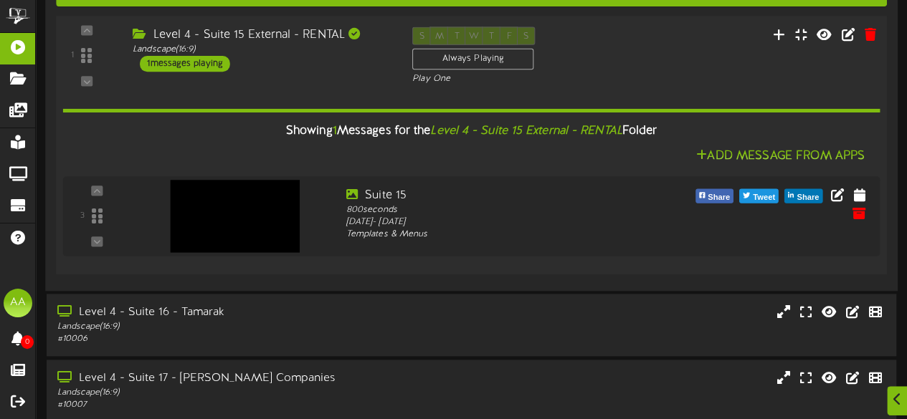
scroll to position [908, 0]
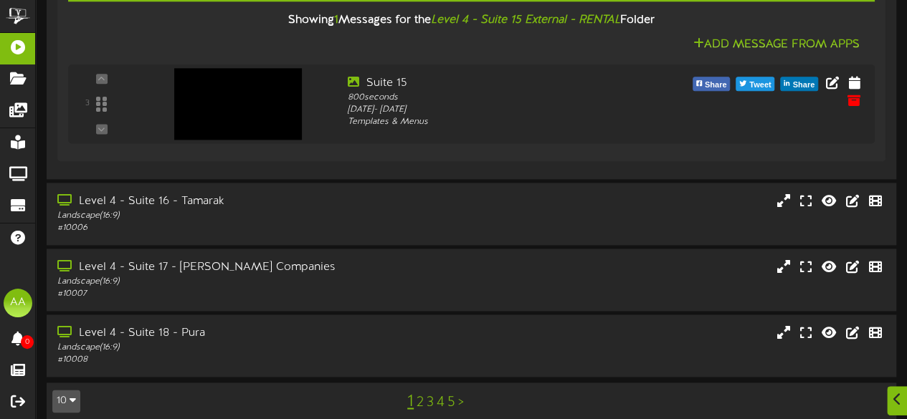
click at [418, 395] on link "2" at bounding box center [420, 403] width 7 height 16
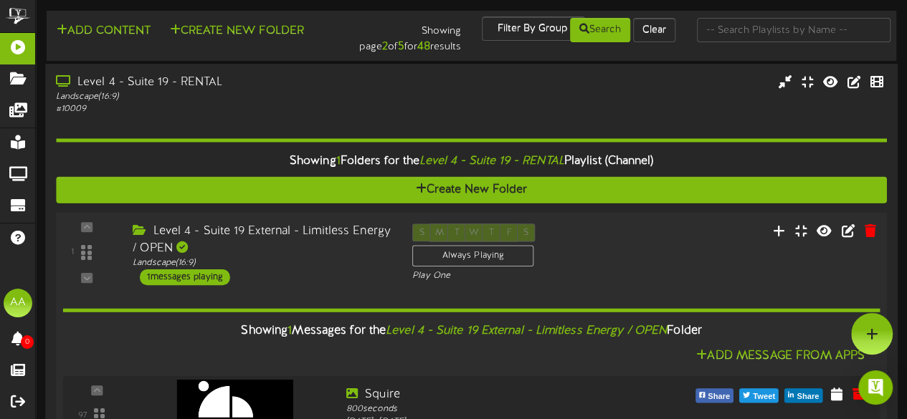
click at [297, 251] on div "Level 4 - Suite 19 External - Limitless Energy / OPEN" at bounding box center [262, 240] width 258 height 33
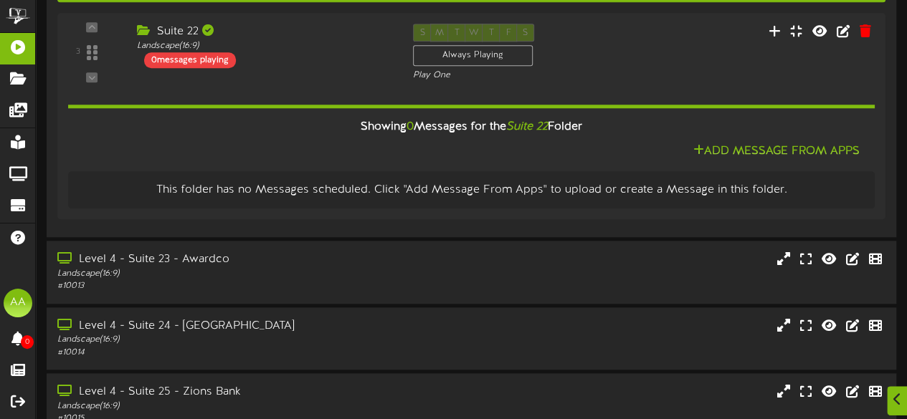
scroll to position [860, 0]
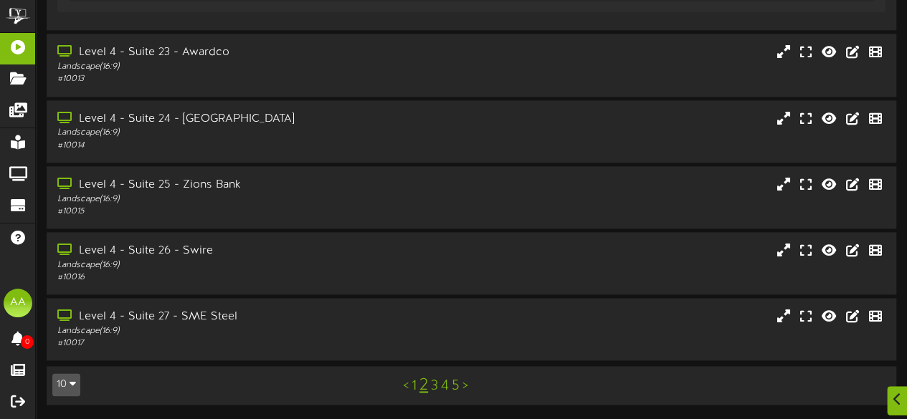
click at [414, 386] on link "1" at bounding box center [414, 387] width 5 height 16
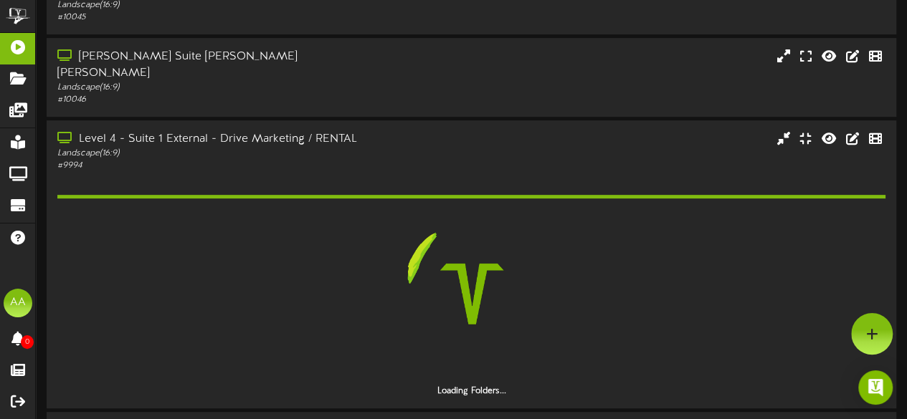
scroll to position [217, 0]
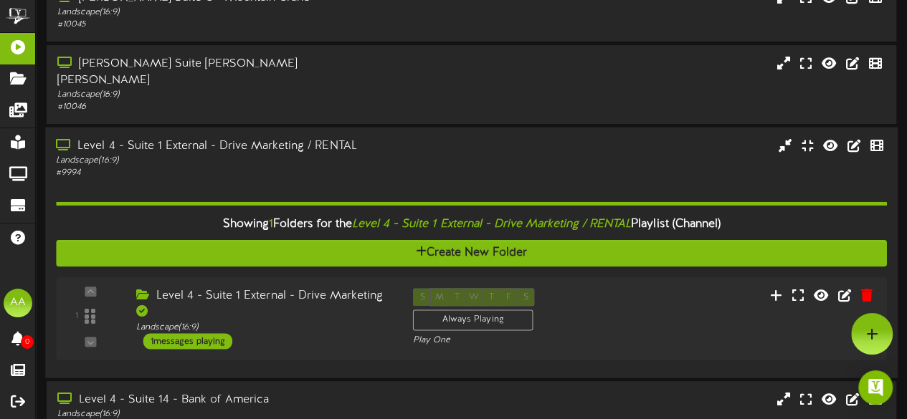
click at [260, 138] on div "Level 4 - Suite 1 External - Drive Marketing / RENTAL" at bounding box center [222, 146] width 333 height 16
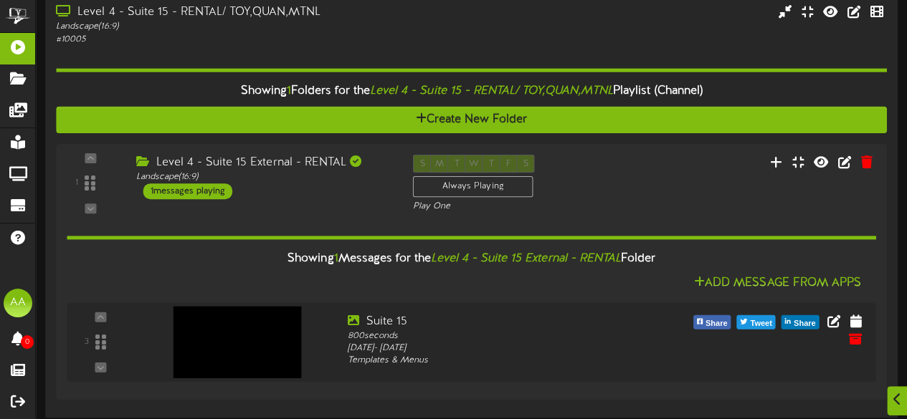
click at [314, 22] on div "Landscape ( 16:9 )" at bounding box center [222, 28] width 333 height 12
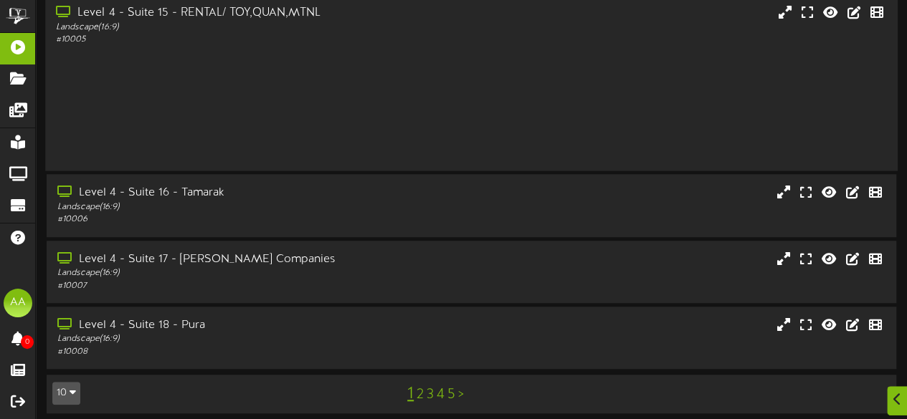
scroll to position [363, 0]
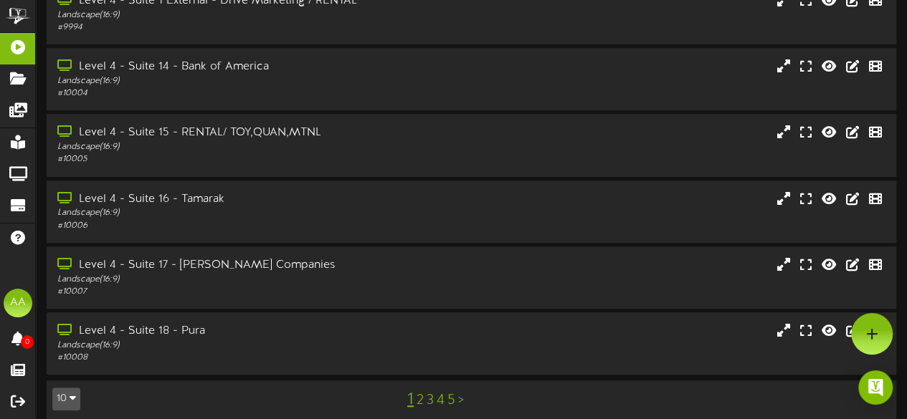
click at [429, 393] on link "3" at bounding box center [430, 401] width 7 height 16
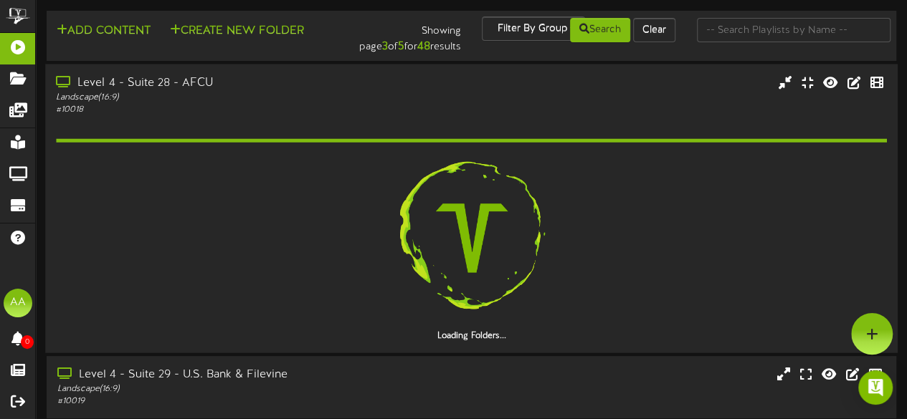
click at [259, 87] on div "Level 4 - Suite 28 - AFCU" at bounding box center [222, 83] width 333 height 16
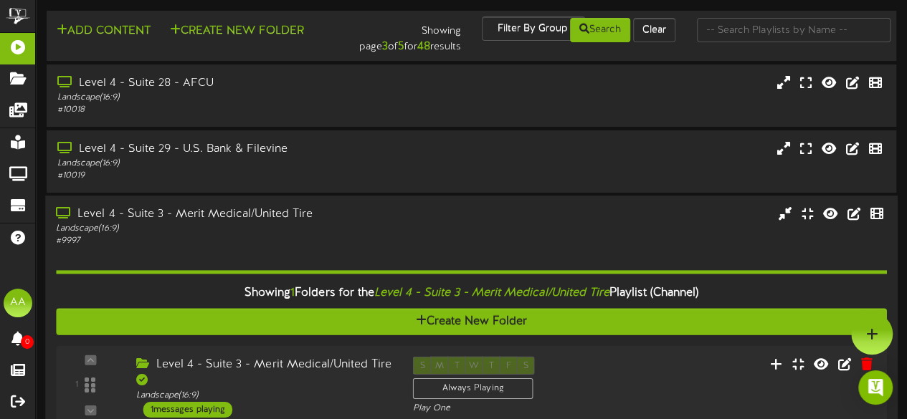
click at [370, 223] on div "Level 4 - Suite 3 - Merit Medical/United Tire" at bounding box center [222, 215] width 333 height 16
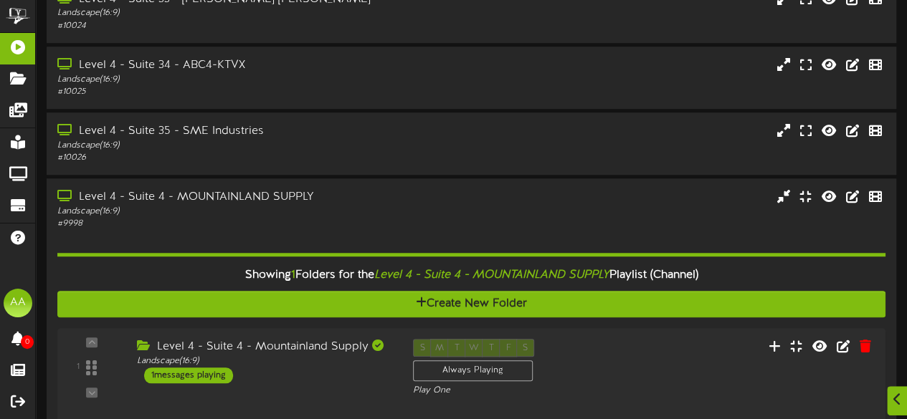
scroll to position [670, 0]
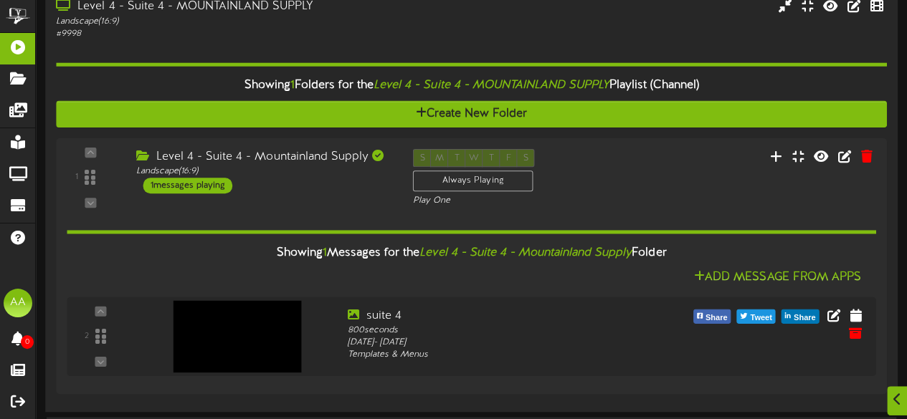
click at [346, 14] on div "Level 4 - Suite 4 - MOUNTAINLAND SUPPLY" at bounding box center [222, 7] width 333 height 16
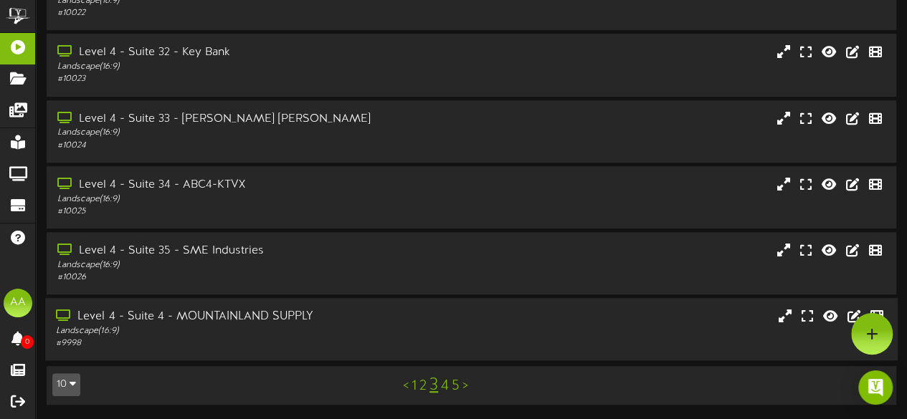
scroll to position [363, 0]
click at [444, 386] on link "4" at bounding box center [445, 387] width 8 height 16
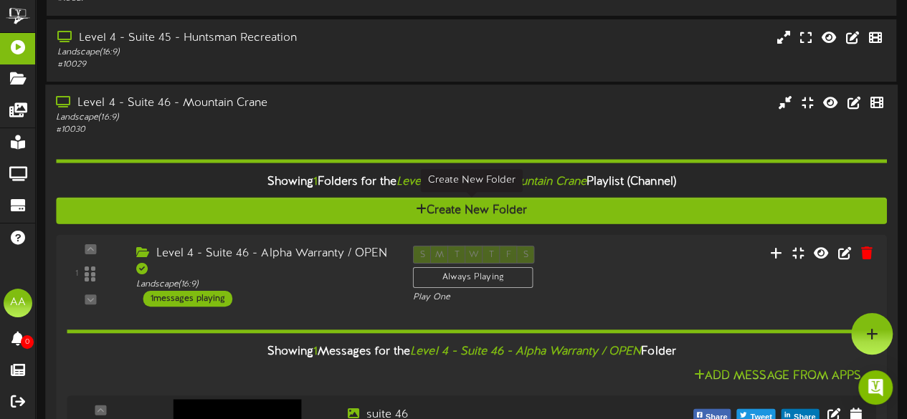
scroll to position [101, 0]
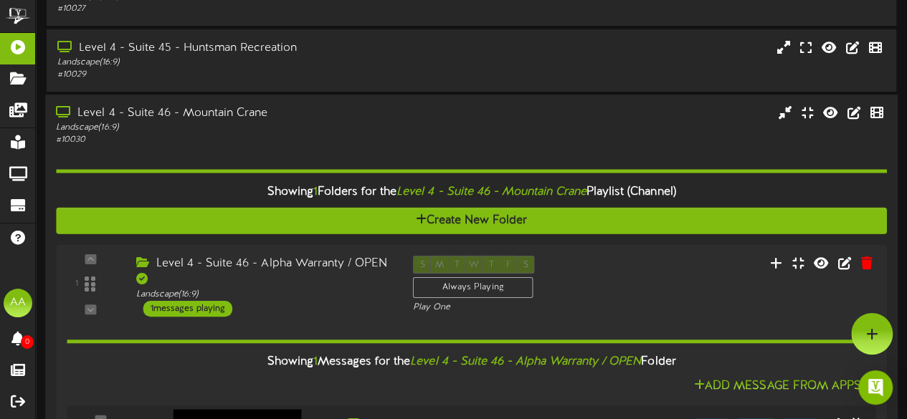
click at [328, 108] on div "Level 4 - Suite 46 - Mountain Crane" at bounding box center [222, 113] width 333 height 16
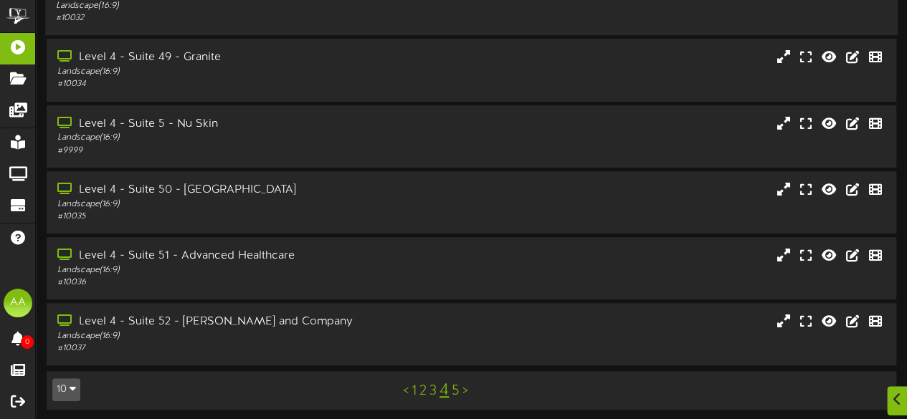
scroll to position [363, 0]
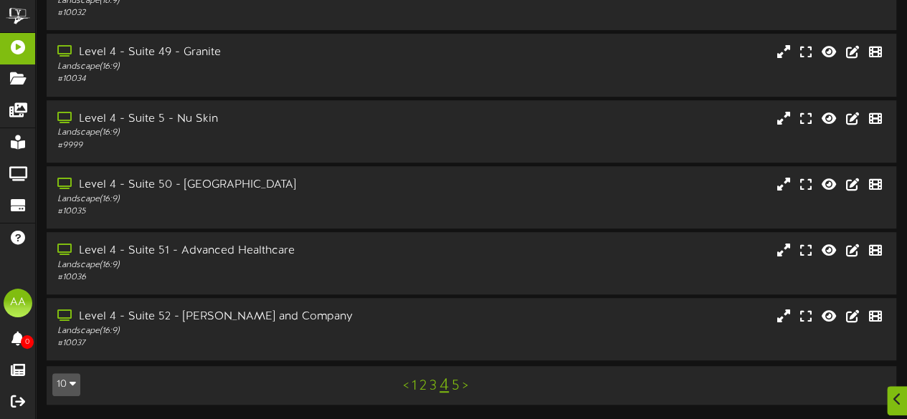
click at [455, 389] on link "5" at bounding box center [456, 387] width 8 height 16
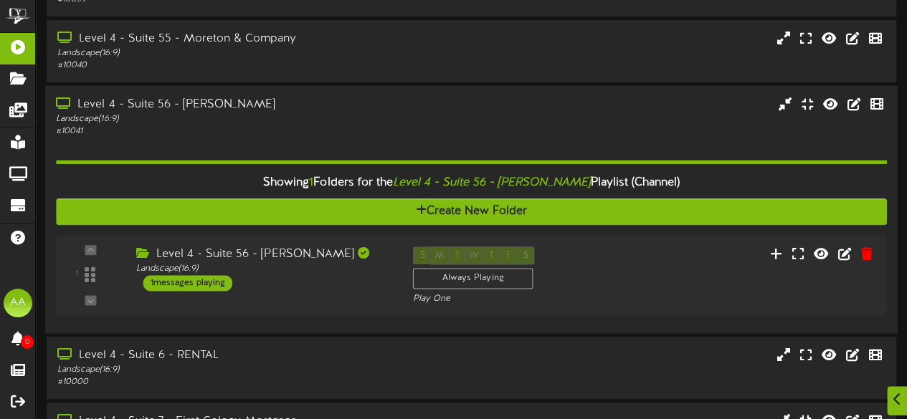
scroll to position [420, 0]
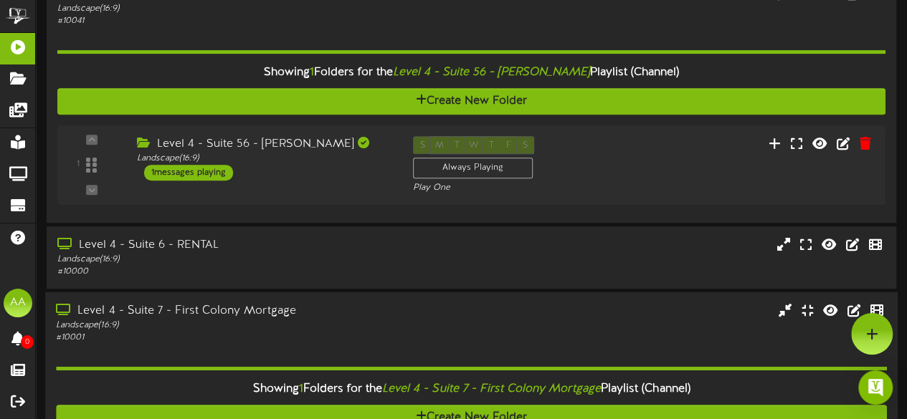
click at [367, 306] on div "Level 4 - Suite 7 - First Colony Mortgage" at bounding box center [222, 311] width 333 height 16
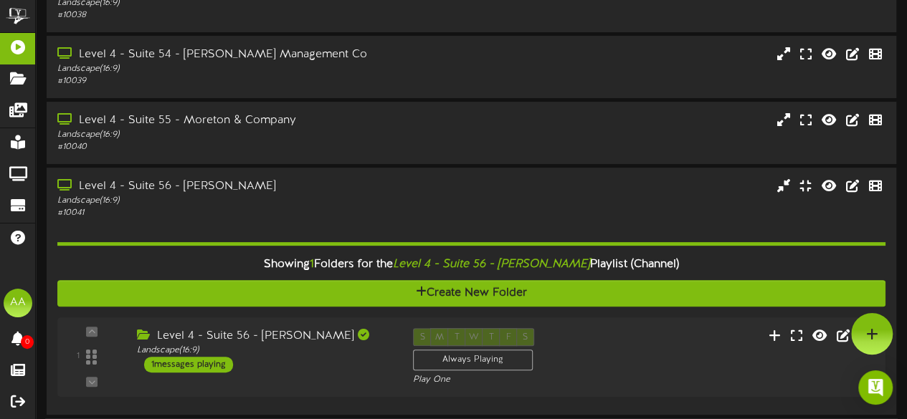
scroll to position [94, 0]
click at [305, 189] on div "Level 4 - Suite 56 - [PERSON_NAME]" at bounding box center [222, 187] width 333 height 16
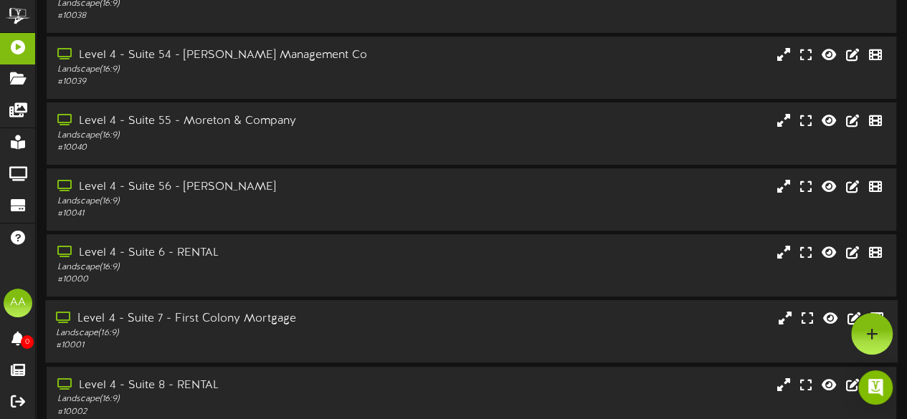
scroll to position [230, 0]
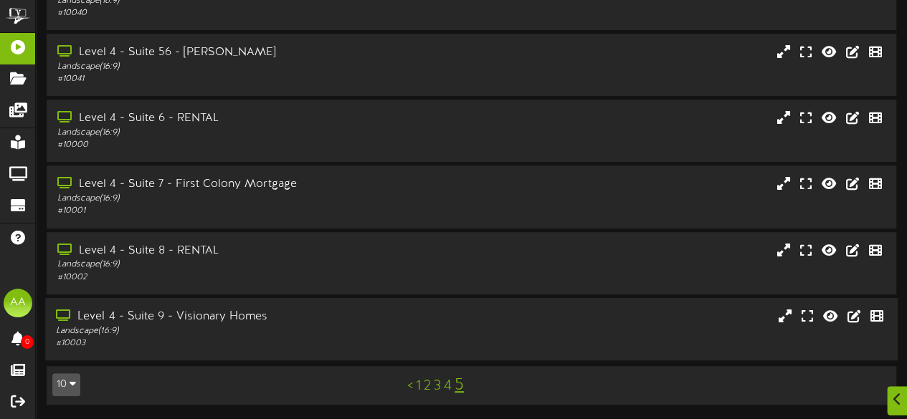
click at [336, 326] on div "Landscape ( 16:9 )" at bounding box center [222, 332] width 333 height 12
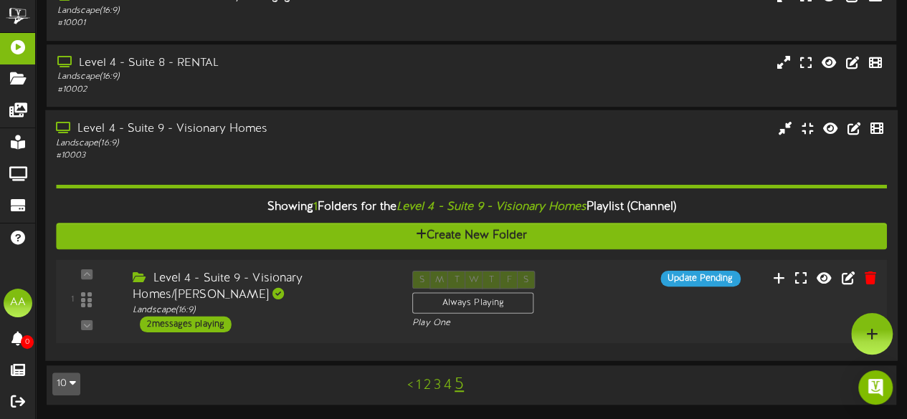
click at [185, 321] on div "2 messages playing" at bounding box center [186, 324] width 92 height 16
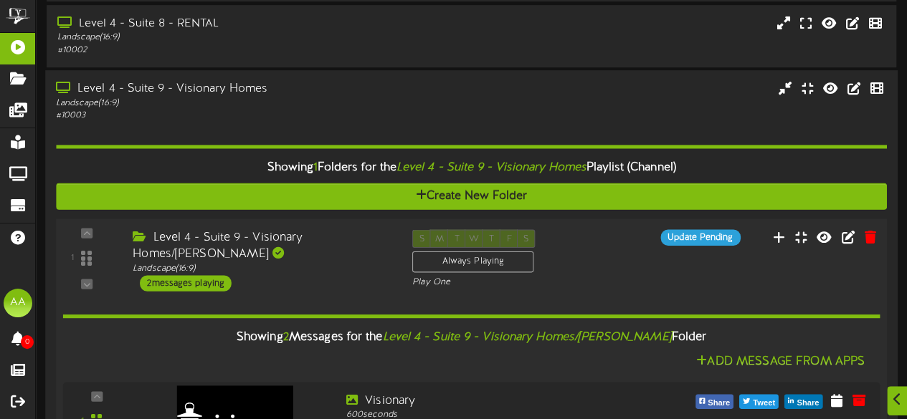
scroll to position [612, 0]
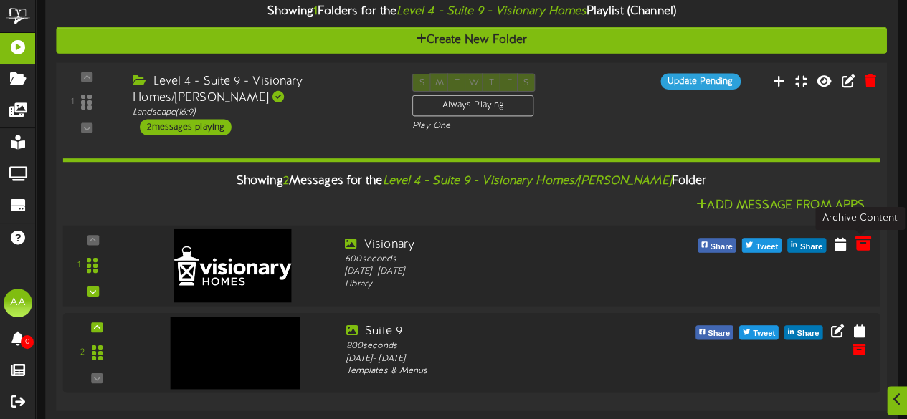
click at [861, 245] on icon at bounding box center [863, 243] width 16 height 16
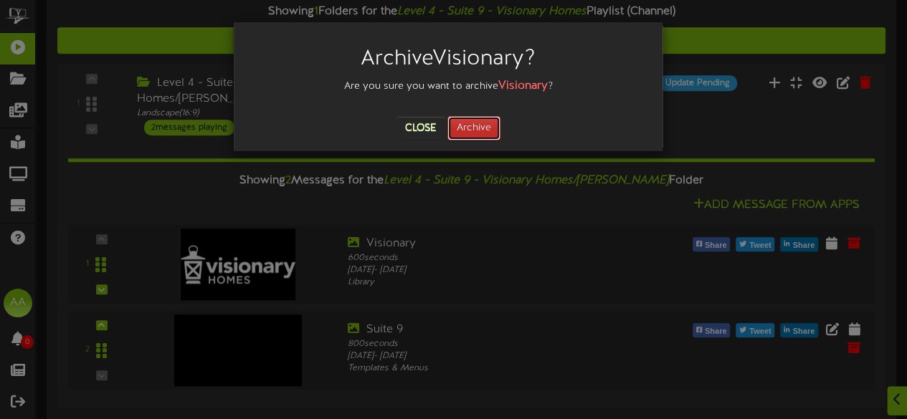
click at [489, 125] on button "Archive" at bounding box center [473, 128] width 53 height 24
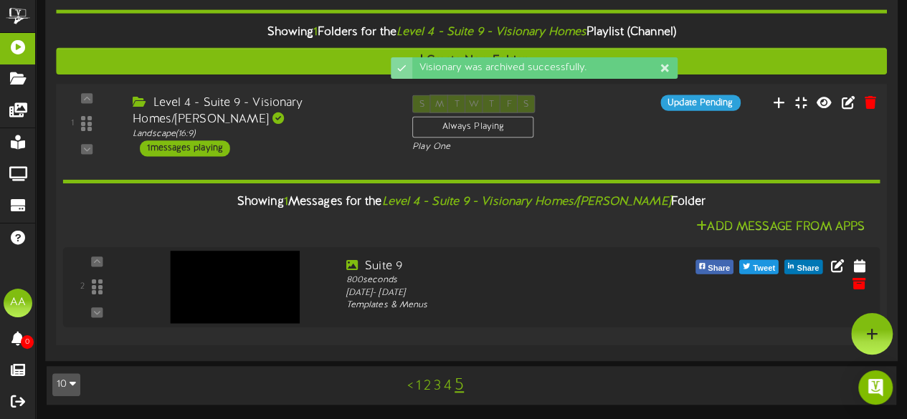
scroll to position [515, 0]
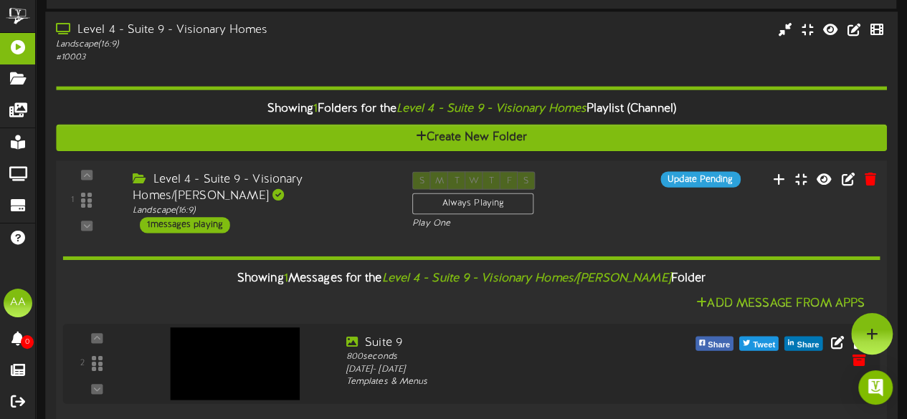
click at [341, 199] on div "Level 4 - Suite 9 - Visionary Homes/[PERSON_NAME]" at bounding box center [262, 187] width 258 height 33
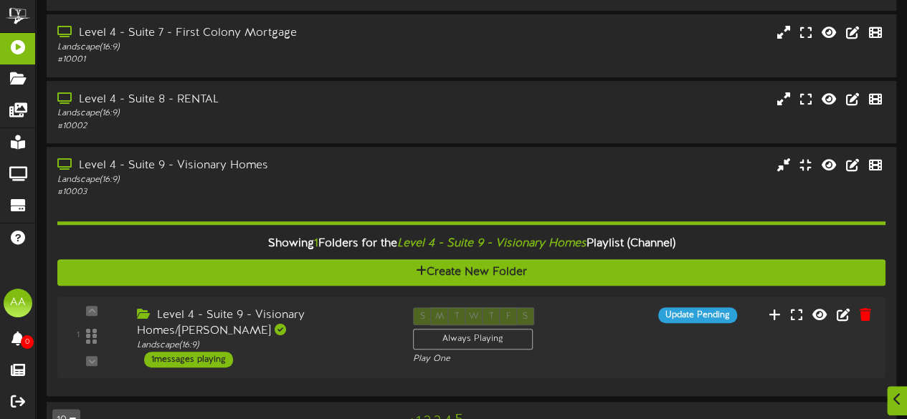
scroll to position [417, 0]
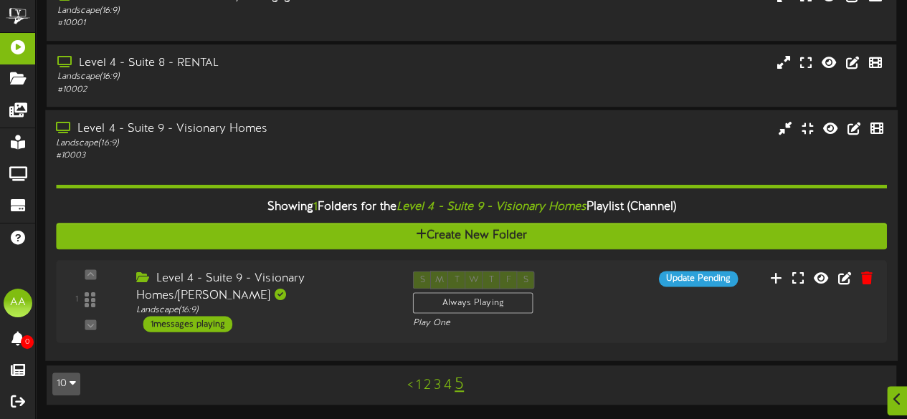
click at [303, 125] on div "Level 4 - Suite 9 - Visionary Homes" at bounding box center [222, 128] width 333 height 16
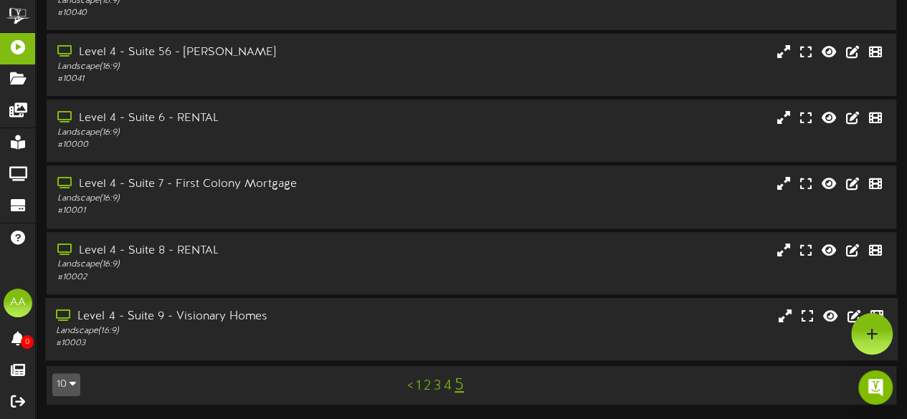
click at [308, 306] on div "Level 4 - Suite 9 - Visionary Homes Landscape ( 16:9 ) # 10003" at bounding box center [471, 329] width 853 height 62
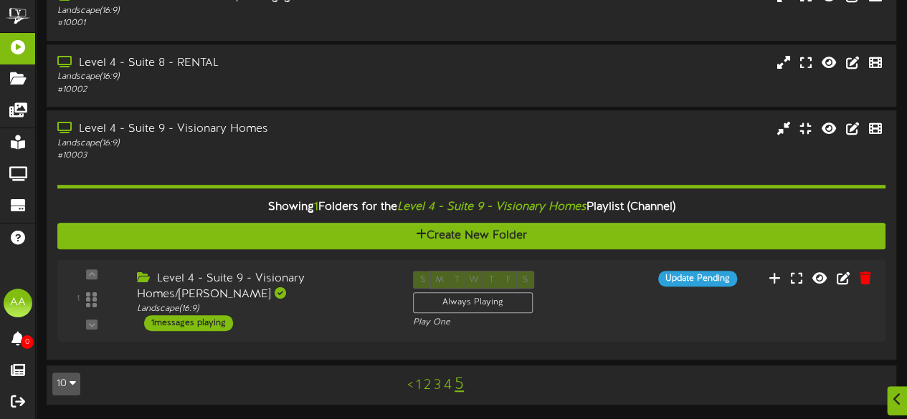
click at [447, 385] on link "4" at bounding box center [448, 386] width 8 height 16
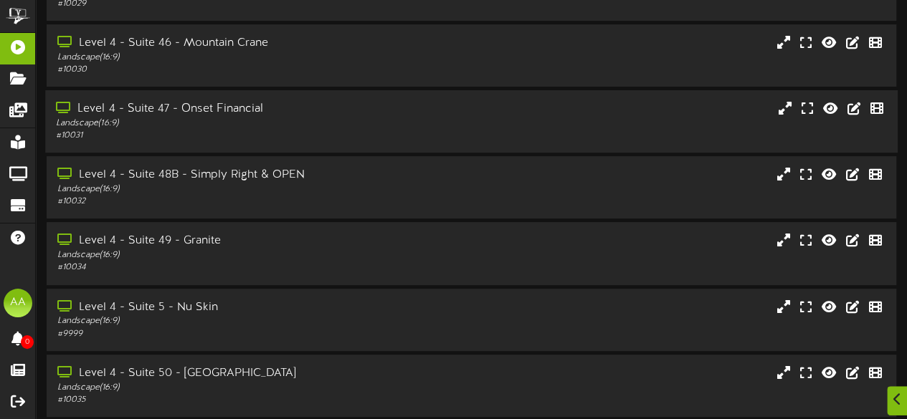
scroll to position [363, 0]
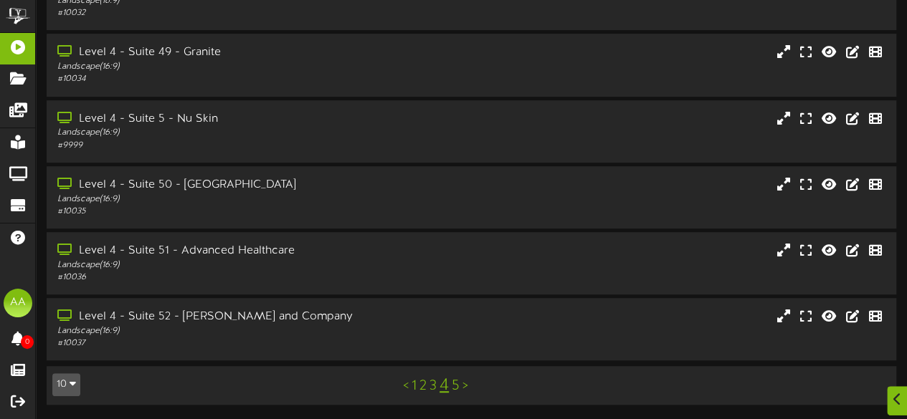
click at [430, 386] on link "3" at bounding box center [433, 387] width 7 height 16
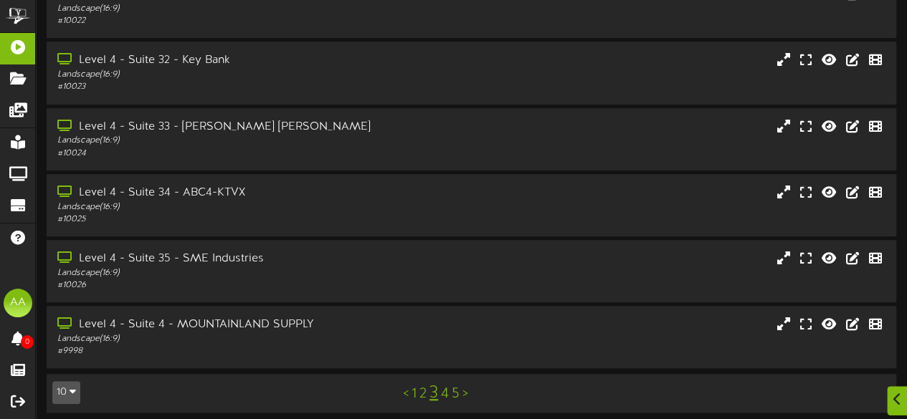
scroll to position [363, 0]
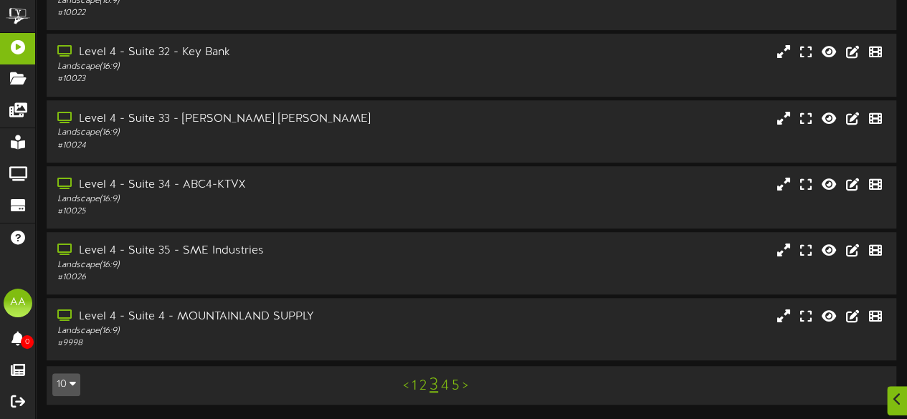
click at [422, 385] on link "2" at bounding box center [422, 387] width 7 height 16
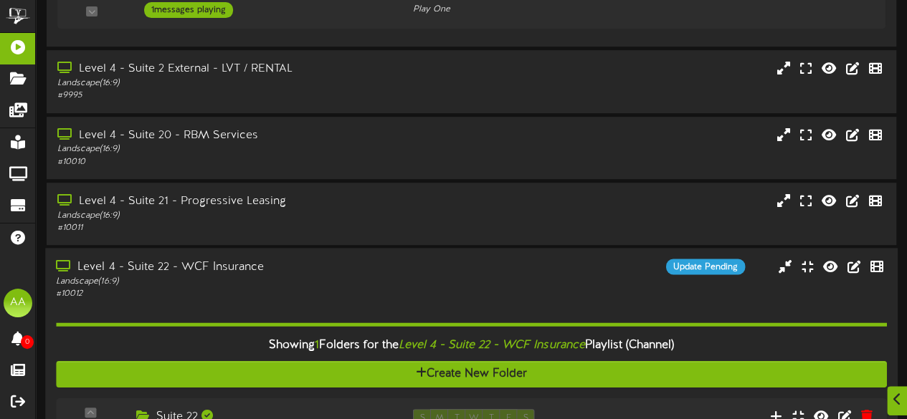
scroll to position [460, 0]
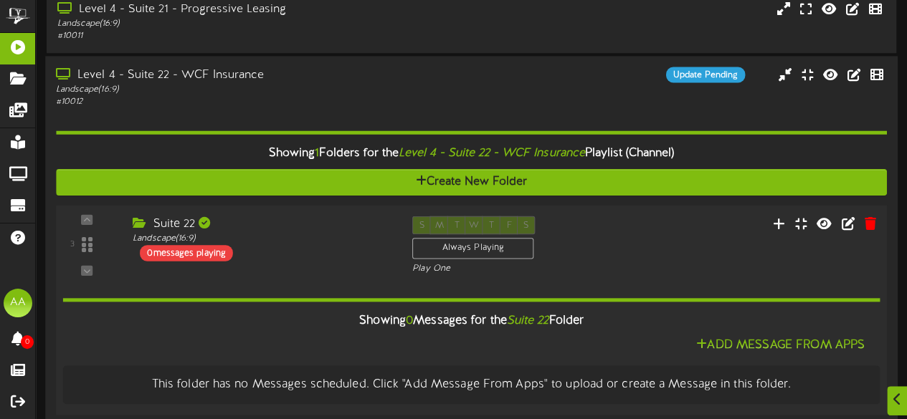
click at [87, 245] on div "3" at bounding box center [87, 245] width 48 height 58
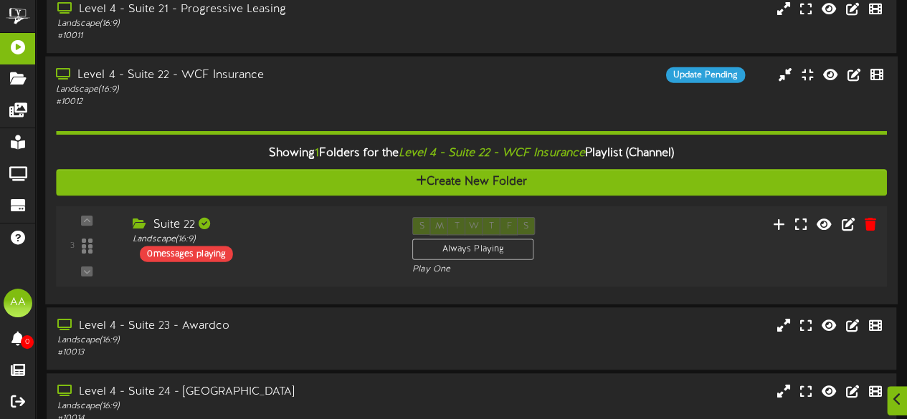
click at [87, 245] on div "3" at bounding box center [87, 246] width 48 height 58
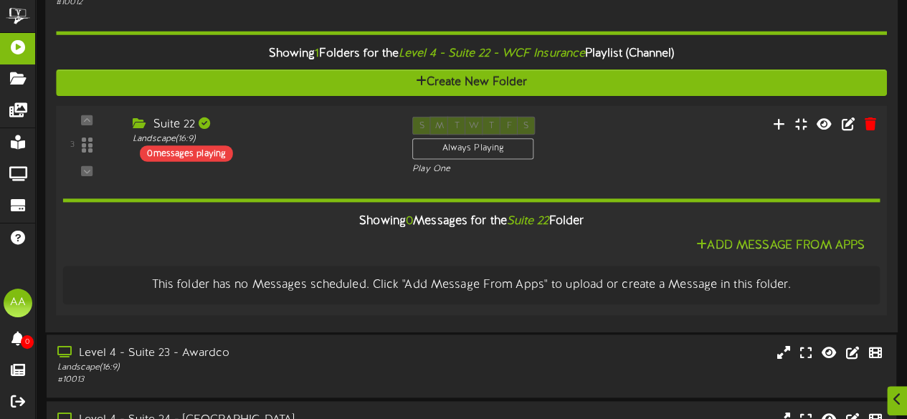
scroll to position [572, 0]
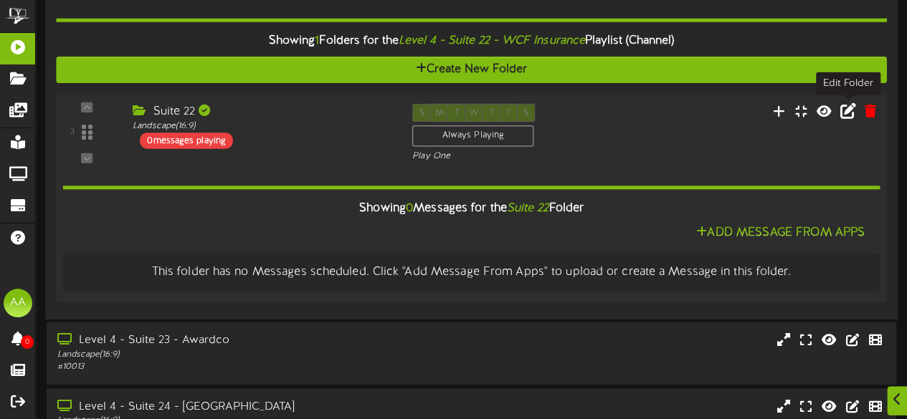
click at [846, 111] on icon at bounding box center [848, 111] width 16 height 16
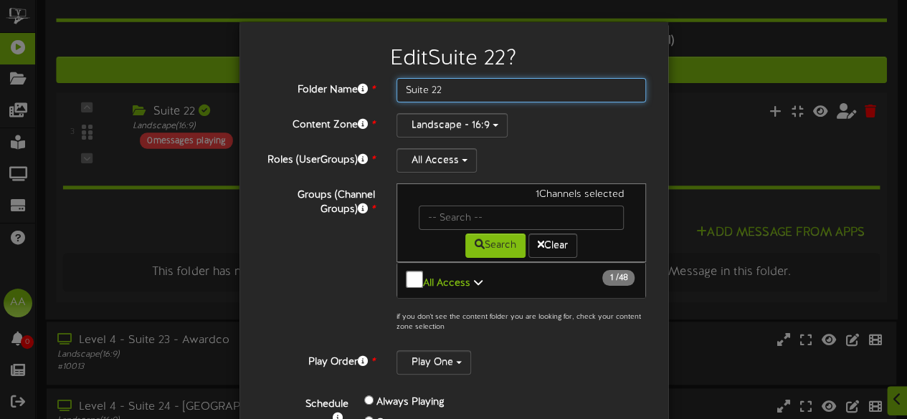
drag, startPoint x: 447, startPoint y: 87, endPoint x: 389, endPoint y: 85, distance: 58.1
click at [389, 85] on div "Suite 22" at bounding box center [522, 90] width 272 height 24
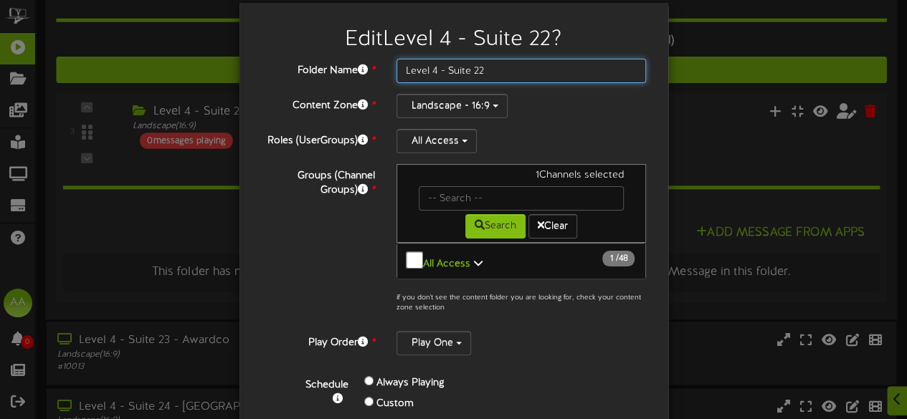
scroll to position [9, 0]
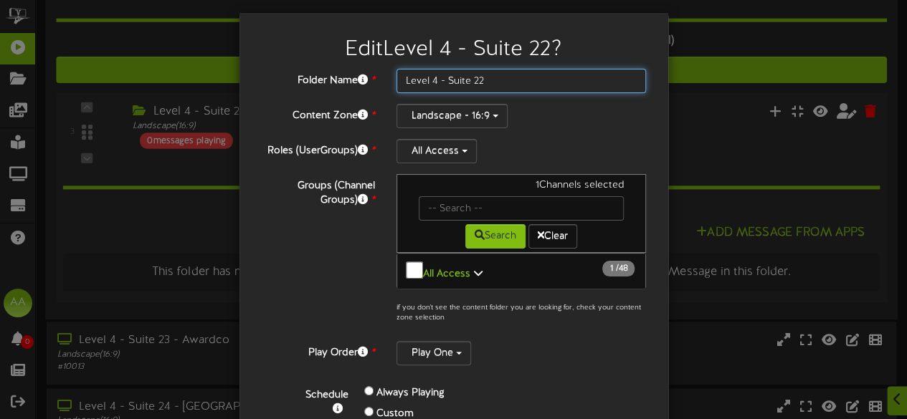
type input "Level 4 - Suite 22"
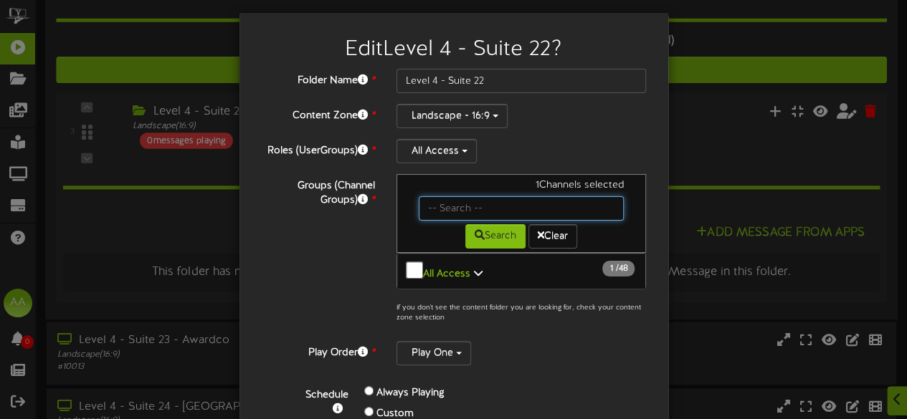
click at [473, 203] on input "text" at bounding box center [522, 208] width 206 height 24
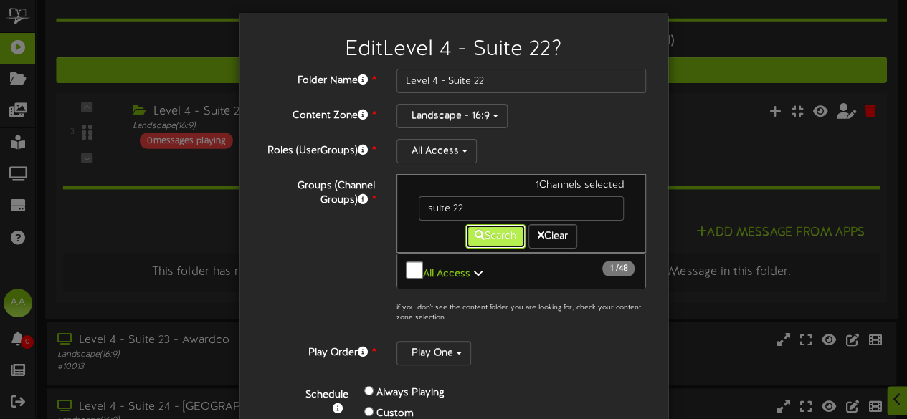
click at [478, 232] on button "Search" at bounding box center [495, 236] width 60 height 24
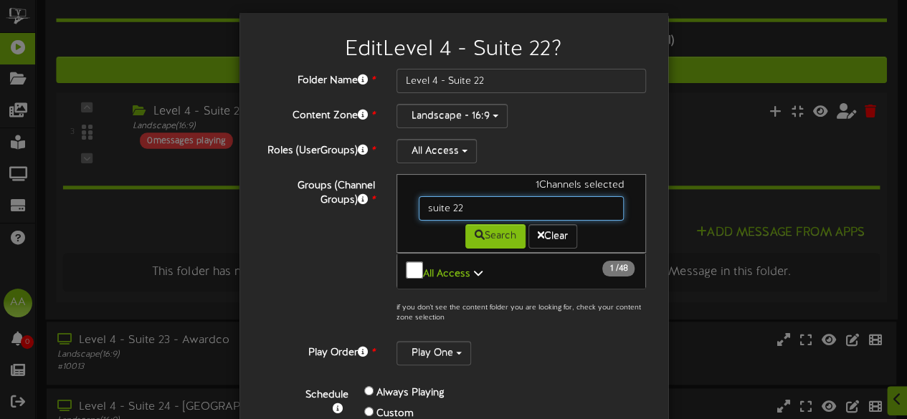
click at [489, 206] on input "suite 22" at bounding box center [522, 208] width 206 height 24
type input "suite"
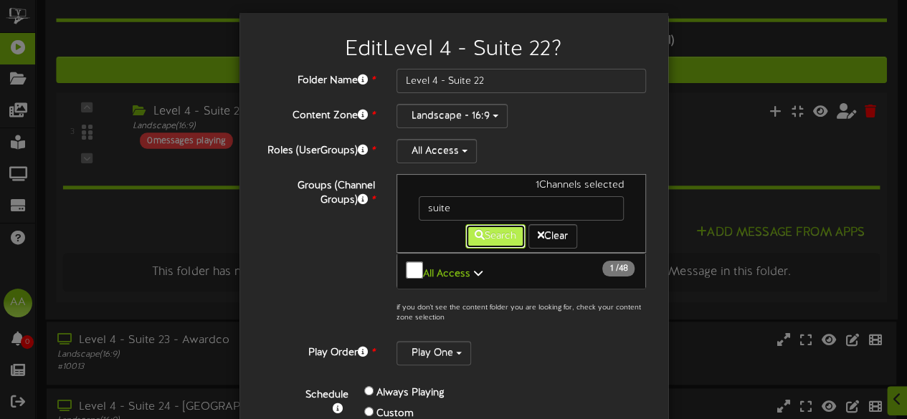
click at [475, 237] on icon at bounding box center [480, 235] width 10 height 10
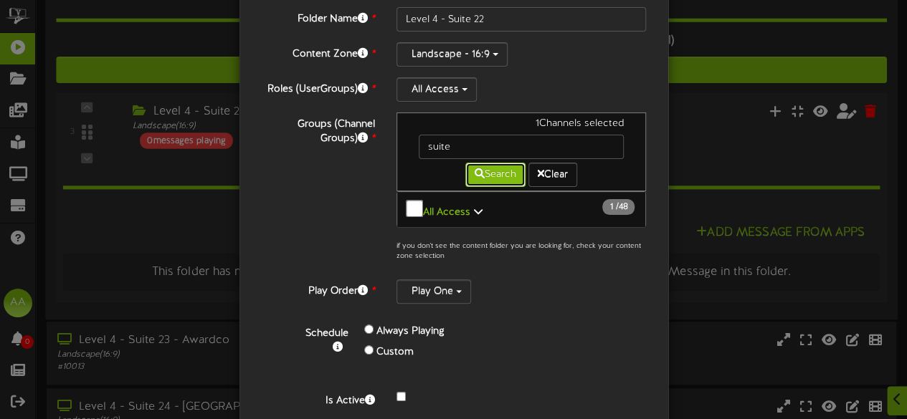
scroll to position [74, 0]
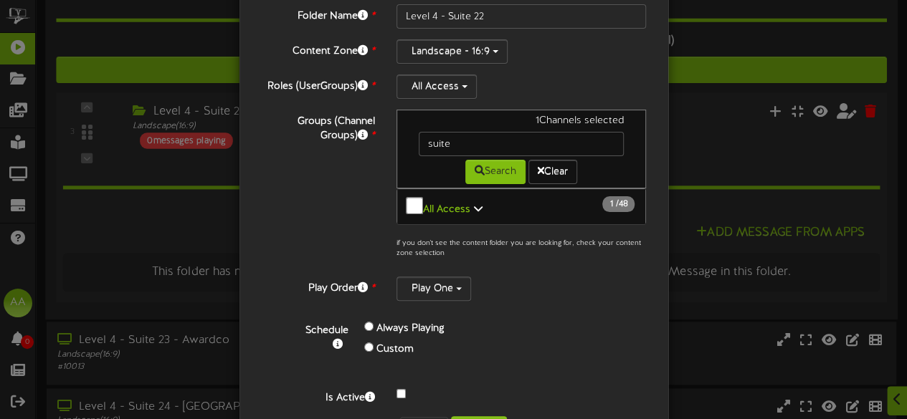
click at [473, 204] on icon at bounding box center [477, 209] width 9 height 10
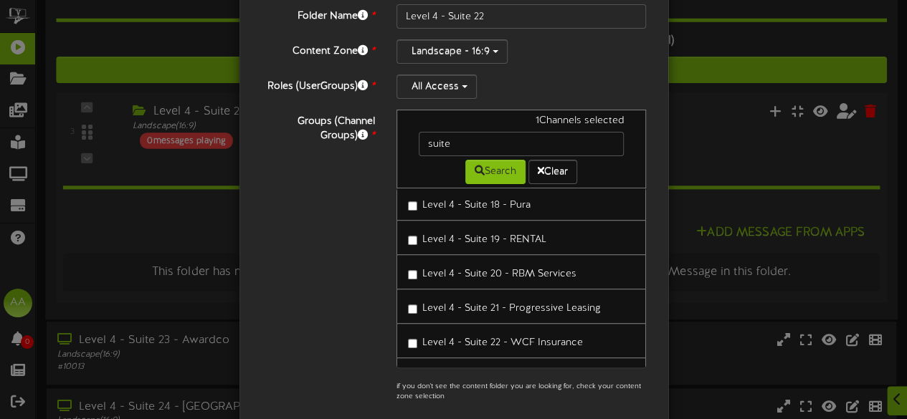
scroll to position [516, 0]
click at [360, 277] on div "Groups (Channel Groups) * 1 Channels selected suite Search Clear All Access 1 48" at bounding box center [453, 260] width 407 height 300
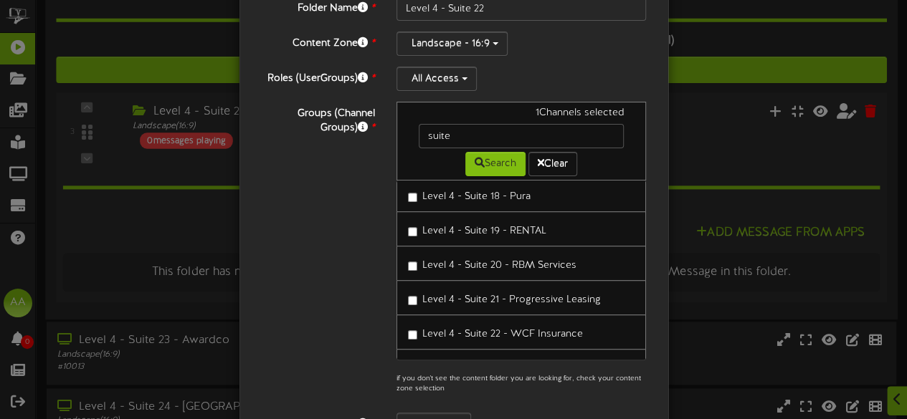
scroll to position [82, 0]
click at [442, 80] on button "All Access" at bounding box center [437, 78] width 80 height 24
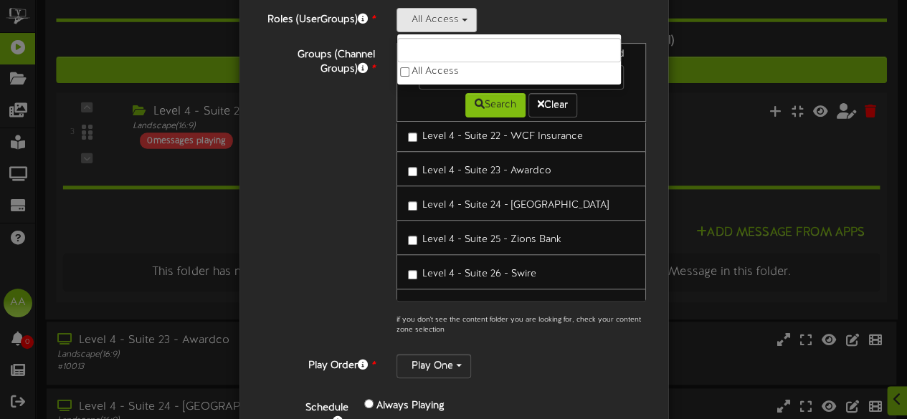
scroll to position [266, 0]
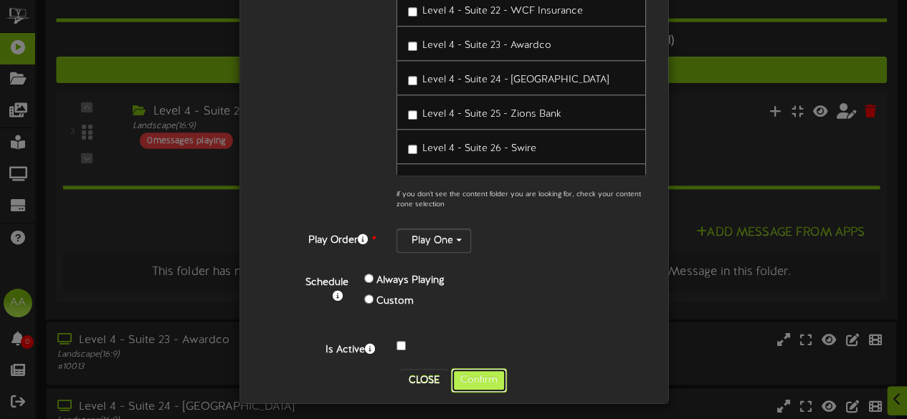
click at [475, 374] on button "Confirm" at bounding box center [479, 381] width 56 height 24
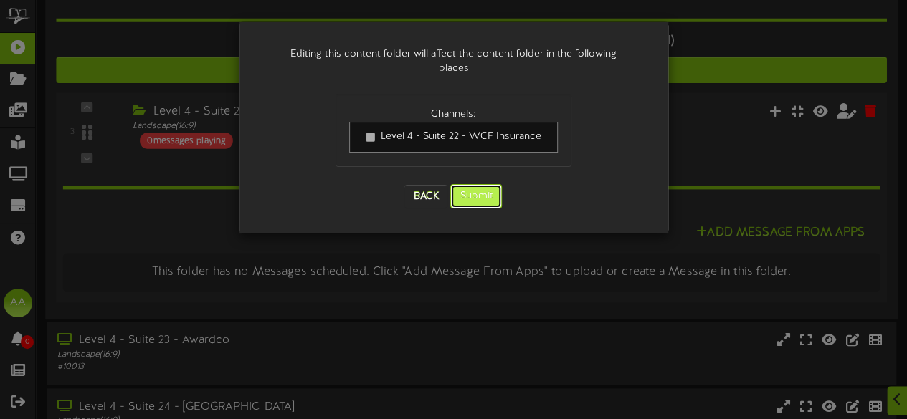
click at [480, 184] on button "Submit" at bounding box center [476, 196] width 52 height 24
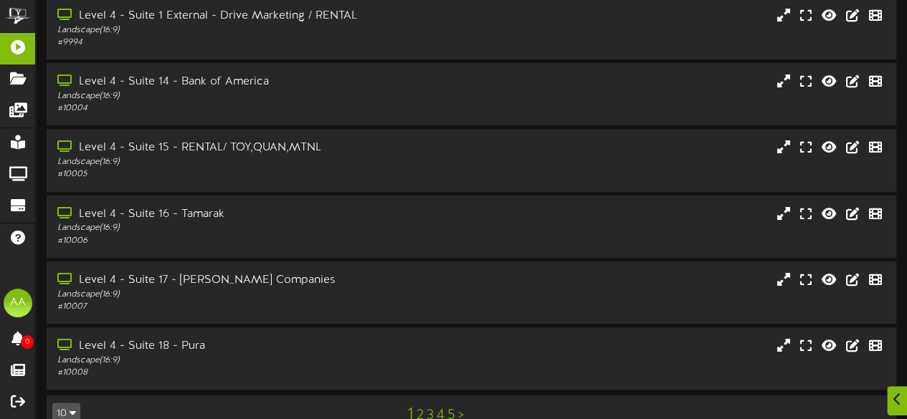
scroll to position [363, 0]
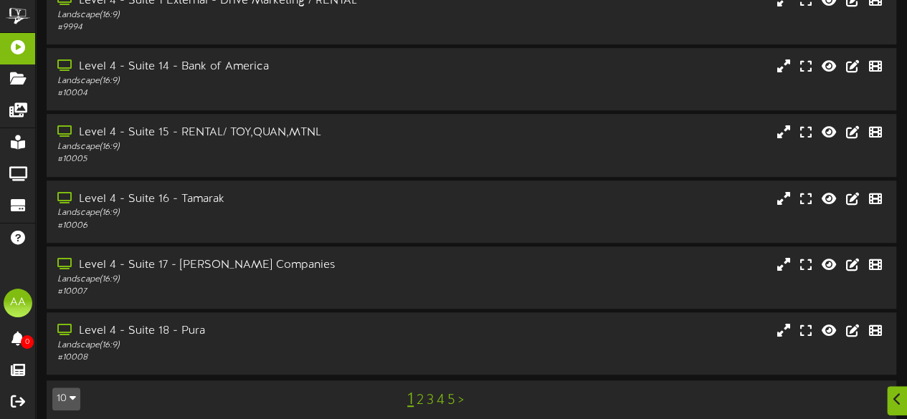
click at [420, 393] on link "2" at bounding box center [420, 401] width 7 height 16
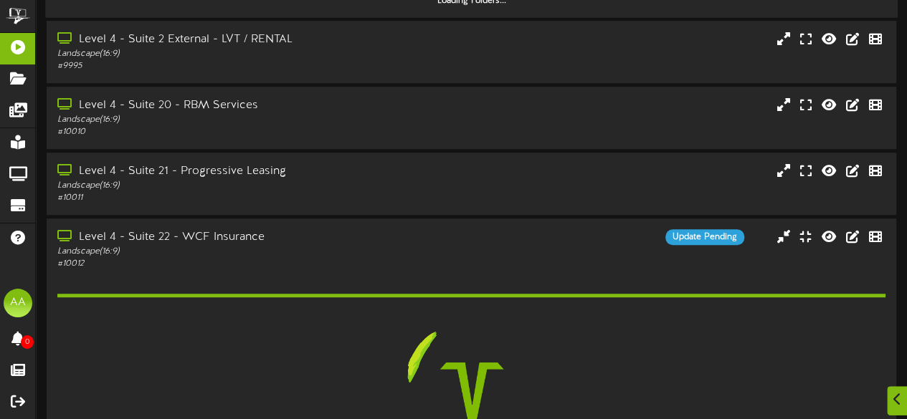
scroll to position [351, 0]
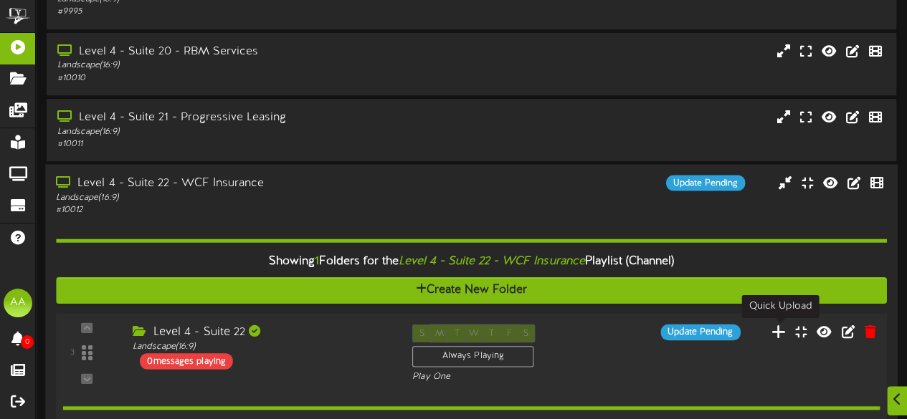
click at [782, 333] on icon at bounding box center [779, 331] width 15 height 16
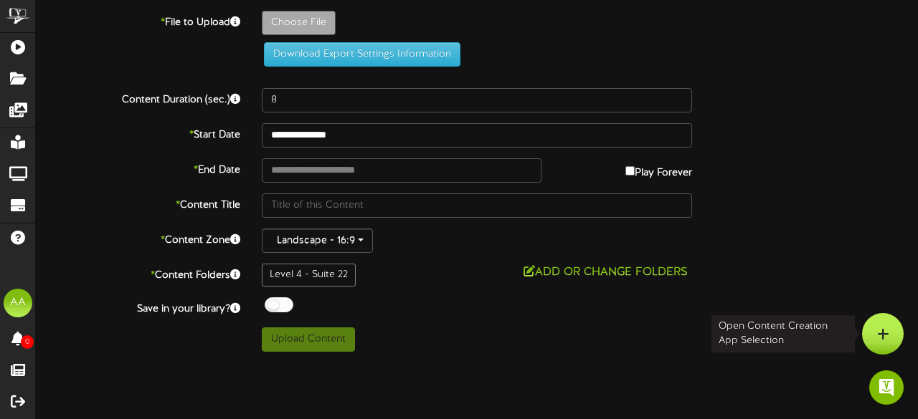
click at [886, 323] on div at bounding box center [883, 334] width 42 height 42
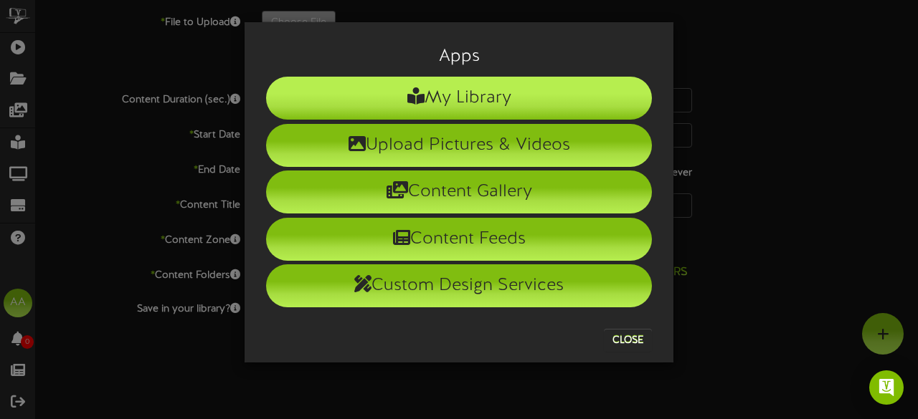
click at [590, 103] on li "My Library" at bounding box center [459, 98] width 386 height 43
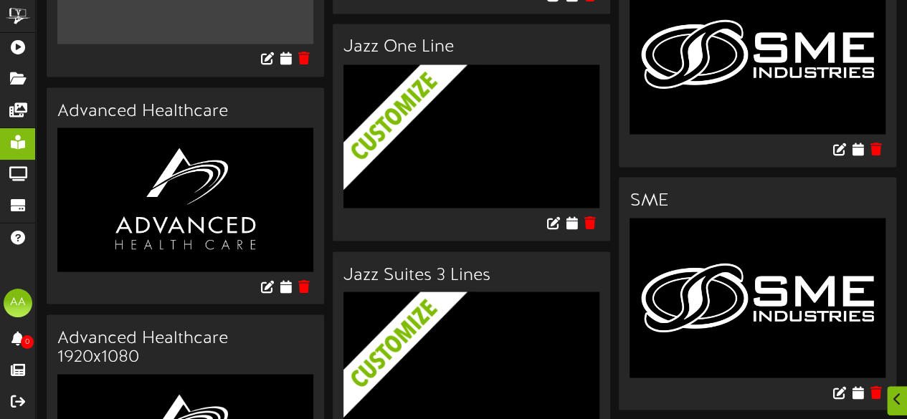
scroll to position [1356, 0]
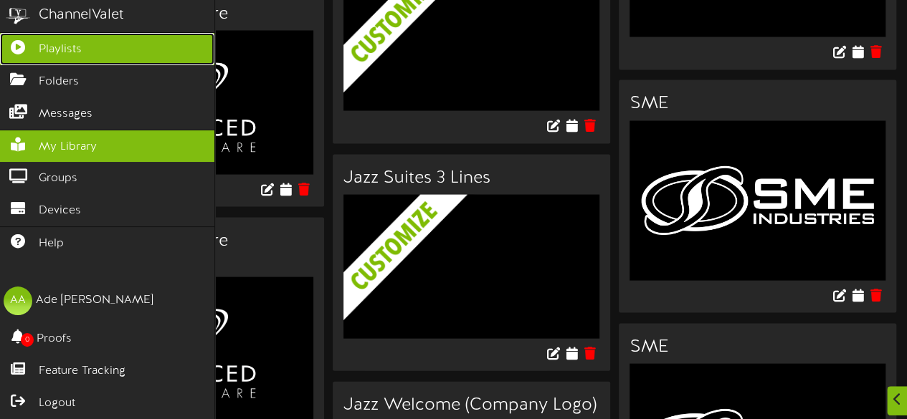
click at [49, 48] on span "Playlists" at bounding box center [60, 50] width 43 height 16
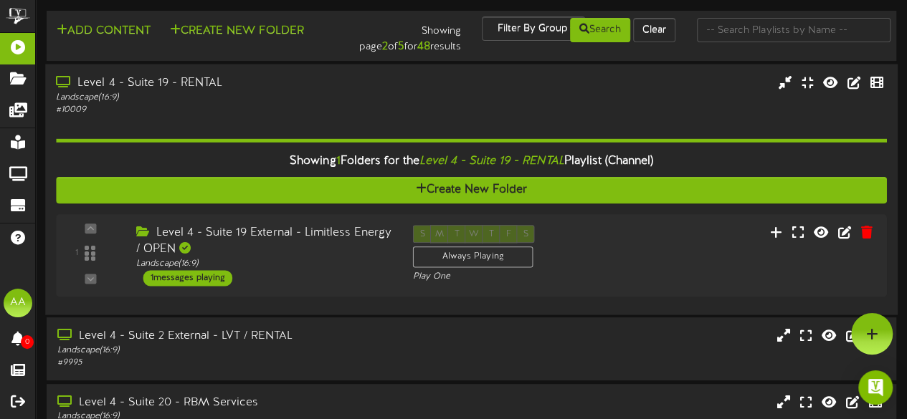
click at [277, 84] on div "Level 4 - Suite 19 - RENTAL" at bounding box center [222, 83] width 333 height 16
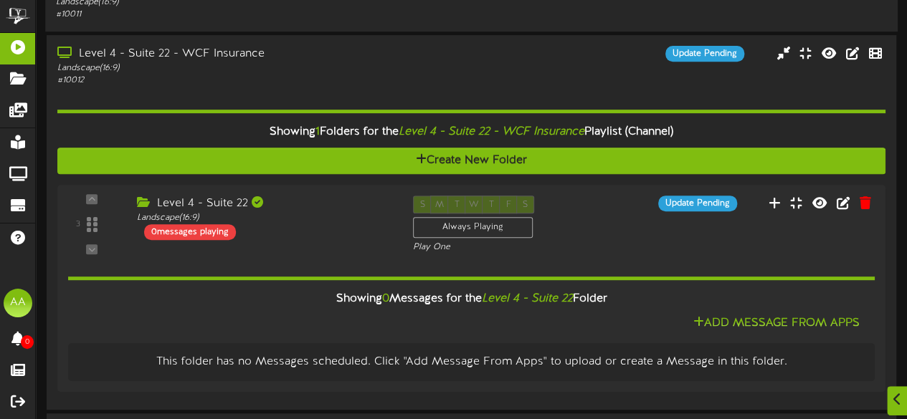
scroll to position [315, 0]
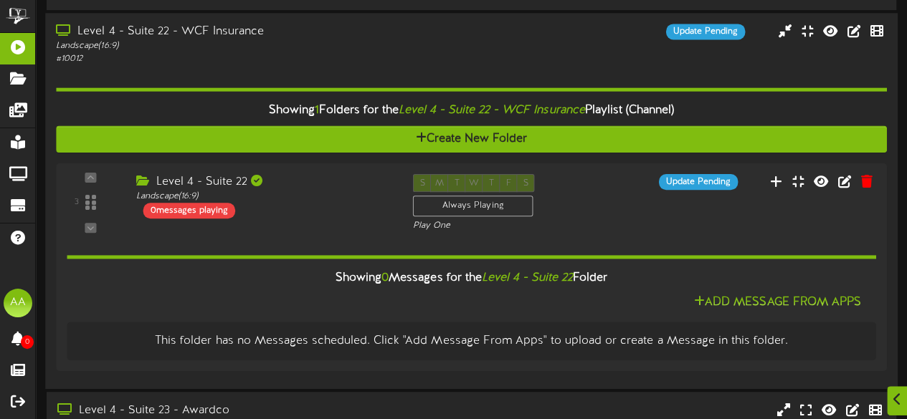
click at [281, 35] on div "Level 4 - Suite 22 - WCF Insurance" at bounding box center [222, 32] width 333 height 16
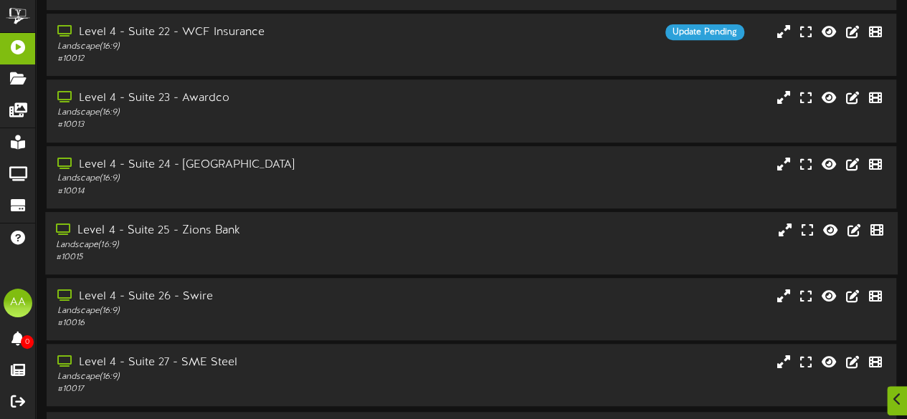
scroll to position [363, 0]
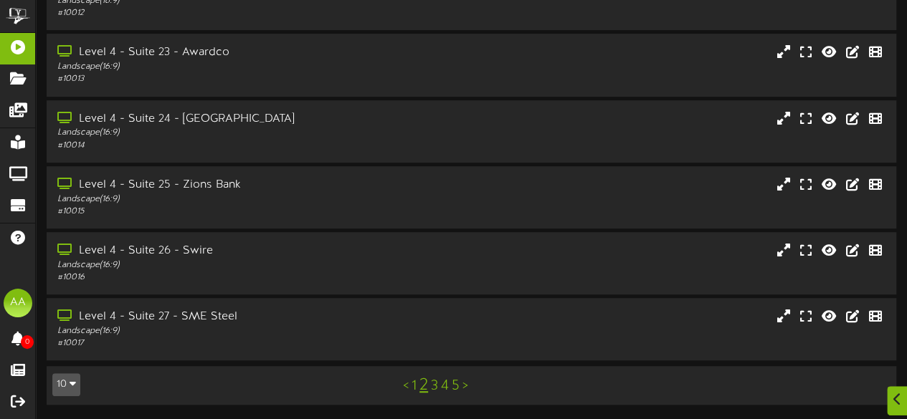
click at [436, 391] on link "3" at bounding box center [434, 387] width 7 height 16
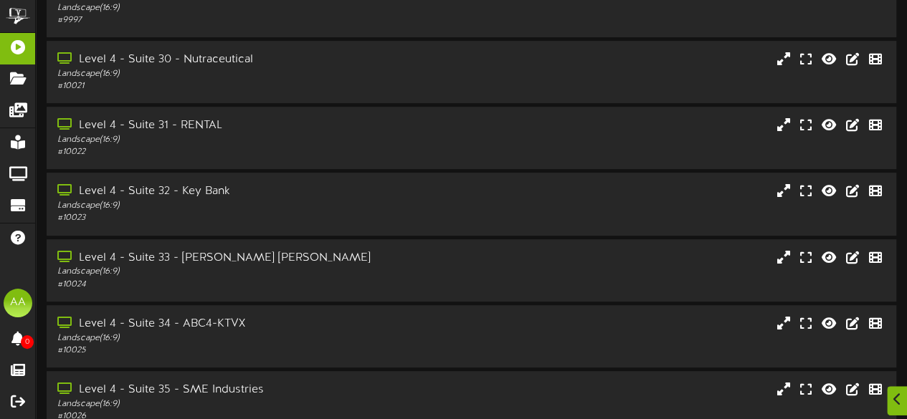
scroll to position [363, 0]
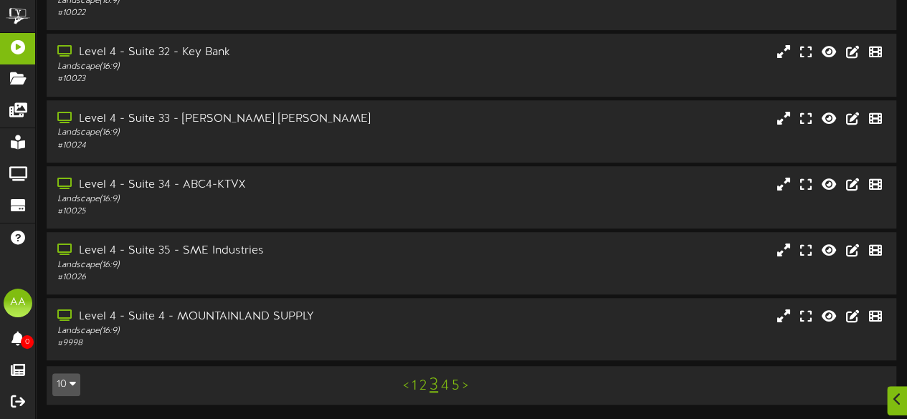
click at [445, 385] on link "4" at bounding box center [445, 387] width 8 height 16
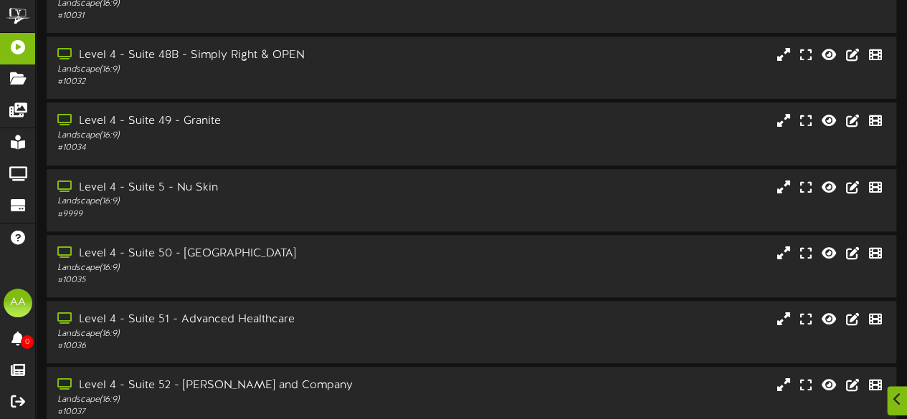
scroll to position [363, 0]
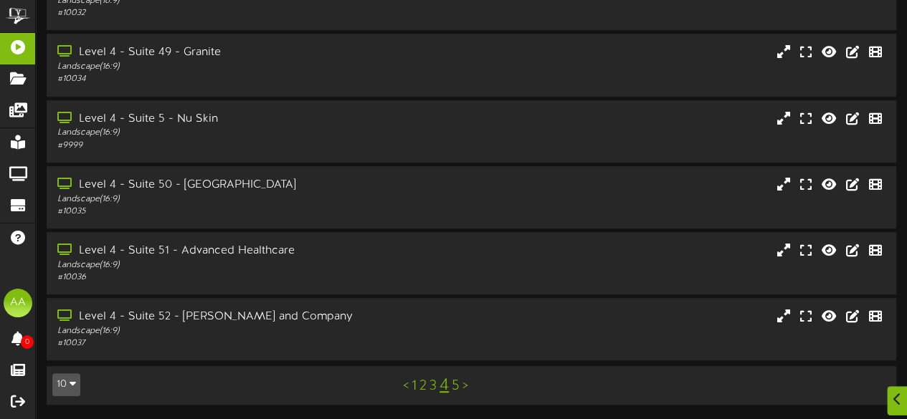
click at [455, 382] on link "5" at bounding box center [456, 387] width 8 height 16
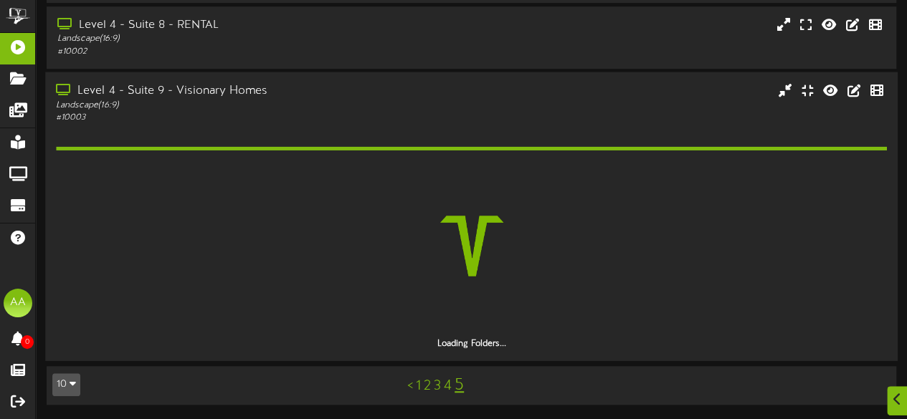
scroll to position [417, 0]
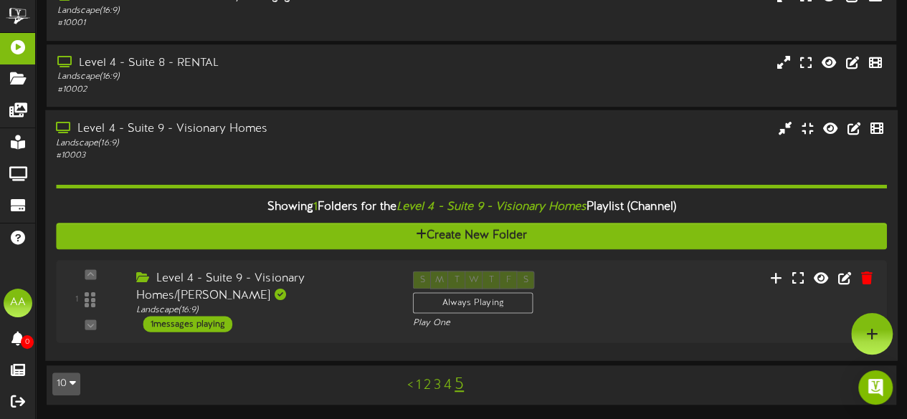
click at [423, 147] on div "Level 4 - Suite 9 - Visionary Homes Landscape ( 16:9 ) # 10003" at bounding box center [471, 140] width 853 height 41
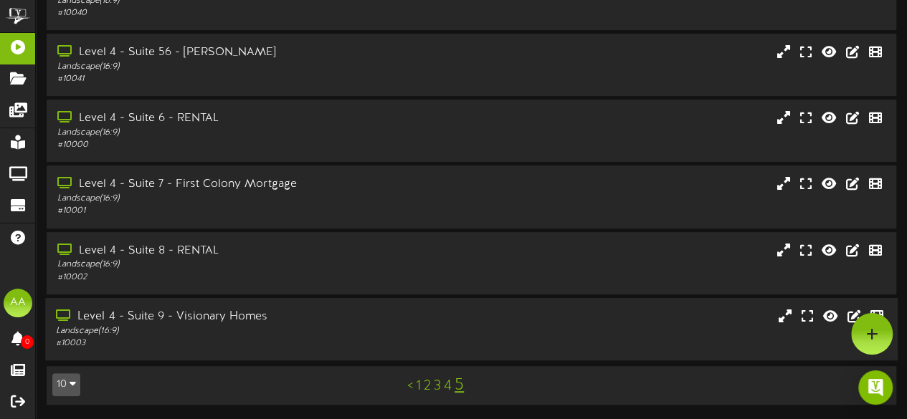
scroll to position [230, 0]
click at [417, 388] on link "1" at bounding box center [418, 387] width 5 height 16
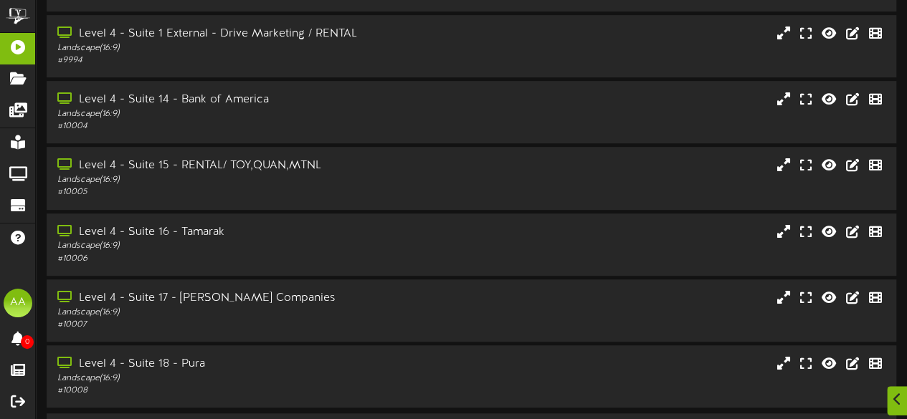
scroll to position [331, 0]
click at [377, 108] on div "Landscape ( 16:9 )" at bounding box center [222, 114] width 333 height 12
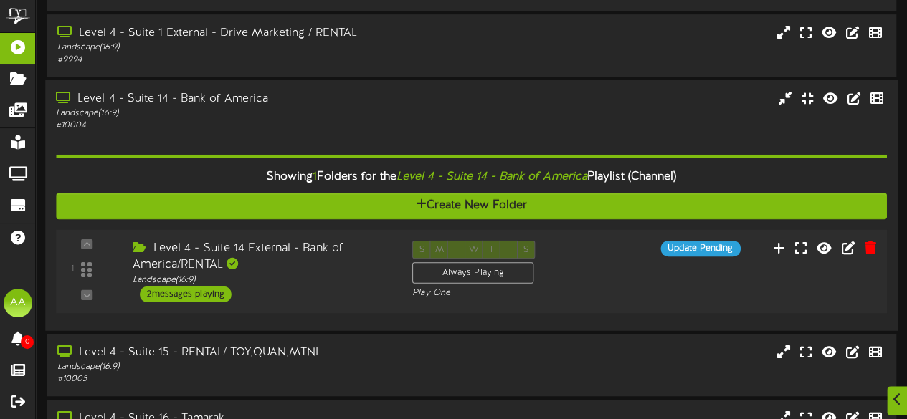
click at [201, 286] on div "2 messages playing" at bounding box center [186, 294] width 92 height 16
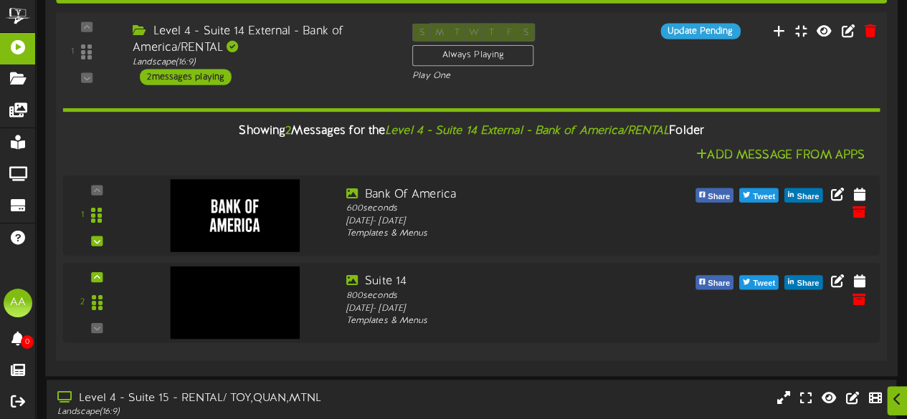
scroll to position [555, 0]
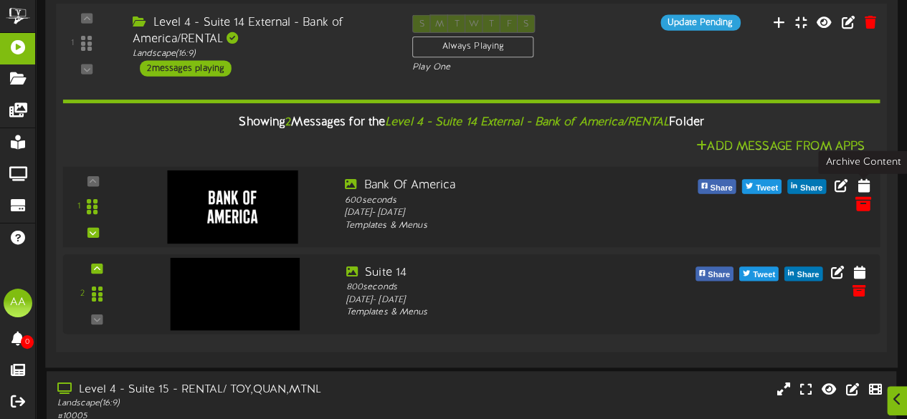
click at [860, 195] on icon at bounding box center [863, 203] width 16 height 16
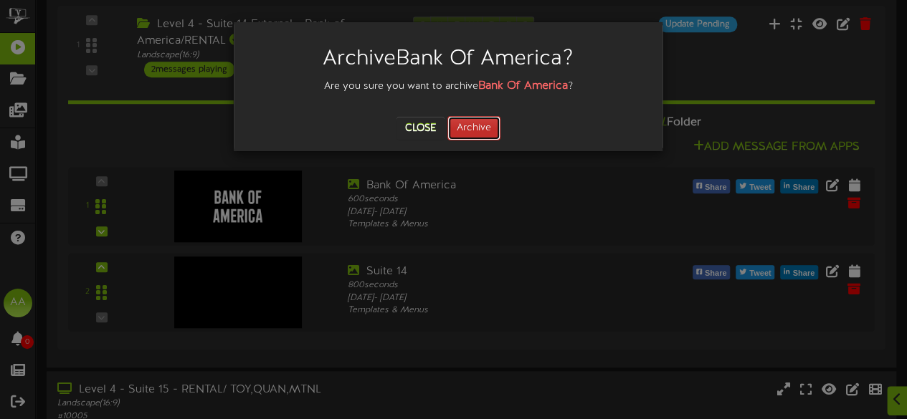
click at [471, 128] on button "Archive" at bounding box center [473, 128] width 53 height 24
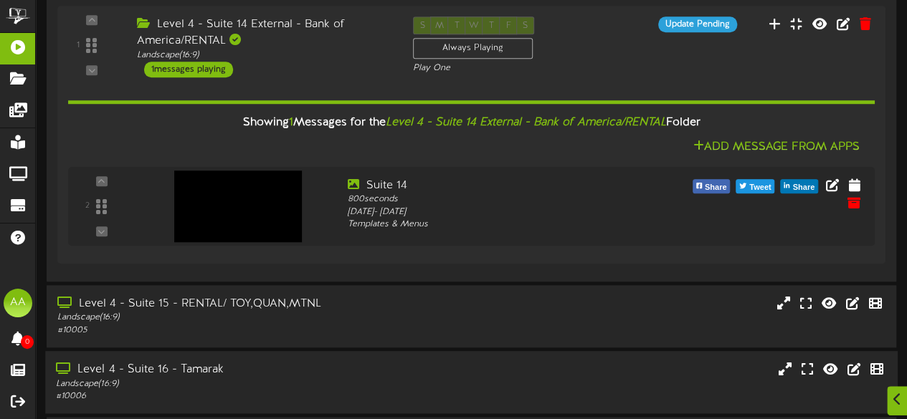
scroll to position [724, 0]
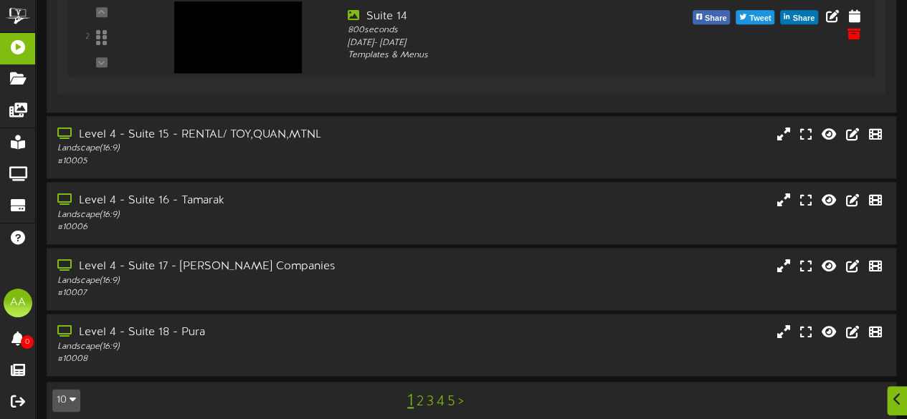
click at [450, 394] on link "5" at bounding box center [451, 402] width 8 height 16
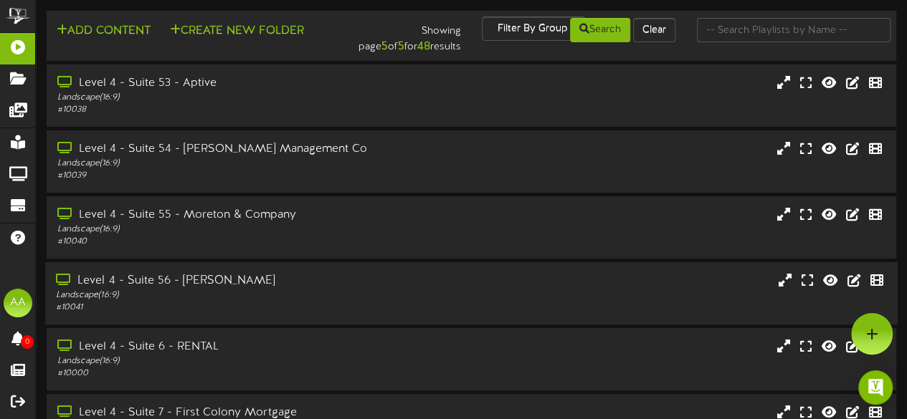
click at [359, 302] on div "Landscape ( 16:9 )" at bounding box center [222, 296] width 333 height 12
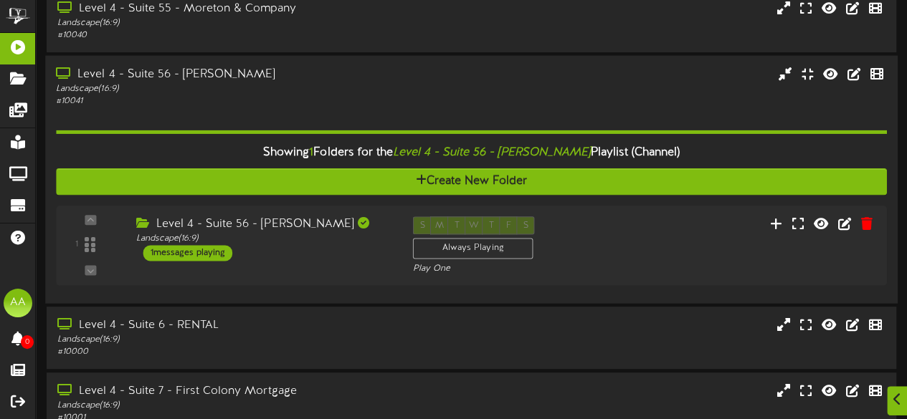
scroll to position [207, 0]
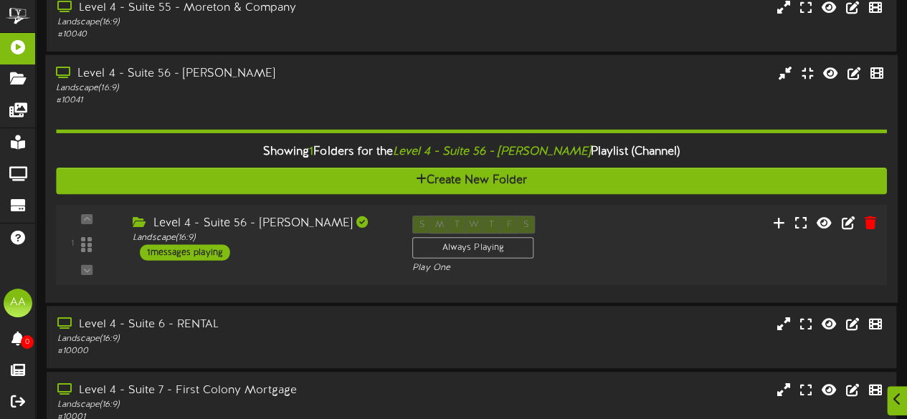
click at [201, 256] on div "1 messages playing" at bounding box center [185, 253] width 90 height 16
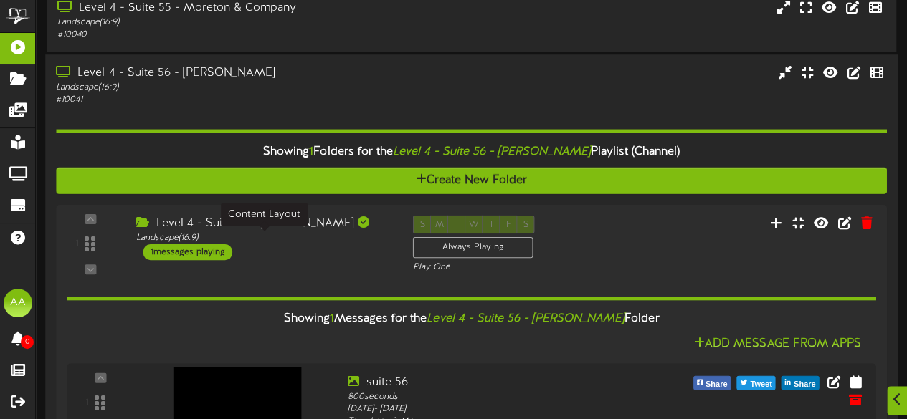
scroll to position [292, 0]
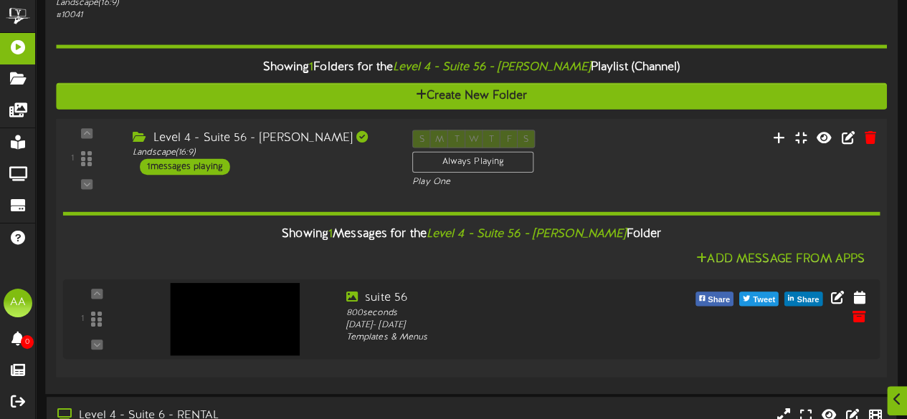
click at [298, 144] on div "Level 4 - Suite 56 - [PERSON_NAME]" at bounding box center [262, 138] width 258 height 16
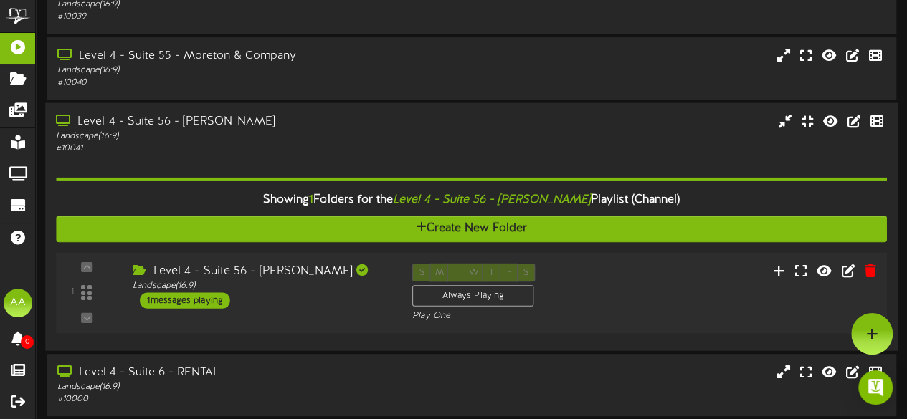
scroll to position [126, 0]
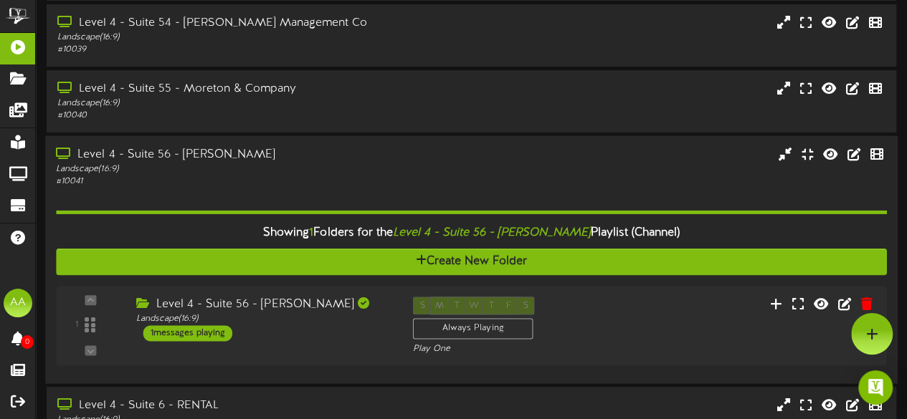
click at [284, 151] on div "Level 4 - Suite 56 - [PERSON_NAME]" at bounding box center [222, 155] width 333 height 16
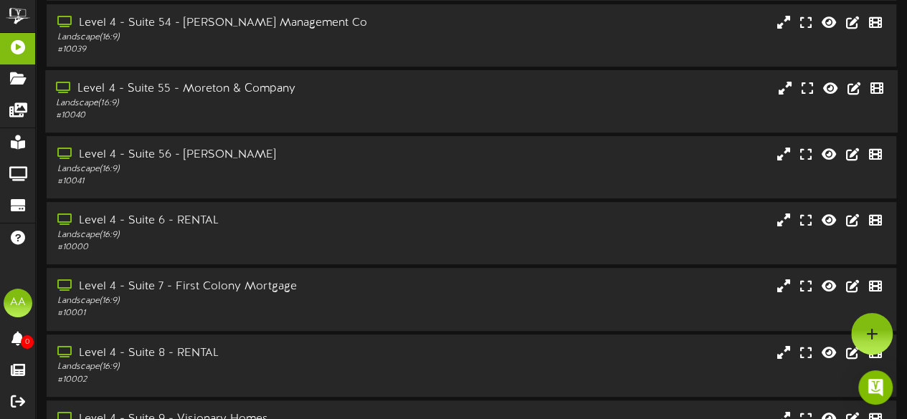
click at [302, 85] on div "Level 4 - Suite 55 - Moreton & Company" at bounding box center [222, 89] width 333 height 16
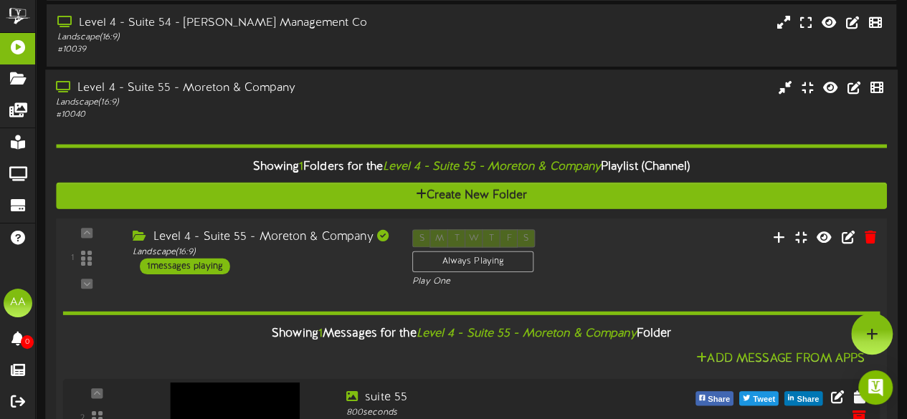
click at [162, 262] on div "1 messages playing" at bounding box center [185, 267] width 90 height 16
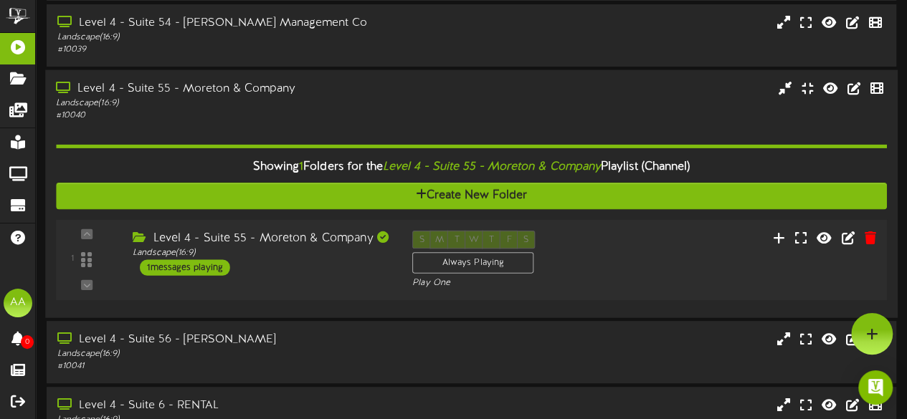
click at [166, 269] on div "1 messages playing" at bounding box center [185, 268] width 90 height 16
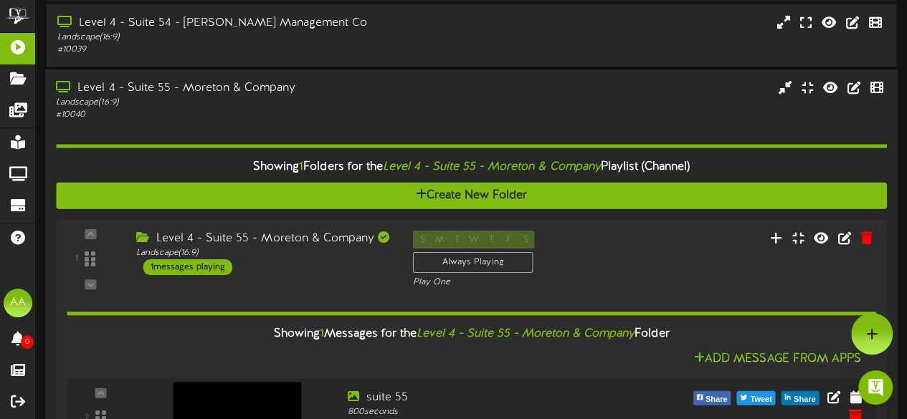
click at [300, 90] on div "Level 4 - Suite 55 - Moreton & Company" at bounding box center [222, 88] width 333 height 16
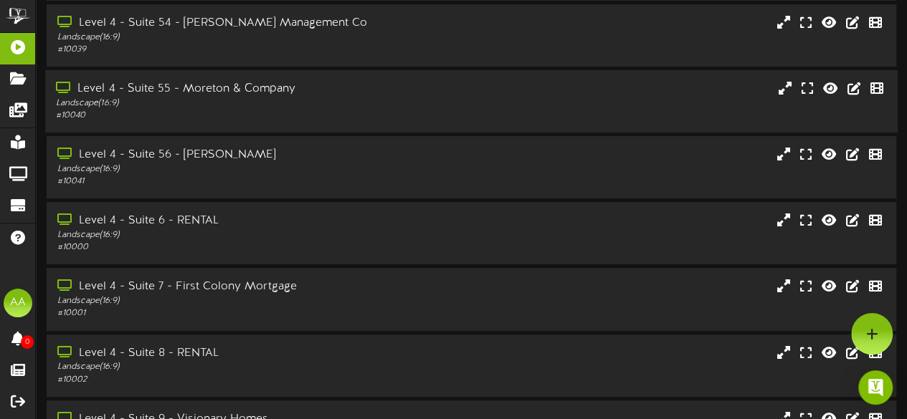
scroll to position [0, 0]
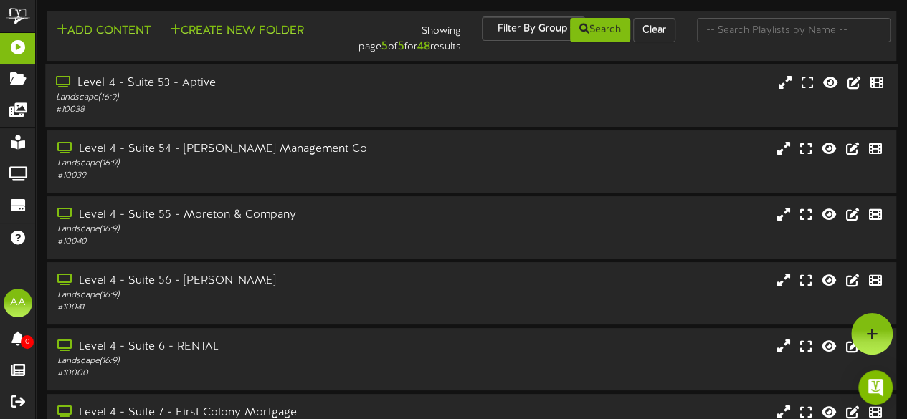
click at [270, 98] on div "Landscape ( 16:9 )" at bounding box center [222, 98] width 333 height 12
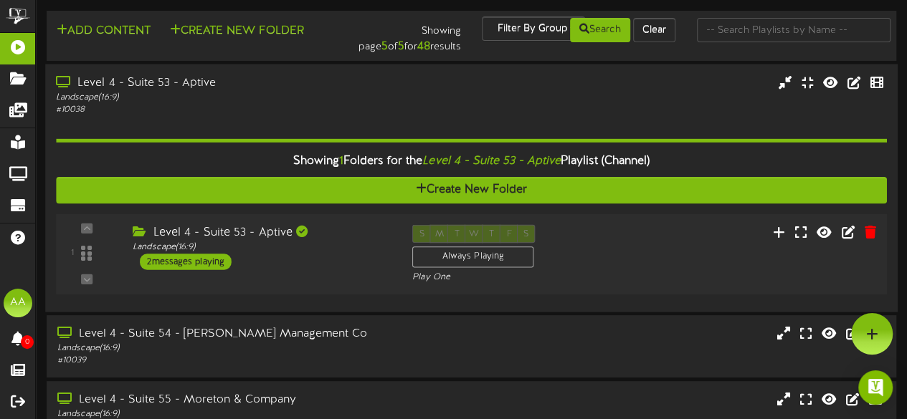
click at [207, 265] on div "2 messages playing" at bounding box center [186, 262] width 92 height 16
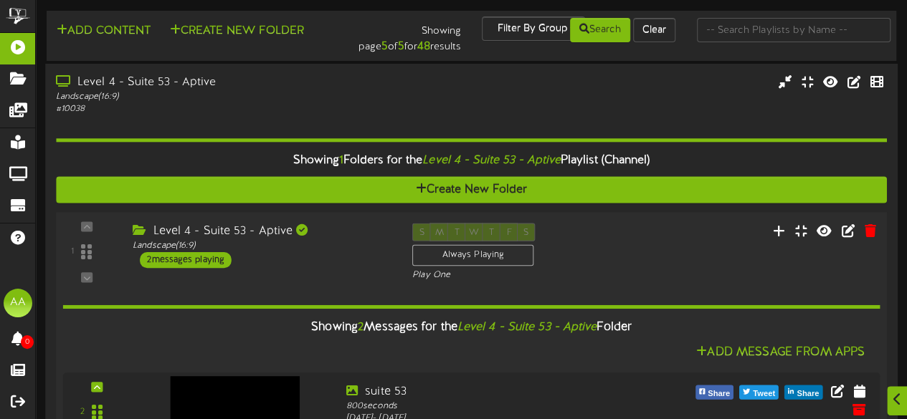
scroll to position [188, 0]
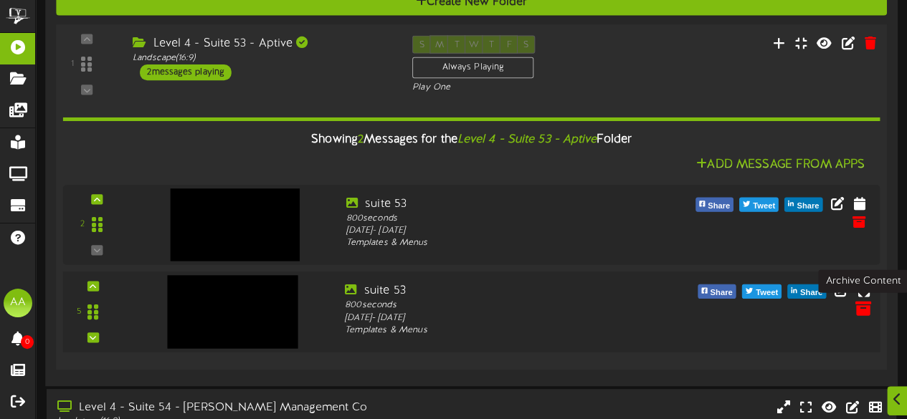
click at [855, 303] on icon at bounding box center [863, 308] width 16 height 16
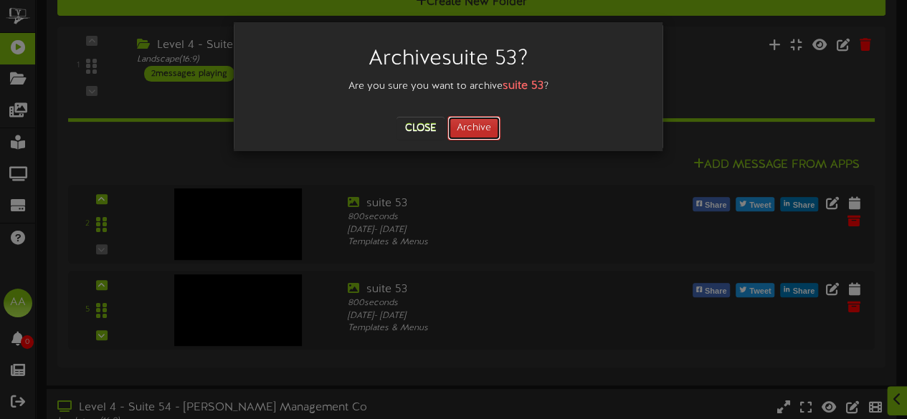
click at [473, 125] on button "Archive" at bounding box center [473, 128] width 53 height 24
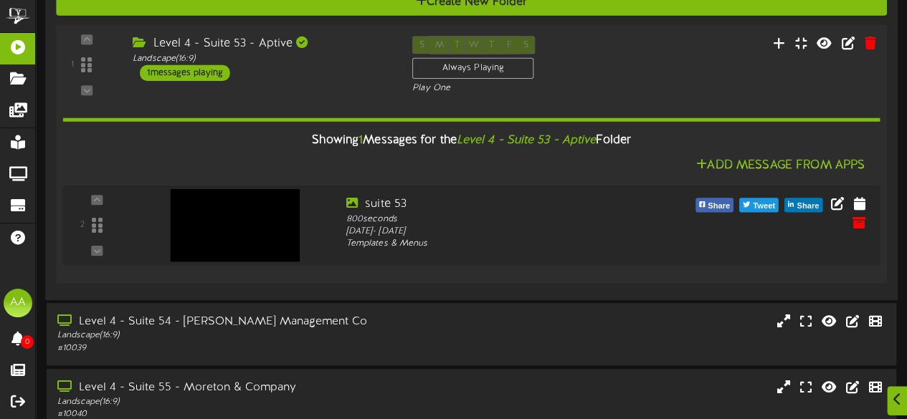
click at [312, 42] on div "Level 4 - Suite 53 - Aptive" at bounding box center [262, 44] width 258 height 16
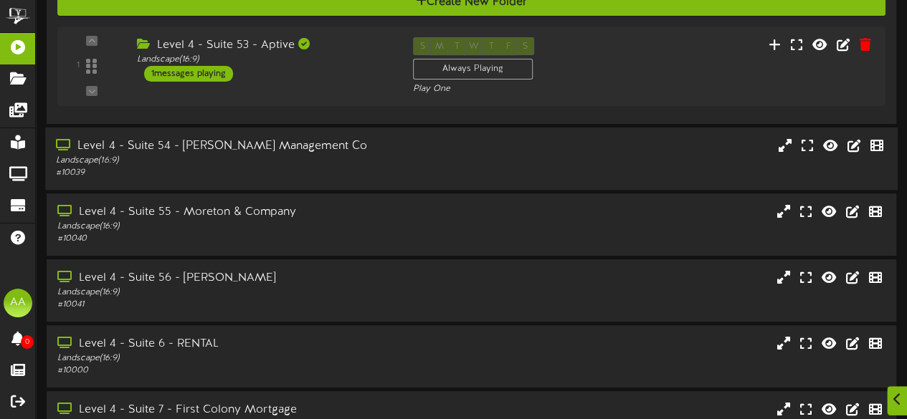
click at [331, 146] on div "Level 4 - Suite 54 - Miller Management Co" at bounding box center [222, 146] width 333 height 16
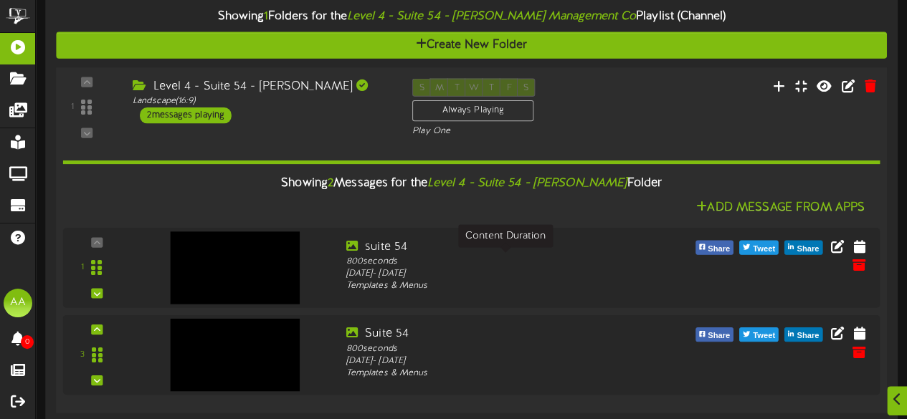
scroll to position [402, 0]
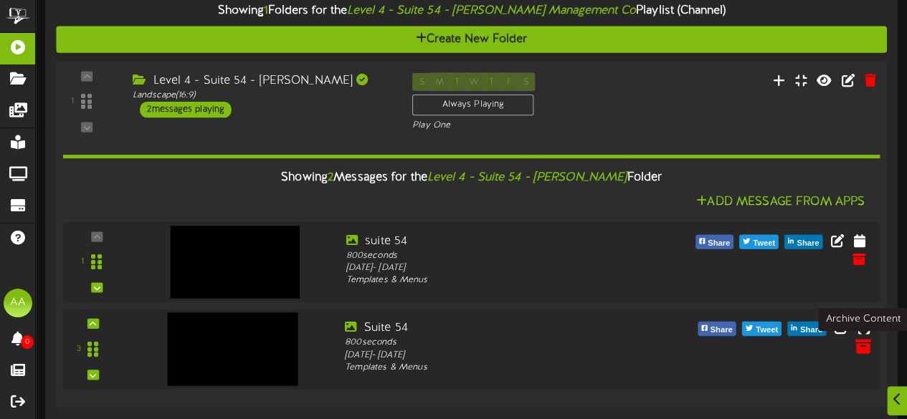
click at [863, 343] on icon at bounding box center [863, 346] width 16 height 16
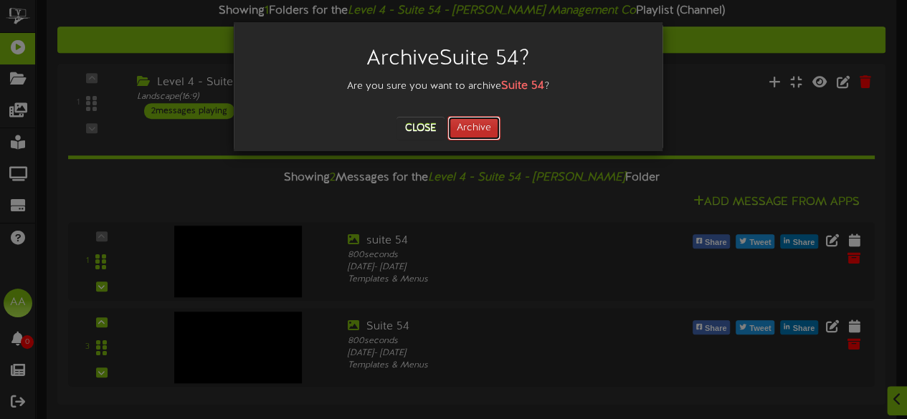
click at [467, 131] on button "Archive" at bounding box center [473, 128] width 53 height 24
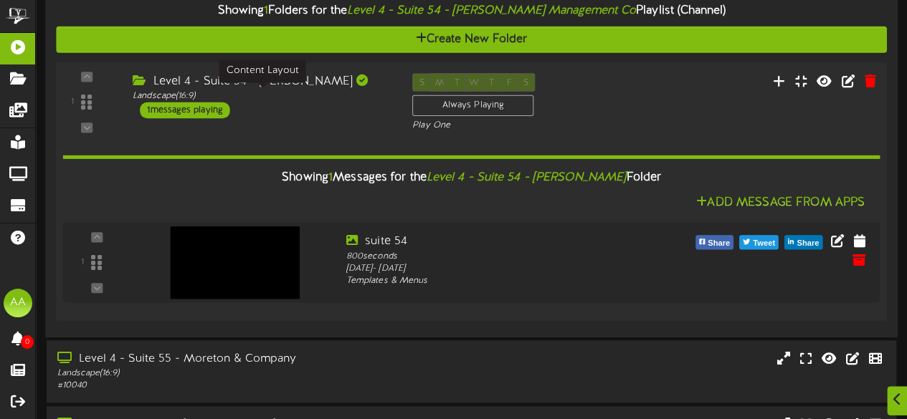
click at [302, 93] on div "Landscape ( 16:9 )" at bounding box center [262, 96] width 258 height 12
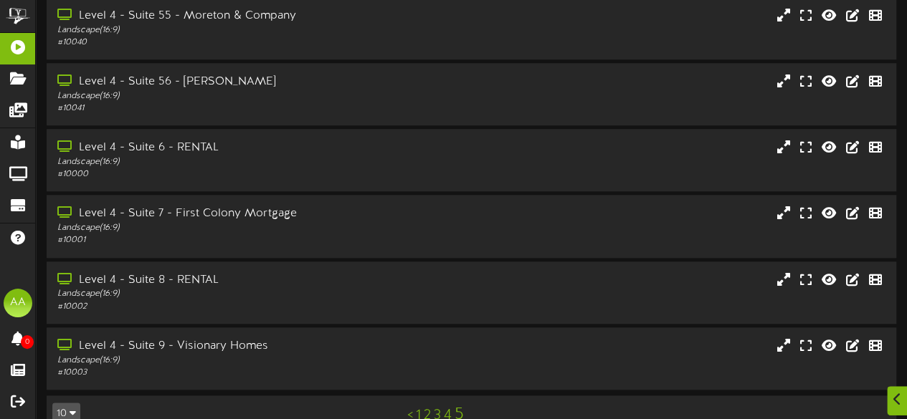
scroll to position [598, 0]
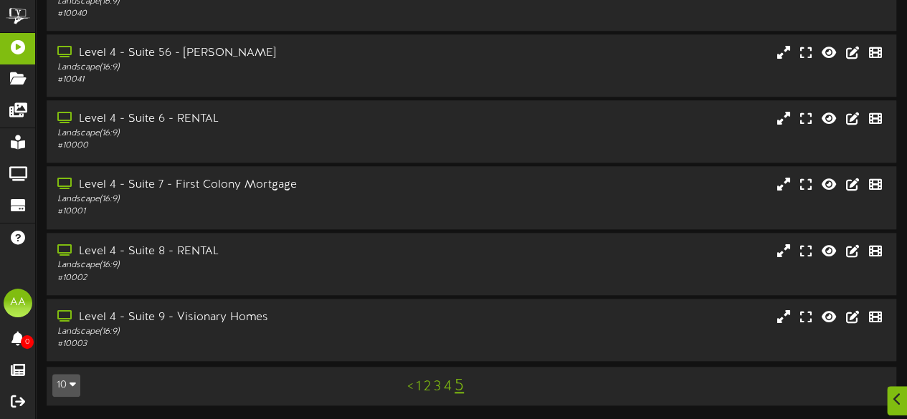
click at [426, 388] on link "2" at bounding box center [427, 387] width 7 height 16
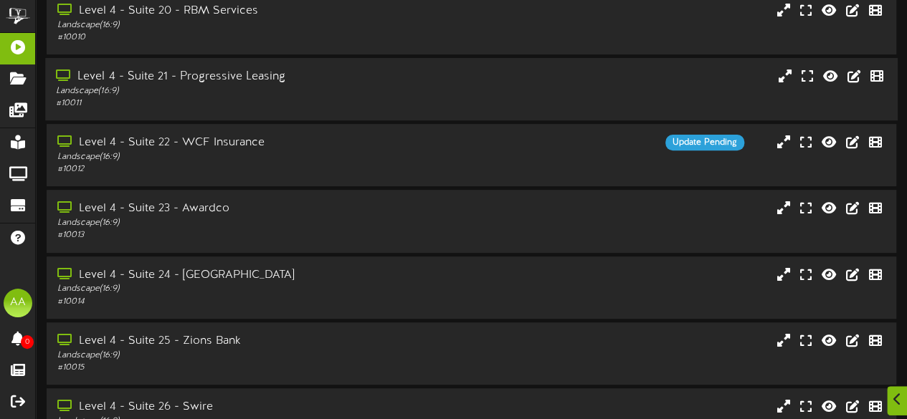
scroll to position [363, 0]
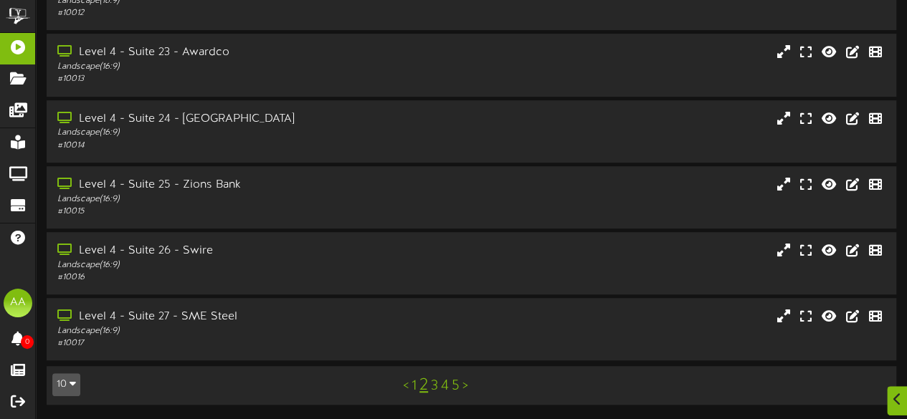
click at [437, 389] on link "3" at bounding box center [434, 387] width 7 height 16
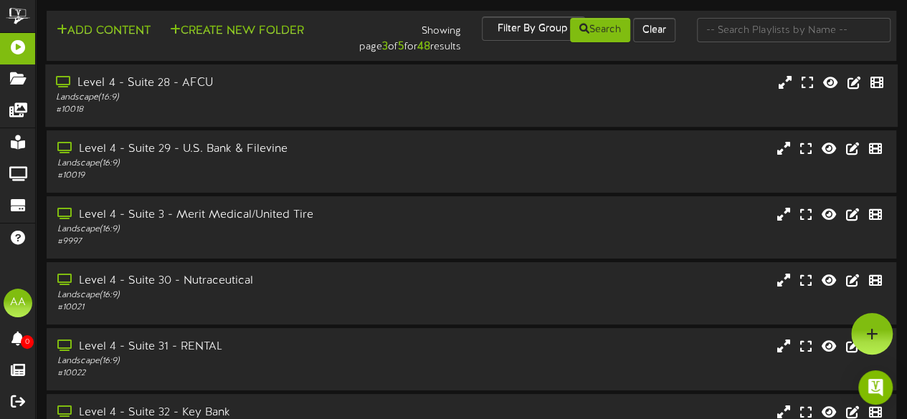
click at [440, 91] on div "Level 4 - Suite 28 - AFCU Landscape ( 16:9 ) # 10018" at bounding box center [471, 95] width 853 height 41
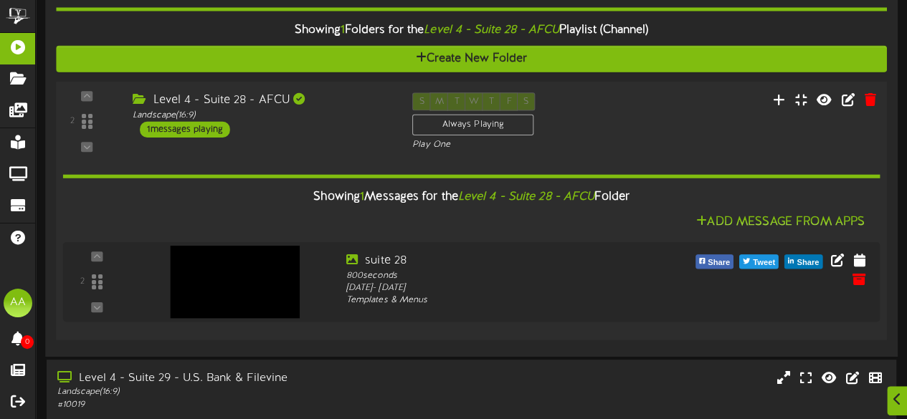
scroll to position [132, 0]
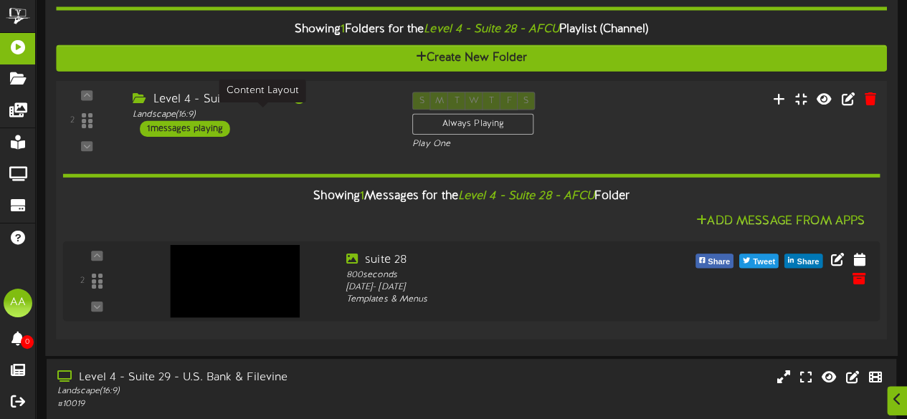
click at [337, 114] on div "Landscape ( 16:9 )" at bounding box center [262, 114] width 258 height 12
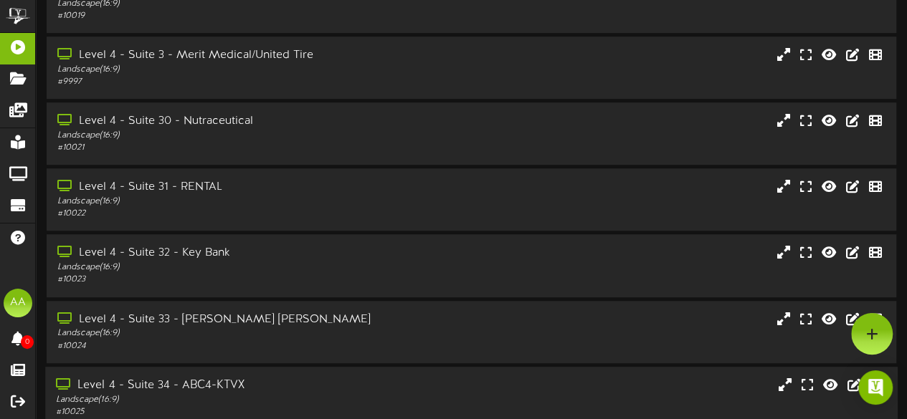
scroll to position [334, 0]
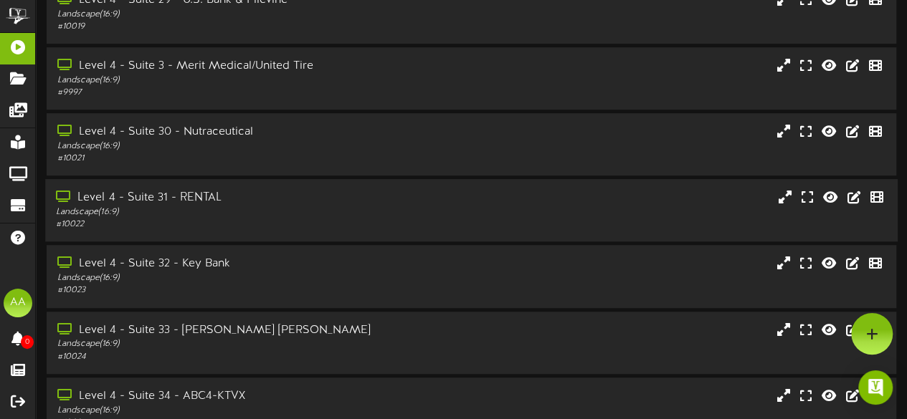
click at [306, 204] on div "Level 4 - Suite 31 - RENTAL" at bounding box center [222, 198] width 333 height 16
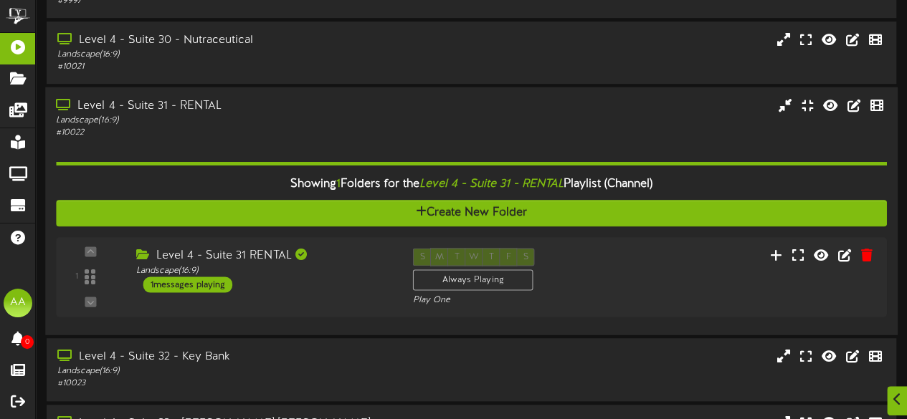
scroll to position [427, 0]
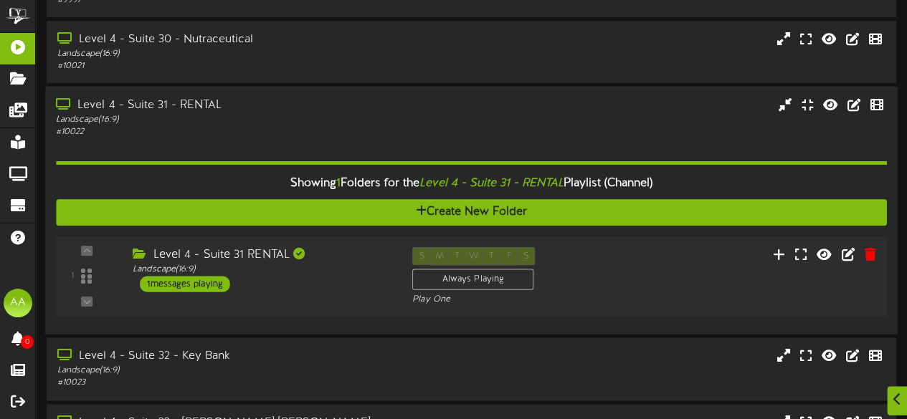
click at [622, 268] on div "1 ( 16:9" at bounding box center [471, 276] width 839 height 59
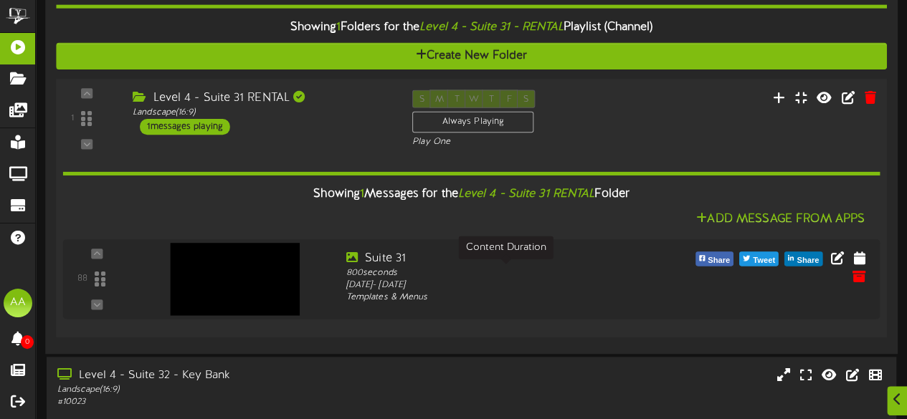
scroll to position [584, 0]
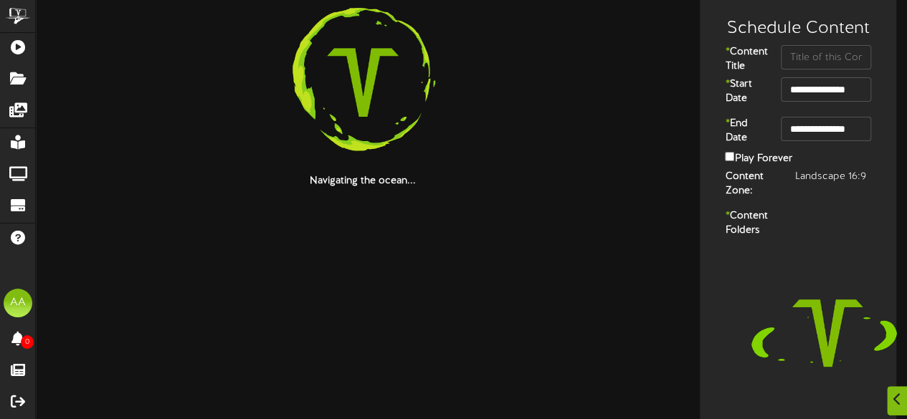
scroll to position [70, 0]
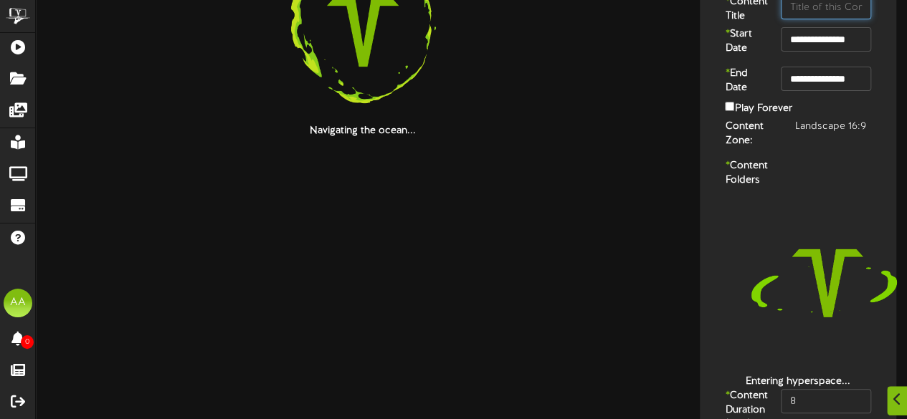
click at [799, 14] on input "text" at bounding box center [826, 7] width 90 height 24
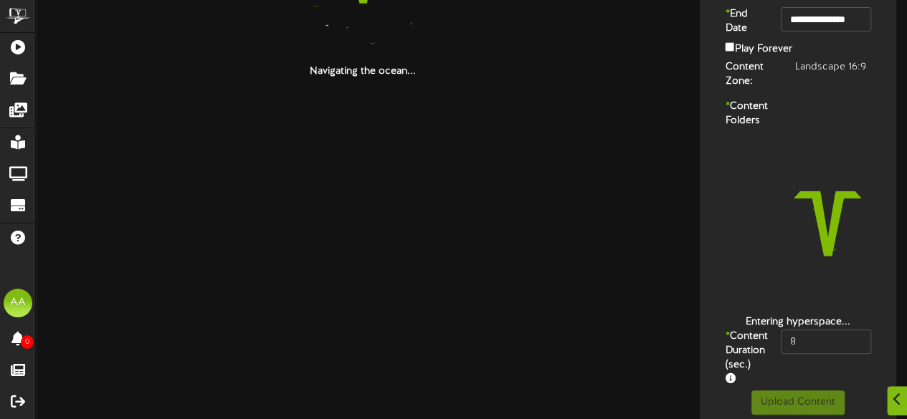
scroll to position [181, 0]
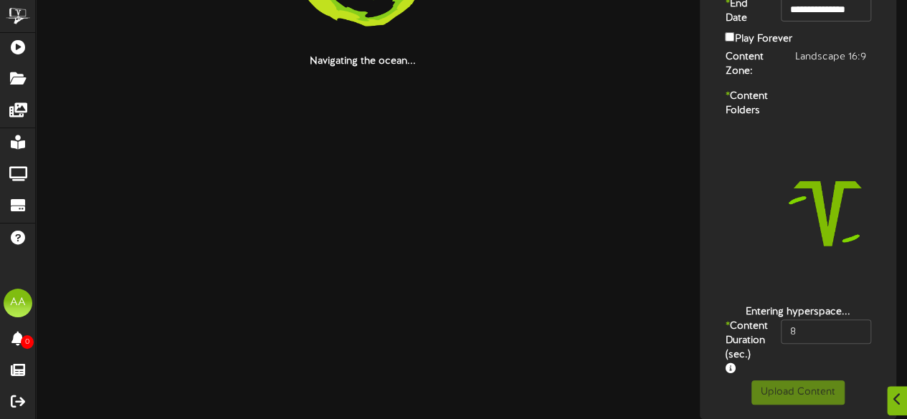
type input "suite 49"
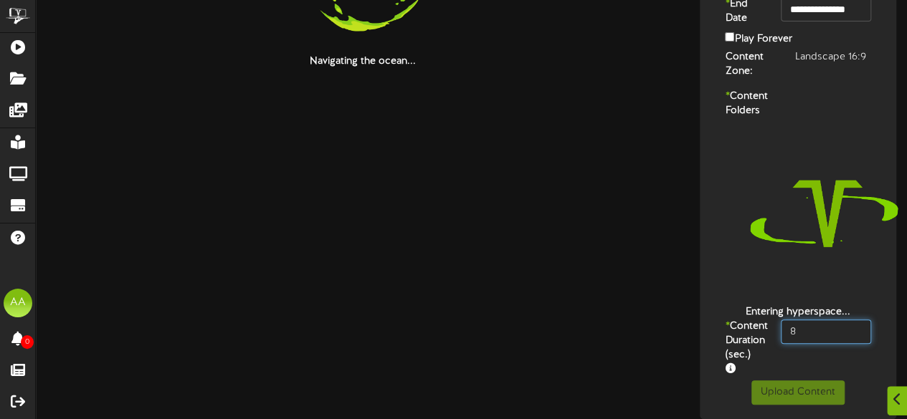
click at [807, 320] on input "8" at bounding box center [826, 332] width 90 height 24
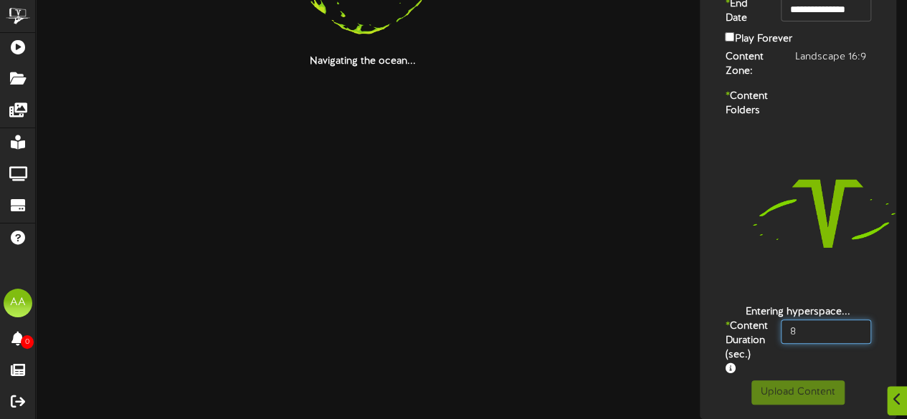
type input "800"
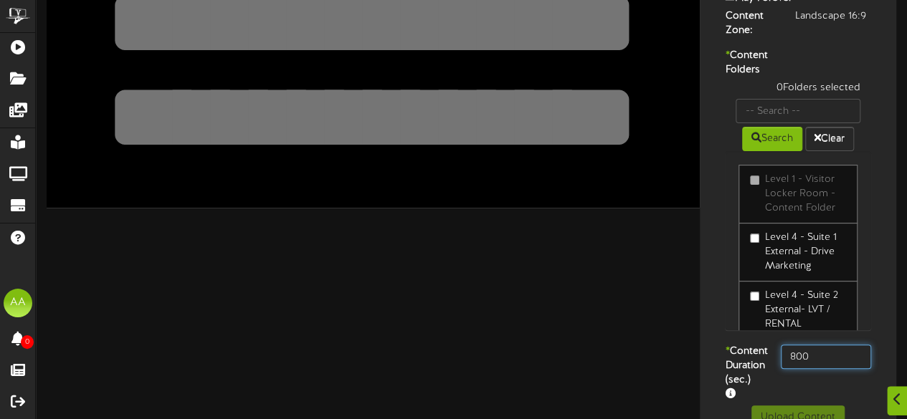
scroll to position [191, 0]
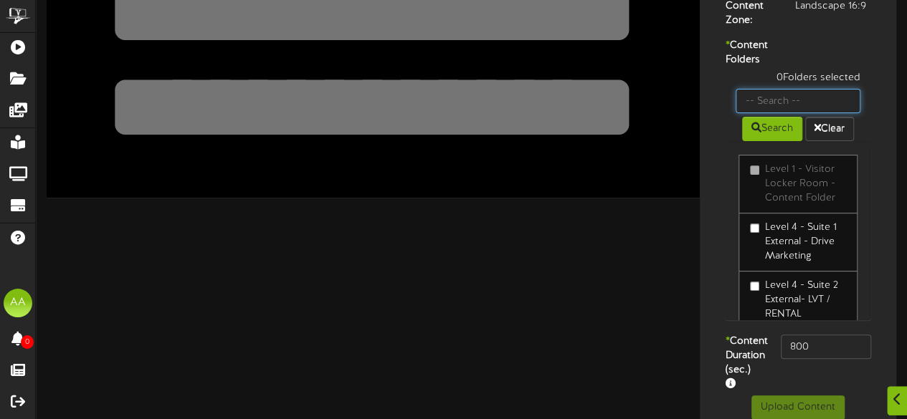
click at [762, 113] on input "text" at bounding box center [798, 101] width 125 height 24
type input "suite 49"
click at [769, 141] on button "Search" at bounding box center [772, 129] width 60 height 24
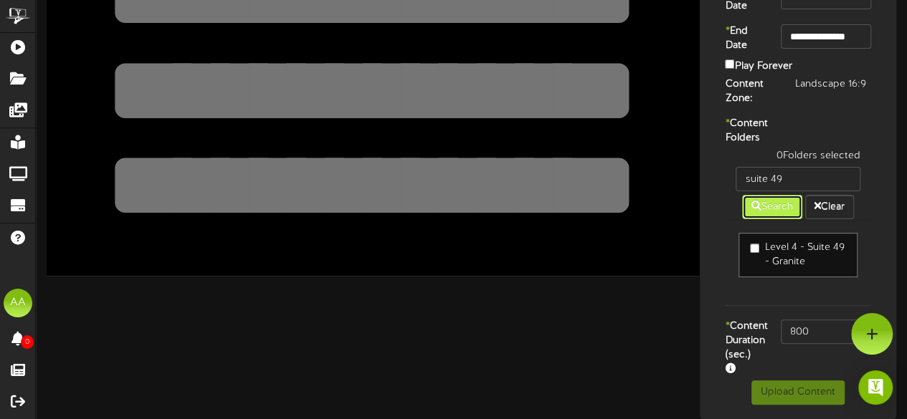
scroll to position [153, 0]
click at [774, 394] on button "Upload Content" at bounding box center [797, 393] width 93 height 24
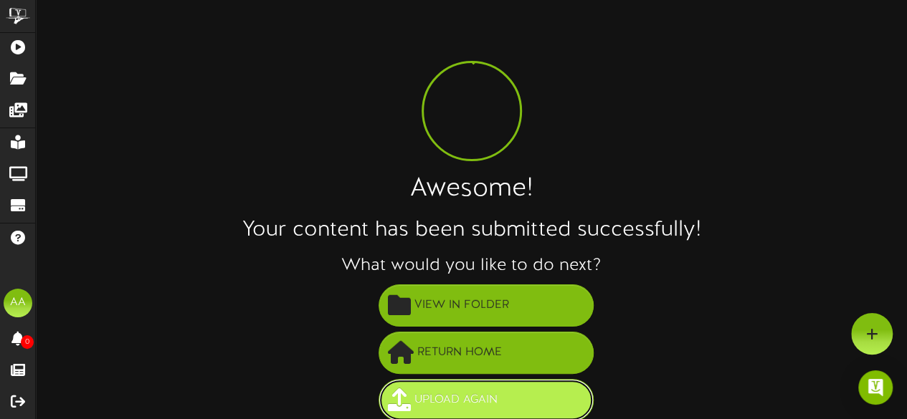
click at [440, 390] on span "Upload Again" at bounding box center [456, 401] width 90 height 24
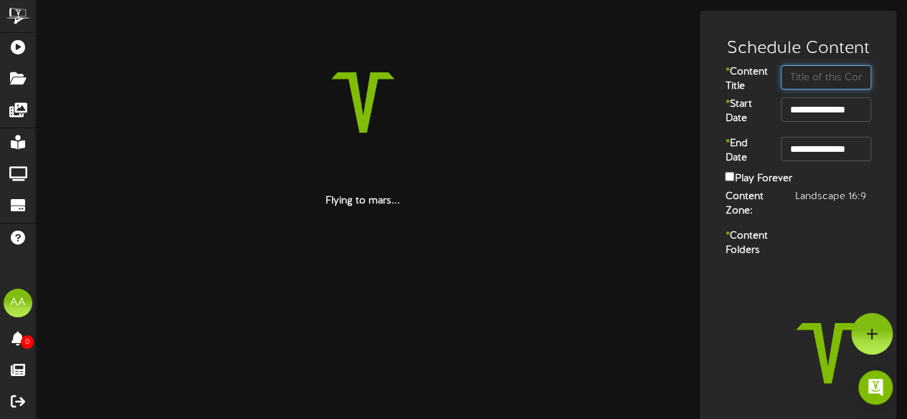
click at [815, 74] on input "text" at bounding box center [826, 77] width 90 height 24
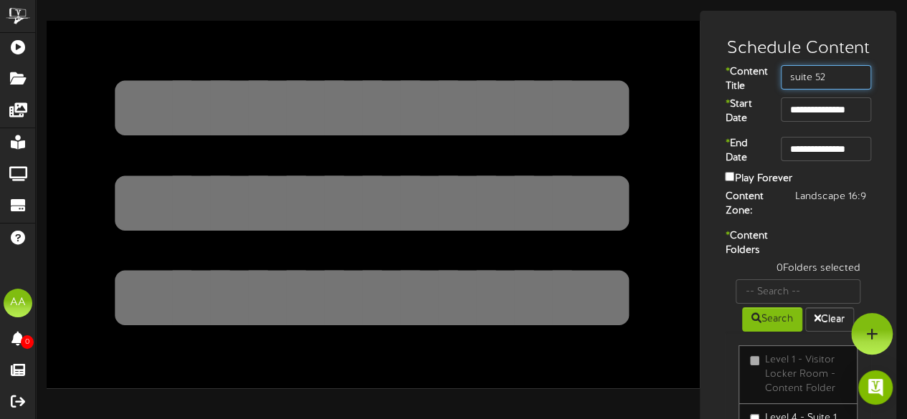
type input "suite 52"
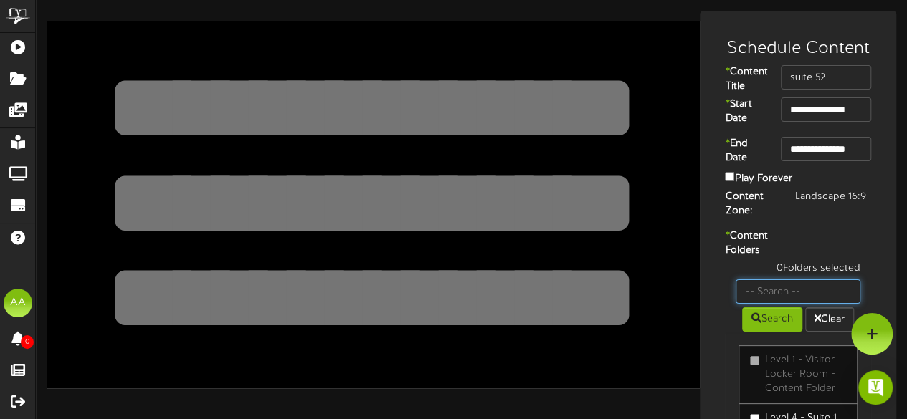
click at [779, 304] on input "text" at bounding box center [798, 292] width 125 height 24
type input "suite 52"
click at [769, 332] on button "Search" at bounding box center [772, 320] width 60 height 24
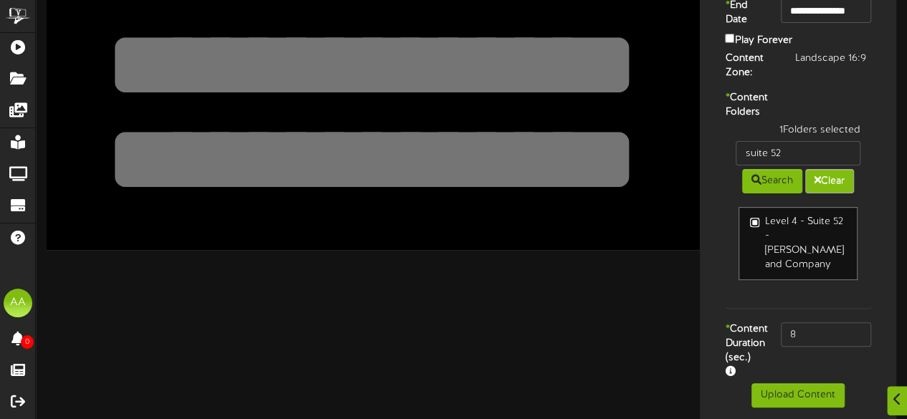
scroll to position [140, 0]
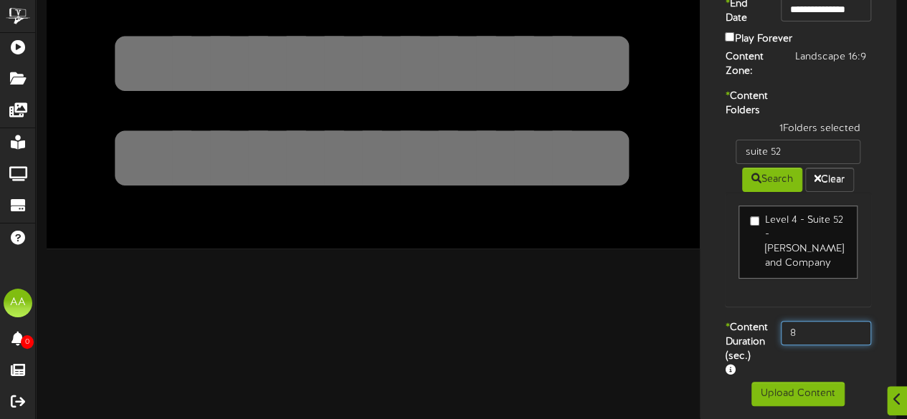
click at [815, 343] on input "8" at bounding box center [826, 333] width 90 height 24
type input "800"
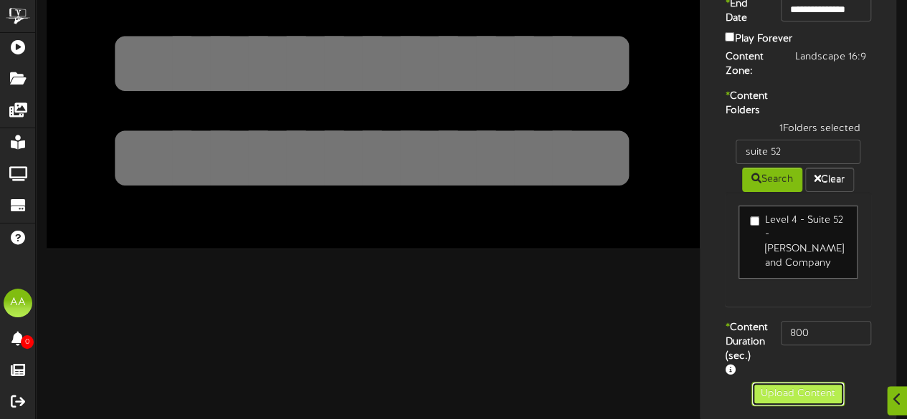
click at [789, 407] on button "Upload Content" at bounding box center [797, 394] width 93 height 24
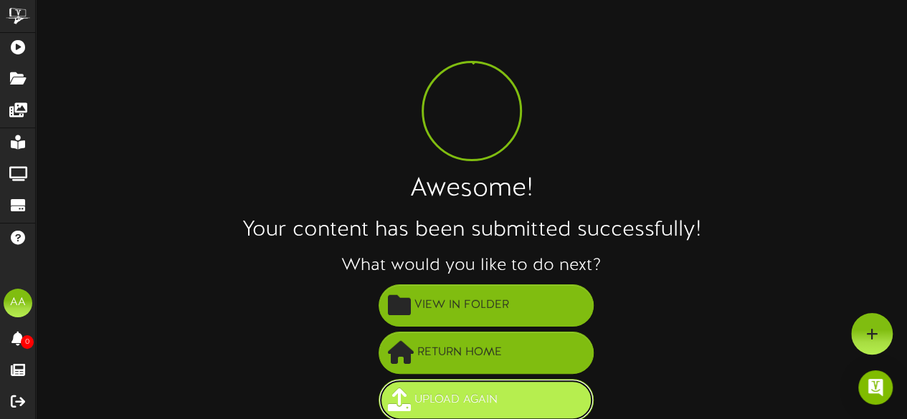
click at [502, 398] on button "Upload Again" at bounding box center [486, 400] width 215 height 42
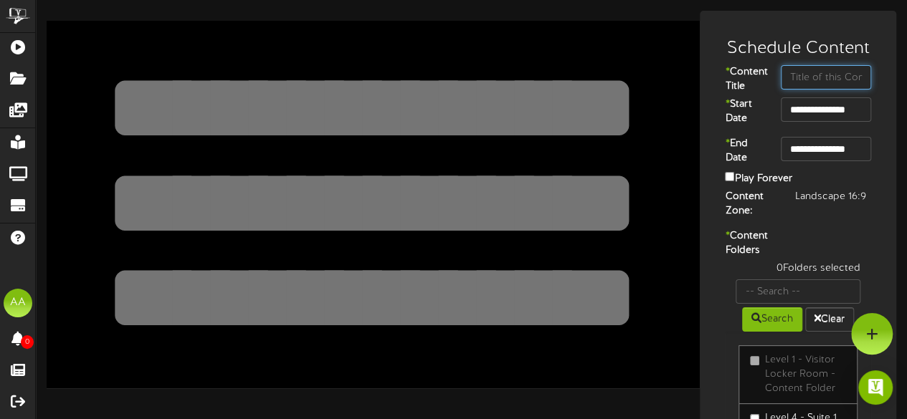
click at [794, 77] on input "text" at bounding box center [826, 77] width 90 height 24
type input "suite 28"
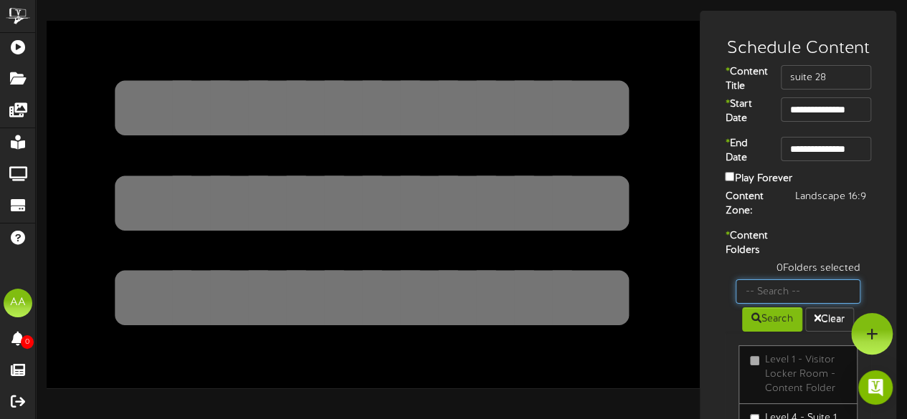
click at [789, 304] on input "text" at bounding box center [798, 292] width 125 height 24
type input "suite 28"
click at [764, 332] on button "Search" at bounding box center [772, 320] width 60 height 24
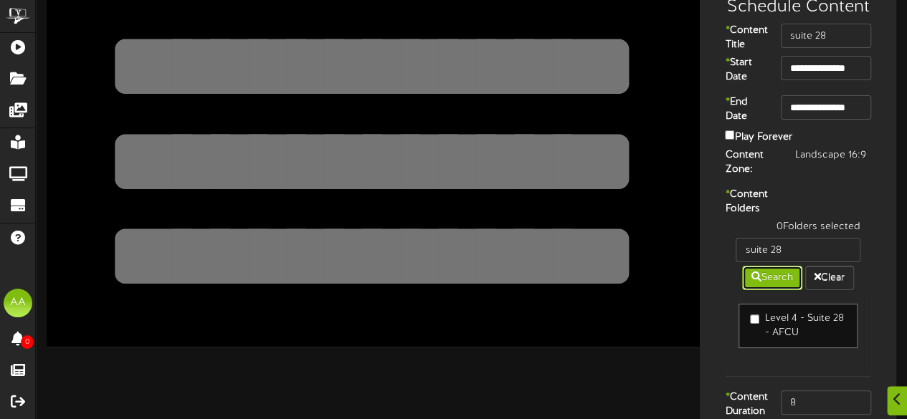
scroll to position [48, 0]
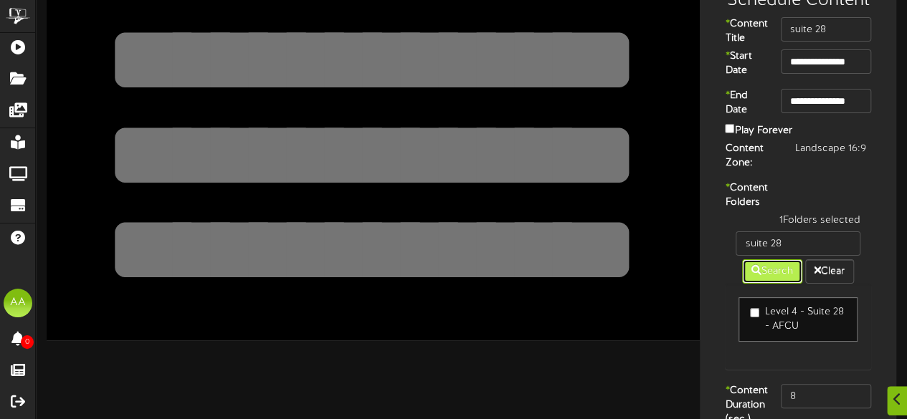
click at [777, 284] on button "Search" at bounding box center [772, 272] width 60 height 24
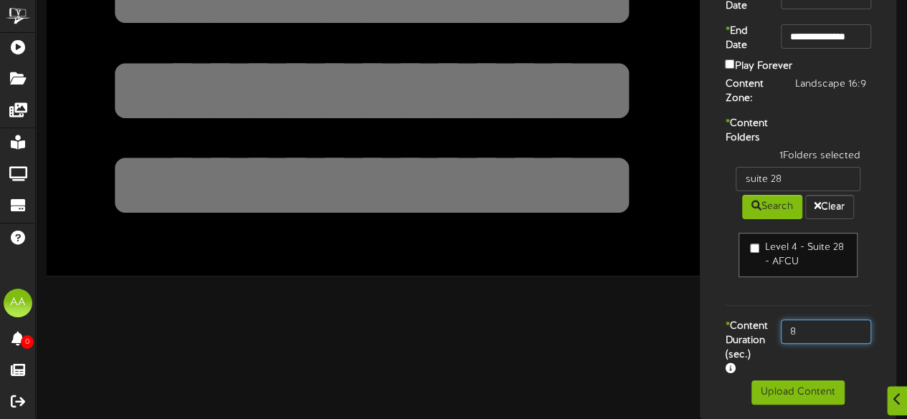
click at [805, 320] on input "8" at bounding box center [826, 332] width 90 height 24
type input "800"
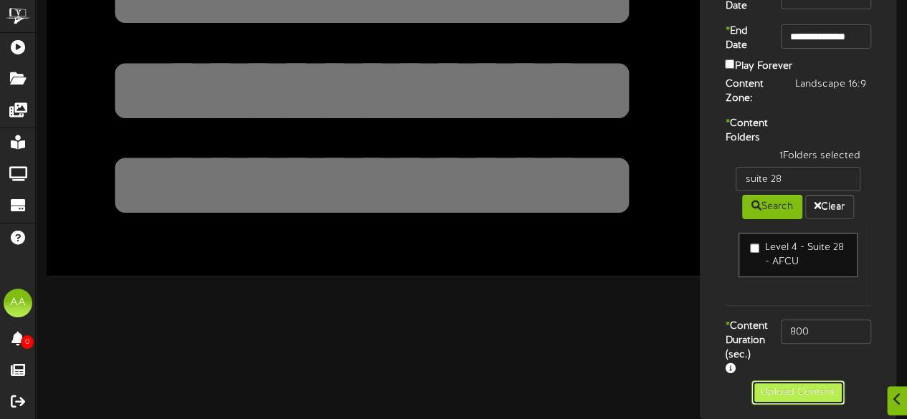
click at [765, 386] on button "Upload Content" at bounding box center [797, 393] width 93 height 24
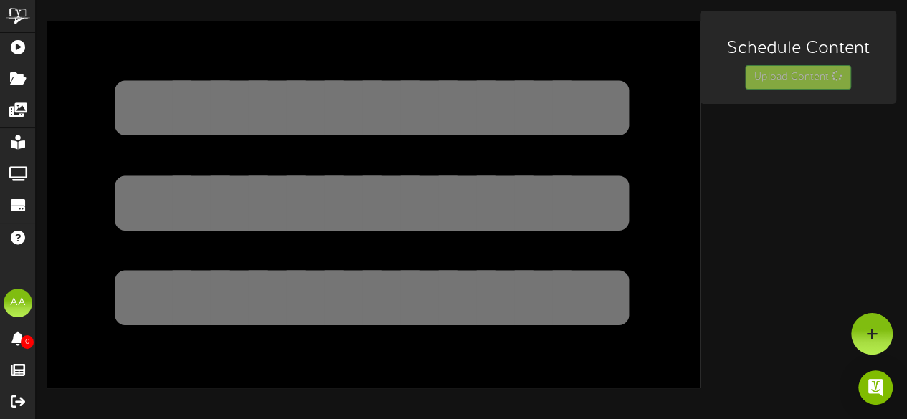
scroll to position [0, 0]
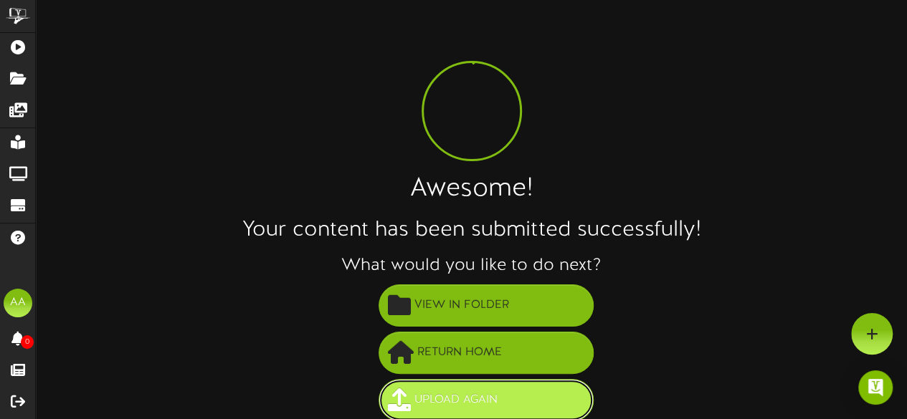
click at [459, 392] on span "Upload Again" at bounding box center [456, 401] width 90 height 24
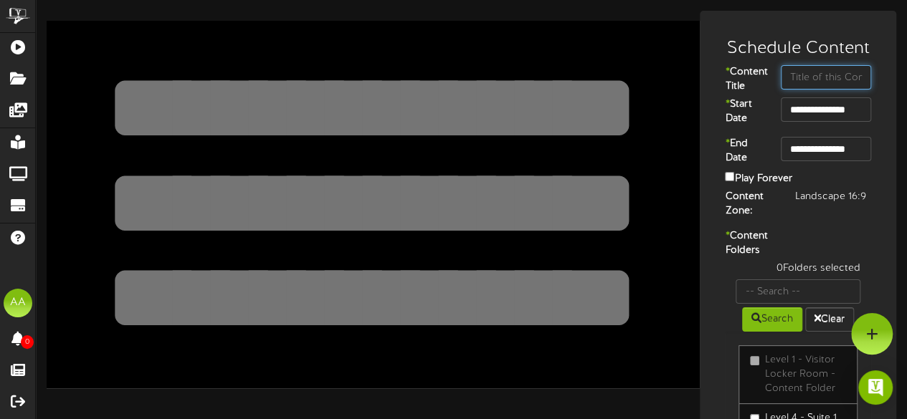
click at [808, 69] on input "text" at bounding box center [826, 77] width 90 height 24
type input "suite 53"
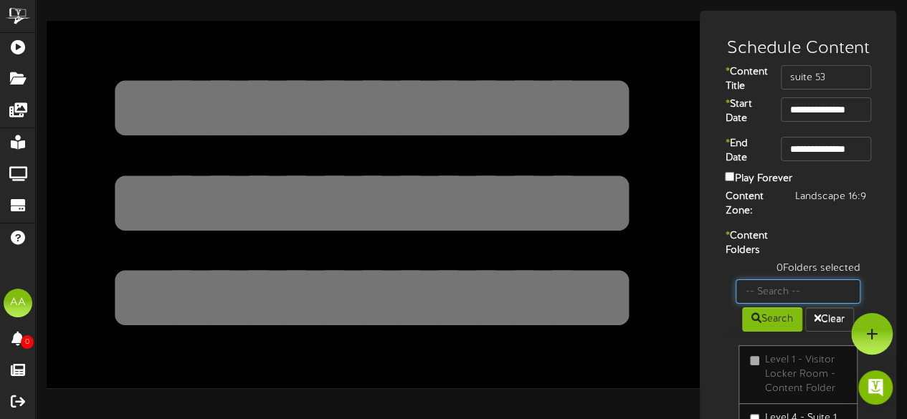
click at [784, 304] on input "text" at bounding box center [798, 292] width 125 height 24
type input "suite 53"
click at [761, 332] on button "Search" at bounding box center [772, 320] width 60 height 24
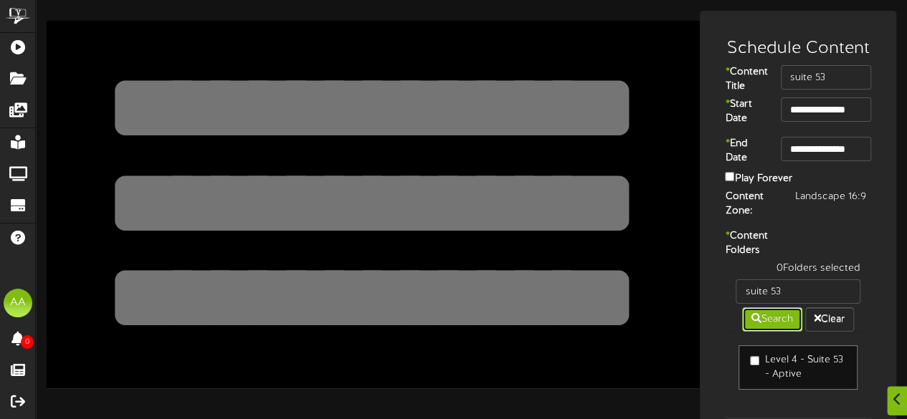
scroll to position [87, 0]
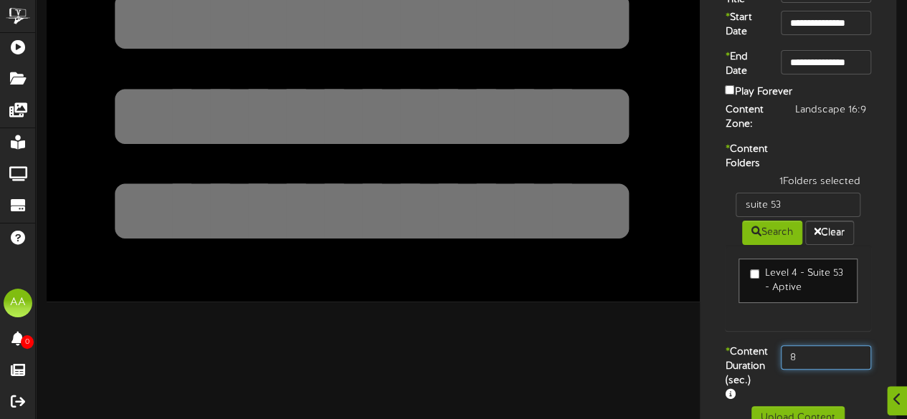
click at [825, 370] on input "8" at bounding box center [826, 358] width 90 height 24
type input "800"
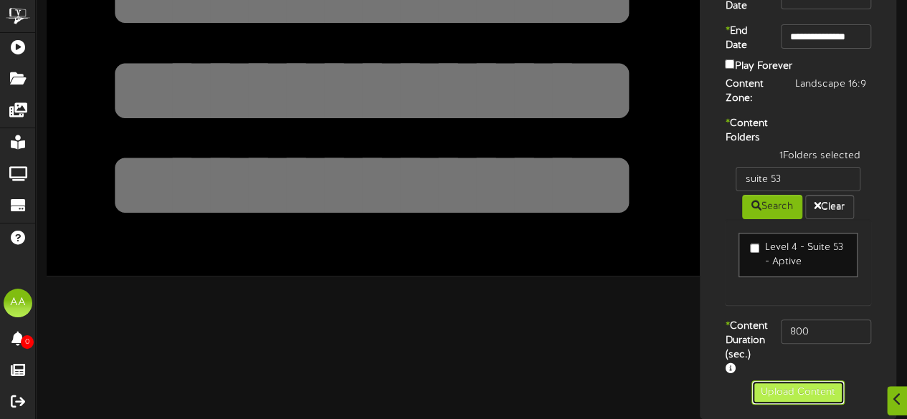
click at [780, 391] on button "Upload Content" at bounding box center [797, 393] width 93 height 24
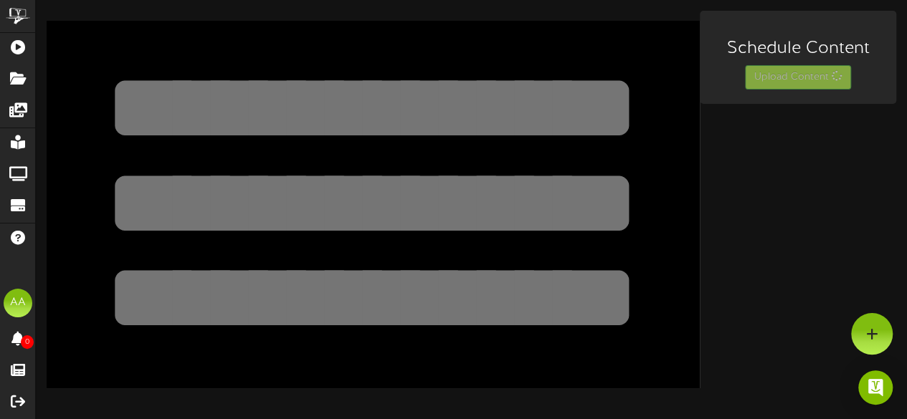
scroll to position [0, 0]
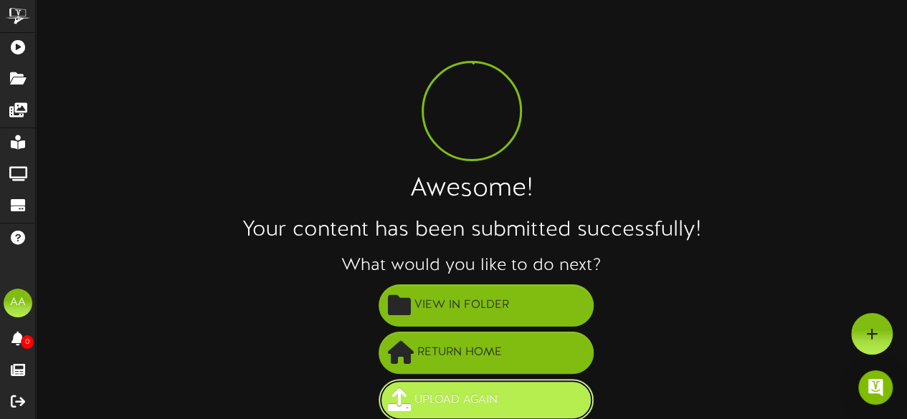
click at [495, 391] on span "Upload Again" at bounding box center [456, 401] width 90 height 24
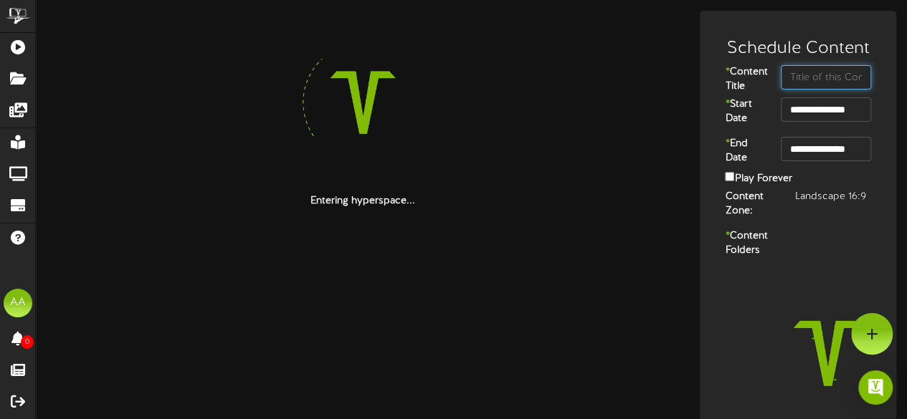
click at [816, 79] on input "text" at bounding box center [826, 77] width 90 height 24
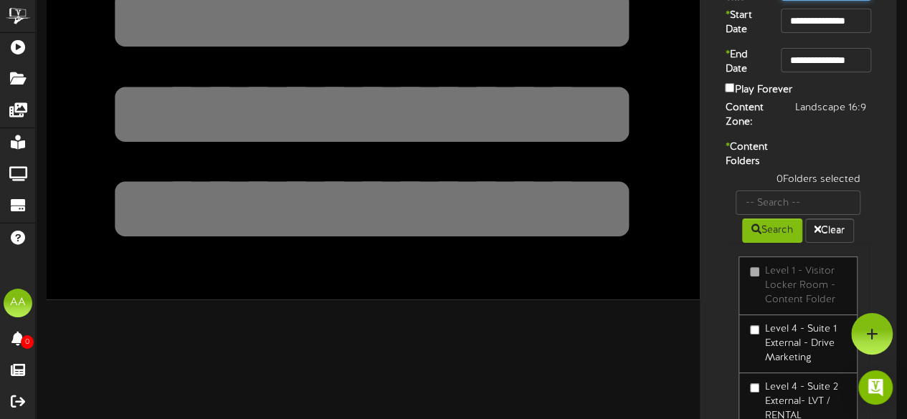
scroll to position [99, 0]
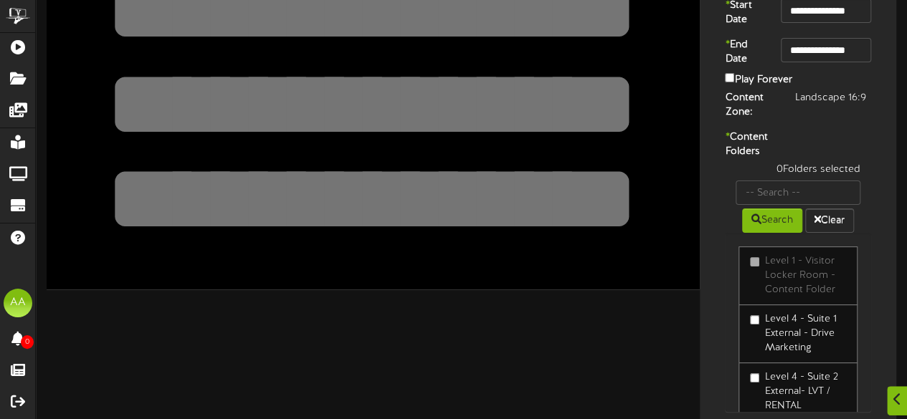
type input "suite 54"
click at [806, 205] on input "text" at bounding box center [798, 193] width 125 height 24
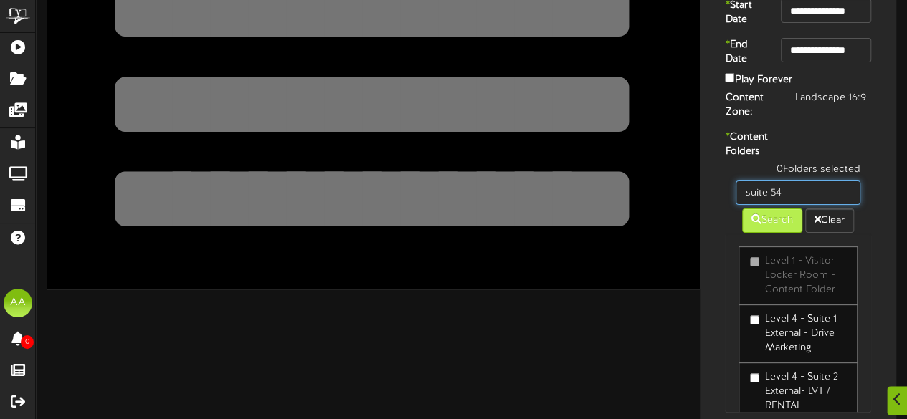
type input "suite 54"
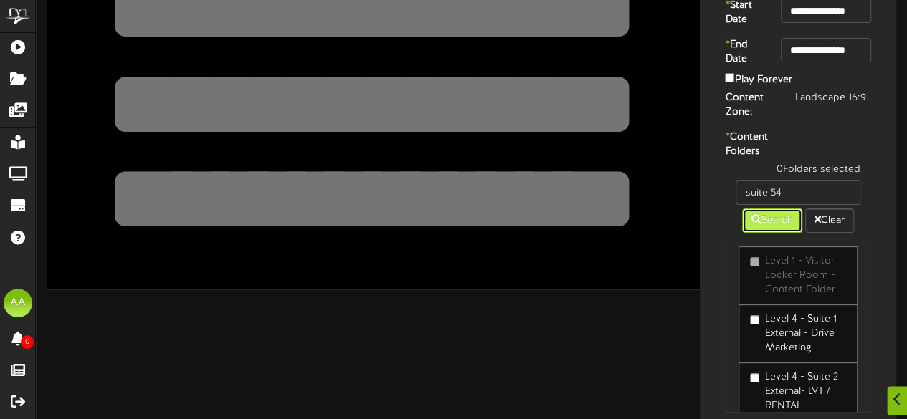
click at [761, 233] on button "Search" at bounding box center [772, 221] width 60 height 24
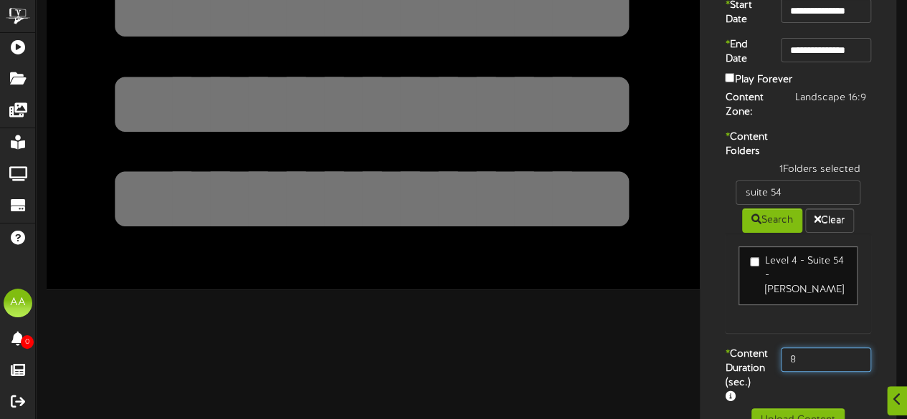
click at [826, 372] on input "8" at bounding box center [826, 360] width 90 height 24
type input "800"
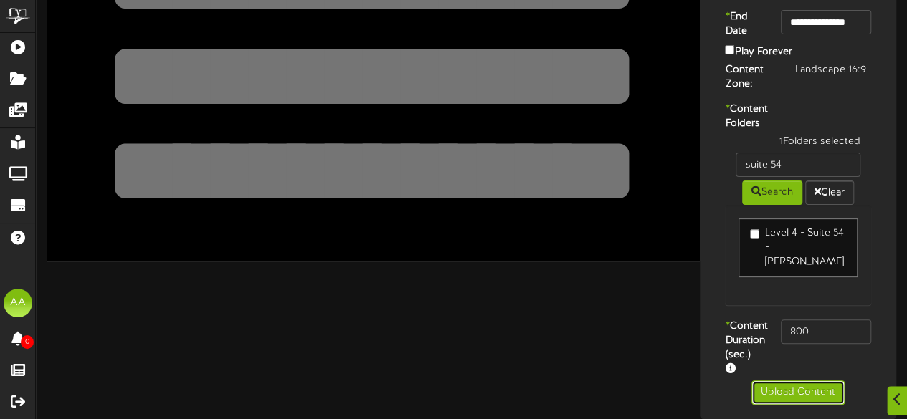
click at [773, 388] on button "Upload Content" at bounding box center [797, 393] width 93 height 24
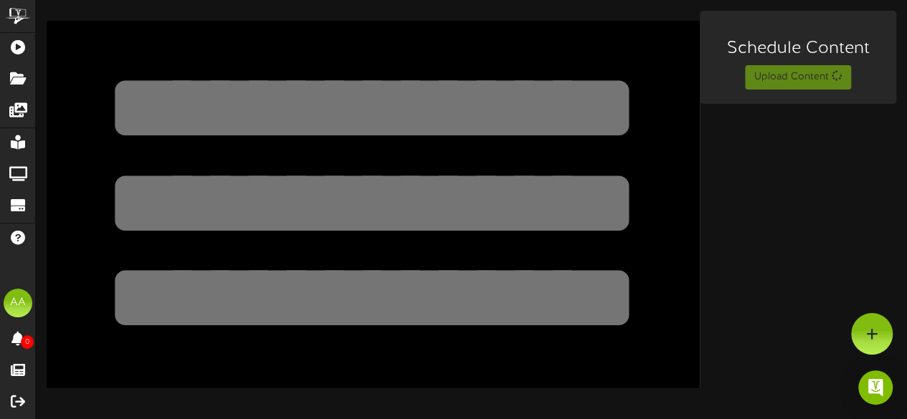
scroll to position [0, 0]
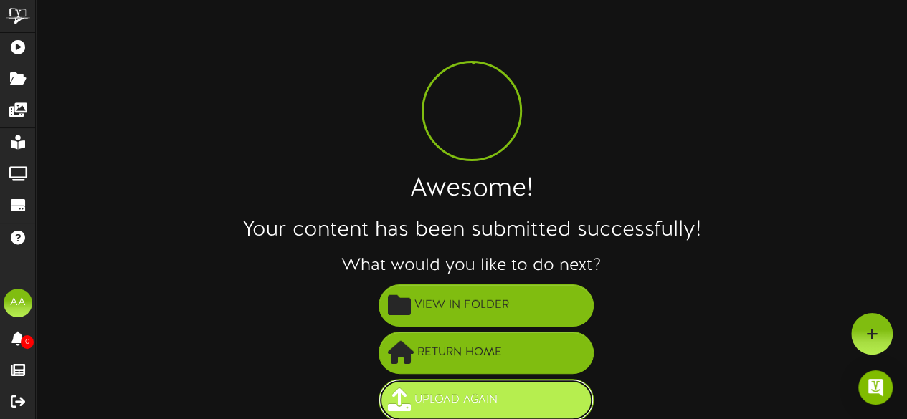
click at [513, 389] on button "Upload Again" at bounding box center [486, 400] width 215 height 42
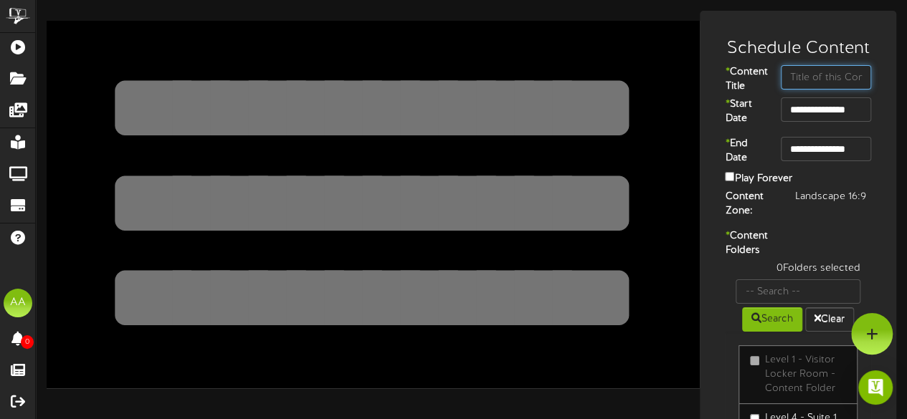
click at [784, 83] on input "text" at bounding box center [826, 77] width 90 height 24
type input "suite 55"
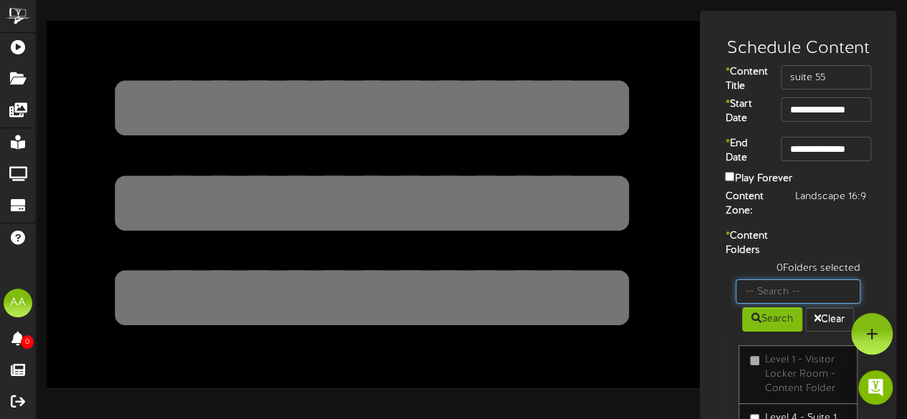
click at [766, 304] on input "text" at bounding box center [798, 292] width 125 height 24
type input "suite 55"
click at [755, 323] on icon at bounding box center [756, 318] width 10 height 10
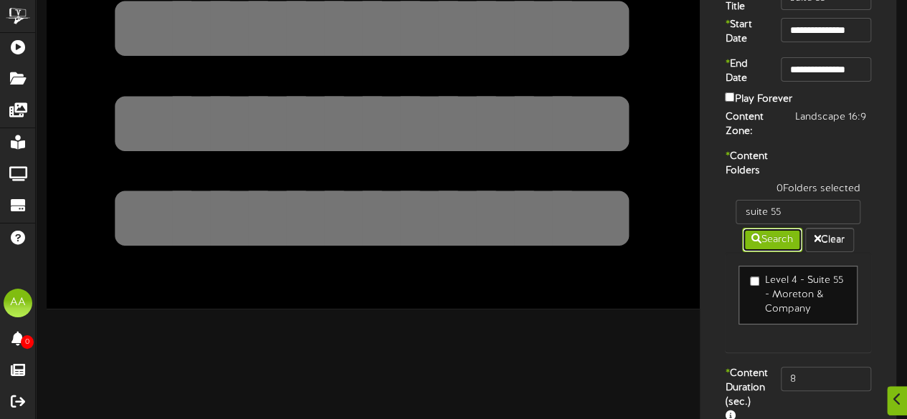
scroll to position [80, 0]
click at [811, 391] on input "8" at bounding box center [826, 378] width 90 height 24
type input "800"
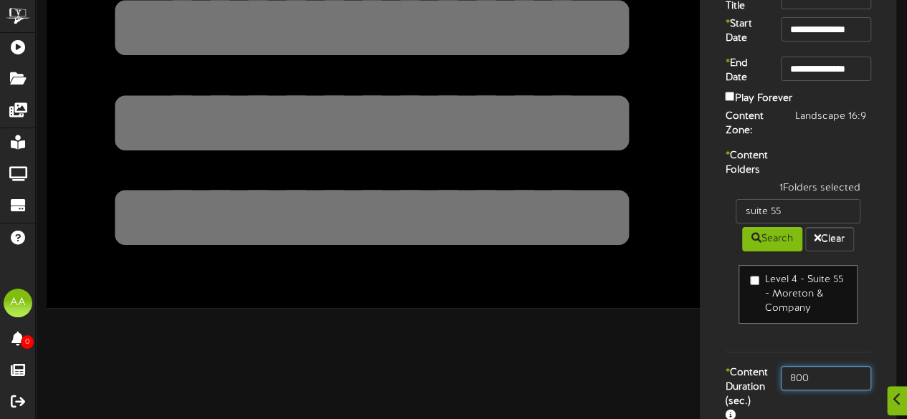
scroll to position [167, 0]
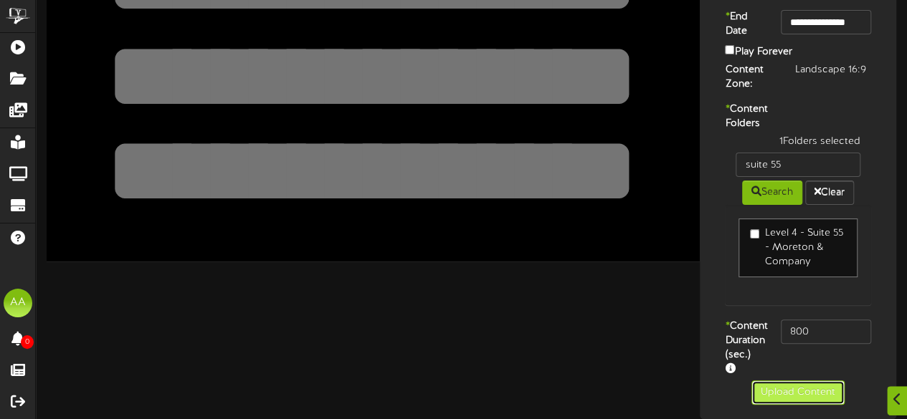
click at [792, 388] on button "Upload Content" at bounding box center [797, 393] width 93 height 24
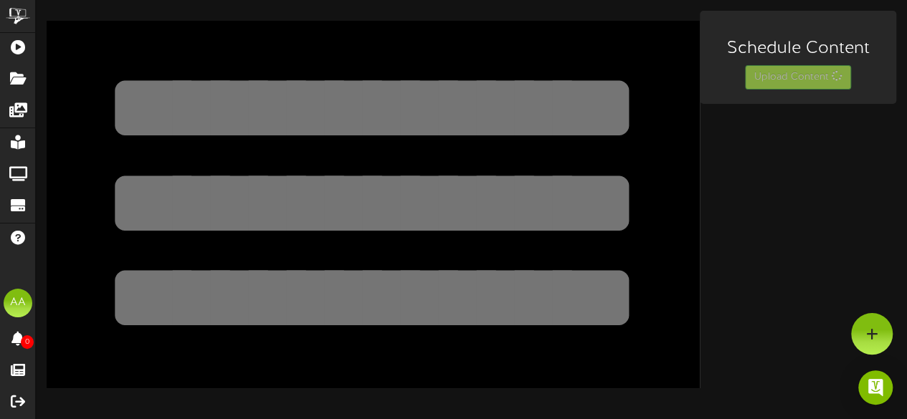
scroll to position [0, 0]
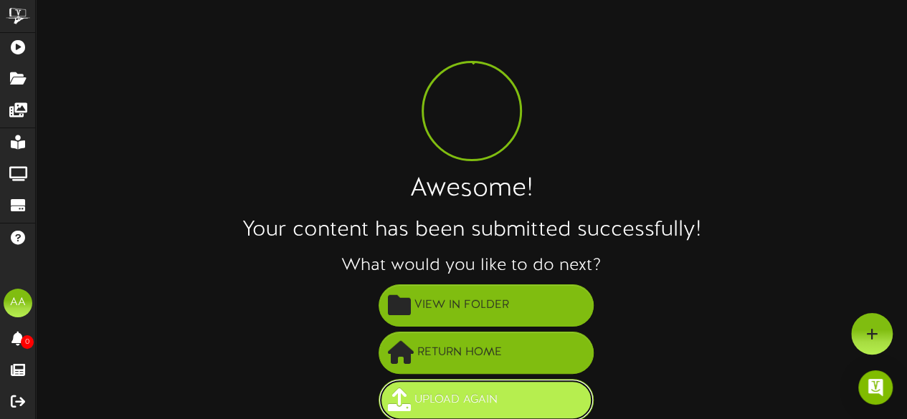
click at [504, 418] on button "Upload Again" at bounding box center [486, 400] width 215 height 42
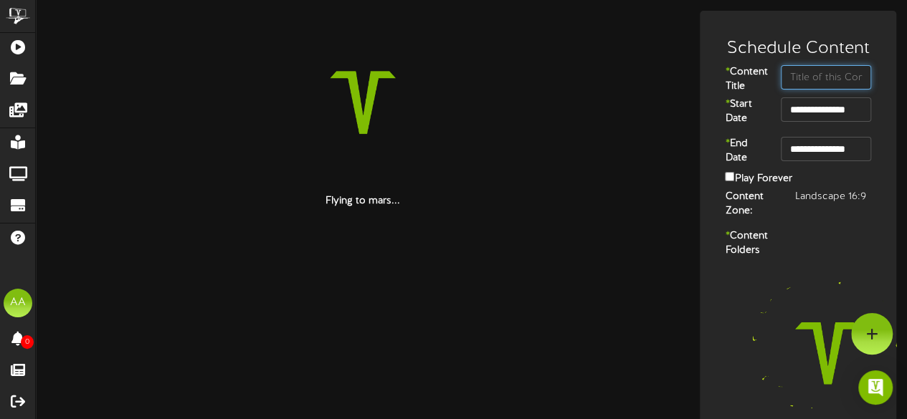
click at [815, 82] on input "text" at bounding box center [826, 77] width 90 height 24
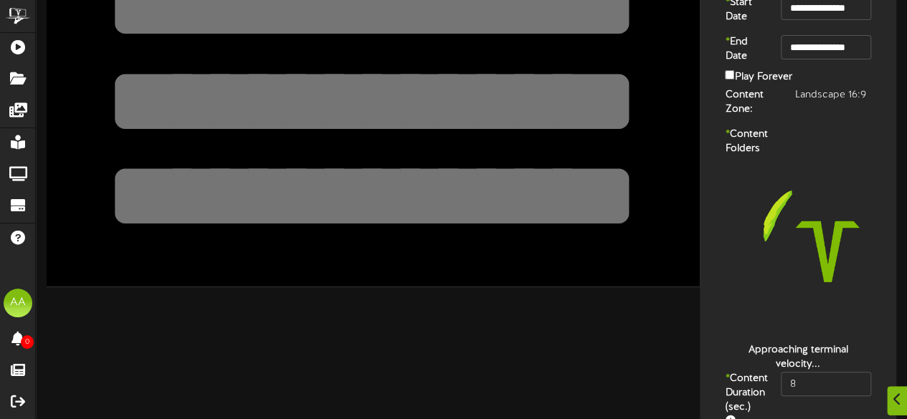
scroll to position [195, 0]
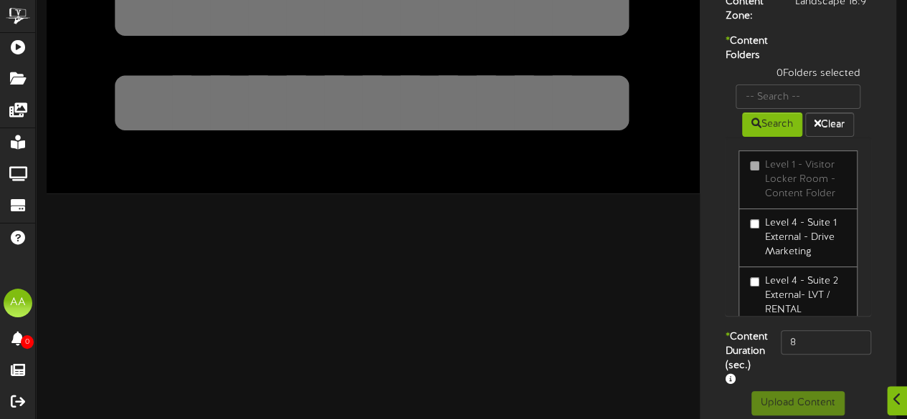
type input "suite 56"
click at [800, 109] on input "text" at bounding box center [798, 97] width 125 height 24
type input "suite 56"
click at [772, 137] on button "Search" at bounding box center [772, 125] width 60 height 24
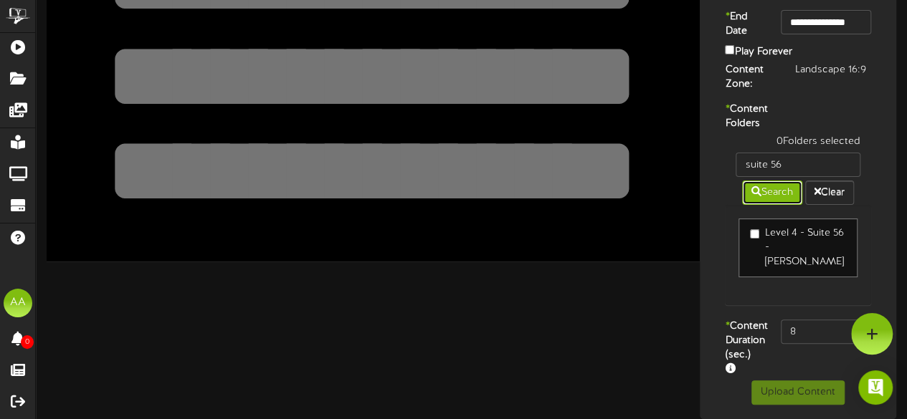
scroll to position [153, 0]
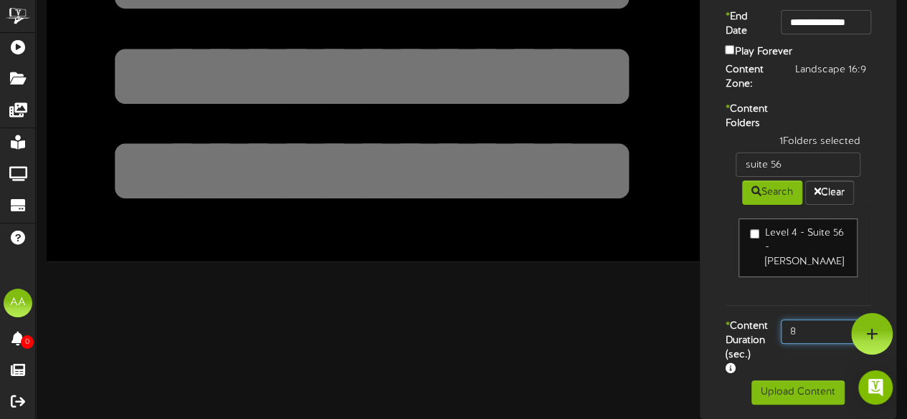
click at [819, 320] on input "8" at bounding box center [826, 332] width 90 height 24
type input "800"
click at [783, 384] on button "Upload Content" at bounding box center [797, 393] width 93 height 24
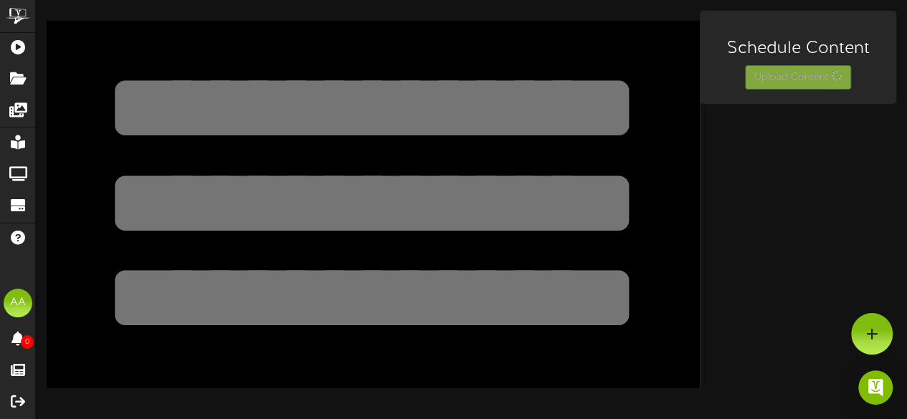
scroll to position [0, 0]
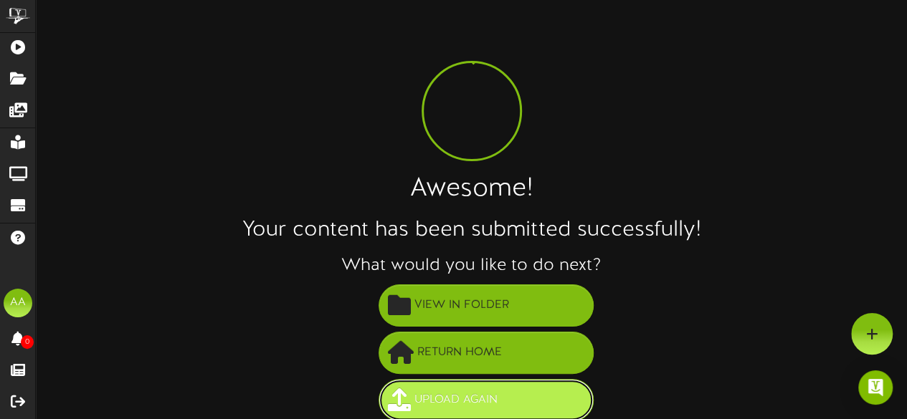
click at [415, 386] on button "Upload Again" at bounding box center [486, 400] width 215 height 42
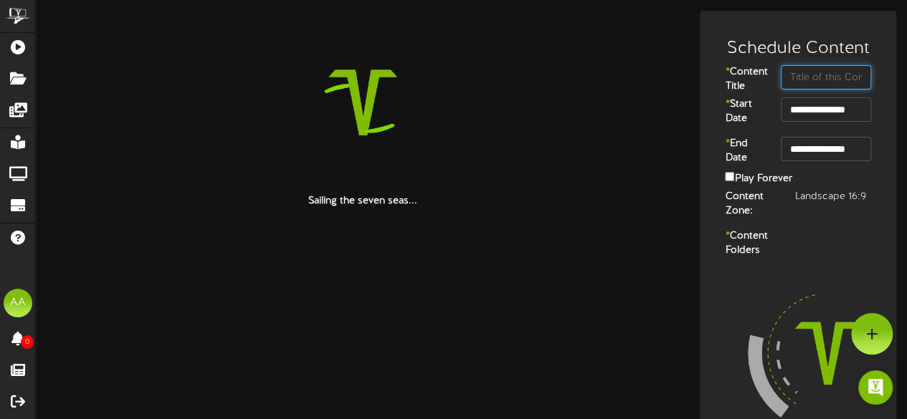
click at [823, 84] on input "text" at bounding box center [826, 77] width 90 height 24
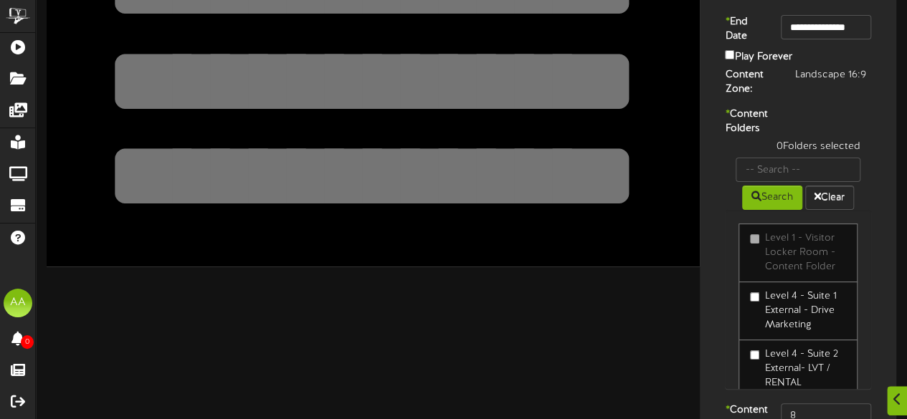
scroll to position [123, 0]
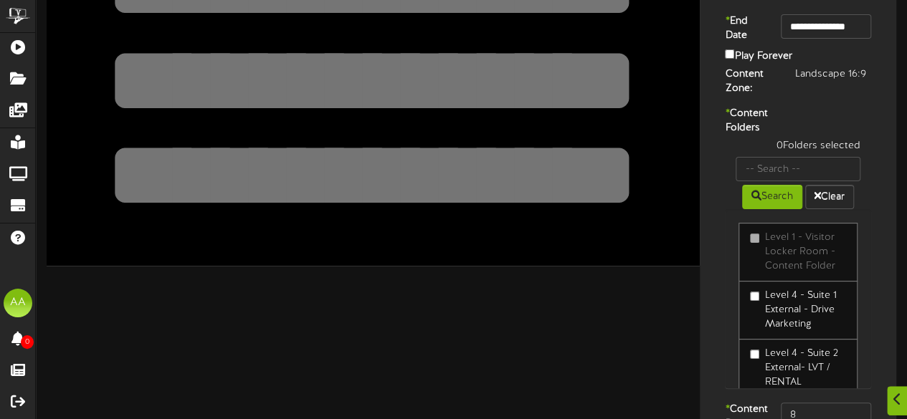
type input "suite 3"
click at [799, 181] on input "text" at bounding box center [798, 169] width 125 height 24
type input "suite 3"
click at [751, 201] on icon at bounding box center [756, 196] width 10 height 10
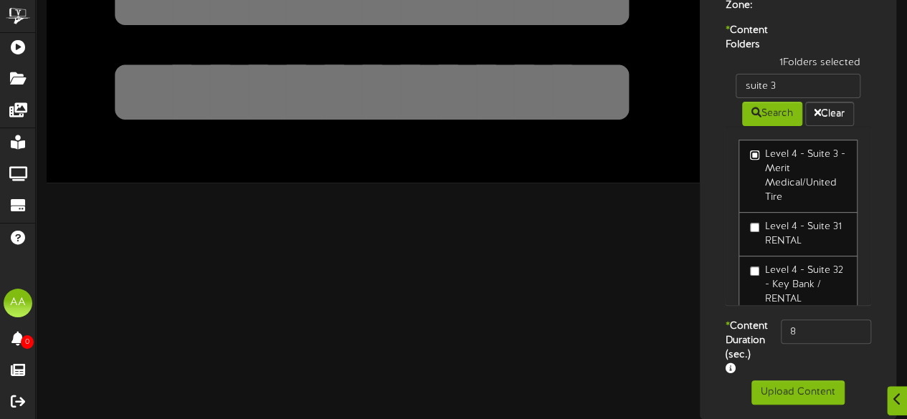
scroll to position [247, 0]
click at [820, 321] on input "8" at bounding box center [826, 332] width 90 height 24
type input "800"
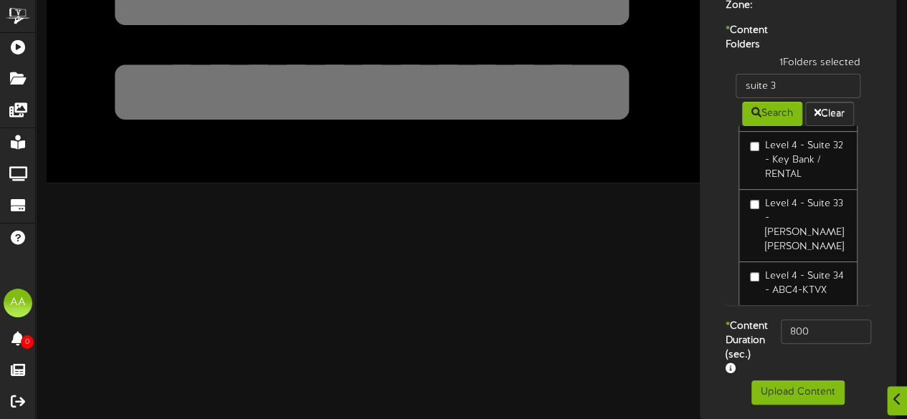
click at [807, 379] on div "* Content Duration (sec.) 800" at bounding box center [797, 350] width 189 height 61
click at [805, 384] on button "Upload Content" at bounding box center [797, 393] width 93 height 24
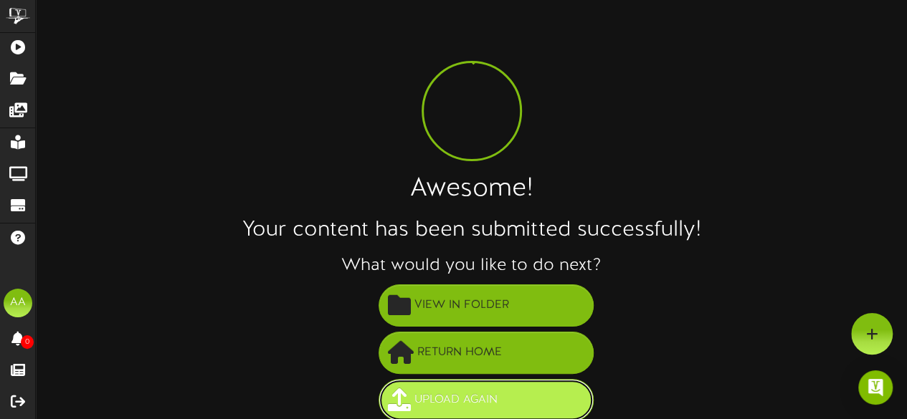
click at [499, 407] on span "Upload Again" at bounding box center [456, 401] width 90 height 24
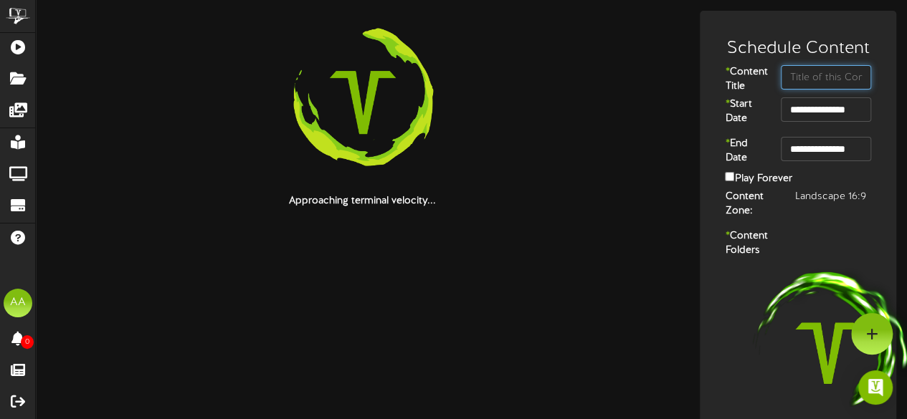
click at [801, 72] on input "text" at bounding box center [826, 77] width 90 height 24
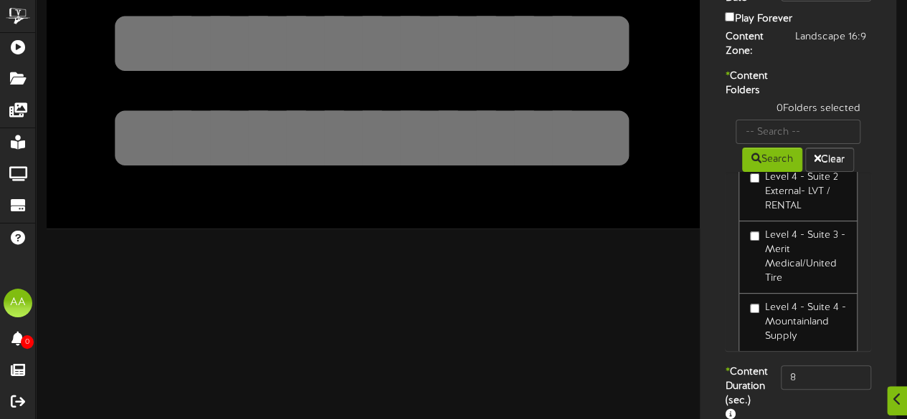
scroll to position [179, 0]
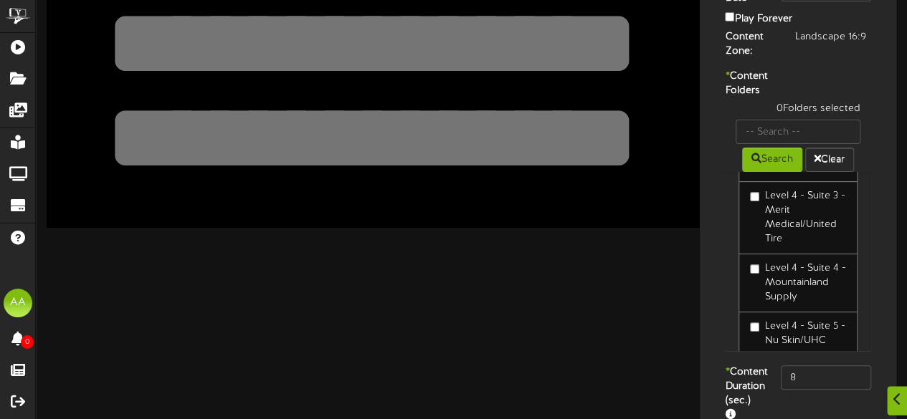
type input "suite 4"
click at [719, 326] on div "1 Folders selected Search Clear Level 1 - Visitor Locker Room - Content Folder …" at bounding box center [798, 234] width 168 height 264
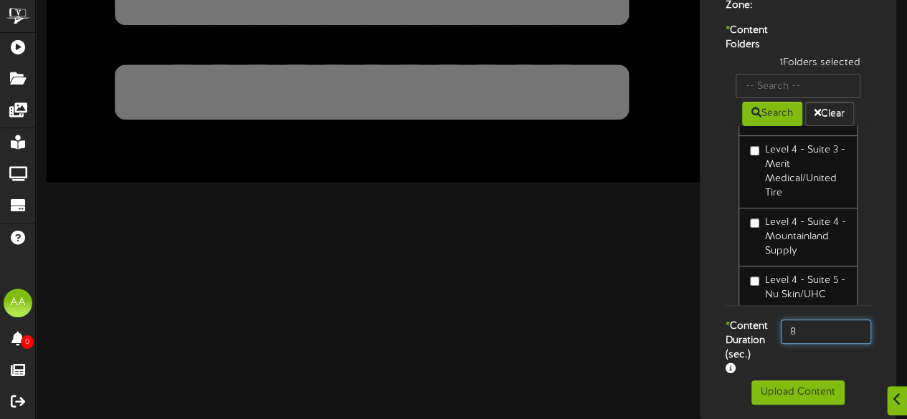
click at [806, 320] on input "8" at bounding box center [826, 332] width 90 height 24
type input "800"
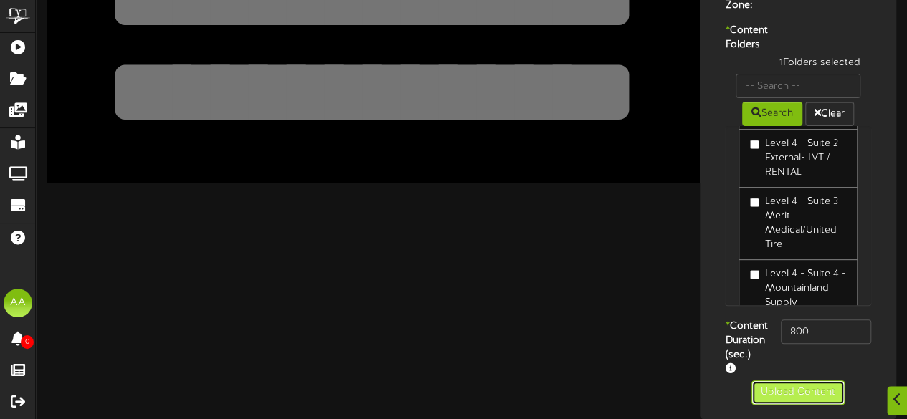
click at [784, 390] on button "Upload Content" at bounding box center [797, 393] width 93 height 24
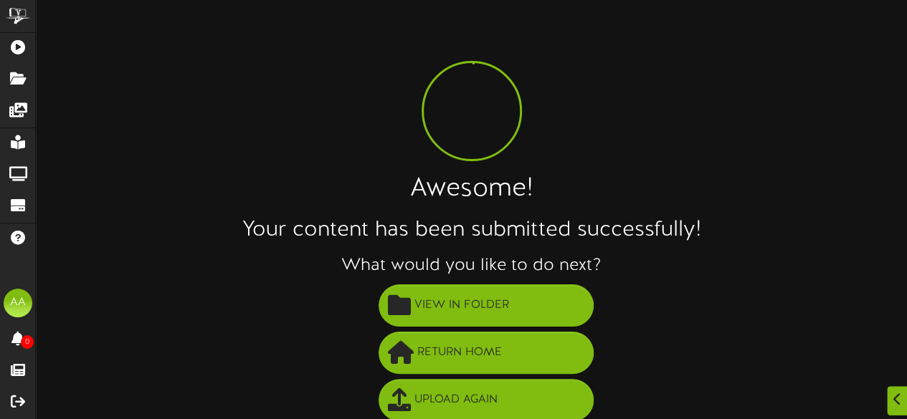
scroll to position [103, 0]
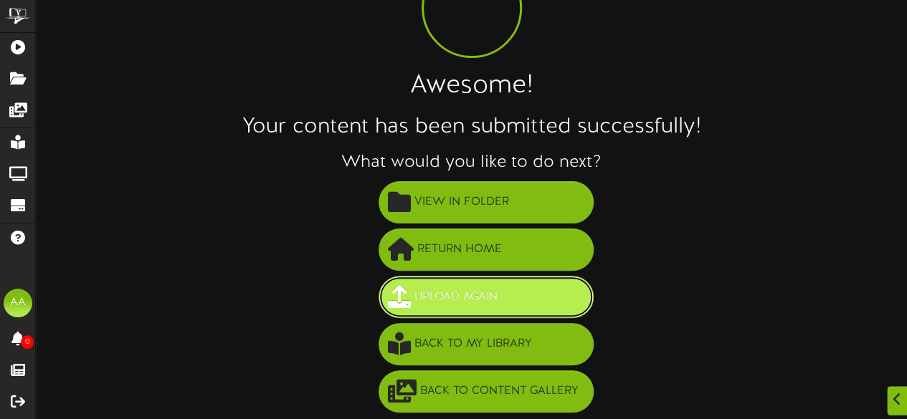
click at [511, 283] on button "Upload Again" at bounding box center [486, 297] width 215 height 42
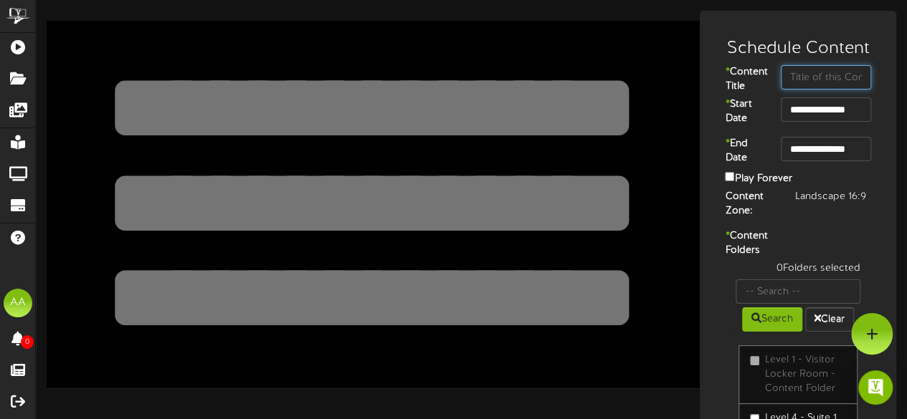
click at [832, 82] on input "text" at bounding box center [826, 77] width 90 height 24
click at [792, 79] on input "suite 5" at bounding box center [826, 77] width 90 height 24
type input "Suite 5"
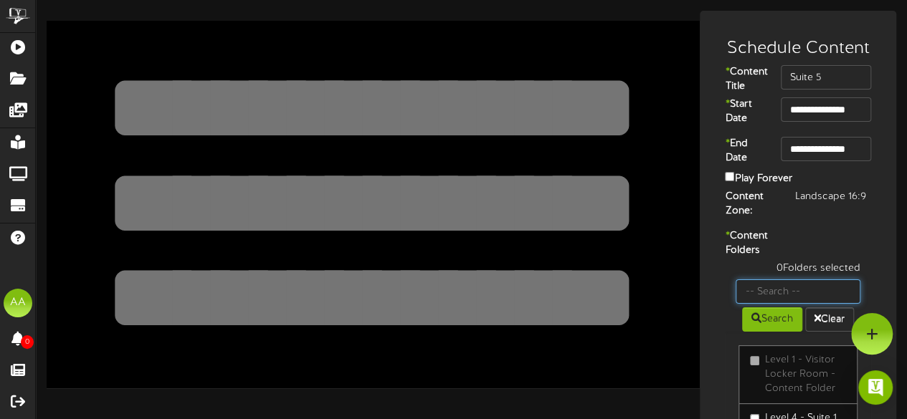
click at [802, 304] on input "text" at bounding box center [798, 292] width 125 height 24
type input "Suite 5"
click at [764, 332] on button "Search" at bounding box center [772, 320] width 60 height 24
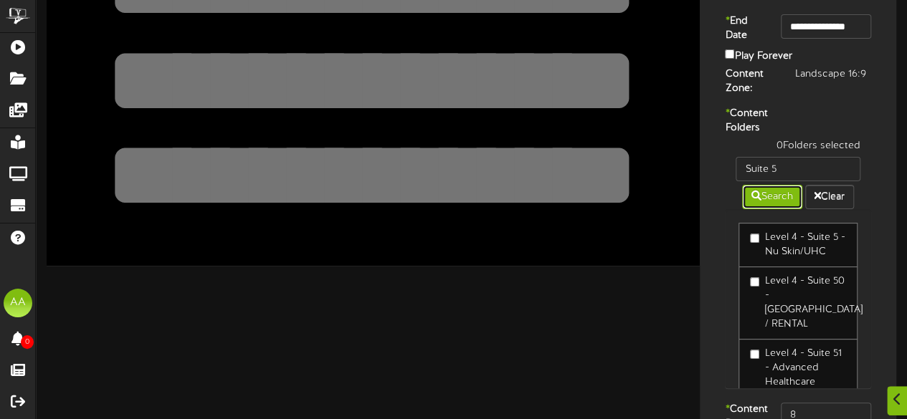
scroll to position [123, 0]
click at [716, 331] on div "1 Folders selected Suite 5 Search Clear Level 4 - Suite 5 - Nu Skin/UHC Level 4…" at bounding box center [798, 270] width 168 height 264
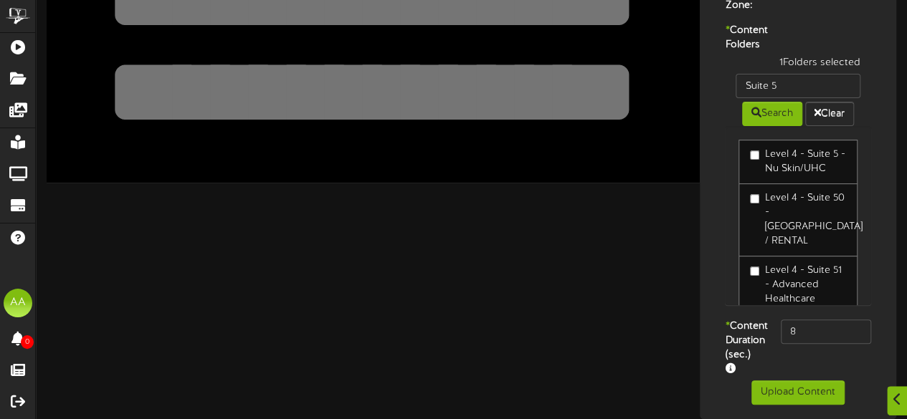
scroll to position [247, 0]
click at [794, 320] on input "8" at bounding box center [826, 332] width 90 height 24
type input "800"
click at [793, 388] on button "Upload Content" at bounding box center [797, 393] width 93 height 24
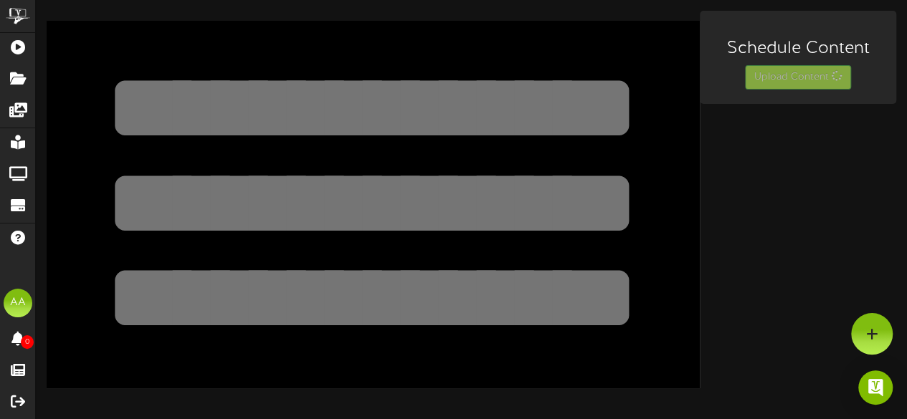
scroll to position [0, 0]
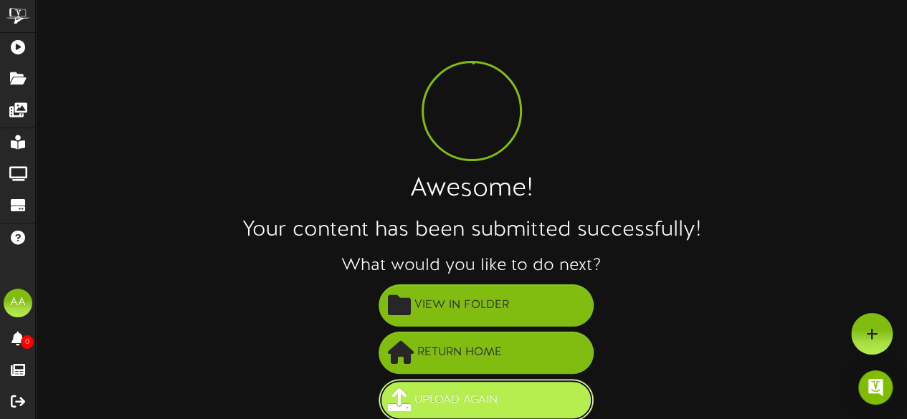
click at [483, 399] on span "Upload Again" at bounding box center [456, 401] width 90 height 24
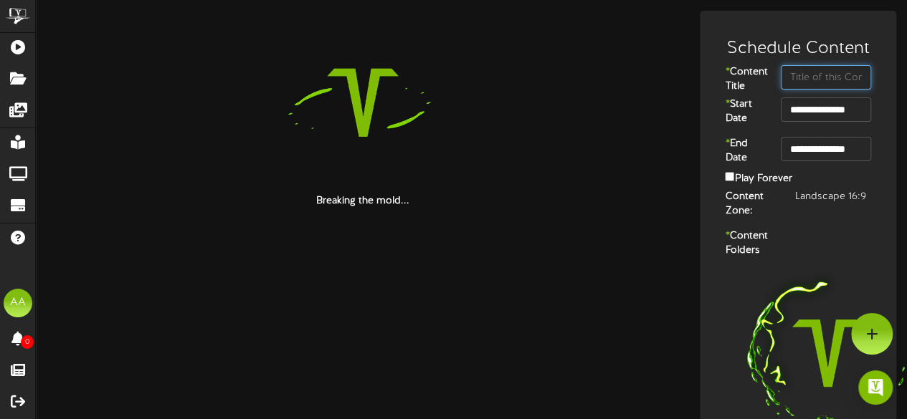
click at [803, 82] on input "text" at bounding box center [826, 77] width 90 height 24
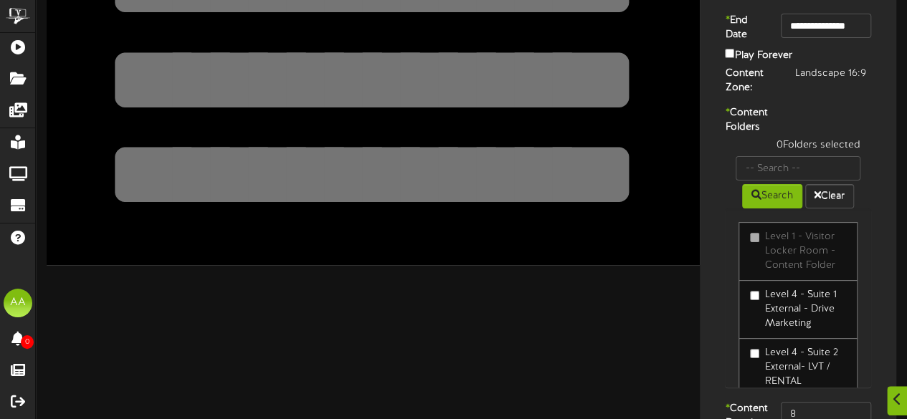
scroll to position [166, 0]
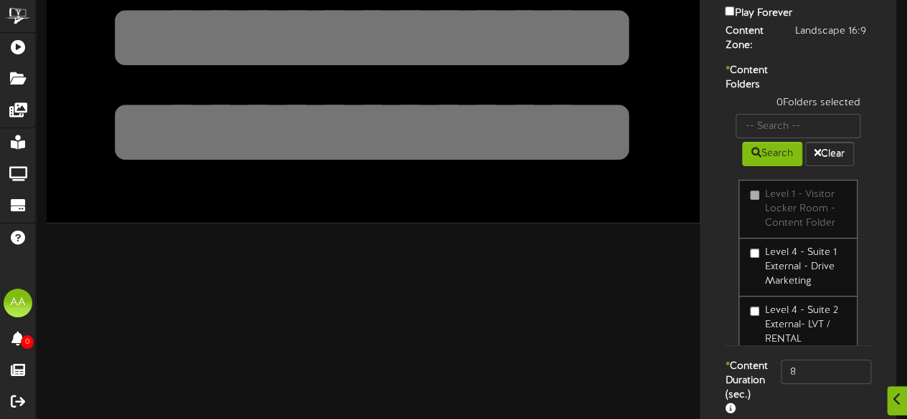
type input "Suite 6"
click at [787, 138] on input "text" at bounding box center [798, 126] width 125 height 24
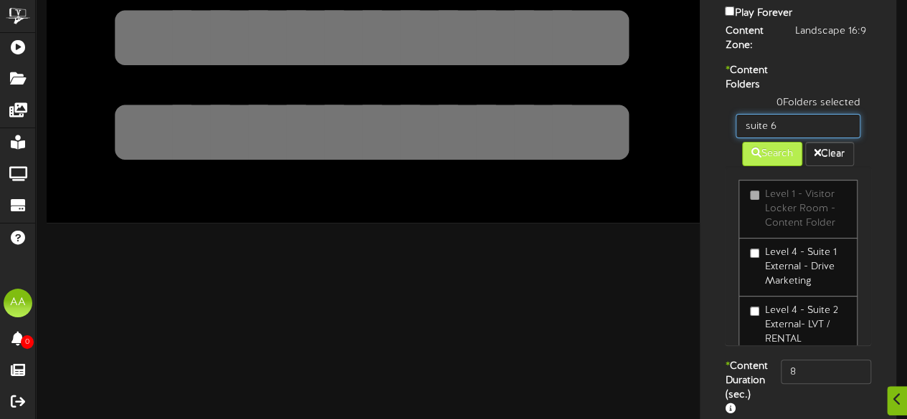
type input "suite 6"
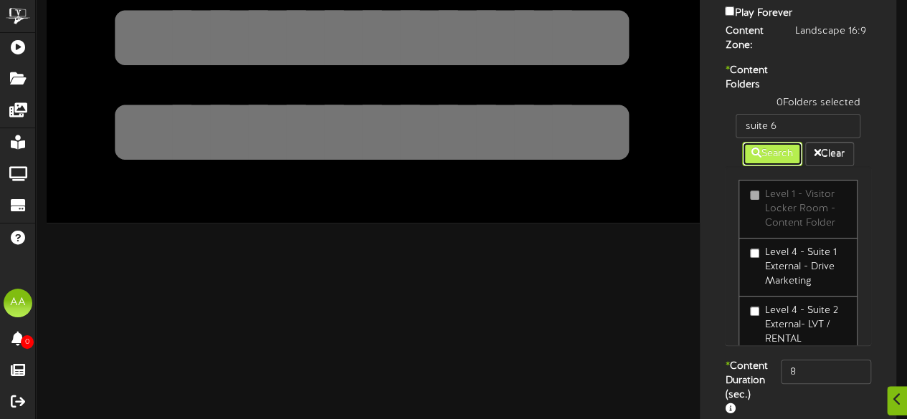
click at [760, 166] on button "Search" at bounding box center [772, 154] width 60 height 24
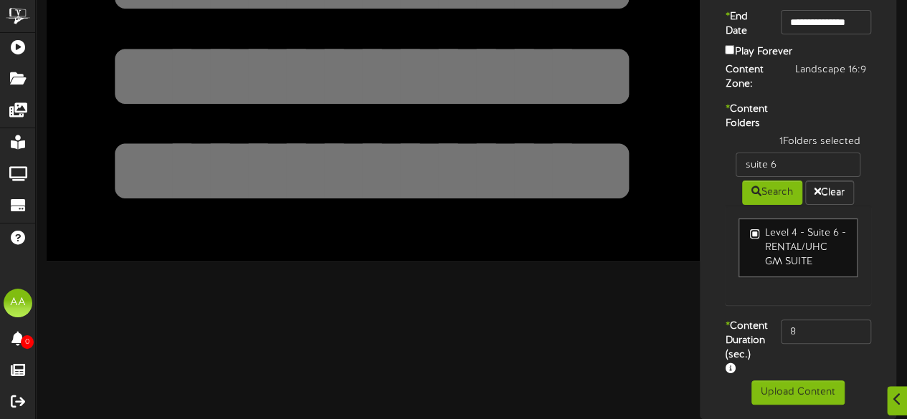
scroll to position [167, 0]
click at [805, 320] on input "8" at bounding box center [826, 332] width 90 height 24
type input "800"
click at [789, 392] on button "Upload Content" at bounding box center [797, 393] width 93 height 24
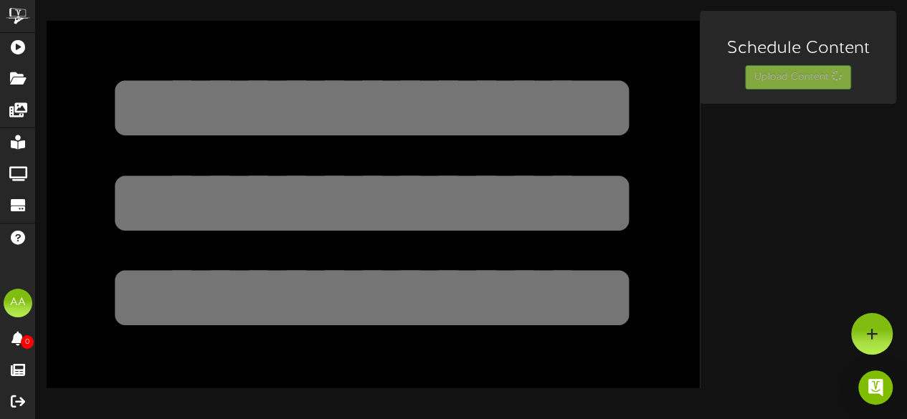
scroll to position [0, 0]
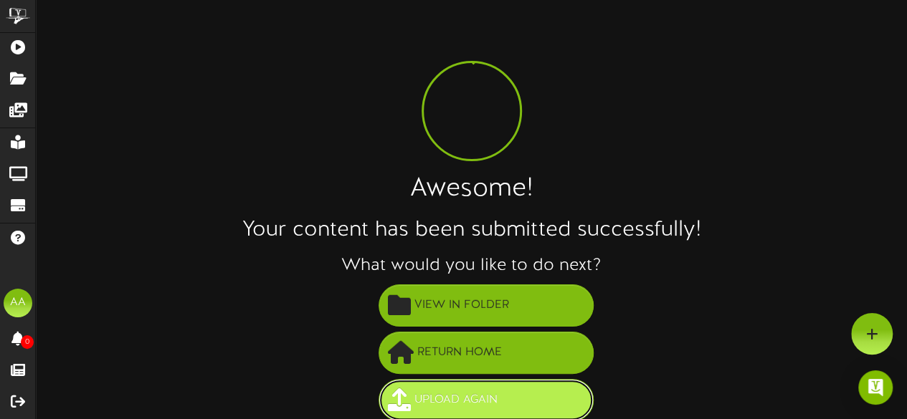
click at [469, 406] on span "Upload Again" at bounding box center [456, 401] width 90 height 24
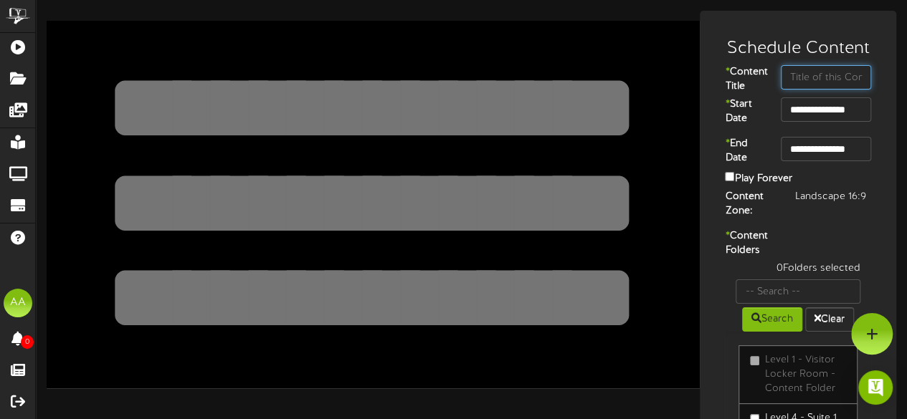
click at [825, 66] on input "text" at bounding box center [826, 77] width 90 height 24
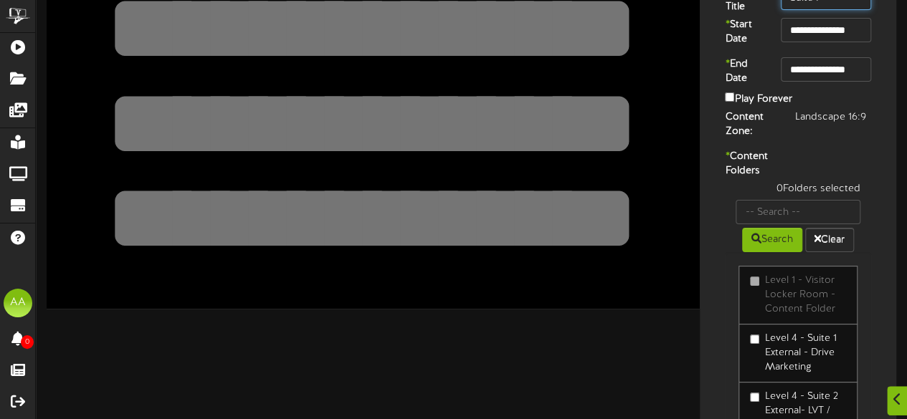
scroll to position [80, 0]
type input "Suite 7"
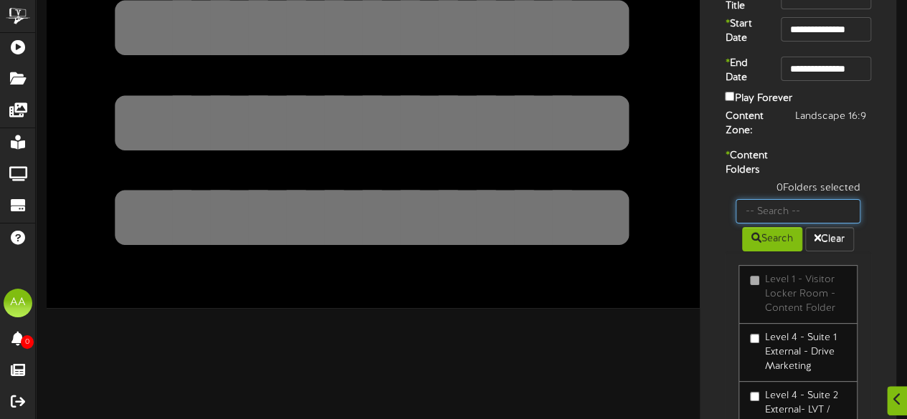
click at [788, 224] on input "text" at bounding box center [798, 211] width 125 height 24
type input "suite 7"
click at [757, 243] on icon at bounding box center [756, 238] width 10 height 10
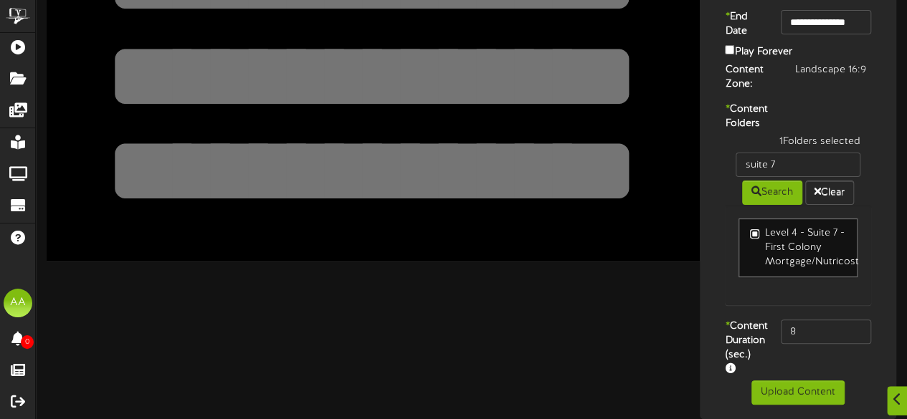
scroll to position [161, 0]
click at [822, 323] on input "8" at bounding box center [826, 332] width 90 height 24
type input "800"
click at [778, 399] on button "Upload Content" at bounding box center [797, 393] width 93 height 24
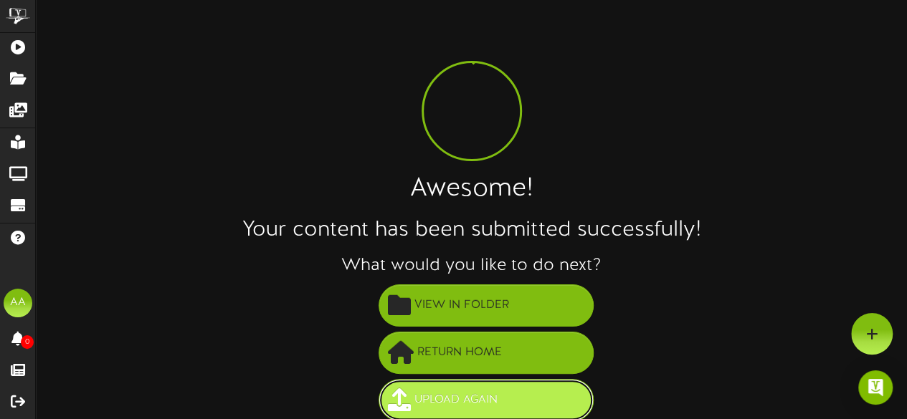
click at [412, 392] on span "Upload Again" at bounding box center [456, 401] width 90 height 24
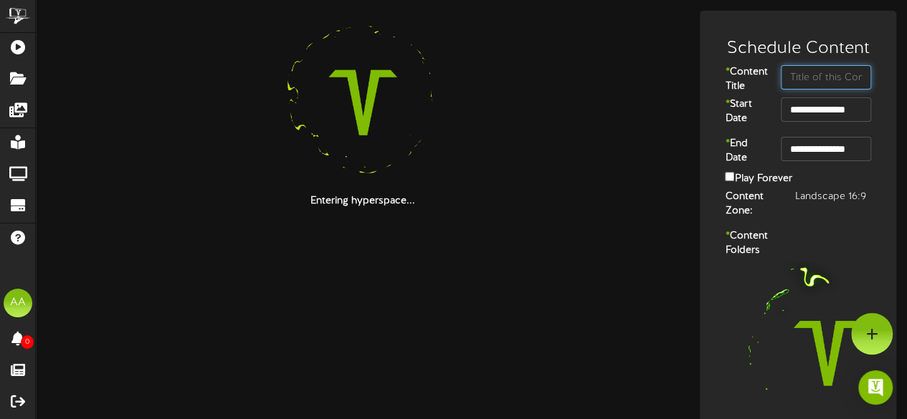
click at [810, 85] on input "text" at bounding box center [826, 77] width 90 height 24
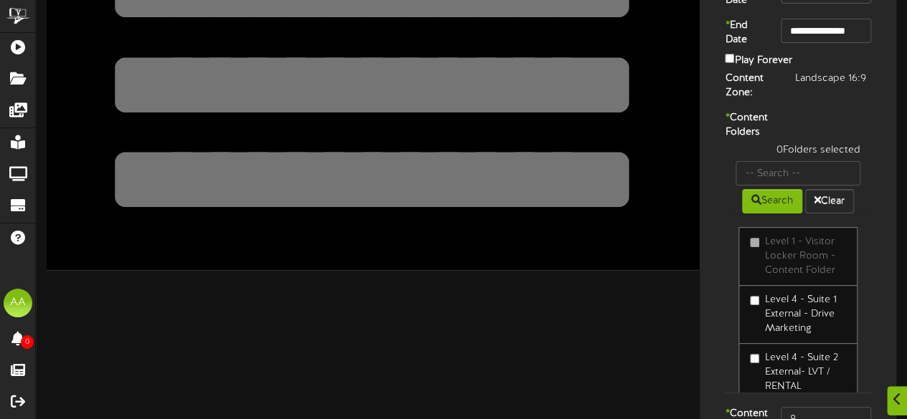
scroll to position [119, 0]
type input "suite 53"
click at [795, 185] on input "text" at bounding box center [798, 173] width 125 height 24
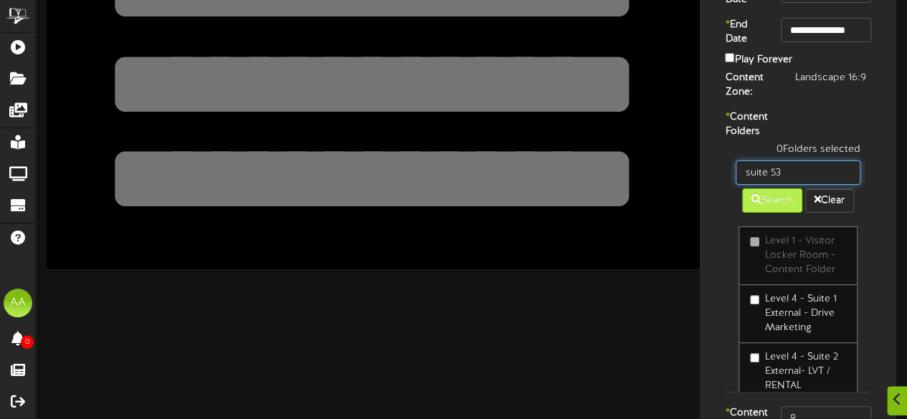
type input "suite 53"
click at [772, 213] on button "Search" at bounding box center [772, 201] width 60 height 24
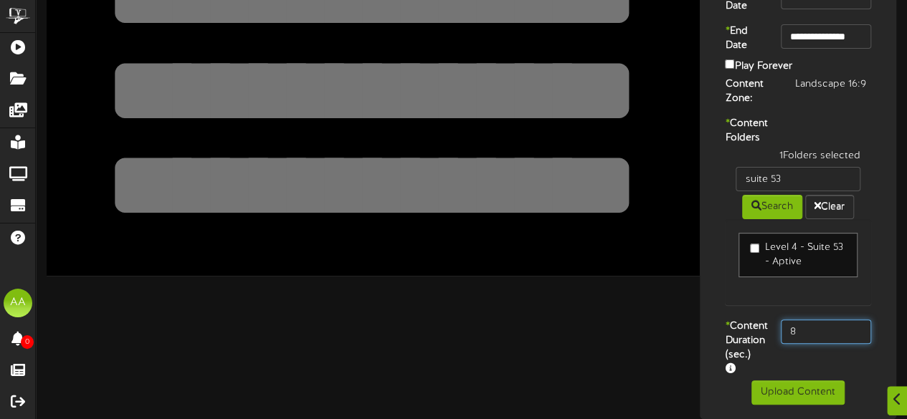
click at [817, 344] on input "8" at bounding box center [826, 332] width 90 height 24
type input "800"
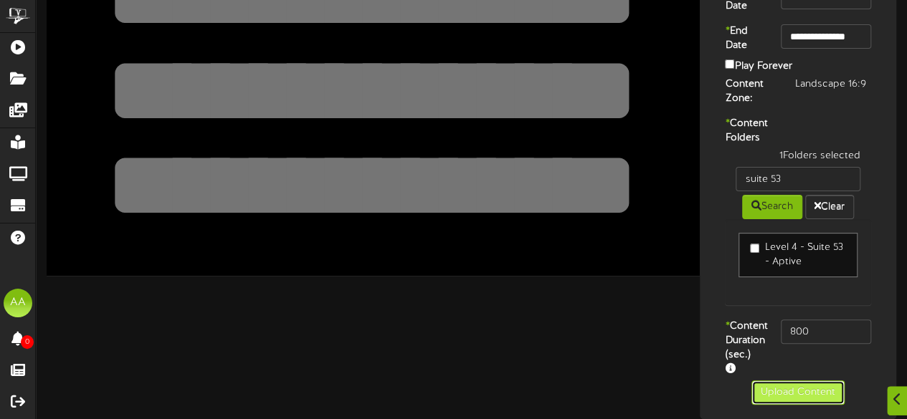
click at [777, 401] on button "Upload Content" at bounding box center [797, 393] width 93 height 24
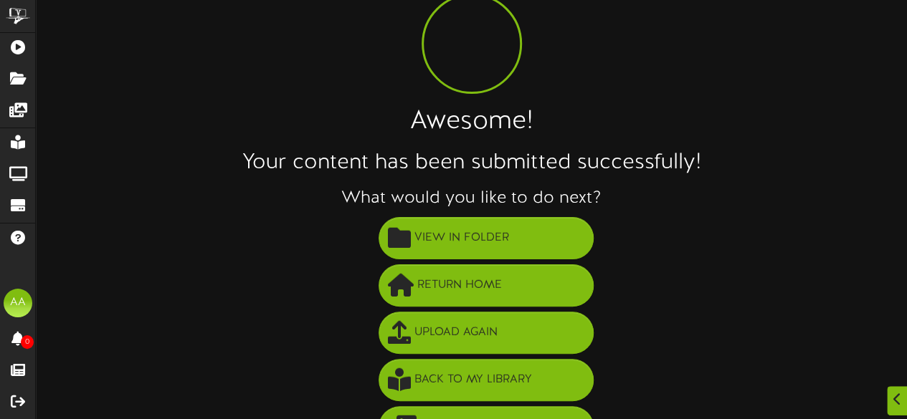
scroll to position [68, 0]
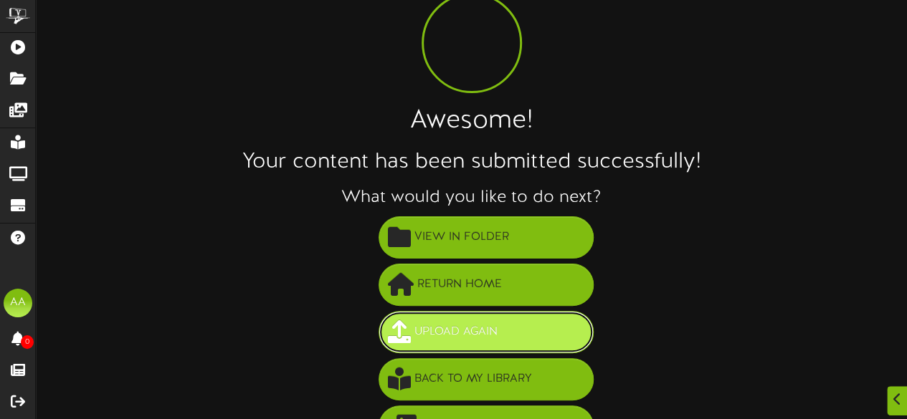
click at [518, 339] on button "Upload Again" at bounding box center [486, 332] width 215 height 42
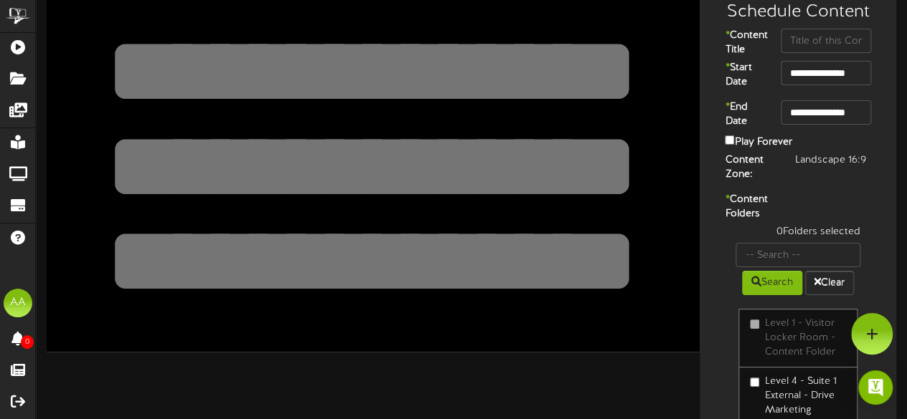
scroll to position [26, 0]
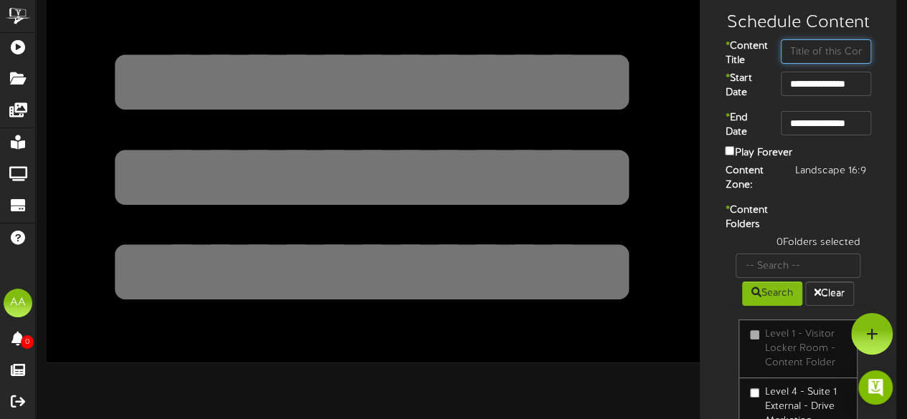
click at [812, 52] on input "text" at bounding box center [826, 51] width 90 height 24
type input "Suite 54"
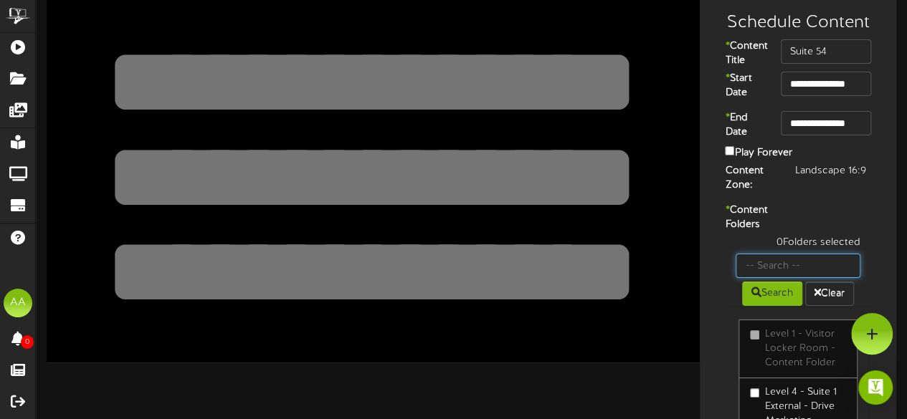
click at [798, 278] on input "text" at bounding box center [798, 266] width 125 height 24
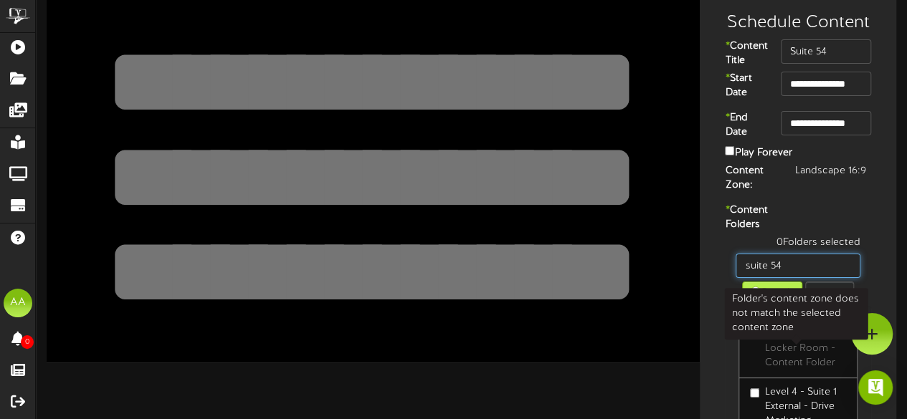
type input "suite 54"
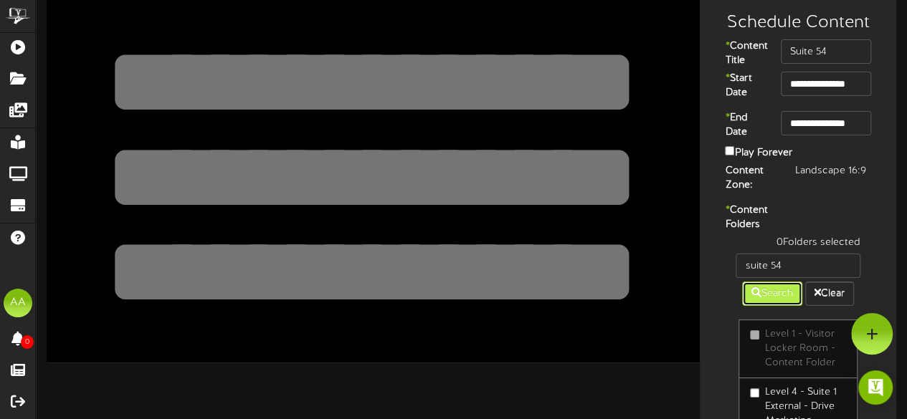
click at [772, 306] on button "Search" at bounding box center [772, 294] width 60 height 24
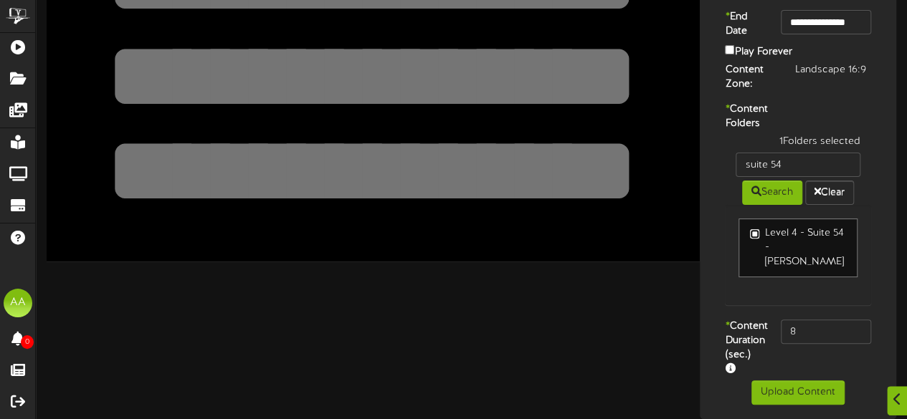
scroll to position [150, 0]
click at [806, 320] on input "8" at bounding box center [826, 332] width 90 height 24
type input "800"
click at [788, 389] on button "Upload Content" at bounding box center [797, 393] width 93 height 24
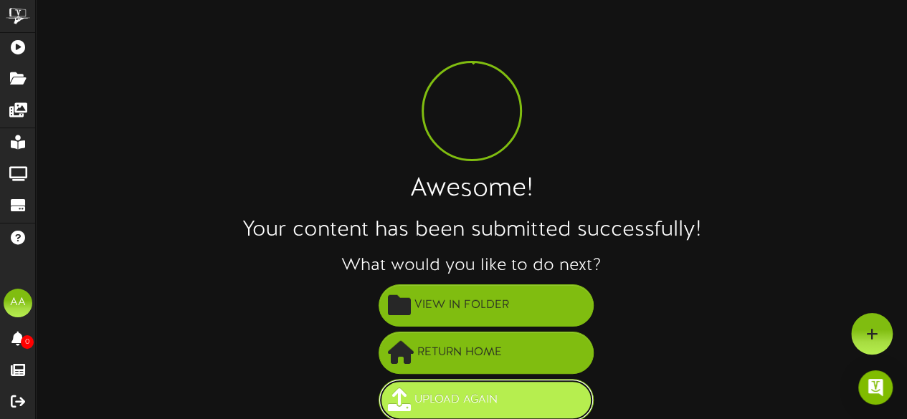
click at [472, 404] on span "Upload Again" at bounding box center [456, 401] width 90 height 24
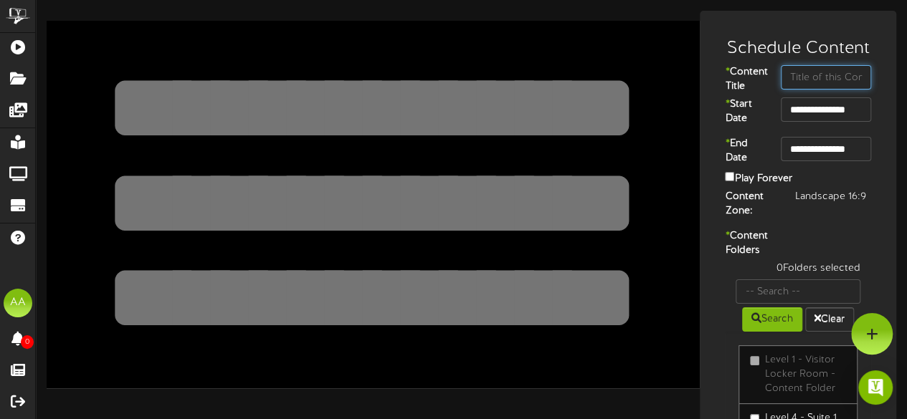
click at [812, 70] on input "text" at bounding box center [826, 77] width 90 height 24
type input "Suite 22"
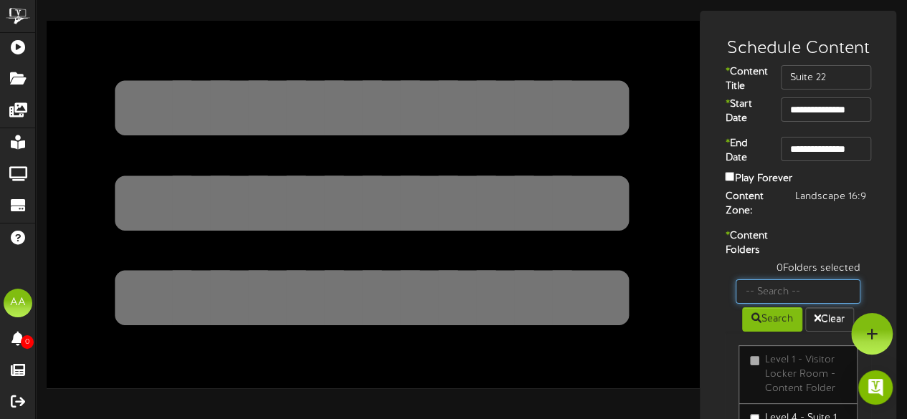
click at [793, 304] on input "text" at bounding box center [798, 292] width 125 height 24
click at [761, 332] on button "Search" at bounding box center [772, 320] width 60 height 24
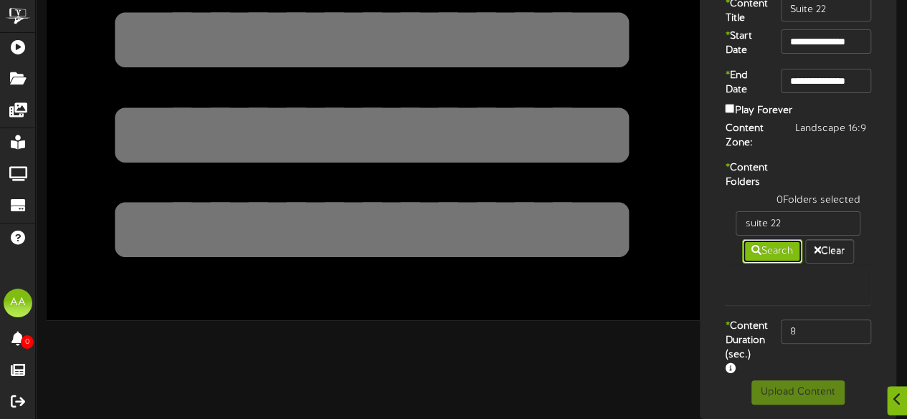
scroll to position [100, 0]
click at [773, 247] on button "Search" at bounding box center [772, 251] width 60 height 24
click at [794, 221] on input "suite 22" at bounding box center [798, 224] width 125 height 24
click at [756, 250] on icon at bounding box center [756, 250] width 10 height 10
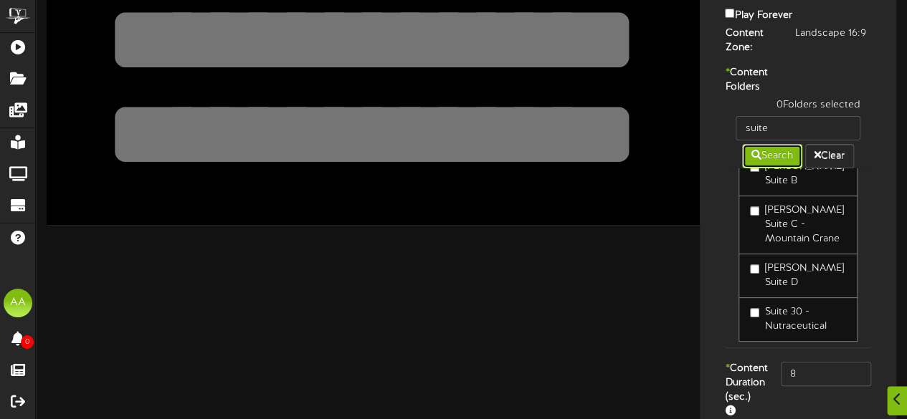
scroll to position [189, 0]
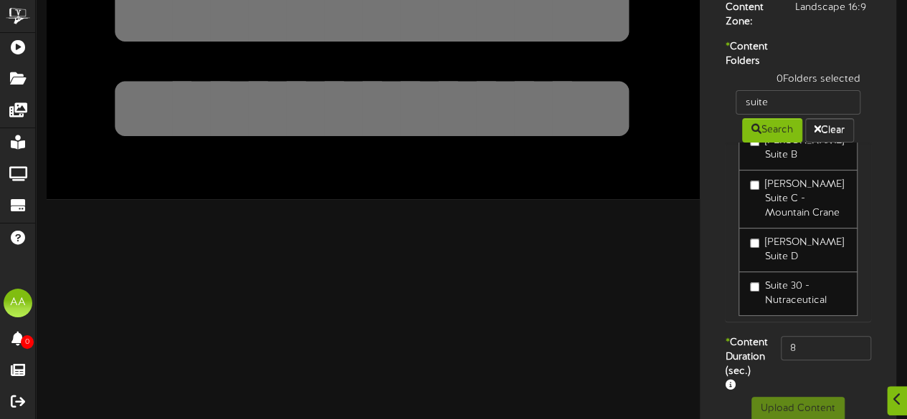
click at [771, 322] on div "Level 4 - Suite 1 External - Drive Marketing Level 4 - Suite 2 External- LVT / …" at bounding box center [798, 232] width 146 height 179
click at [774, 115] on input "suite" at bounding box center [798, 102] width 125 height 24
type input "suite 21"
click at [763, 143] on button "Search" at bounding box center [772, 130] width 60 height 24
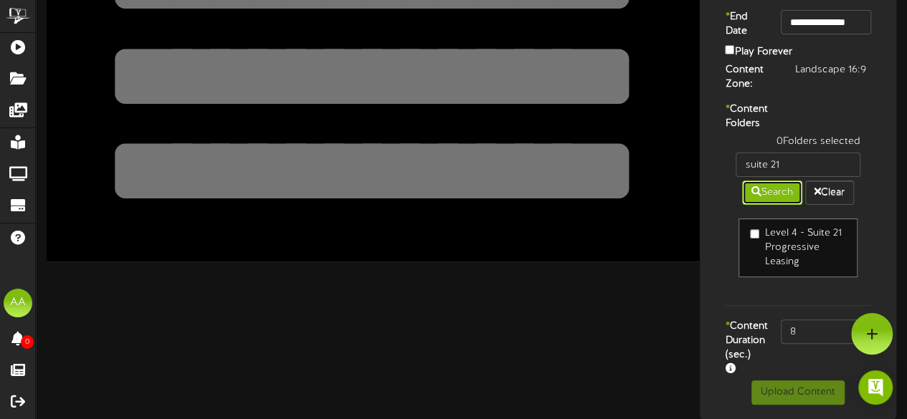
scroll to position [0, 0]
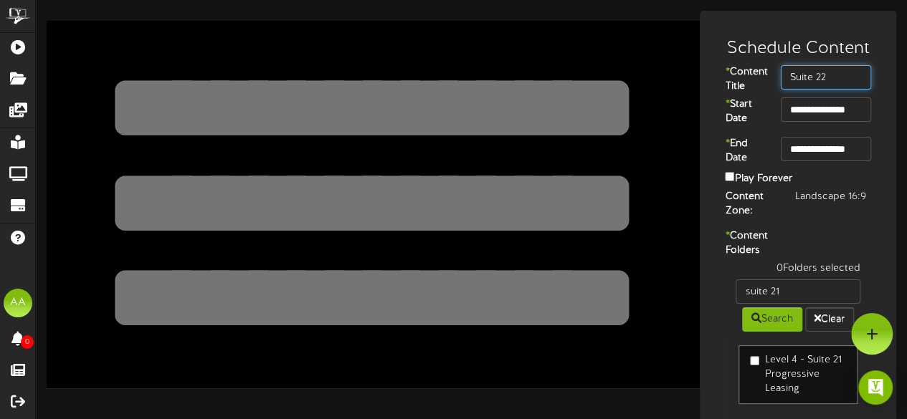
click at [833, 78] on input "Suite 22" at bounding box center [826, 77] width 90 height 24
type input "Suite 21"
click at [815, 256] on div "* Content Folders 0 Folders selected suite 21 Search Clear Level 4 - Suite 21 P…" at bounding box center [797, 337] width 189 height 217
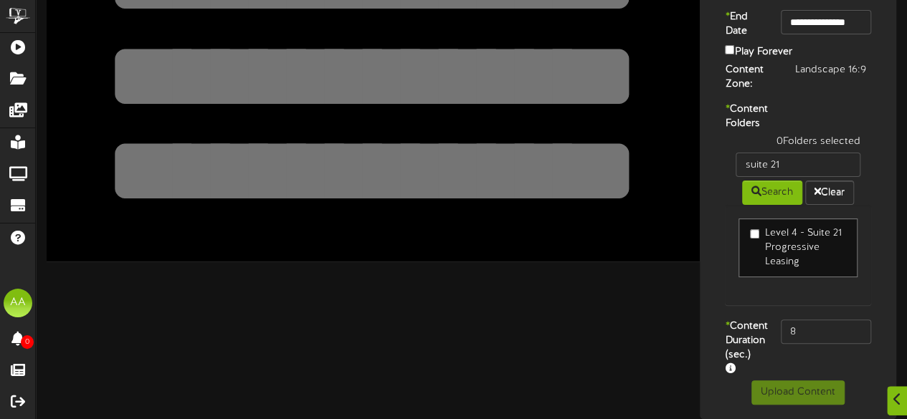
scroll to position [167, 0]
click at [807, 325] on input "8" at bounding box center [826, 332] width 90 height 24
type input "800"
click at [777, 394] on button "Upload Content" at bounding box center [797, 393] width 93 height 24
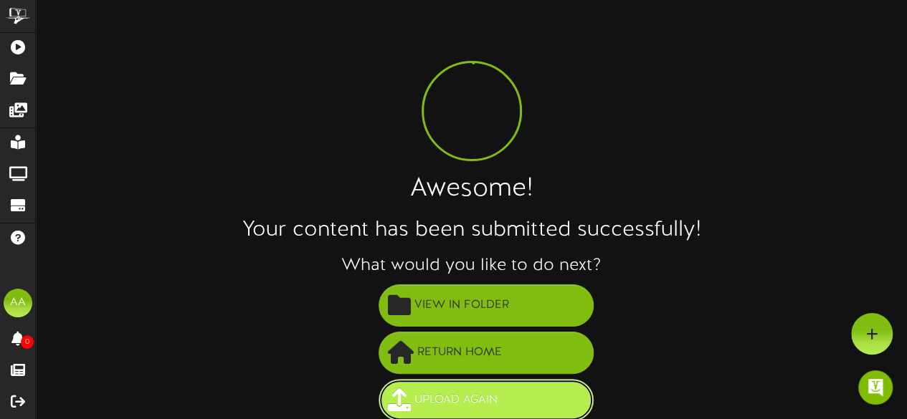
click at [478, 405] on span "Upload Again" at bounding box center [456, 401] width 90 height 24
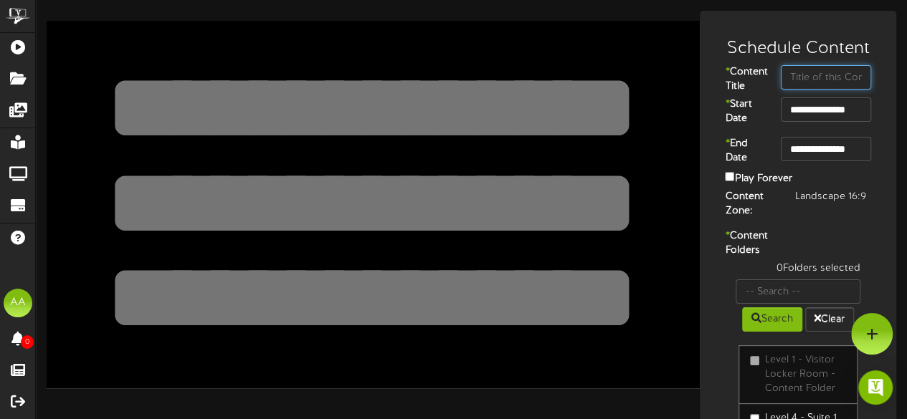
click at [814, 78] on input "text" at bounding box center [826, 77] width 90 height 24
type input "Suite 20"
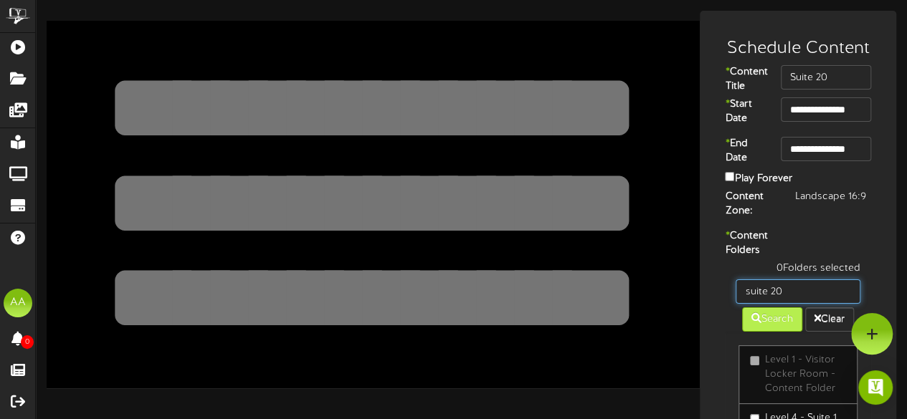
type input "suite 20"
click at [769, 332] on button "Search" at bounding box center [772, 320] width 60 height 24
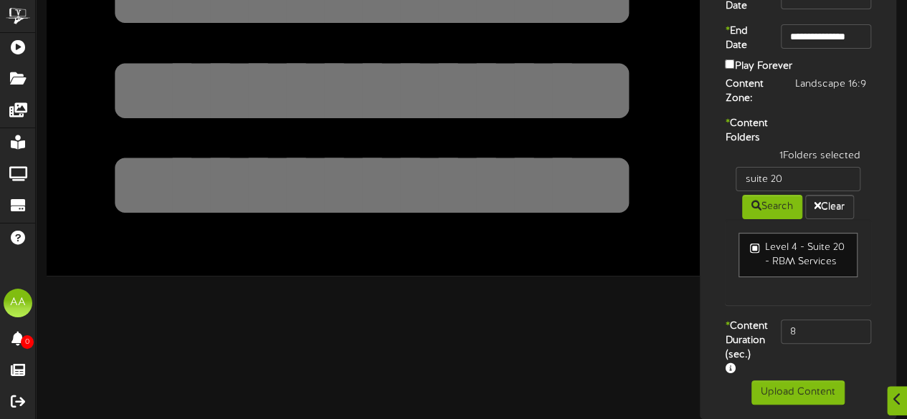
scroll to position [119, 0]
click at [807, 344] on input "8" at bounding box center [826, 332] width 90 height 24
type input "800"
click at [804, 392] on button "Upload Content" at bounding box center [797, 393] width 93 height 24
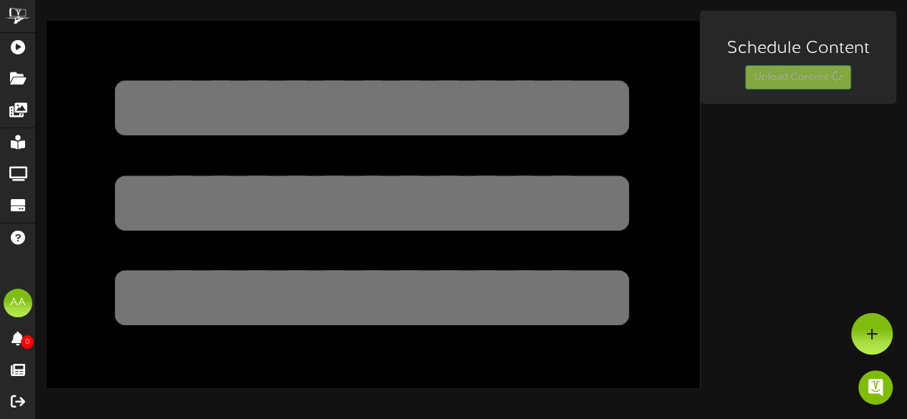
scroll to position [0, 0]
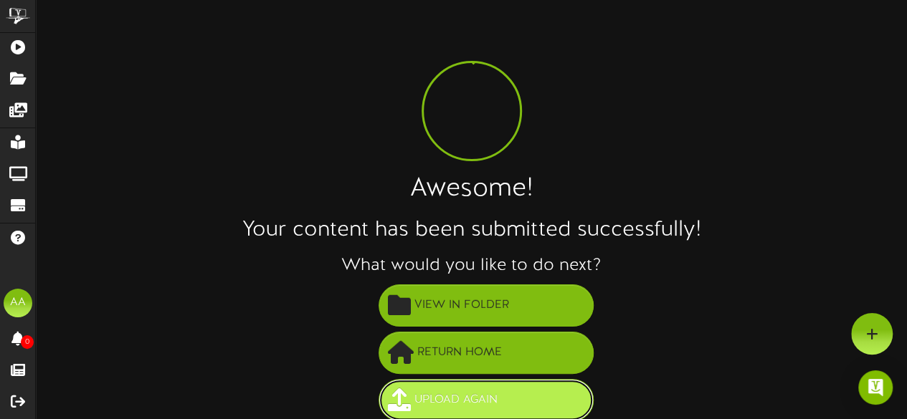
click at [457, 391] on span "Upload Again" at bounding box center [456, 401] width 90 height 24
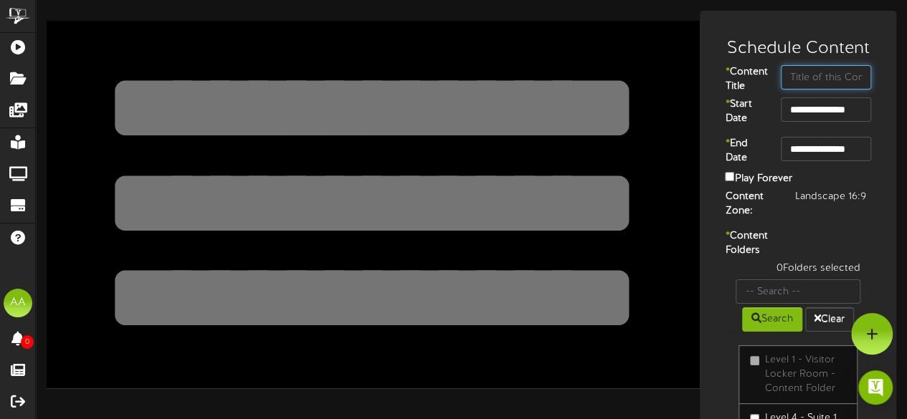
click at [818, 72] on input "text" at bounding box center [826, 77] width 90 height 24
type input "Suite 18"
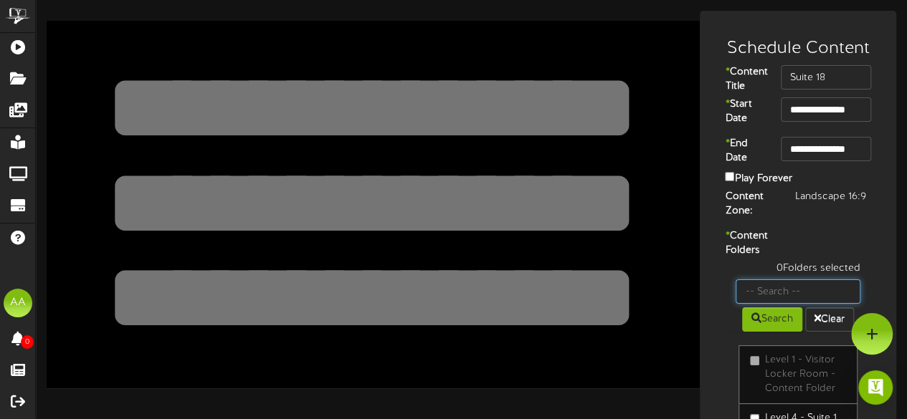
click at [780, 304] on input "text" at bounding box center [798, 292] width 125 height 24
type input "suite 18"
click at [760, 332] on button "Search" at bounding box center [772, 320] width 60 height 24
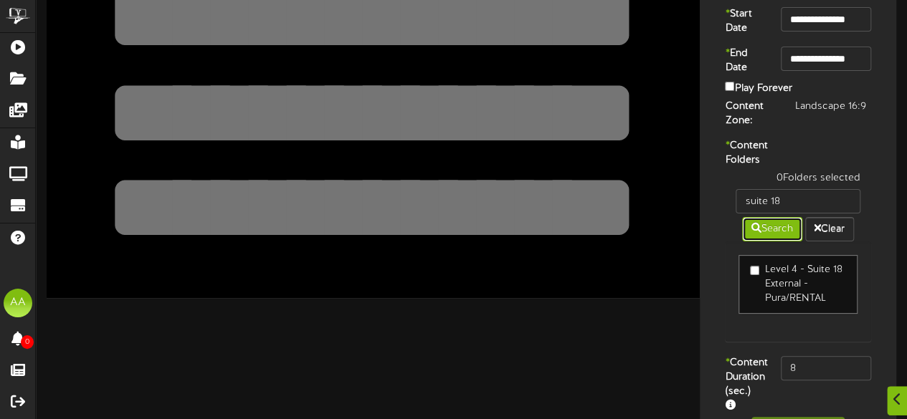
scroll to position [91, 0]
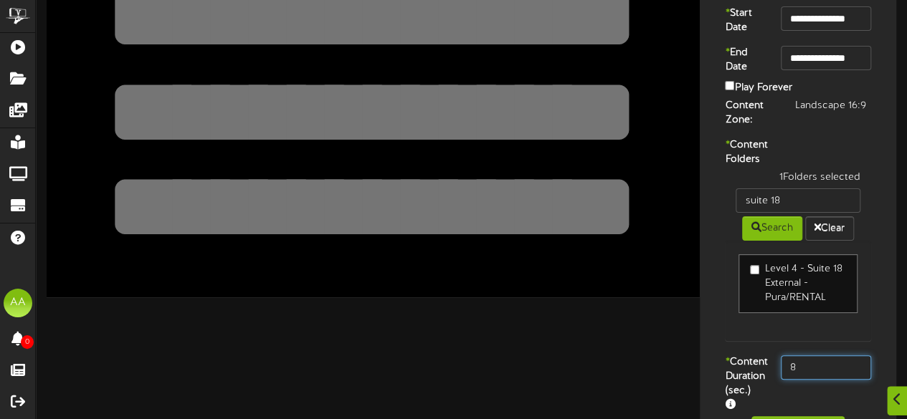
click at [833, 380] on input "8" at bounding box center [826, 368] width 90 height 24
type input "800"
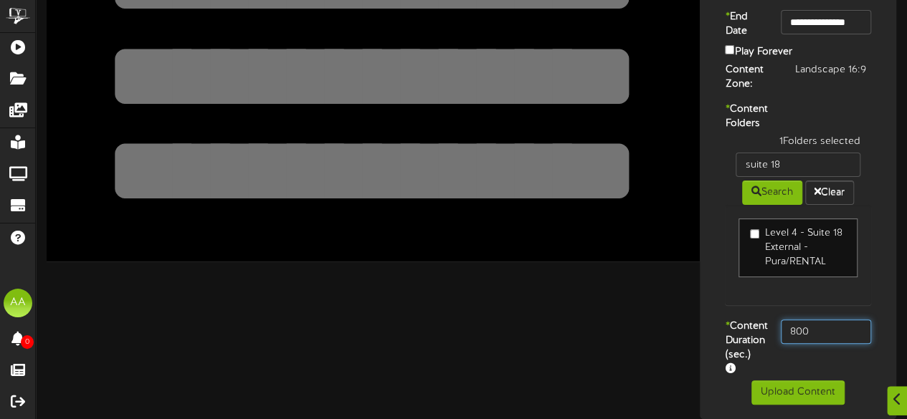
scroll to position [167, 0]
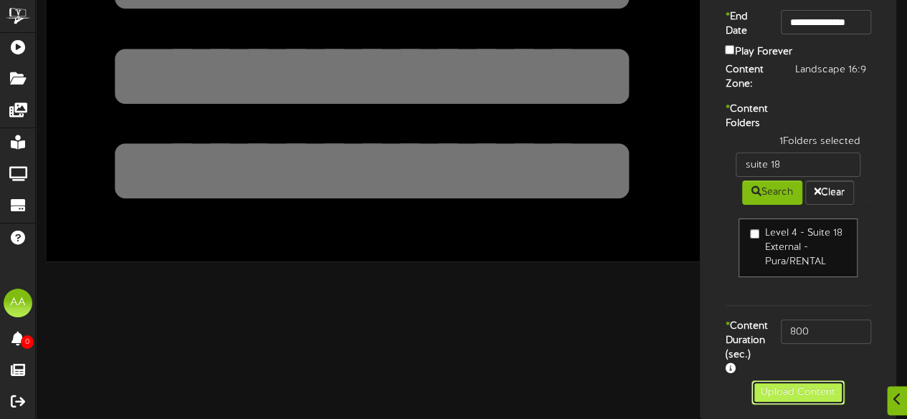
click at [779, 395] on button "Upload Content" at bounding box center [797, 393] width 93 height 24
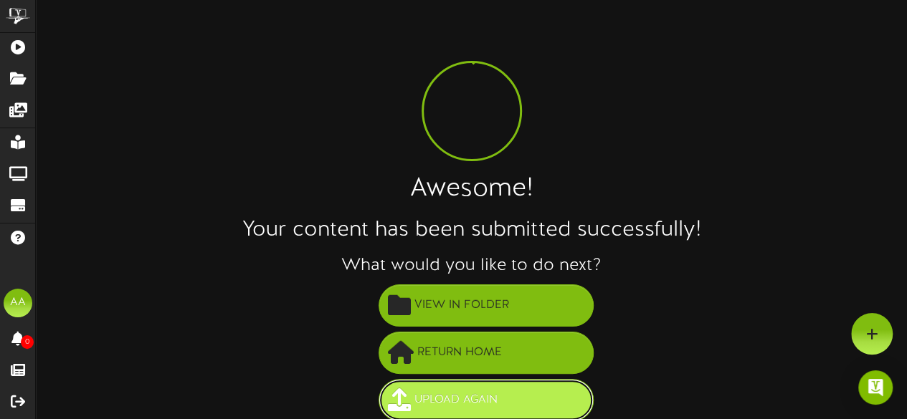
click at [500, 394] on span "Upload Again" at bounding box center [456, 401] width 90 height 24
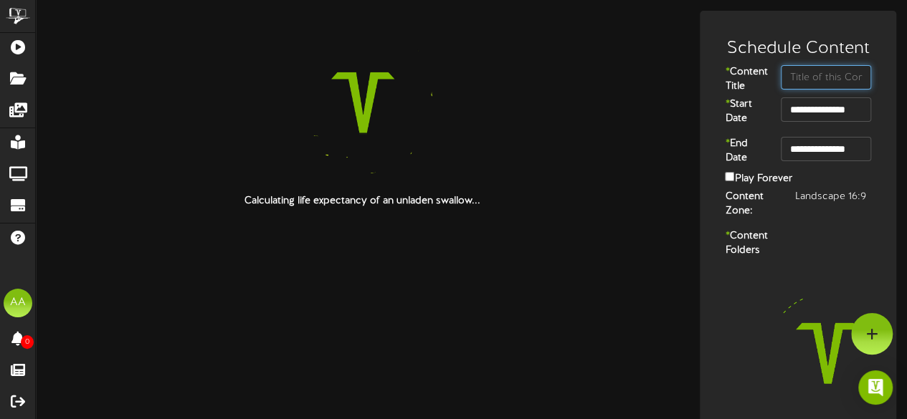
click at [808, 74] on input "text" at bounding box center [826, 77] width 90 height 24
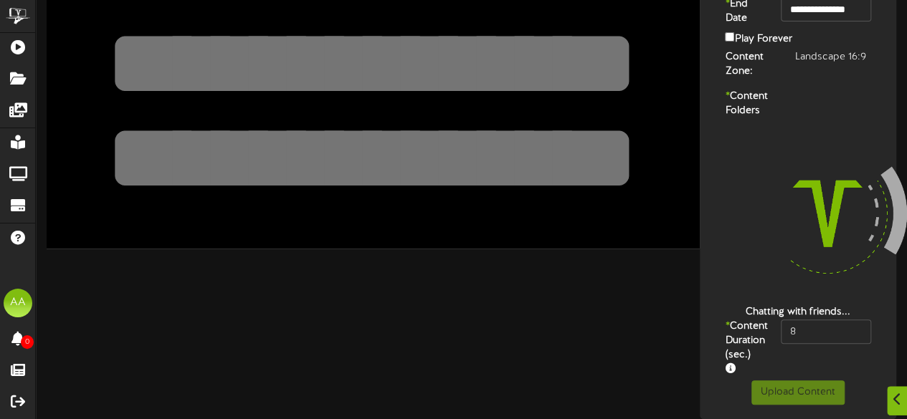
scroll to position [166, 0]
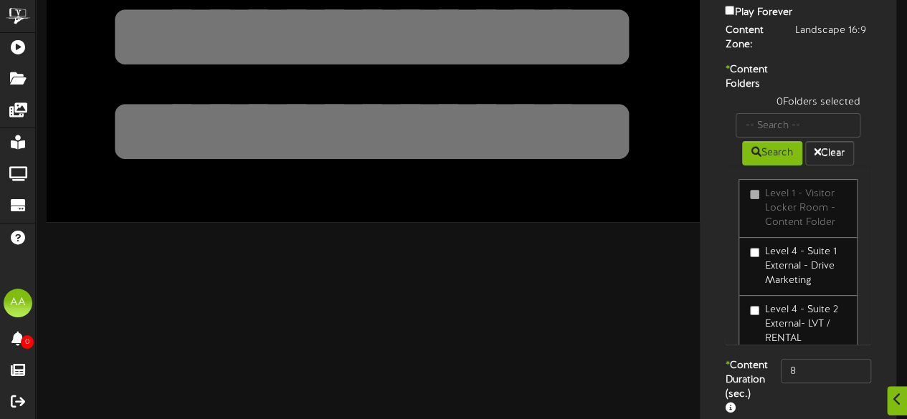
type input "Suite 17"
click at [797, 138] on input "text" at bounding box center [798, 125] width 125 height 24
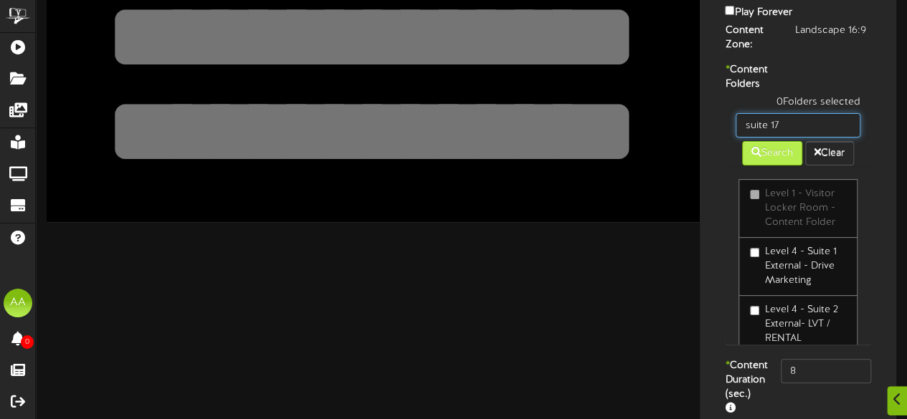
type input "suite 17"
click at [764, 166] on button "Search" at bounding box center [772, 153] width 60 height 24
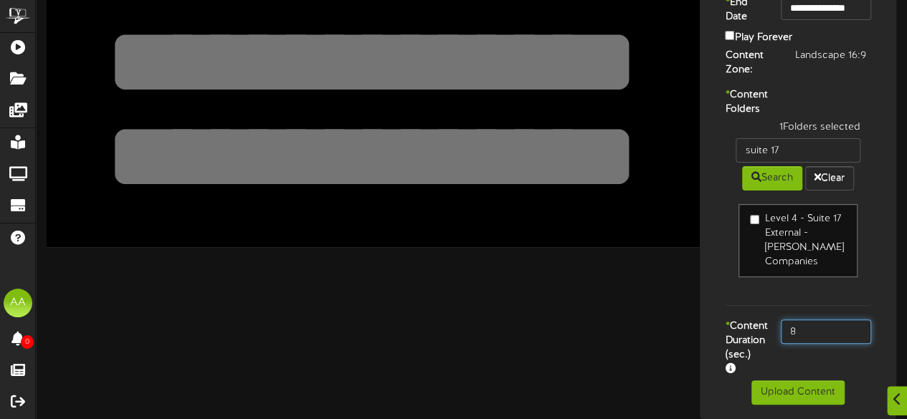
click at [819, 320] on input "8" at bounding box center [826, 332] width 90 height 24
type input "800"
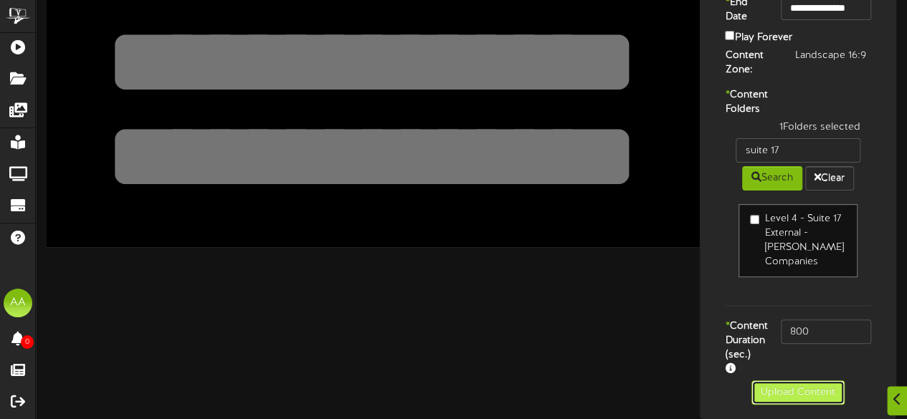
click at [784, 385] on button "Upload Content" at bounding box center [797, 393] width 93 height 24
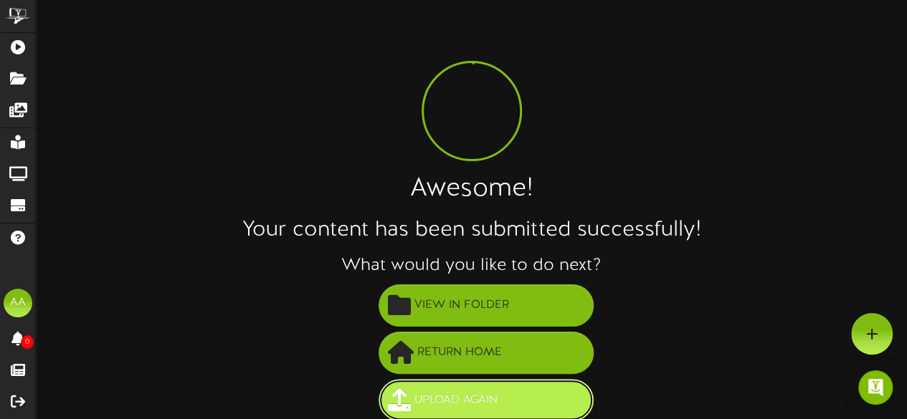
click at [532, 395] on button "Upload Again" at bounding box center [486, 400] width 215 height 42
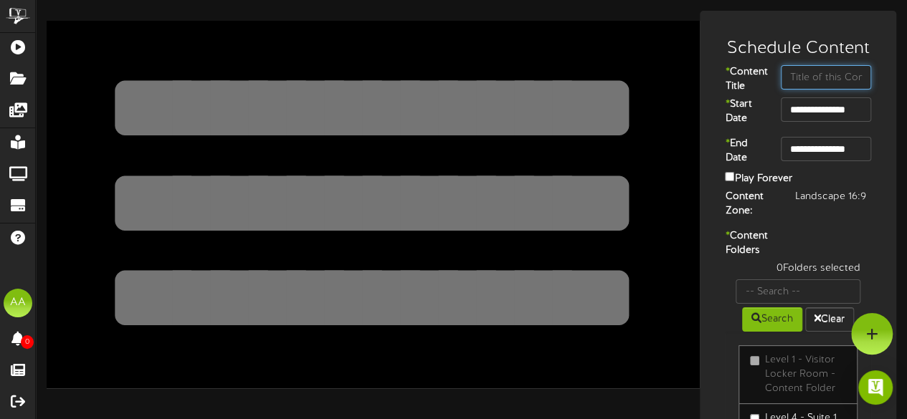
click at [833, 77] on input "text" at bounding box center [826, 77] width 90 height 24
type input "Suite 16"
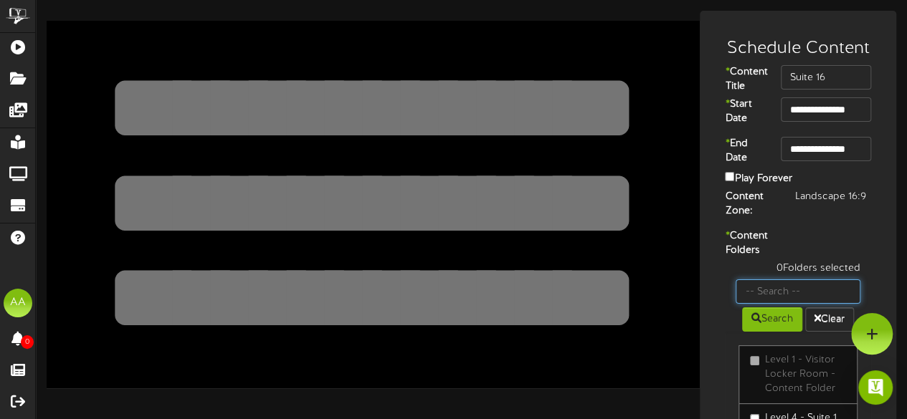
click at [787, 304] on input "text" at bounding box center [798, 292] width 125 height 24
type input "Suite 16"
click at [763, 332] on button "Search" at bounding box center [772, 320] width 60 height 24
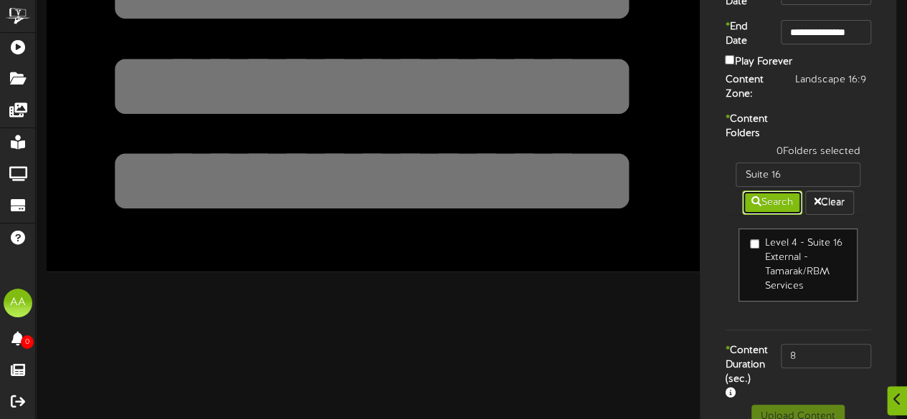
scroll to position [118, 0]
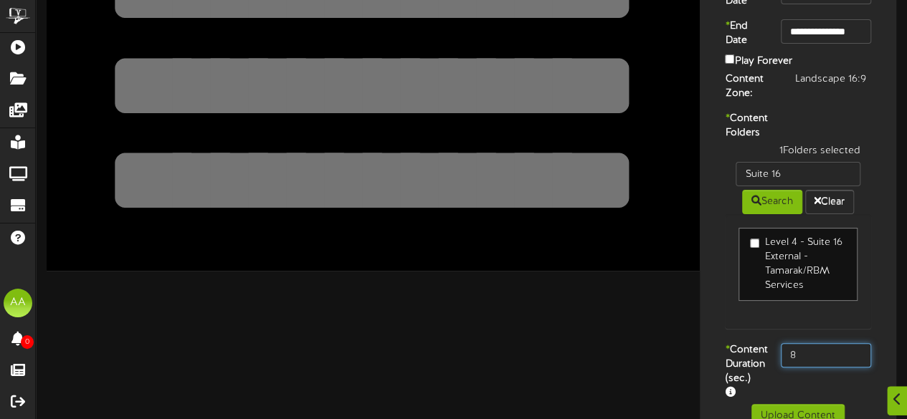
click at [810, 368] on input "8" at bounding box center [826, 355] width 90 height 24
type input "800"
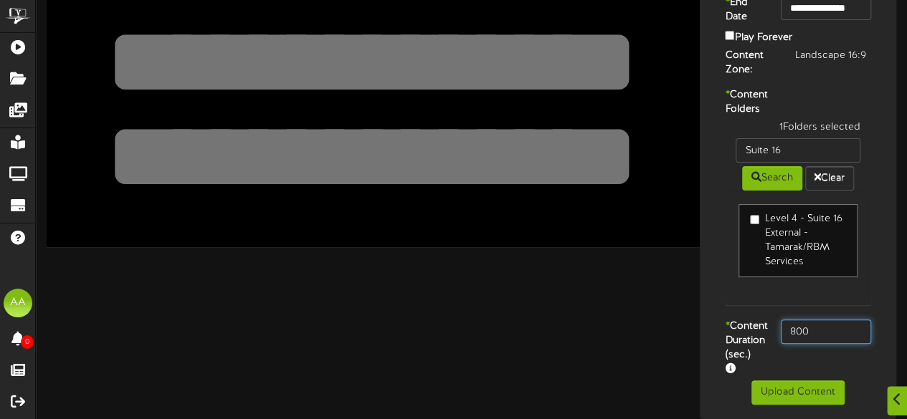
scroll to position [181, 0]
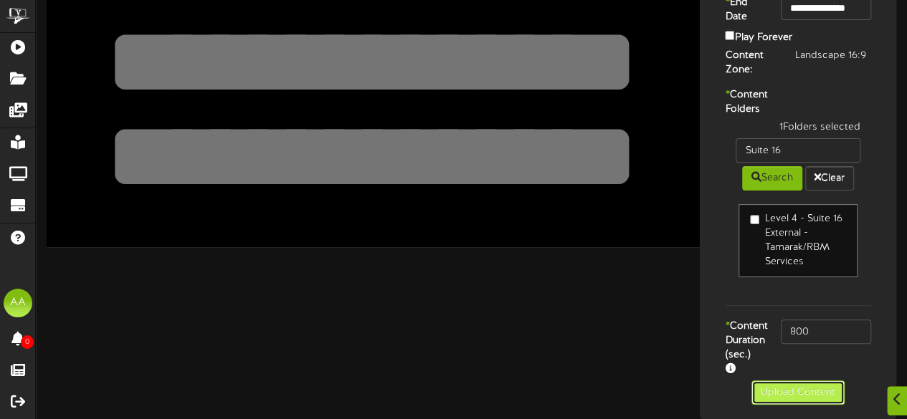
click at [769, 404] on button "Upload Content" at bounding box center [797, 393] width 93 height 24
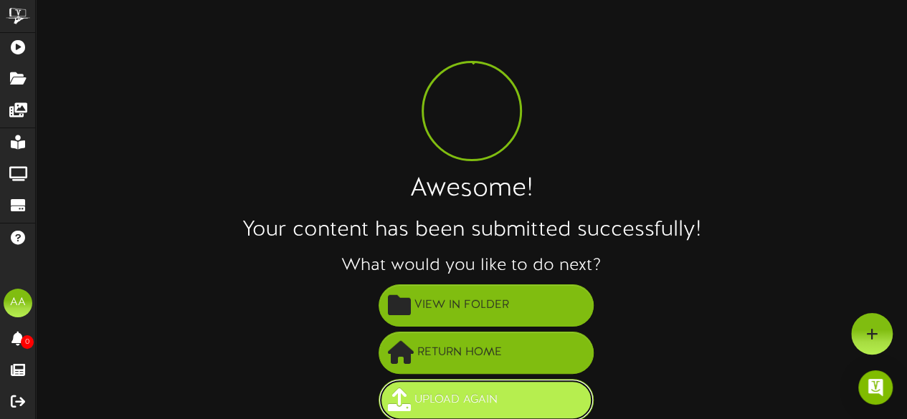
click at [417, 401] on span "Upload Again" at bounding box center [456, 401] width 90 height 24
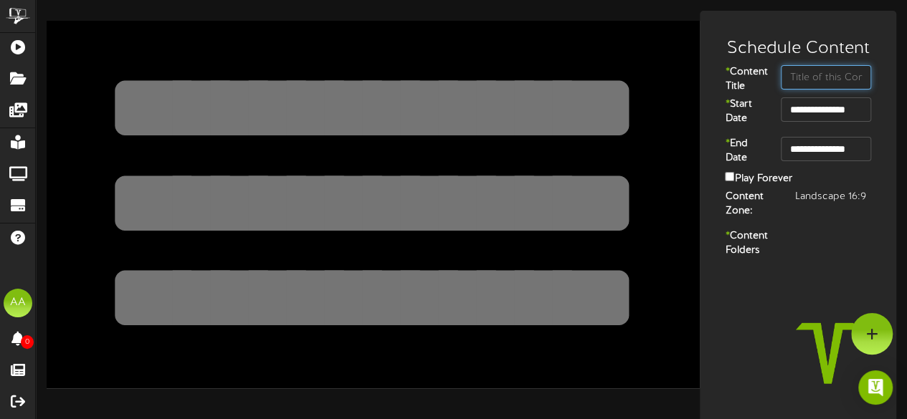
click at [799, 75] on input "text" at bounding box center [826, 77] width 90 height 24
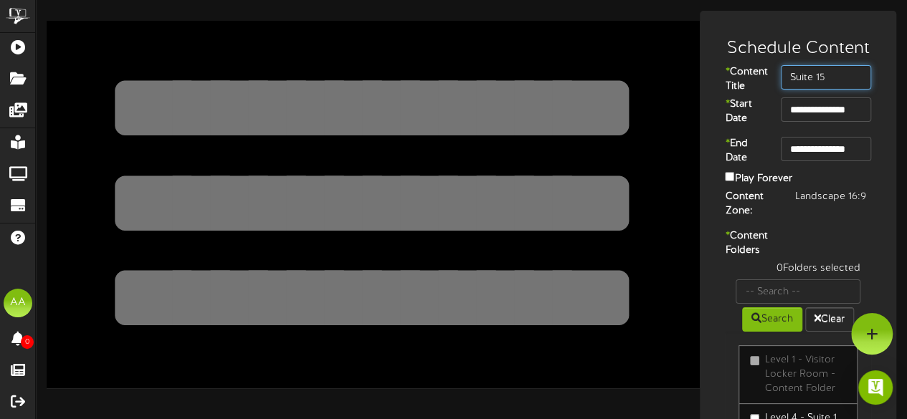
type input "Suite 15"
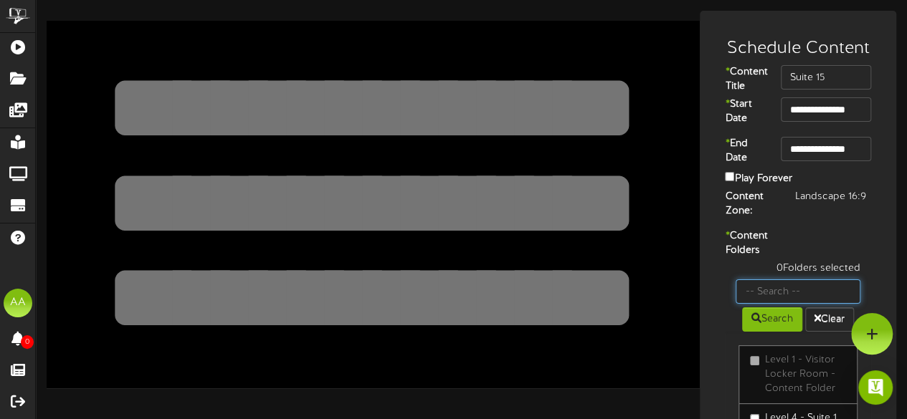
click at [792, 304] on input "text" at bounding box center [798, 292] width 125 height 24
type input "Suite 15"
click at [760, 367] on div "Level 1 - Visitor Locker Room - Content Folder Level 4 - Suite 1 External - Dri…" at bounding box center [798, 421] width 146 height 179
click at [769, 332] on button "Search" at bounding box center [772, 320] width 60 height 24
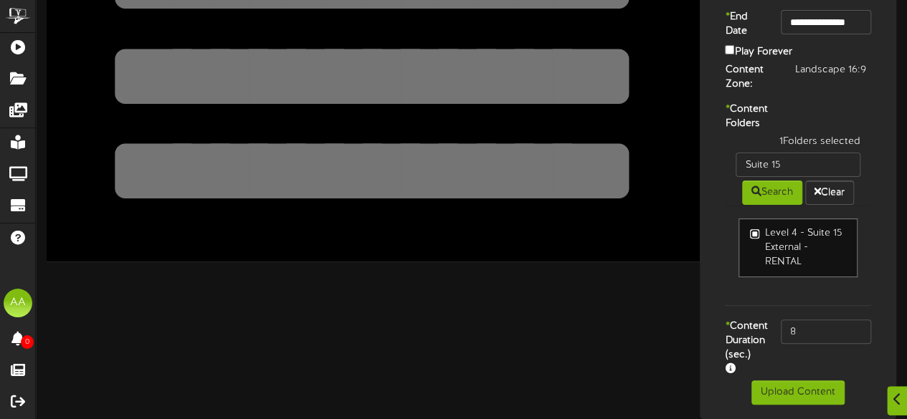
scroll to position [163, 0]
click at [839, 326] on input "8" at bounding box center [826, 332] width 90 height 24
type input "800"
click at [766, 399] on button "Upload Content" at bounding box center [797, 393] width 93 height 24
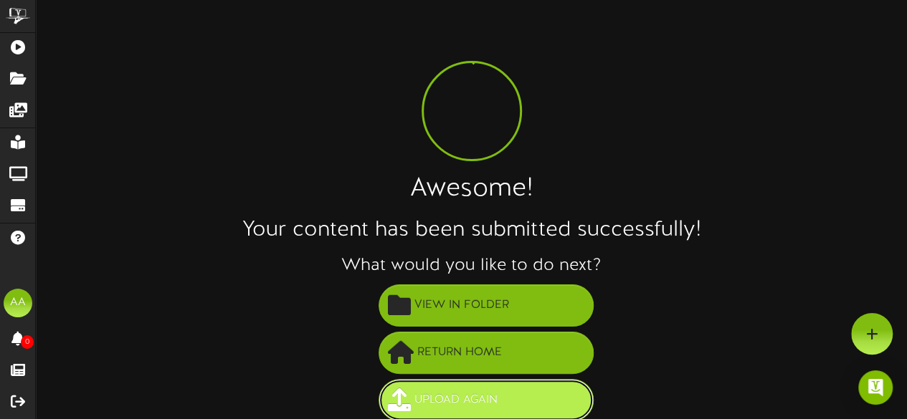
click at [439, 386] on button "Upload Again" at bounding box center [486, 400] width 215 height 42
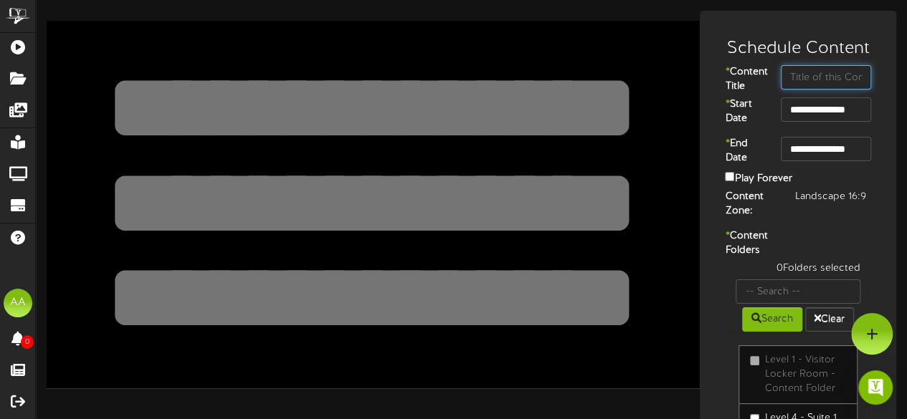
click at [819, 77] on input "text" at bounding box center [826, 77] width 90 height 24
type input "Suite 22"
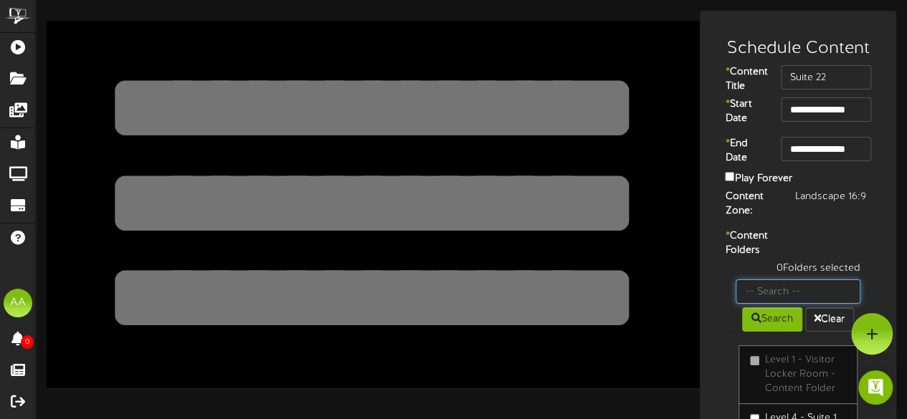
click at [790, 304] on input "text" at bounding box center [798, 292] width 125 height 24
click at [760, 332] on button "Search" at bounding box center [772, 320] width 60 height 24
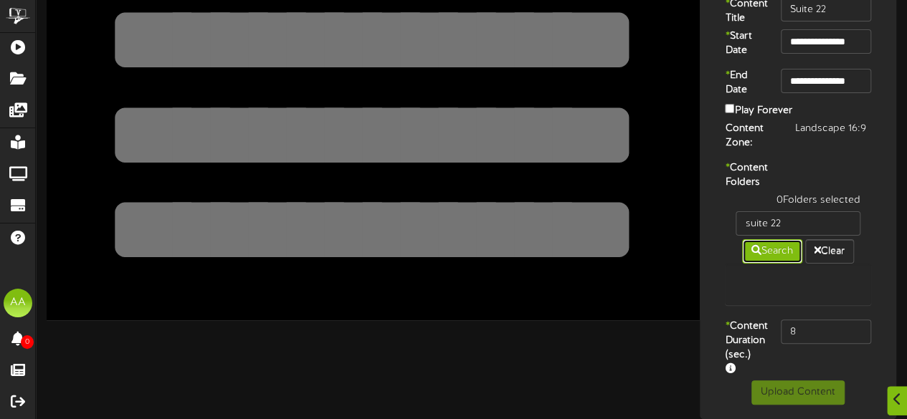
scroll to position [109, 0]
click at [794, 212] on input "suite 22" at bounding box center [798, 224] width 125 height 24
type input "suite 9"
click at [769, 239] on button "Search" at bounding box center [772, 251] width 60 height 24
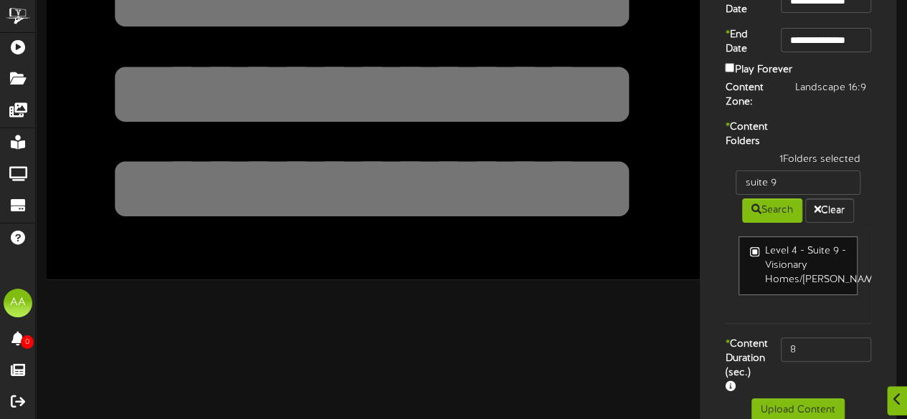
scroll to position [0, 0]
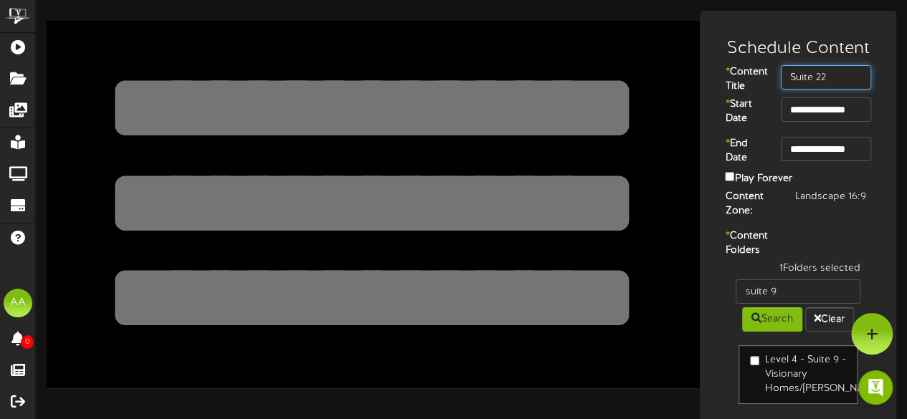
click at [836, 85] on input "Suite 22" at bounding box center [826, 77] width 90 height 24
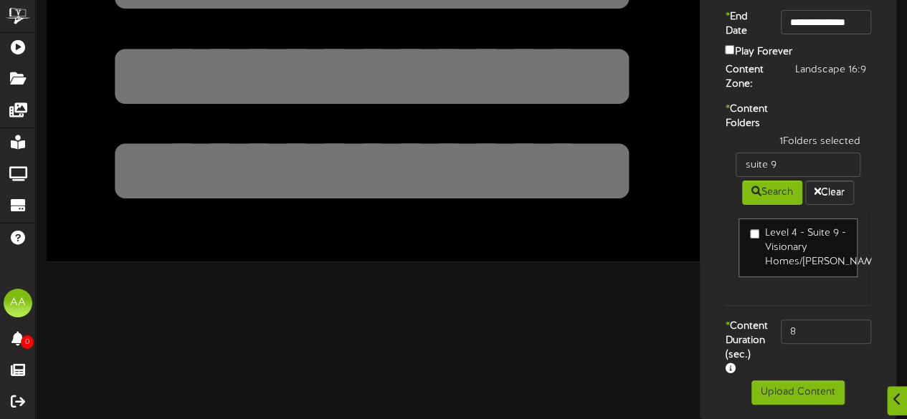
type input "Suite 9"
click at [809, 320] on input "8" at bounding box center [826, 332] width 90 height 24
type input "800"
click at [776, 394] on button "Upload Content" at bounding box center [797, 393] width 93 height 24
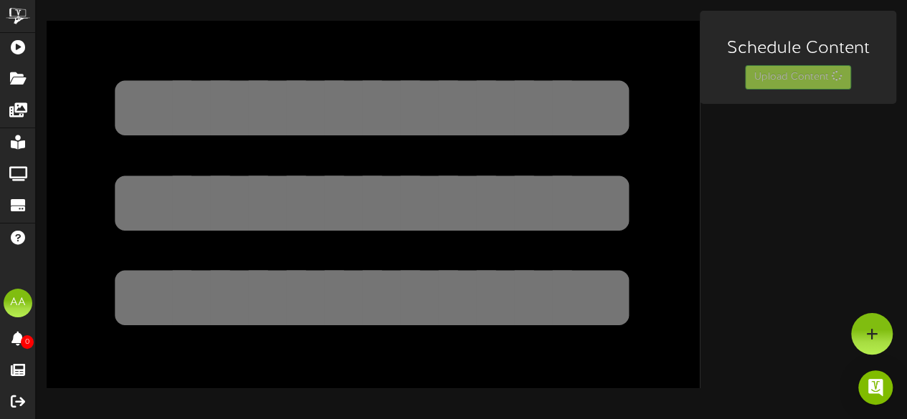
scroll to position [0, 0]
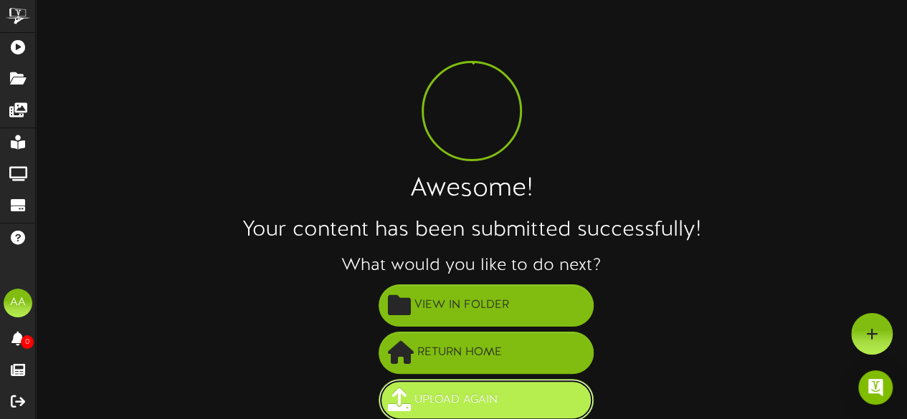
click at [461, 394] on span "Upload Again" at bounding box center [456, 401] width 90 height 24
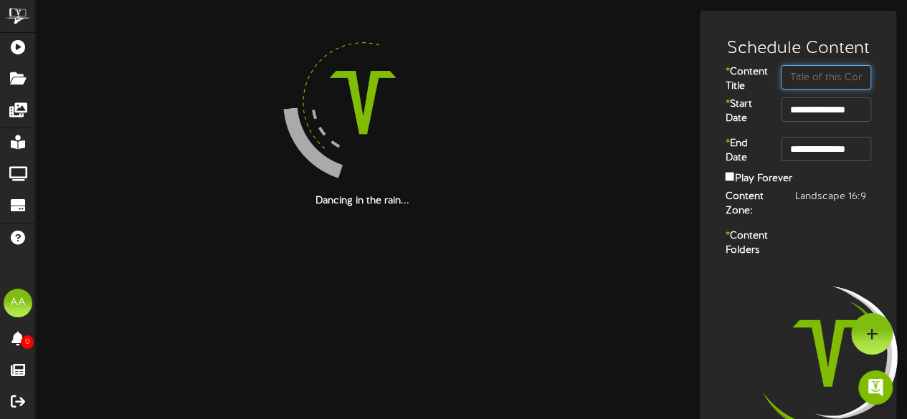
click at [820, 75] on input "text" at bounding box center [826, 77] width 90 height 24
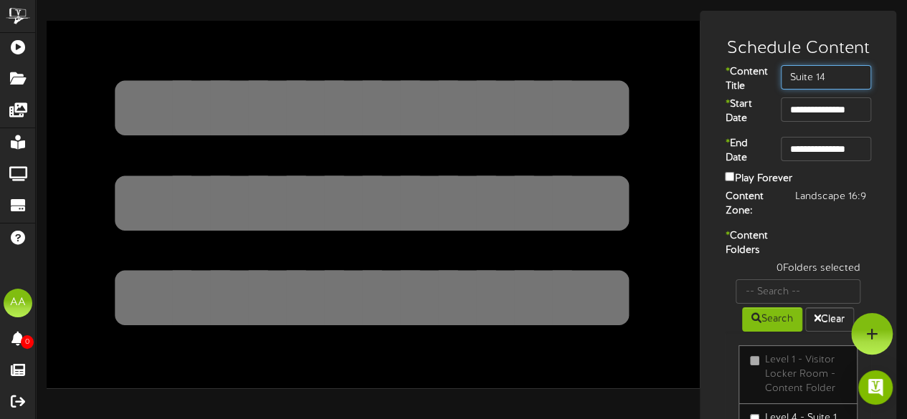
type input "Suite 14"
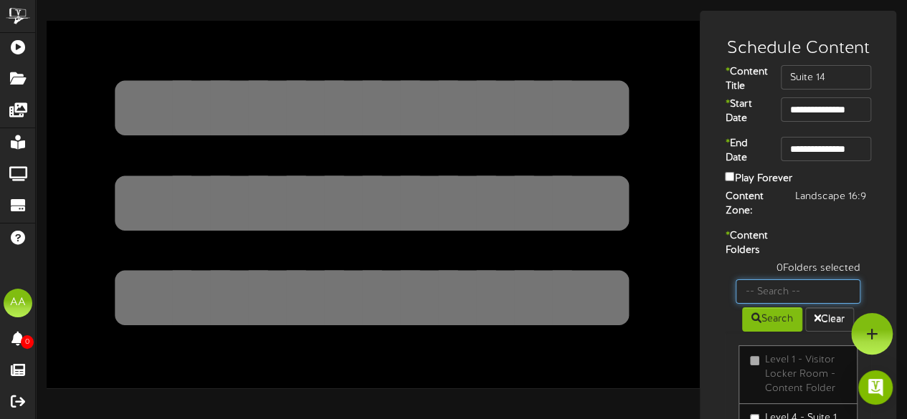
click at [765, 304] on input "text" at bounding box center [798, 292] width 125 height 24
type input "suite 14"
click at [754, 323] on icon at bounding box center [756, 318] width 10 height 10
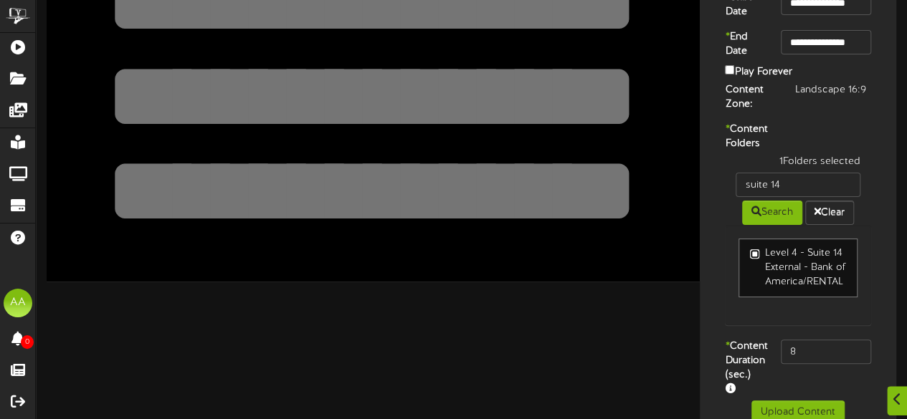
scroll to position [117, 0]
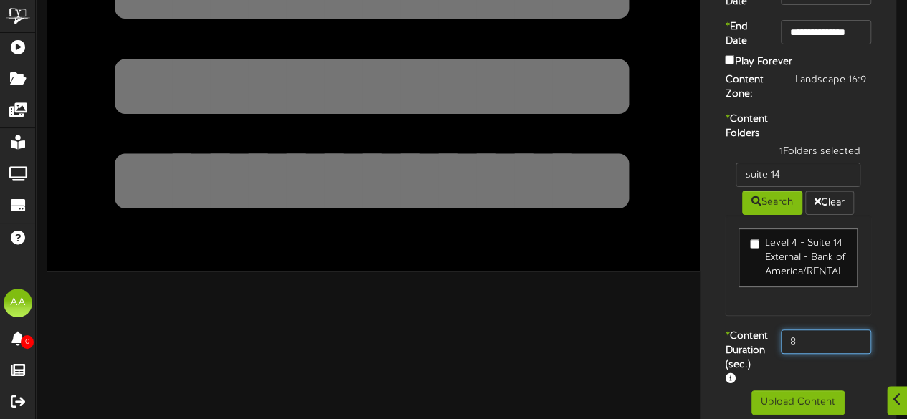
click at [802, 354] on input "8" at bounding box center [826, 342] width 90 height 24
type input "800"
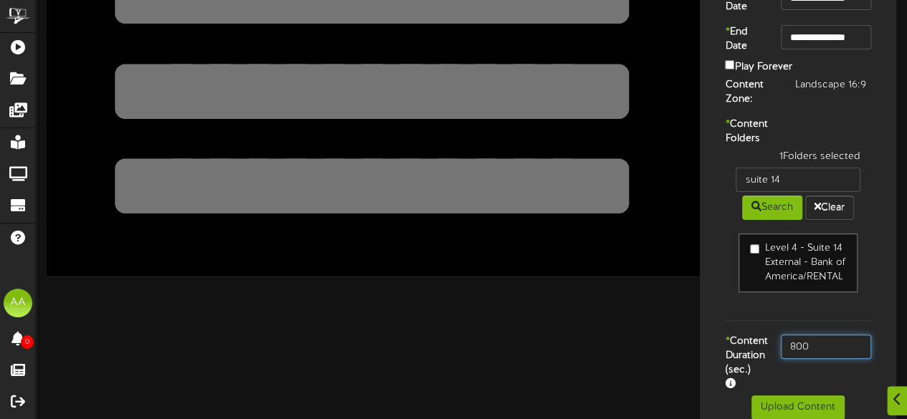
scroll to position [167, 0]
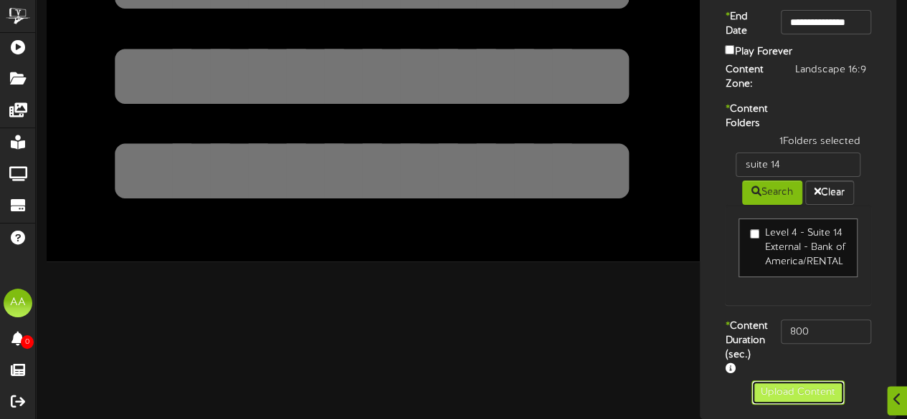
click at [782, 397] on button "Upload Content" at bounding box center [797, 393] width 93 height 24
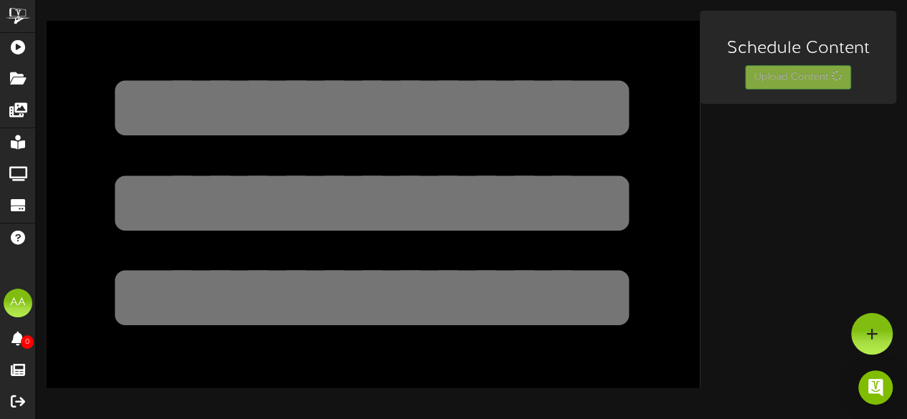
scroll to position [0, 0]
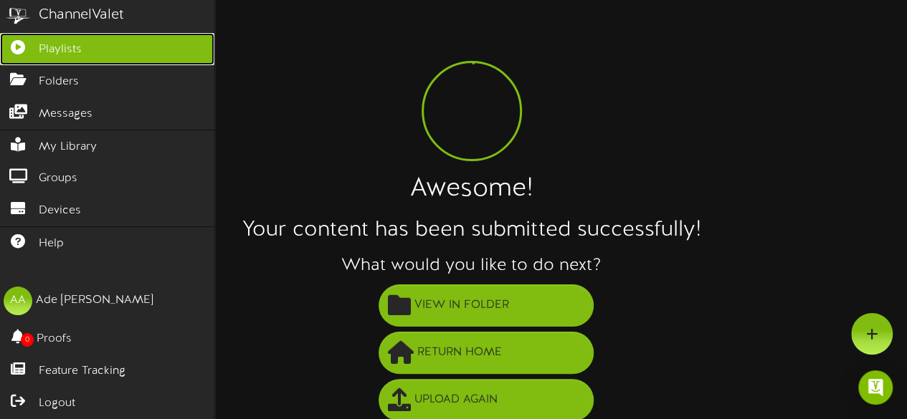
click at [63, 52] on span "Playlists" at bounding box center [60, 50] width 43 height 16
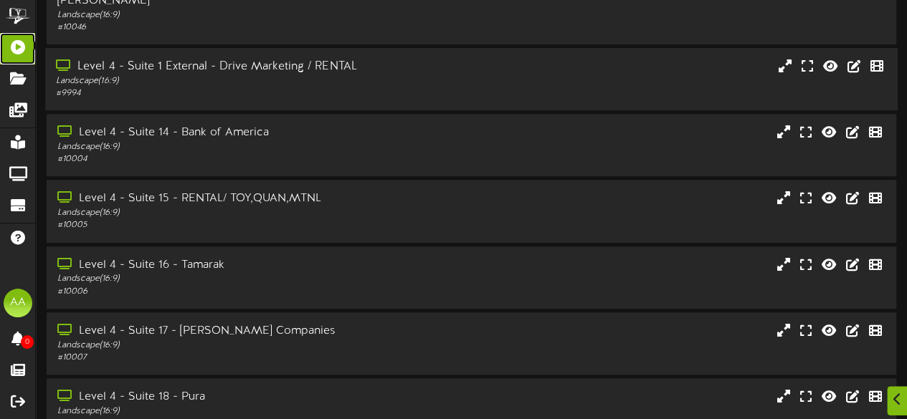
scroll to position [363, 0]
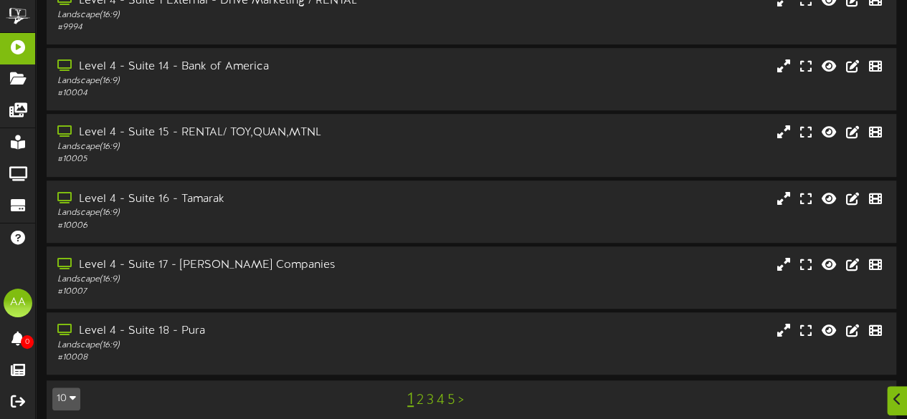
click at [420, 393] on link "2" at bounding box center [420, 401] width 7 height 16
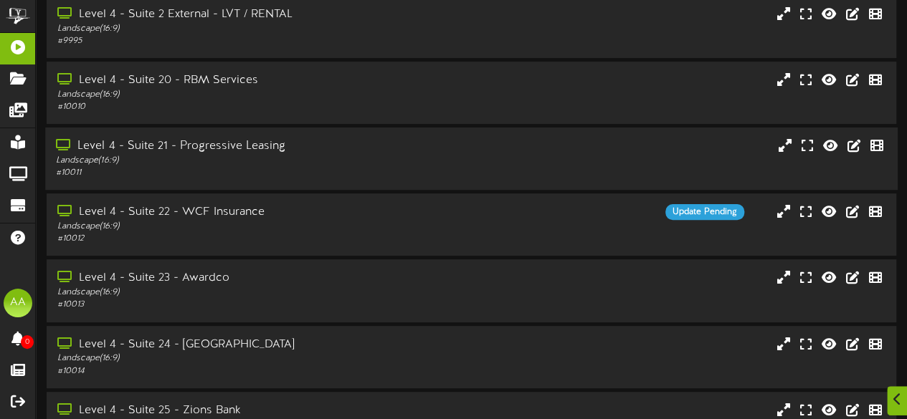
scroll to position [171, 0]
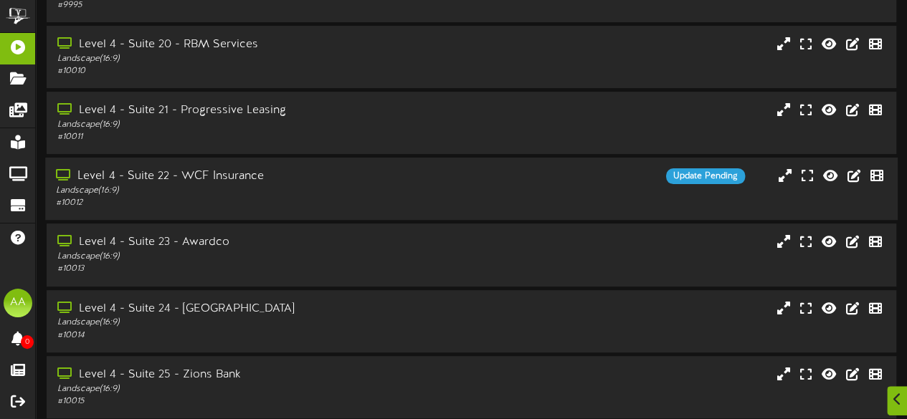
click at [390, 205] on div "Level 4 - Suite 22 - WCF Insurance Landscape ( 16:9 ) # 10012" at bounding box center [222, 189] width 355 height 41
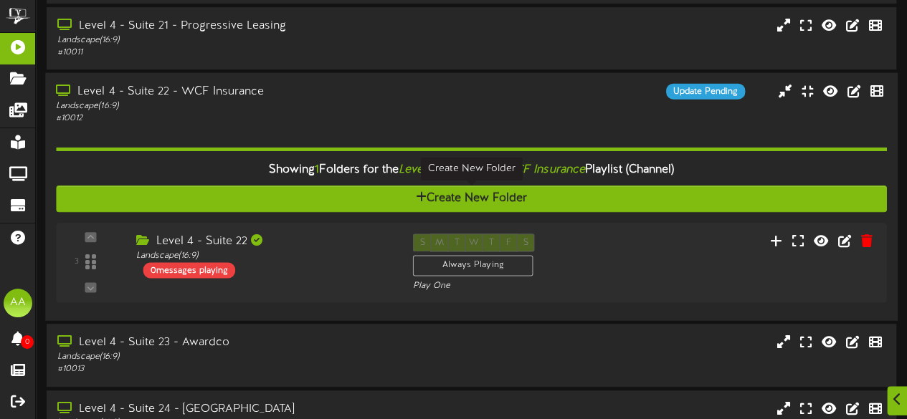
scroll to position [259, 0]
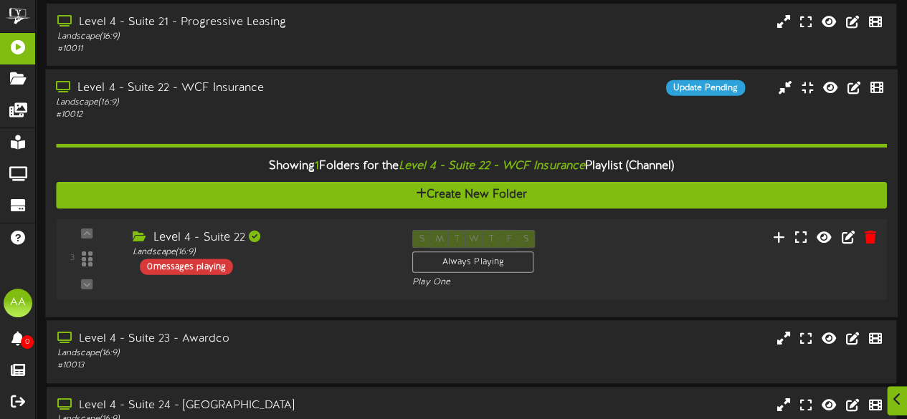
click at [172, 269] on div "0 messages playing" at bounding box center [186, 267] width 93 height 16
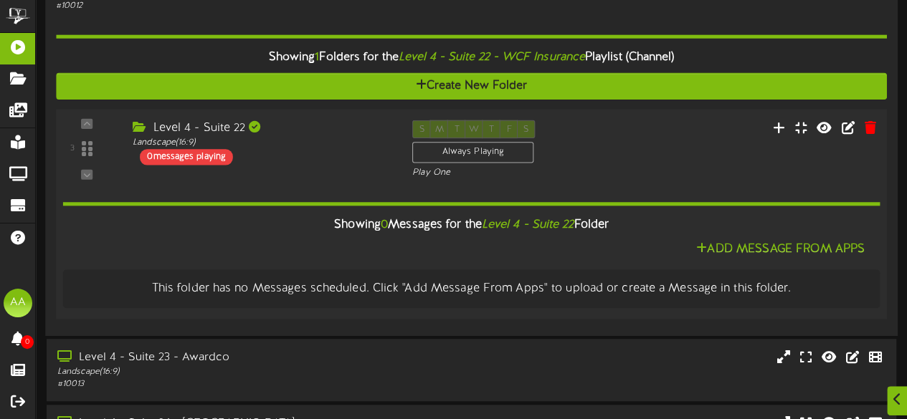
scroll to position [369, 0]
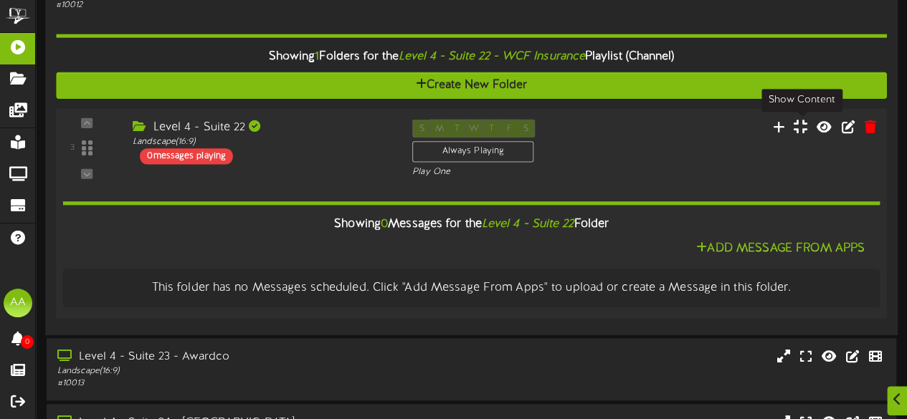
click at [800, 125] on icon at bounding box center [801, 126] width 14 height 16
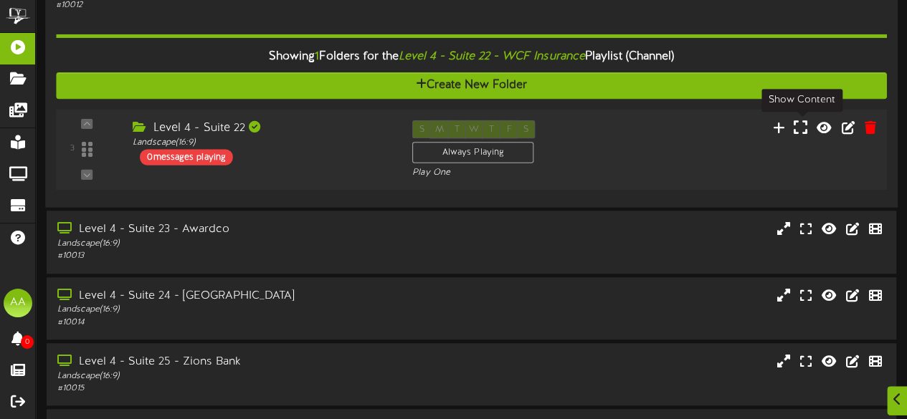
click at [800, 125] on icon at bounding box center [801, 128] width 14 height 16
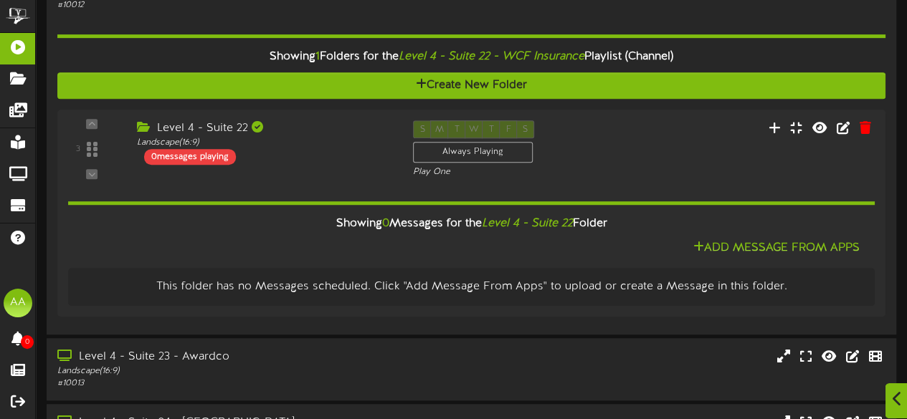
click at [896, 401] on icon at bounding box center [897, 399] width 9 height 16
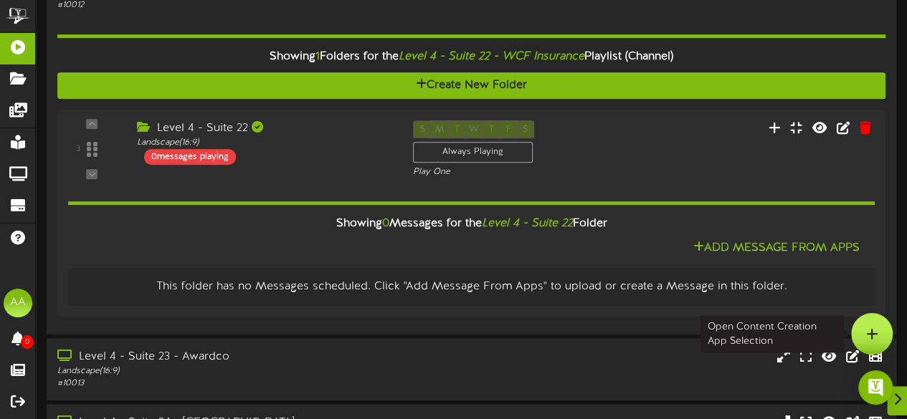
click at [872, 334] on icon at bounding box center [872, 334] width 12 height 13
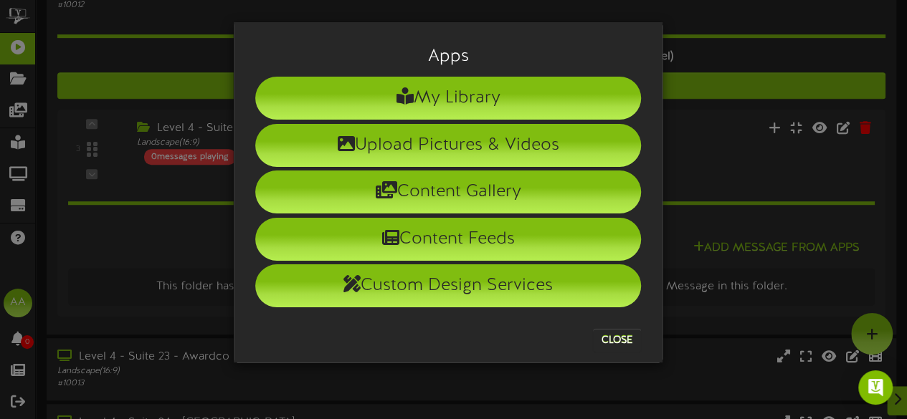
click at [723, 37] on div "Apps My Library Upload Pictures & Videos Content Gallery Content Feeds Custom D…" at bounding box center [453, 209] width 907 height 419
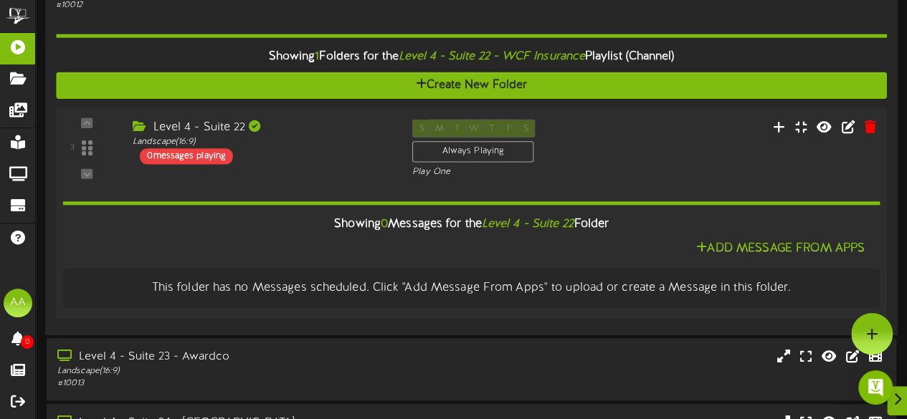
click at [141, 127] on icon at bounding box center [141, 125] width 16 height 11
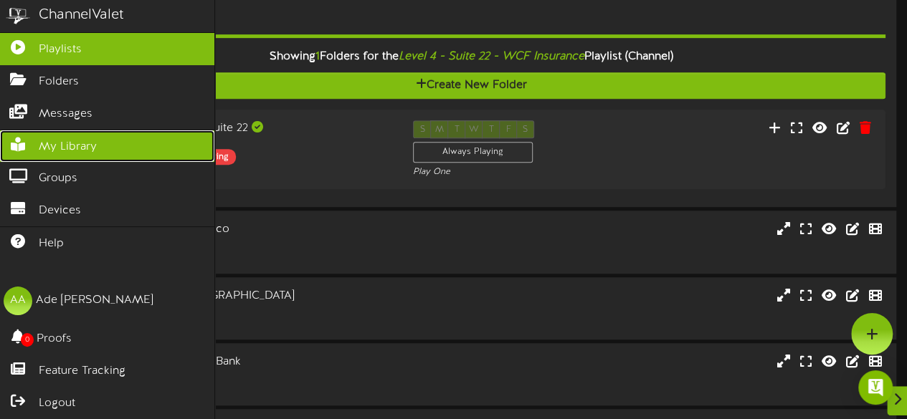
click at [85, 139] on span "My Library" at bounding box center [68, 147] width 58 height 16
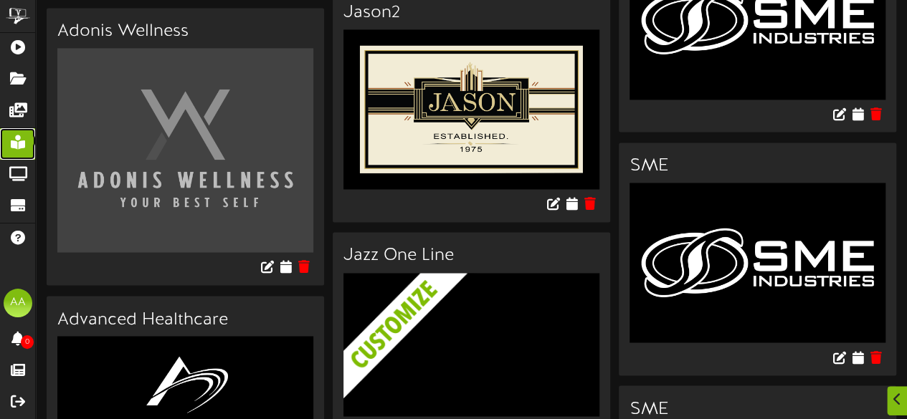
scroll to position [1292, 0]
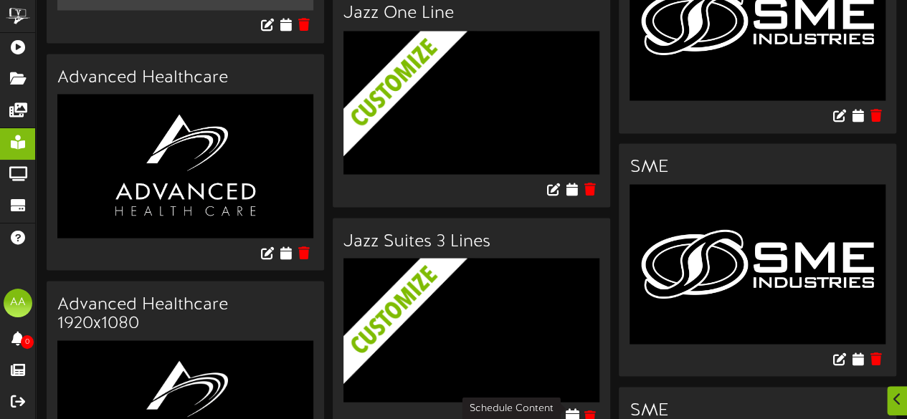
click at [576, 408] on icon at bounding box center [572, 416] width 14 height 16
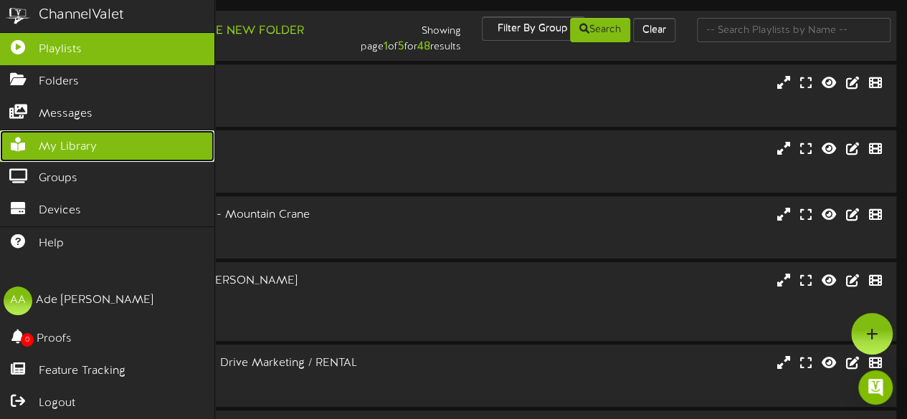
click at [82, 148] on span "My Library" at bounding box center [68, 147] width 58 height 16
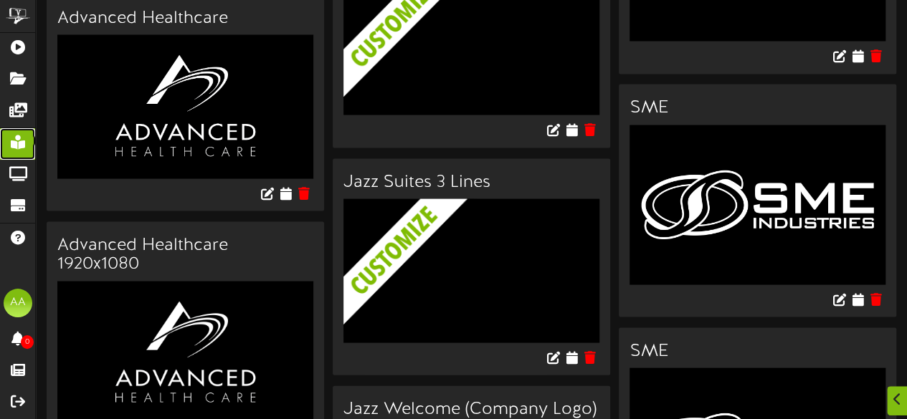
scroll to position [1353, 0]
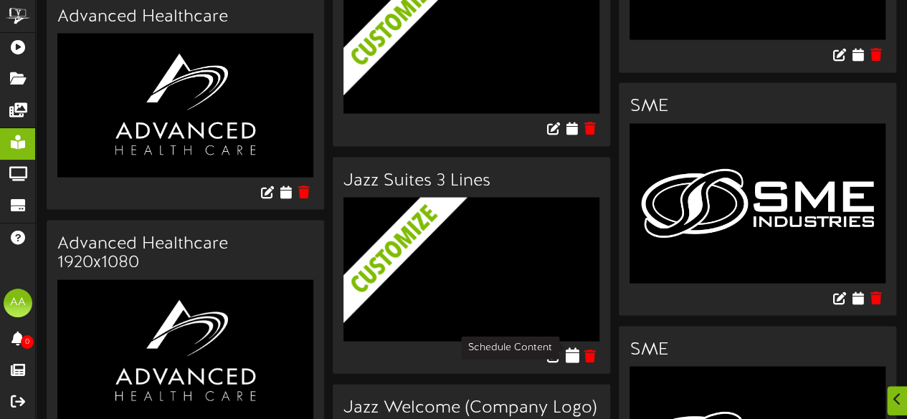
click at [572, 348] on icon at bounding box center [572, 355] width 14 height 16
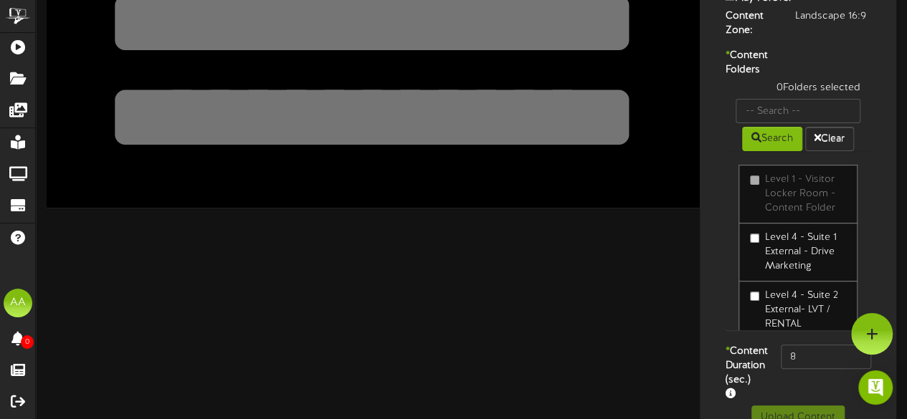
scroll to position [247, 0]
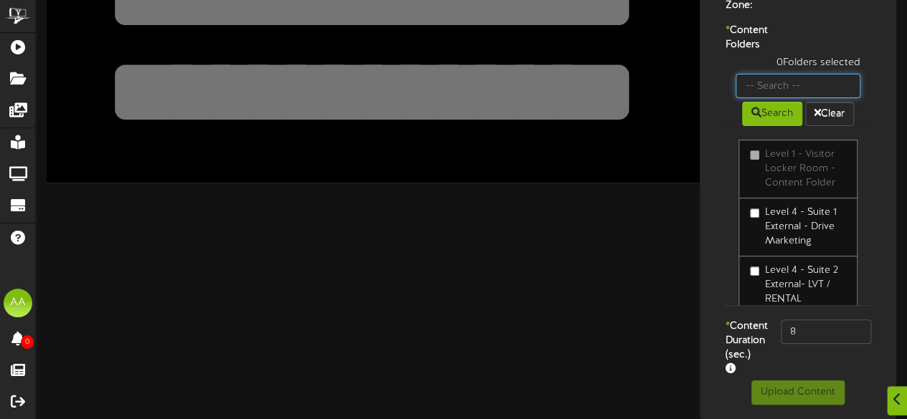
click at [769, 77] on input "text" at bounding box center [798, 86] width 125 height 24
type input "suite 22"
click at [778, 106] on button "Search" at bounding box center [772, 114] width 60 height 24
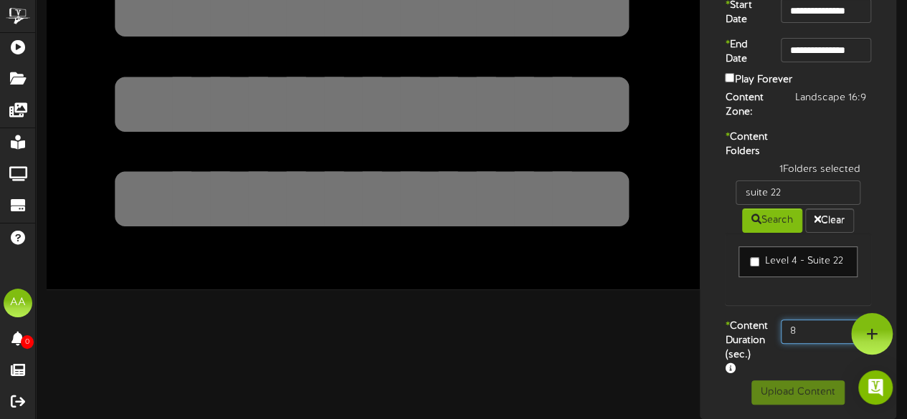
click at [816, 320] on input "8" at bounding box center [826, 332] width 90 height 24
type input "800"
click at [802, 350] on div "* Content Duration (sec.) 800" at bounding box center [797, 350] width 189 height 61
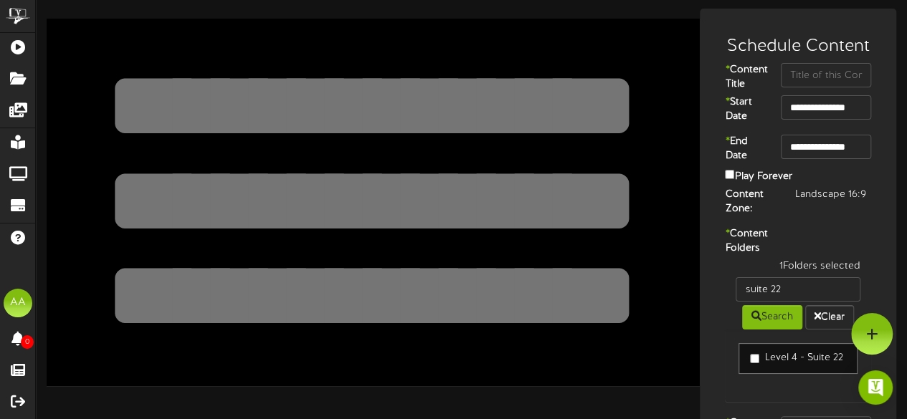
scroll to position [1, 0]
click at [825, 79] on input "text" at bounding box center [826, 76] width 90 height 24
type input "Suite 22"
click at [805, 221] on div "Content Zone: Landscape 16:9" at bounding box center [797, 205] width 189 height 32
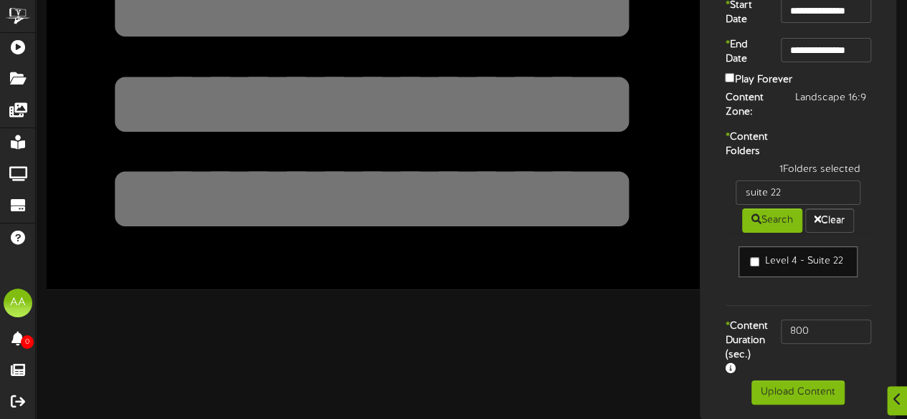
scroll to position [139, 0]
click at [794, 392] on button "Upload Content" at bounding box center [797, 393] width 93 height 24
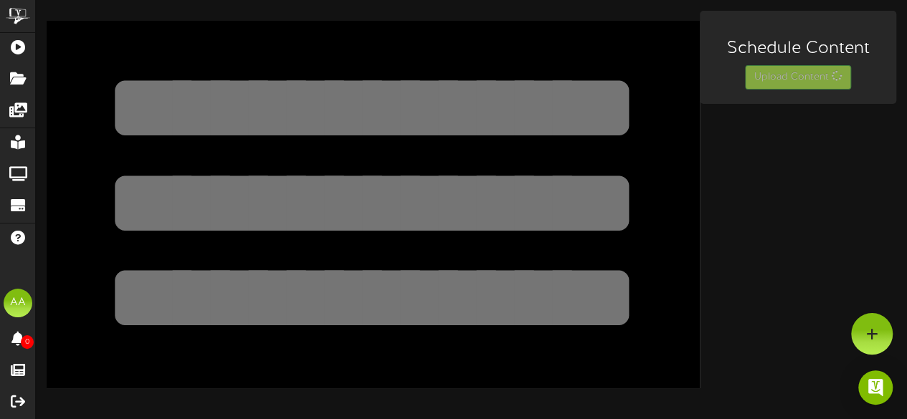
scroll to position [0, 0]
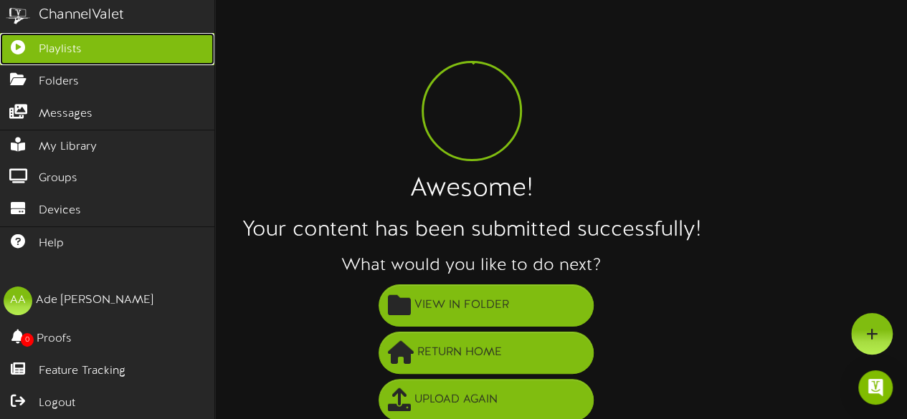
click at [116, 47] on link "Playlists" at bounding box center [107, 49] width 214 height 32
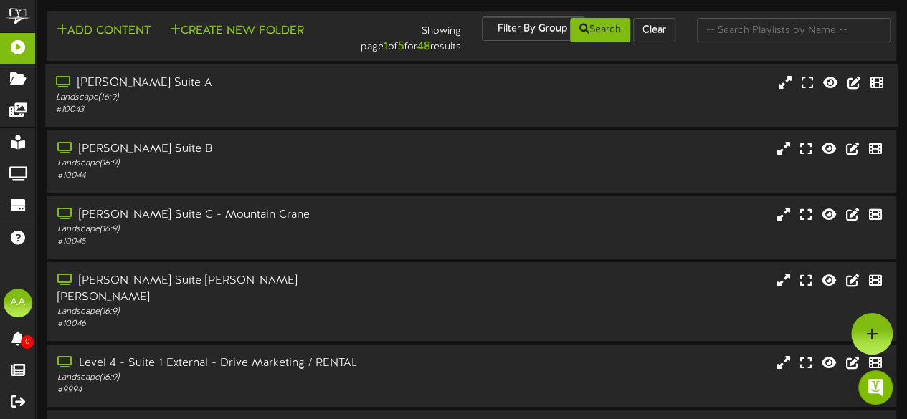
click at [635, 103] on div "[PERSON_NAME] Suite A Landscape ( 16:9 ) # 10043" at bounding box center [471, 95] width 853 height 41
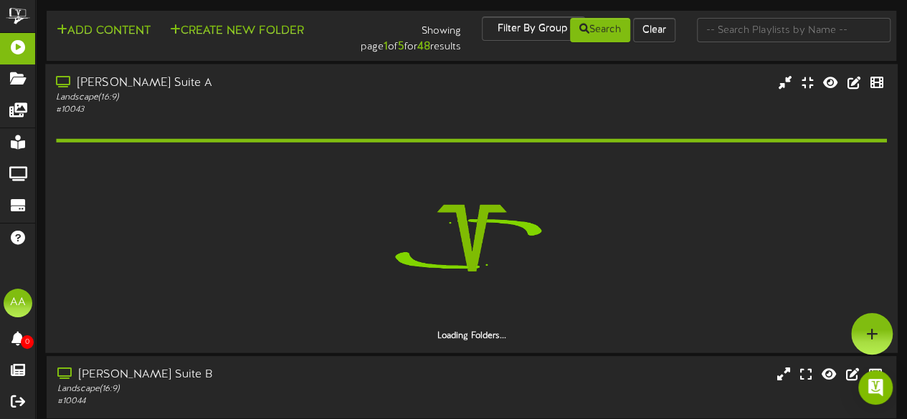
click at [635, 107] on div "[PERSON_NAME] Suite A Landscape ( 16:9 ) # 10043" at bounding box center [471, 95] width 853 height 41
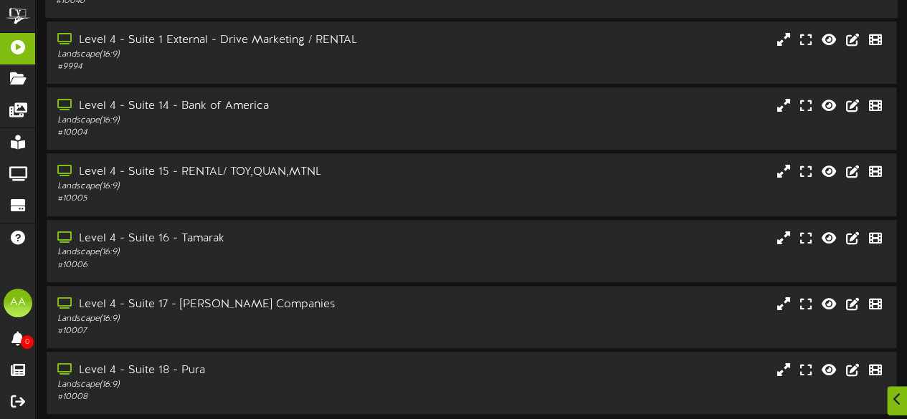
scroll to position [363, 0]
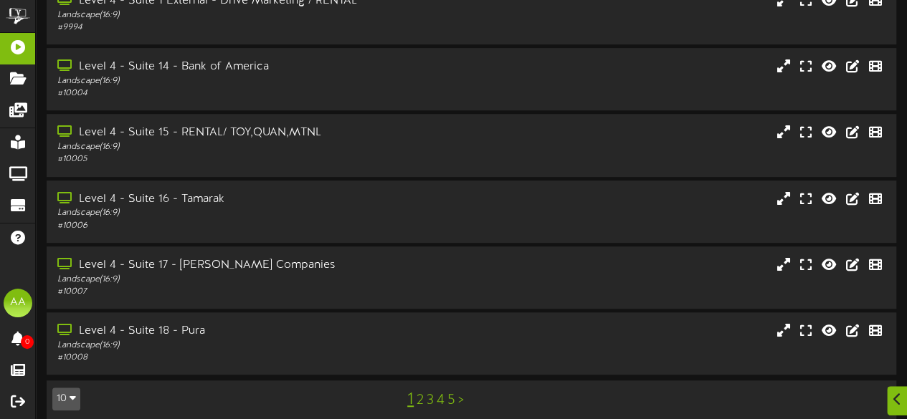
click at [419, 393] on link "2" at bounding box center [420, 401] width 7 height 16
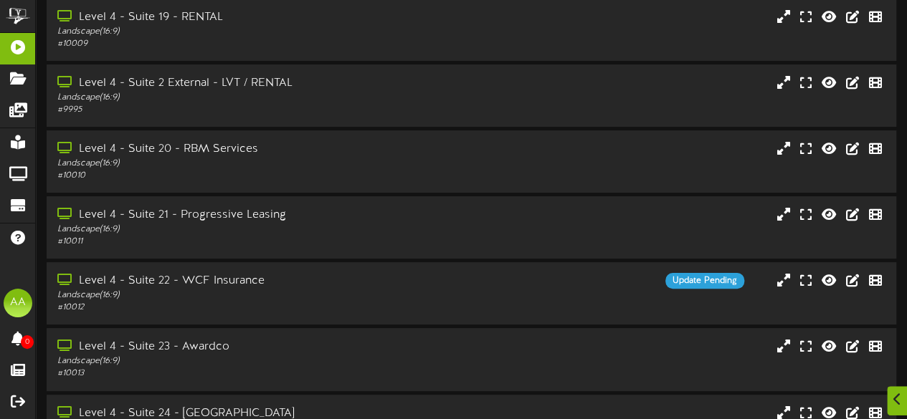
scroll to position [108, 0]
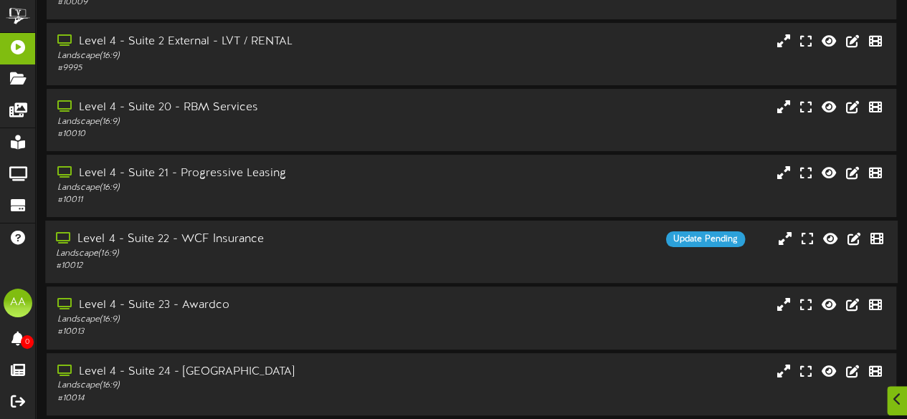
click at [447, 255] on div "Level 4 - Suite 22 - WCF Insurance Landscape ( 16:9 ) # 10012 Update Pending" at bounding box center [471, 252] width 853 height 41
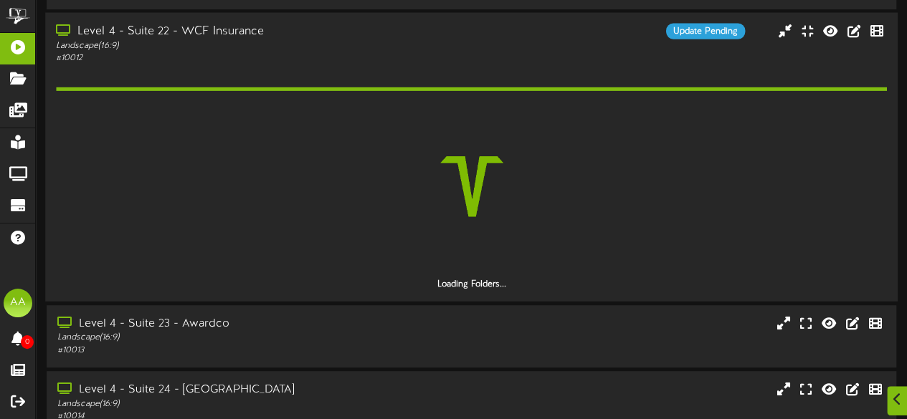
scroll to position [316, 0]
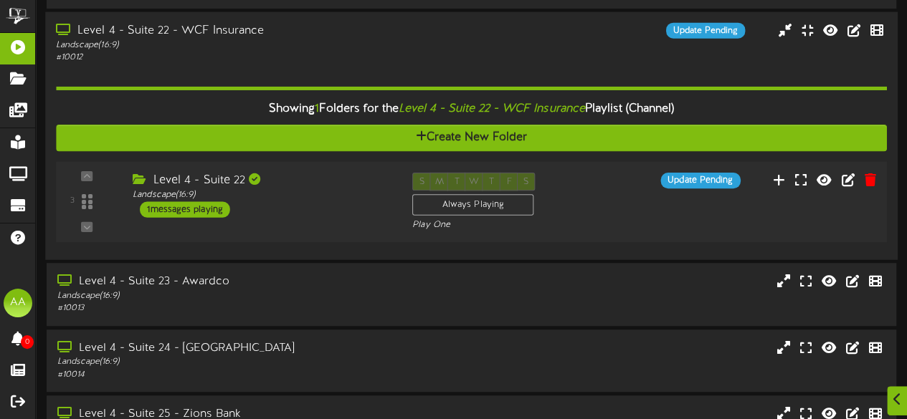
click at [216, 212] on div "1 messages playing" at bounding box center [185, 209] width 90 height 16
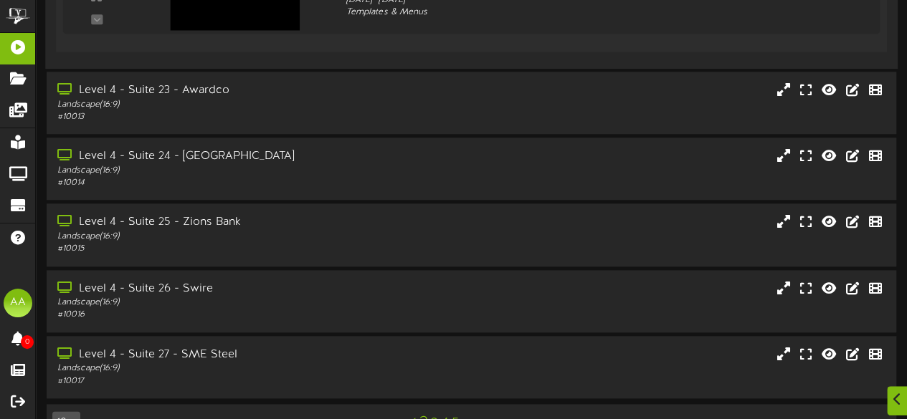
scroll to position [721, 0]
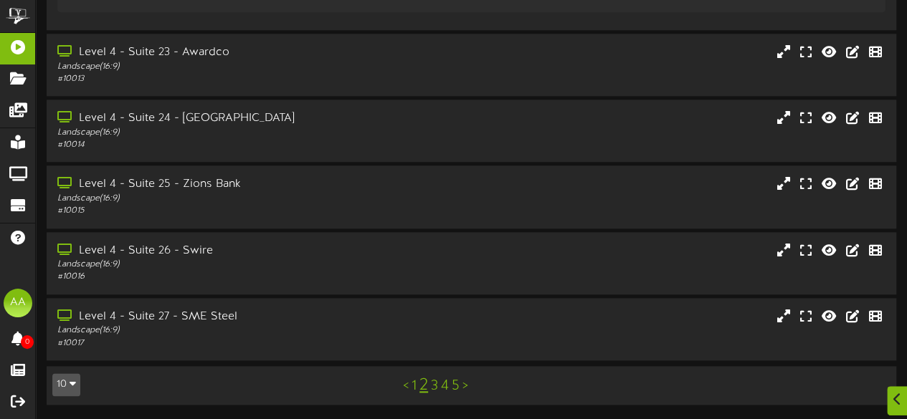
click at [435, 388] on link "3" at bounding box center [434, 387] width 7 height 16
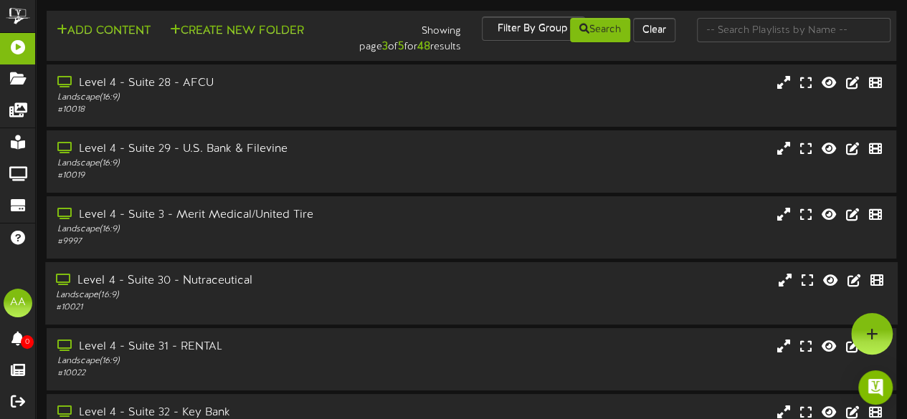
click at [323, 288] on div "Level 4 - Suite 30 - Nutraceutical" at bounding box center [222, 281] width 333 height 16
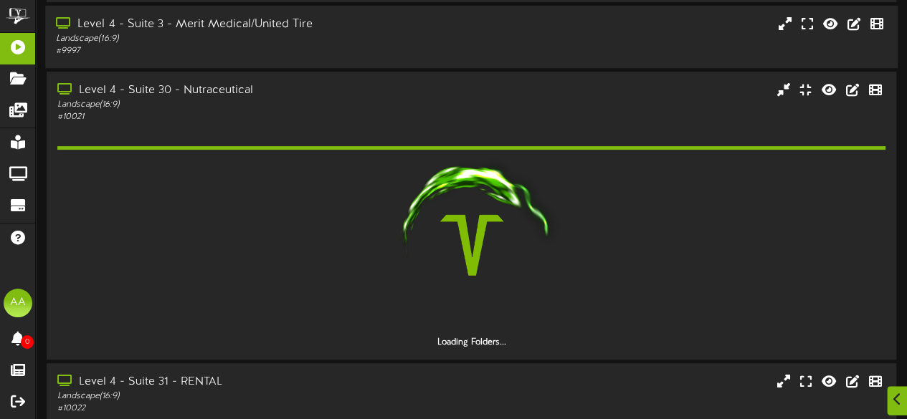
scroll to position [211, 0]
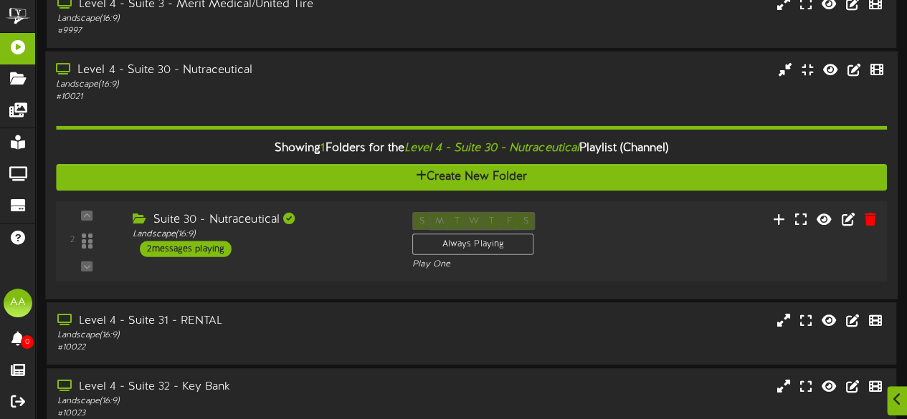
click at [215, 247] on div "2 messages playing" at bounding box center [186, 249] width 92 height 16
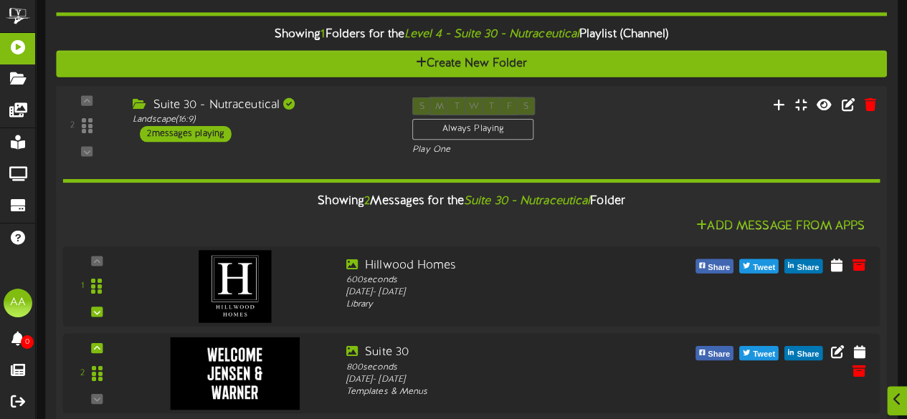
scroll to position [347, 0]
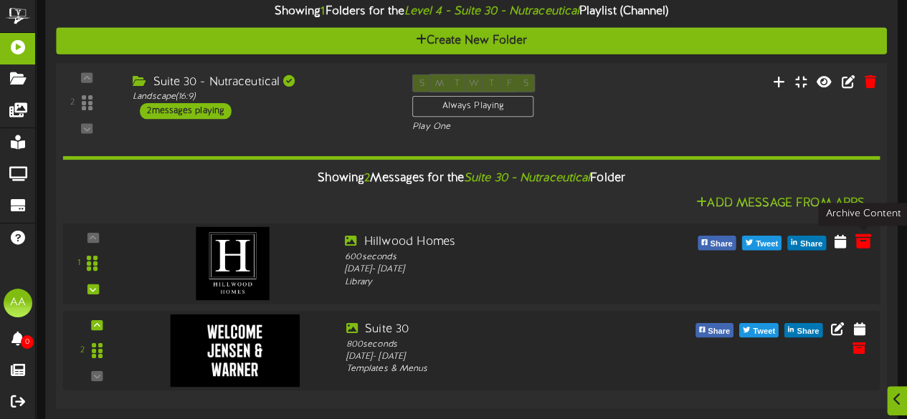
click at [864, 245] on icon at bounding box center [863, 241] width 16 height 16
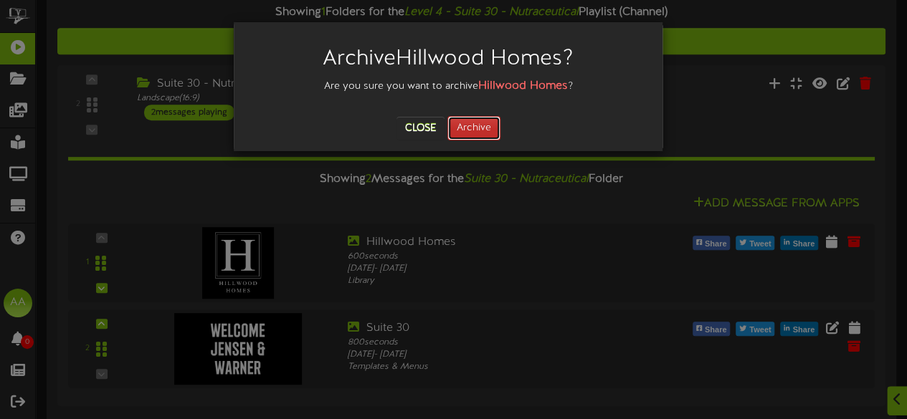
click at [469, 127] on button "Archive" at bounding box center [473, 128] width 53 height 24
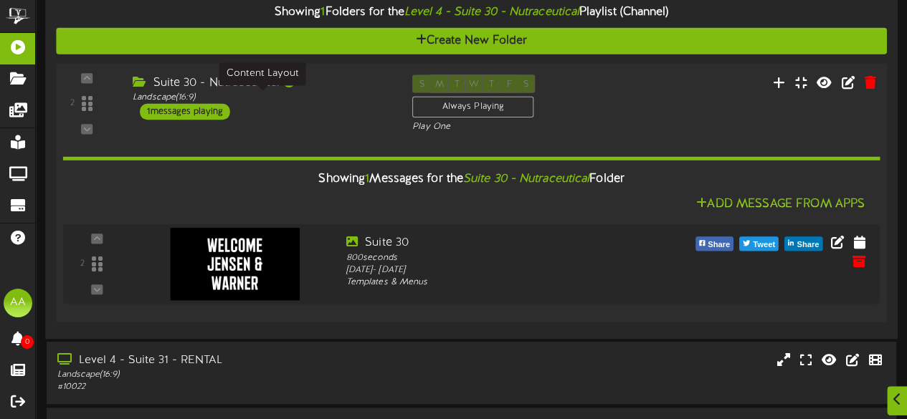
click at [347, 101] on div "Landscape ( 16:9 )" at bounding box center [262, 97] width 258 height 12
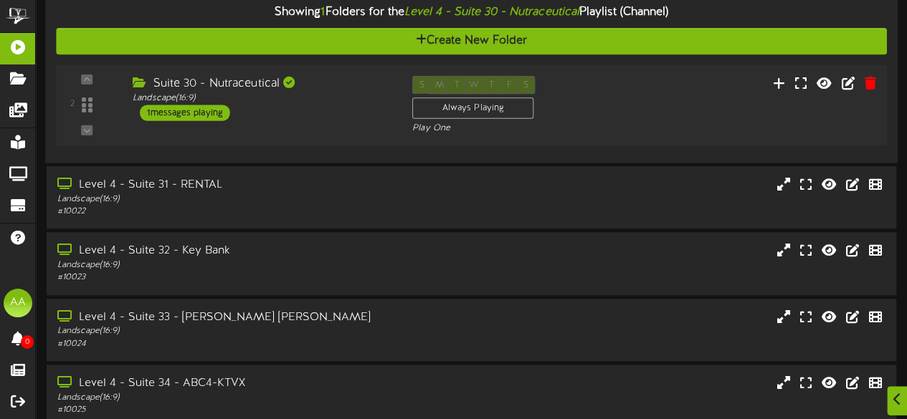
click at [283, 113] on div "Suite 30 - Nutraceutical Landscape ( 16:9 ) 1 messages playing" at bounding box center [262, 98] width 280 height 45
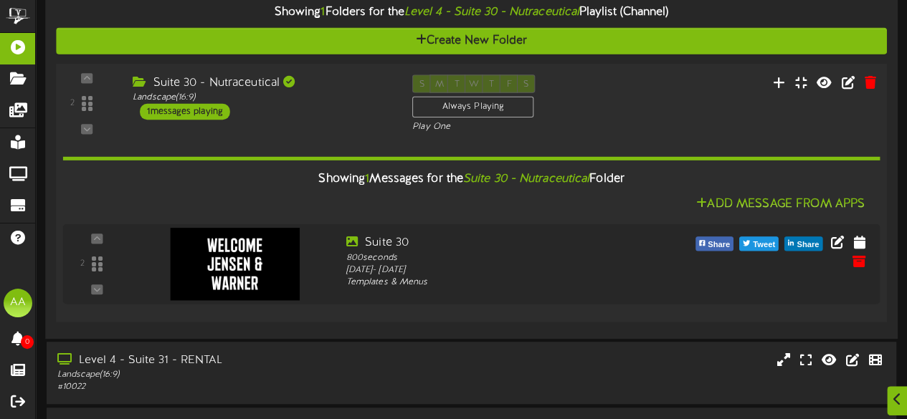
click at [283, 113] on div "Suite 30 - Nutraceutical Landscape ( 16:9 ) 1 messages playing" at bounding box center [262, 97] width 280 height 45
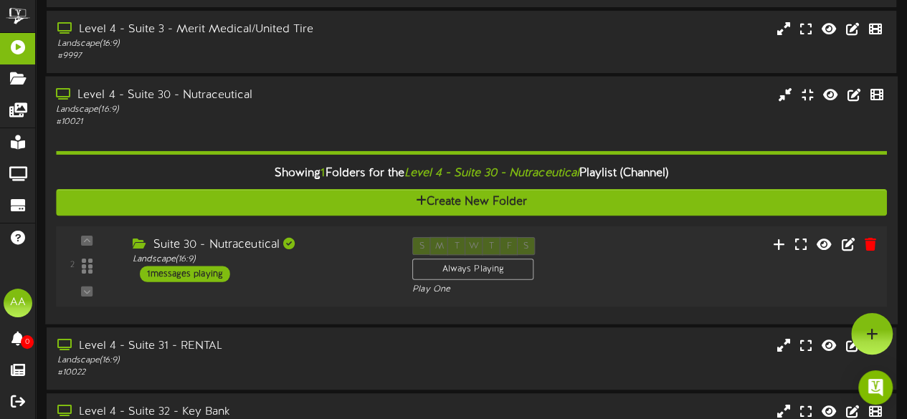
scroll to position [185, 0]
click at [325, 49] on div "Landscape ( 16:9 )" at bounding box center [222, 45] width 333 height 12
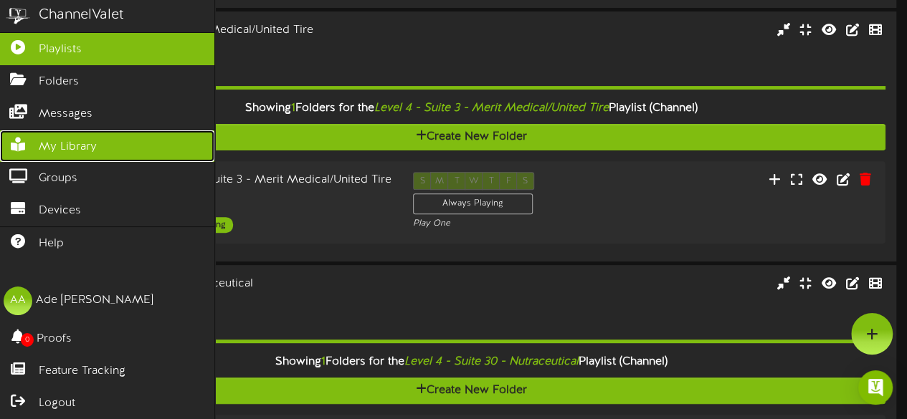
click at [60, 141] on span "My Library" at bounding box center [68, 147] width 58 height 16
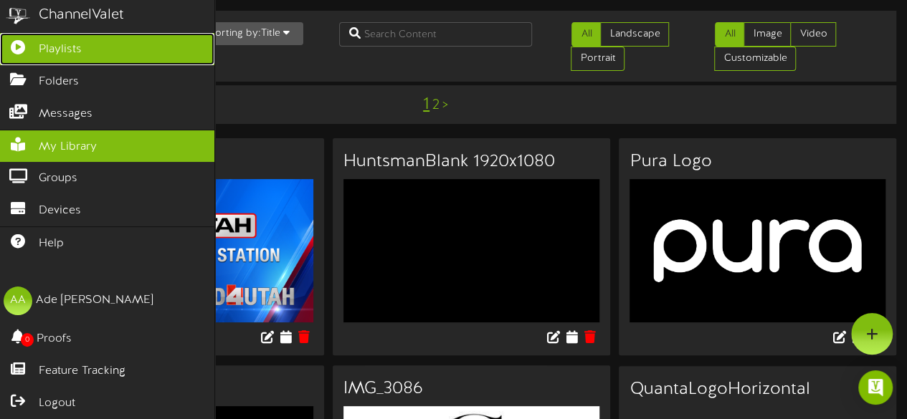
click at [95, 50] on link "Playlists" at bounding box center [107, 49] width 214 height 32
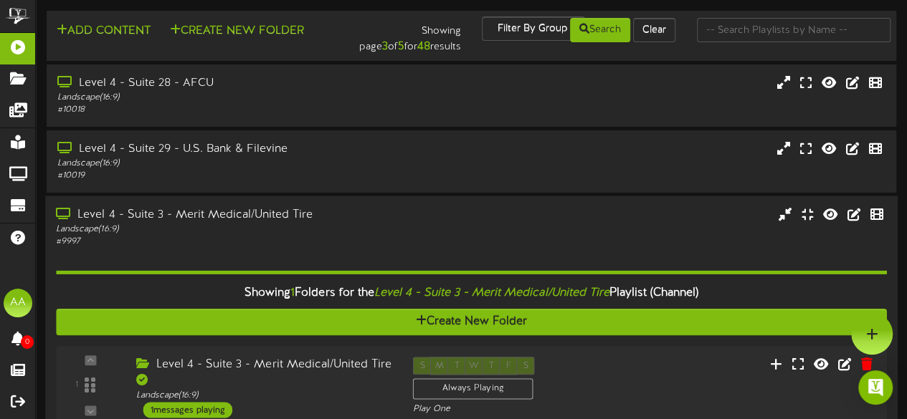
click at [260, 232] on div "Landscape ( 16:9 )" at bounding box center [222, 230] width 333 height 12
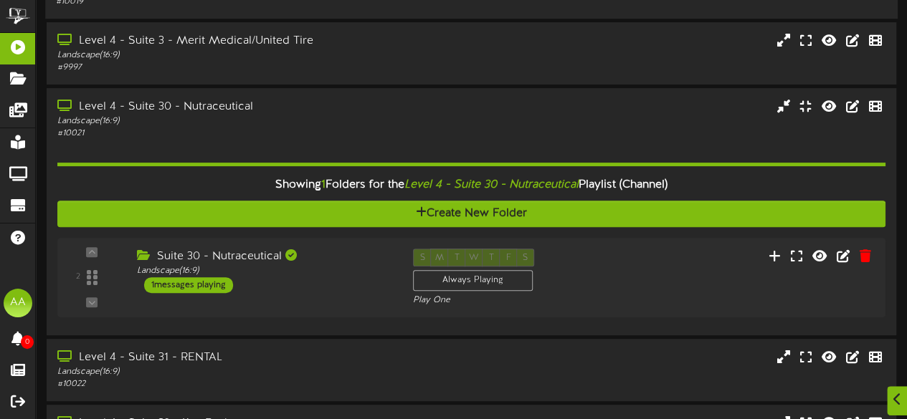
scroll to position [175, 0]
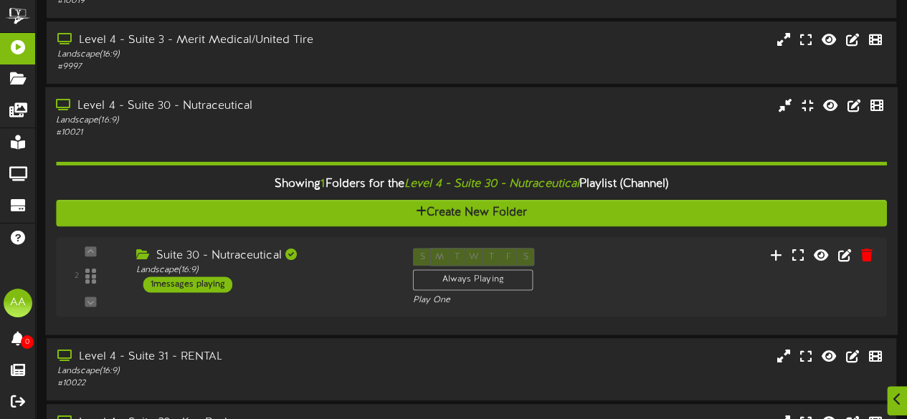
click at [382, 126] on div "Landscape ( 16:9 )" at bounding box center [222, 121] width 333 height 12
